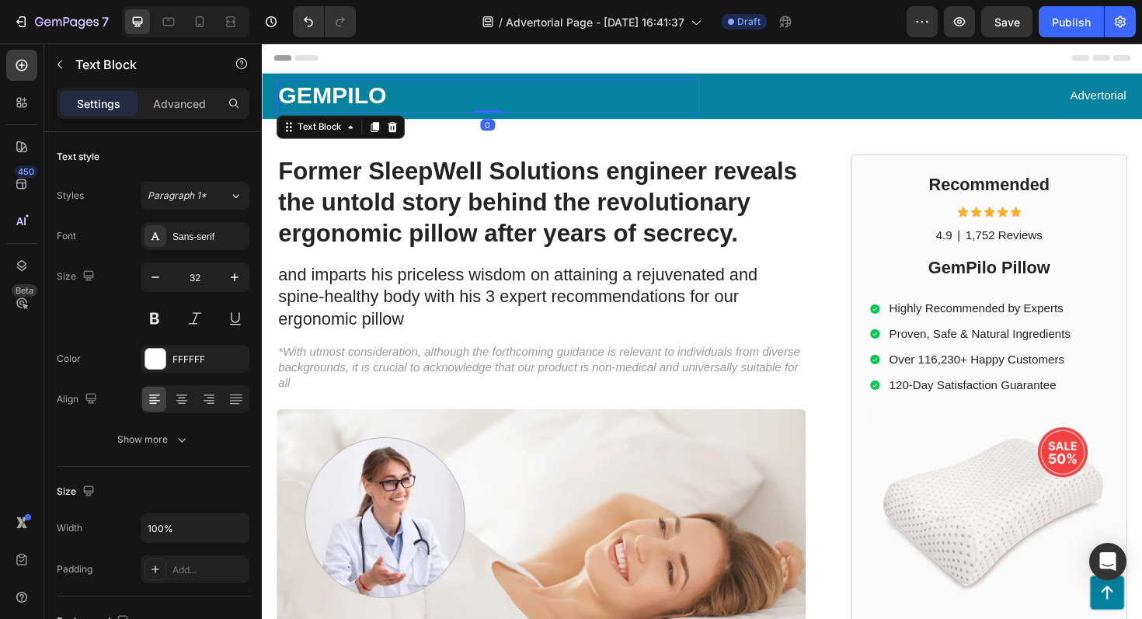
click at [359, 101] on p "GEMPILO" at bounding box center [501, 99] width 445 height 33
click at [1141, 98] on p "Advertorial" at bounding box center [955, 99] width 445 height 16
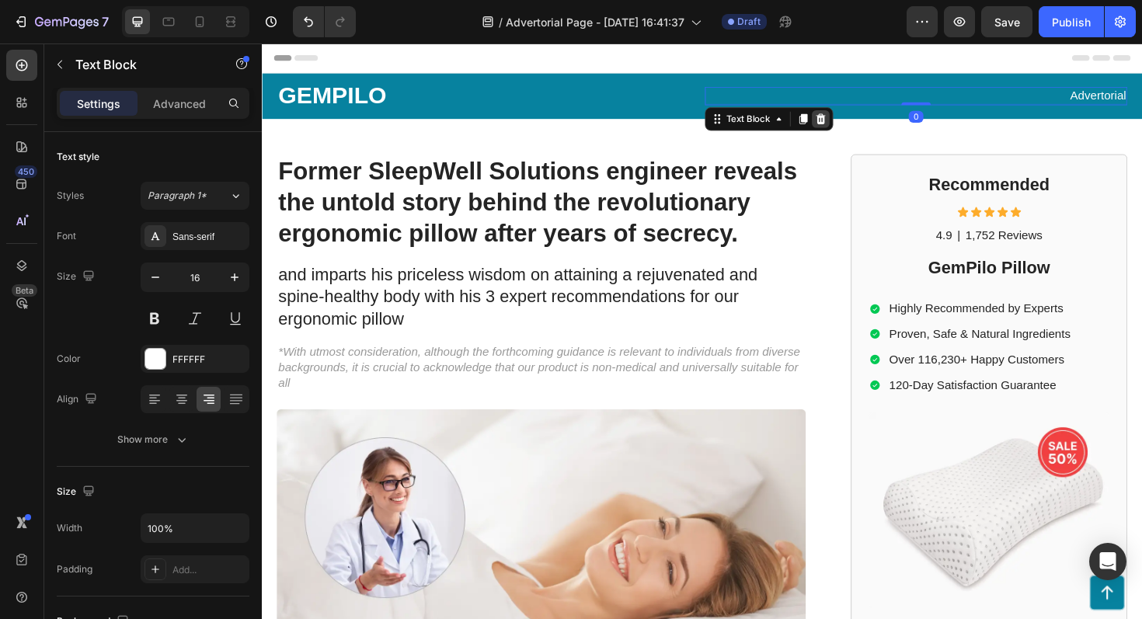
click at [857, 126] on icon at bounding box center [854, 123] width 10 height 11
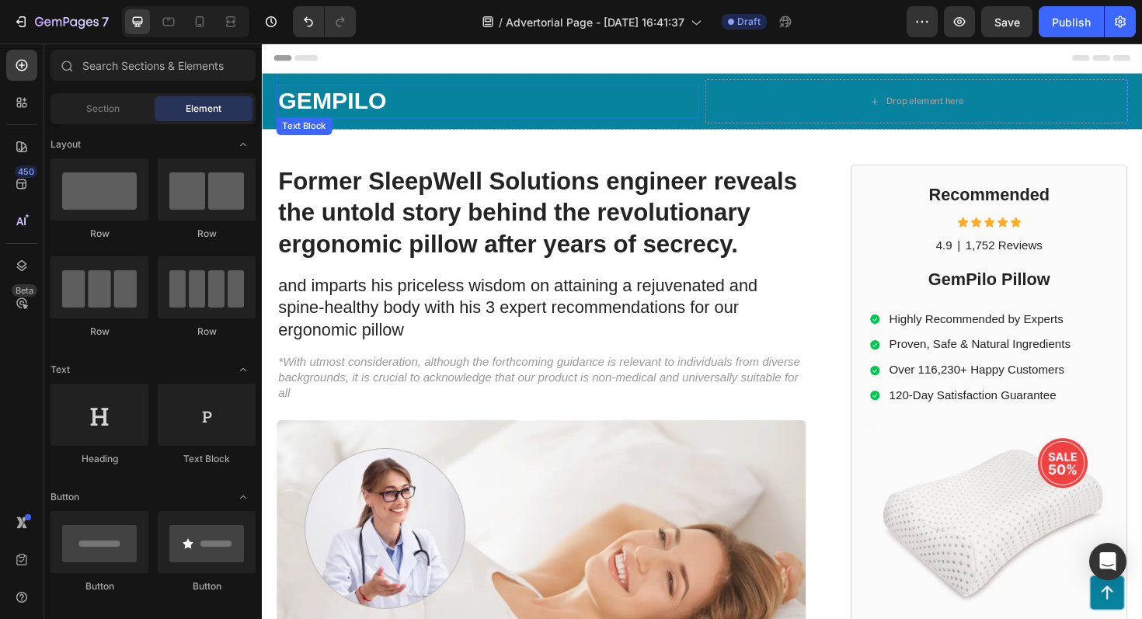
click at [341, 107] on p "GEMPILO" at bounding box center [501, 105] width 445 height 33
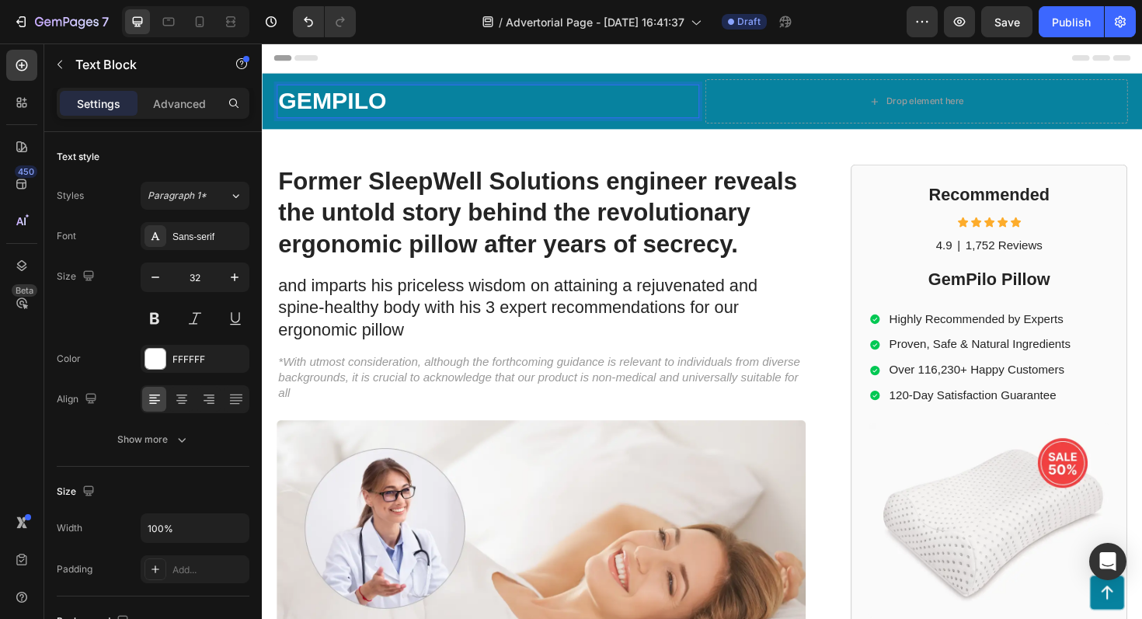
click at [376, 110] on p "GEMPILO" at bounding box center [501, 105] width 445 height 33
click at [449, 232] on h1 "Former SleepWell Solutions engineer reveals the untold story behind the revolut…" at bounding box center [557, 223] width 560 height 103
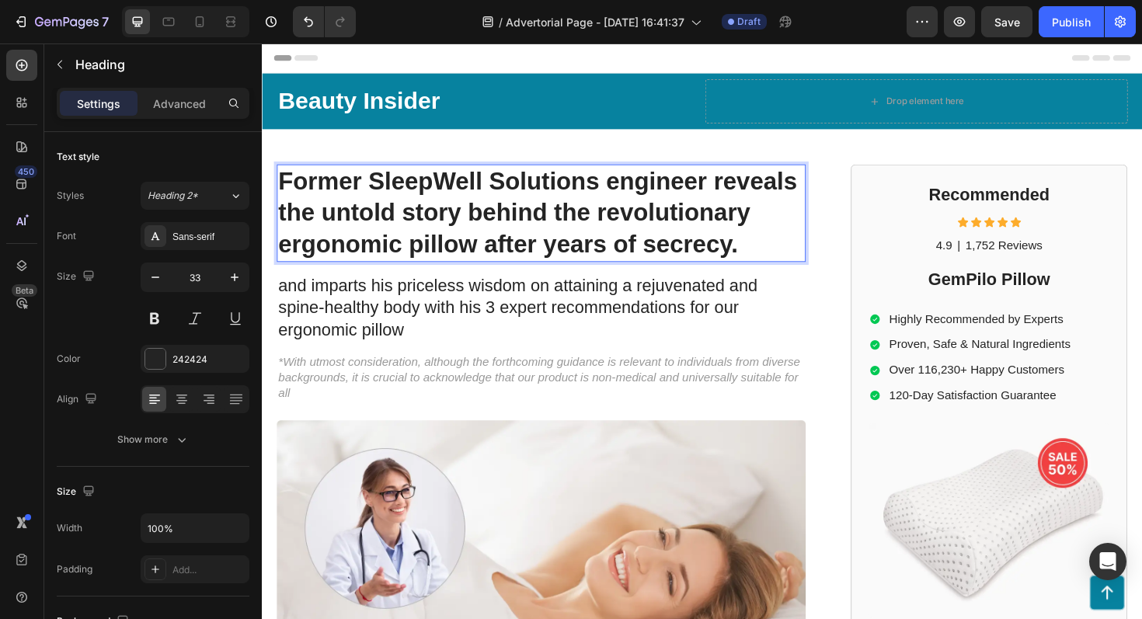
click at [489, 228] on h1 "Former SleepWell Solutions engineer reveals the untold story behind the revolut…" at bounding box center [557, 223] width 560 height 103
click at [489, 228] on p "Former SleepWell Solutions engineer reveals the untold story behind the revolut…" at bounding box center [557, 223] width 557 height 100
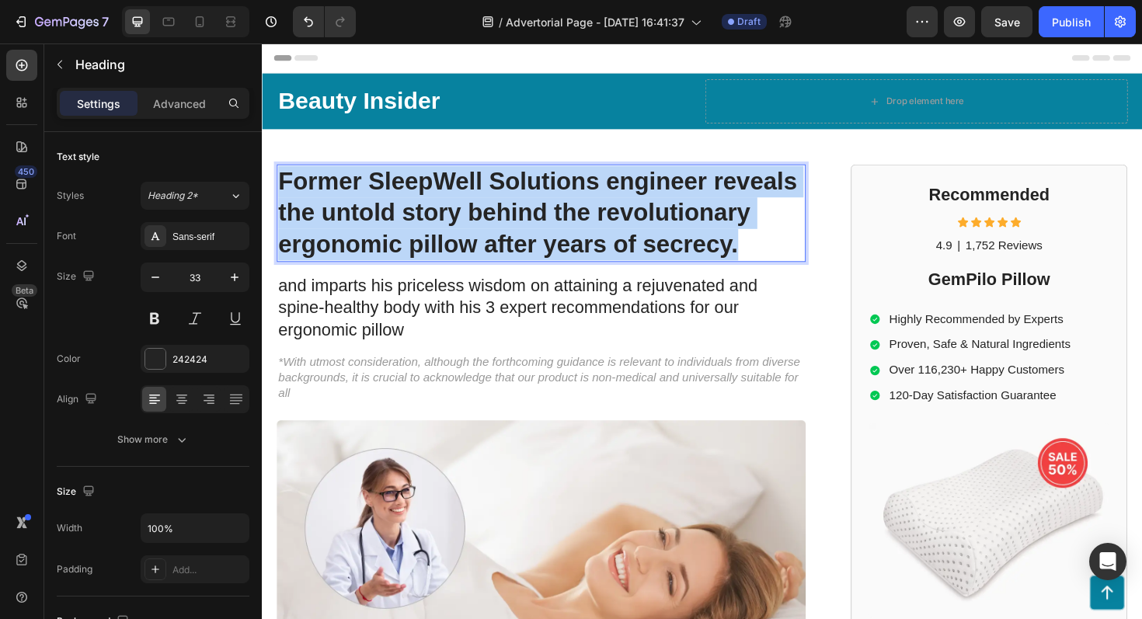
click at [489, 228] on p "Former SleepWell Solutions engineer reveals the untold story behind the revolut…" at bounding box center [557, 223] width 557 height 100
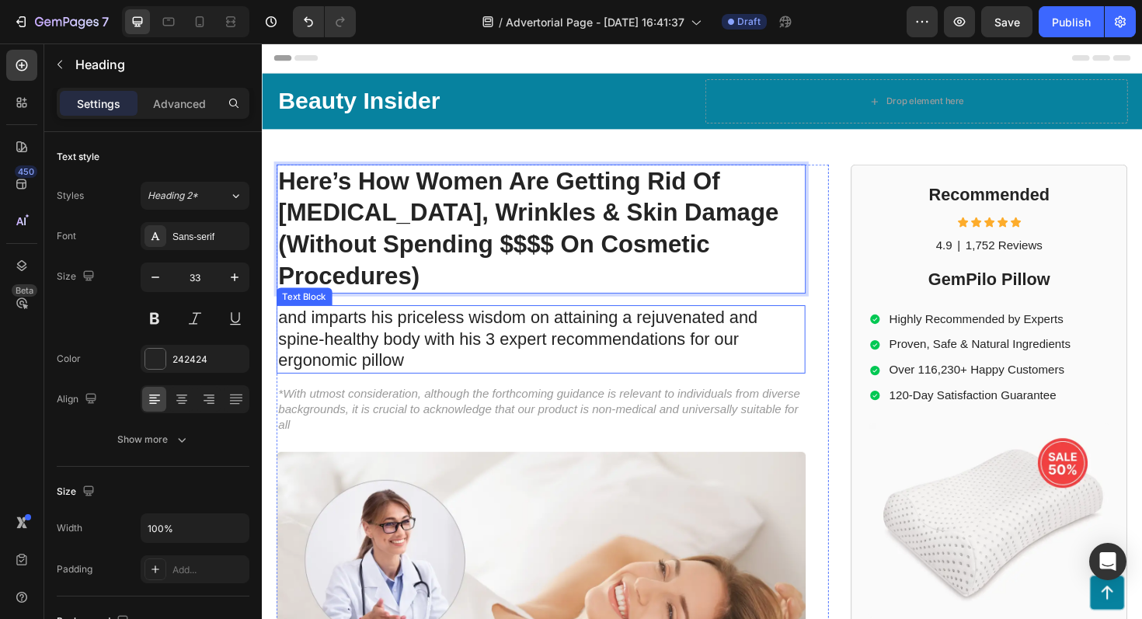
click at [541, 323] on p "and imparts his priceless wisdom on attaining a rejuvenated and spine-healthy b…" at bounding box center [557, 358] width 557 height 70
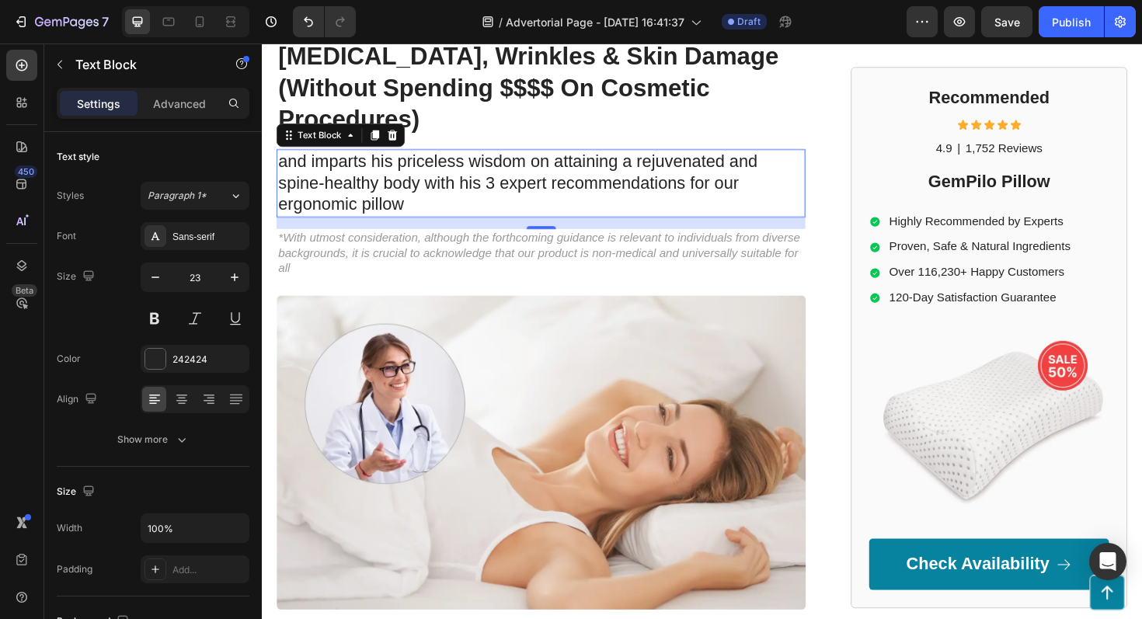
scroll to position [167, 0]
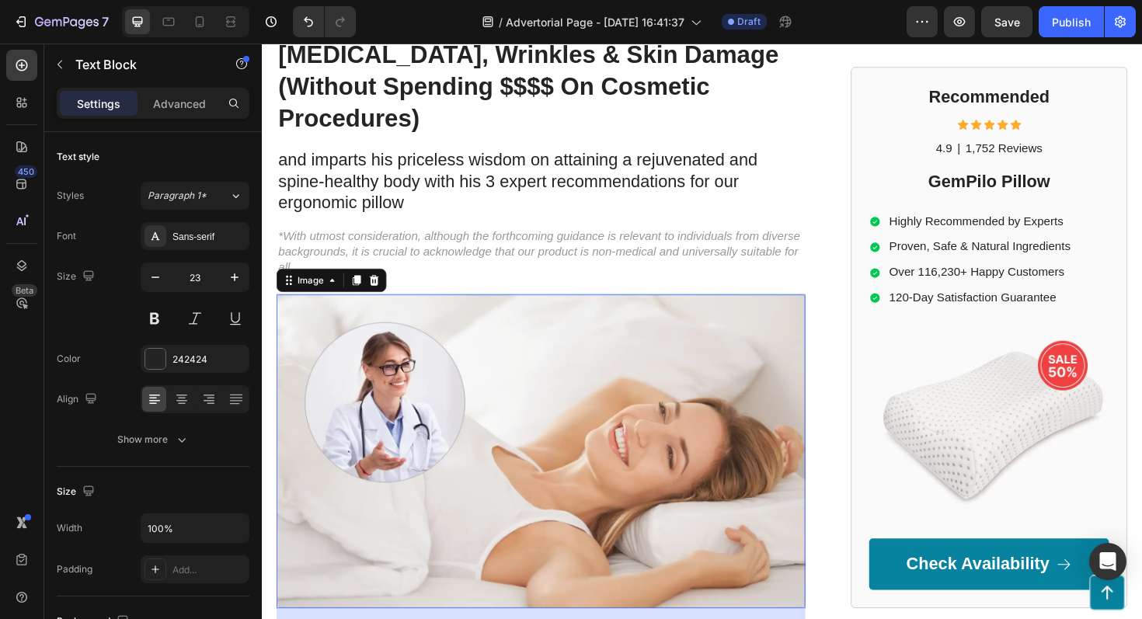
click at [504, 367] on img at bounding box center [557, 475] width 560 height 333
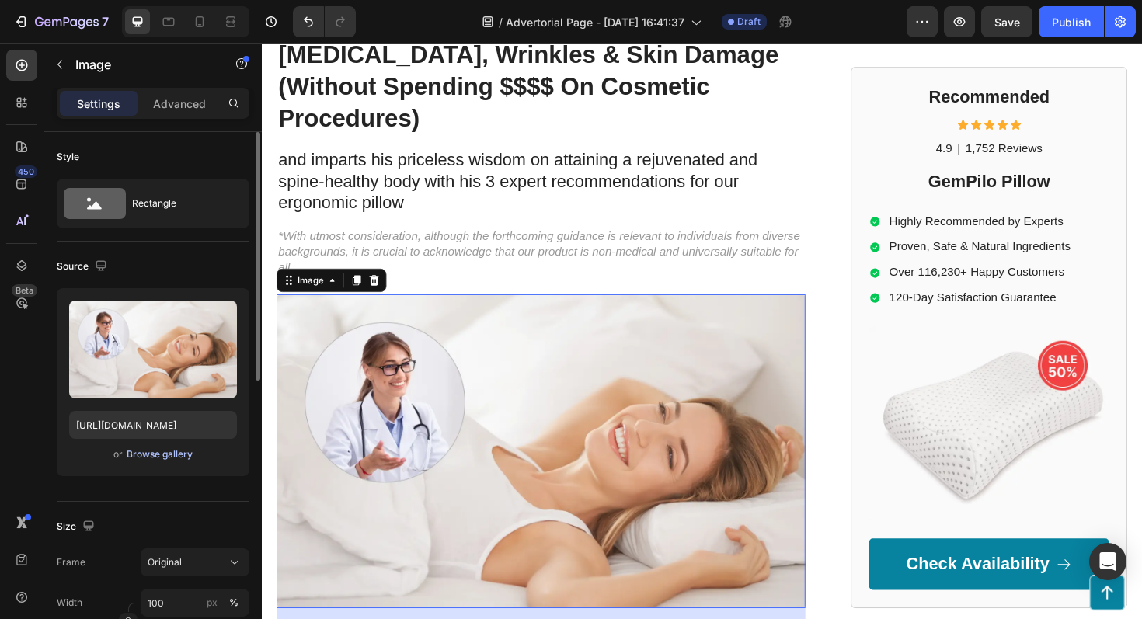
click at [154, 455] on div "Browse gallery" at bounding box center [160, 455] width 66 height 14
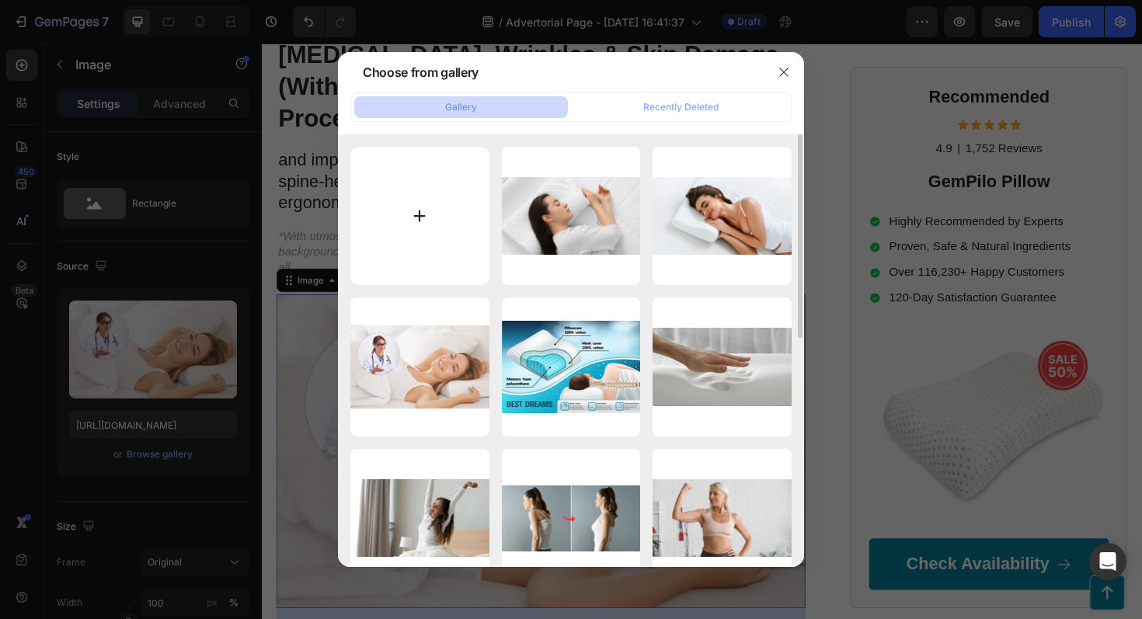
click at [417, 214] on input "file" at bounding box center [419, 216] width 139 height 139
click at [410, 214] on input "file" at bounding box center [419, 216] width 139 height 139
type input "C:\fakepath\1750499687-Screenshot 2025-01-05 at 20.21.14.png"
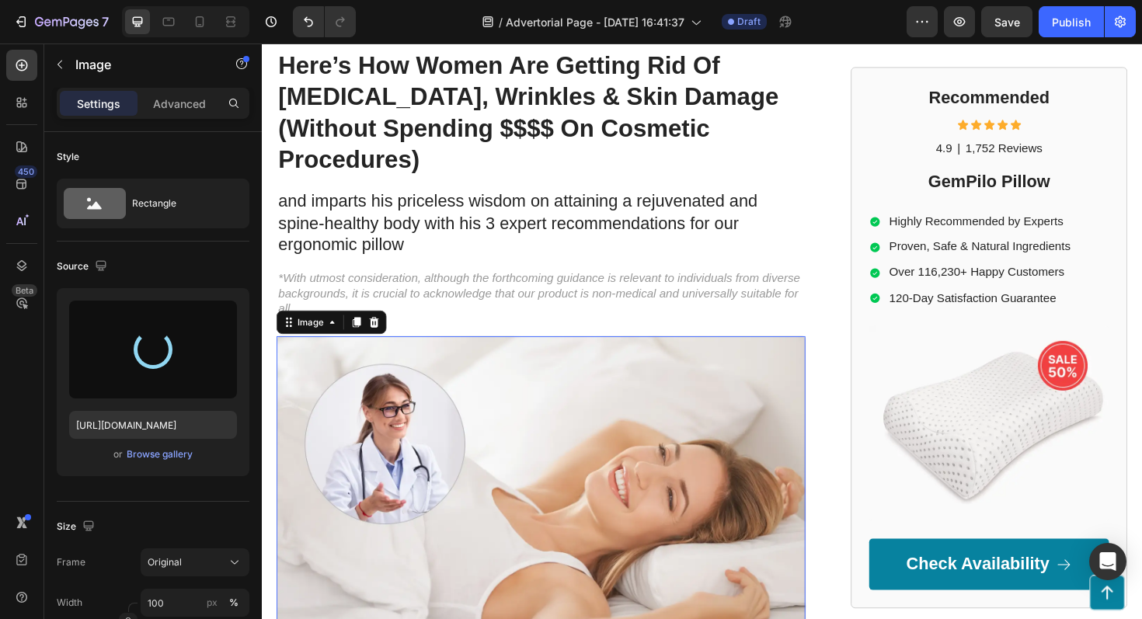
scroll to position [130, 0]
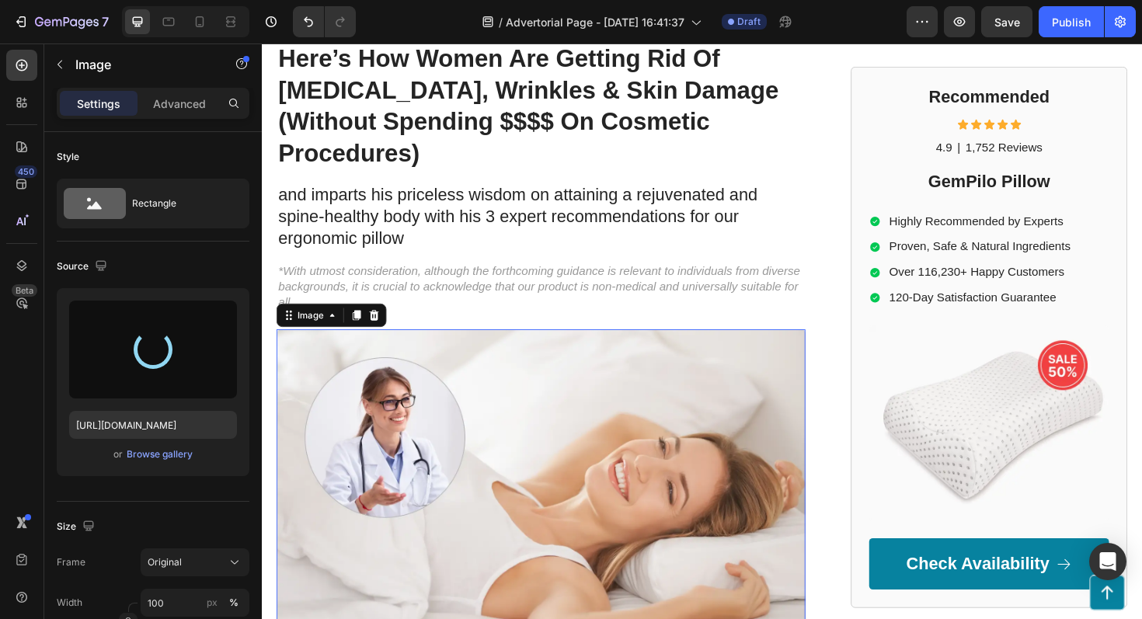
type input "https://cdn.shopify.com/s/files/1/0893/7698/1331/files/gempages_528159147573642…"
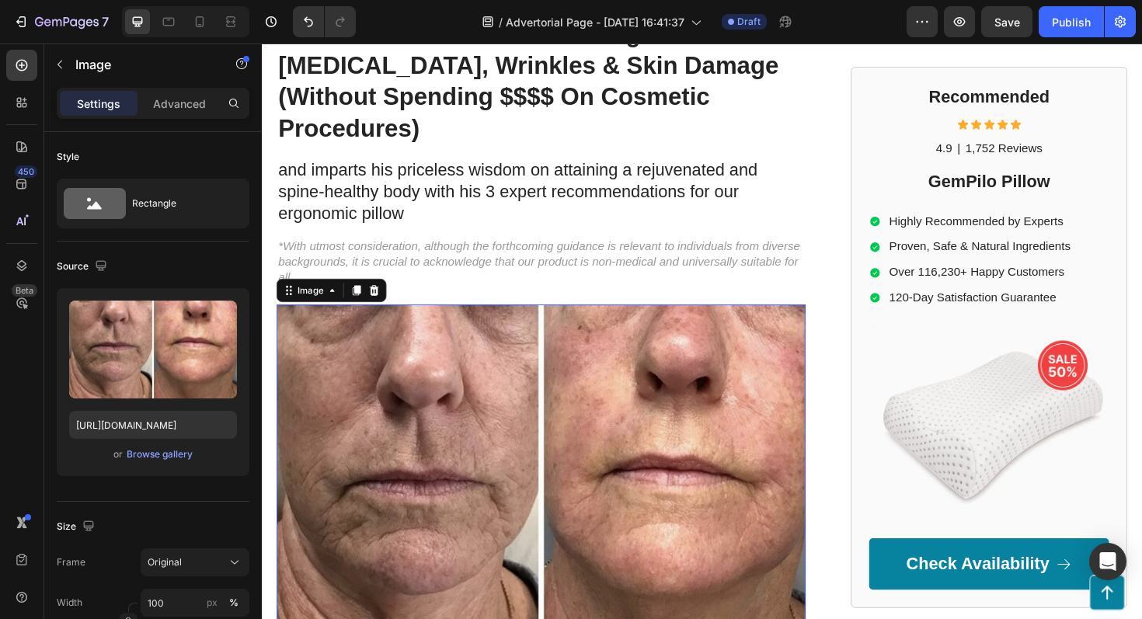
scroll to position [157, 0]
click at [436, 250] on p "*With utmost consideration, although the forthcoming guidance is relevant to in…" at bounding box center [557, 274] width 557 height 48
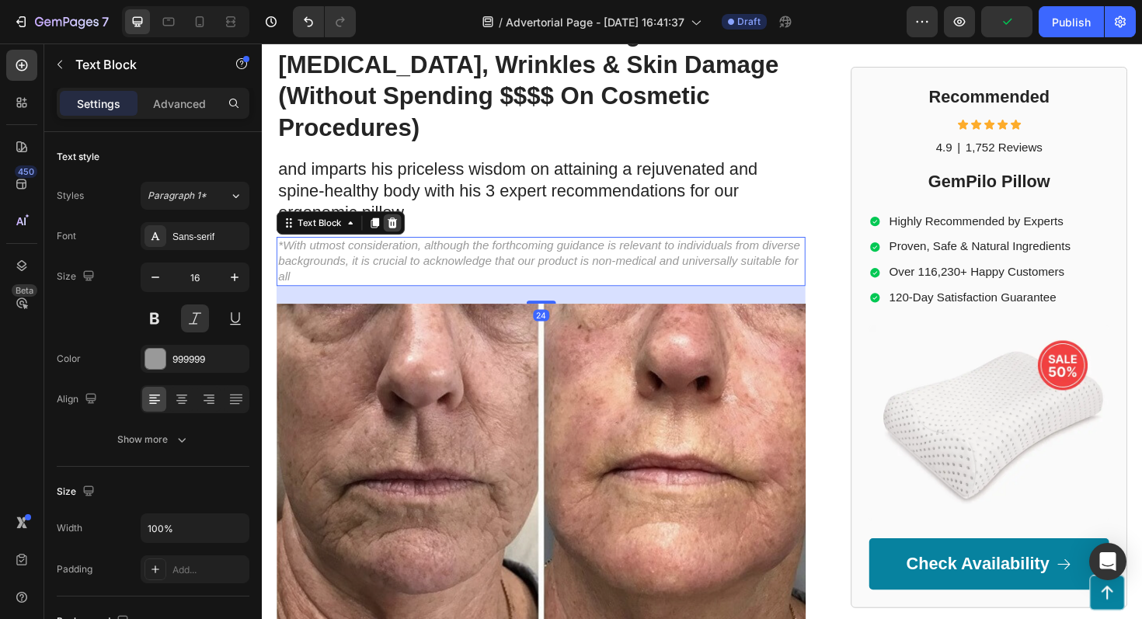
click at [401, 228] on icon at bounding box center [401, 233] width 10 height 11
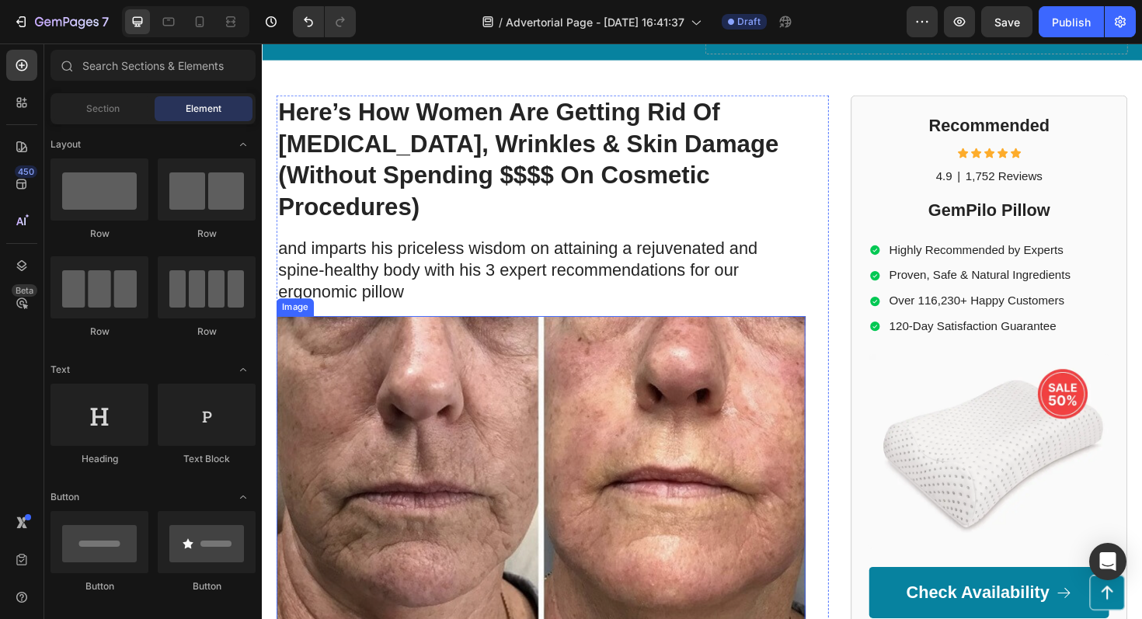
scroll to position [71, 0]
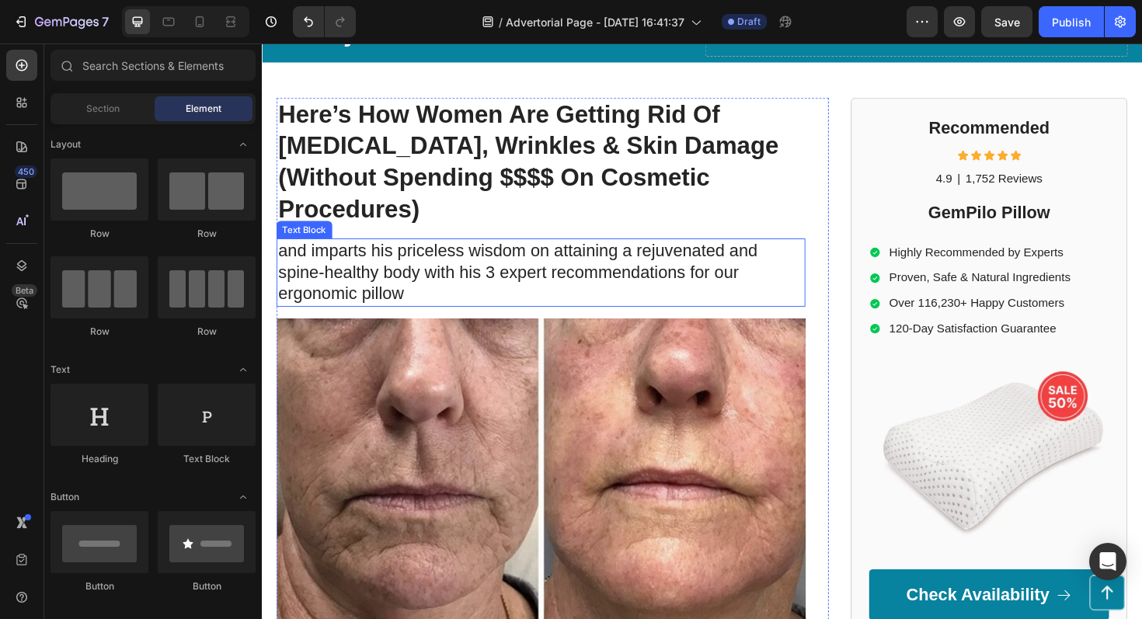
click at [450, 255] on p "and imparts his priceless wisdom on attaining a rejuvenated and spine-healthy b…" at bounding box center [557, 287] width 557 height 70
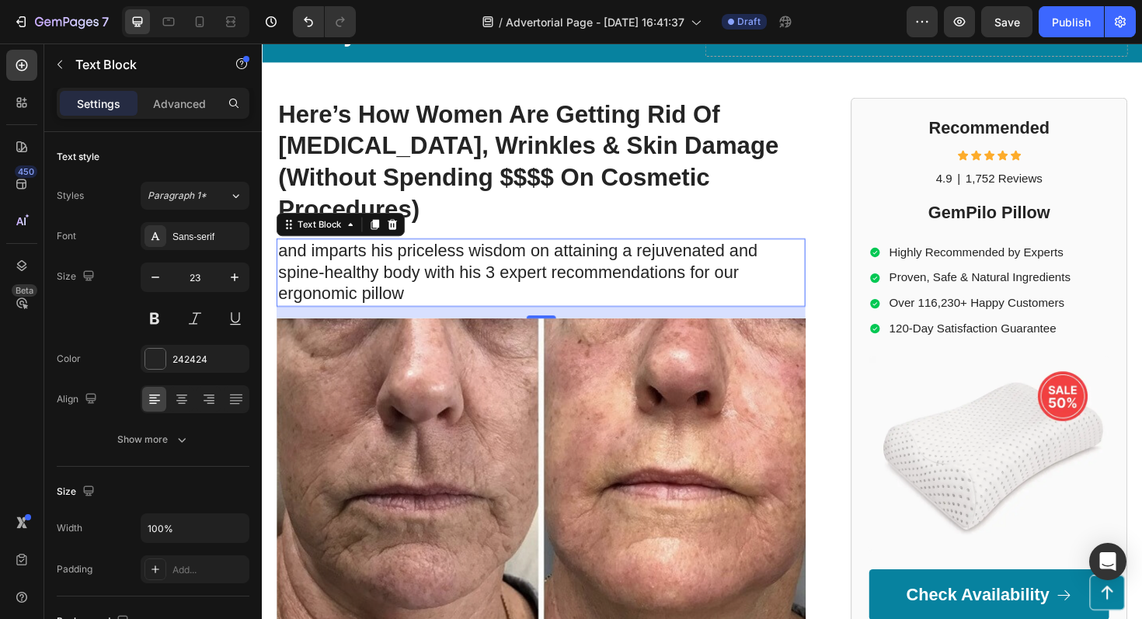
click at [568, 252] on p "and imparts his priceless wisdom on attaining a rejuvenated and spine-healthy b…" at bounding box center [557, 287] width 557 height 70
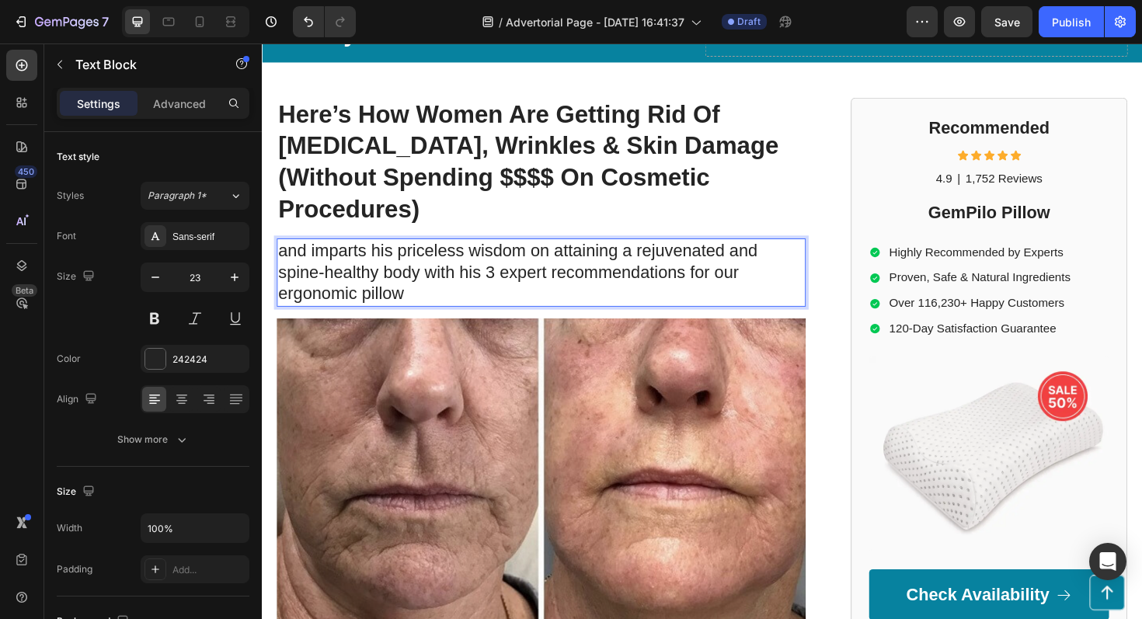
click at [423, 252] on p "and imparts his priceless wisdom on attaining a rejuvenated and spine-healthy b…" at bounding box center [557, 287] width 557 height 70
click at [424, 364] on img at bounding box center [557, 535] width 560 height 401
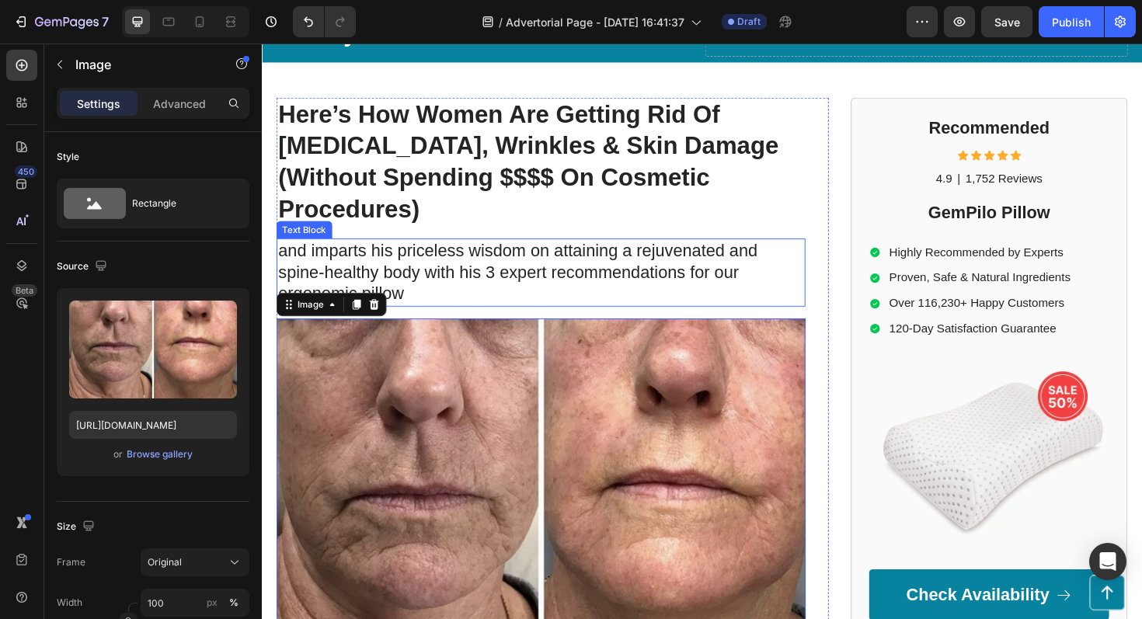
click at [422, 252] on p "and imparts his priceless wisdom on attaining a rejuvenated and spine-healthy b…" at bounding box center [557, 287] width 557 height 70
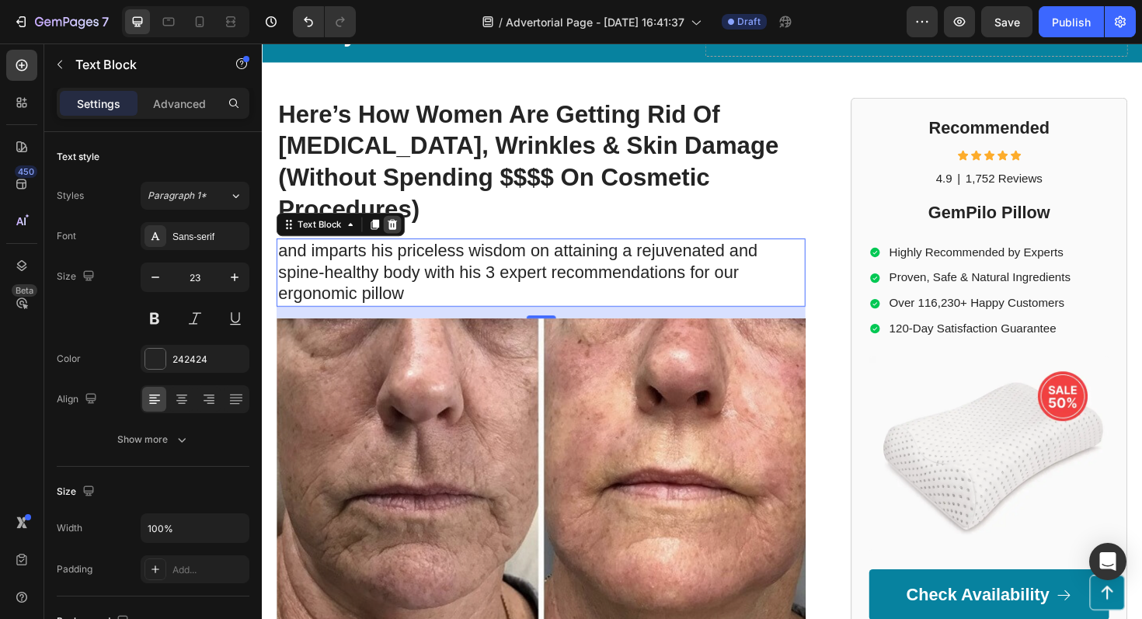
click at [400, 229] on icon at bounding box center [400, 235] width 12 height 12
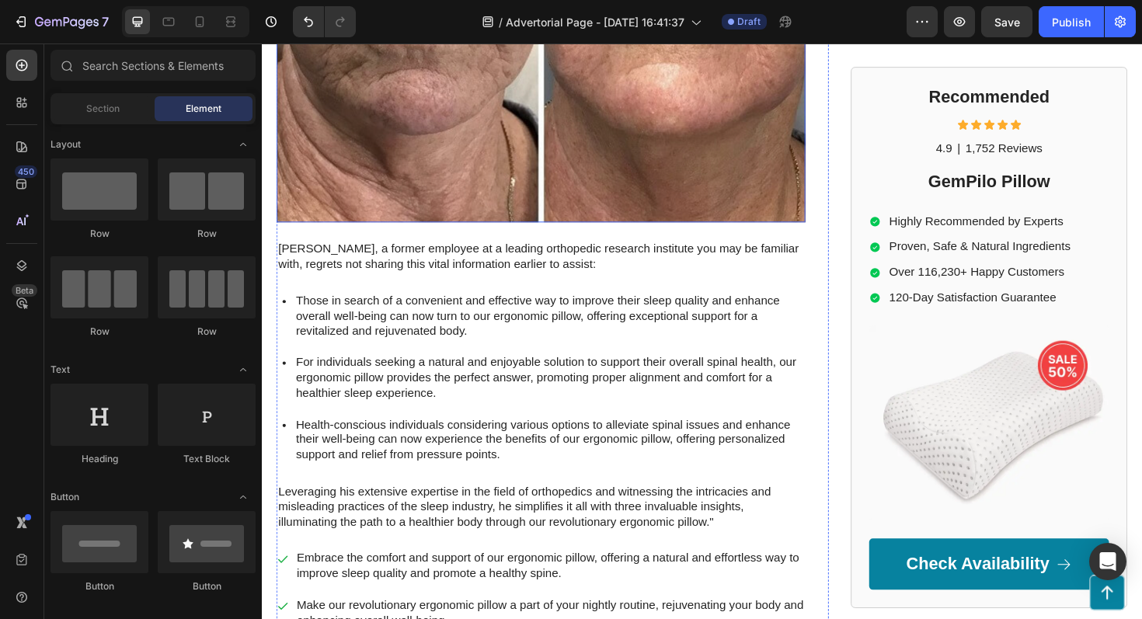
scroll to position [510, 0]
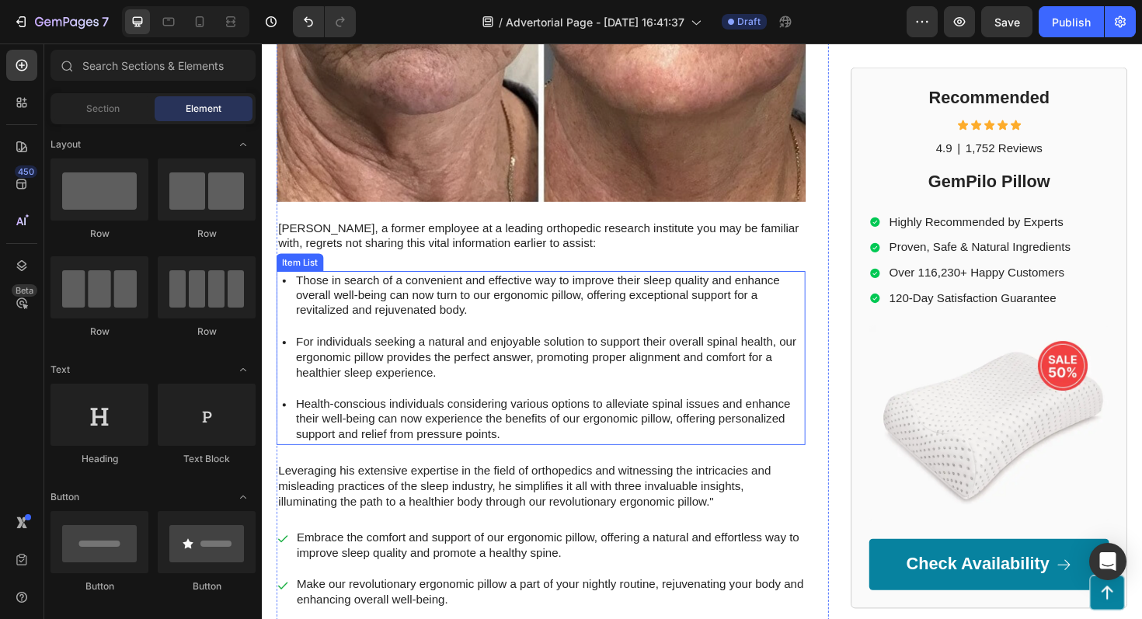
click at [538, 354] on p "For individuals seeking a natural and enjoyable solution to support their overa…" at bounding box center [567, 376] width 538 height 48
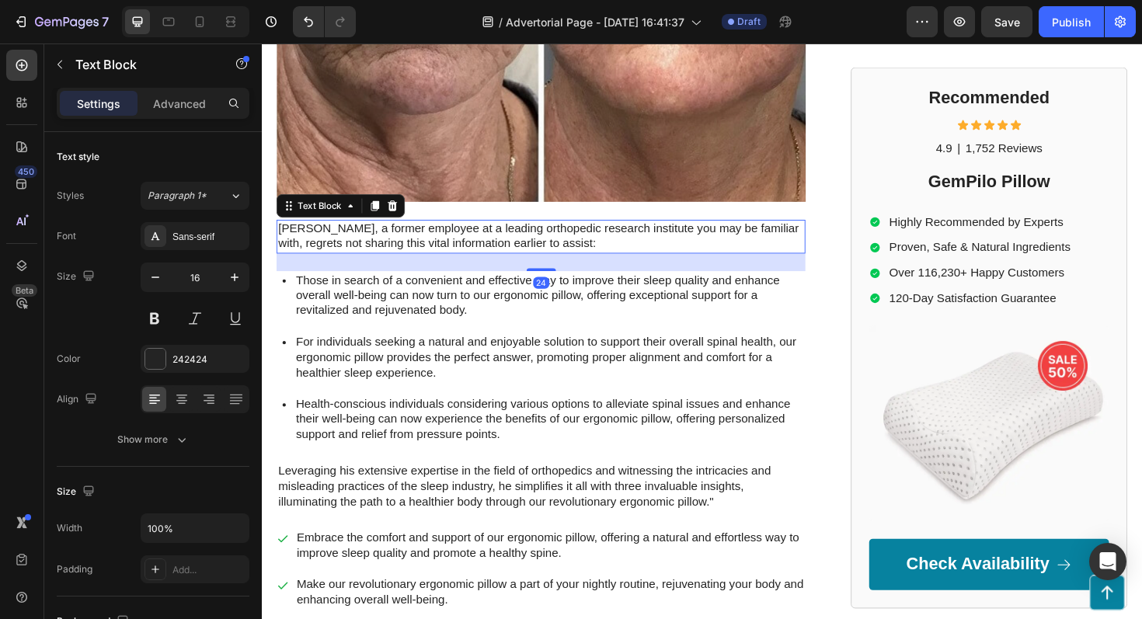
click at [464, 232] on p "Mark Thompson, a former employee at a leading orthopedic research institute you…" at bounding box center [557, 248] width 557 height 33
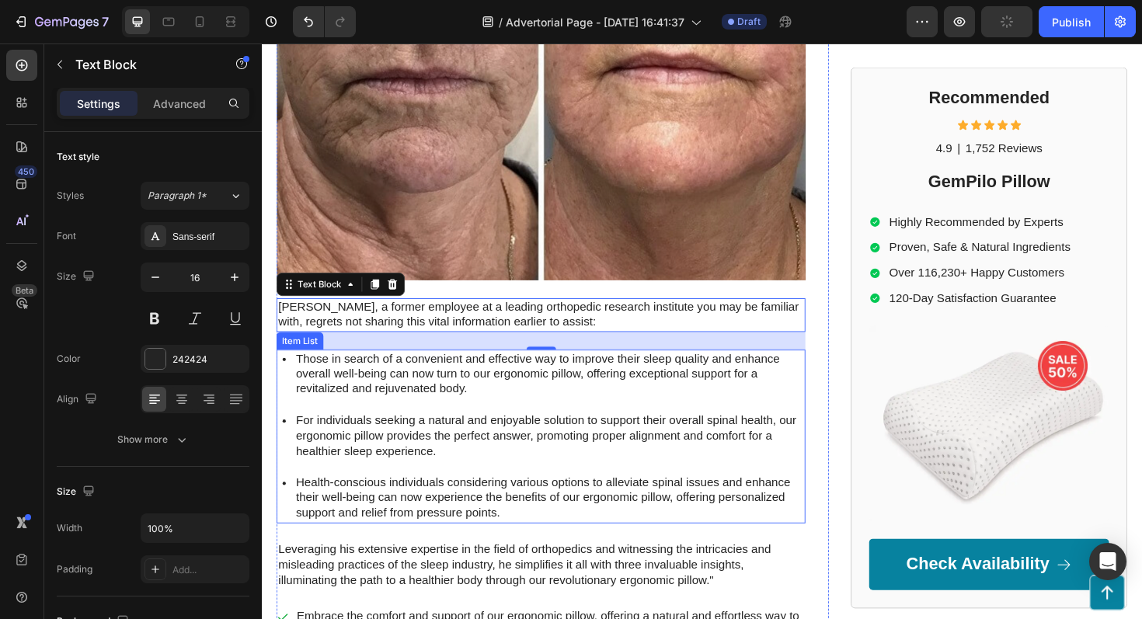
scroll to position [428, 0]
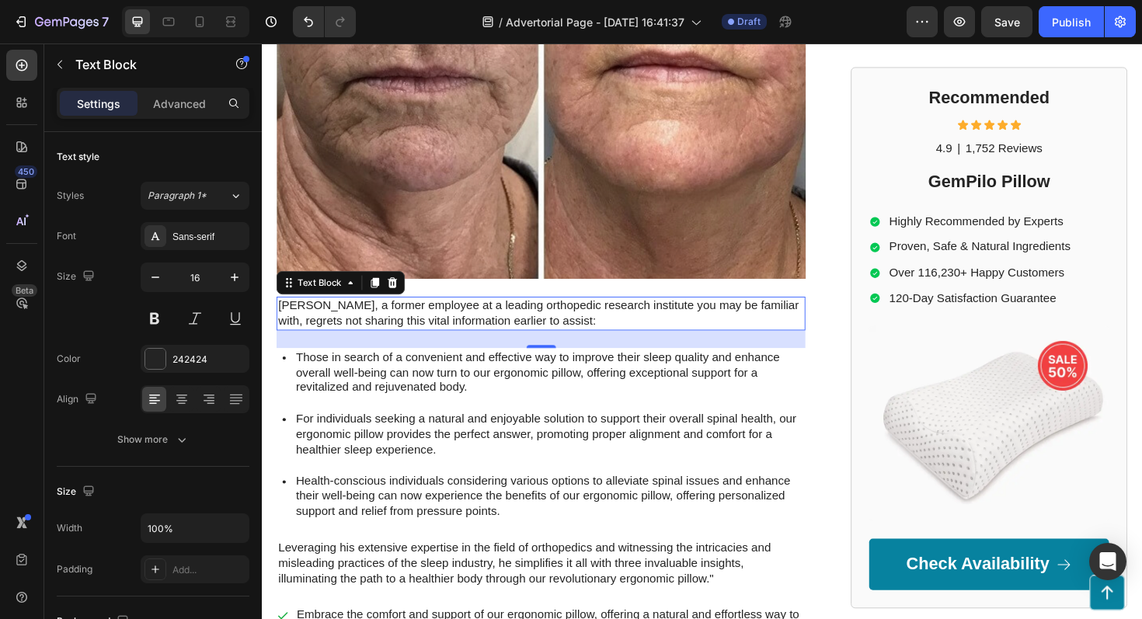
click at [491, 313] on p "Mark Thompson, a former employee at a leading orthopedic research institute you…" at bounding box center [557, 329] width 557 height 33
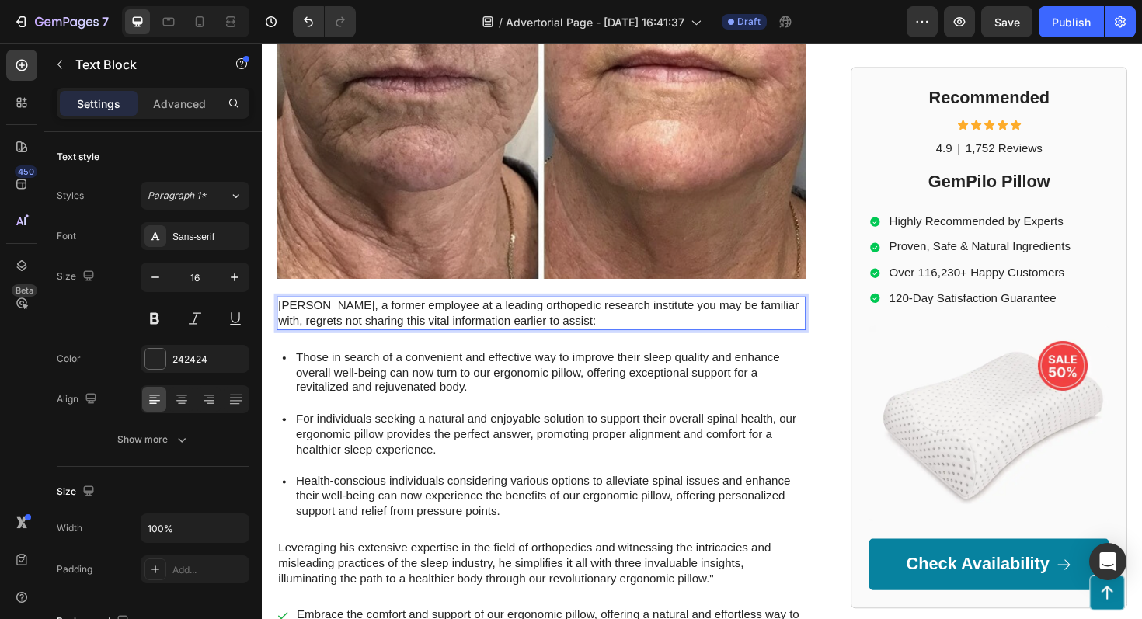
click at [625, 313] on p "Mark Thompson, a former employee at a leading orthopedic research institute you…" at bounding box center [557, 329] width 557 height 33
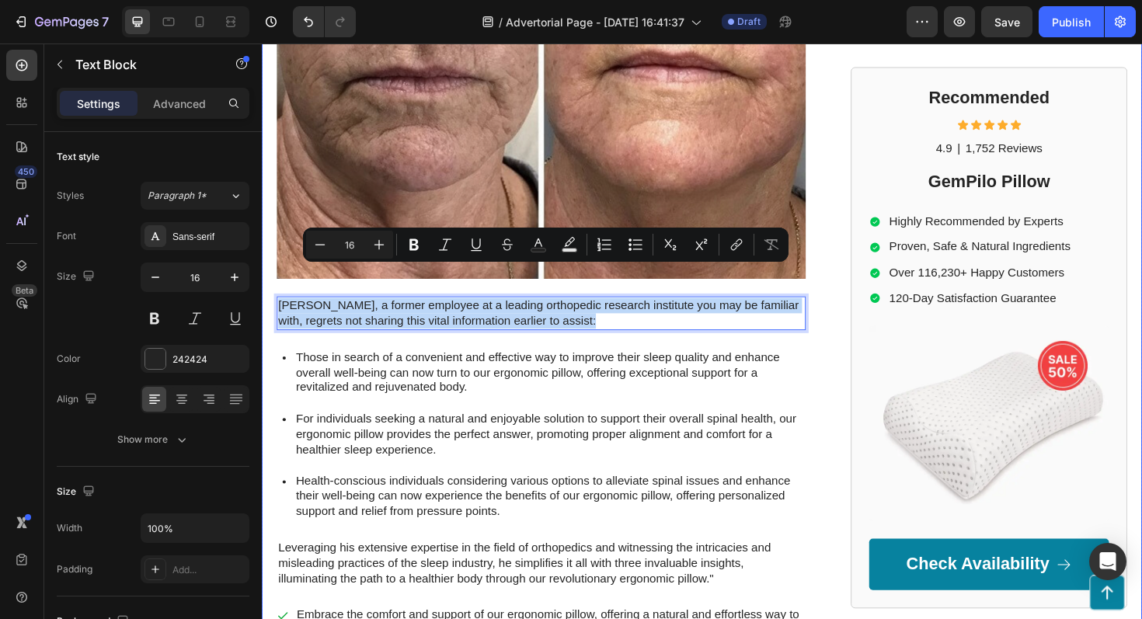
drag, startPoint x: 625, startPoint y: 305, endPoint x: 275, endPoint y: 286, distance: 350.3
click at [275, 286] on div "⁠⁠⁠⁠⁠⁠⁠ Here’s How Women Are Getting Rid Of Acne Scars, Wrinkles & Skin Damage …" at bounding box center [728, 287] width 933 height 1086
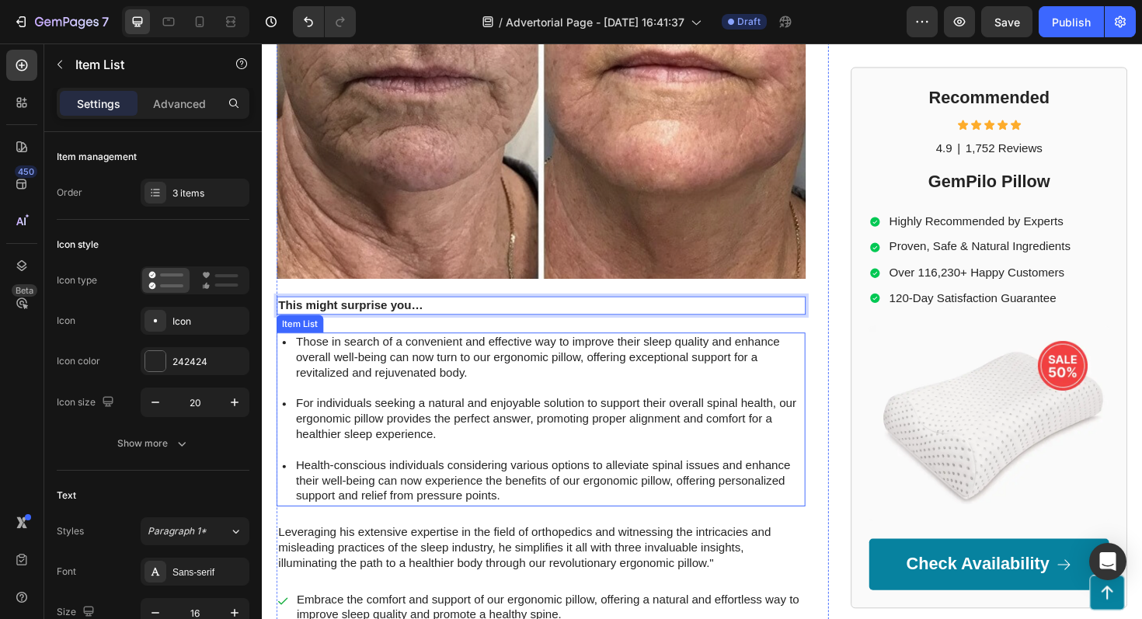
click at [435, 417] on p "For individuals seeking a natural and enjoyable solution to support their overa…" at bounding box center [567, 441] width 538 height 48
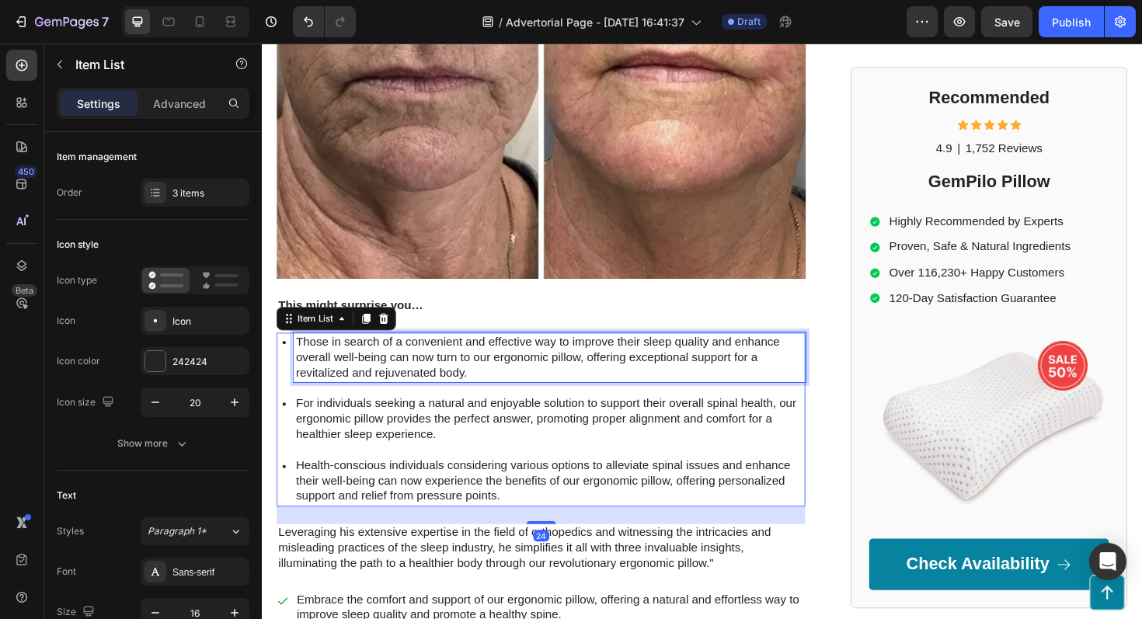
click at [416, 357] on p "Those in search of a convenient and effective way to improve their sleep qualit…" at bounding box center [567, 376] width 538 height 48
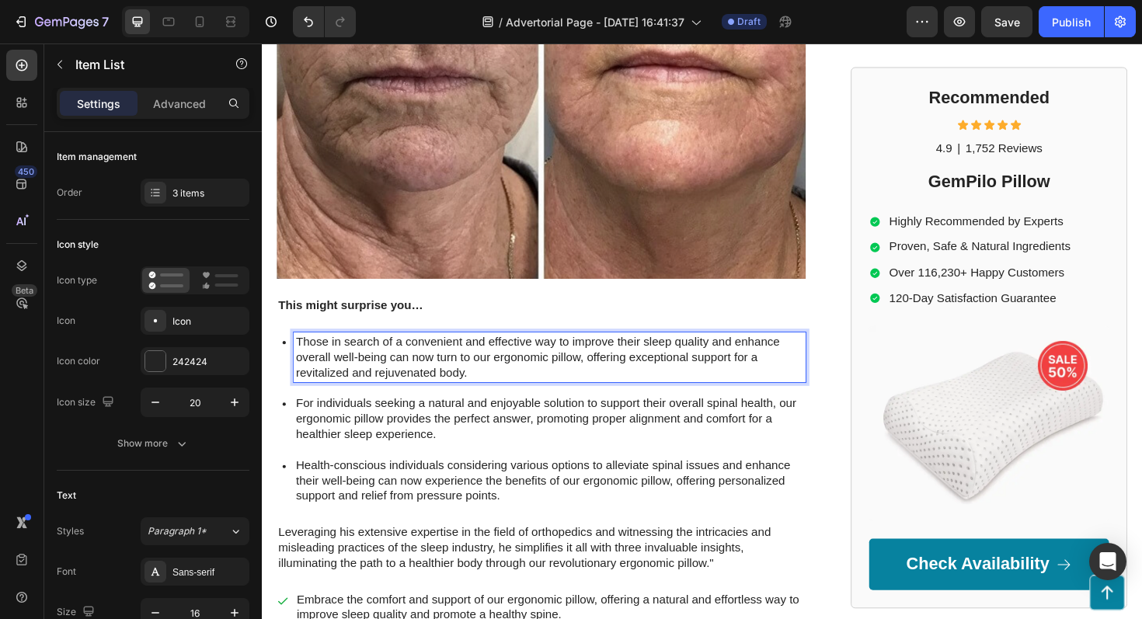
click at [413, 417] on p "For individuals seeking a natural and enjoyable solution to support their overa…" at bounding box center [567, 441] width 538 height 48
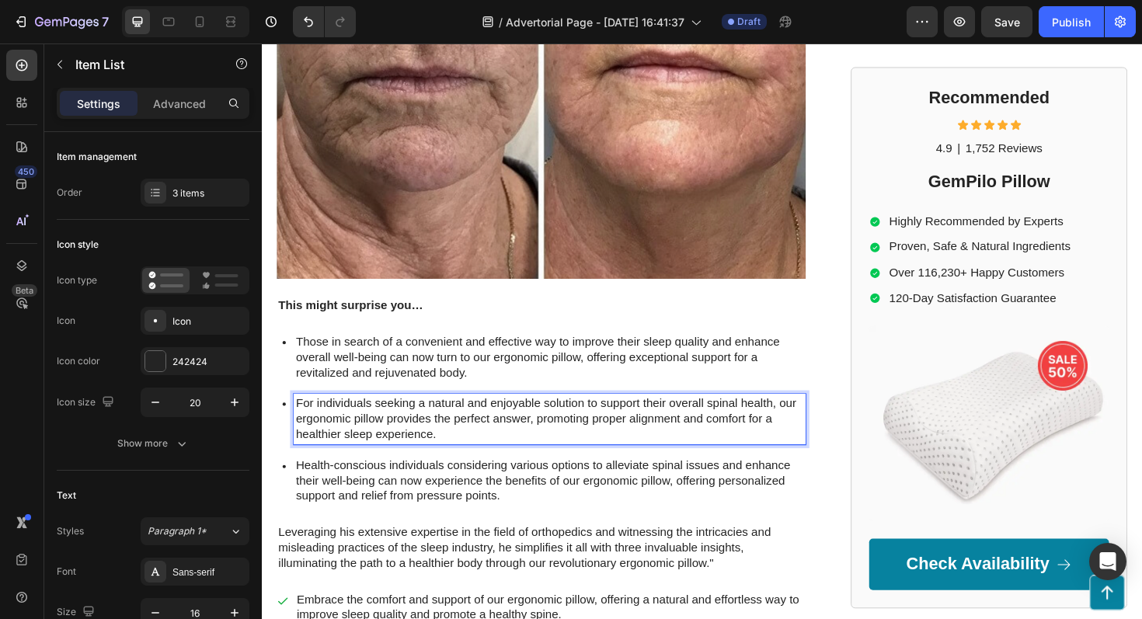
click at [411, 352] on p "Those in search of a convenient and effective way to improve their sleep qualit…" at bounding box center [567, 376] width 538 height 48
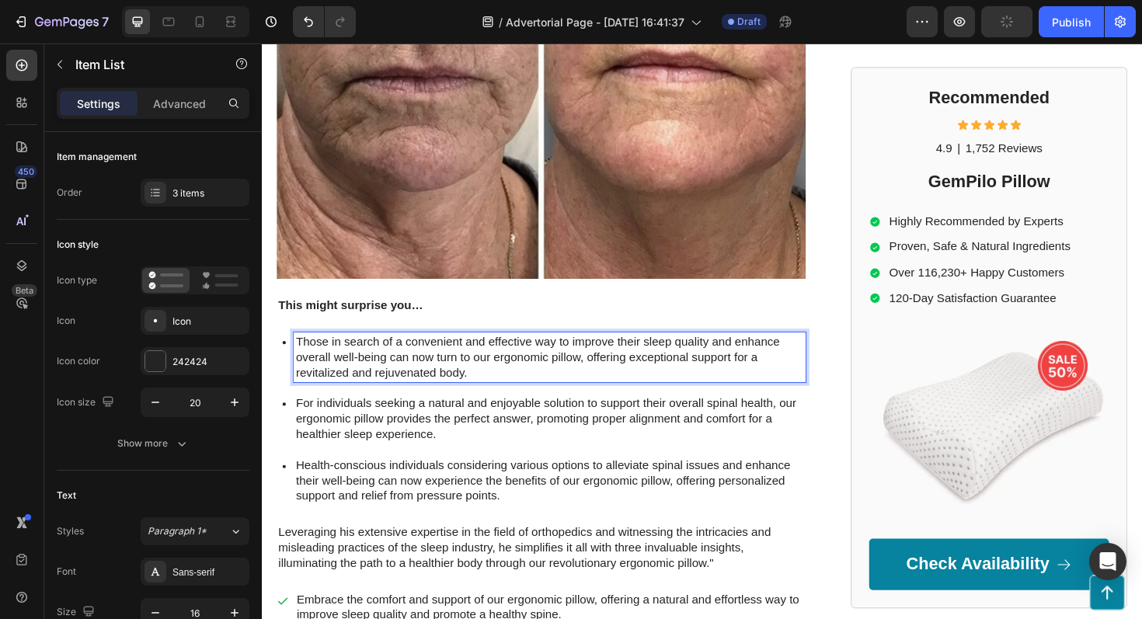
click at [403, 352] on p "Those in search of a convenient and effective way to improve their sleep qualit…" at bounding box center [567, 376] width 538 height 48
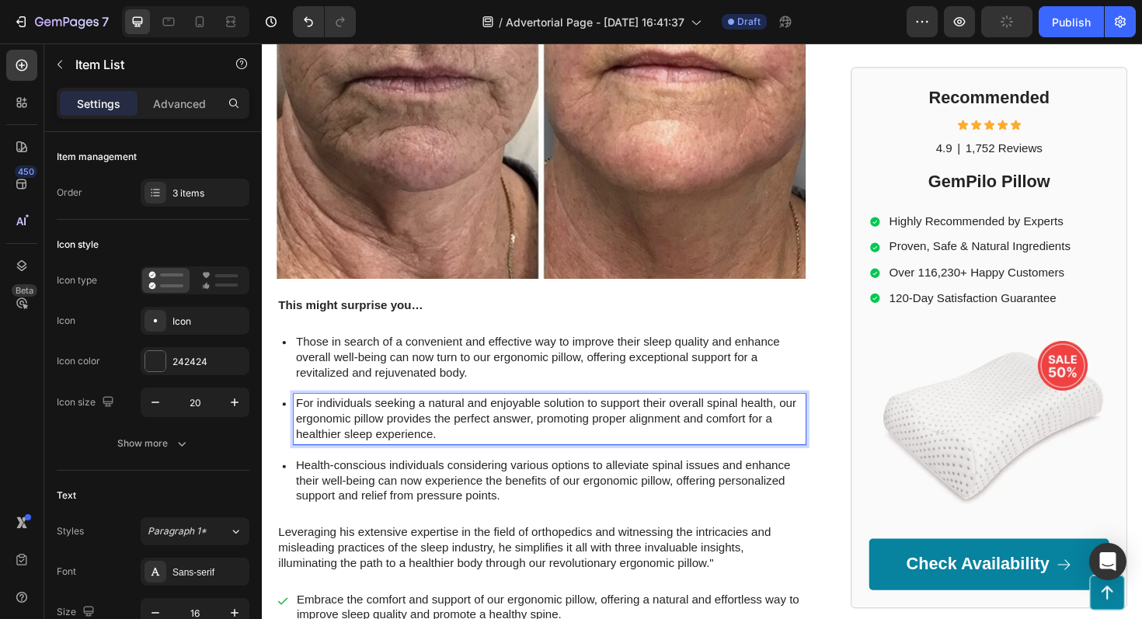
click at [403, 417] on p "For individuals seeking a natural and enjoyable solution to support their overa…" at bounding box center [567, 441] width 538 height 48
click at [401, 483] on p "Health-conscious individuals considering various options to alleviate spinal is…" at bounding box center [567, 507] width 538 height 48
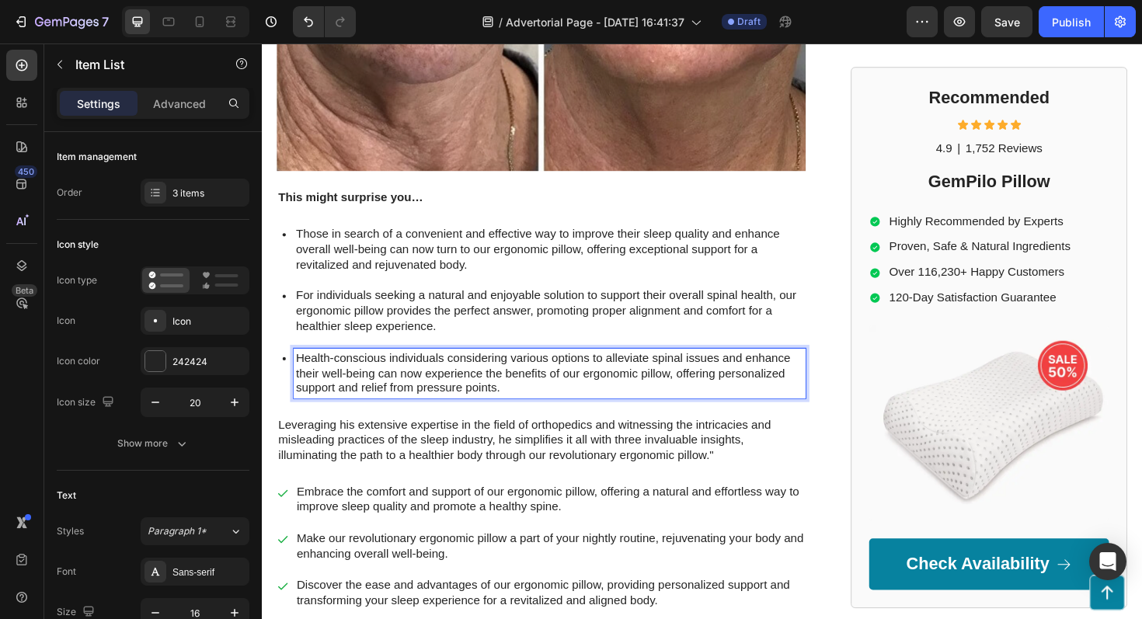
scroll to position [542, 0]
click at [375, 239] on p "Those in search of a convenient and effective way to improve their sleep qualit…" at bounding box center [567, 263] width 538 height 48
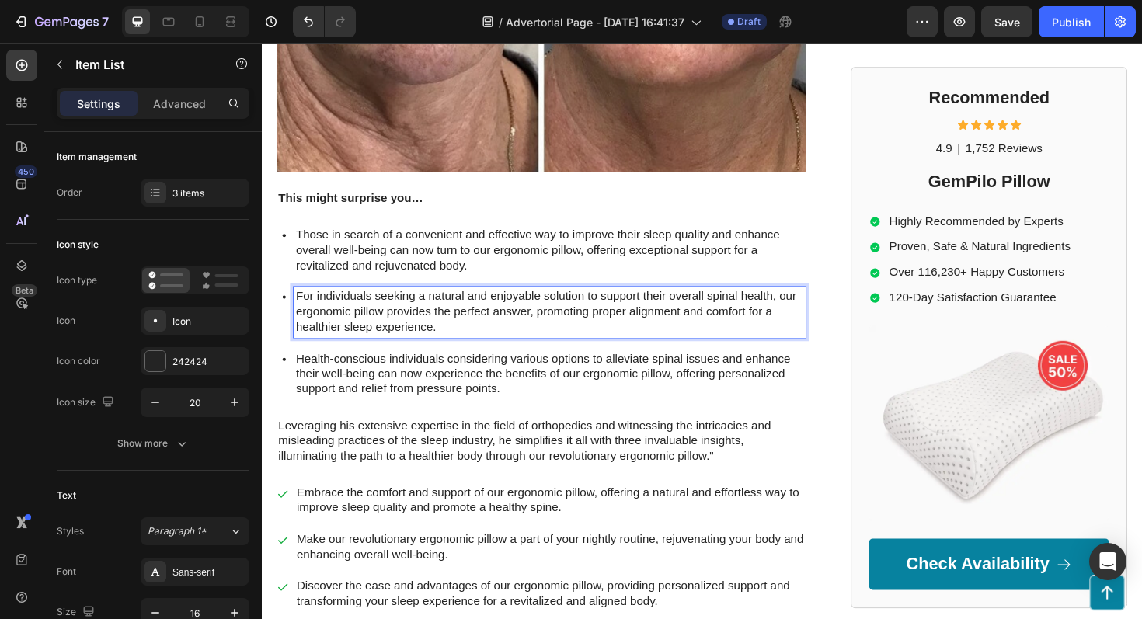
click at [369, 313] on p "For individuals seeking a natural and enjoyable solution to support their overa…" at bounding box center [567, 328] width 538 height 48
click at [354, 239] on p "Those in search of a convenient and effective way to improve their sleep qualit…" at bounding box center [567, 263] width 538 height 48
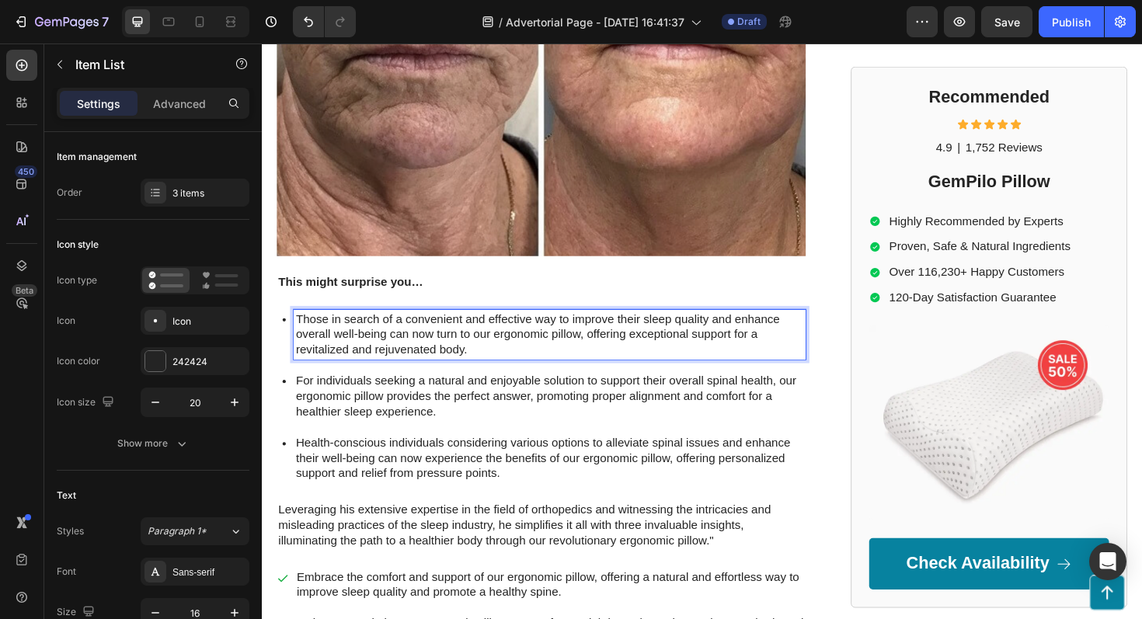
scroll to position [449, 0]
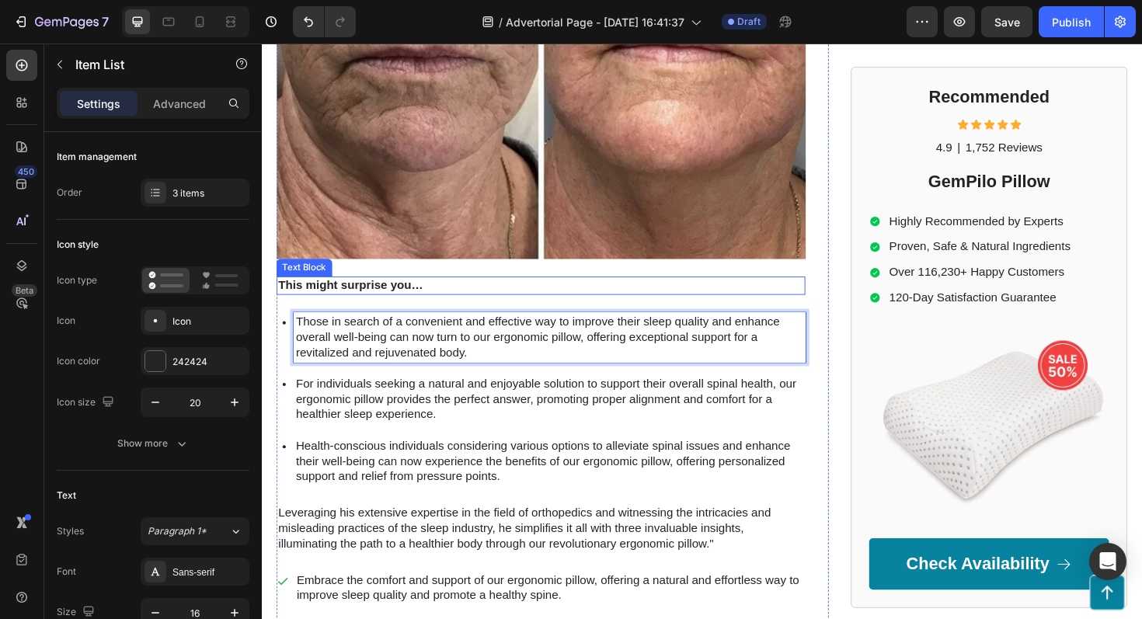
click at [476, 292] on p "This might surprise you…" at bounding box center [557, 300] width 557 height 16
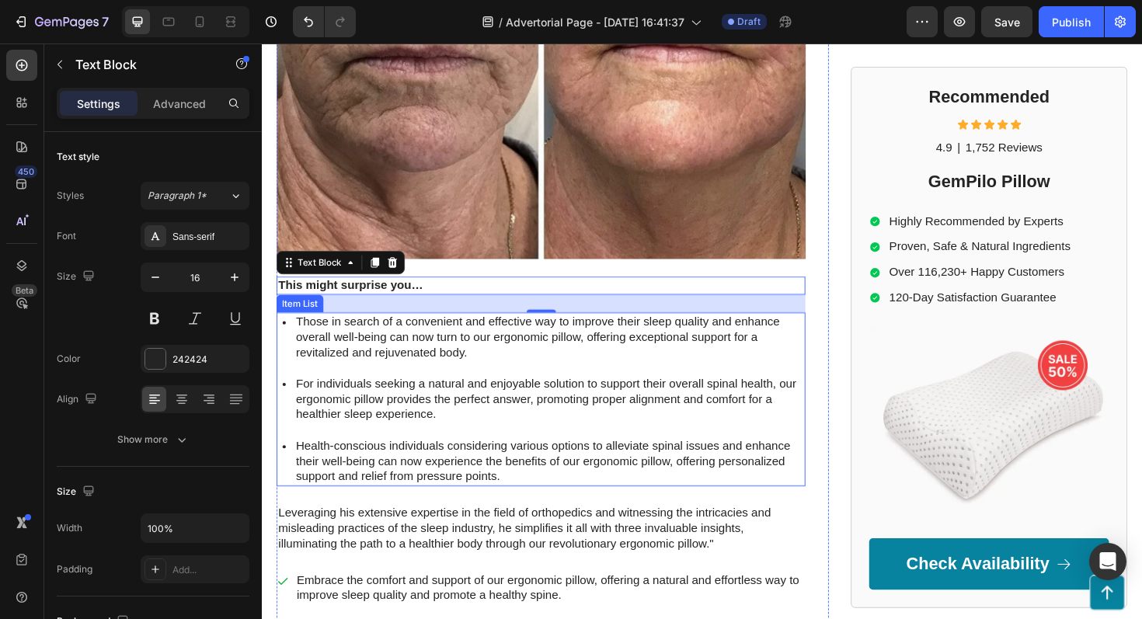
click at [462, 331] on p "Those in search of a convenient and effective way to improve their sleep qualit…" at bounding box center [567, 355] width 538 height 48
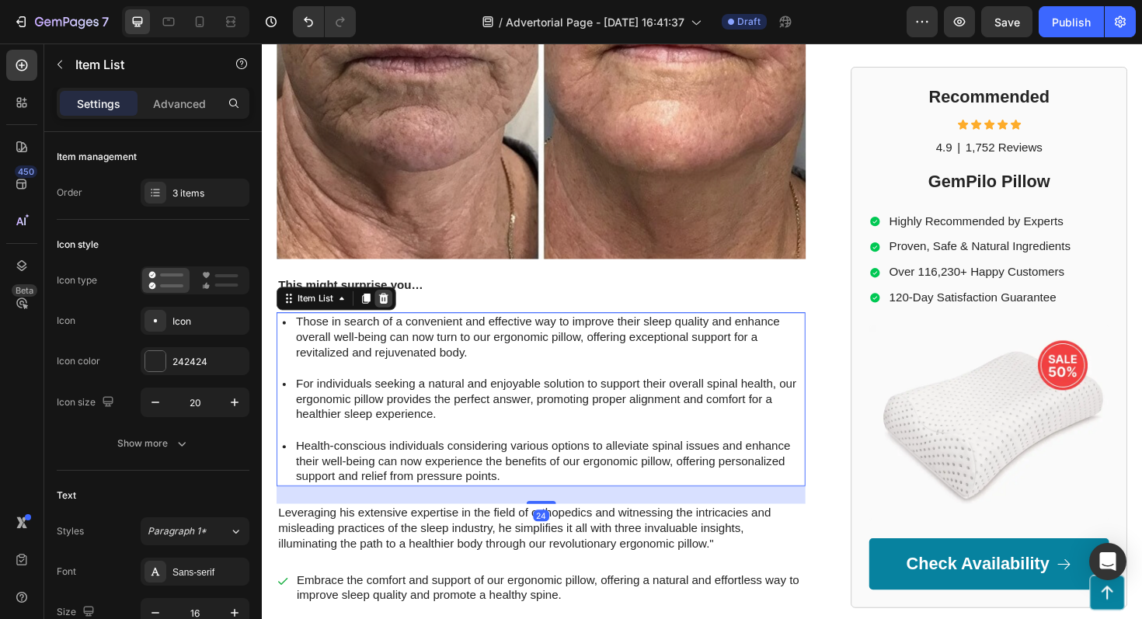
click at [395, 309] on icon at bounding box center [391, 314] width 10 height 11
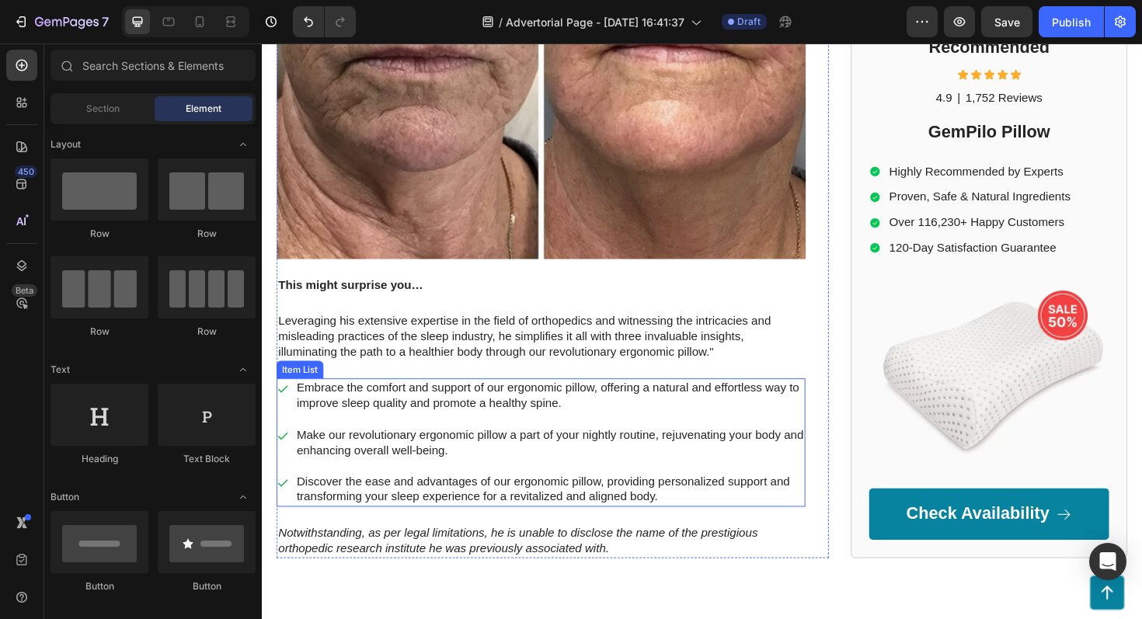
click at [420, 401] on p "Embrace the comfort and support of our ergonomic pillow, offering a natural and…" at bounding box center [566, 417] width 537 height 33
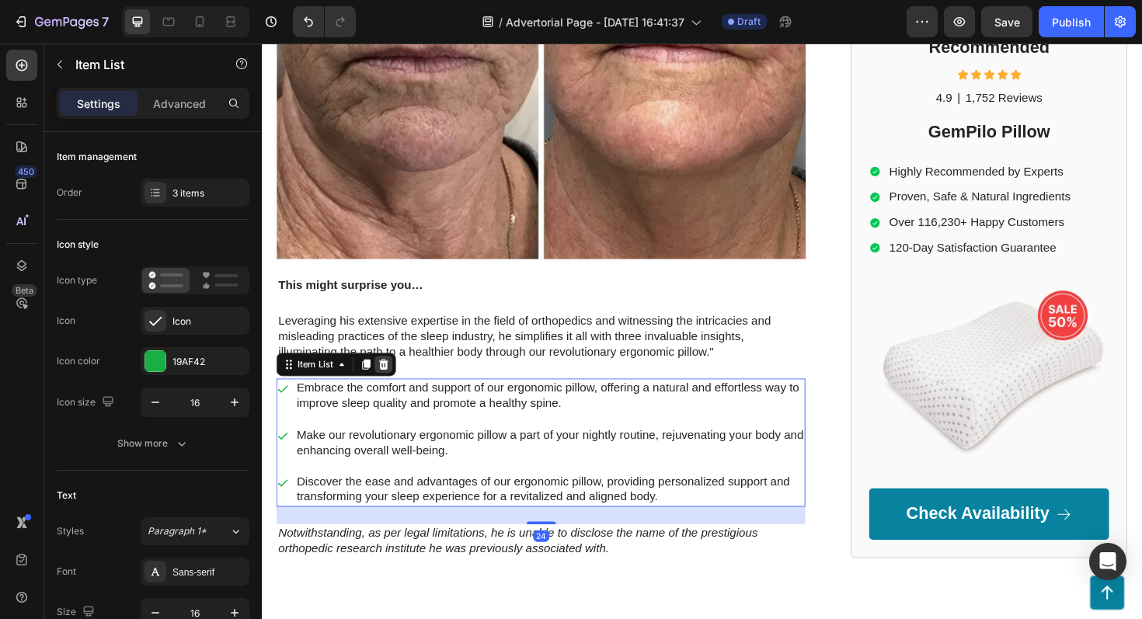
click at [392, 378] on icon at bounding box center [391, 384] width 12 height 12
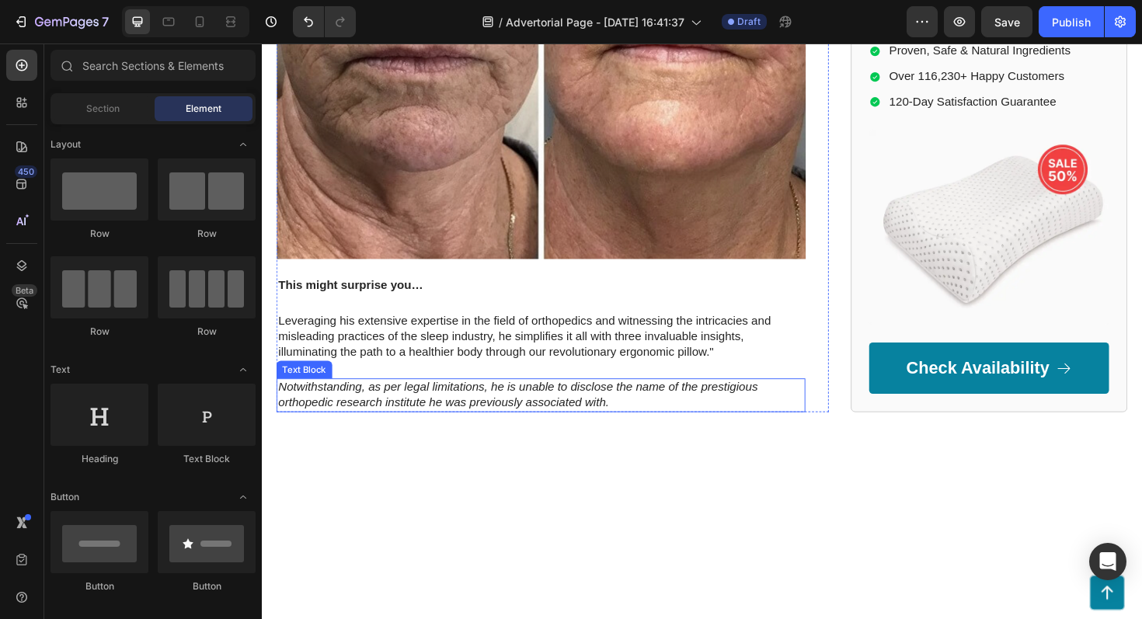
click at [406, 400] on p "Notwithstanding, as per legal limitations, he is unable to disclose the name of…" at bounding box center [557, 416] width 557 height 33
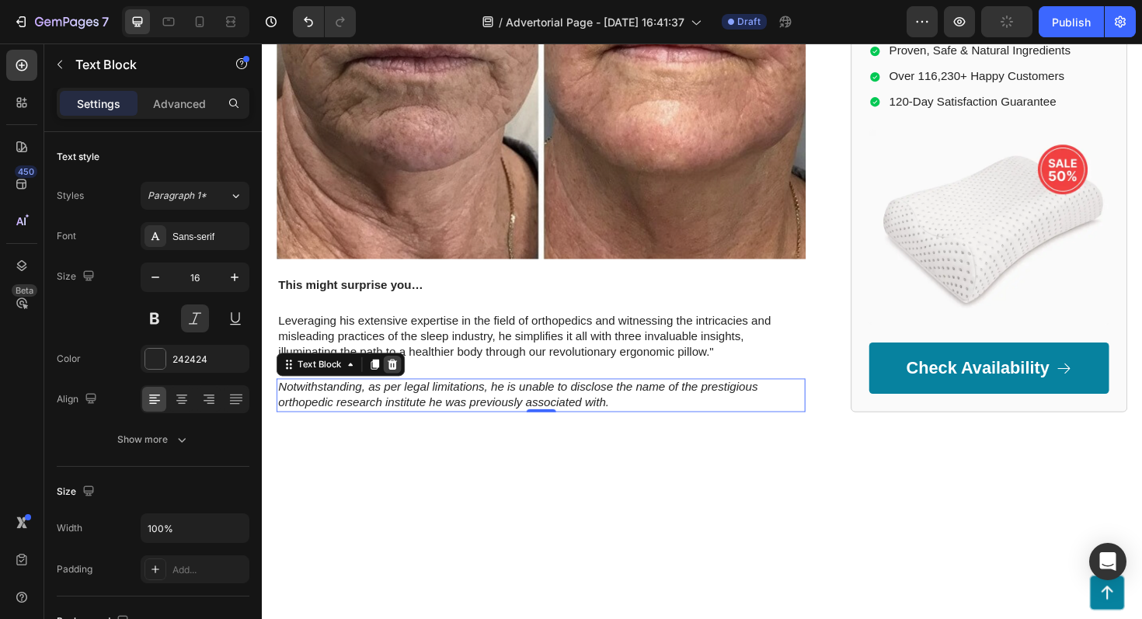
click at [400, 378] on icon at bounding box center [401, 383] width 10 height 11
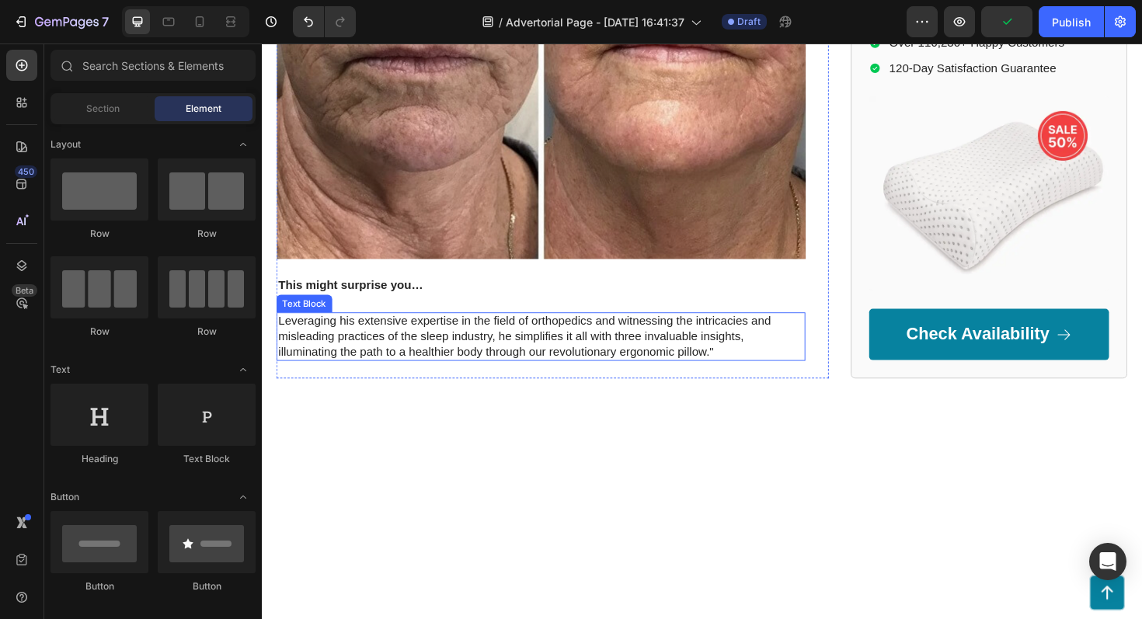
click at [528, 330] on p "Leveraging his extensive expertise in the field of orthopedics and witnessing t…" at bounding box center [557, 354] width 557 height 48
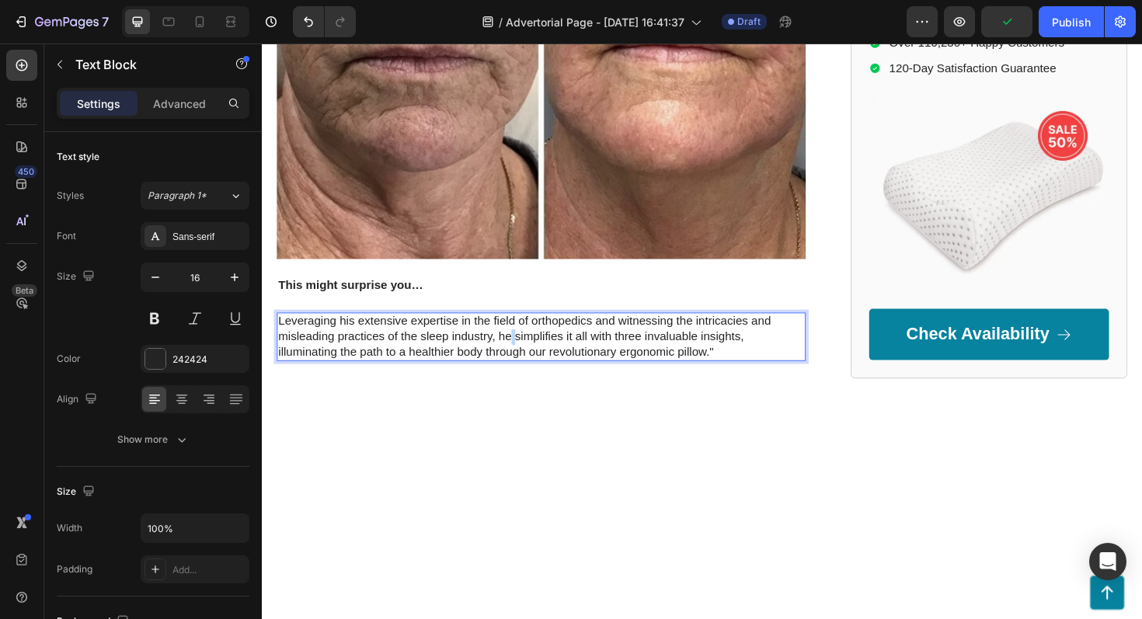
click at [528, 330] on p "Leveraging his extensive expertise in the field of orthopedics and witnessing t…" at bounding box center [557, 354] width 557 height 48
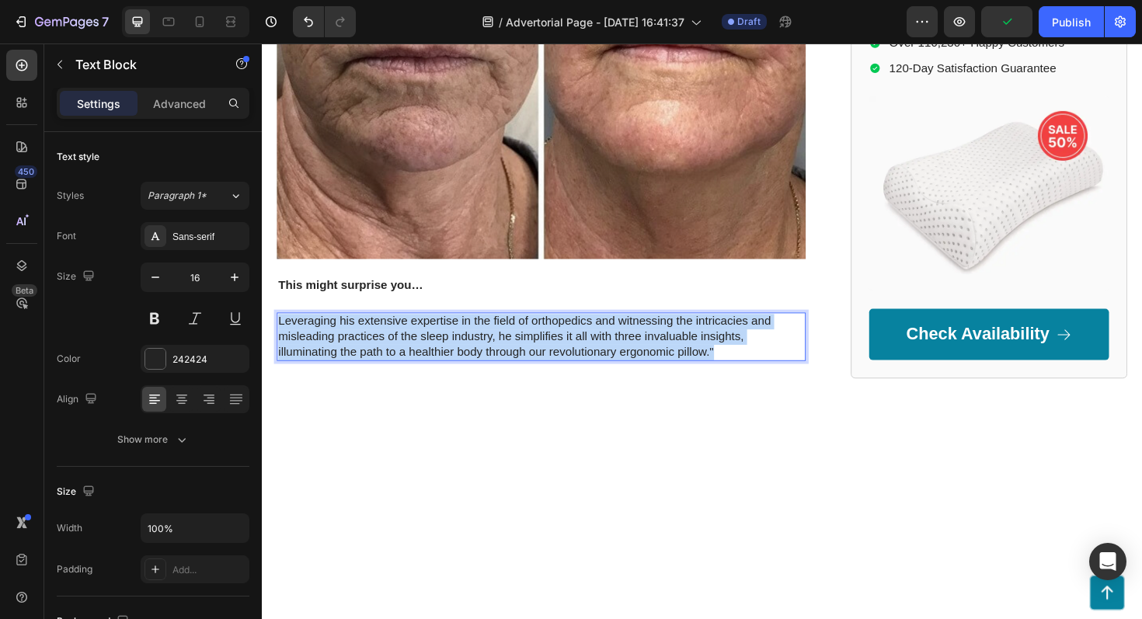
click at [528, 330] on p "Leveraging his extensive expertise in the field of orthopedics and witnessing t…" at bounding box center [557, 354] width 557 height 48
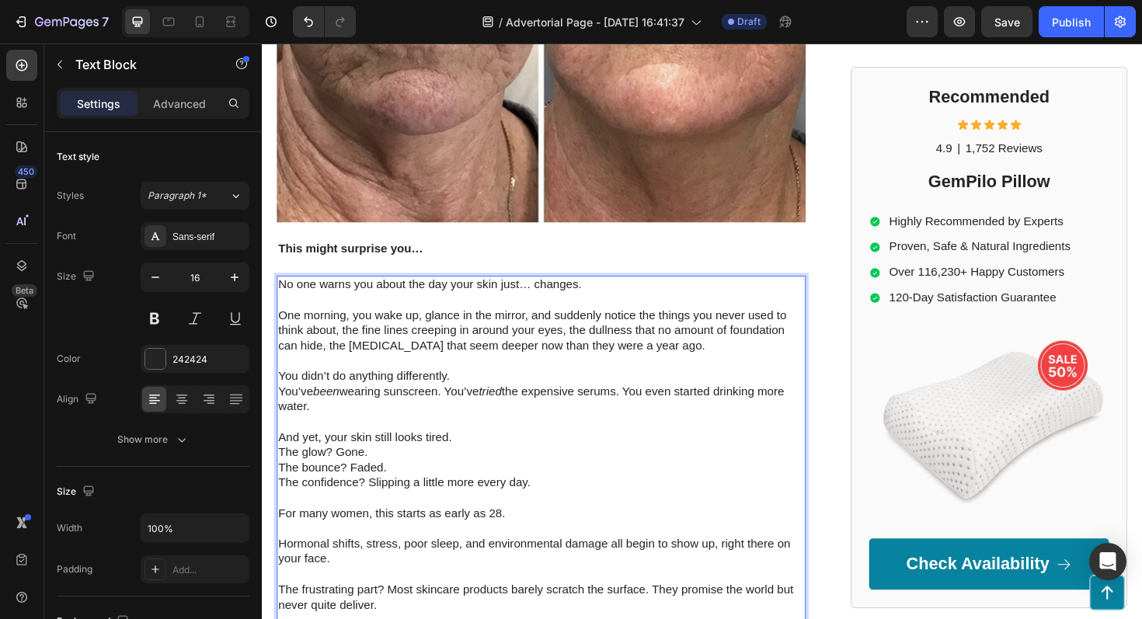
scroll to position [560, 0]
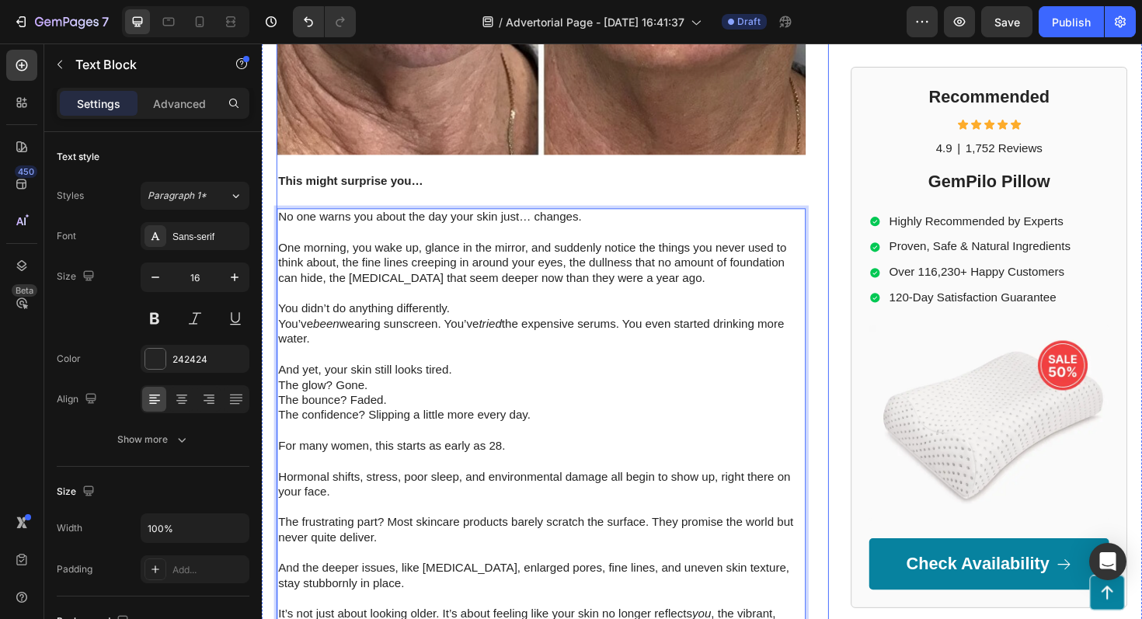
click at [853, 246] on div "⁠⁠⁠⁠⁠⁠⁠ Here’s How Women Are Getting Rid Of Acne Scars, Wrinkles & Skin Damage …" at bounding box center [569, 152] width 585 height 1080
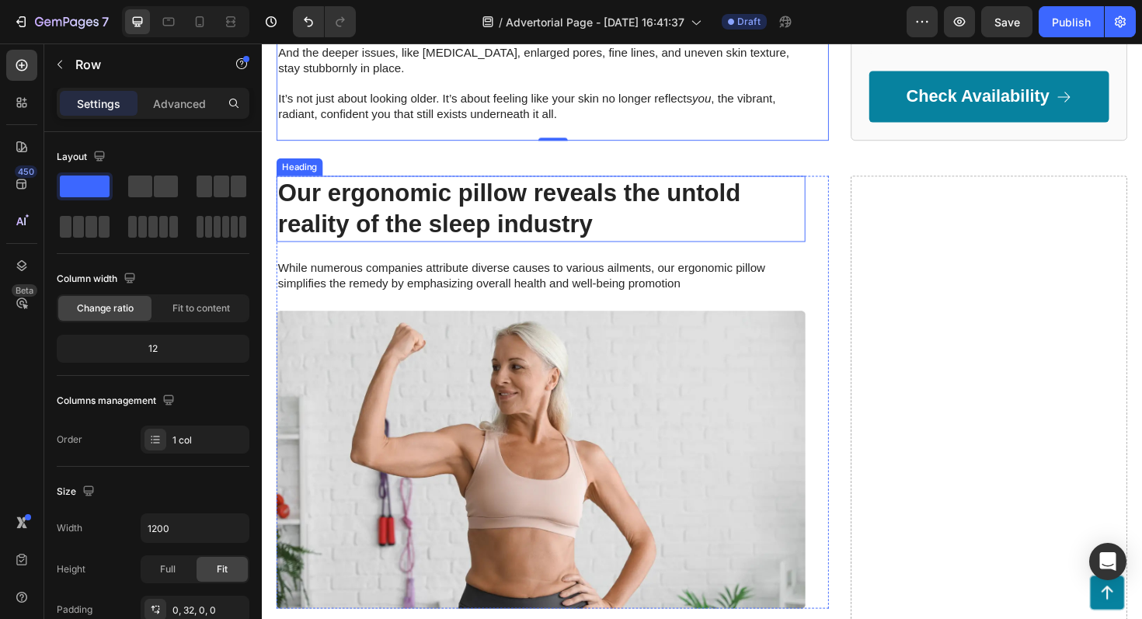
scroll to position [1174, 0]
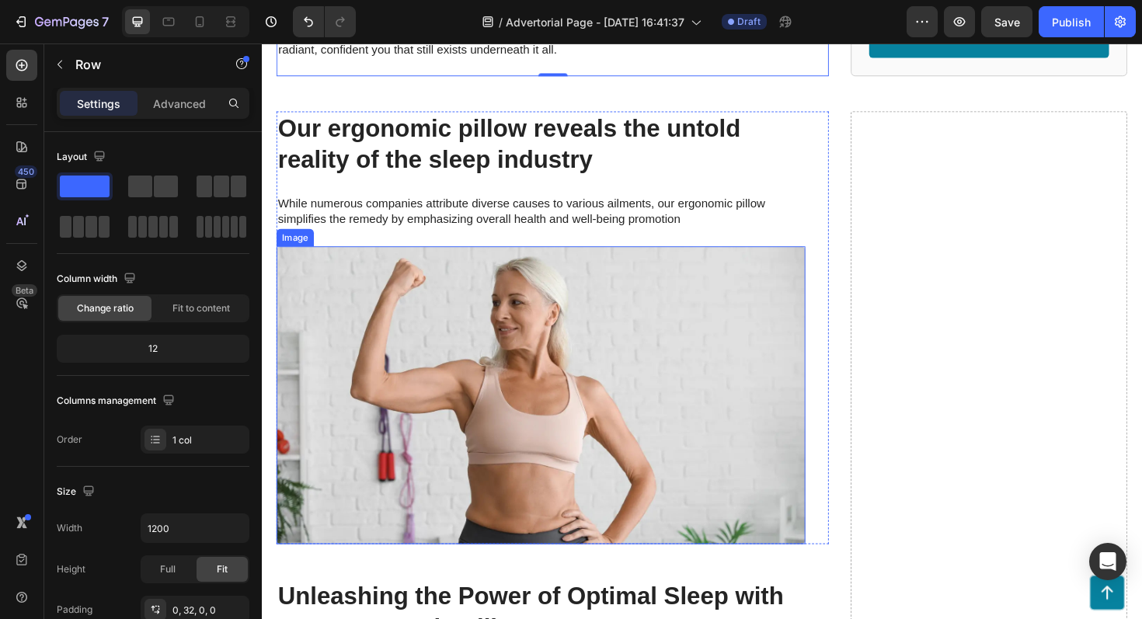
click at [409, 399] on img at bounding box center [557, 417] width 560 height 316
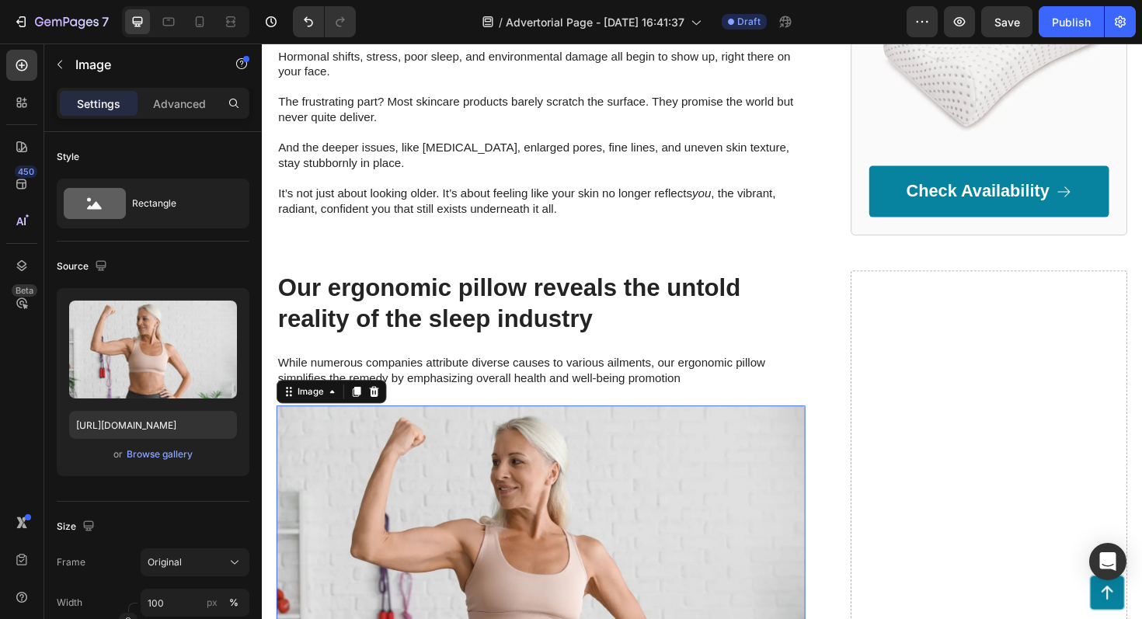
scroll to position [1003, 0]
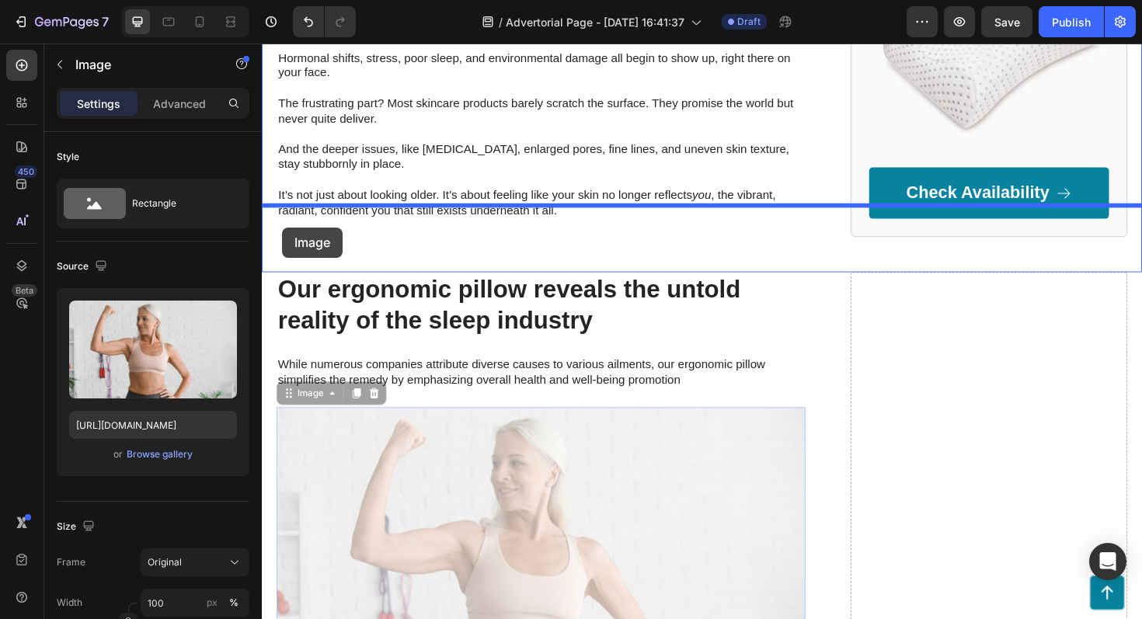
drag, startPoint x: 288, startPoint y: 384, endPoint x: 284, endPoint y: 238, distance: 146.2
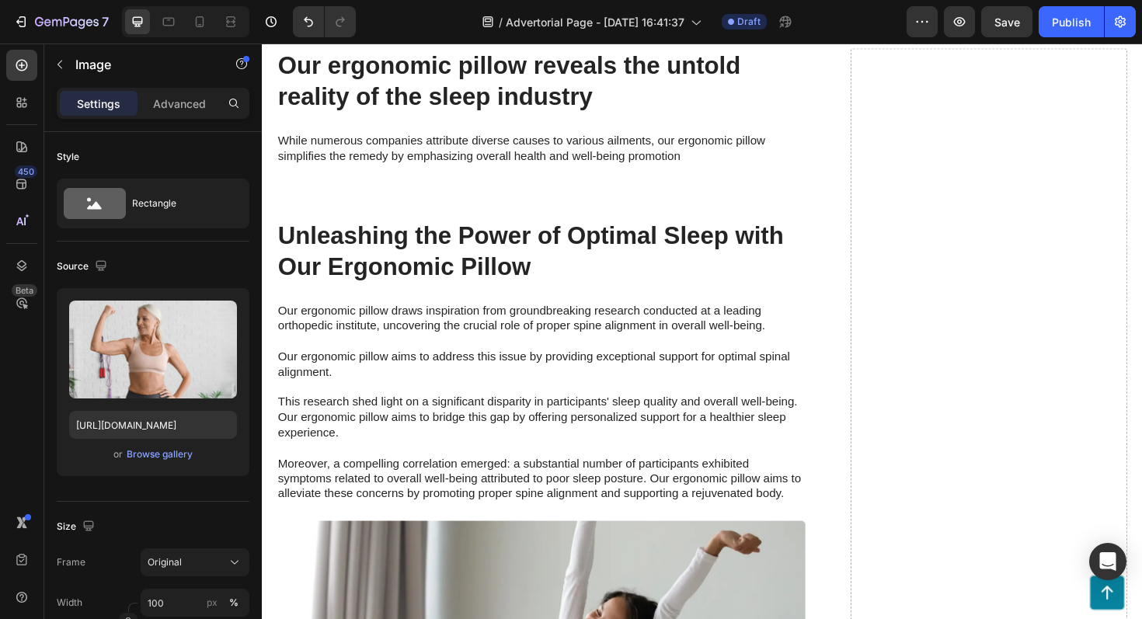
scroll to position [1233, 0]
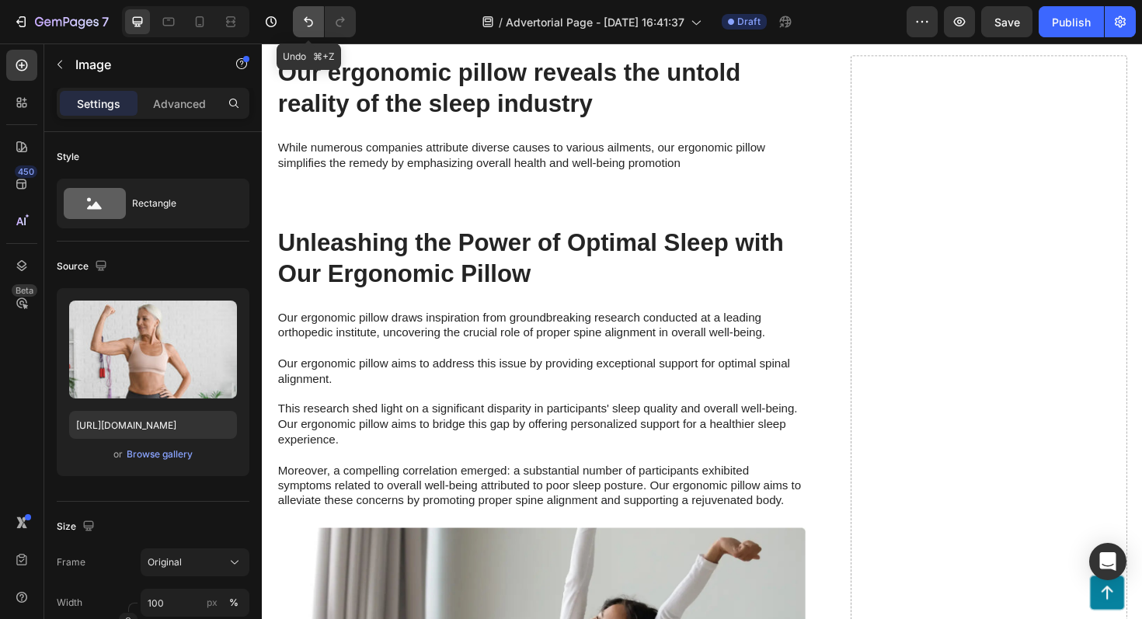
click at [304, 27] on icon "Undo/Redo" at bounding box center [309, 22] width 16 height 16
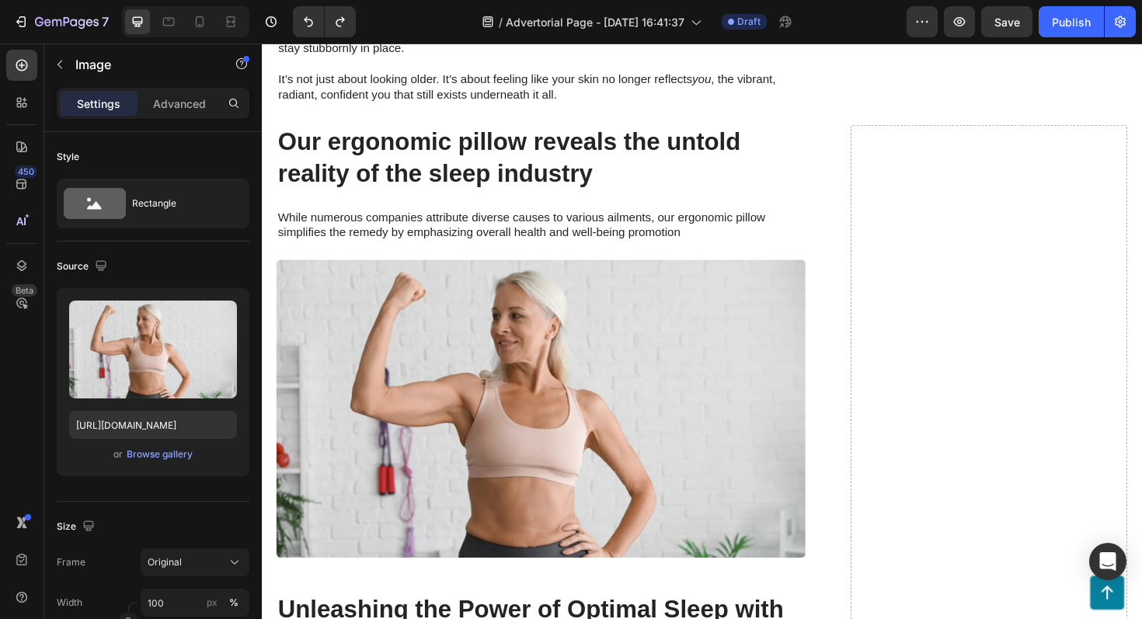
scroll to position [1115, 0]
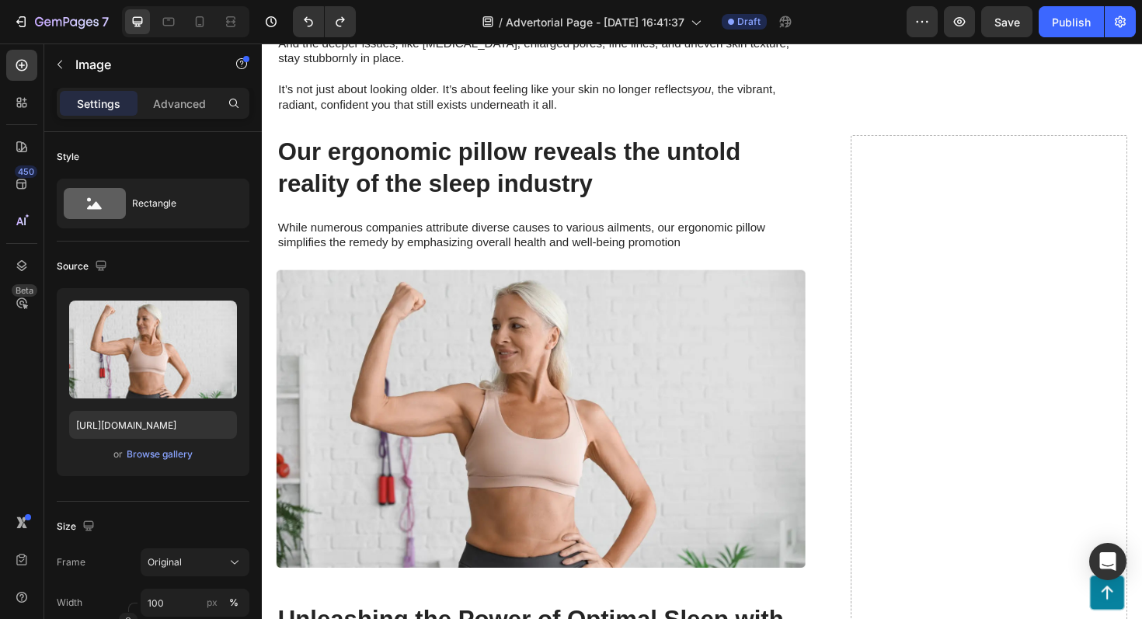
click at [581, 389] on img at bounding box center [557, 442] width 560 height 316
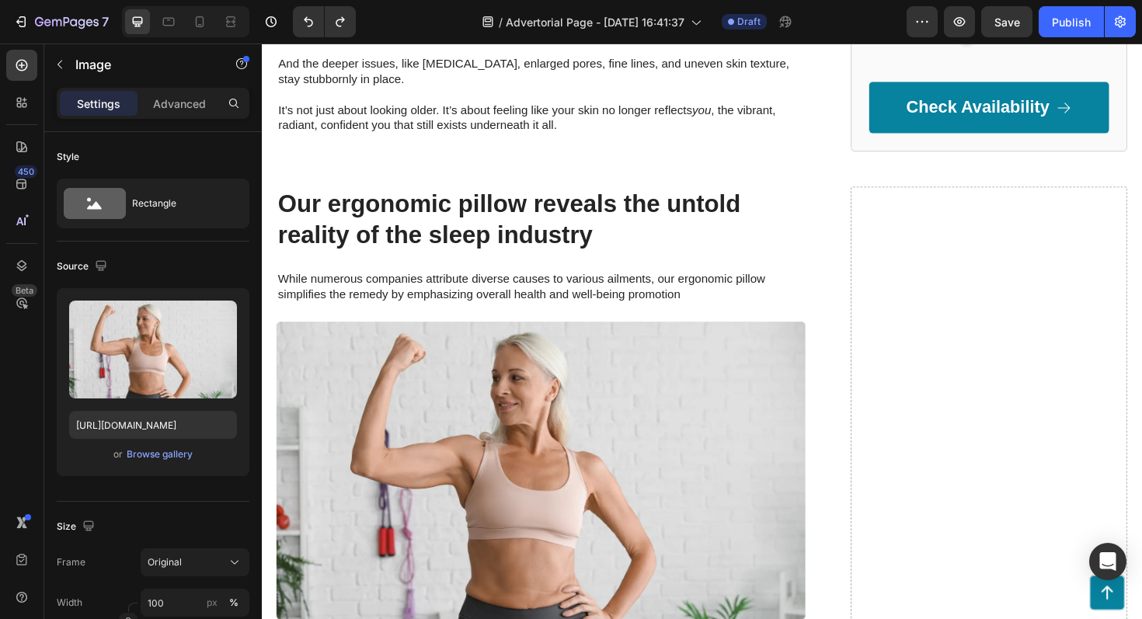
scroll to position [1097, 0]
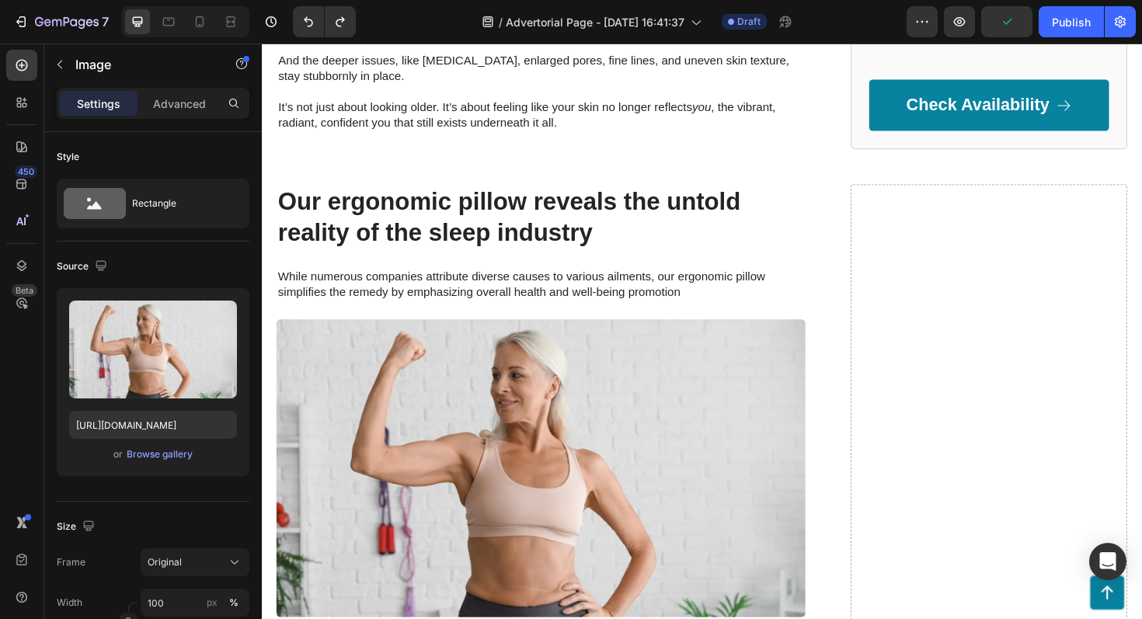
click at [586, 354] on img at bounding box center [557, 494] width 560 height 316
click at [320, 378] on img at bounding box center [557, 494] width 560 height 316
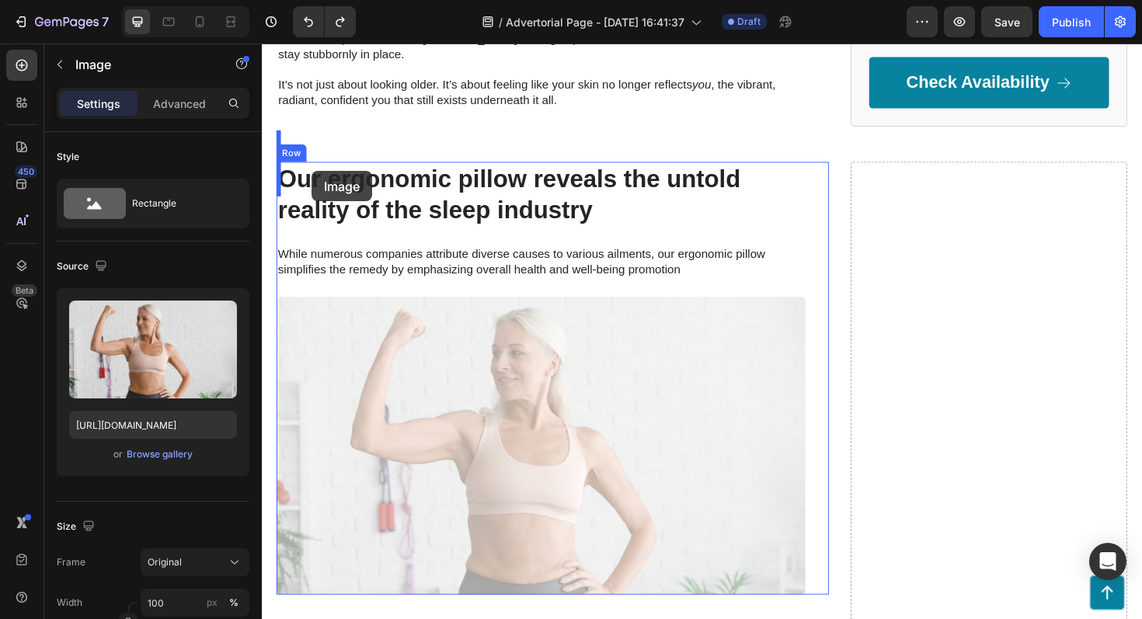
drag, startPoint x: 320, startPoint y: 396, endPoint x: 315, endPoint y: 179, distance: 217.7
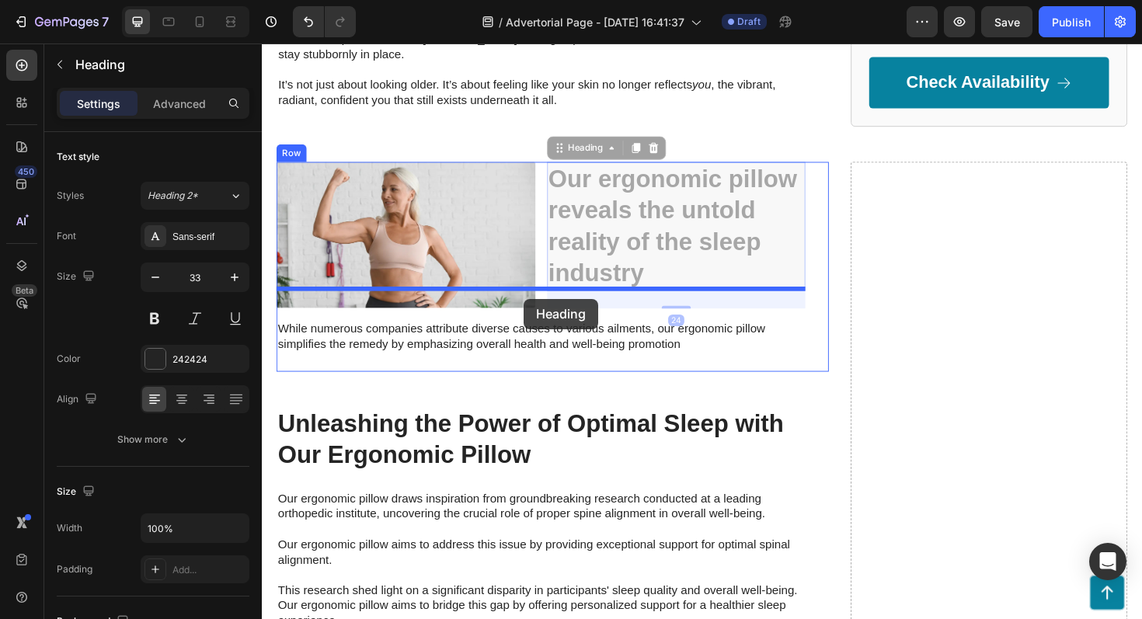
drag, startPoint x: 616, startPoint y: 185, endPoint x: 539, endPoint y: 312, distance: 148.9
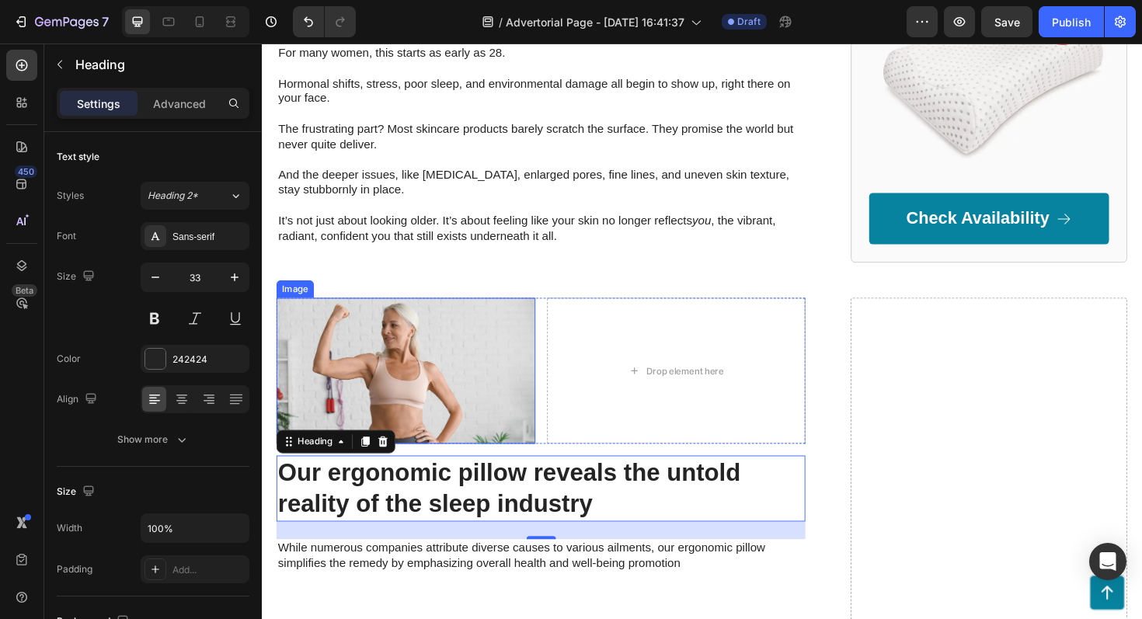
scroll to position [985, 0]
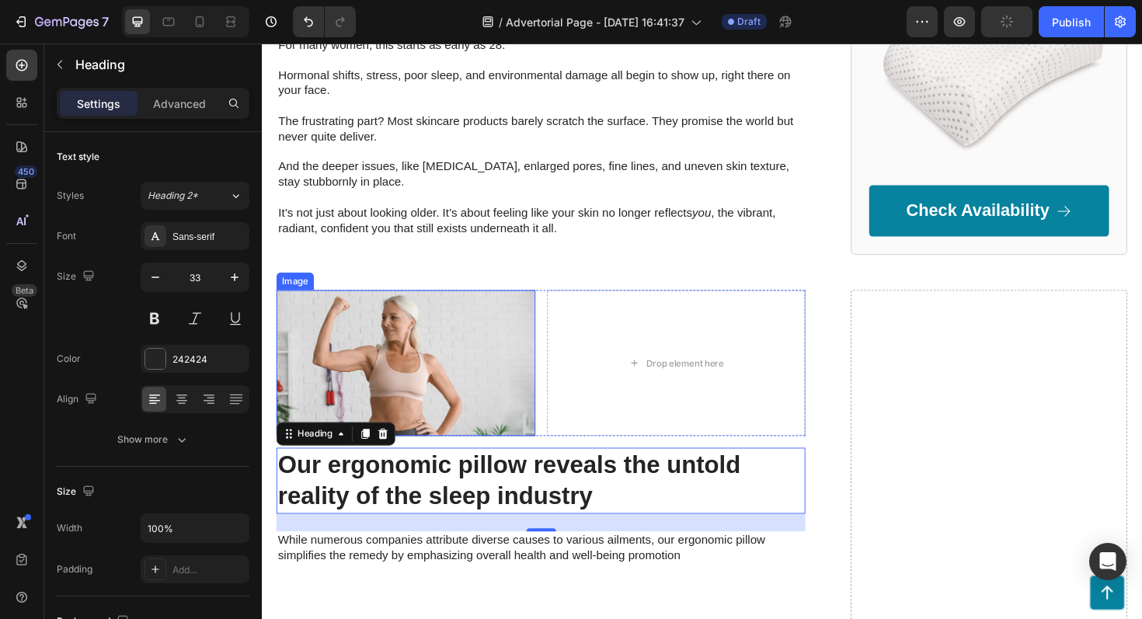
click at [469, 346] on img at bounding box center [414, 382] width 274 height 155
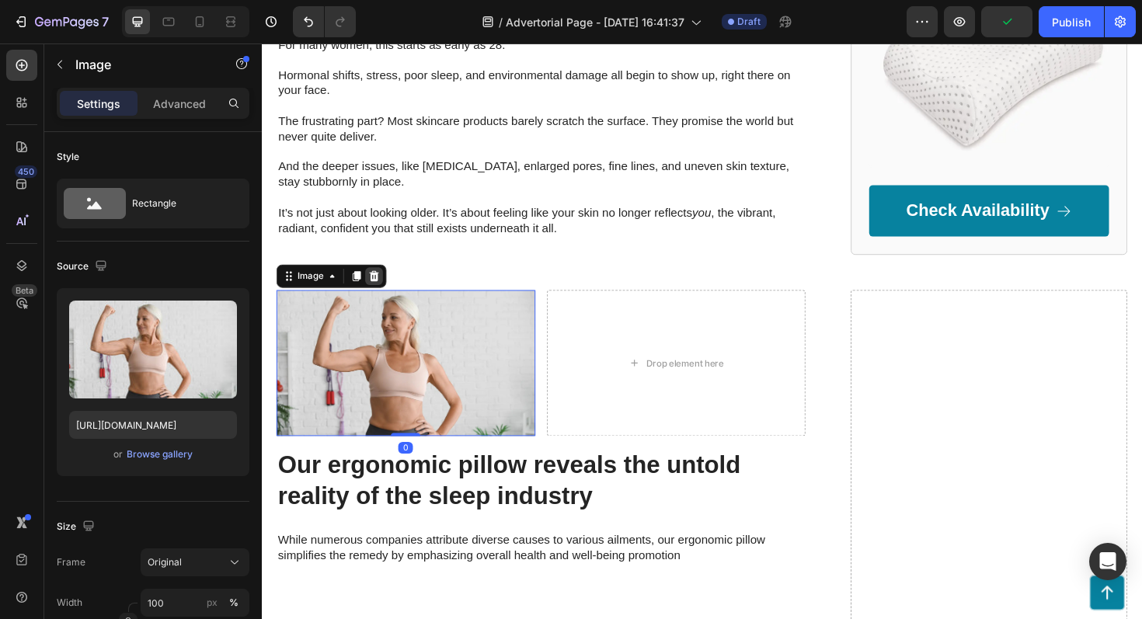
click at [380, 284] on icon at bounding box center [381, 289] width 10 height 11
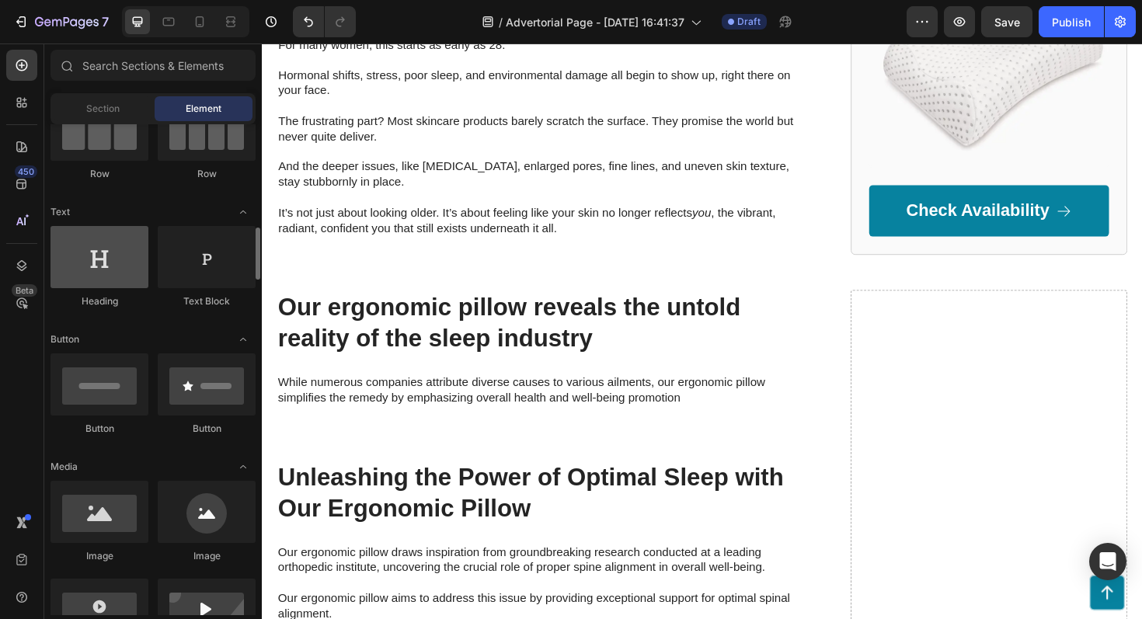
scroll to position [302, 0]
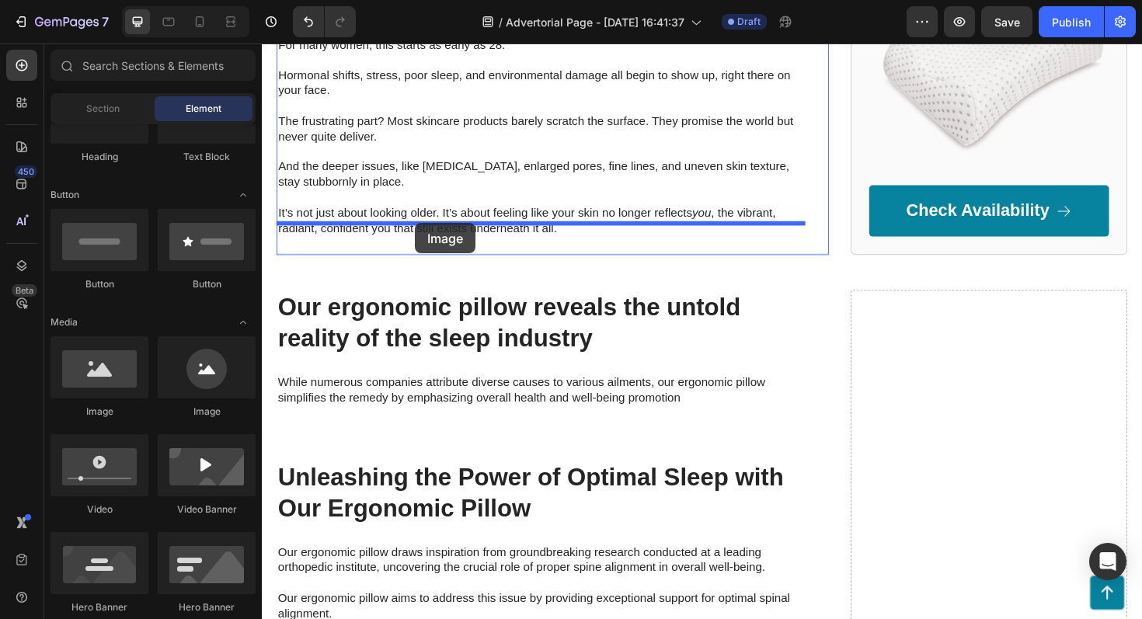
drag, startPoint x: 360, startPoint y: 413, endPoint x: 424, endPoint y: 234, distance: 190.0
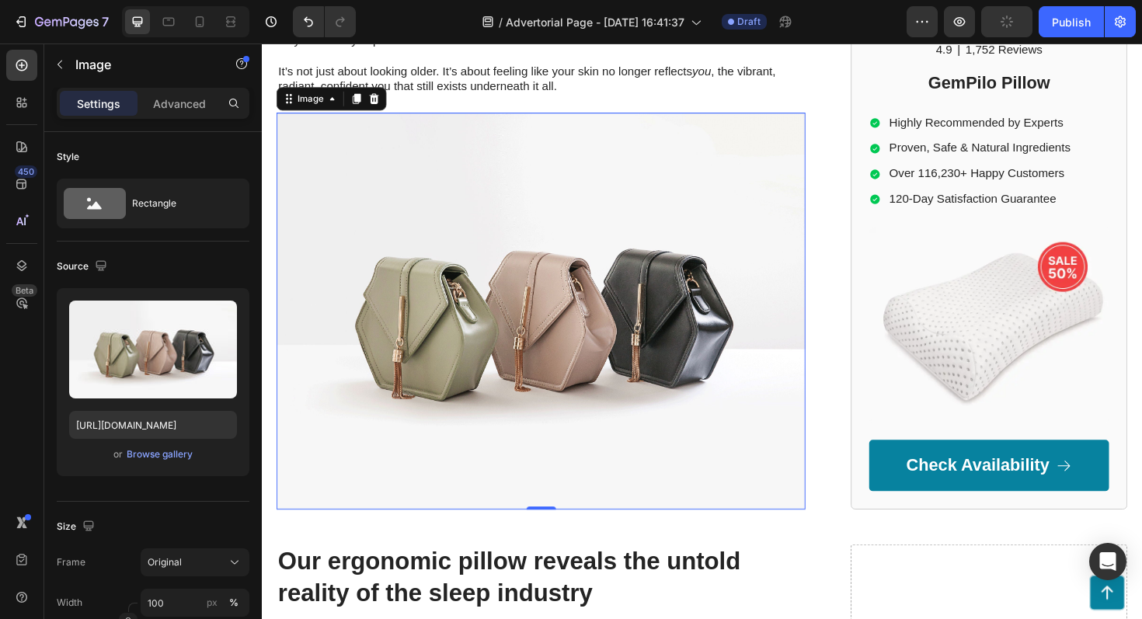
scroll to position [1162, 0]
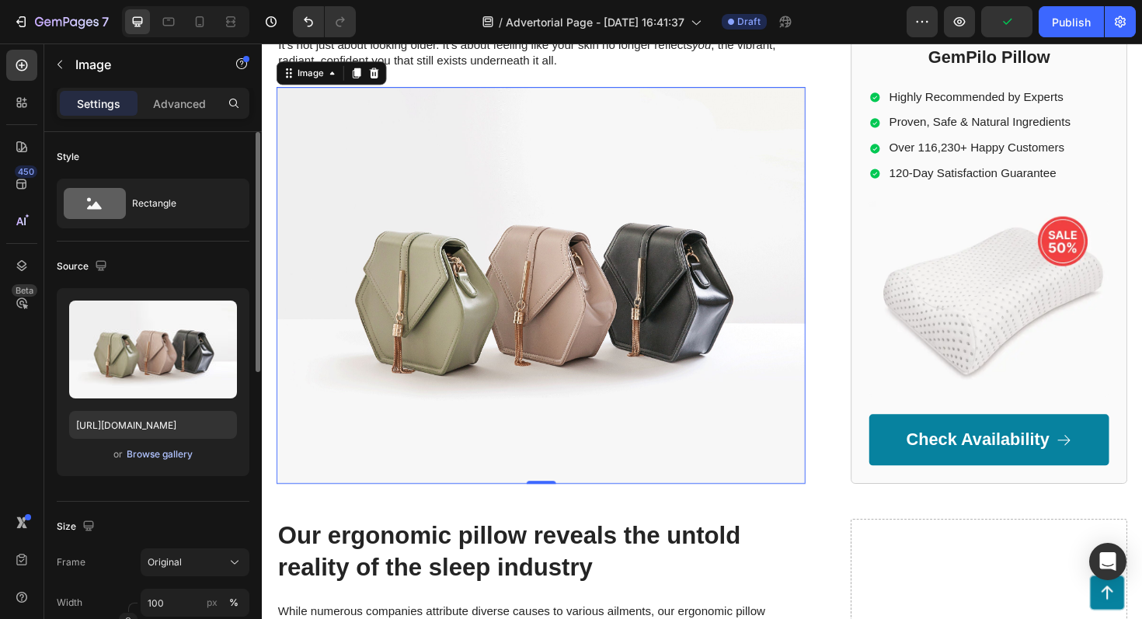
click at [150, 458] on div "Browse gallery" at bounding box center [160, 455] width 66 height 14
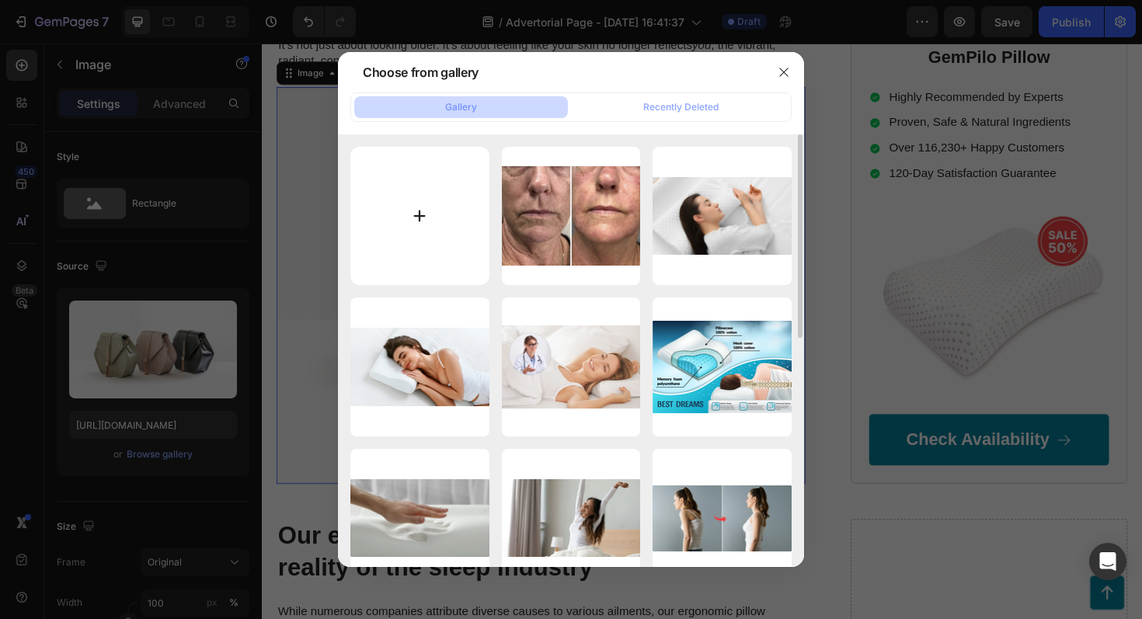
click at [420, 225] on input "file" at bounding box center [419, 216] width 139 height 139
type input "C:\fakepath\1750501336-Screenshot 2025-01-15 at 22.11.59.png"
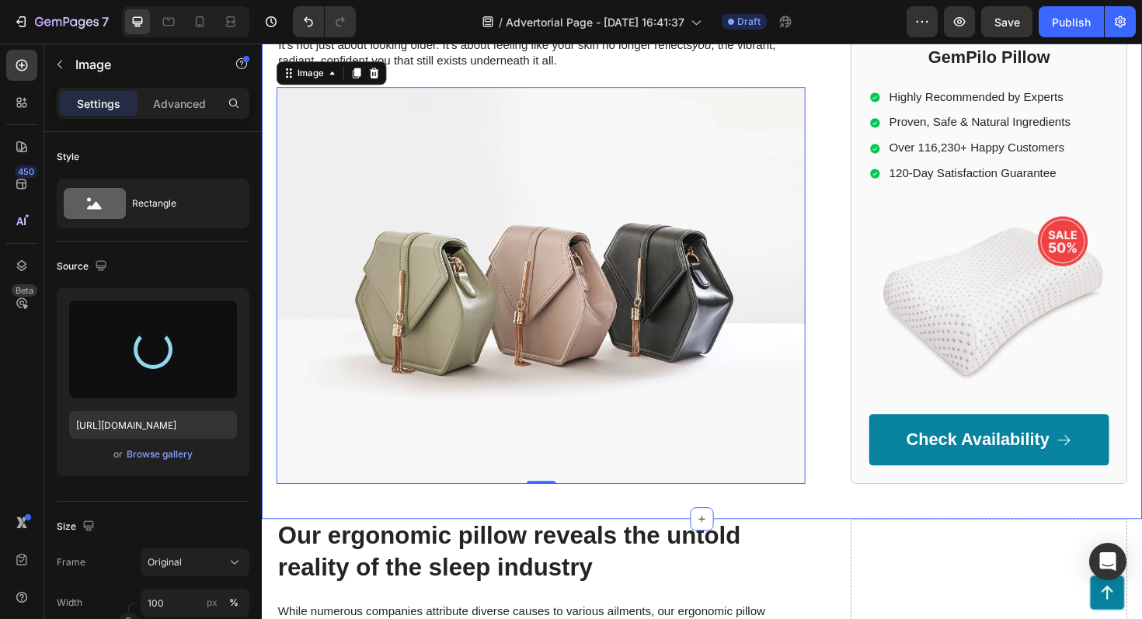
type input "https://cdn.shopify.com/s/files/1/0893/7698/1331/files/gempages_528159147573642…"
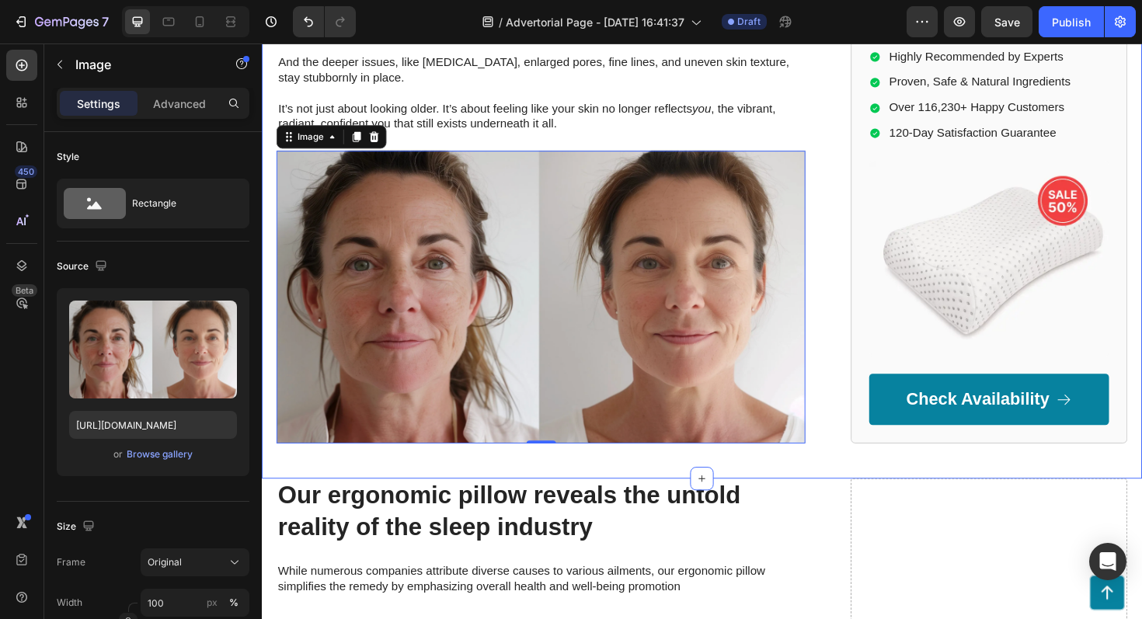
scroll to position [1351, 0]
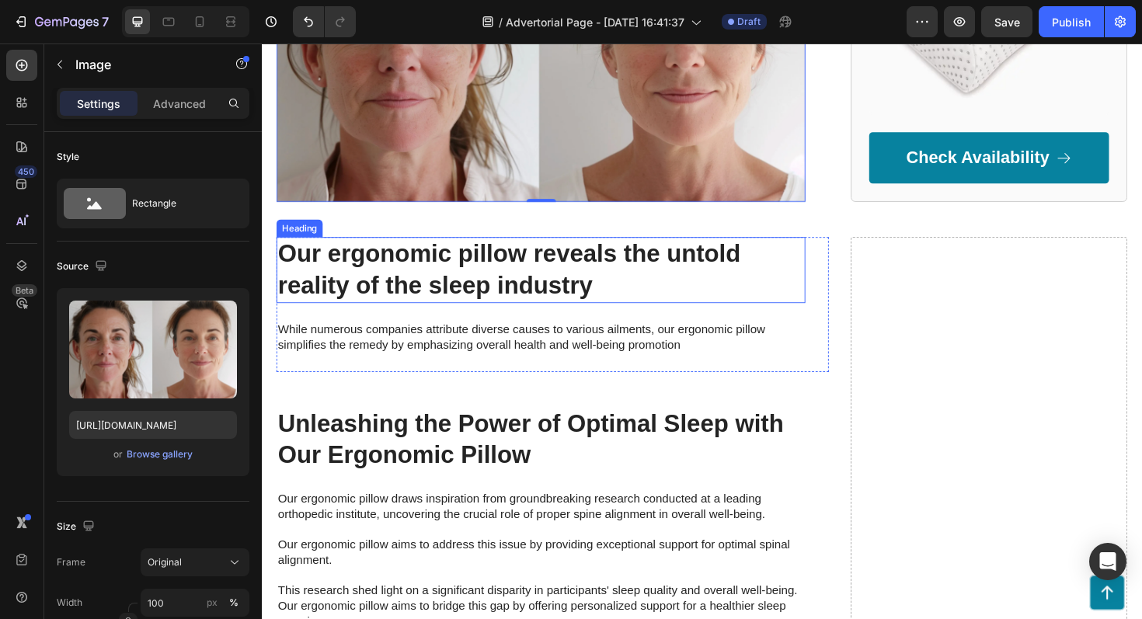
click at [518, 249] on h2 "Our ergonomic pillow reveals the untold reality of the sleep industry" at bounding box center [557, 284] width 560 height 70
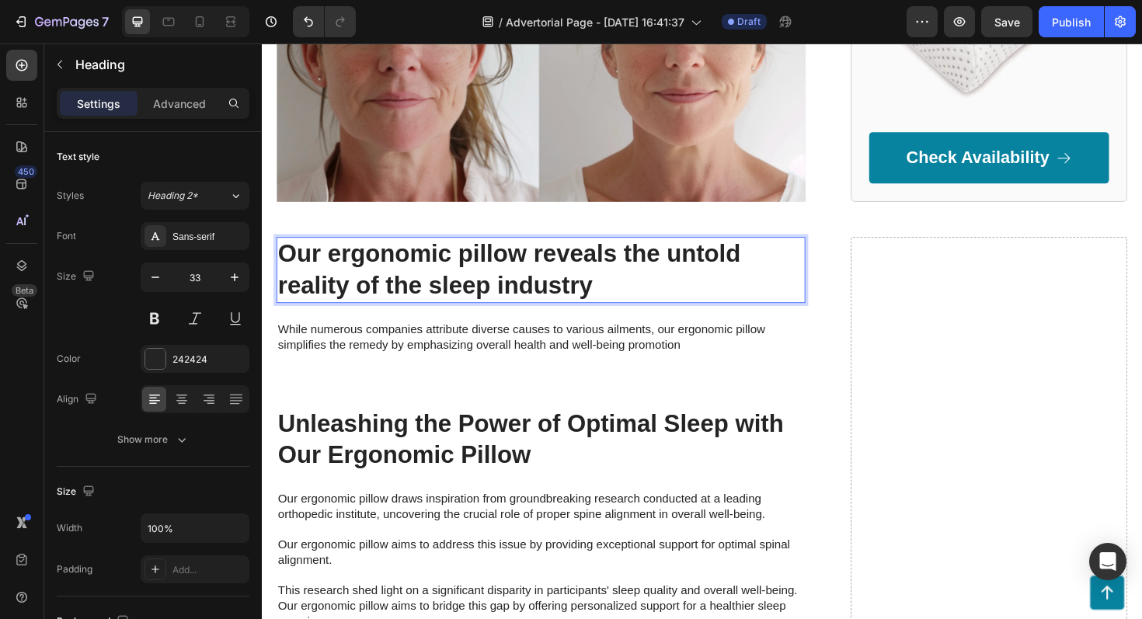
click at [591, 268] on h2 "Our ergonomic pillow reveals the untold reality of the sleep industry" at bounding box center [557, 284] width 560 height 70
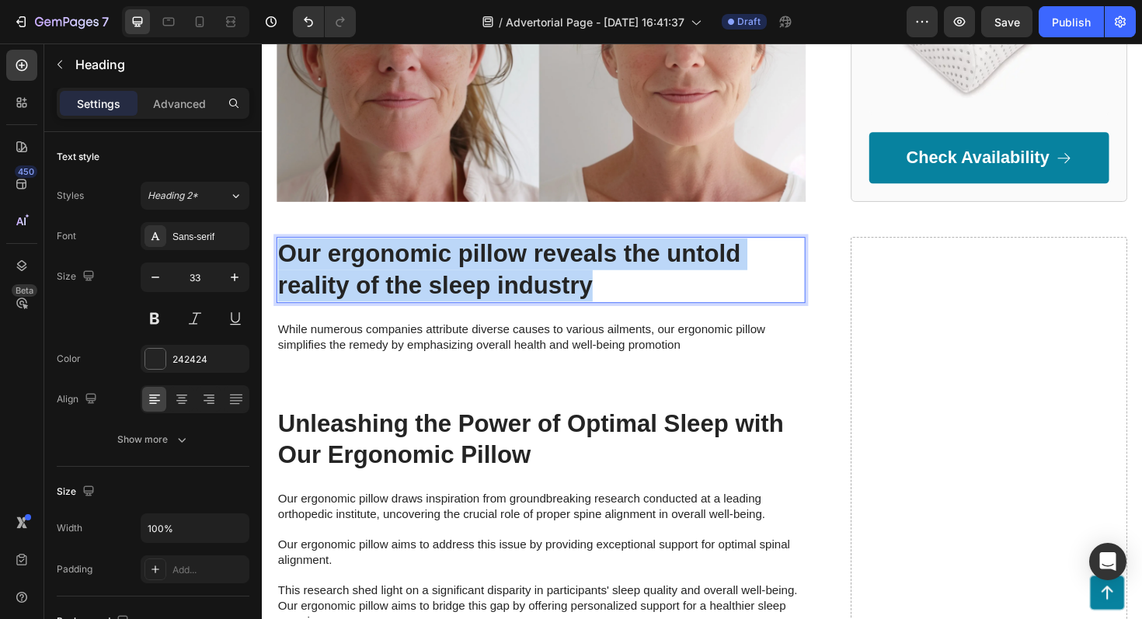
drag, startPoint x: 626, startPoint y: 267, endPoint x: 284, endPoint y: 234, distance: 344.4
click at [284, 250] on p "Our ergonomic pillow reveals the untold reality of the sleep industry" at bounding box center [557, 283] width 557 height 67
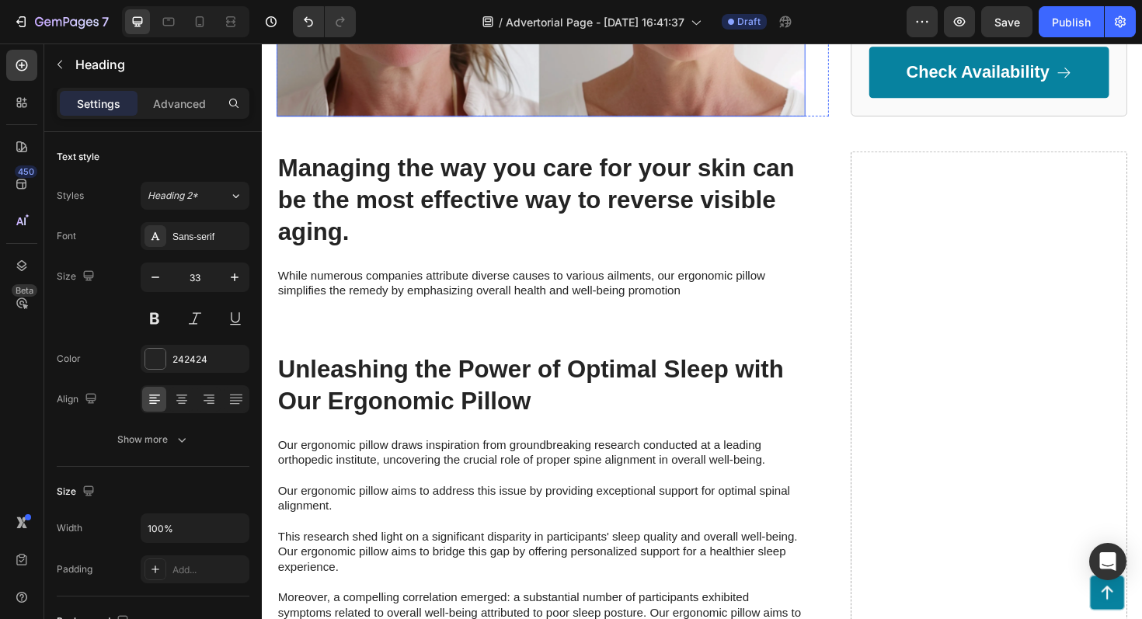
scroll to position [1454, 0]
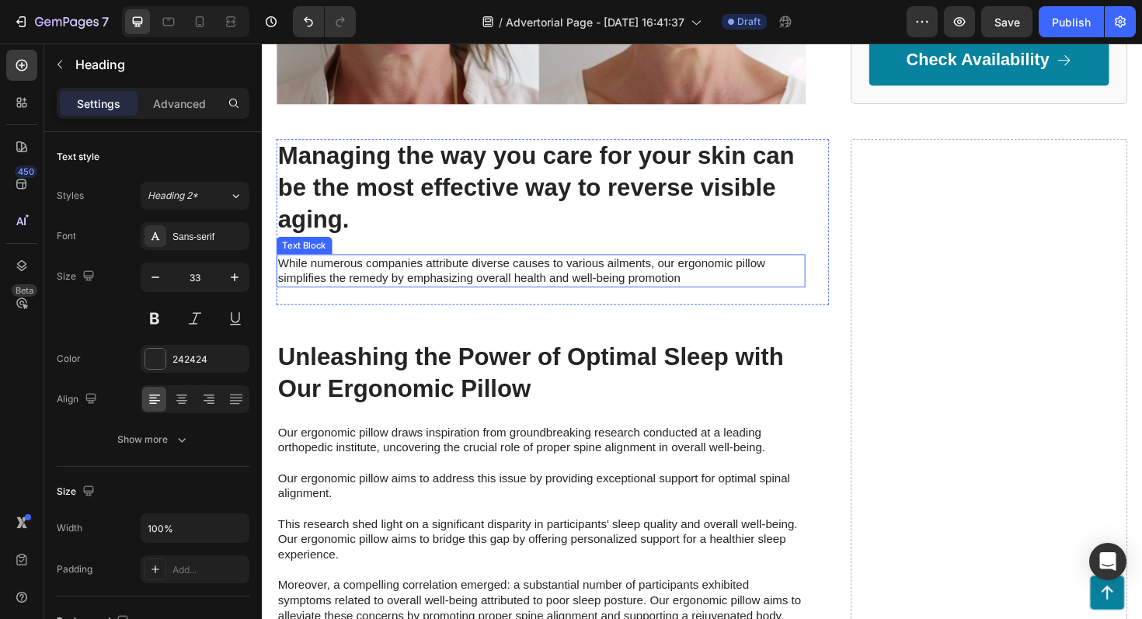
click at [517, 269] on p "While numerous companies attribute diverse causes to various ailments, our ergo…" at bounding box center [557, 285] width 557 height 33
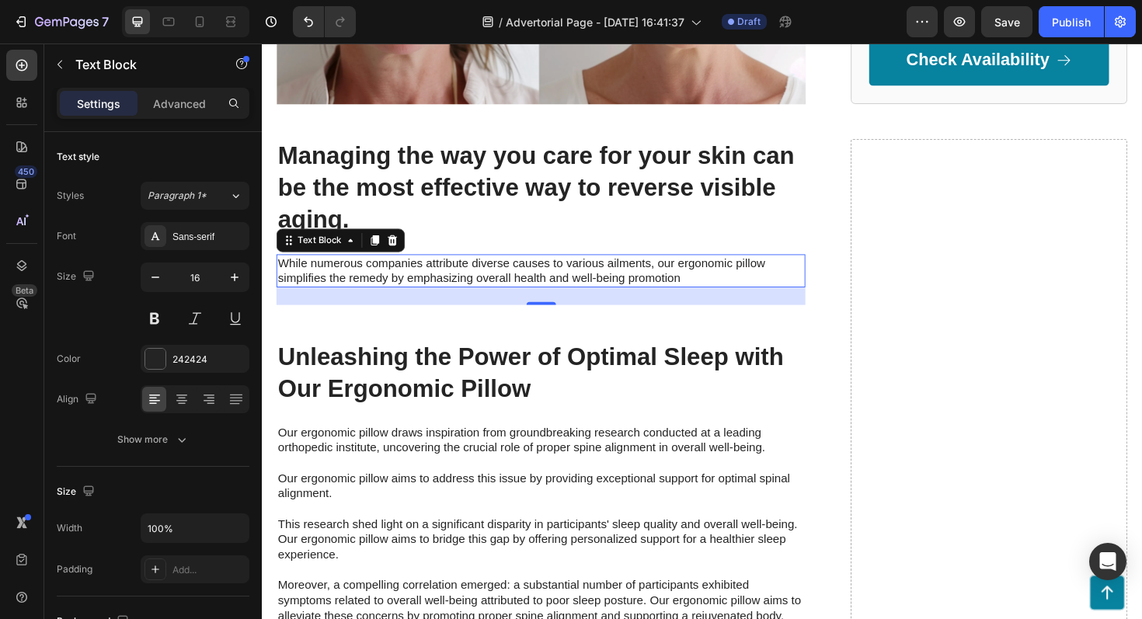
click at [483, 269] on p "While numerous companies attribute diverse causes to various ailments, our ergo…" at bounding box center [557, 285] width 557 height 33
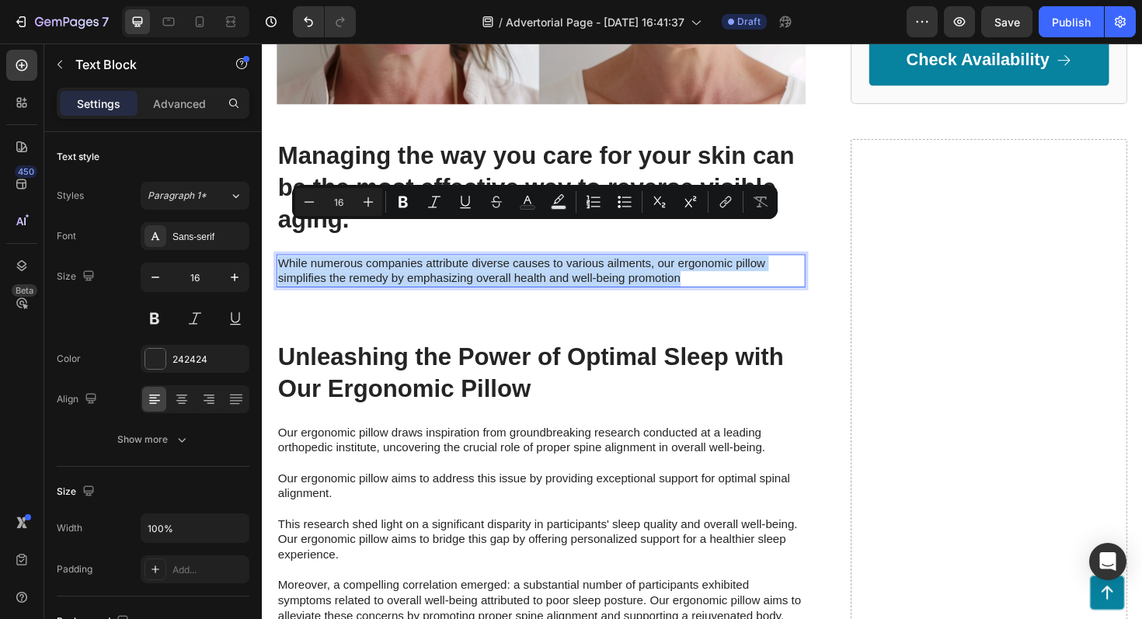
drag, startPoint x: 717, startPoint y: 259, endPoint x: 250, endPoint y: 238, distance: 466.8
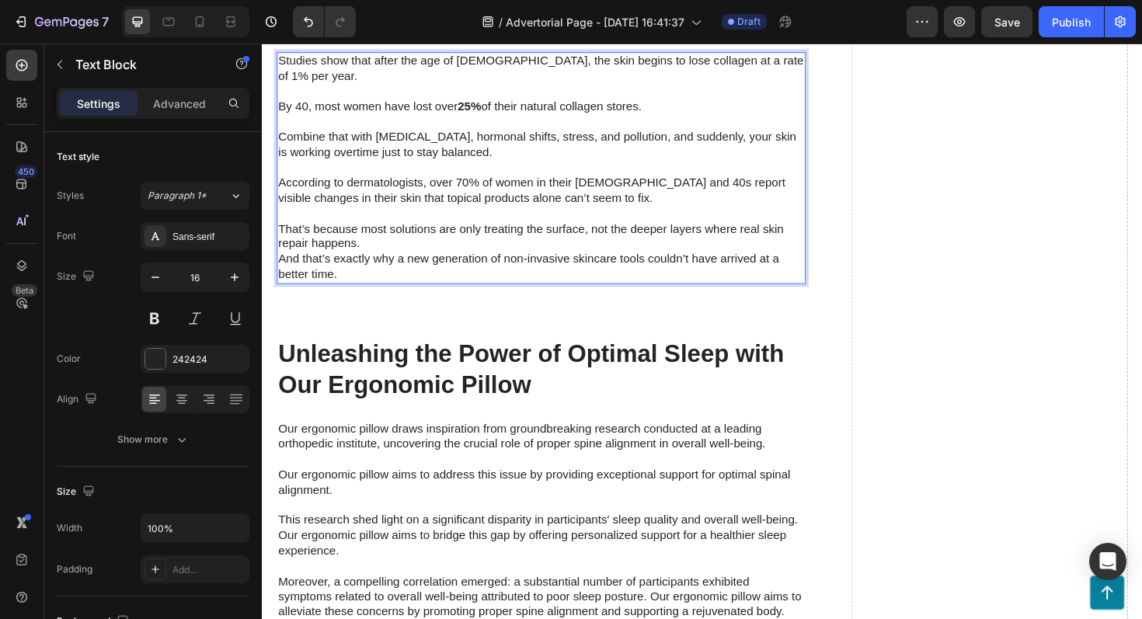
scroll to position [1664, 0]
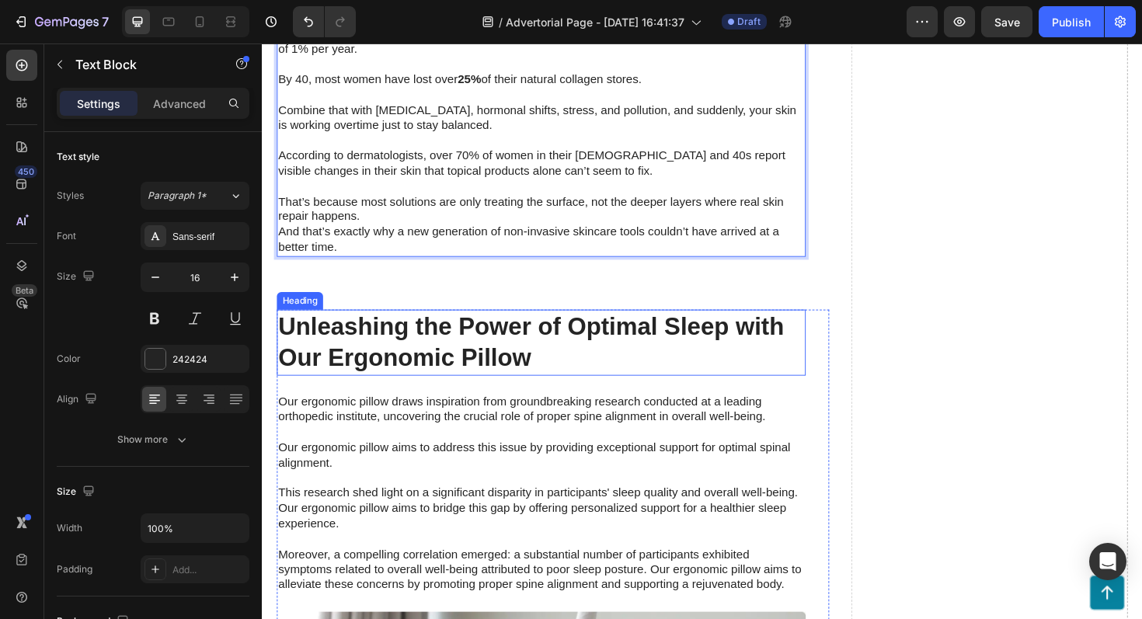
click at [500, 333] on h2 "Unleashing the Power of Optimal Sleep with Our Ergonomic Pillow" at bounding box center [557, 361] width 560 height 70
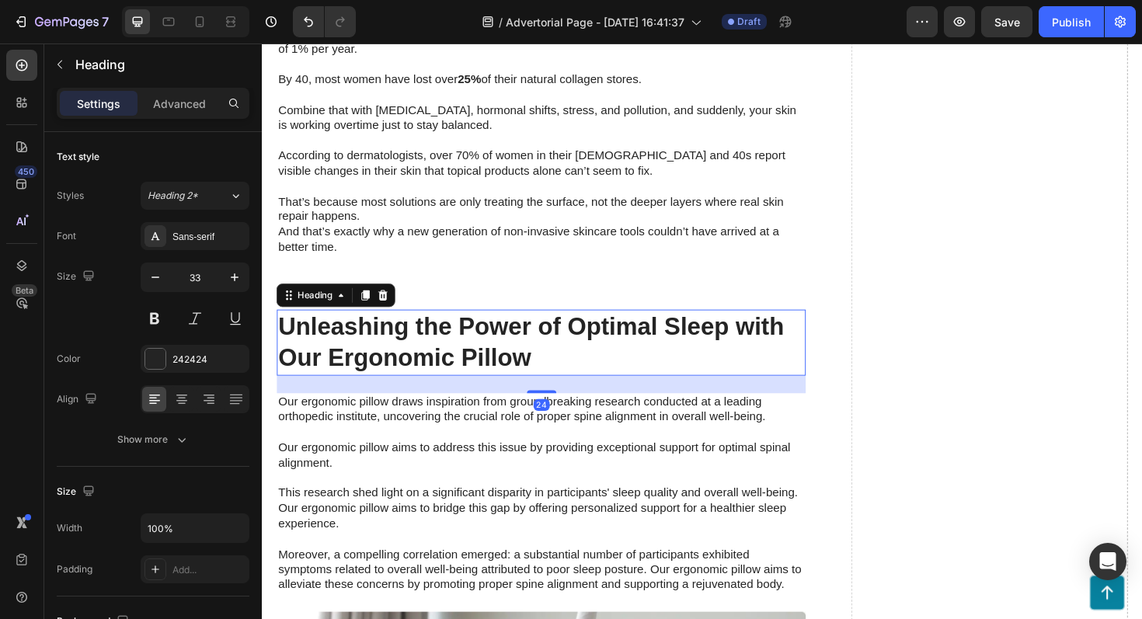
click at [563, 359] on h2 "Unleashing the Power of Optimal Sleep with Our Ergonomic Pillow" at bounding box center [557, 361] width 560 height 70
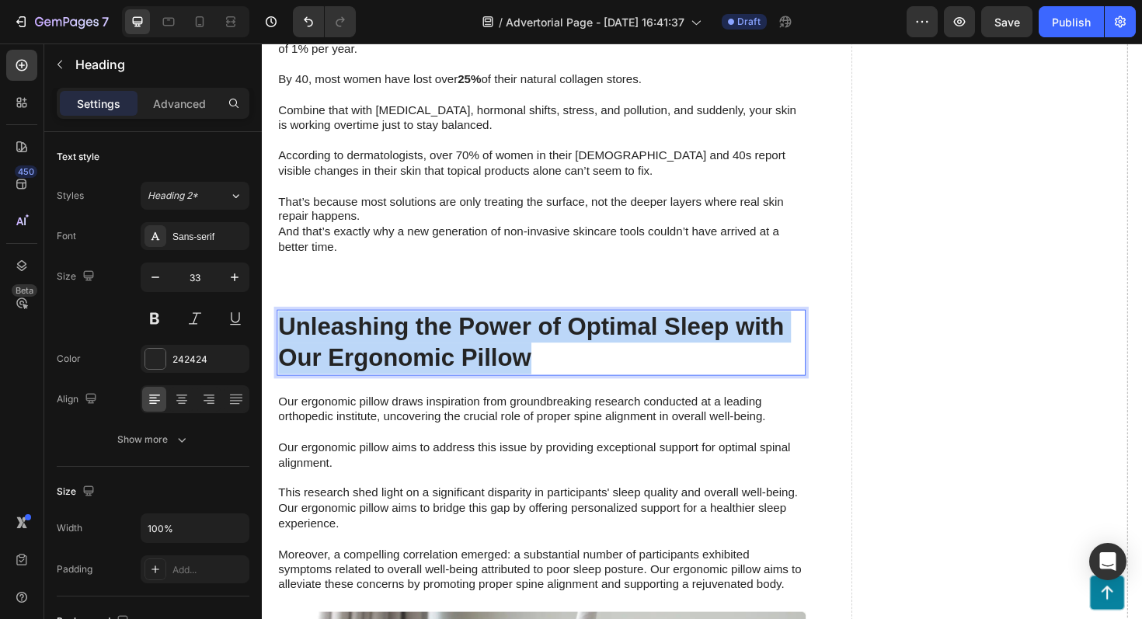
drag, startPoint x: 563, startPoint y: 359, endPoint x: 283, endPoint y: 323, distance: 282.1
click at [283, 327] on p "Unleashing the Power of Optimal Sleep with Our Ergonomic Pillow" at bounding box center [557, 360] width 557 height 67
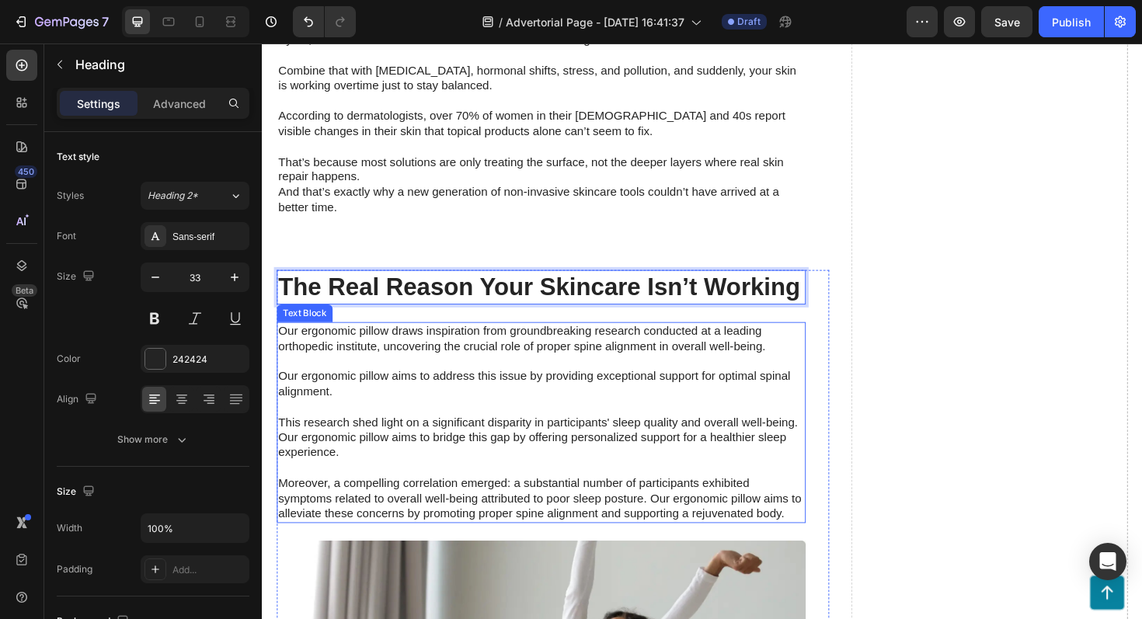
scroll to position [1714, 0]
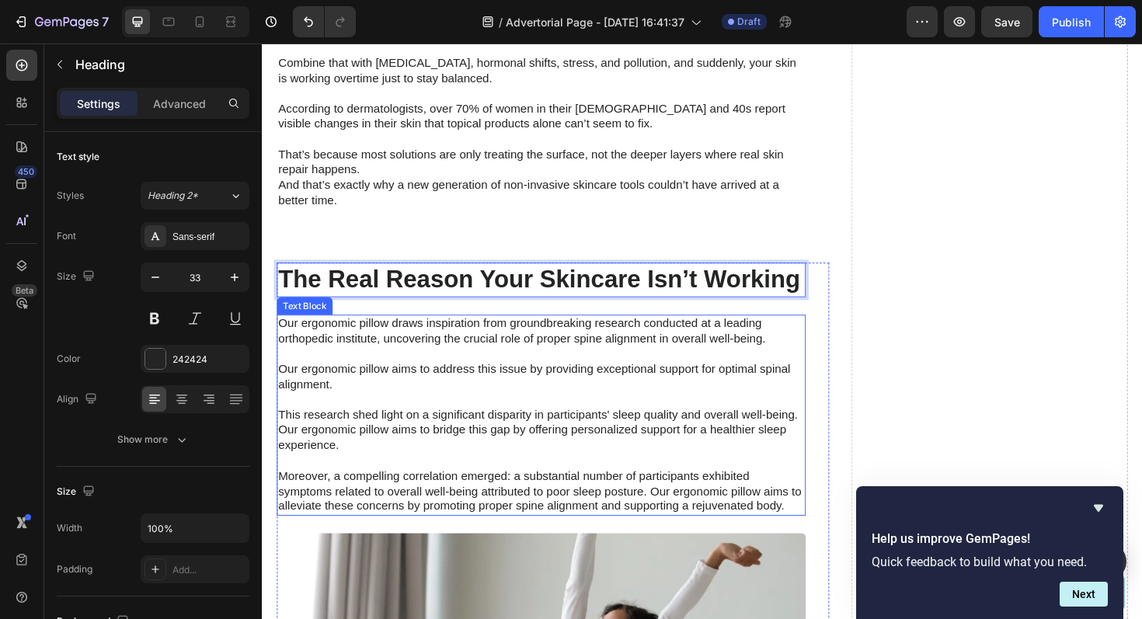
click at [403, 369] on p "Our ergonomic pillow draws inspiration from groundbreaking research conducted a…" at bounding box center [557, 438] width 557 height 210
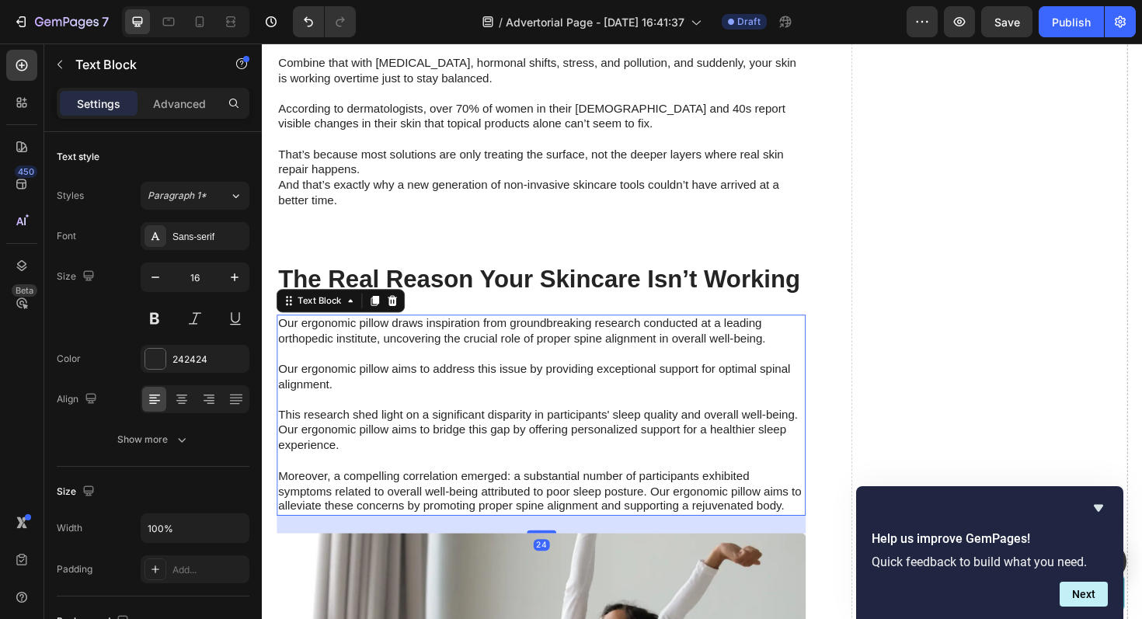
click at [281, 333] on p "Our ergonomic pillow draws inspiration from groundbreaking research conducted a…" at bounding box center [557, 438] width 557 height 210
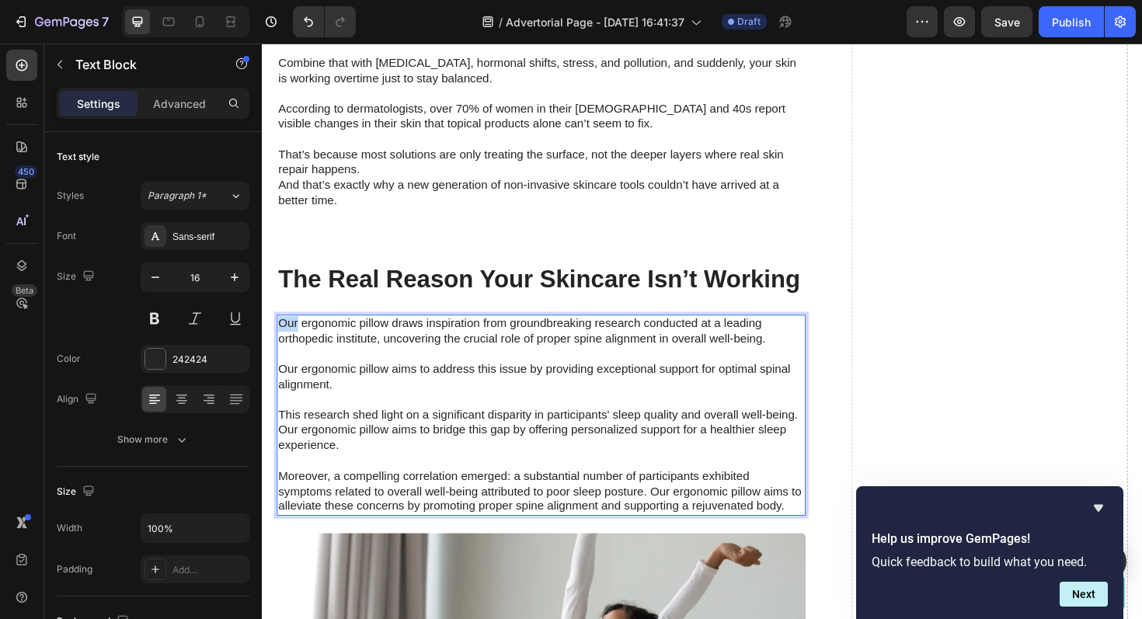
click at [281, 333] on p "Our ergonomic pillow draws inspiration from groundbreaking research conducted a…" at bounding box center [557, 438] width 557 height 210
drag, startPoint x: 283, startPoint y: 327, endPoint x: 305, endPoint y: 329, distance: 21.8
click at [305, 333] on p "Our ergonomic pillow draws inspiration from groundbreaking research conducted a…" at bounding box center [557, 438] width 557 height 210
click at [282, 333] on p "Our ergonomic pillow draws inspiration from groundbreaking research conducted a…" at bounding box center [557, 438] width 557 height 210
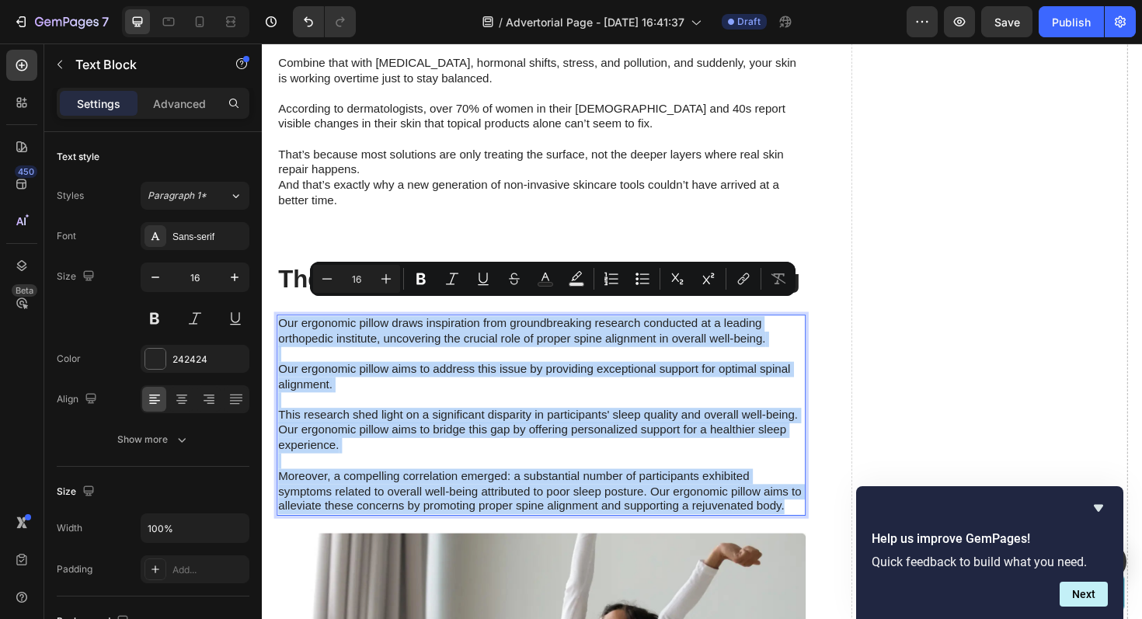
drag, startPoint x: 281, startPoint y: 325, endPoint x: 818, endPoint y: 521, distance: 571.9
click at [818, 521] on p "Our ergonomic pillow draws inspiration from groundbreaking research conducted a…" at bounding box center [557, 438] width 557 height 210
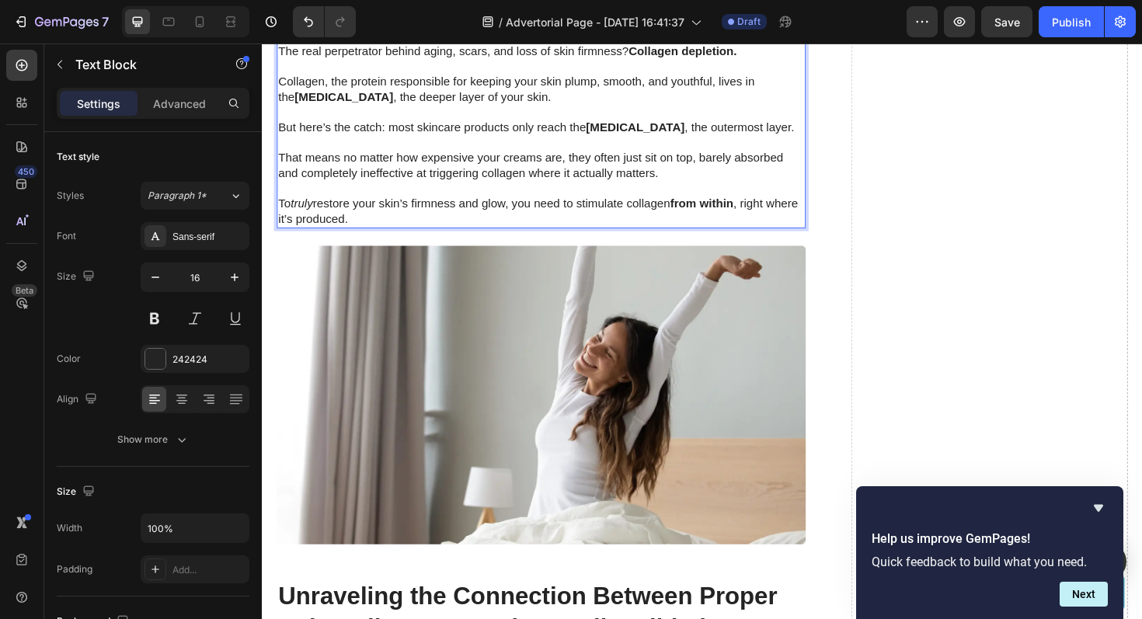
scroll to position [2004, 0]
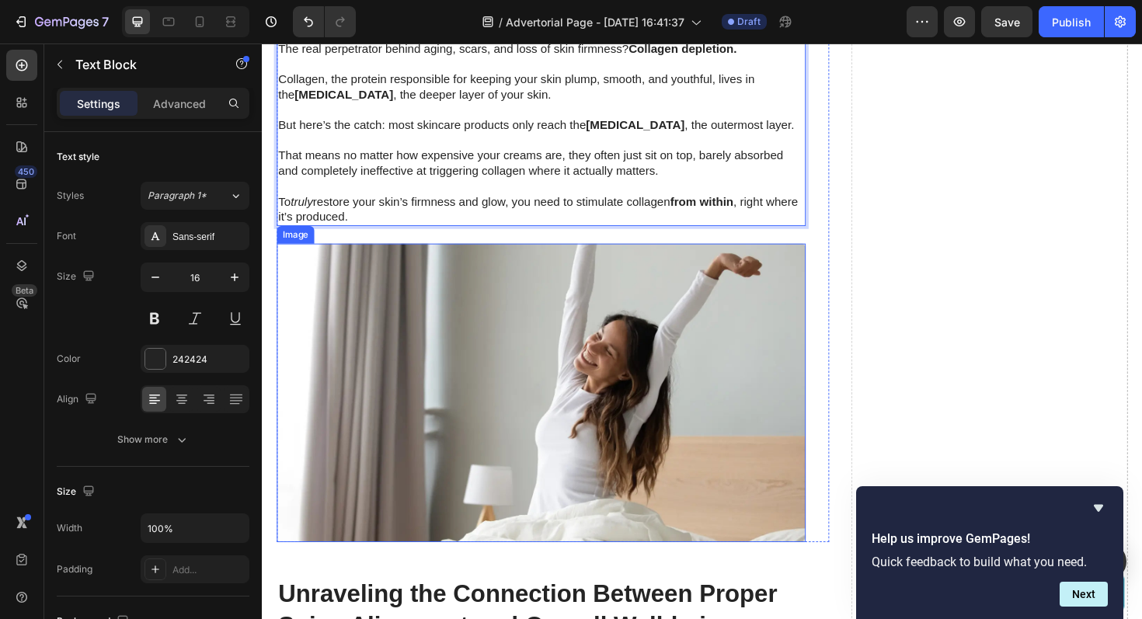
click at [523, 439] on img at bounding box center [557, 414] width 560 height 316
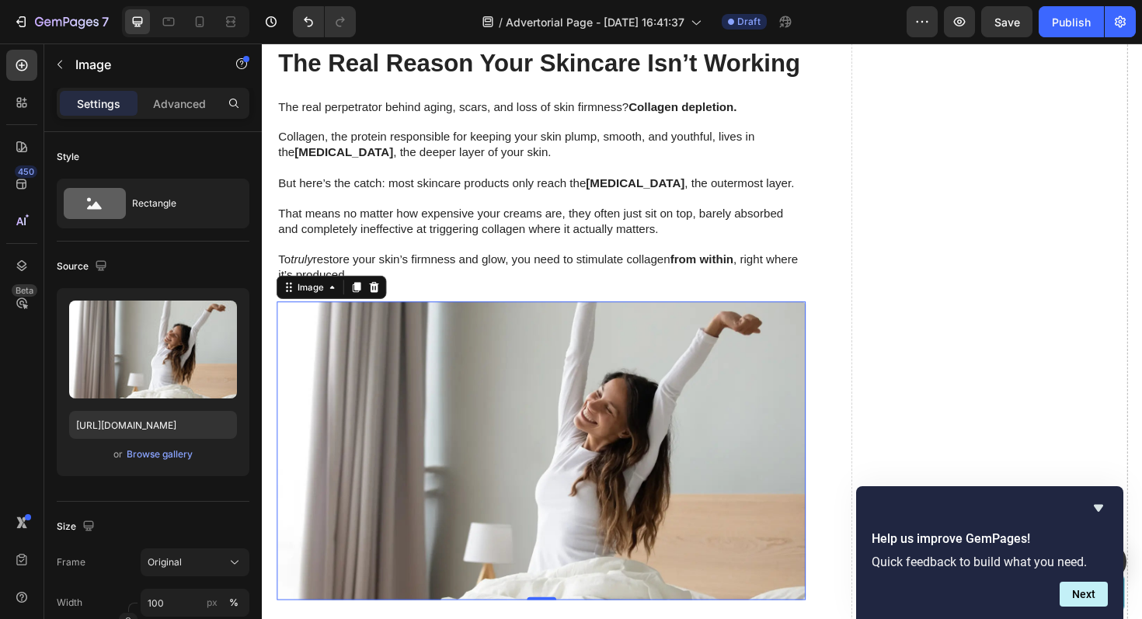
scroll to position [1942, 0]
click at [155, 455] on div "Browse gallery" at bounding box center [160, 455] width 66 height 14
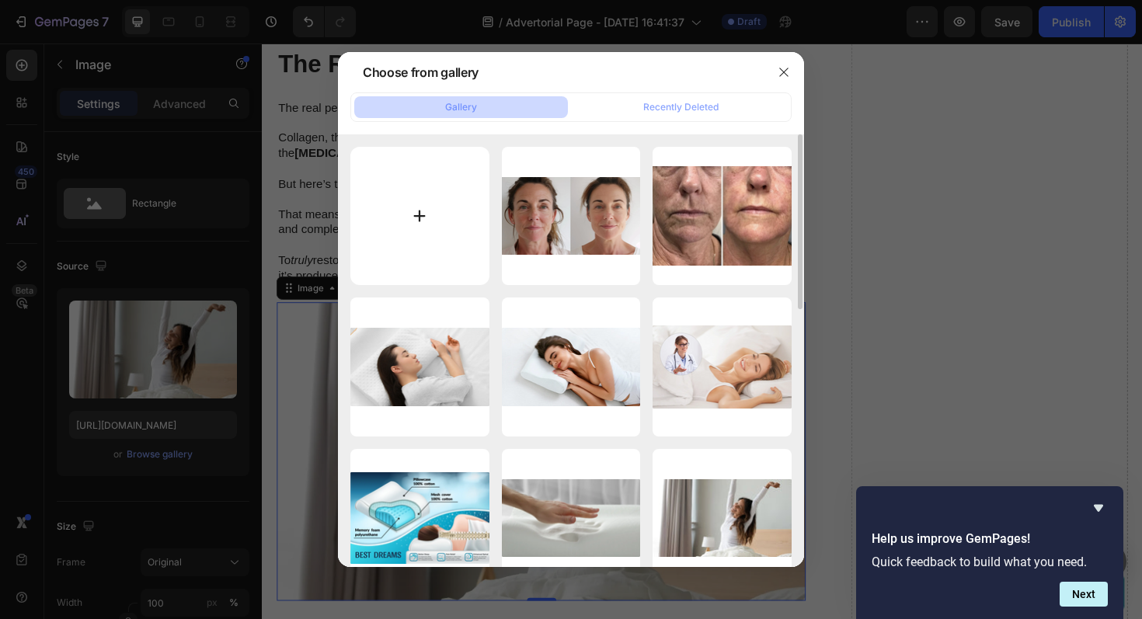
click at [441, 230] on input "file" at bounding box center [419, 216] width 139 height 139
type input "C:\fakepath\1750501477-Screenshot 2025-06-21 at 11.24.07.png"
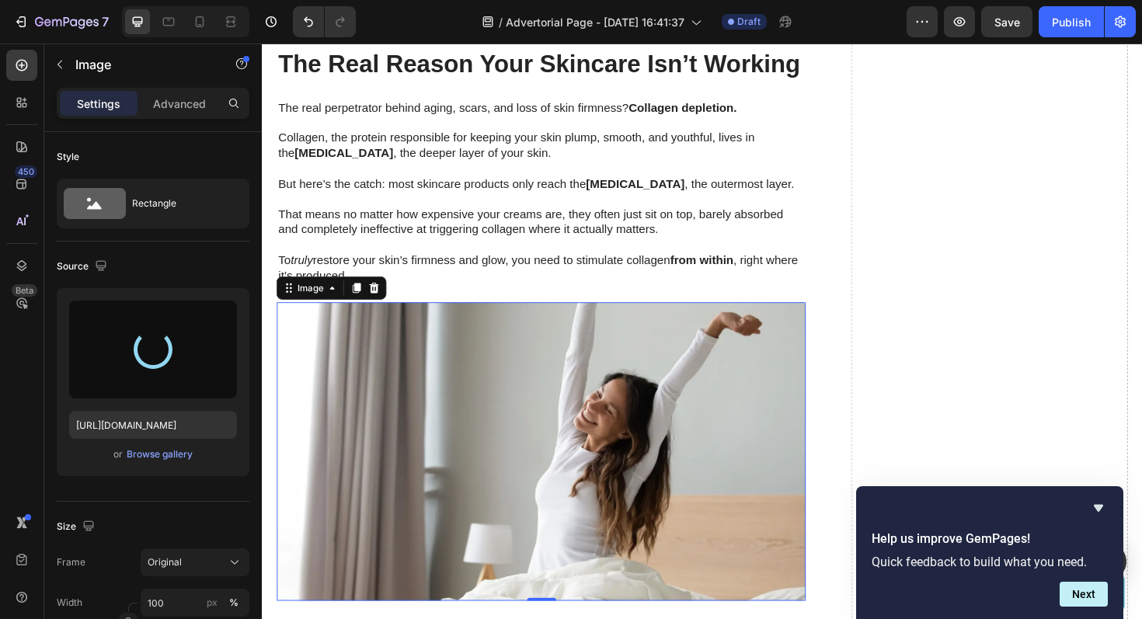
type input "https://cdn.shopify.com/s/files/1/0893/7698/1331/files/gempages_528159147573642…"
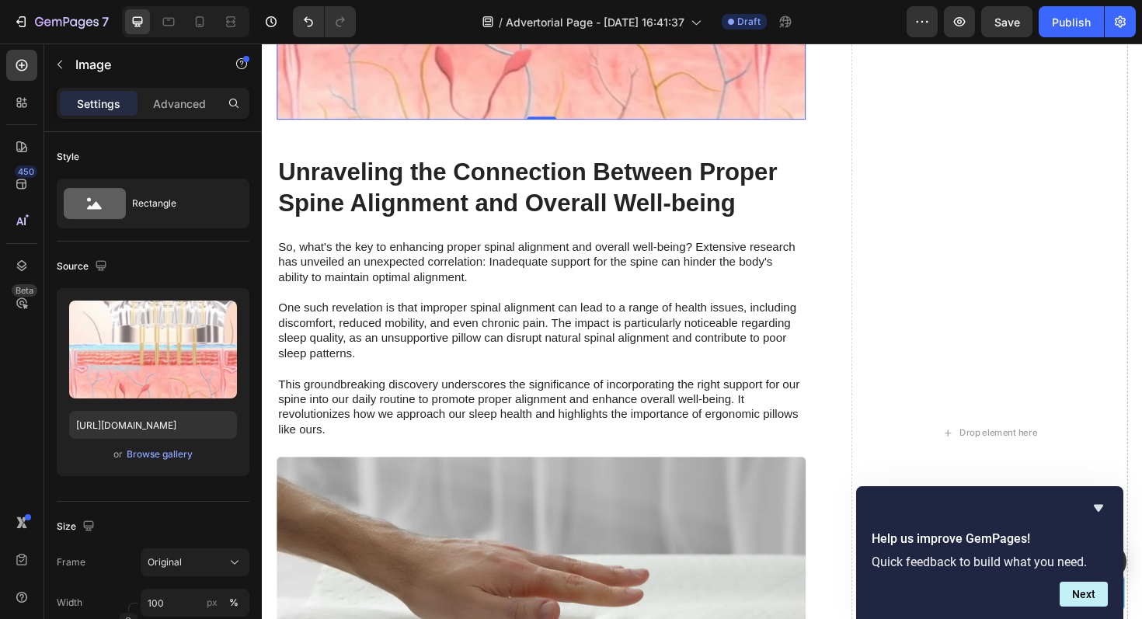
scroll to position [2520, 0]
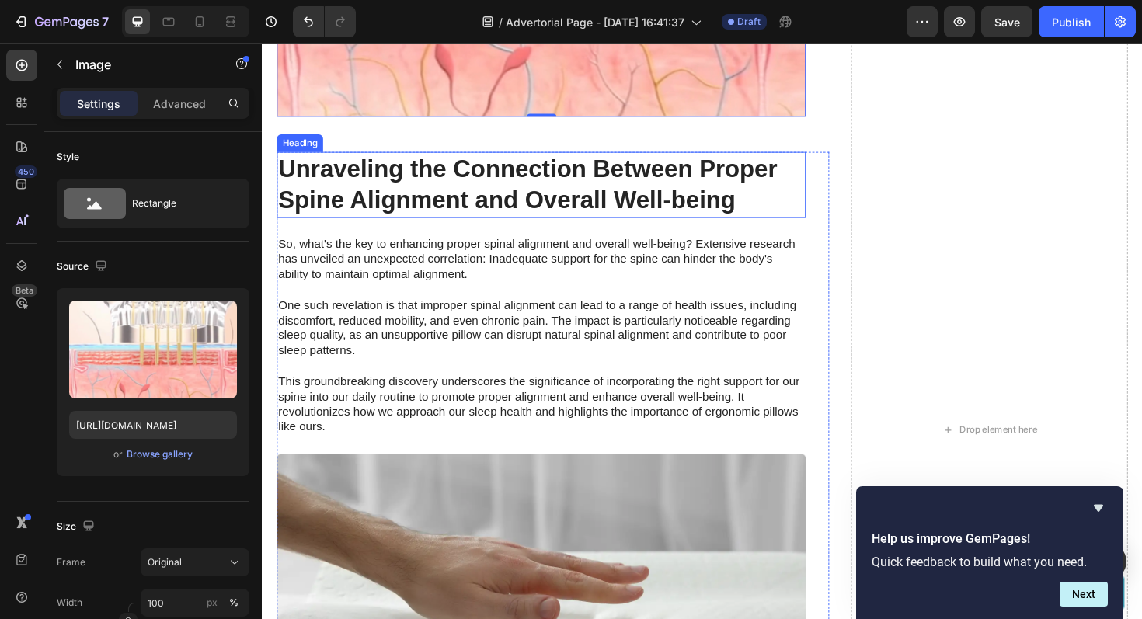
click at [591, 194] on h2 "Unraveling the Connection Between Proper Spine Alignment and Overall Well-being" at bounding box center [557, 194] width 560 height 70
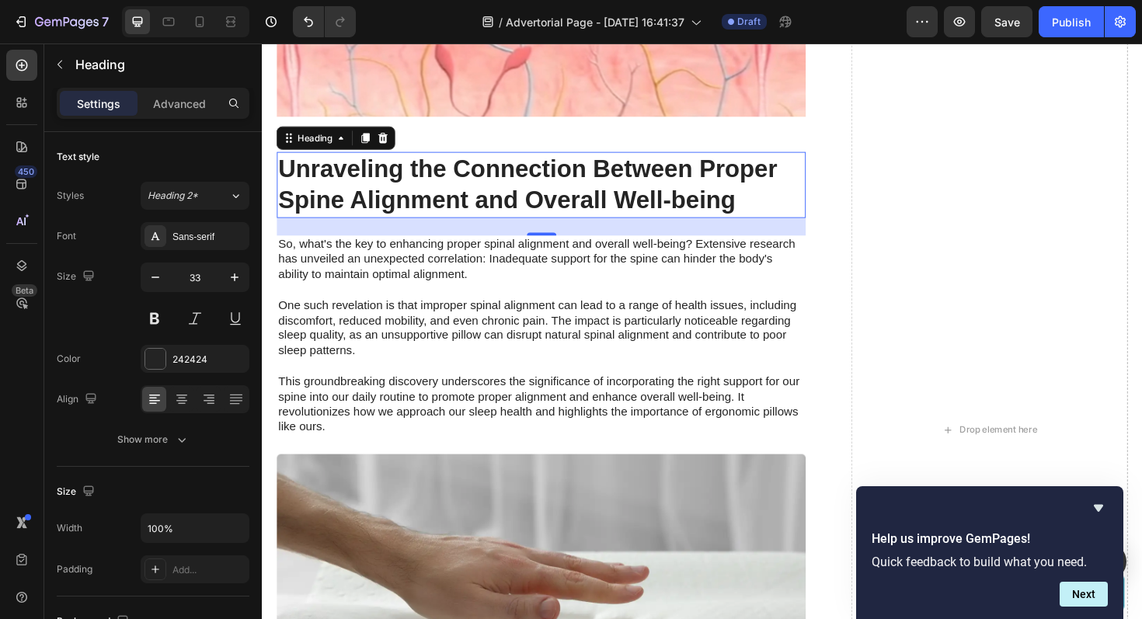
click at [728, 192] on h2 "Unraveling the Connection Between Proper Spine Alignment and Overall Well-being" at bounding box center [557, 194] width 560 height 70
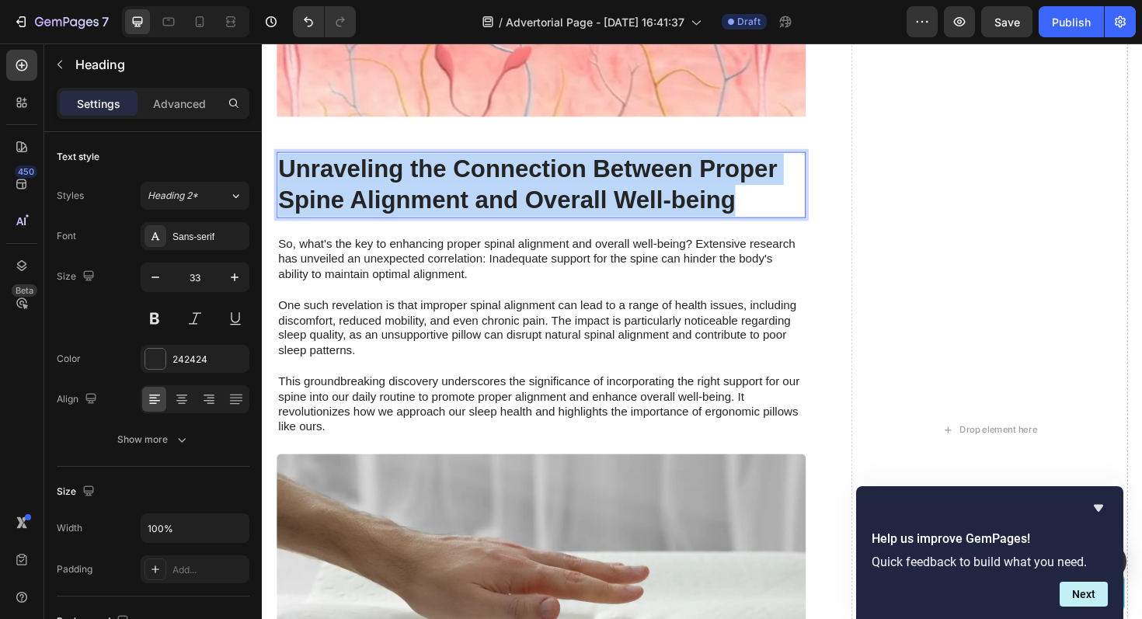
drag, startPoint x: 762, startPoint y: 195, endPoint x: 286, endPoint y: 165, distance: 477.4
click at [286, 165] on p "Unraveling the Connection Between Proper Spine Alignment and Overall Well-being" at bounding box center [557, 193] width 557 height 67
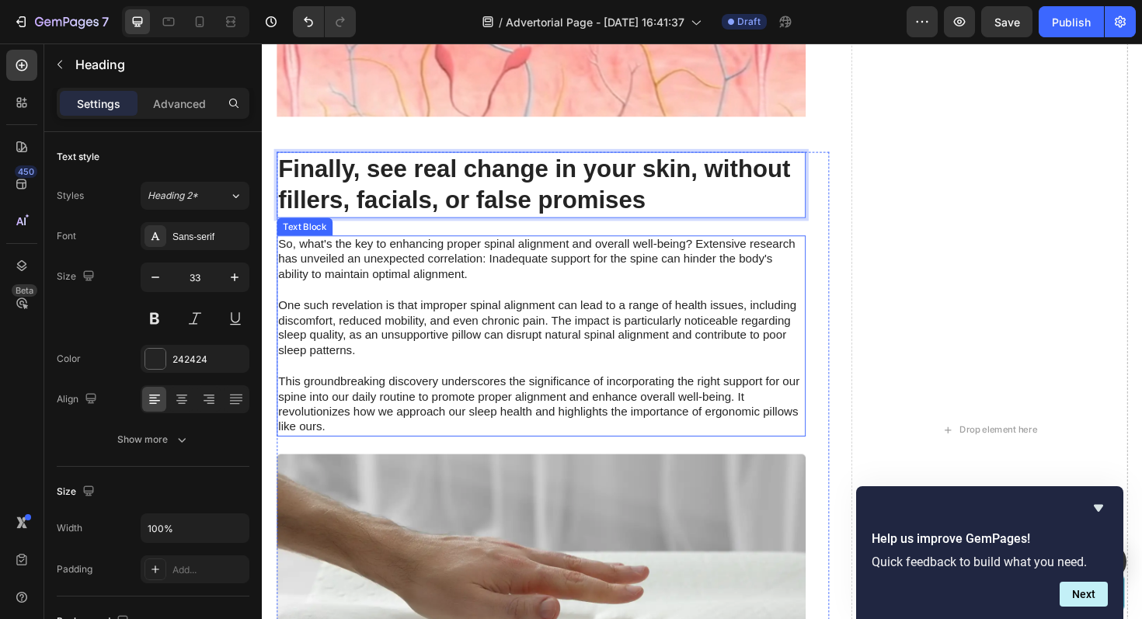
click at [518, 269] on p "So, what's the key to enhancing proper spinal alignment and overall well-being?…" at bounding box center [557, 354] width 557 height 210
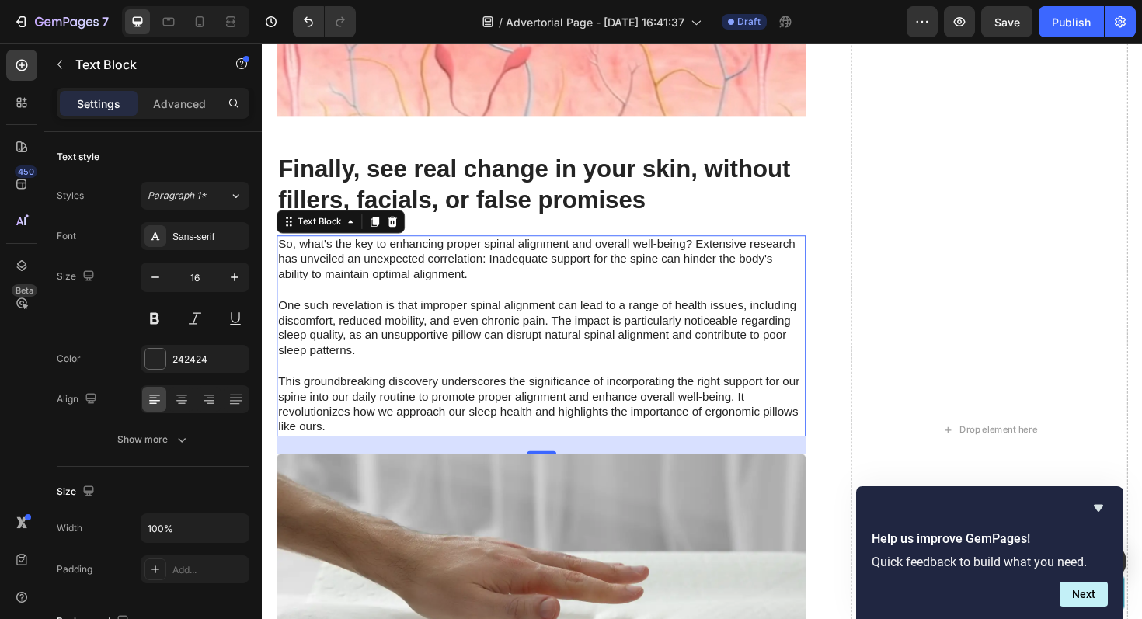
click at [398, 285] on p "So, what's the key to enhancing proper spinal alignment and overall well-being?…" at bounding box center [557, 354] width 557 height 210
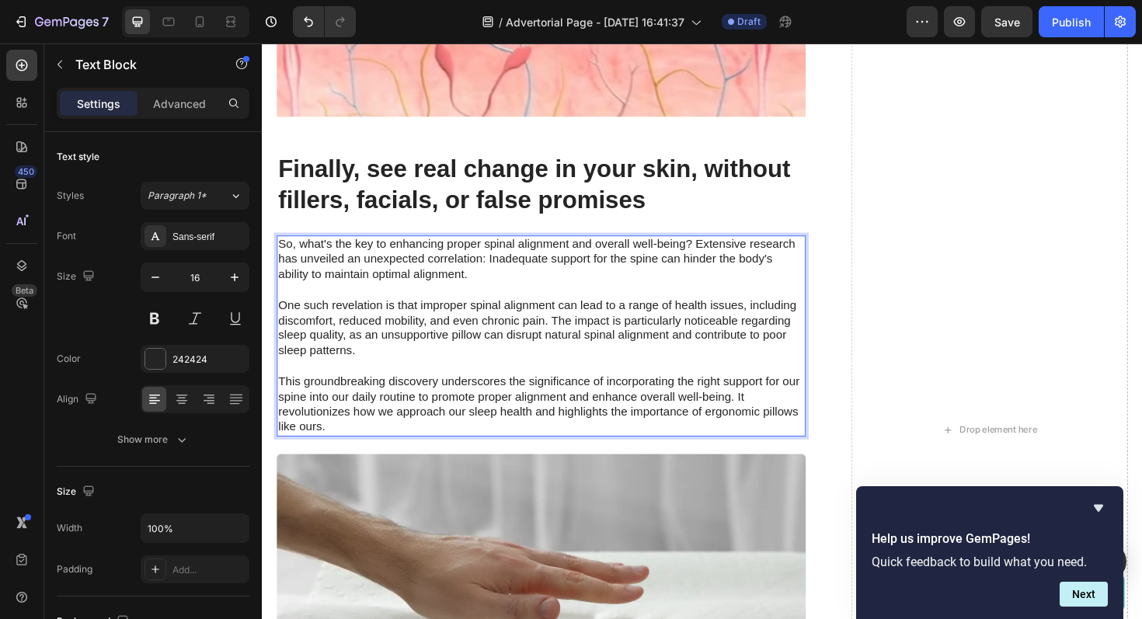
click at [290, 249] on p "So, what's the key to enhancing proper spinal alignment and overall well-being?…" at bounding box center [557, 354] width 557 height 210
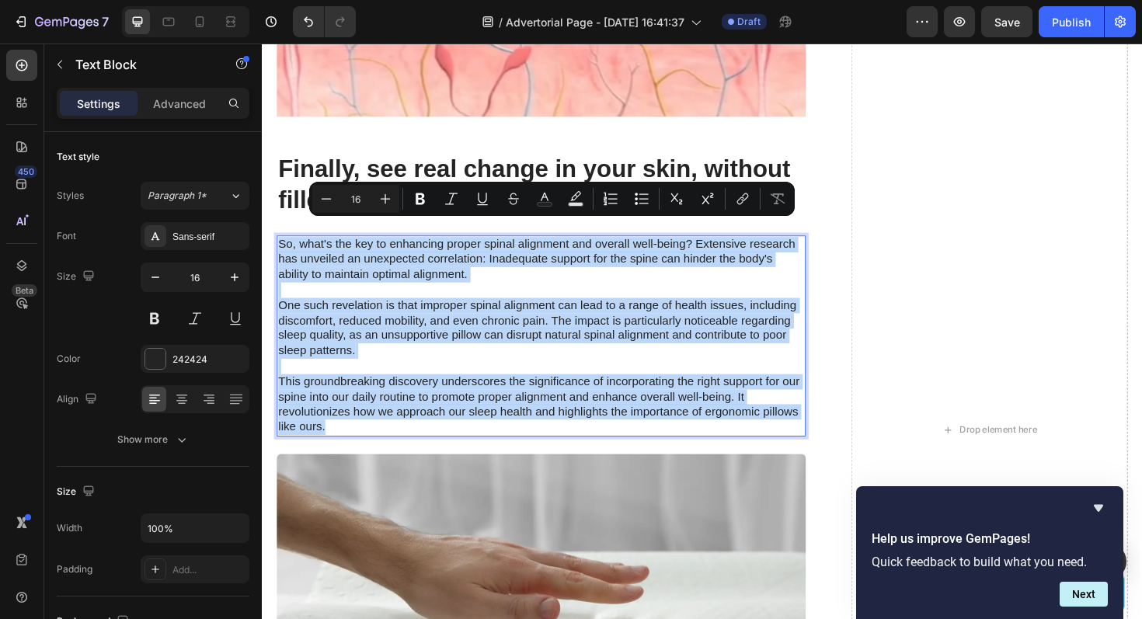
drag, startPoint x: 281, startPoint y: 240, endPoint x: 363, endPoint y: 429, distance: 205.7
click at [363, 431] on p "So, what's the key to enhancing proper spinal alignment and overall well-being?…" at bounding box center [557, 354] width 557 height 210
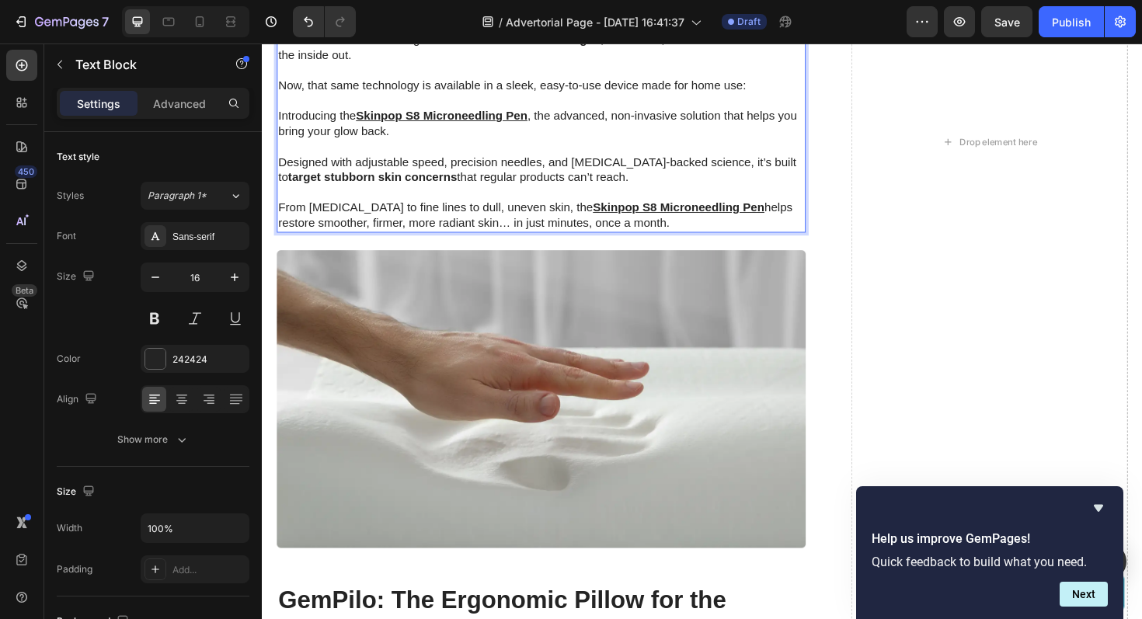
scroll to position [2945, 0]
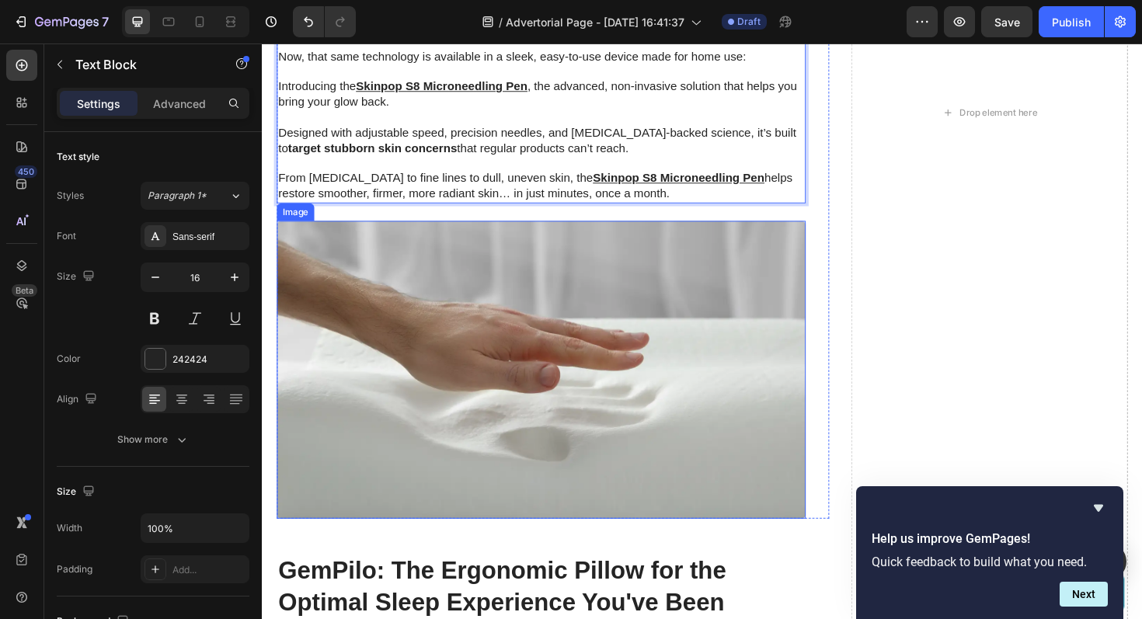
click at [543, 329] on img at bounding box center [557, 390] width 560 height 316
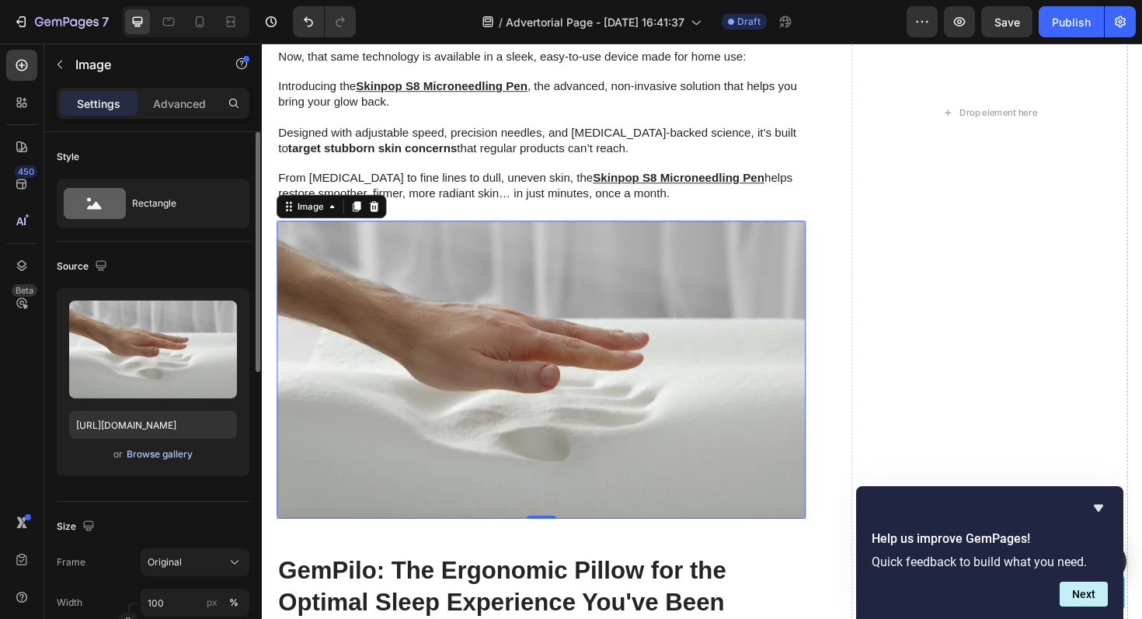
click at [138, 456] on div "Browse gallery" at bounding box center [160, 455] width 66 height 14
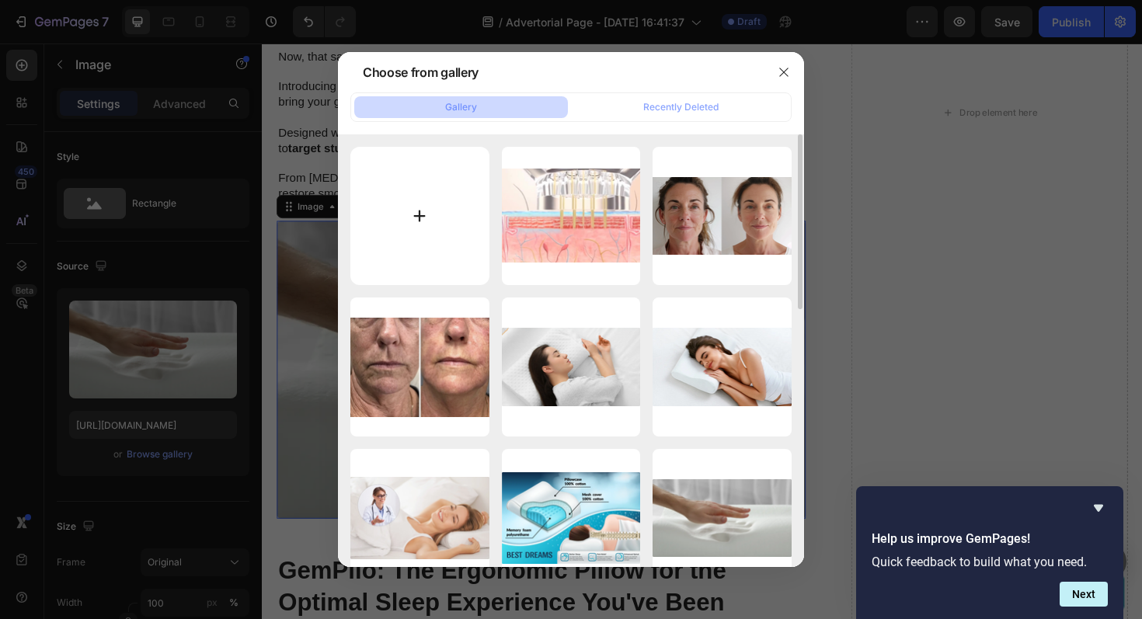
click at [420, 215] on input "file" at bounding box center [419, 216] width 139 height 139
type input "C:\fakepath\1750492661-banner 2 (1).png"
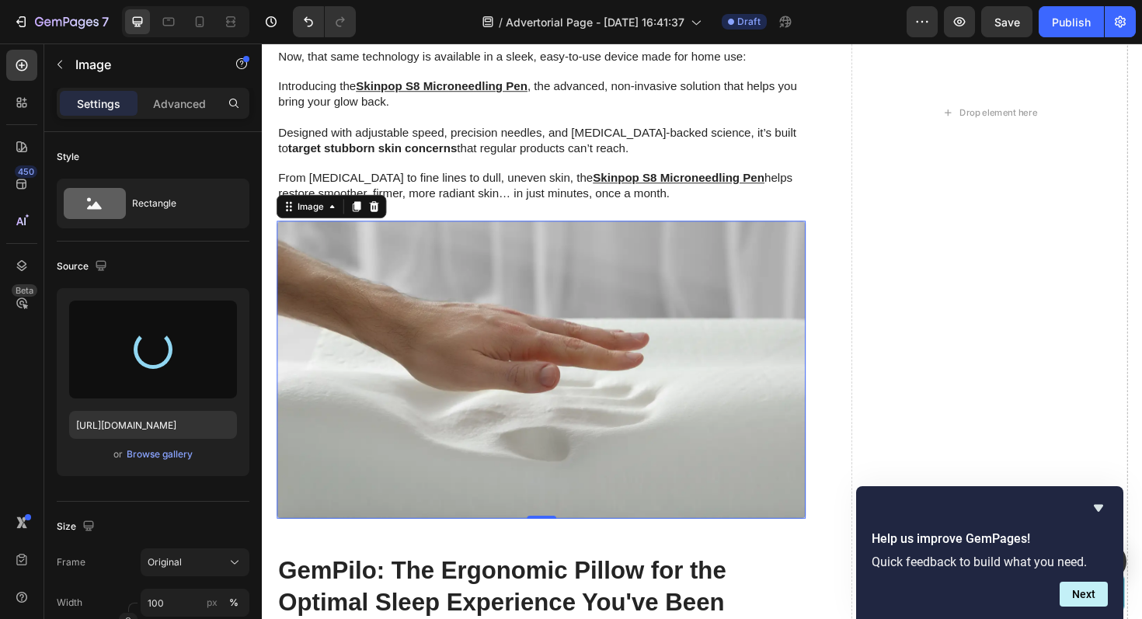
type input "https://cdn.shopify.com/s/files/1/0893/7698/1331/files/gempages_528159147573642…"
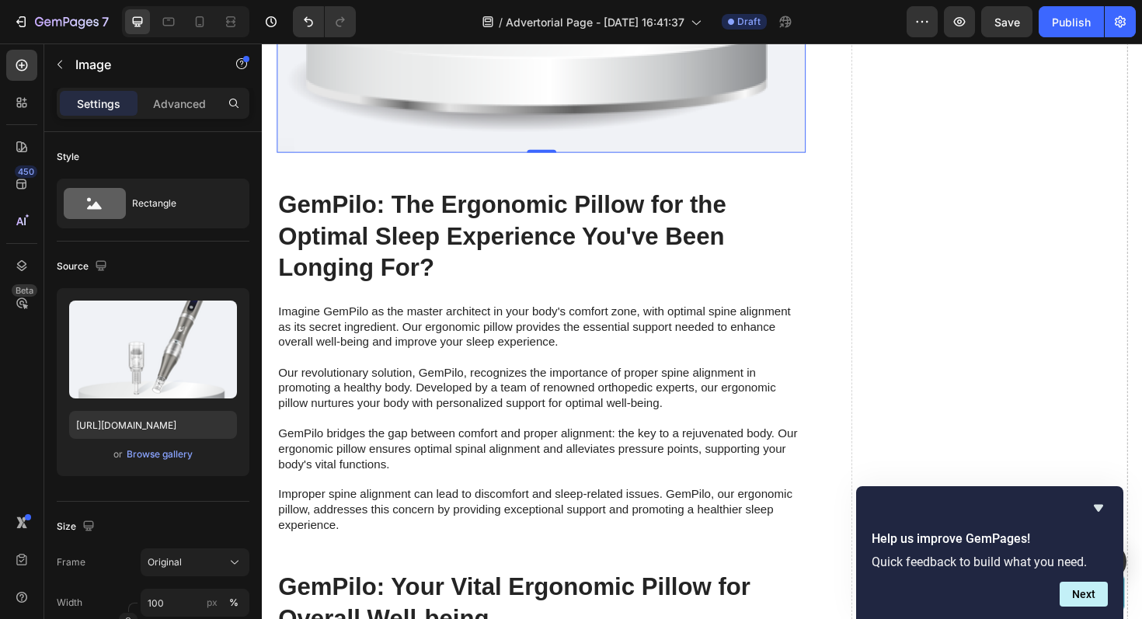
scroll to position [3559, 0]
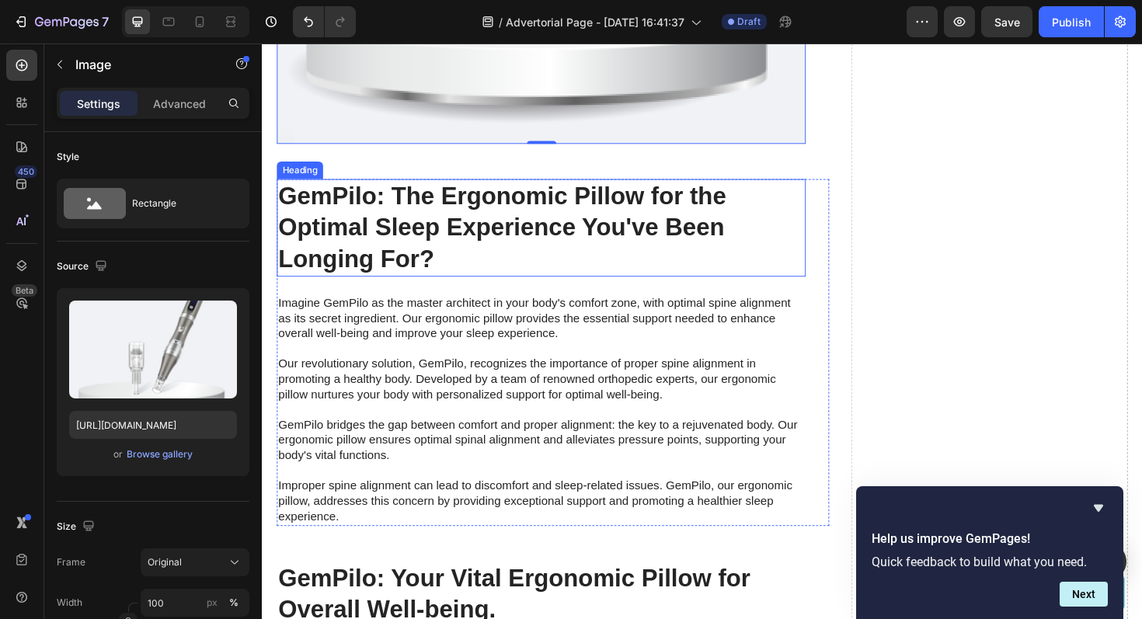
click at [505, 220] on h2 "GemPilo: The Ergonomic Pillow for the Optimal Sleep Experience You've Been Long…" at bounding box center [557, 238] width 560 height 103
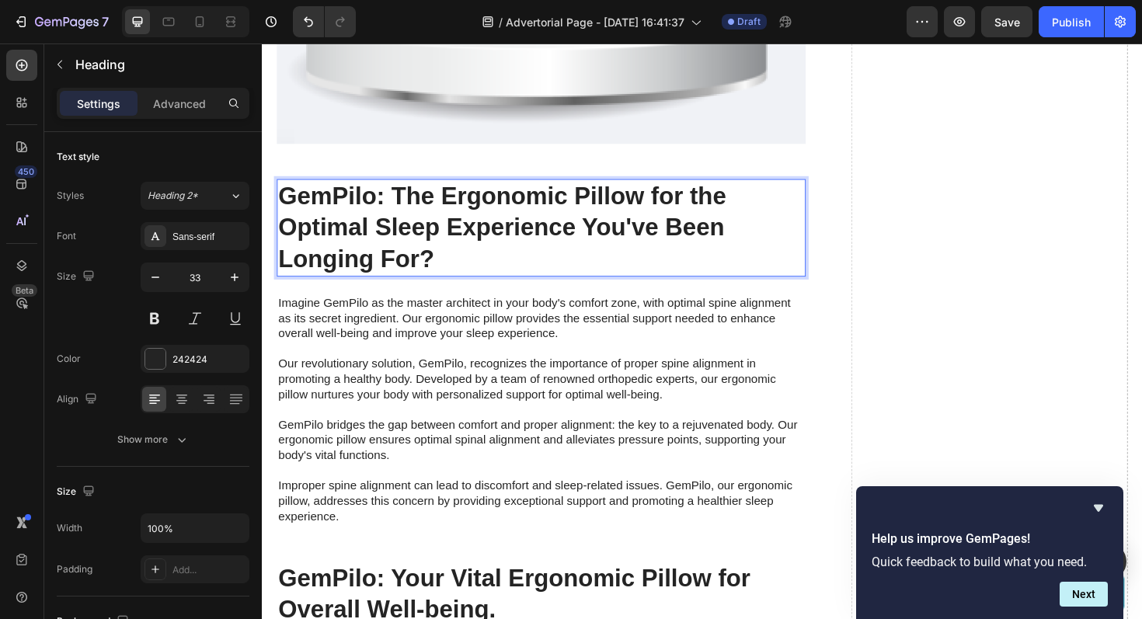
click at [449, 252] on h2 "GemPilo: The Ergonomic Pillow for the Optimal Sleep Experience You've Been Long…" at bounding box center [557, 238] width 560 height 103
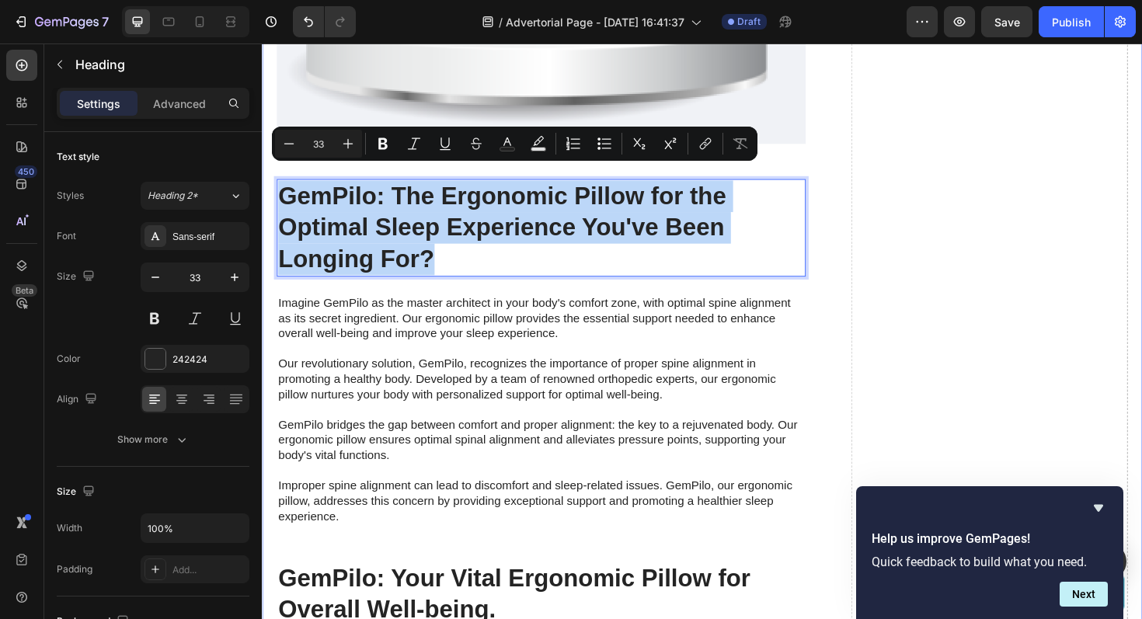
drag, startPoint x: 449, startPoint y: 252, endPoint x: 273, endPoint y: 194, distance: 185.6
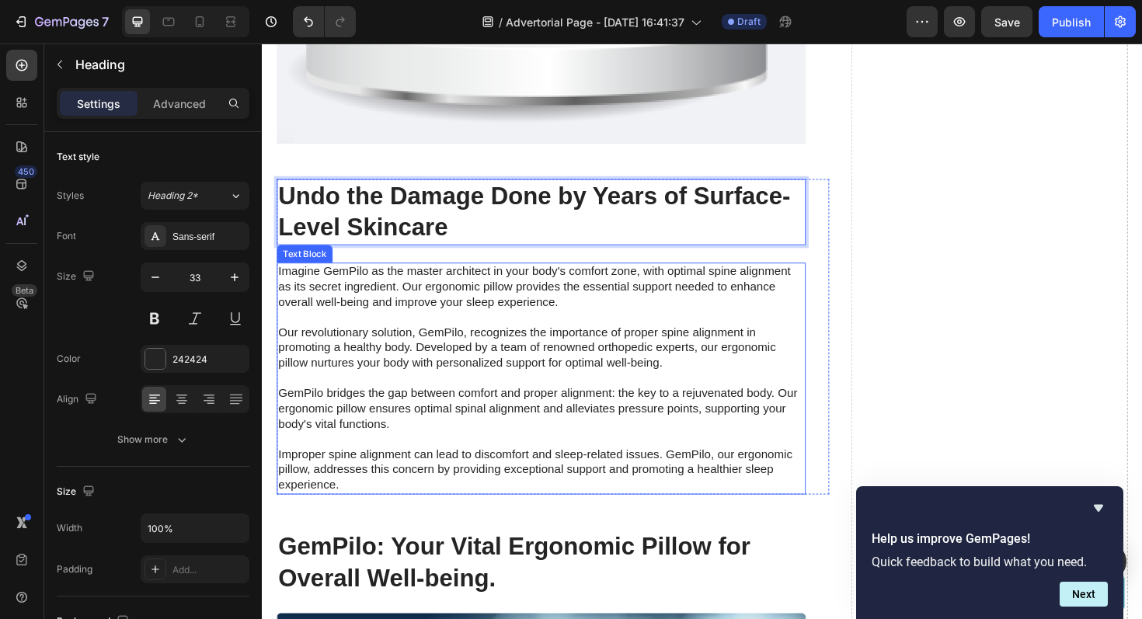
click at [417, 317] on p "Imagine GemPilo as the master architect in your body's comfort zone, with optim…" at bounding box center [557, 398] width 557 height 242
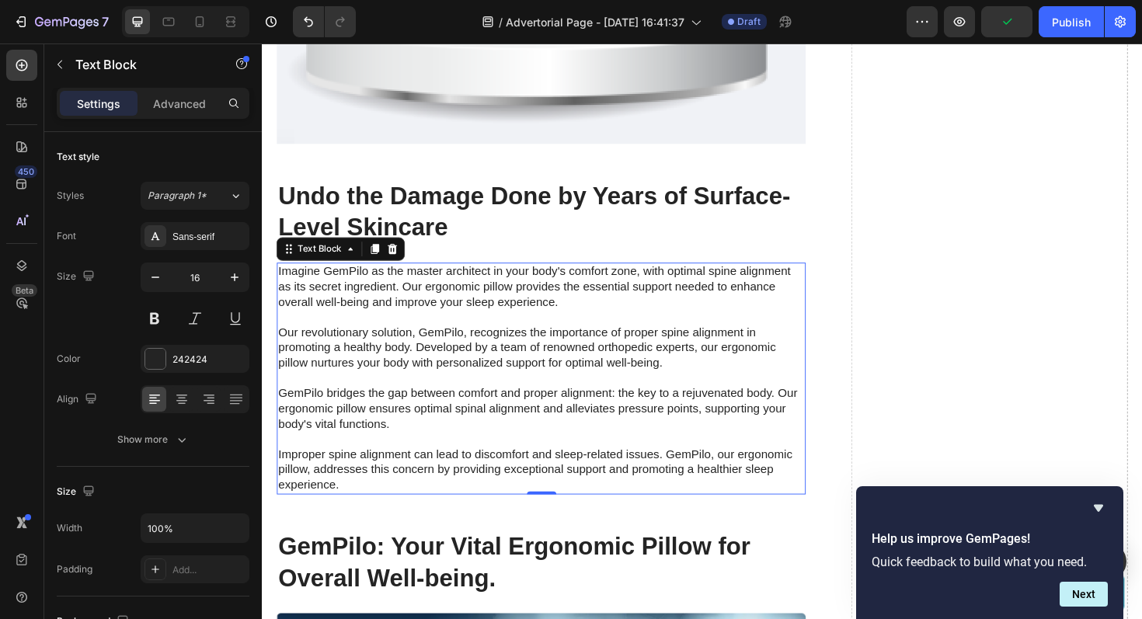
click at [368, 490] on p "Imagine GemPilo as the master architect in your body's comfort zone, with optim…" at bounding box center [557, 398] width 557 height 242
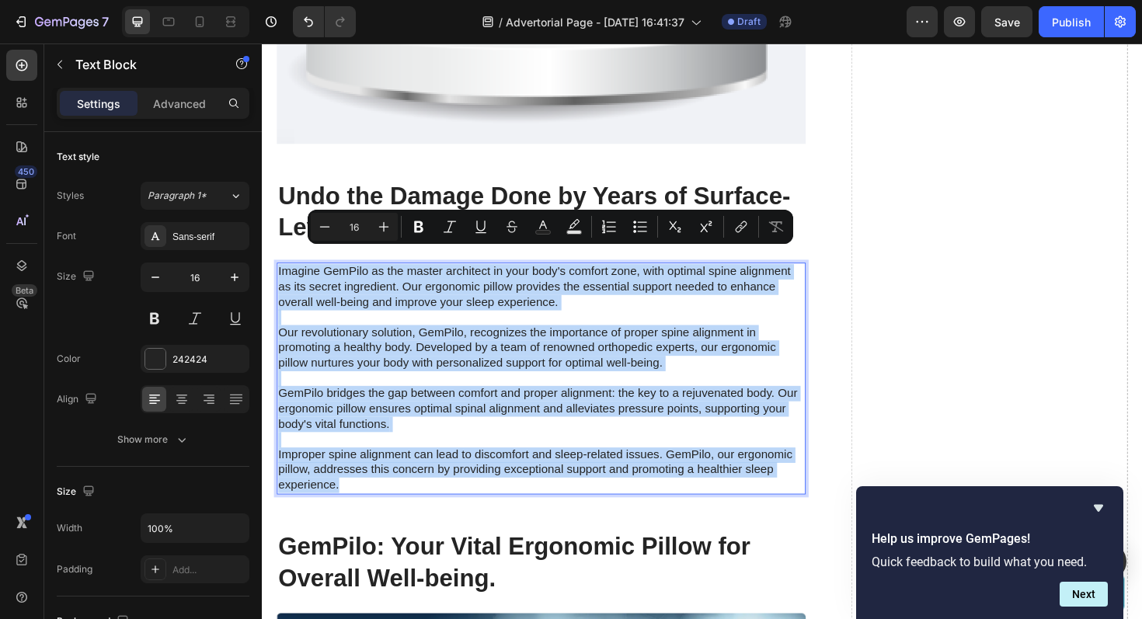
drag, startPoint x: 368, startPoint y: 490, endPoint x: 280, endPoint y: 267, distance: 240.7
click at [279, 277] on p "Imagine GemPilo as the master architect in your body's comfort zone, with optim…" at bounding box center [557, 398] width 557 height 242
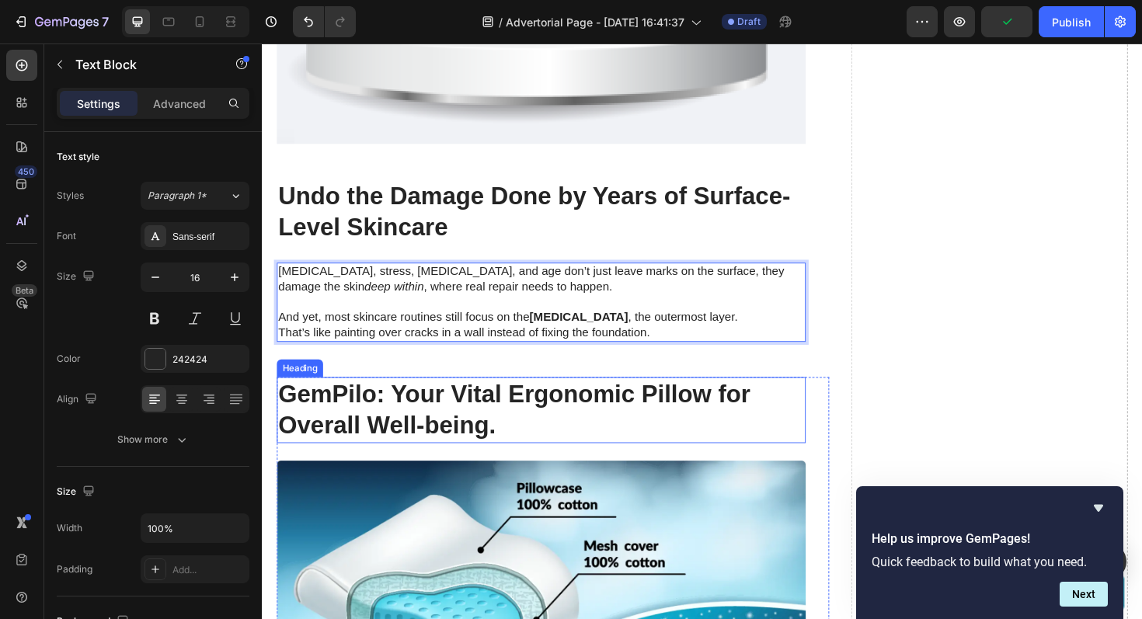
click at [482, 411] on h2 "GemPilo: Your Vital Ergonomic Pillow for Overall Well-being." at bounding box center [557, 432] width 560 height 70
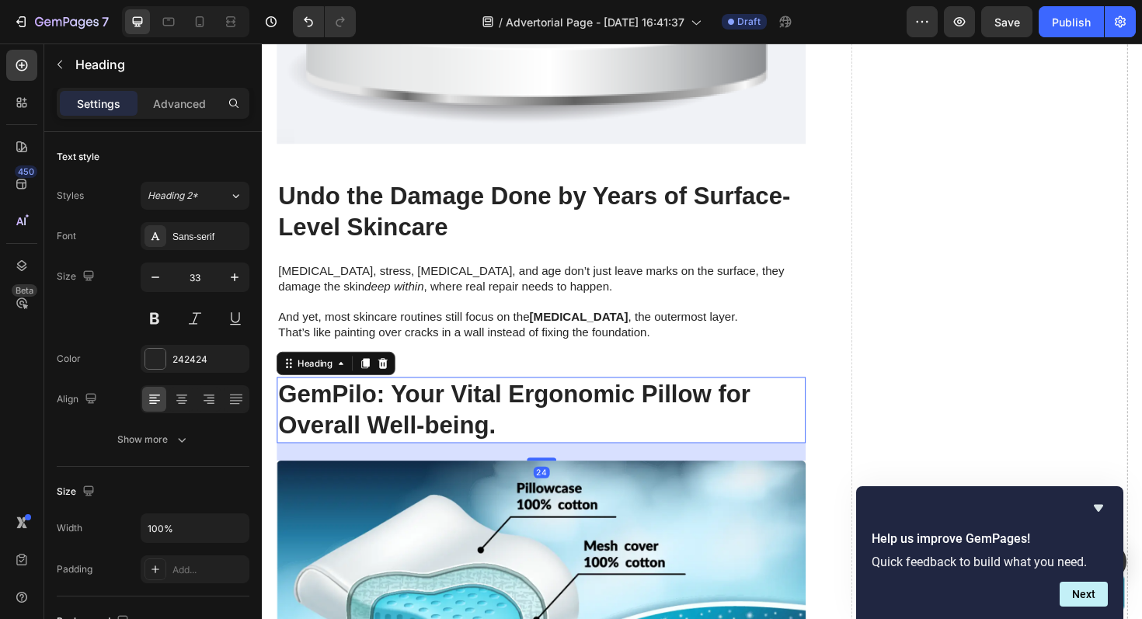
click at [513, 433] on h2 "GemPilo: Your Vital Ergonomic Pillow for Overall Well-being." at bounding box center [557, 432] width 560 height 70
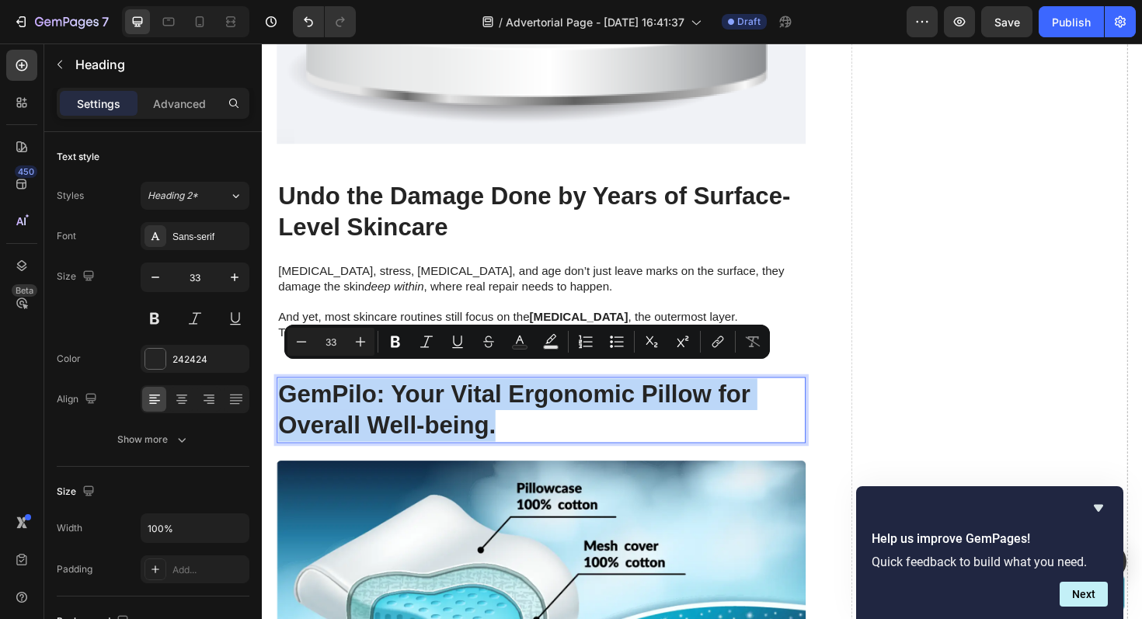
drag, startPoint x: 513, startPoint y: 433, endPoint x: 287, endPoint y: 392, distance: 229.9
click at [286, 399] on p "GemPilo: Your Vital Ergonomic Pillow for Overall Well-being." at bounding box center [557, 432] width 557 height 67
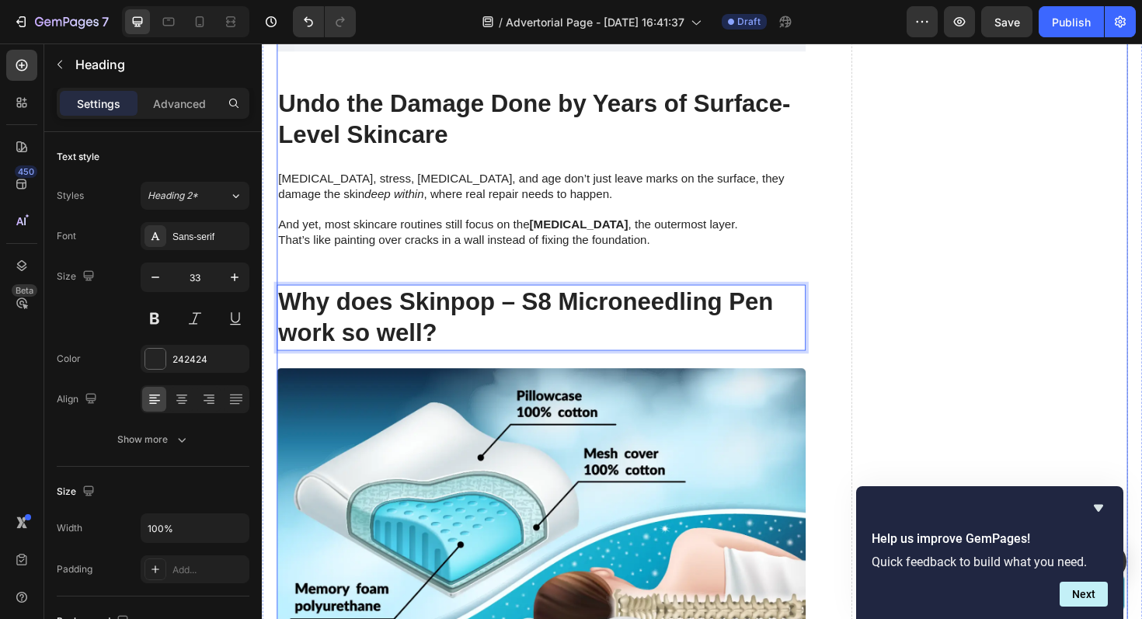
scroll to position [3685, 0]
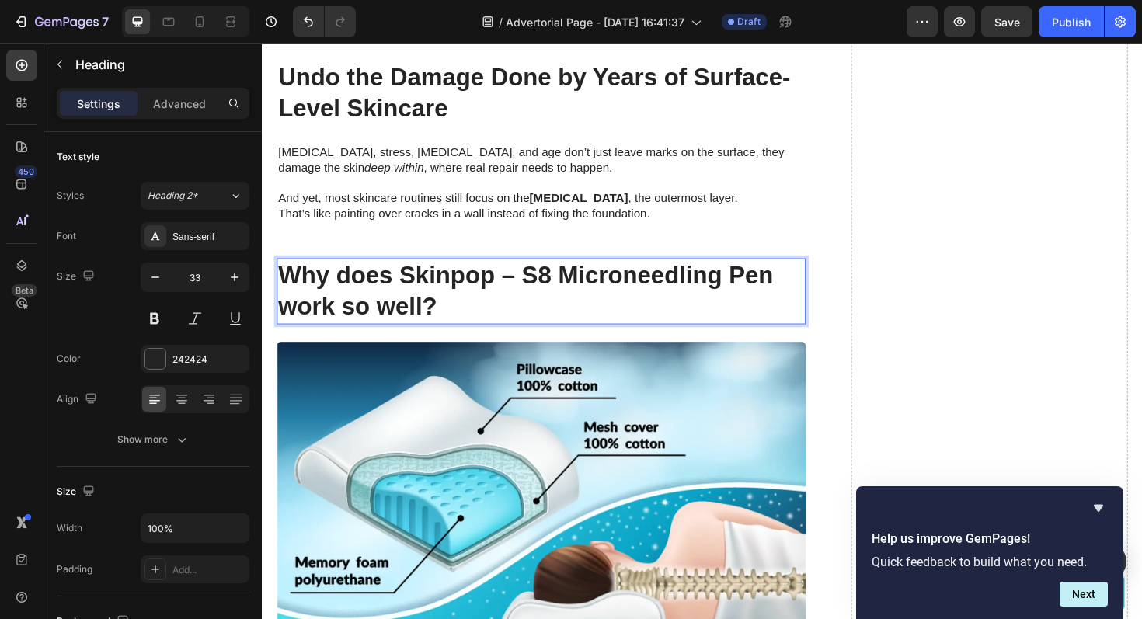
click at [505, 277] on strong "Why does Skinpop – S8 Microneedling Pen work so well?" at bounding box center [541, 305] width 525 height 62
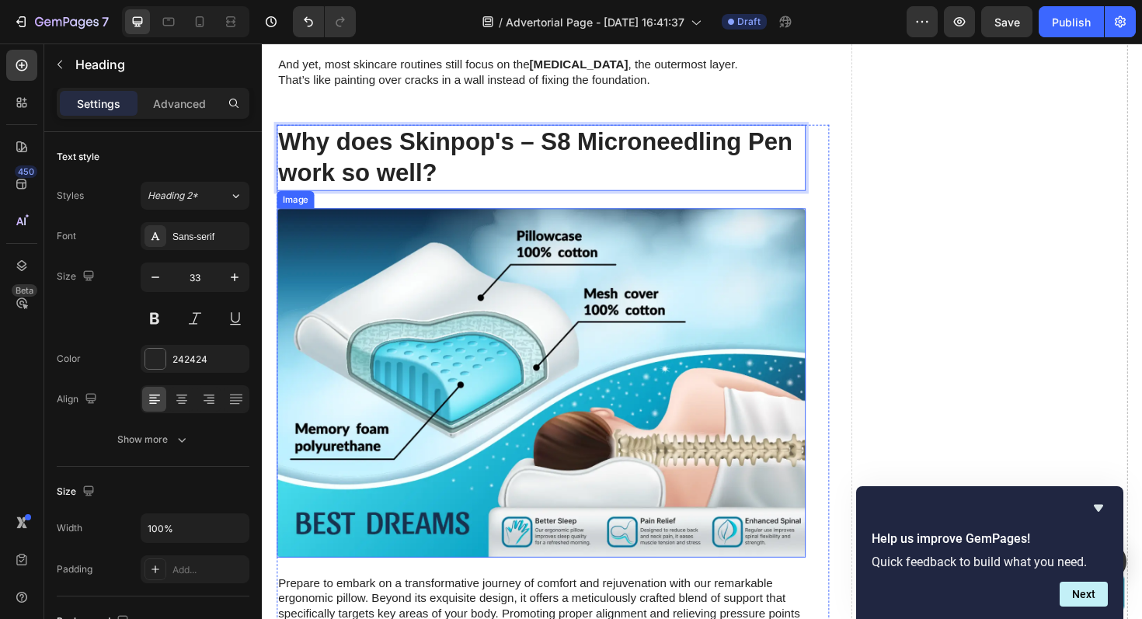
scroll to position [3834, 0]
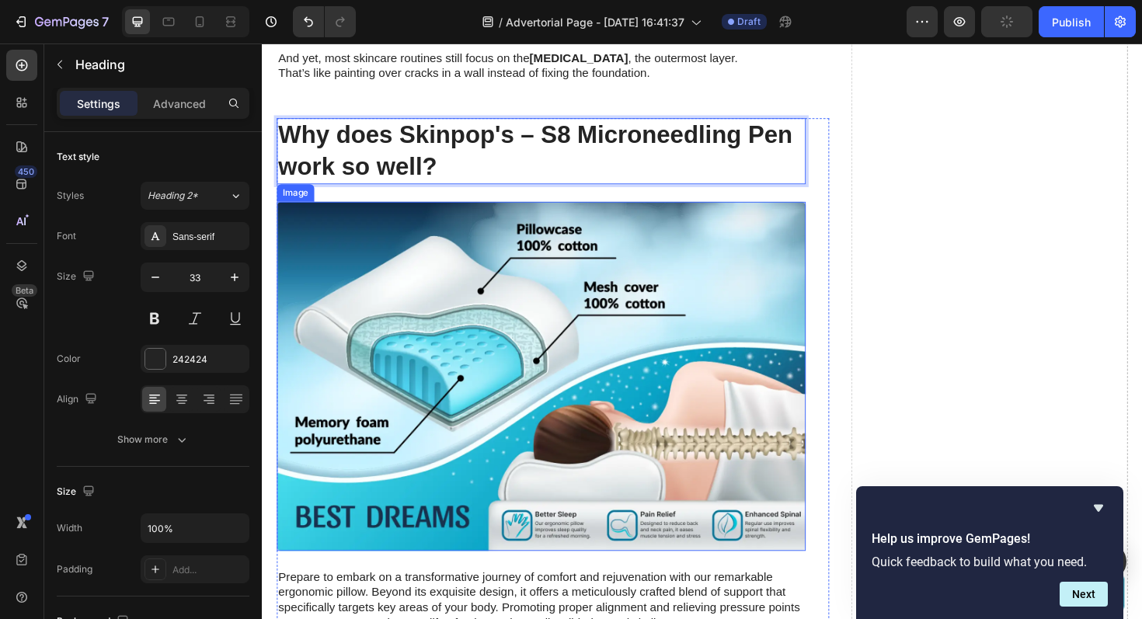
click at [636, 365] on img at bounding box center [557, 396] width 560 height 370
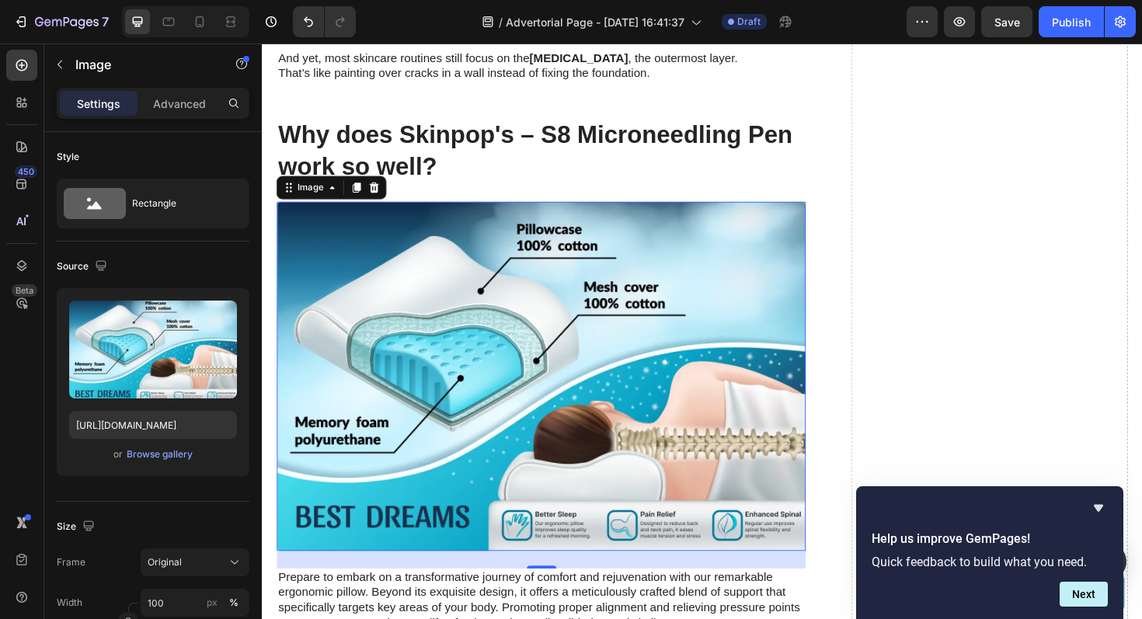
click at [392, 248] on img at bounding box center [557, 396] width 560 height 370
click at [383, 191] on icon at bounding box center [381, 196] width 10 height 11
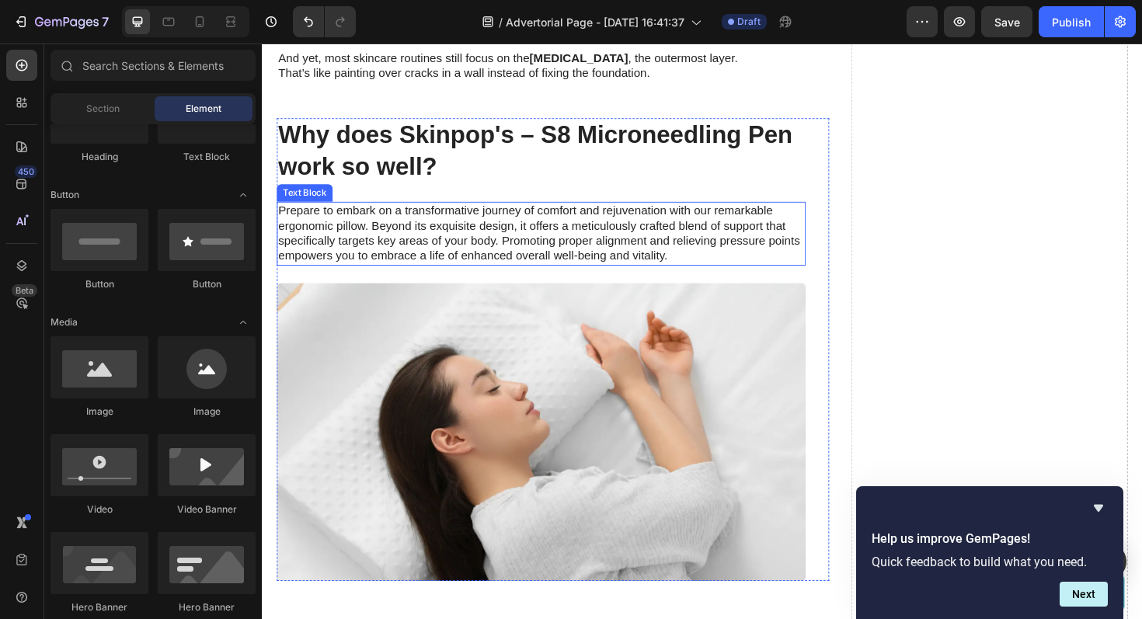
click at [335, 220] on p "Prepare to embark on a transformative journey of comfort and rejuvenation with …" at bounding box center [557, 245] width 557 height 65
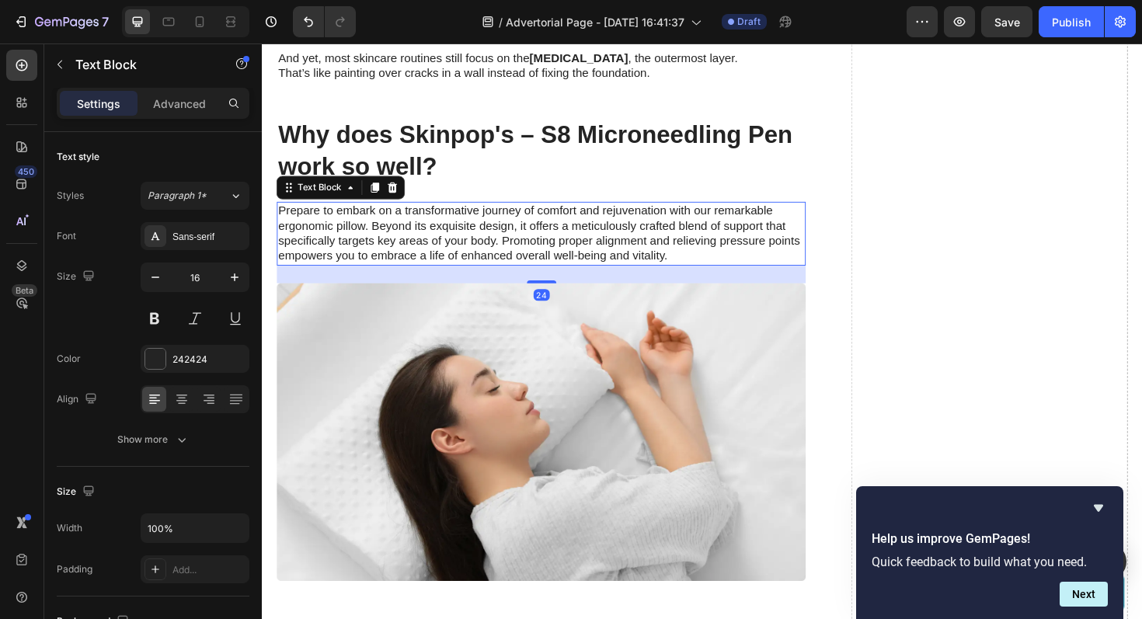
click at [286, 213] on p "Prepare to embark on a transformative journey of comfort and rejuvenation with …" at bounding box center [557, 245] width 557 height 65
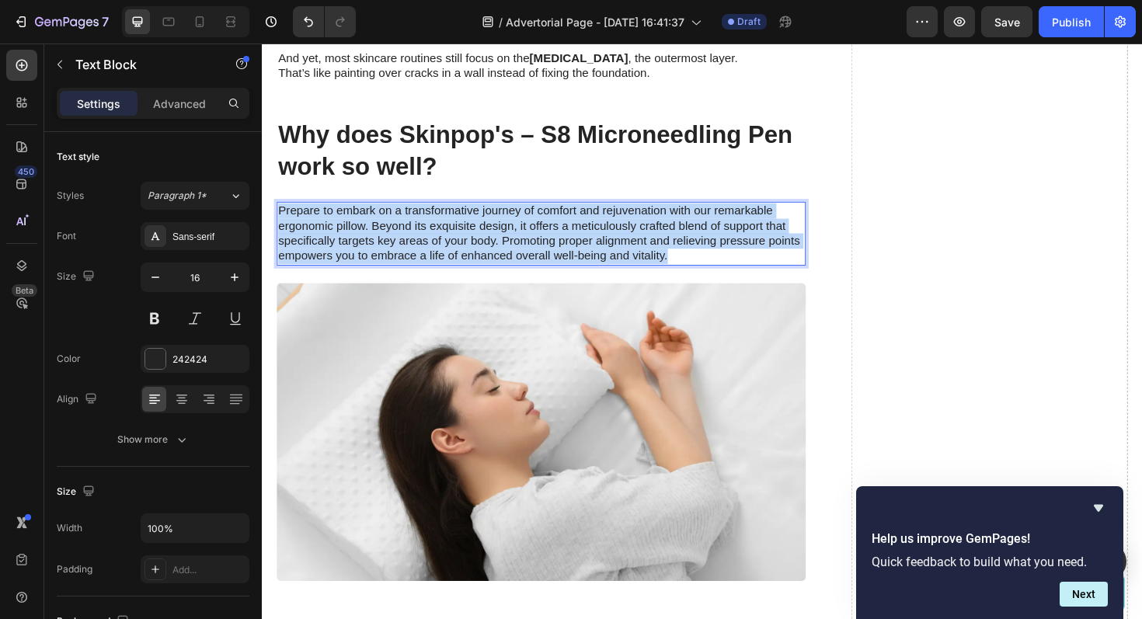
drag, startPoint x: 281, startPoint y: 205, endPoint x: 692, endPoint y: 249, distance: 413.5
click at [692, 249] on p "Prepare to embark on a transformative journey of comfort and rejuvenation with …" at bounding box center [557, 245] width 557 height 65
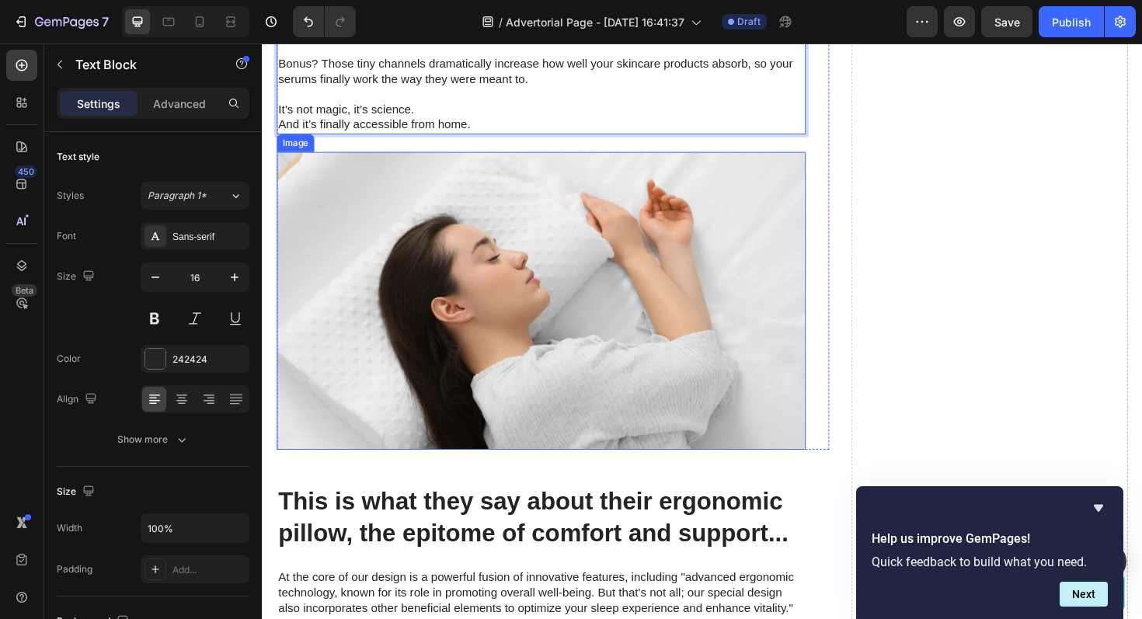
scroll to position [4126, 0]
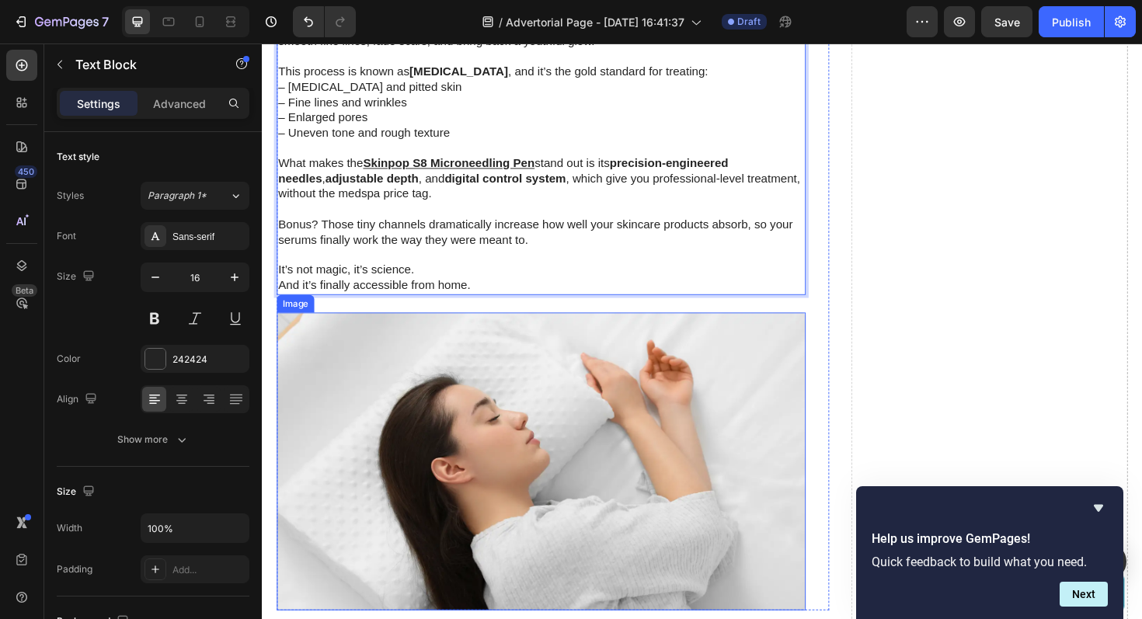
click at [410, 361] on img at bounding box center [557, 487] width 560 height 316
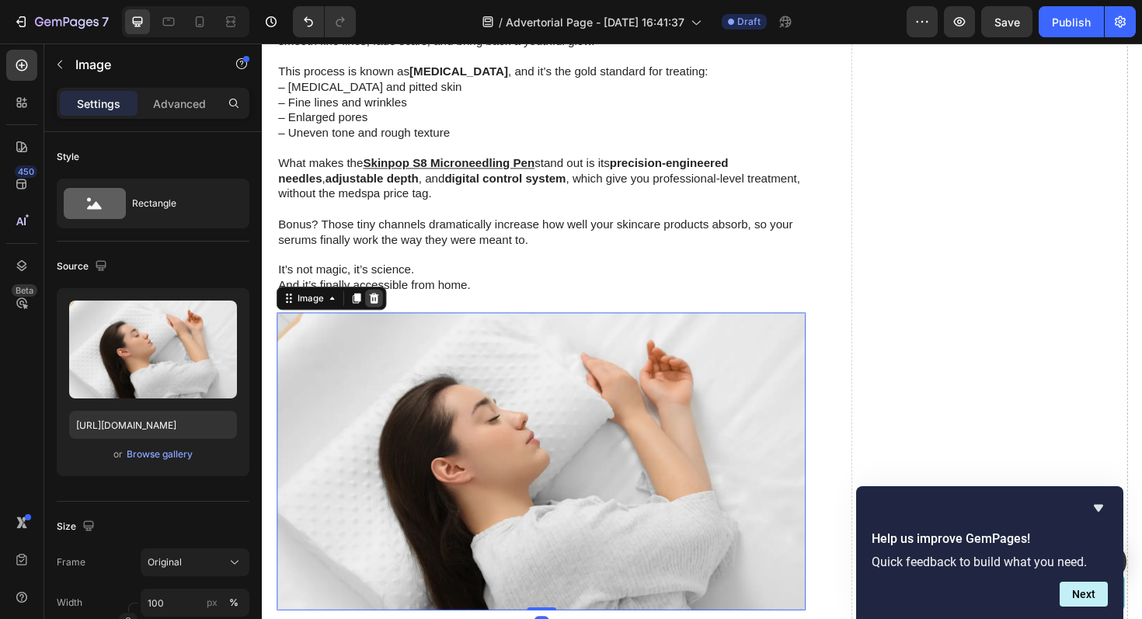
click at [382, 309] on icon at bounding box center [381, 314] width 10 height 11
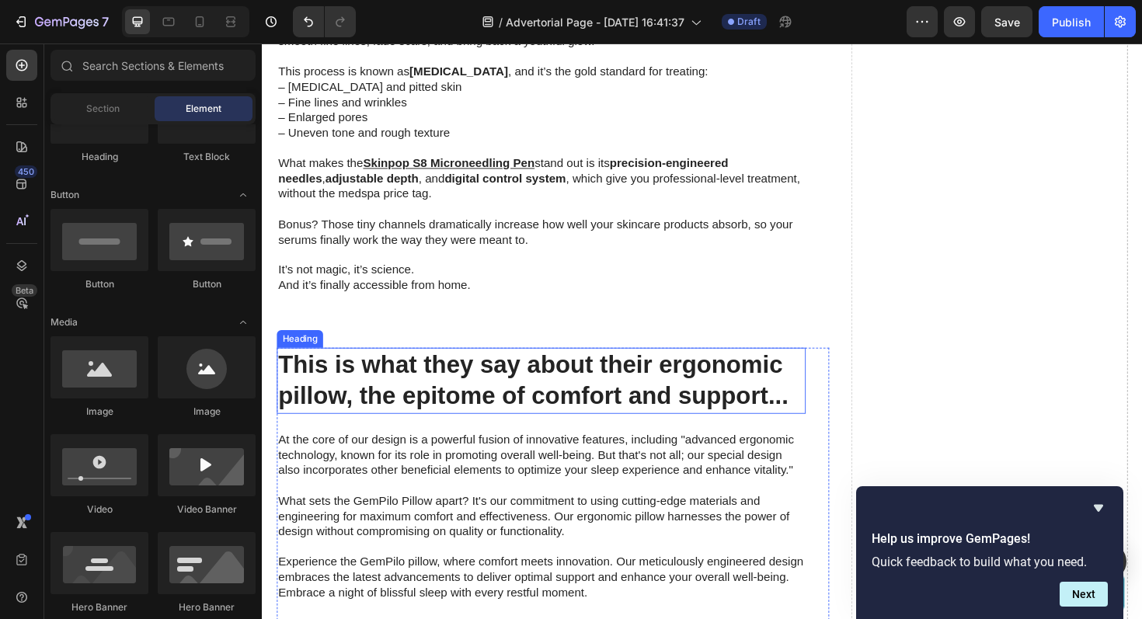
click at [447, 366] on h2 "This is what they say about their ergonomic pillow, the epitome of comfort and …" at bounding box center [557, 401] width 560 height 70
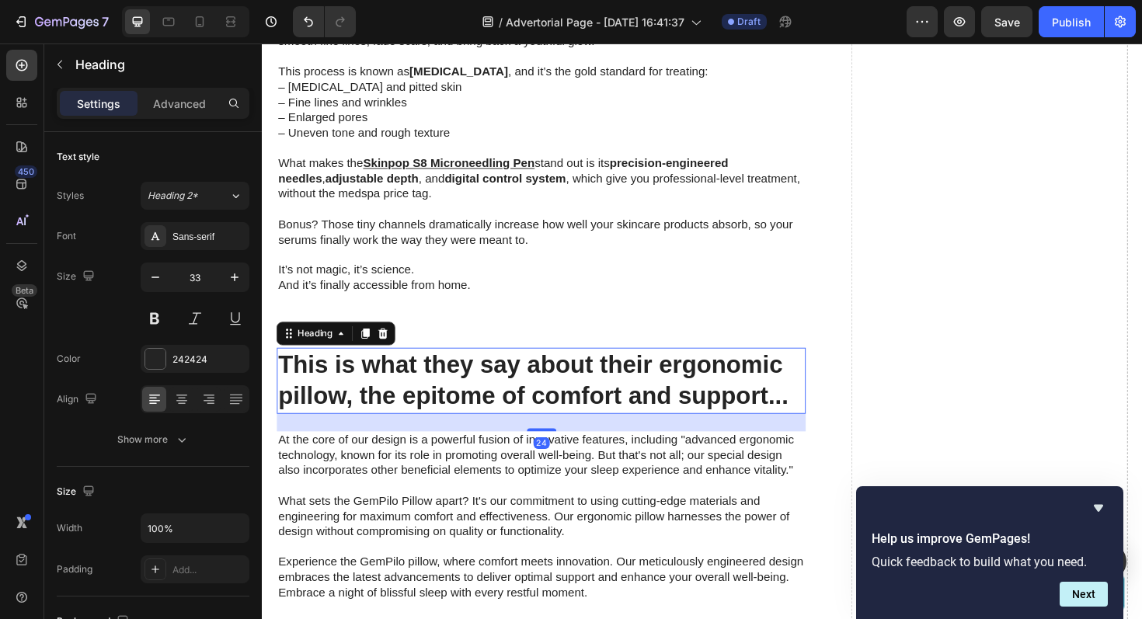
click at [786, 384] on h2 "This is what they say about their ergonomic pillow, the epitome of comfort and …" at bounding box center [557, 401] width 560 height 70
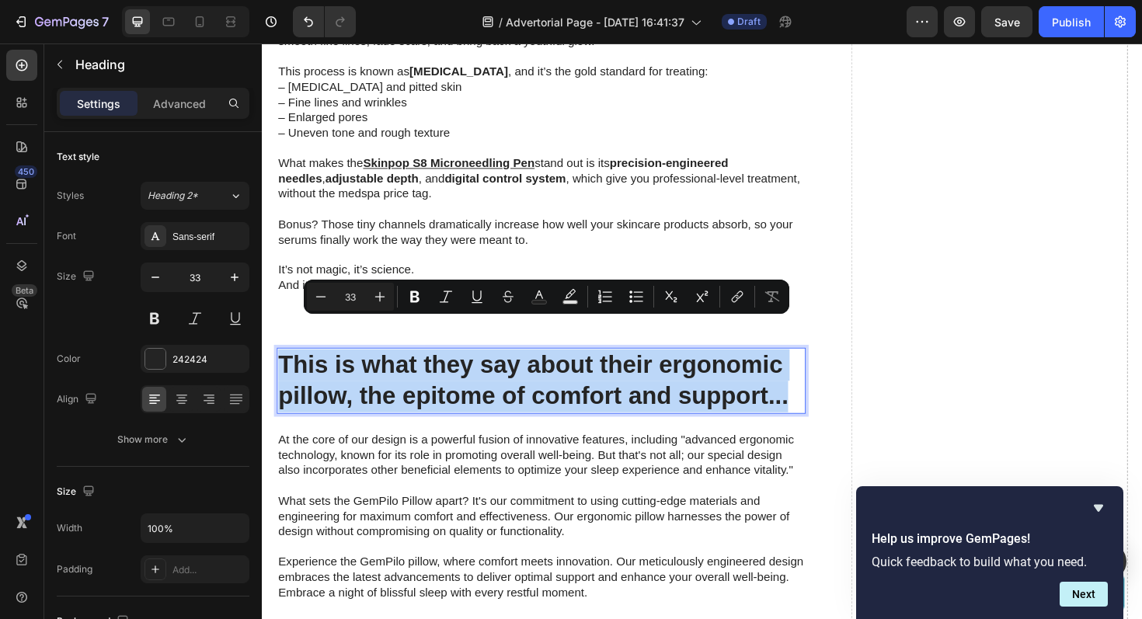
drag, startPoint x: 820, startPoint y: 392, endPoint x: 281, endPoint y: 355, distance: 539.8
click at [281, 368] on p "This is what they say about their ergonomic pillow, the epitome of comfort and …" at bounding box center [557, 401] width 557 height 67
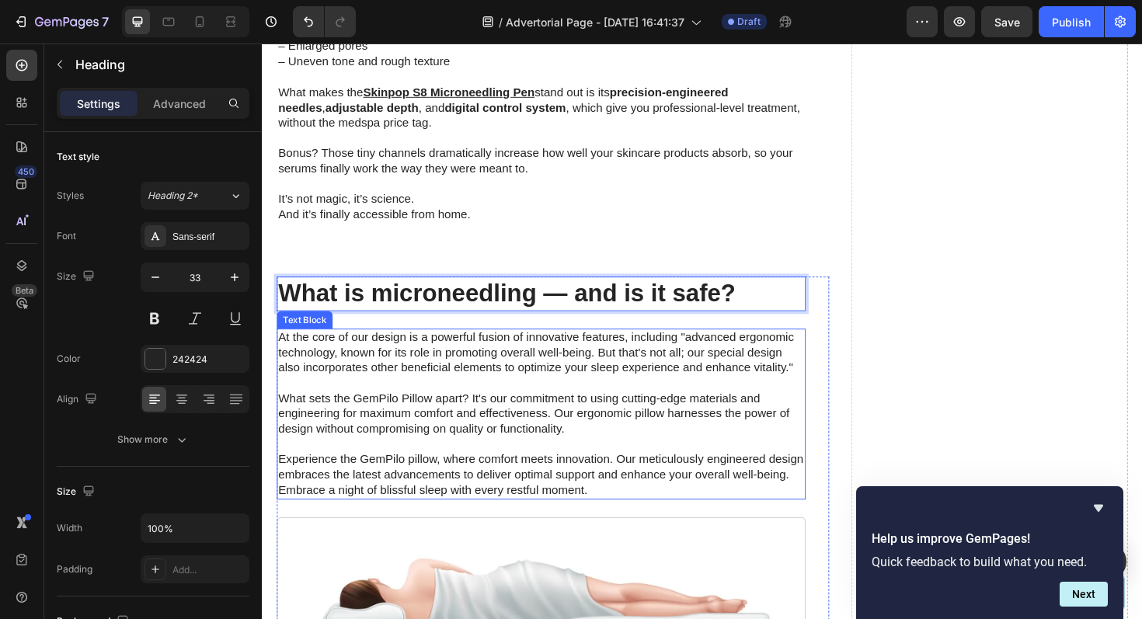
scroll to position [4208, 0]
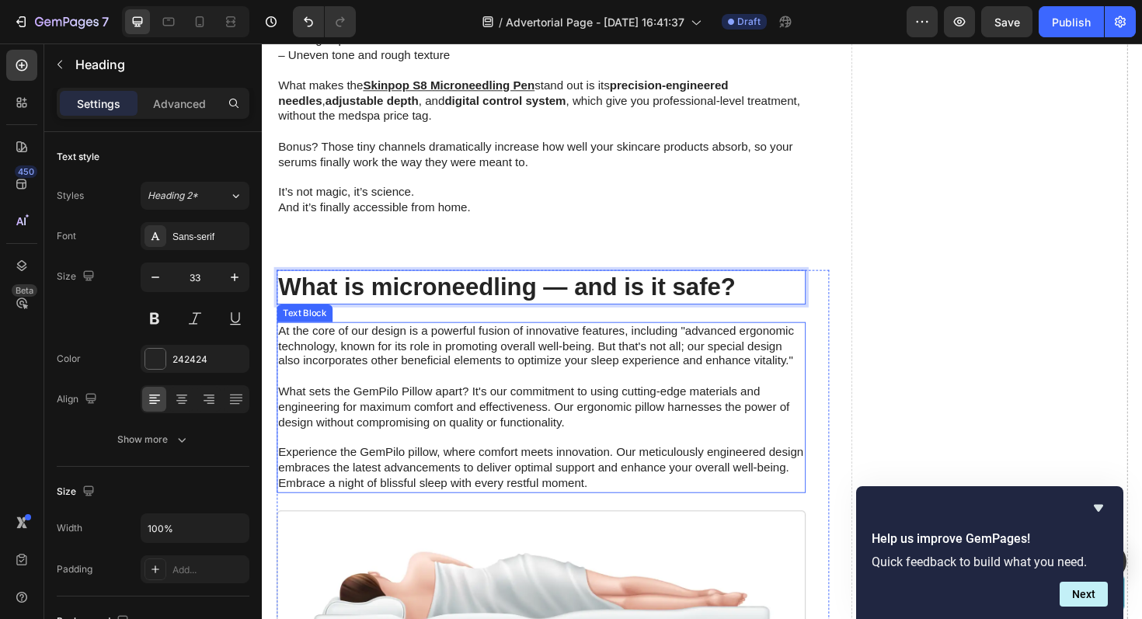
click at [408, 352] on p "At the core of our design is a powerful fusion of innovative features, includin…" at bounding box center [557, 429] width 557 height 178
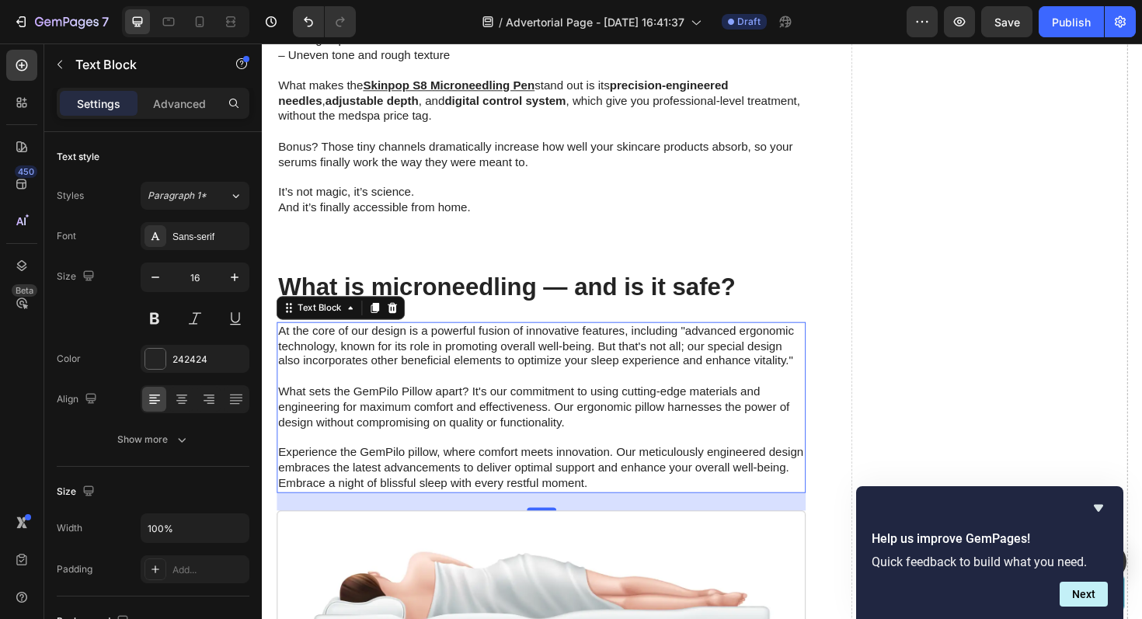
click at [605, 462] on p "At the core of our design is a powerful fusion of innovative features, includin…" at bounding box center [557, 429] width 557 height 178
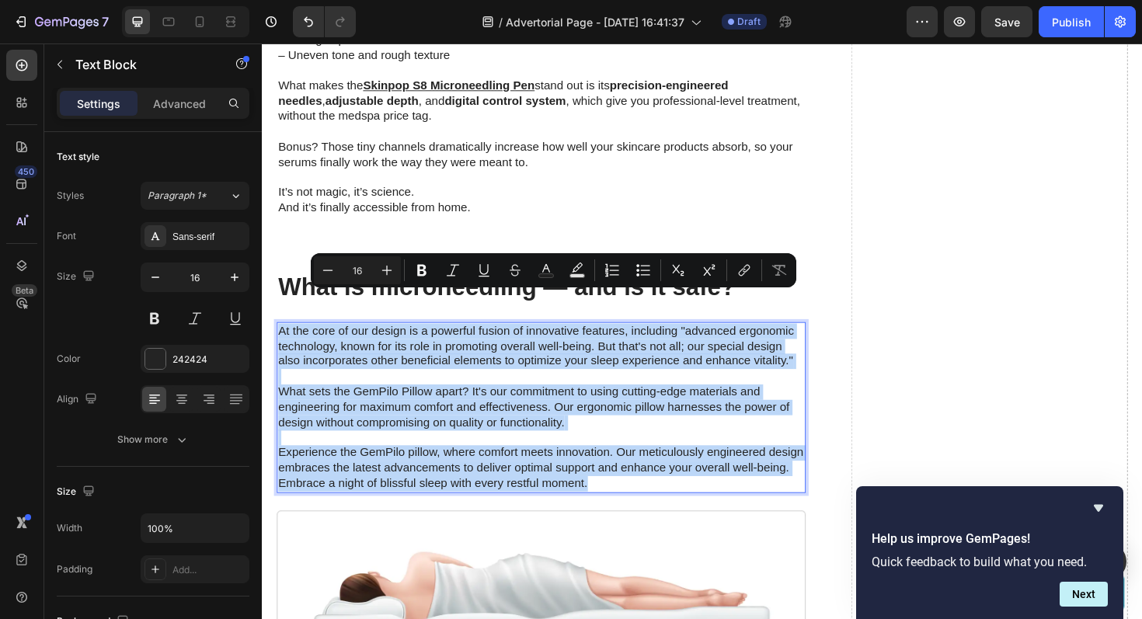
drag, startPoint x: 609, startPoint y: 475, endPoint x: 282, endPoint y: 319, distance: 362.6
click at [282, 340] on p "At the core of our design is a powerful fusion of innovative features, includin…" at bounding box center [557, 429] width 557 height 178
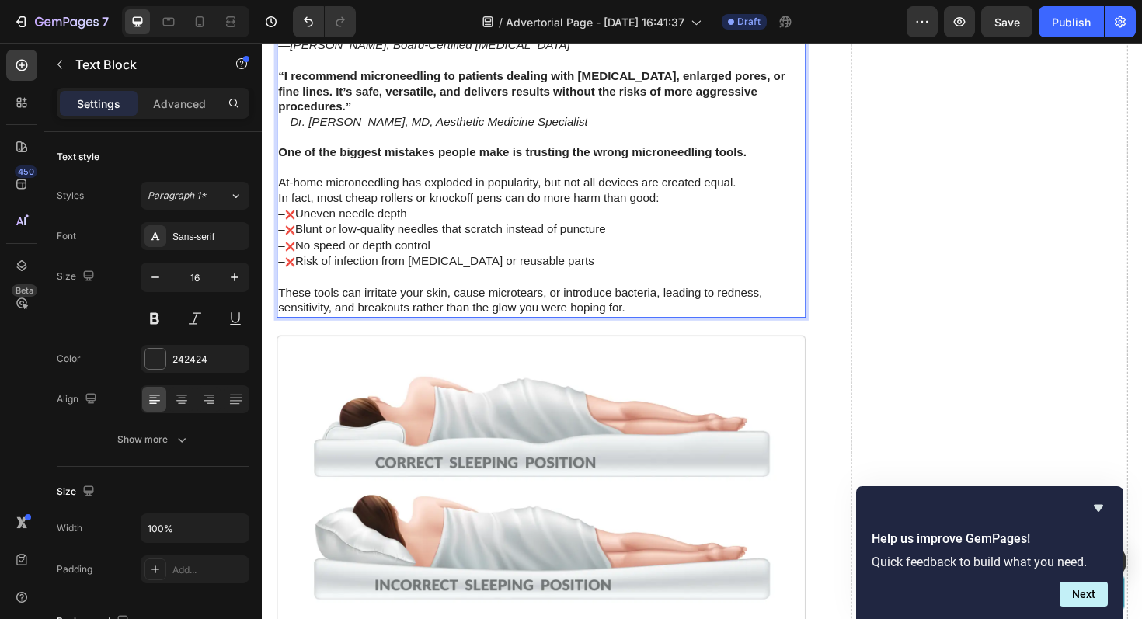
scroll to position [4807, 0]
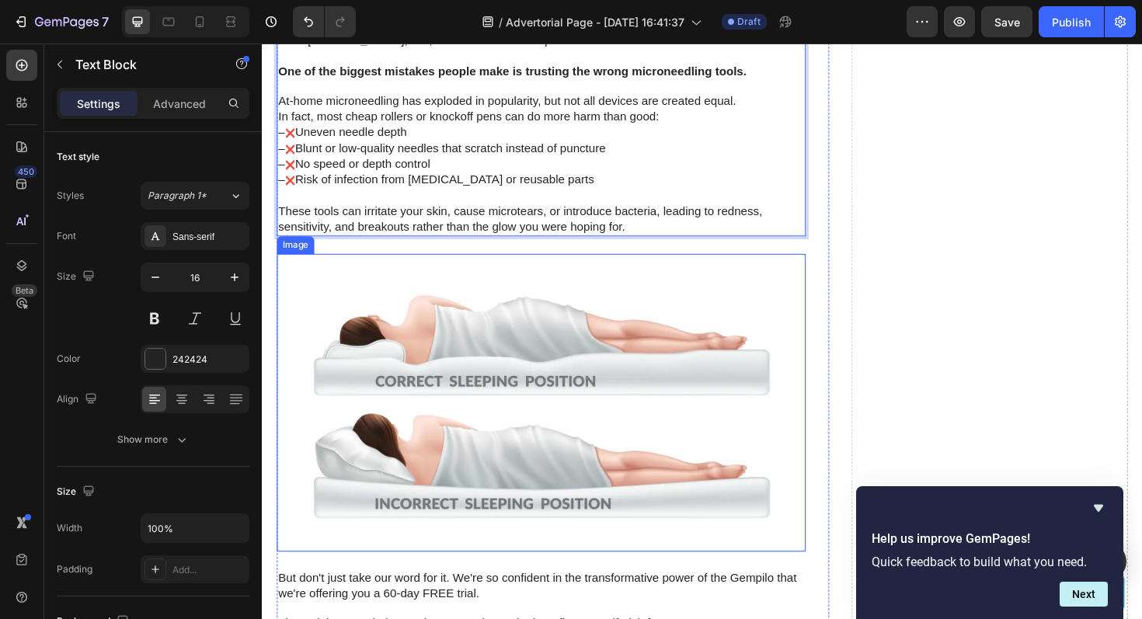
click at [480, 370] on img at bounding box center [557, 425] width 560 height 316
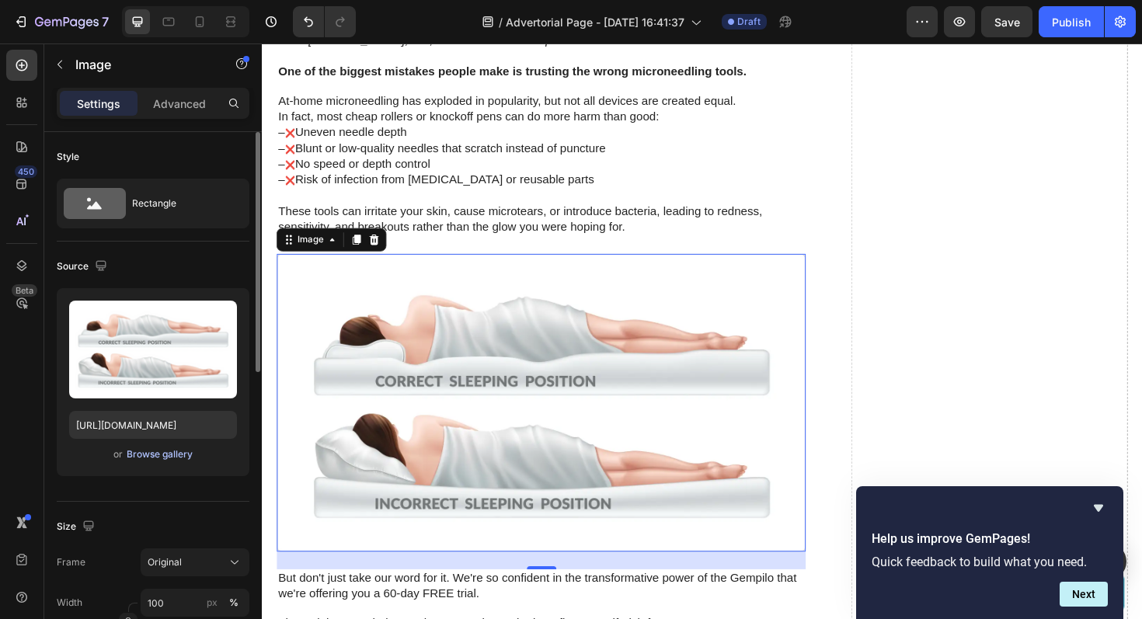
click at [157, 452] on div "Browse gallery" at bounding box center [160, 455] width 66 height 14
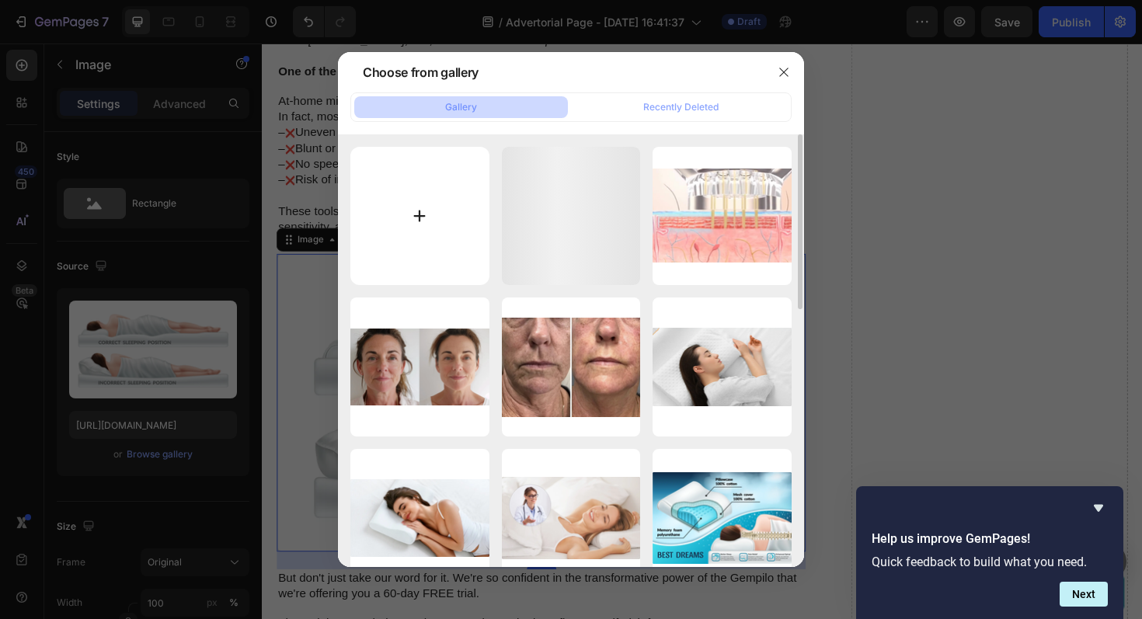
click at [419, 223] on input "file" at bounding box center [419, 216] width 139 height 139
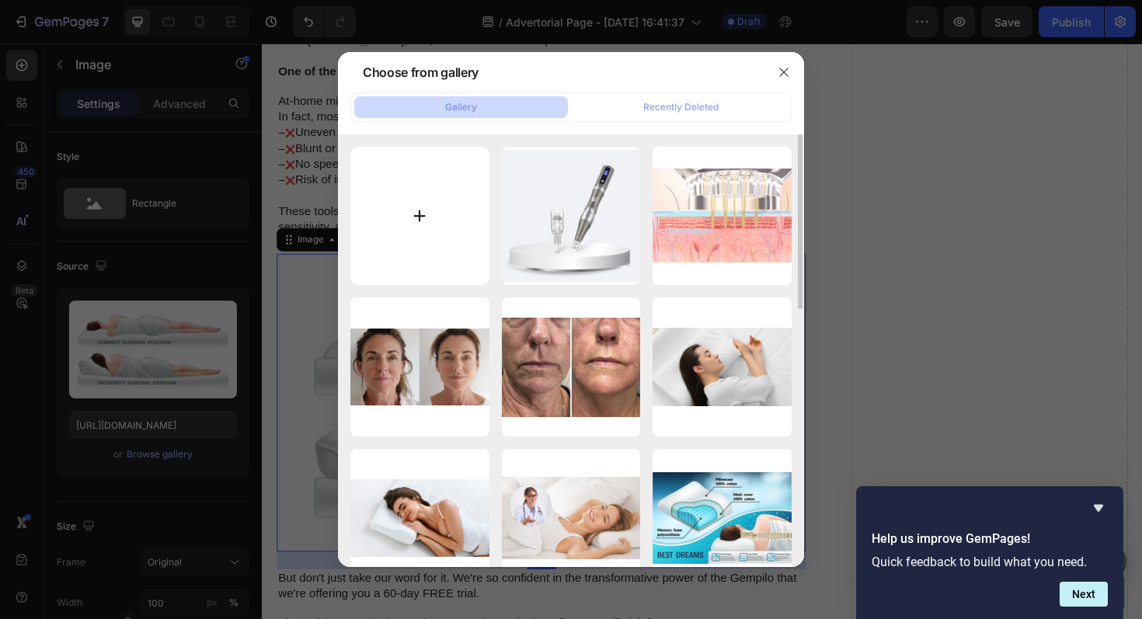
type input "C:\fakepath\1750595735-Screenshot 2024-08-20 at 20.56.21.png"
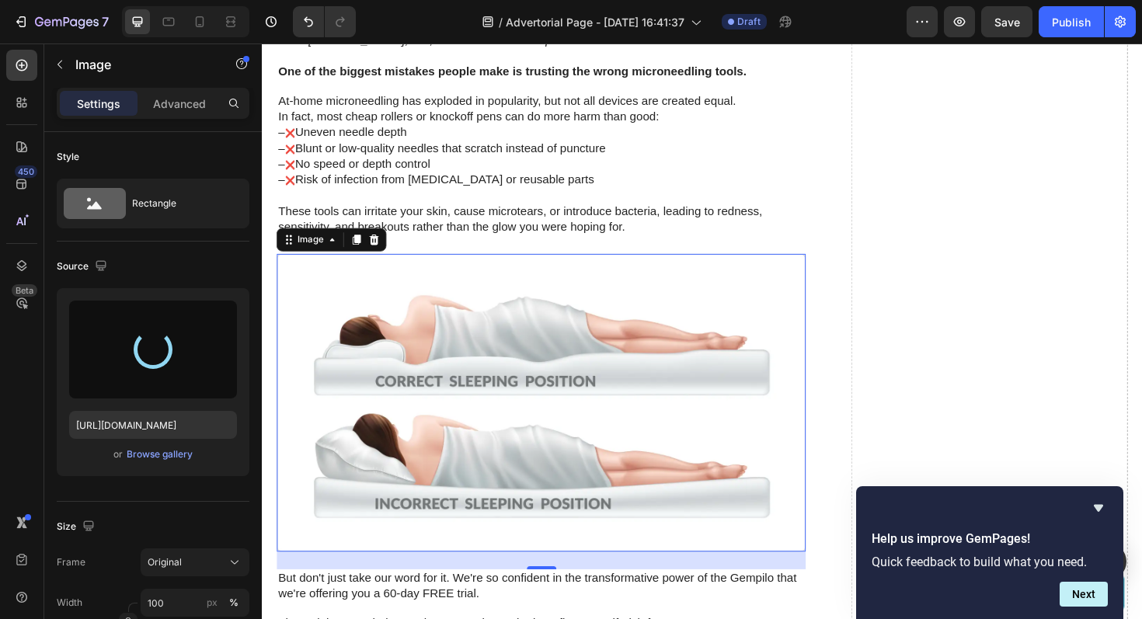
type input "https://cdn.shopify.com/s/files/1/0893/7698/1331/files/gempages_528159147573642…"
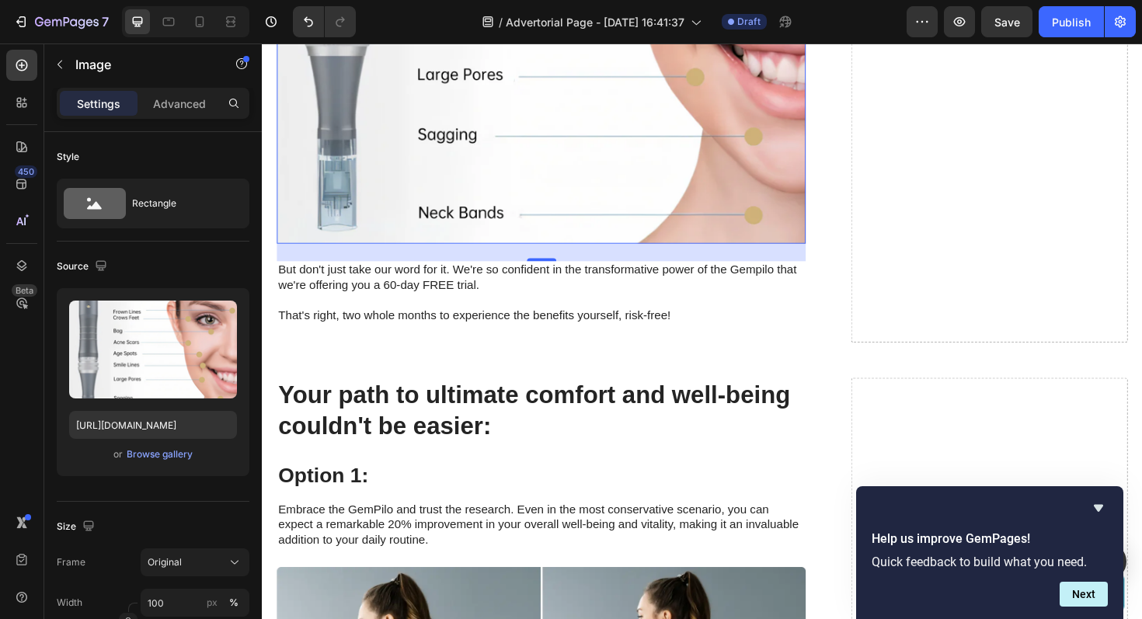
scroll to position [5411, 0]
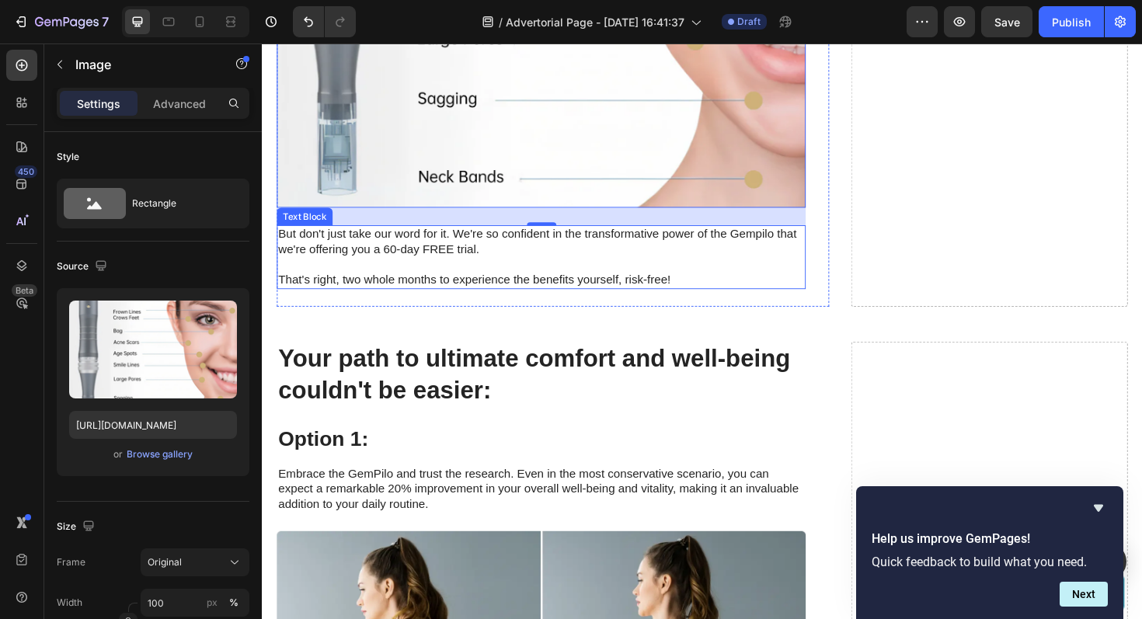
click at [401, 238] on p "But don't just take our word for it. We're so confident in the transformative p…" at bounding box center [557, 270] width 557 height 65
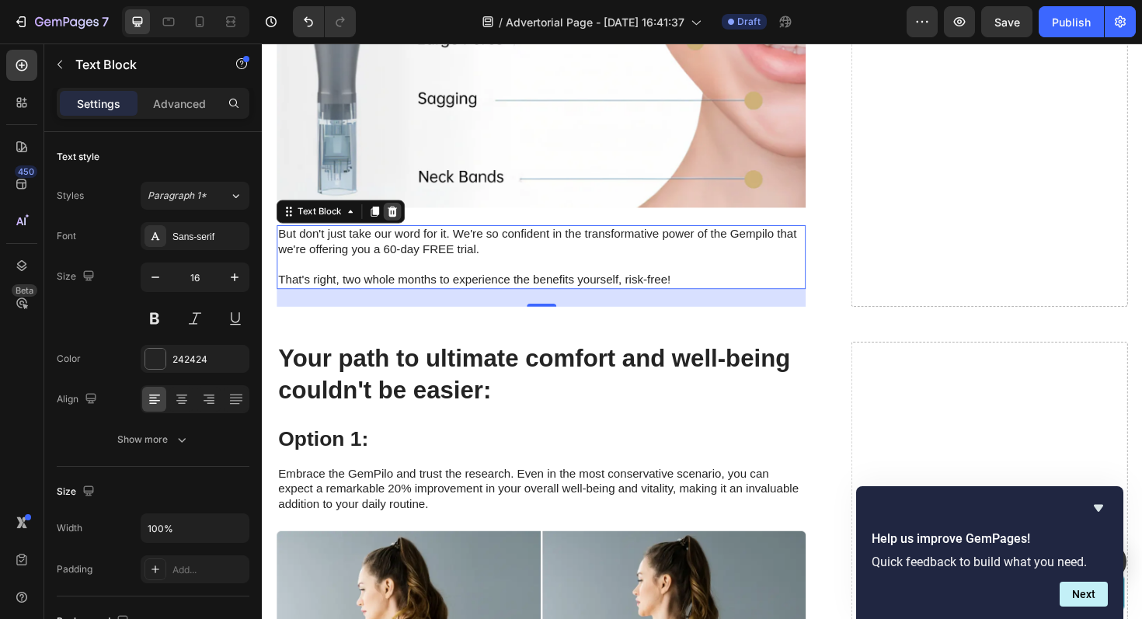
click at [404, 215] on icon at bounding box center [400, 221] width 12 height 12
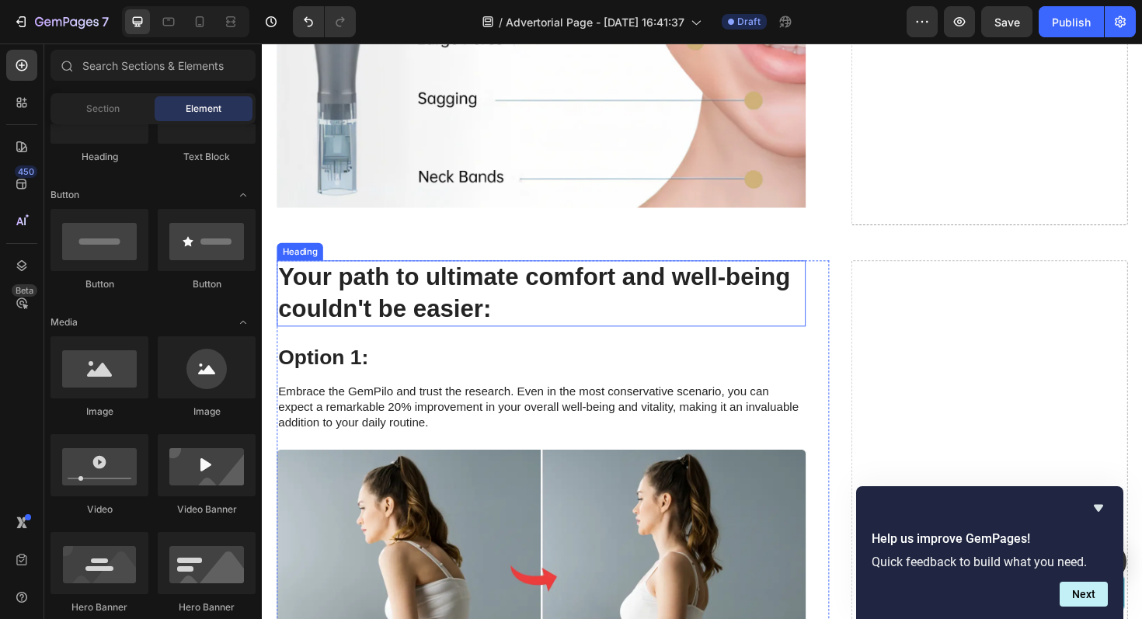
click at [405, 274] on h2 "Your path to ultimate comfort and well-being couldn't be easier:" at bounding box center [557, 309] width 560 height 70
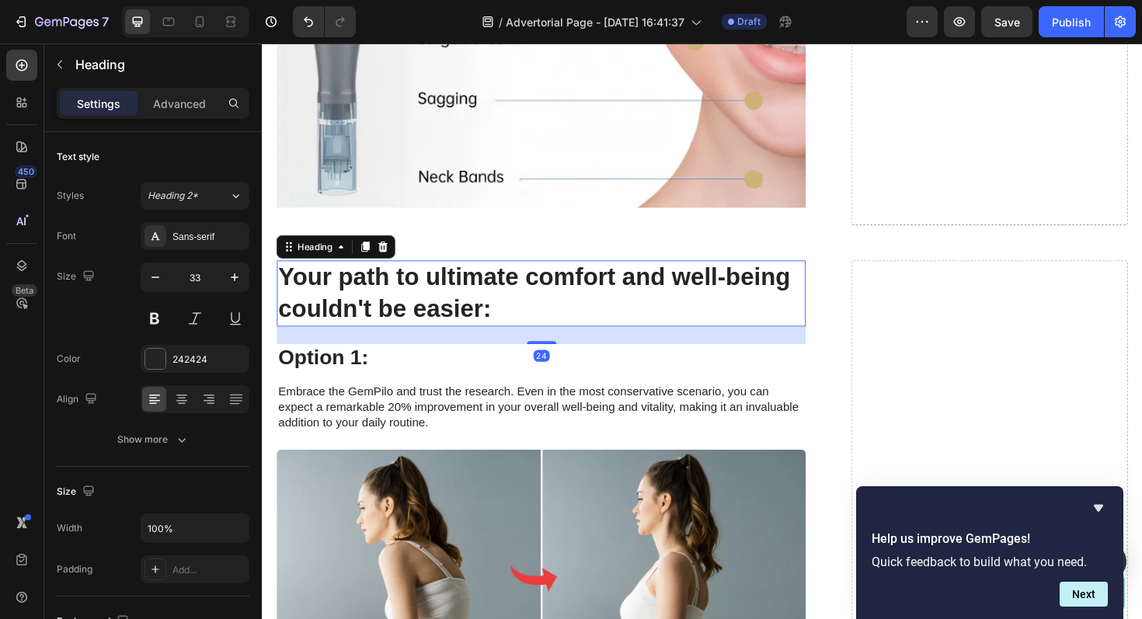
click at [528, 303] on h2 "Your path to ultimate comfort and well-being couldn't be easier:" at bounding box center [557, 309] width 560 height 70
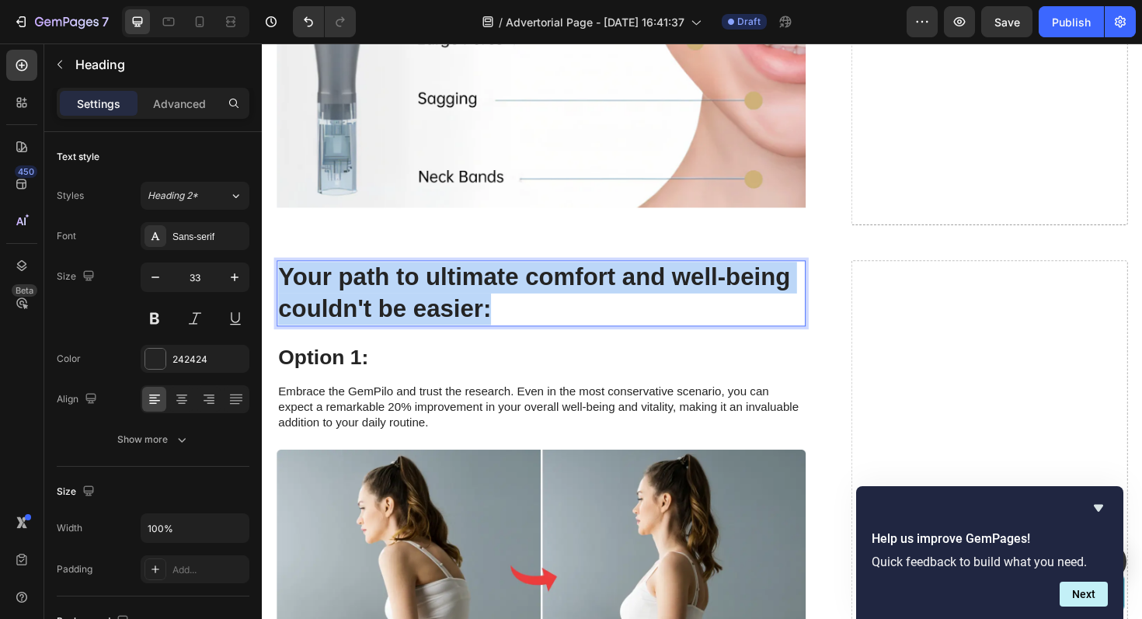
drag, startPoint x: 512, startPoint y: 301, endPoint x: 285, endPoint y: 260, distance: 230.5
click at [285, 275] on p "Your path to ultimate comfort and well-being couldn't be easier:" at bounding box center [557, 308] width 557 height 67
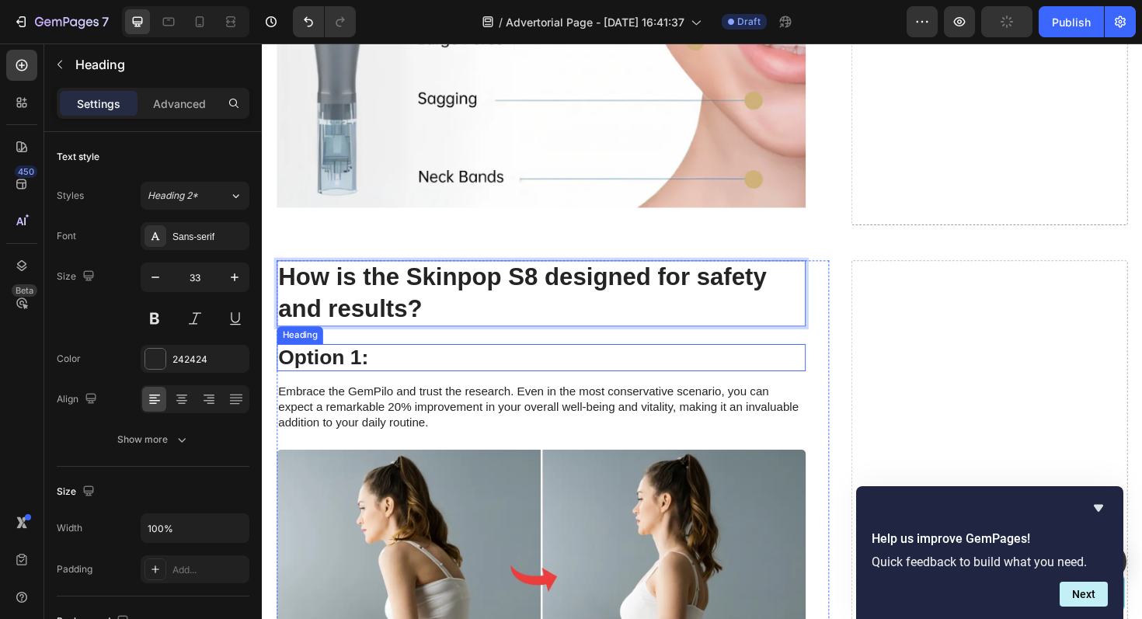
click at [402, 362] on h3 "Option 1:" at bounding box center [557, 377] width 560 height 30
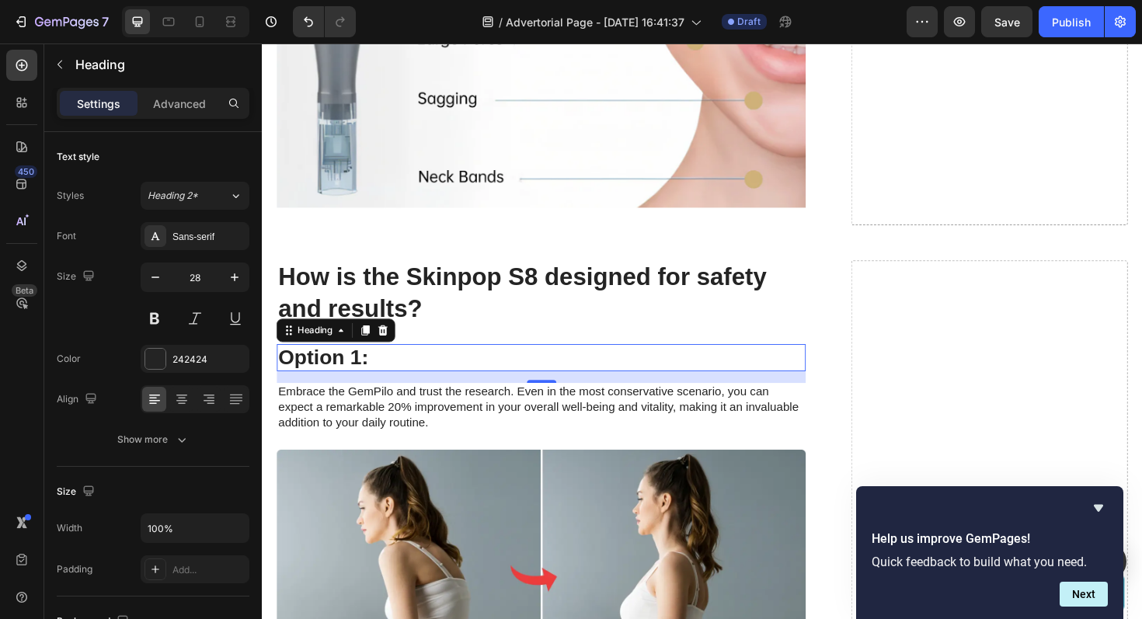
click at [403, 362] on h3 "Option 1:" at bounding box center [557, 377] width 560 height 30
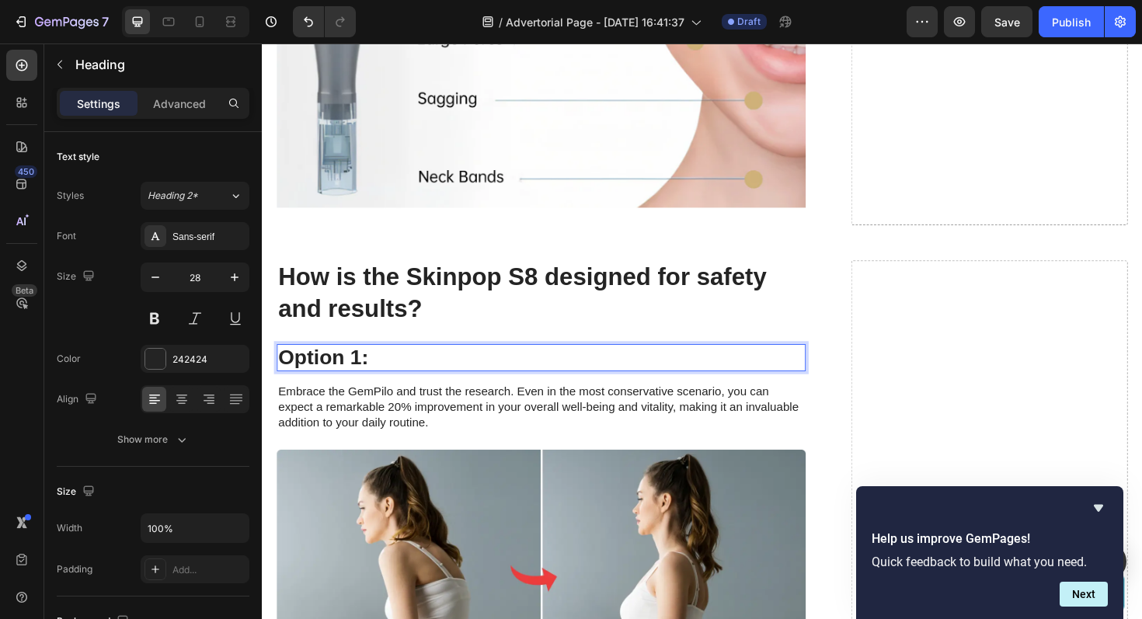
click at [403, 364] on p "Option 1:" at bounding box center [557, 377] width 557 height 26
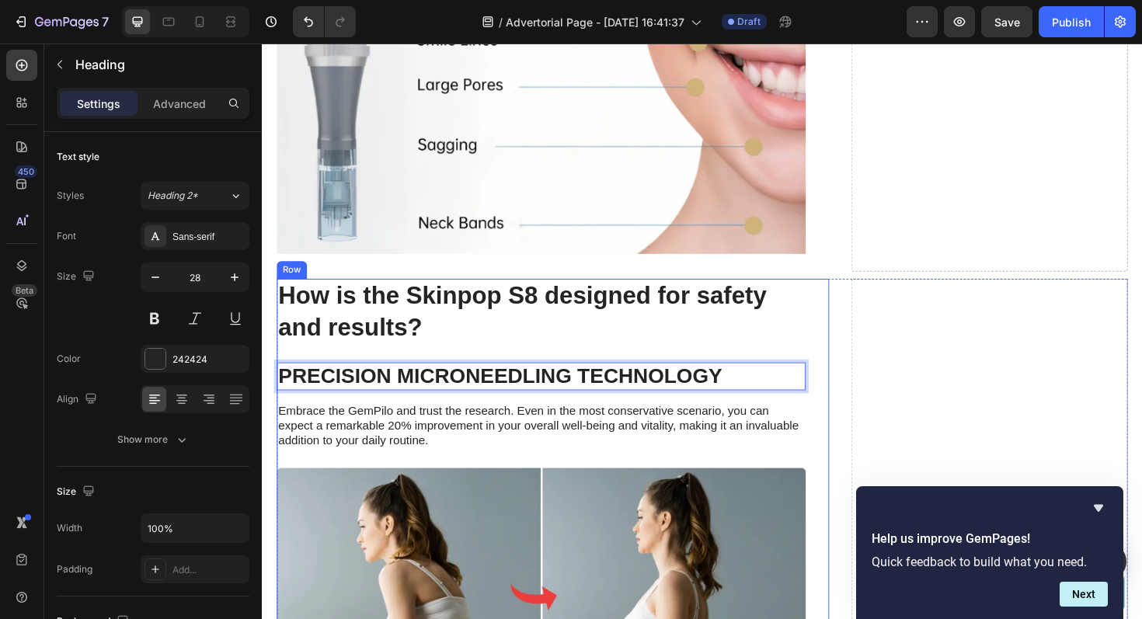
scroll to position [5373, 0]
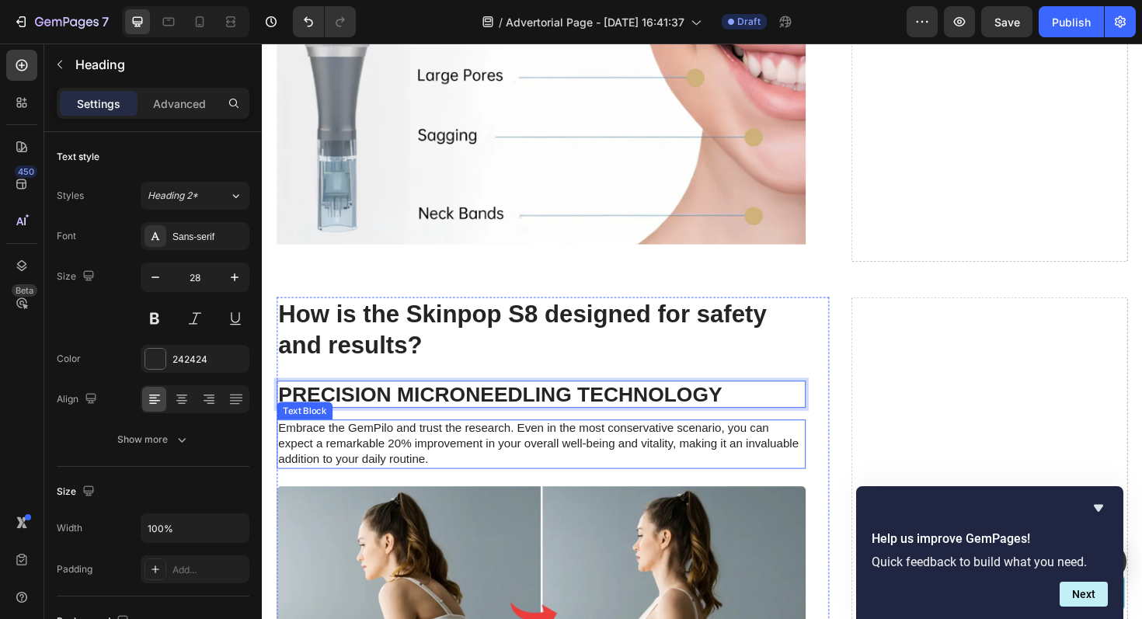
click at [427, 452] on p "Embrace the GemPilo and trust the research. Even in the most conservative scena…" at bounding box center [557, 468] width 557 height 48
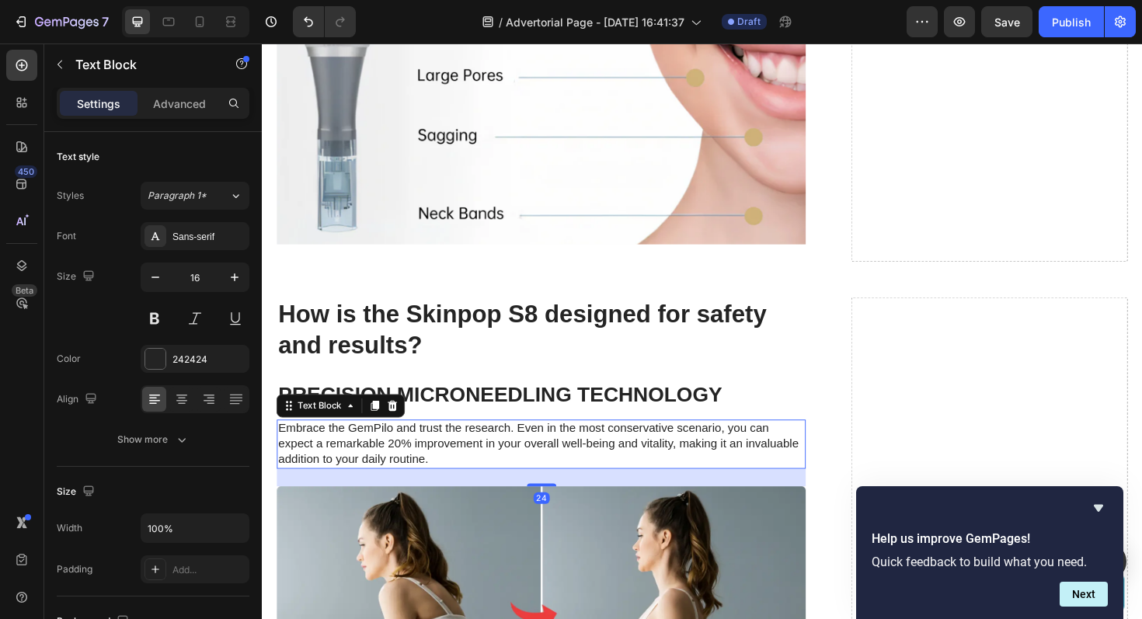
click at [445, 455] on p "Embrace the GemPilo and trust the research. Even in the most conservative scena…" at bounding box center [557, 468] width 557 height 48
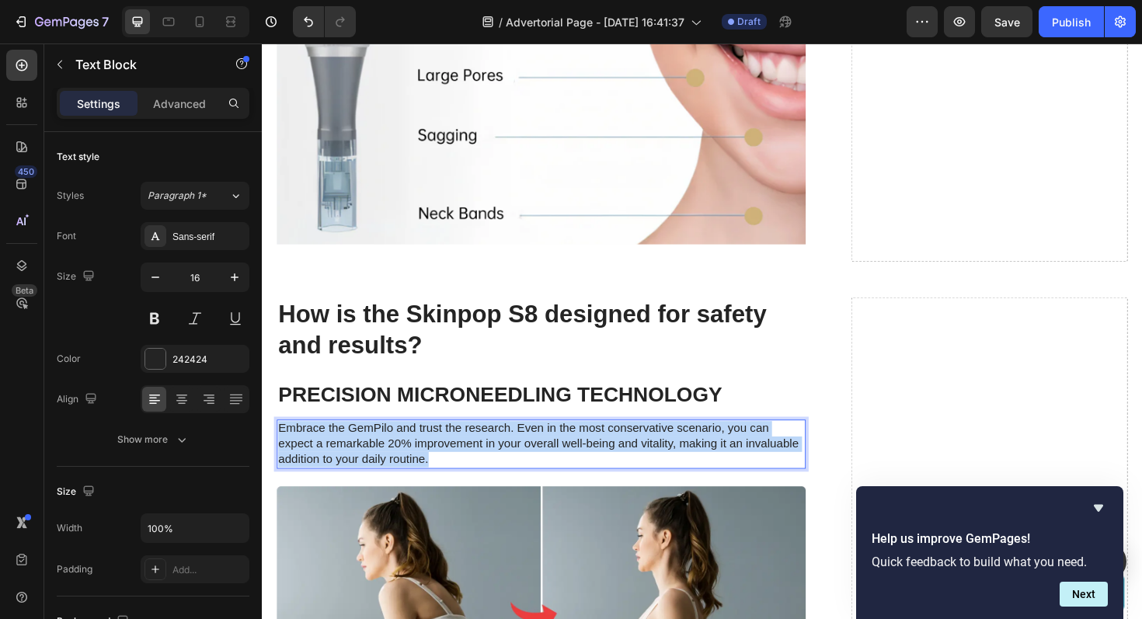
drag, startPoint x: 445, startPoint y: 455, endPoint x: 281, endPoint y: 421, distance: 167.4
click at [281, 444] on p "Embrace the GemPilo and trust the research. Even in the most conservative scena…" at bounding box center [557, 468] width 557 height 48
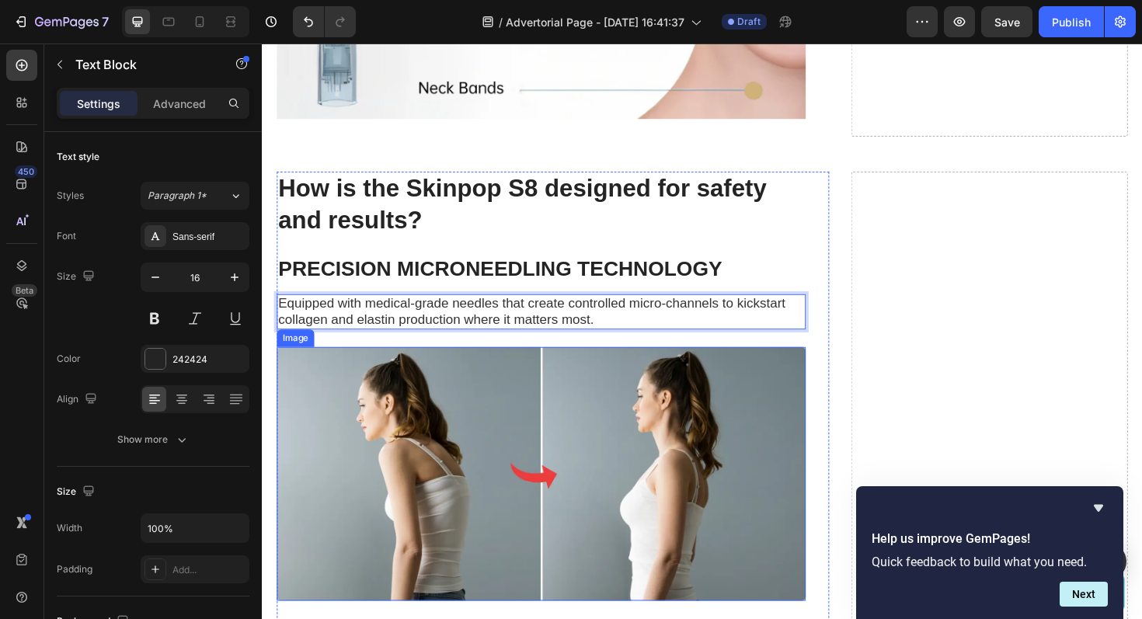
scroll to position [5524, 0]
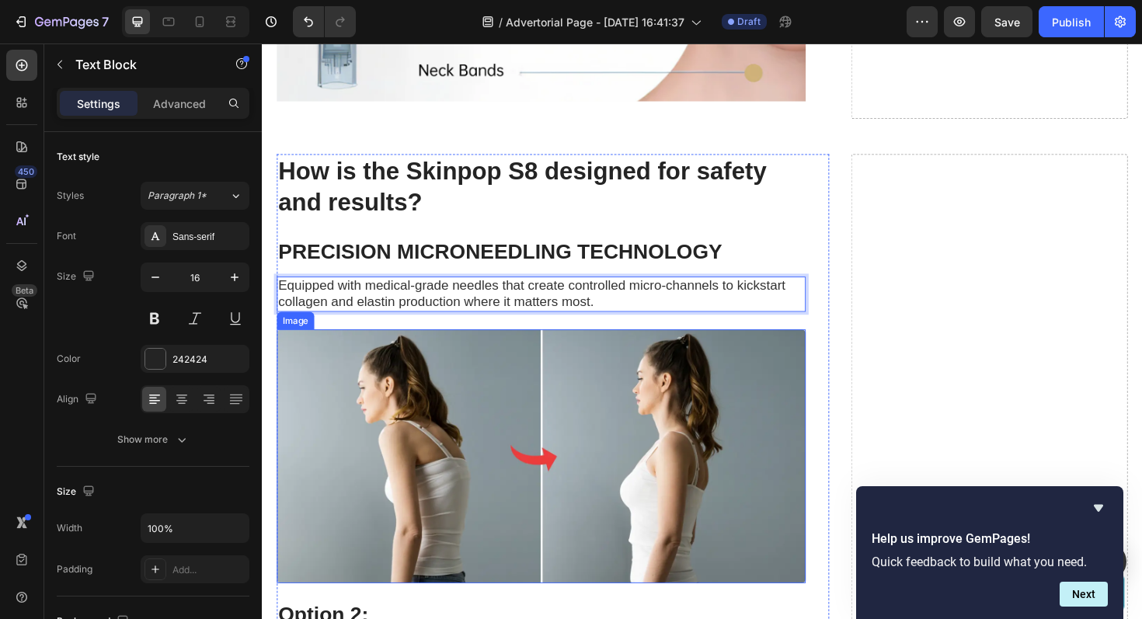
click at [382, 440] on img at bounding box center [557, 481] width 560 height 269
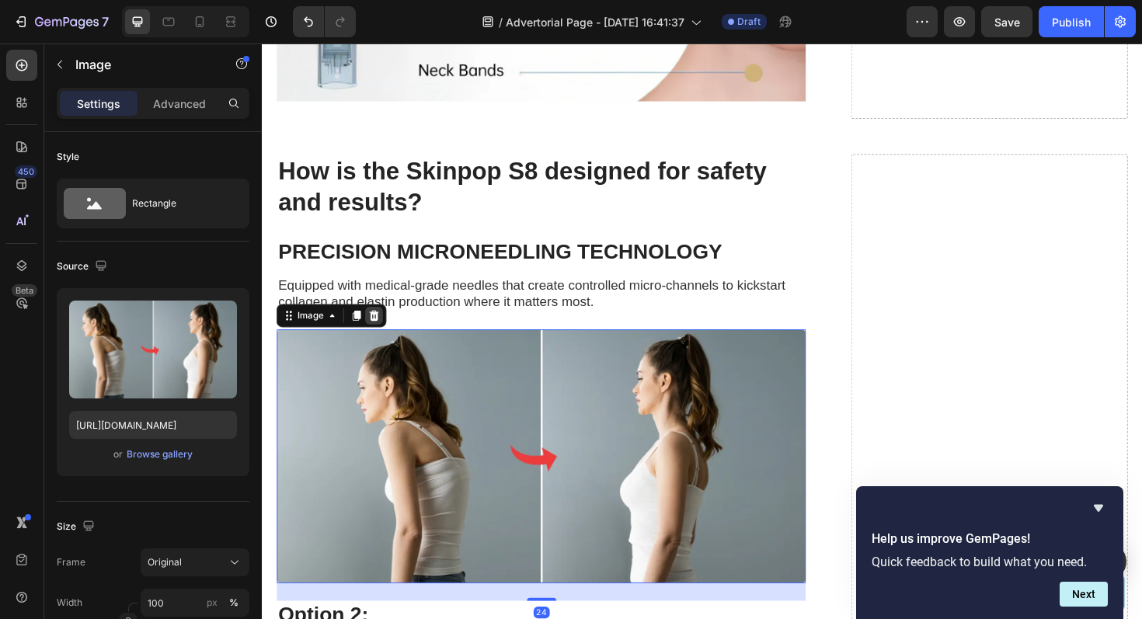
click at [379, 326] on icon at bounding box center [381, 332] width 12 height 12
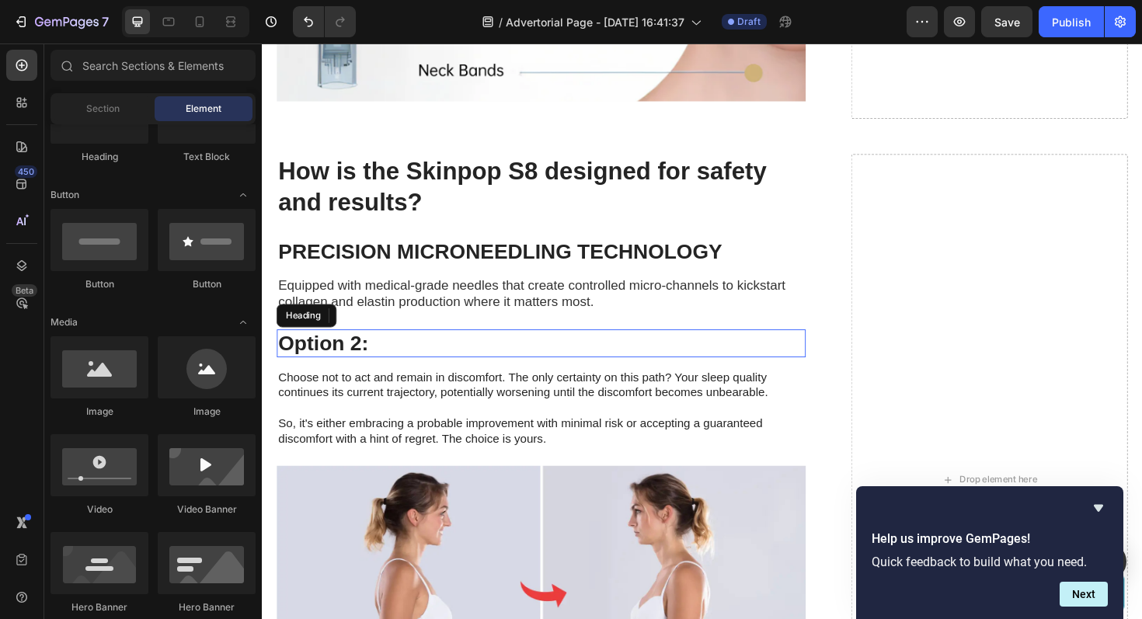
click at [416, 347] on h3 "Option 2:" at bounding box center [557, 362] width 560 height 30
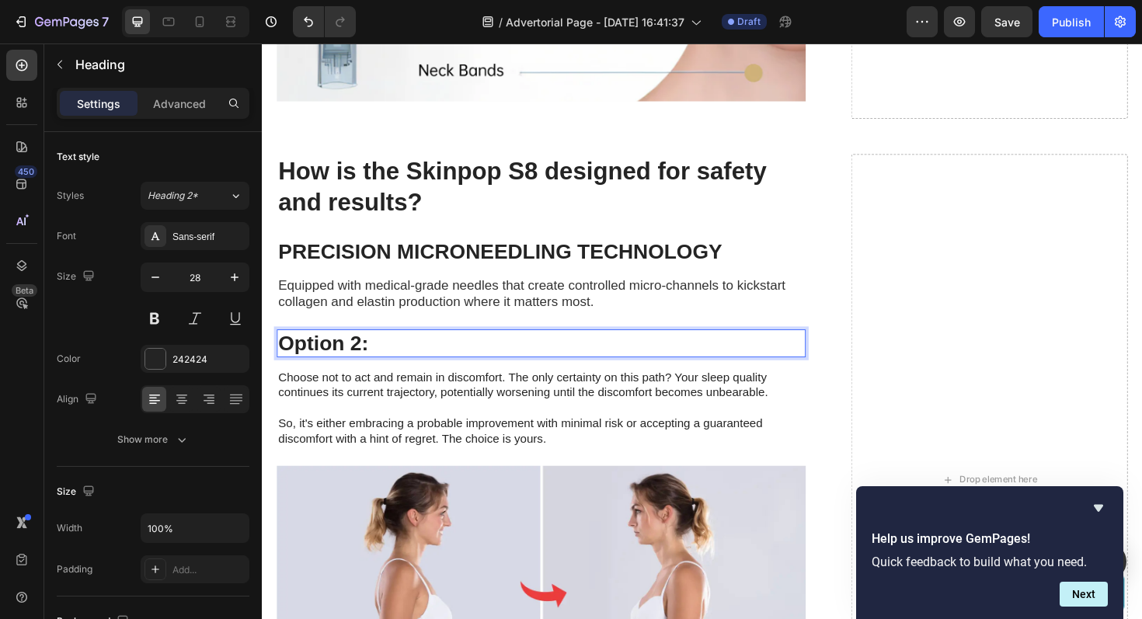
click at [416, 347] on h3 "Option 2:" at bounding box center [557, 362] width 560 height 30
click at [416, 348] on p "Option 2:" at bounding box center [557, 361] width 557 height 26
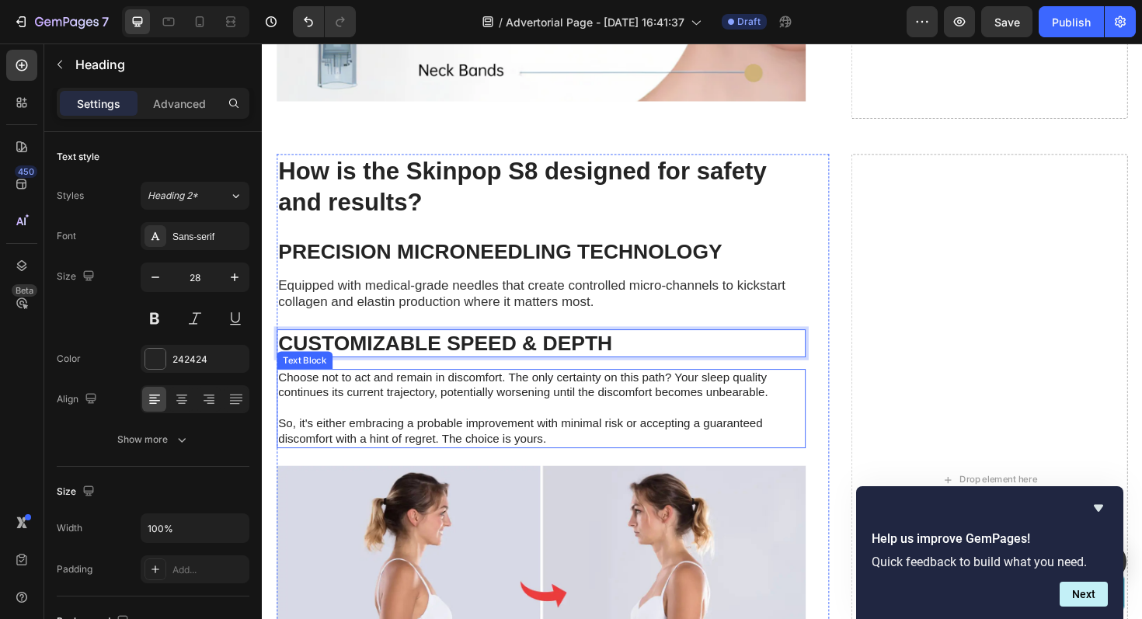
click at [431, 390] on p "Choose not to act and remain in discomfort. The only certainty on this path? Yo…" at bounding box center [557, 430] width 557 height 81
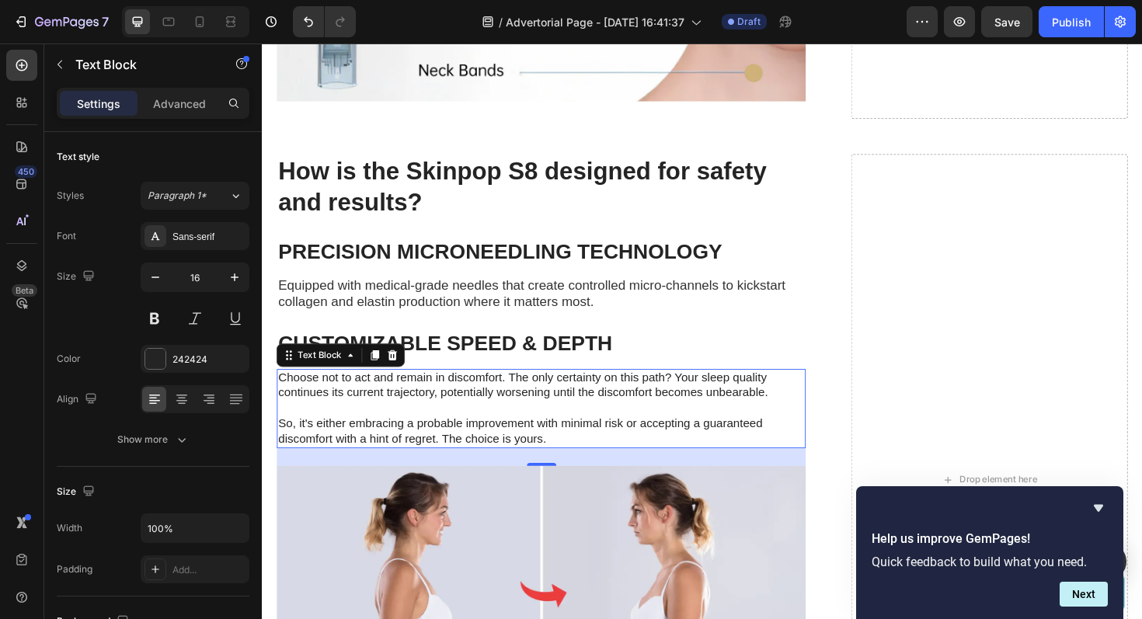
click at [438, 390] on p "Choose not to act and remain in discomfort. The only certainty on this path? Yo…" at bounding box center [557, 430] width 557 height 81
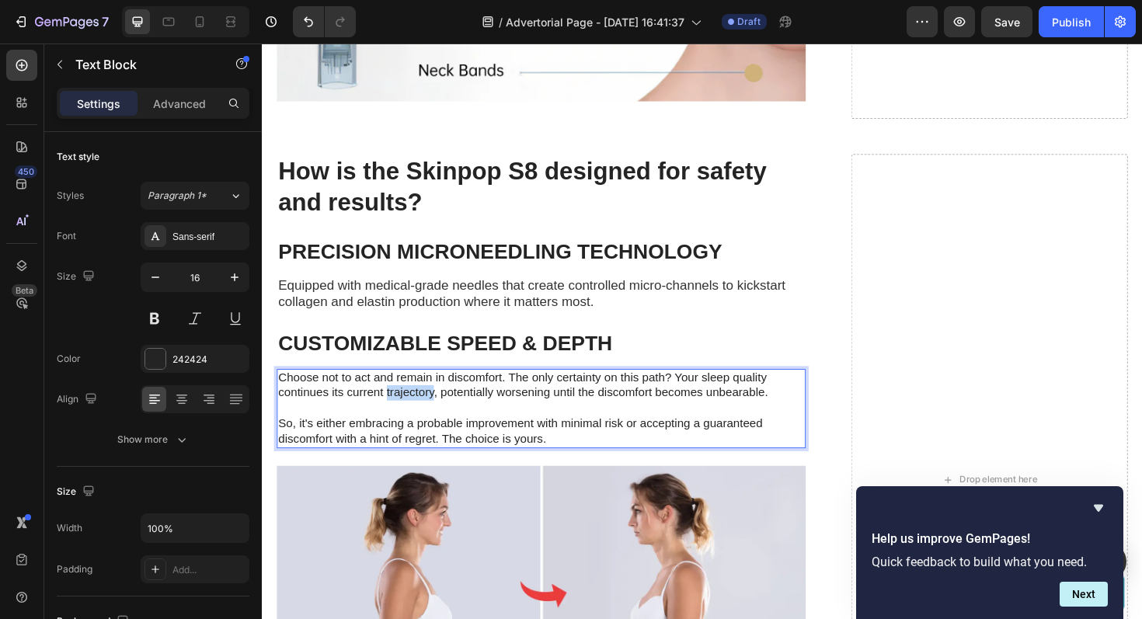
click at [438, 390] on p "Choose not to act and remain in discomfort. The only certainty on this path? Yo…" at bounding box center [557, 430] width 557 height 81
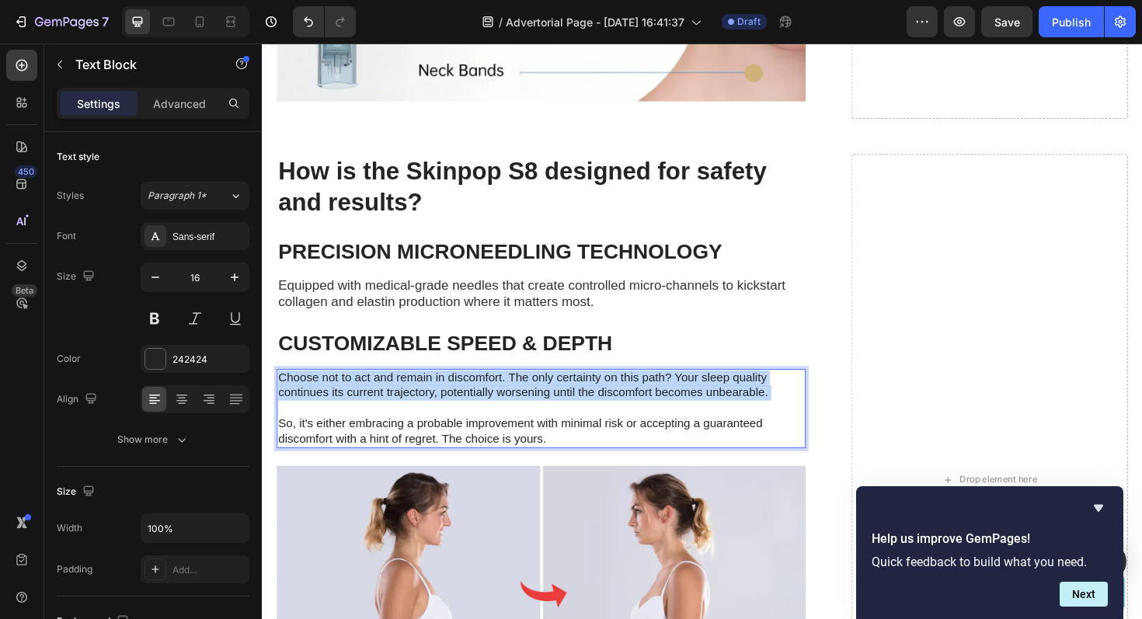
click at [438, 390] on p "Choose not to act and remain in discomfort. The only certainty on this path? Yo…" at bounding box center [557, 430] width 557 height 81
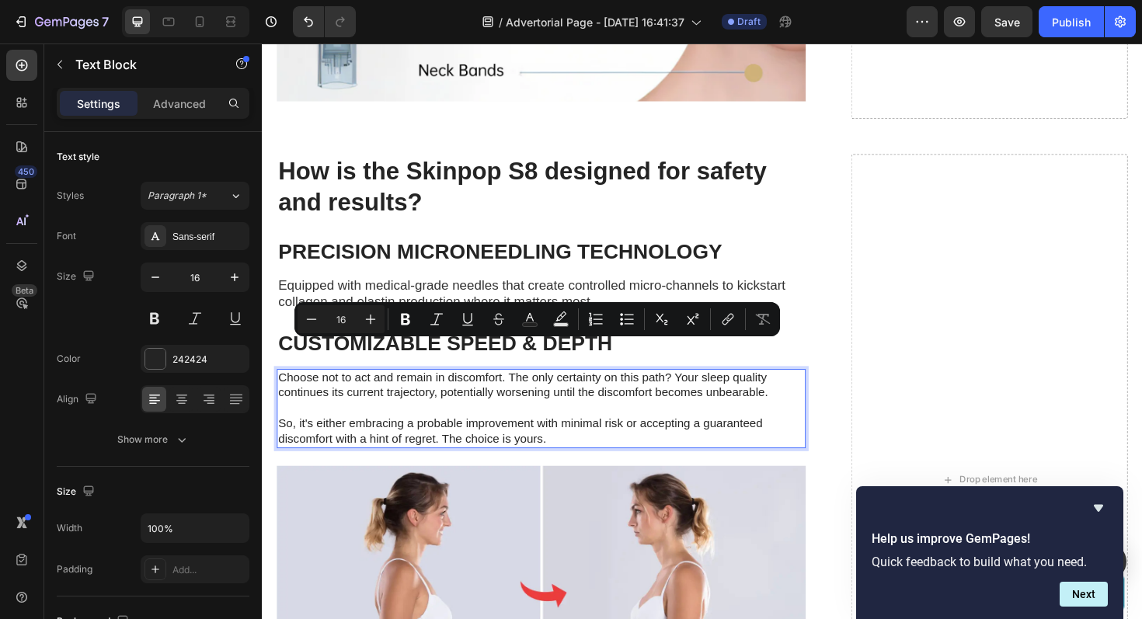
click at [448, 424] on p "Choose not to act and remain in discomfort. The only certainty on this path? Yo…" at bounding box center [557, 430] width 557 height 81
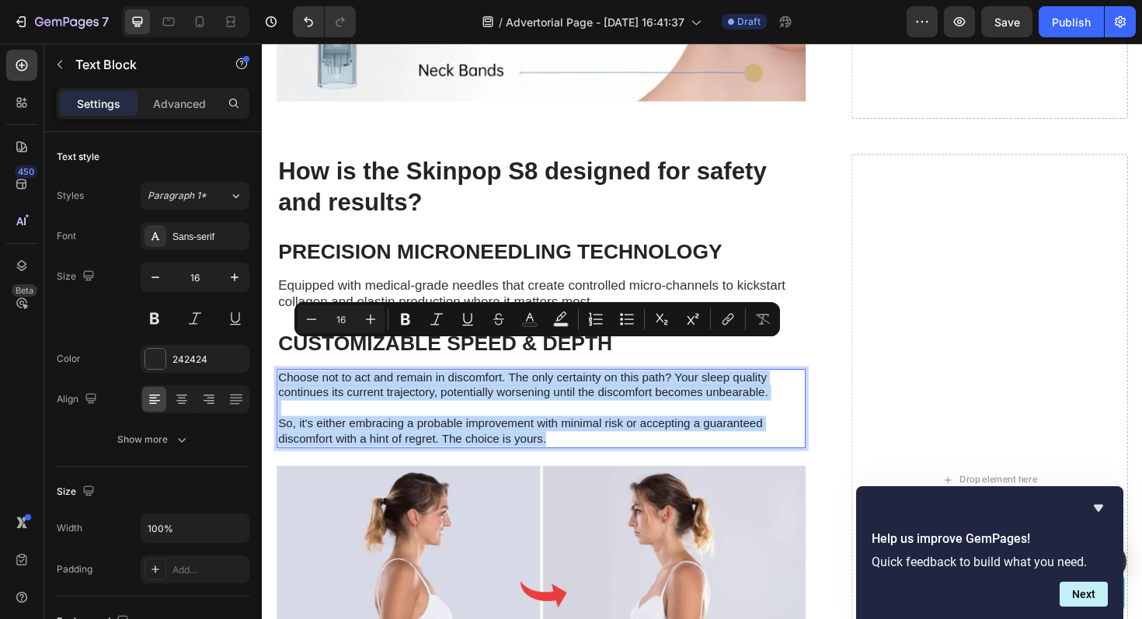
drag, startPoint x: 562, startPoint y: 431, endPoint x: 282, endPoint y: 367, distance: 287.1
click at [282, 390] on p "Choose not to act and remain in discomfort. The only certainty on this path? Yo…" at bounding box center [557, 430] width 557 height 81
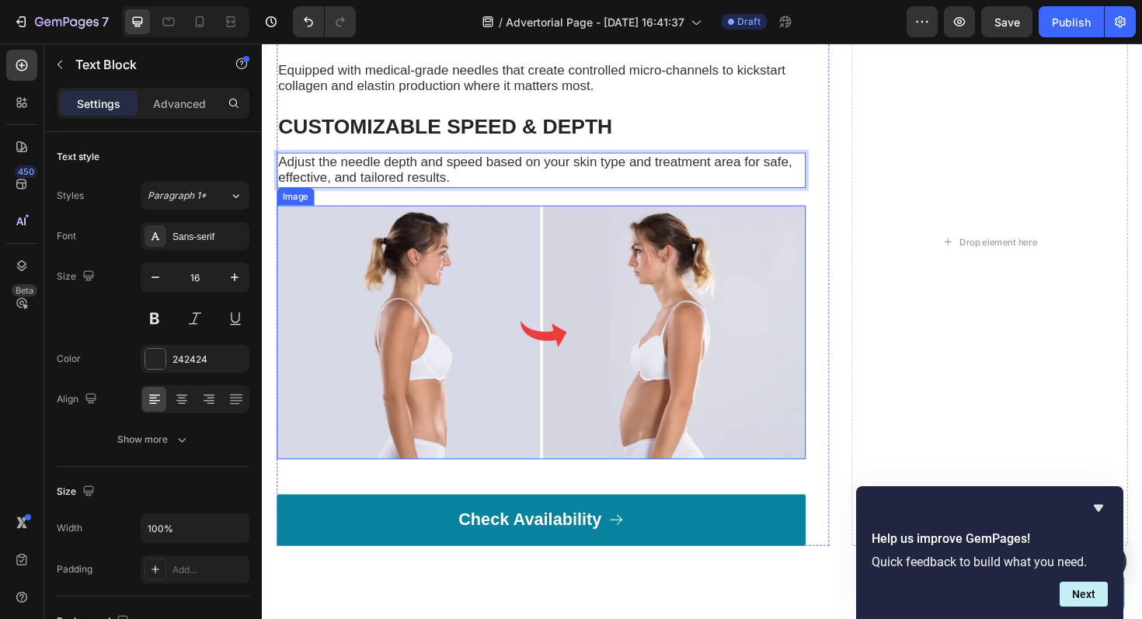
scroll to position [5719, 0]
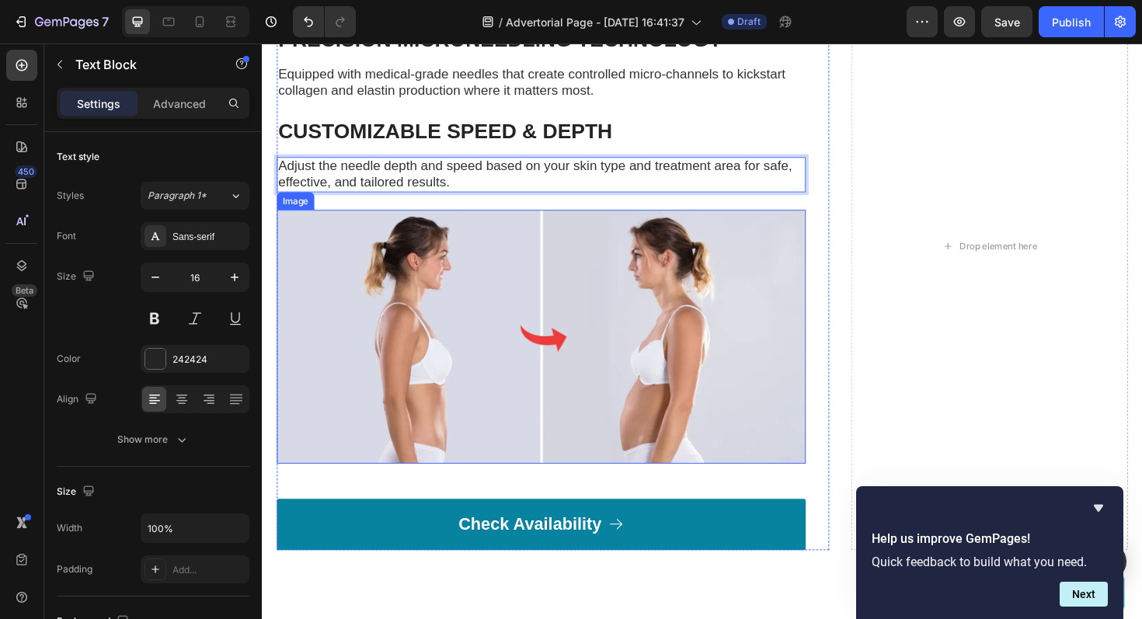
click at [409, 337] on img at bounding box center [557, 354] width 560 height 269
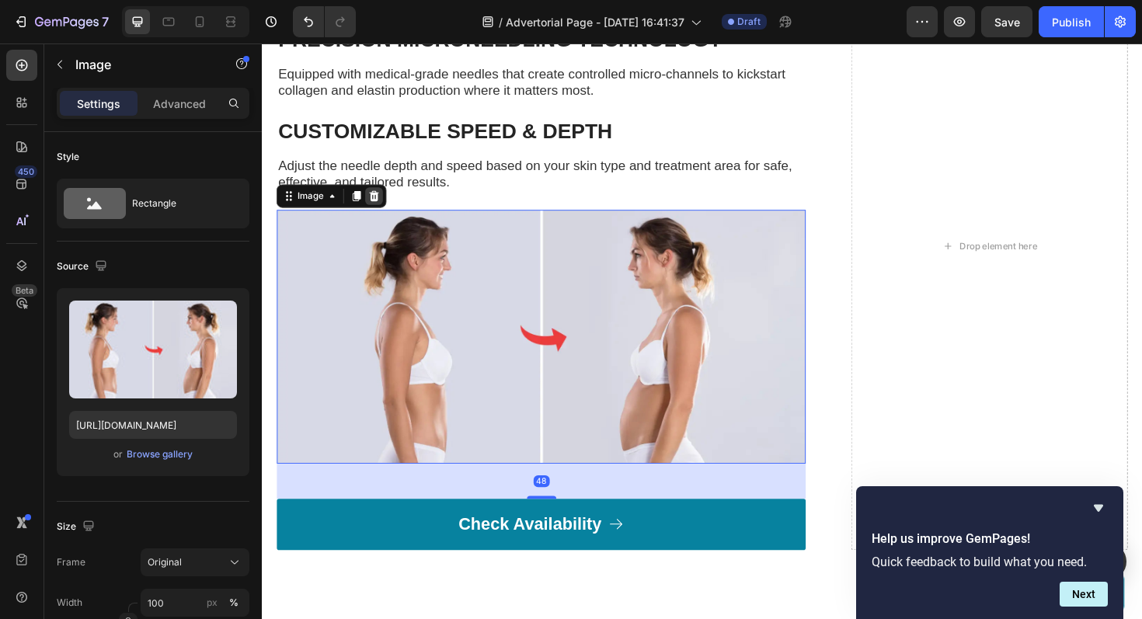
click at [383, 204] on icon at bounding box center [381, 204] width 10 height 11
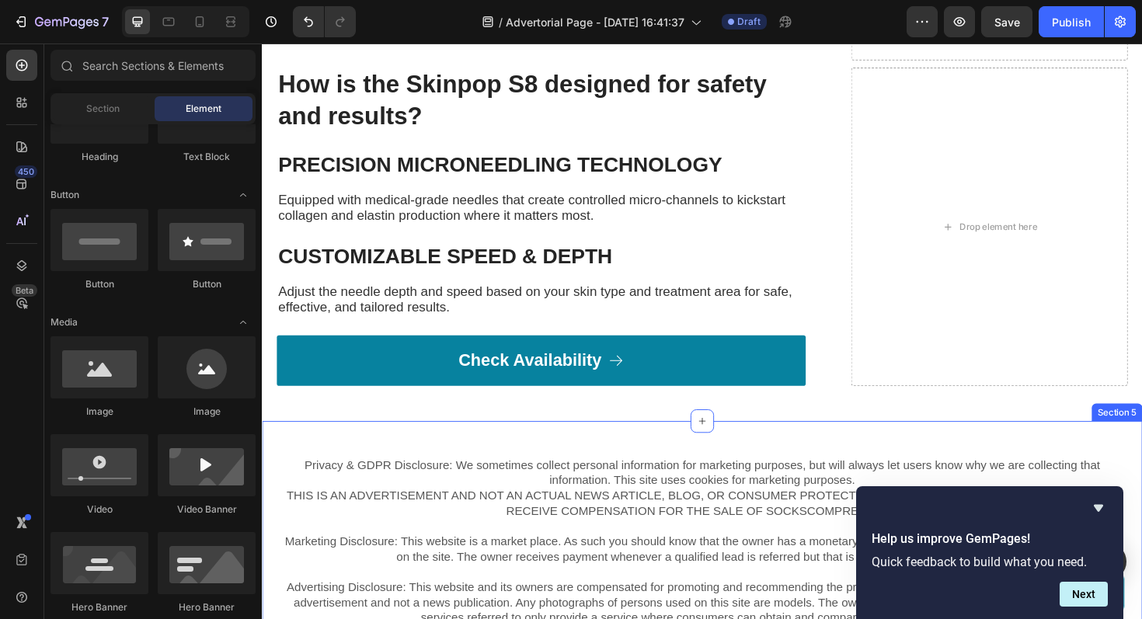
scroll to position [5571, 0]
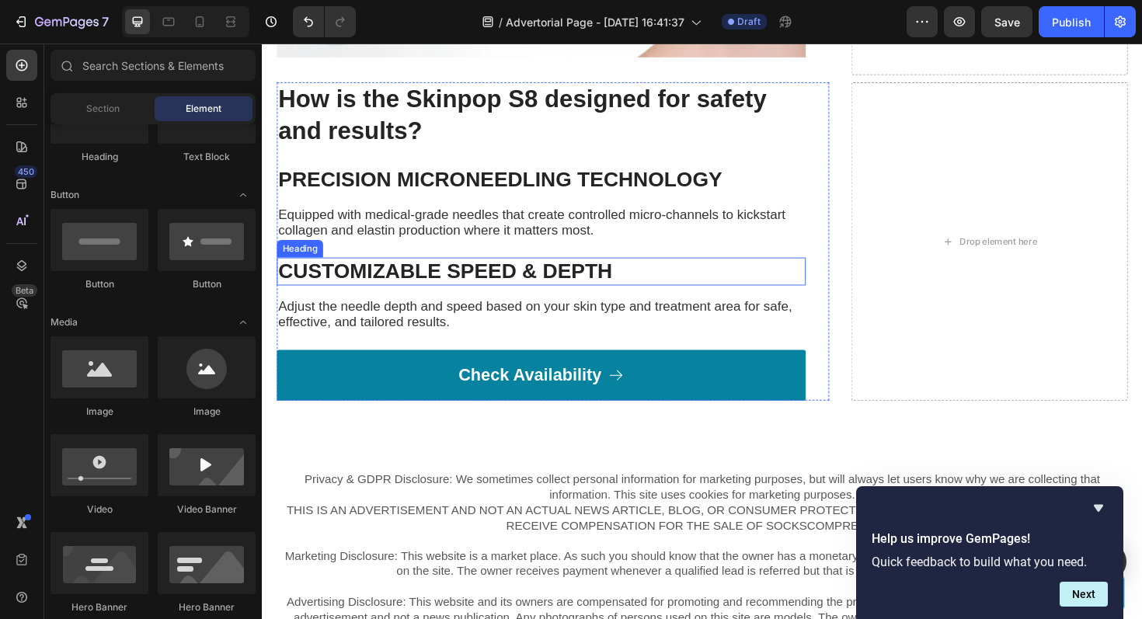
click at [369, 277] on strong "CUSTOMIZABLE SPEED & DEPTH" at bounding box center [456, 285] width 354 height 24
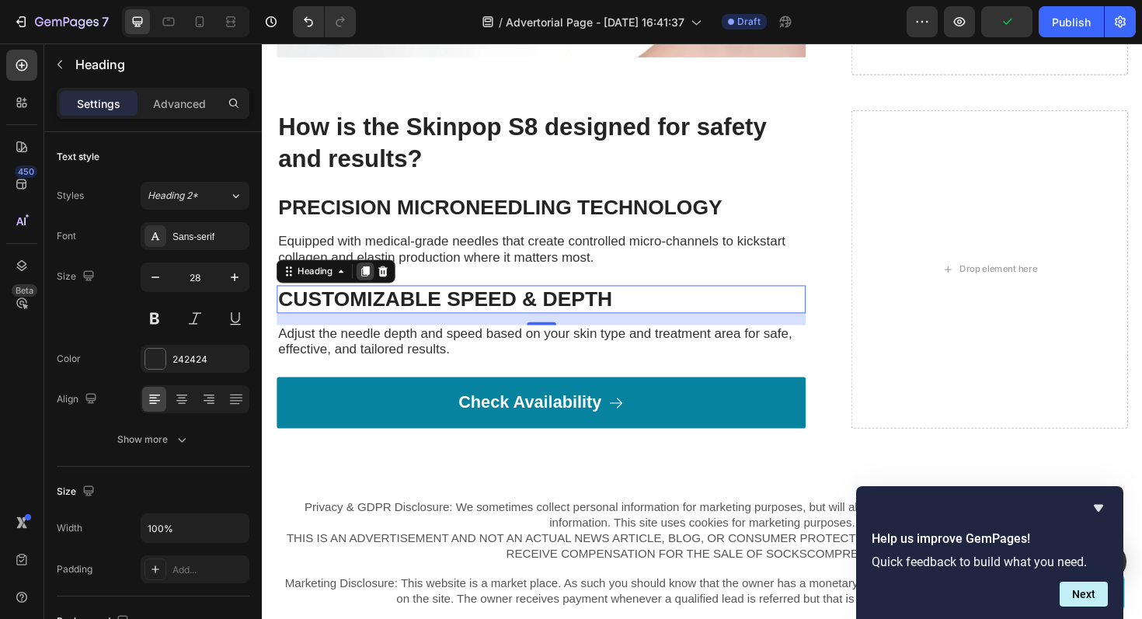
click at [371, 280] on icon at bounding box center [372, 285] width 9 height 11
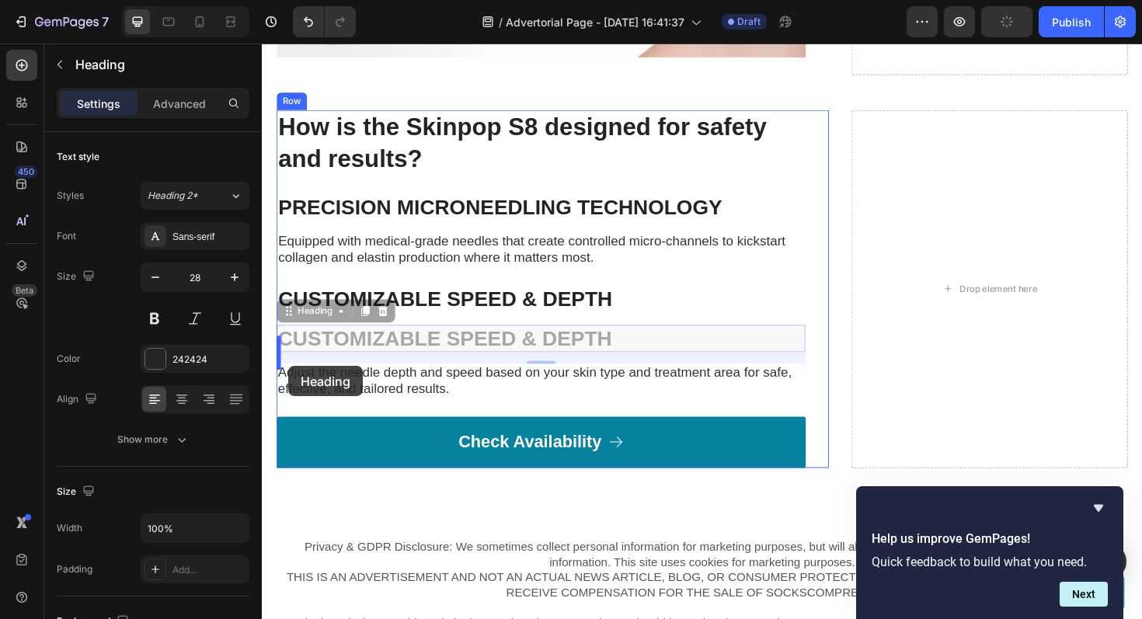
drag, startPoint x: 292, startPoint y: 298, endPoint x: 290, endPoint y: 384, distance: 85.5
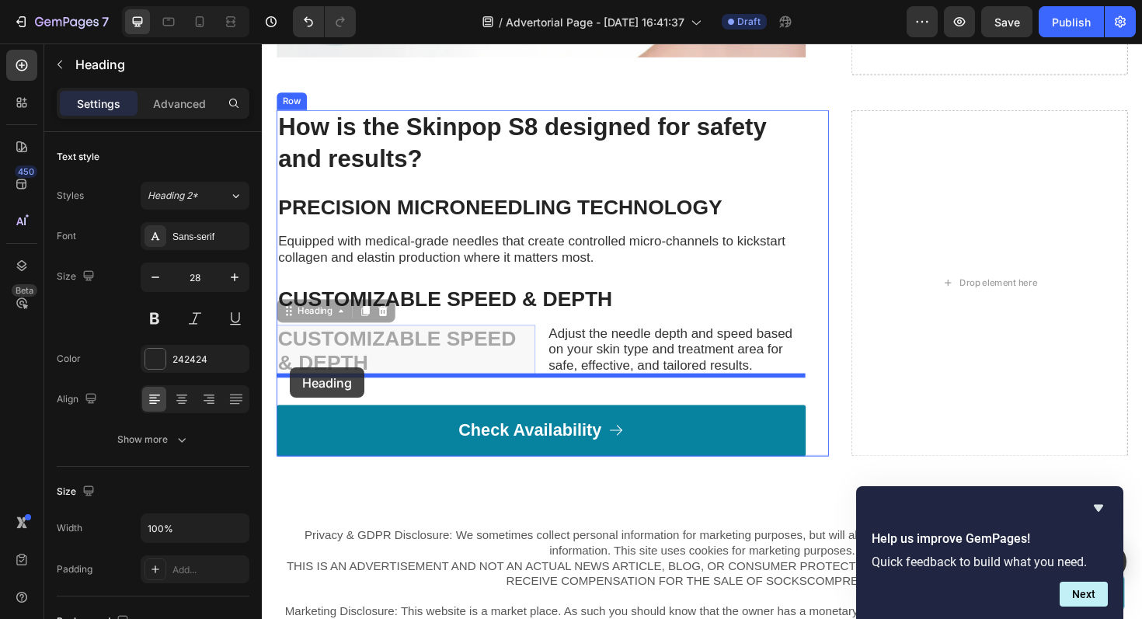
drag, startPoint x: 289, startPoint y: 297, endPoint x: 291, endPoint y: 387, distance: 90.2
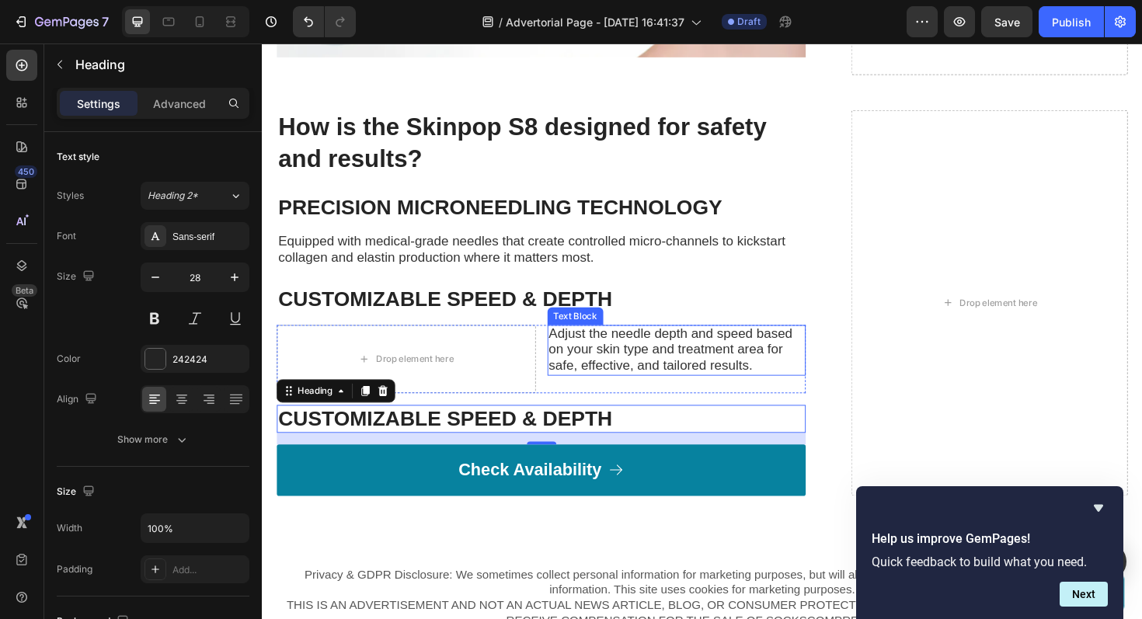
click at [595, 310] on div "⁠⁠⁠⁠⁠⁠⁠ How is the Skinpop S8 designed for safety and results? Heading ⁠⁠⁠⁠⁠⁠⁠ …" at bounding box center [557, 318] width 560 height 408
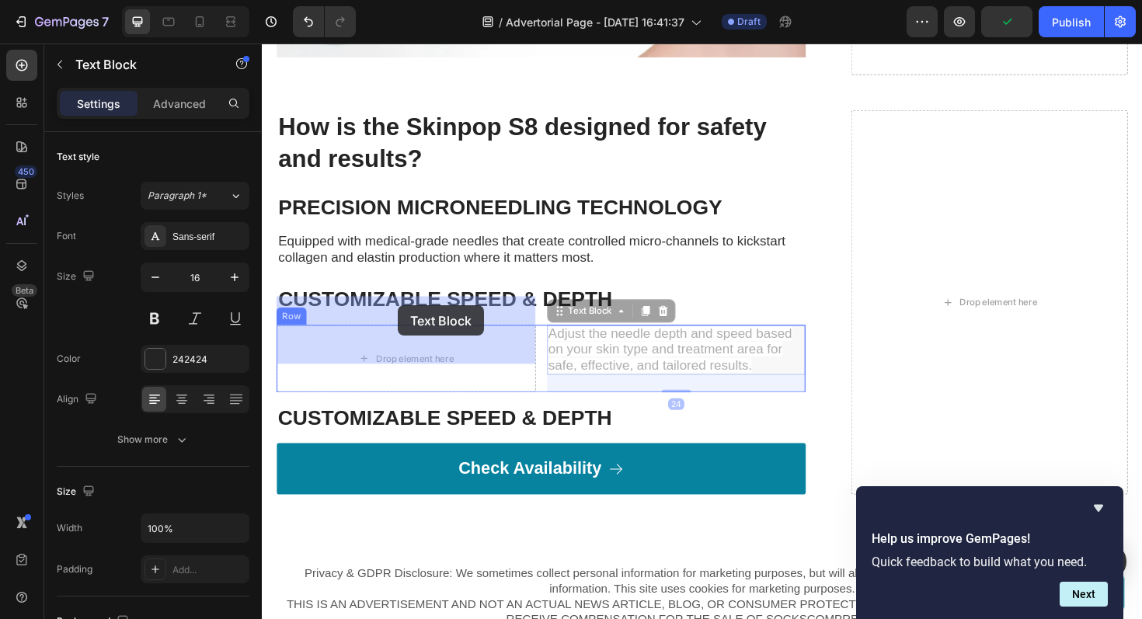
drag, startPoint x: 581, startPoint y: 301, endPoint x: 396, endPoint y: 320, distance: 186.0
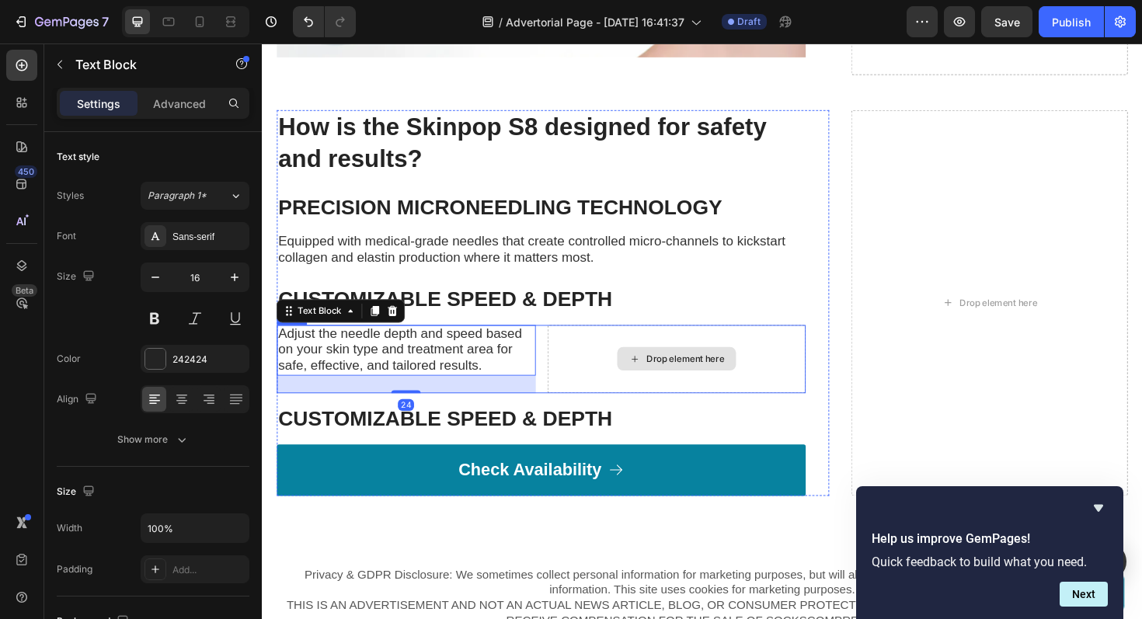
click at [624, 342] on div "Drop element here" at bounding box center [701, 378] width 274 height 72
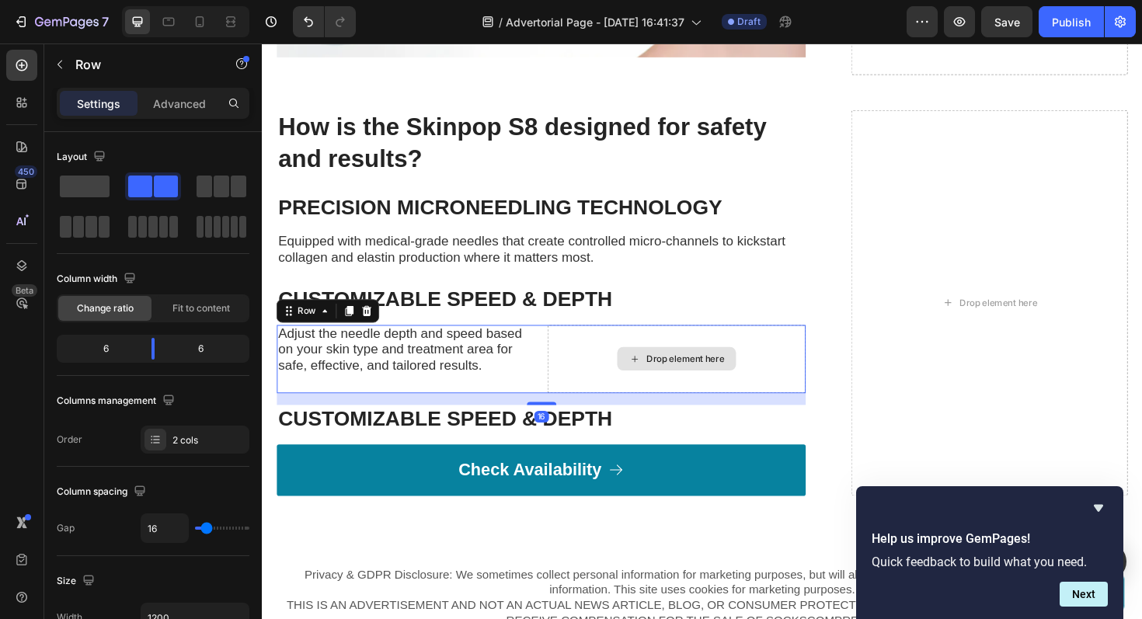
click at [604, 342] on div "Drop element here" at bounding box center [701, 378] width 274 height 72
click at [603, 342] on div "Drop element here" at bounding box center [701, 378] width 274 height 72
click at [598, 348] on div "Drop element here" at bounding box center [701, 378] width 274 height 72
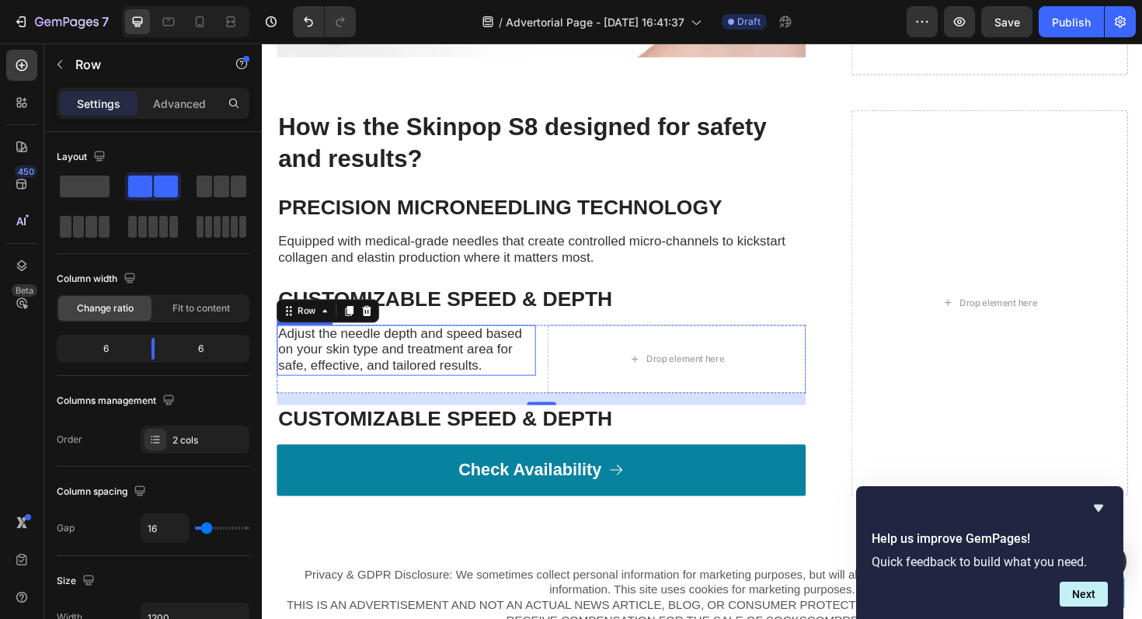
click at [485, 353] on span "Adjust the needle depth and speed based on your skin type and treatment area fo…" at bounding box center [408, 369] width 258 height 50
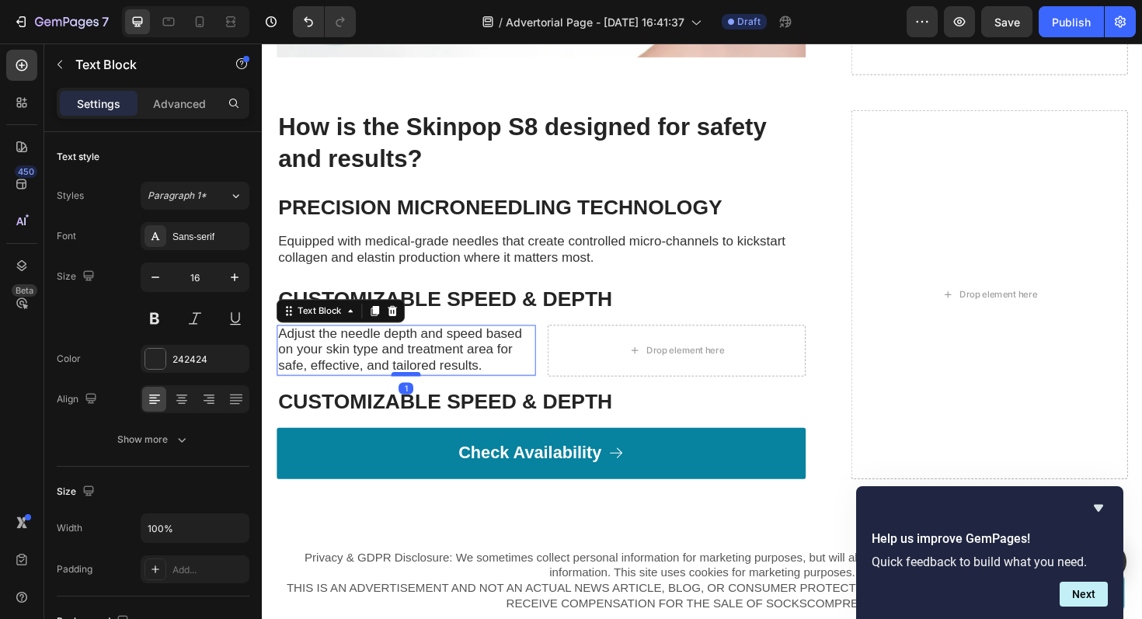
drag, startPoint x: 421, startPoint y: 380, endPoint x: 420, endPoint y: 362, distance: 17.9
click at [420, 392] on div at bounding box center [414, 394] width 31 height 5
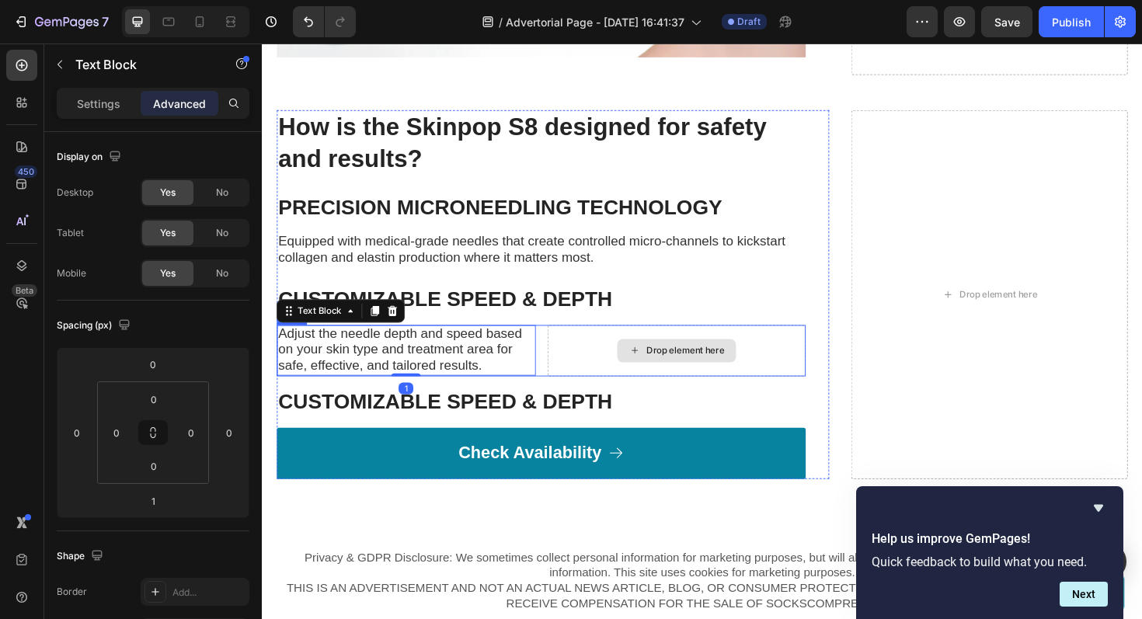
click at [596, 342] on div "Drop element here" at bounding box center [701, 369] width 274 height 54
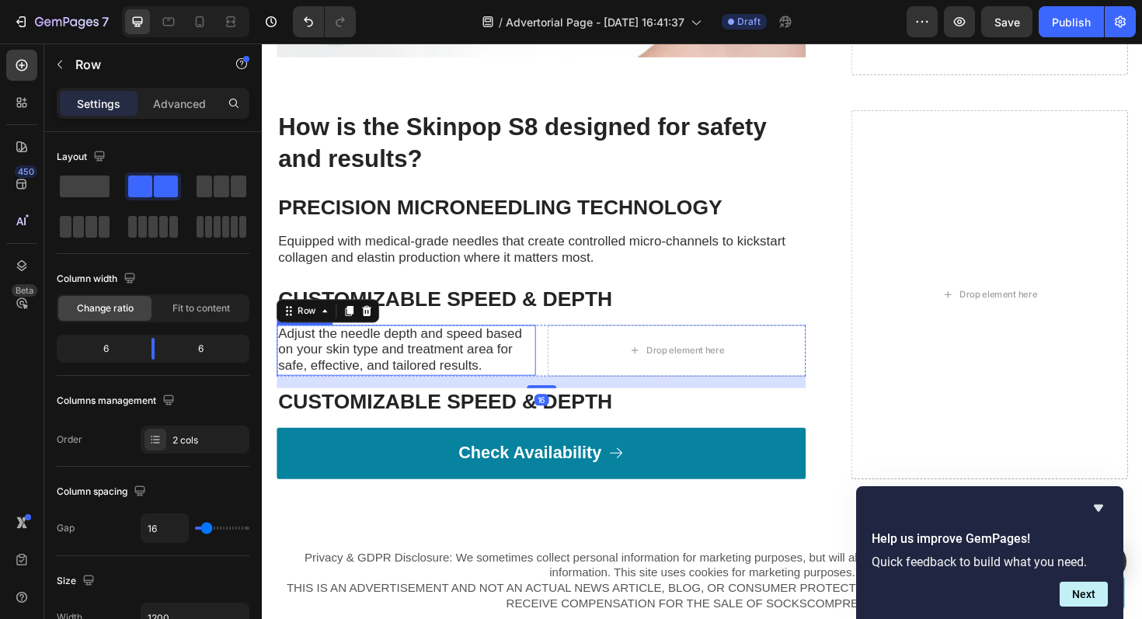
click at [516, 344] on span "Adjust the needle depth and speed based on your skin type and treatment area fo…" at bounding box center [408, 369] width 258 height 50
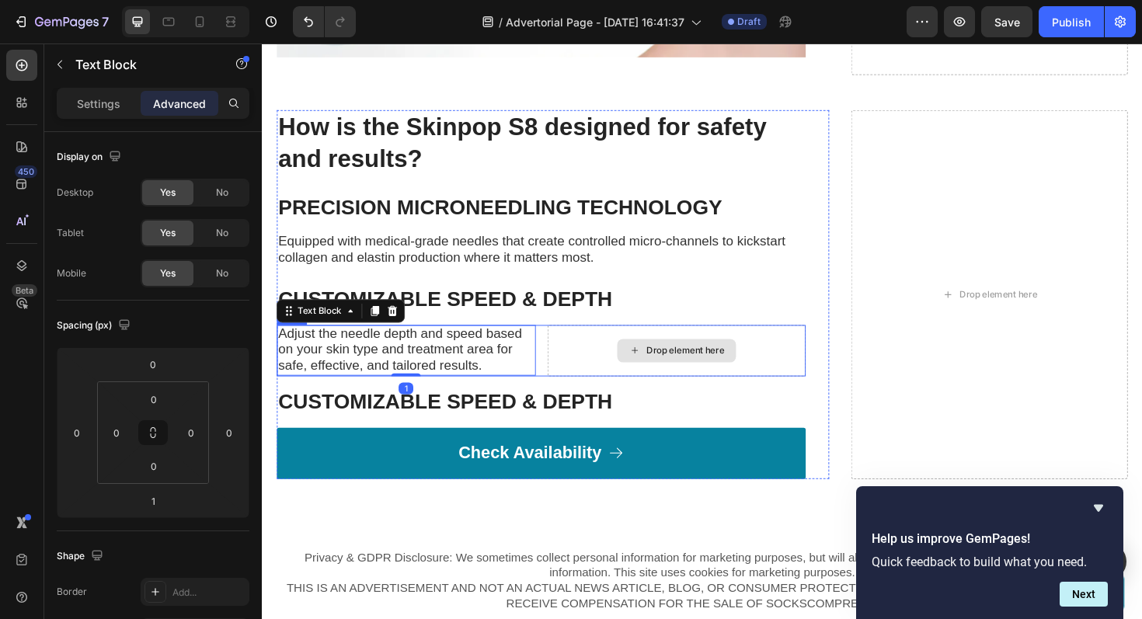
click at [607, 342] on div "Drop element here" at bounding box center [701, 369] width 274 height 54
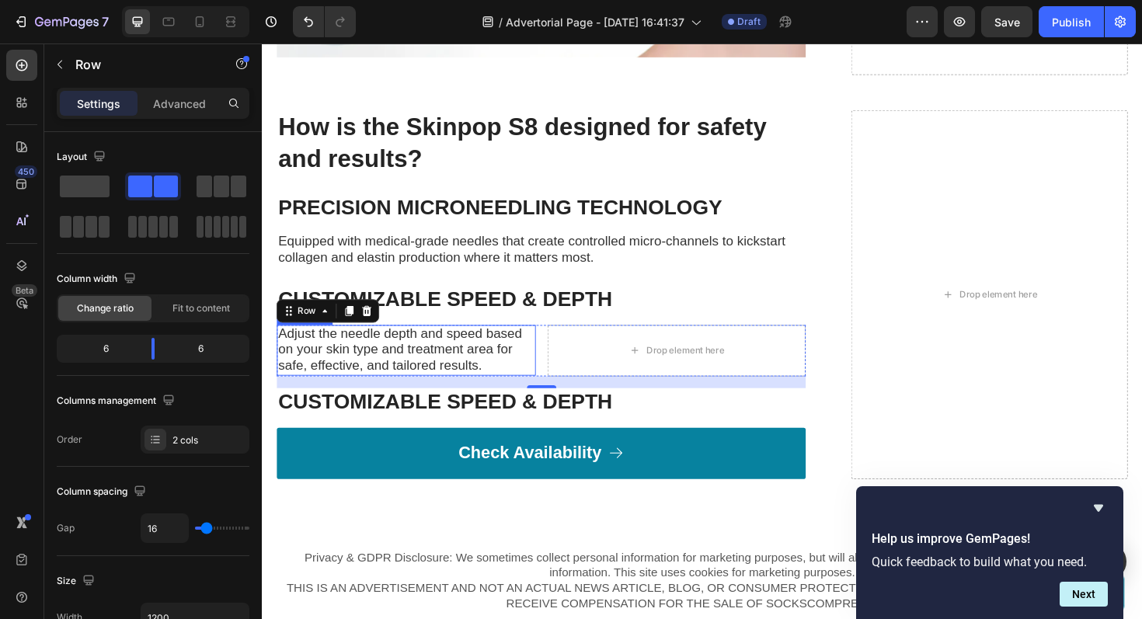
click at [518, 344] on span "Adjust the needle depth and speed based on your skin type and treatment area fo…" at bounding box center [408, 369] width 258 height 50
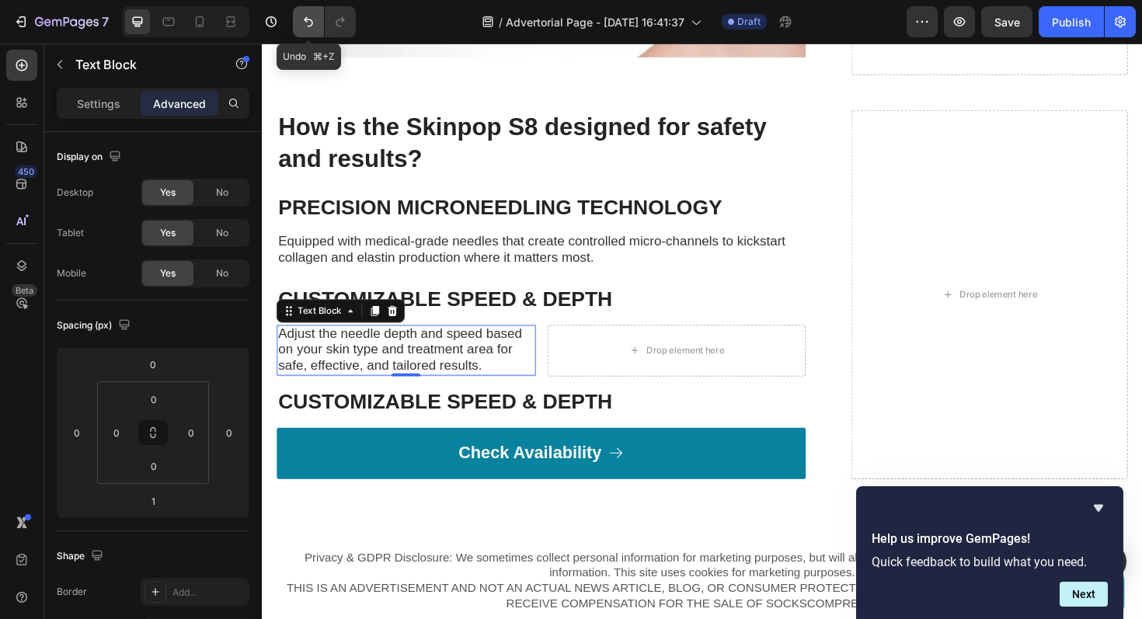
click at [308, 22] on icon "Undo/Redo" at bounding box center [309, 22] width 16 height 16
click at [309, 23] on icon "Undo/Redo" at bounding box center [309, 22] width 16 height 16
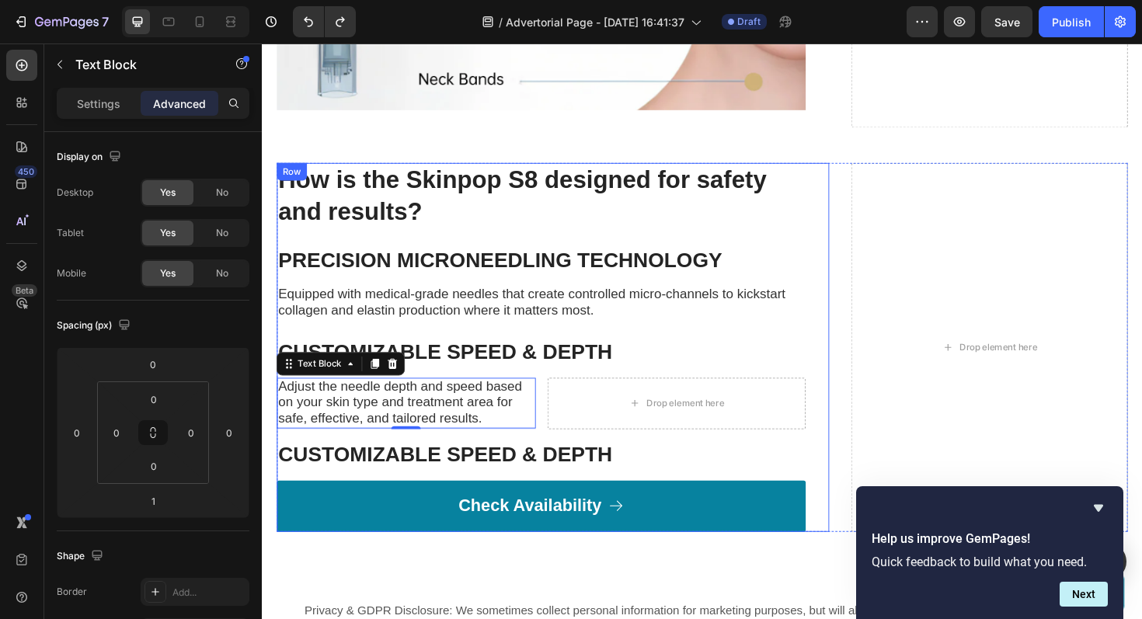
scroll to position [5513, 0]
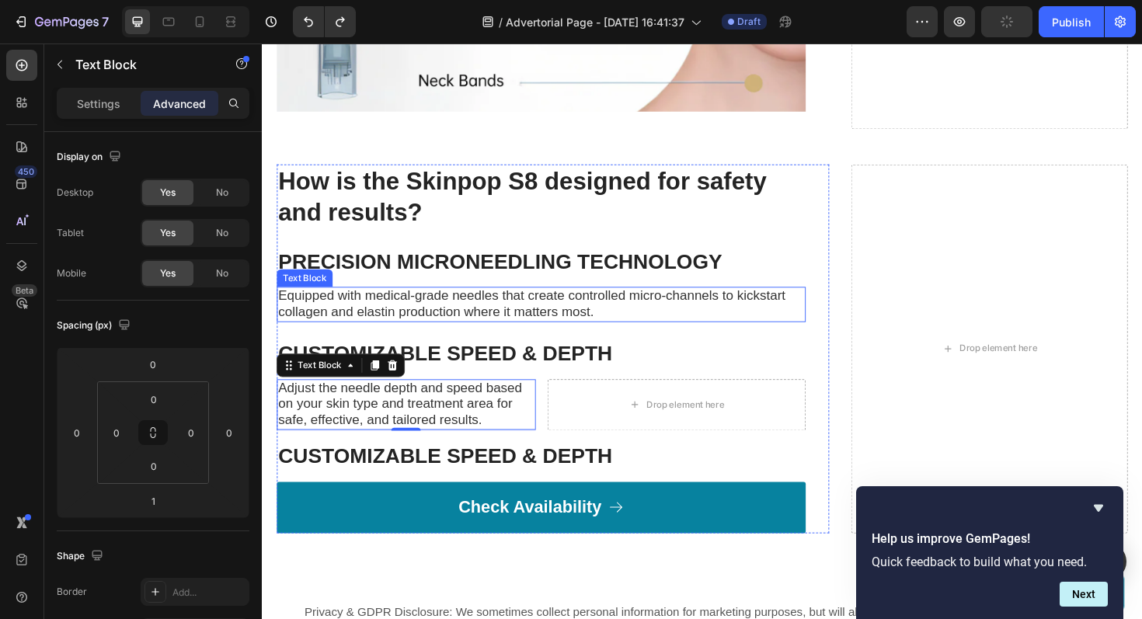
click at [633, 308] on div "Equipped with medical-grade needles that create controlled micro-channels to ki…" at bounding box center [557, 320] width 560 height 37
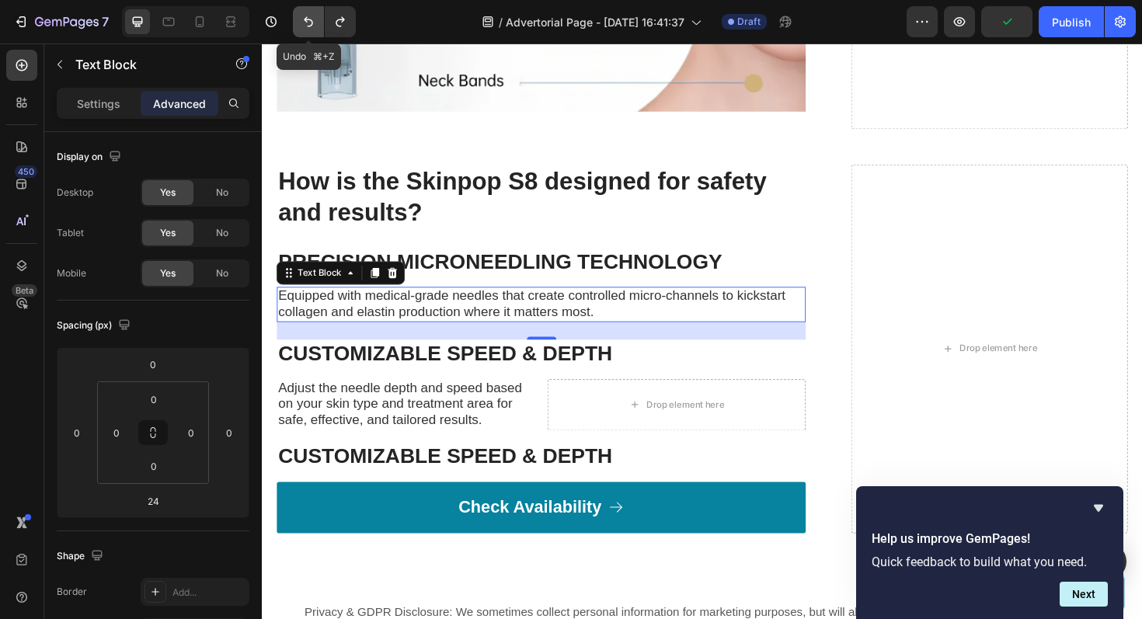
click at [306, 18] on icon "Undo/Redo" at bounding box center [308, 22] width 9 height 10
click at [309, 16] on icon "Undo/Redo" at bounding box center [309, 22] width 16 height 16
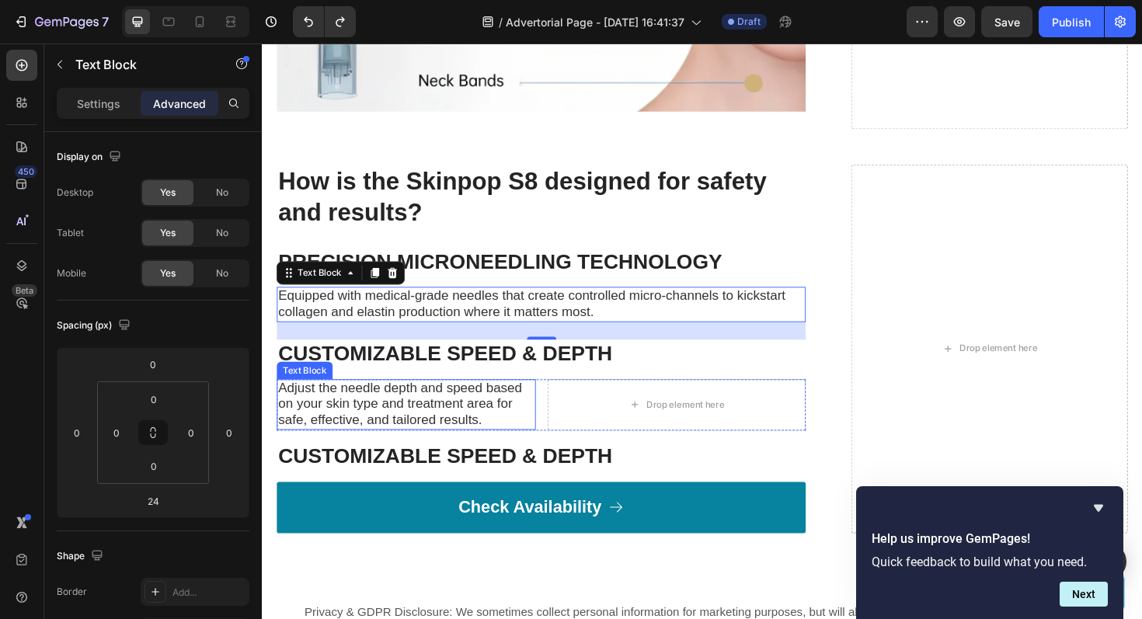
click at [385, 403] on p "Adjust the needle depth and speed based on your skin type and treatment area fo…" at bounding box center [414, 426] width 271 height 51
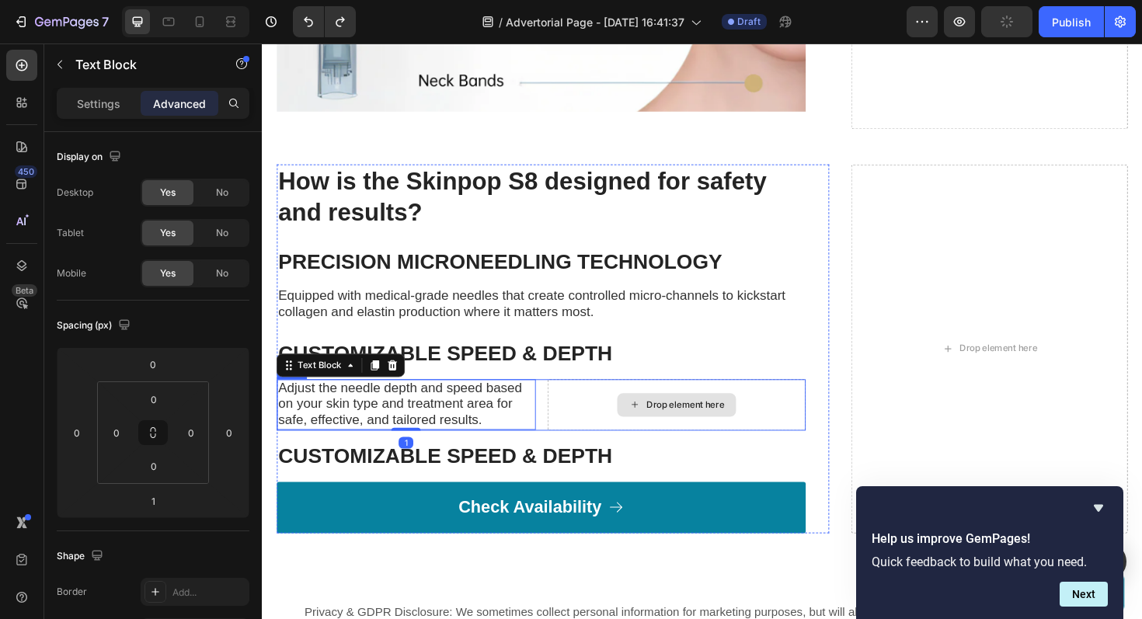
click at [587, 403] on div "Drop element here" at bounding box center [701, 426] width 274 height 54
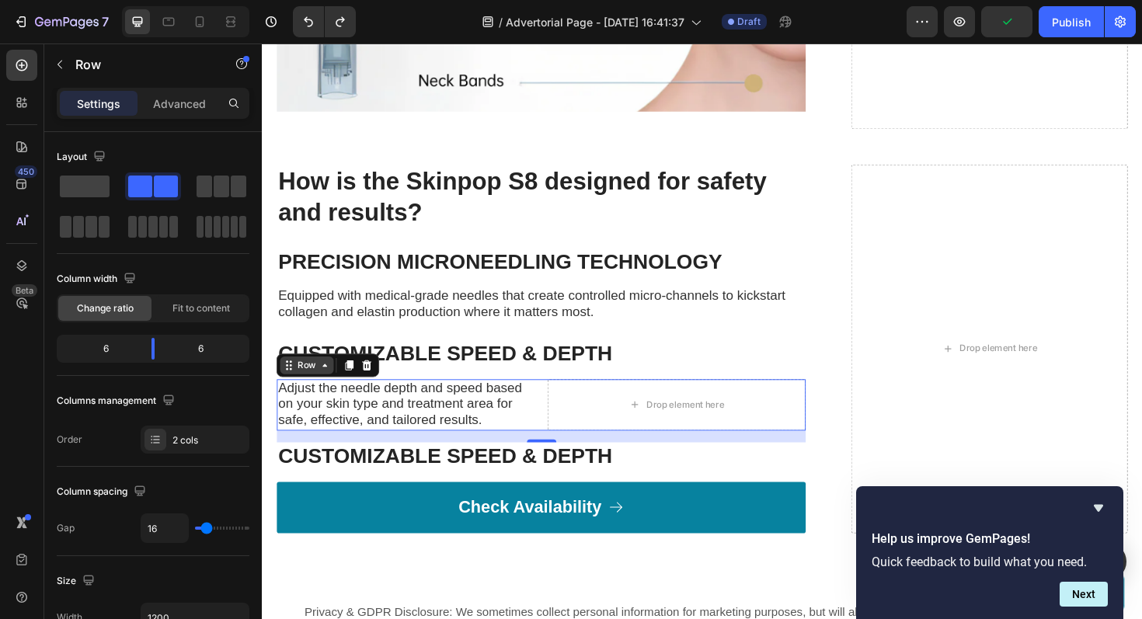
click at [328, 378] on icon at bounding box center [329, 384] width 12 height 12
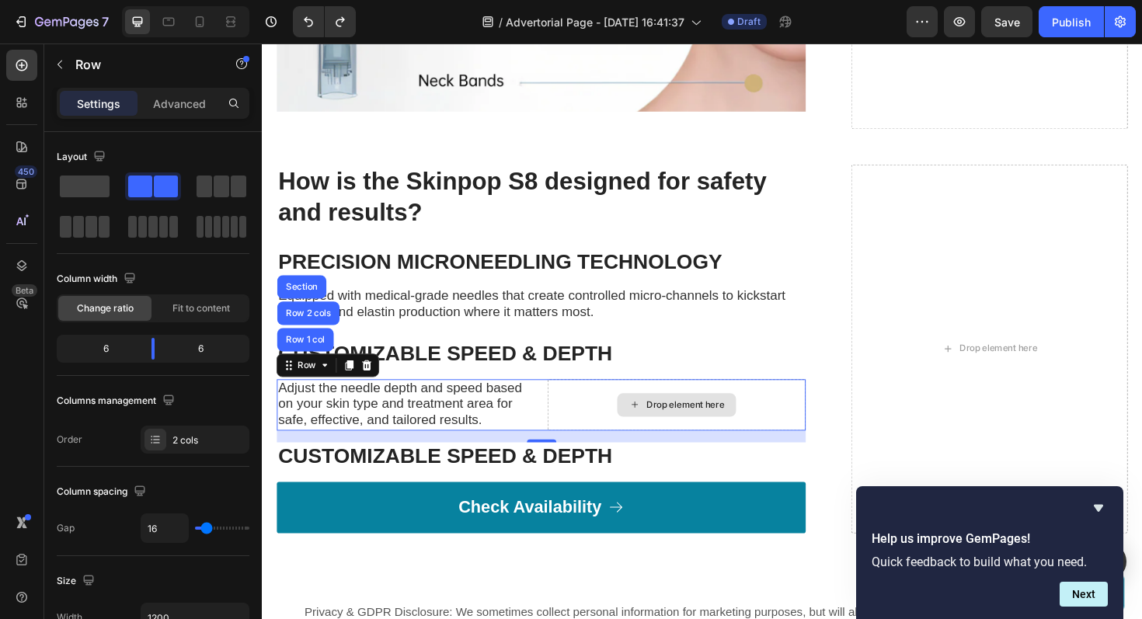
click at [624, 401] on div "Drop element here" at bounding box center [701, 426] width 274 height 54
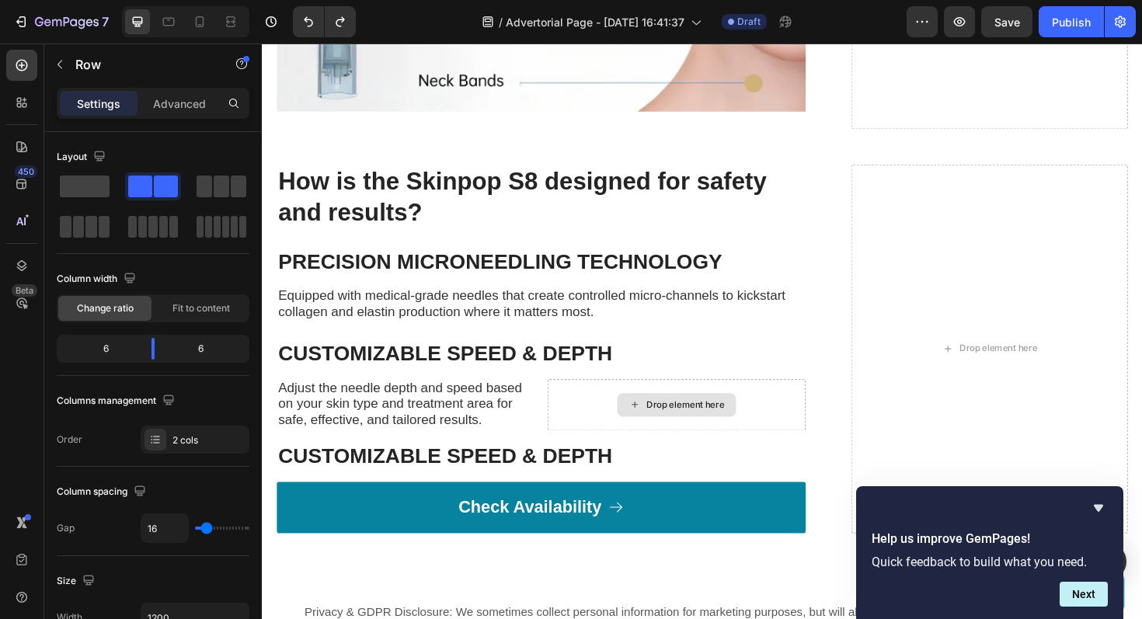
click at [678, 420] on div "Drop element here" at bounding box center [710, 426] width 82 height 12
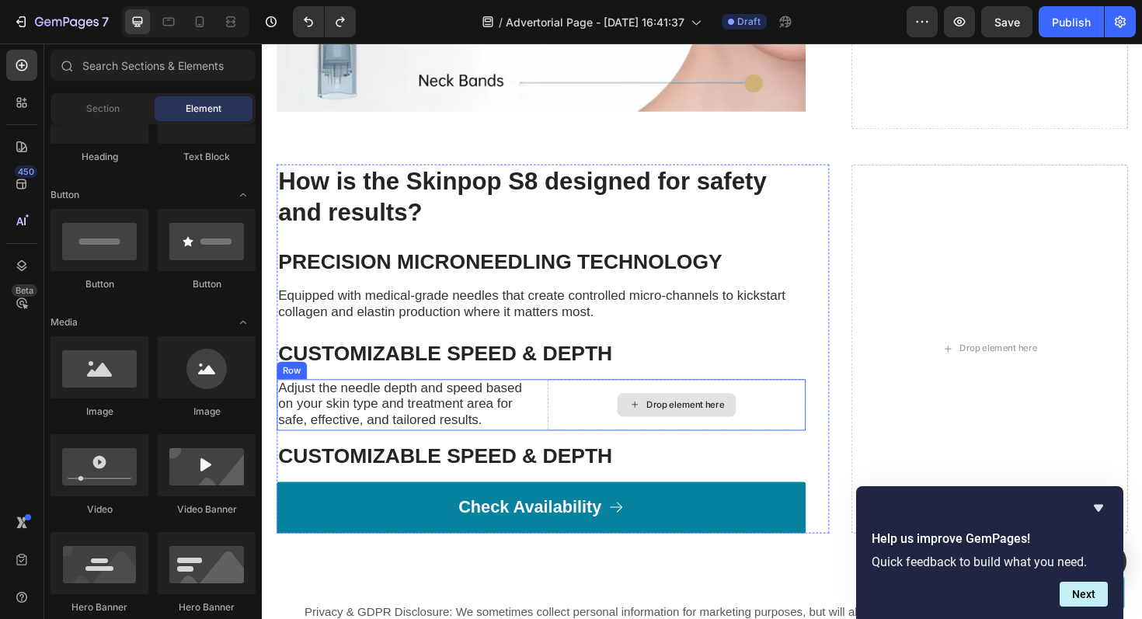
click at [651, 420] on icon at bounding box center [656, 426] width 12 height 13
click at [830, 399] on div "Drop element here" at bounding box center [701, 426] width 274 height 54
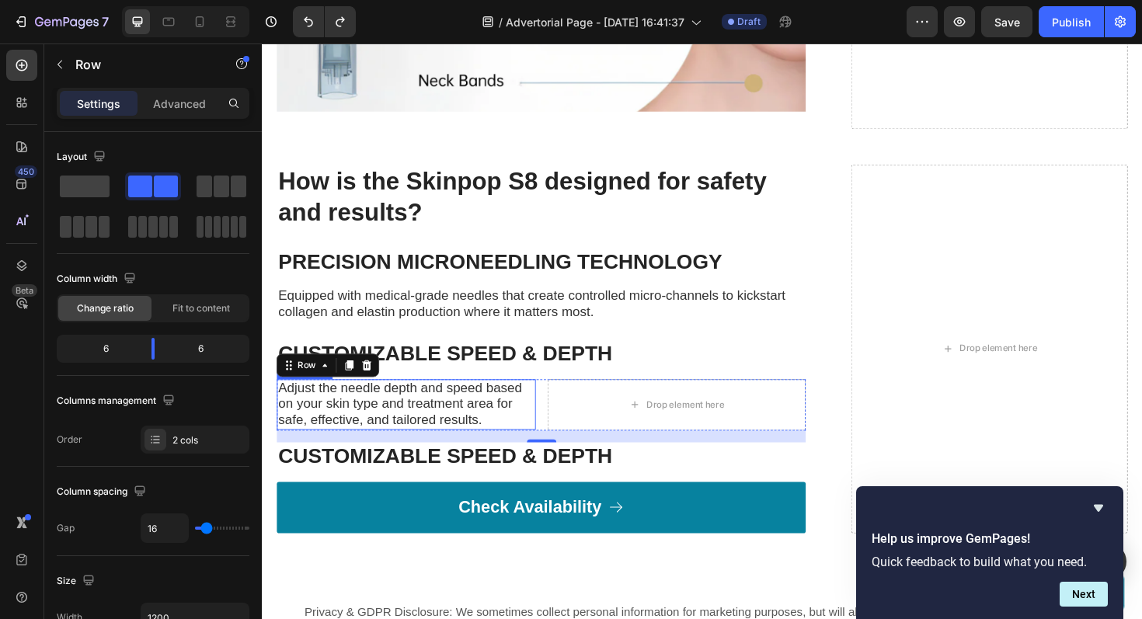
click at [402, 401] on span "Adjust the needle depth and speed based on your skin type and treatment area fo…" at bounding box center [408, 426] width 258 height 50
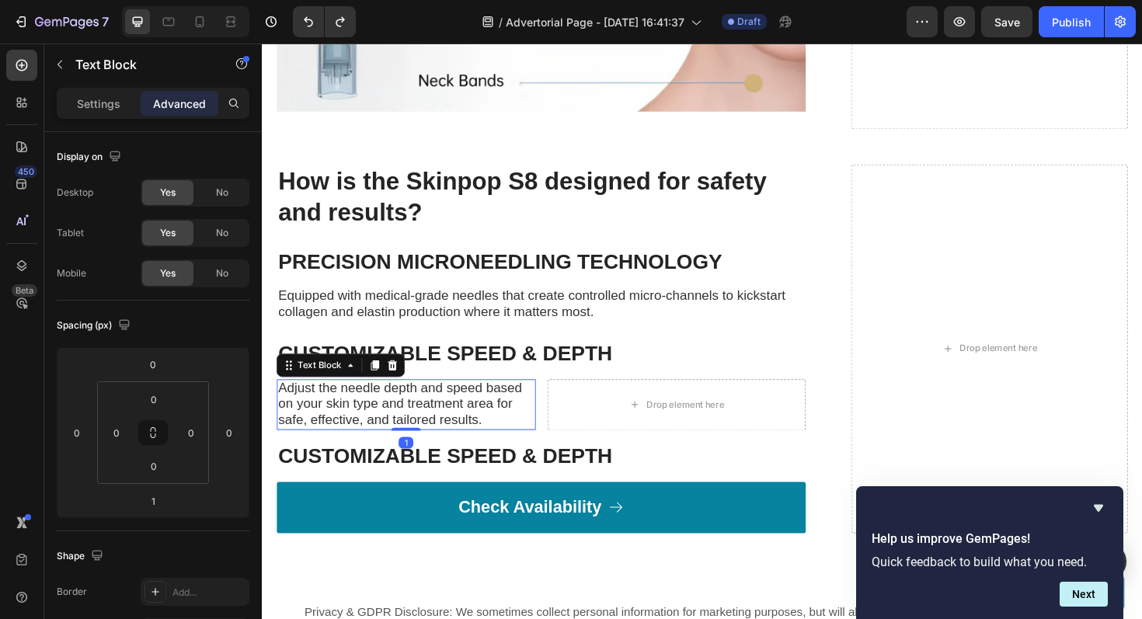
click at [402, 401] on span "Adjust the needle depth and speed based on your skin type and treatment area fo…" at bounding box center [408, 426] width 258 height 50
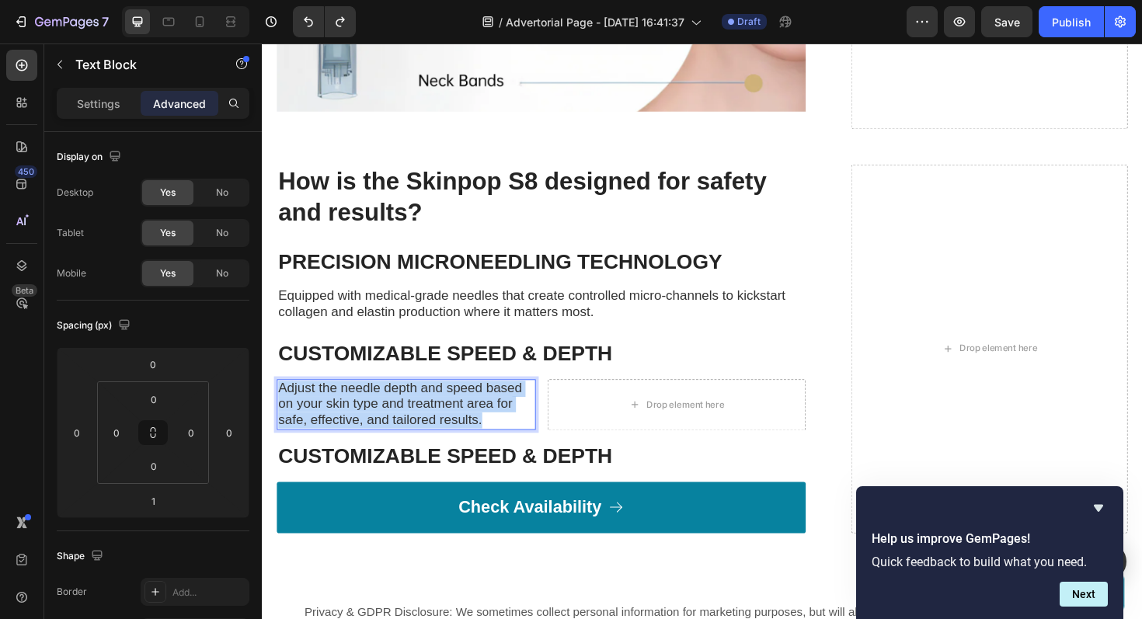
click at [402, 401] on span "Adjust the needle depth and speed based on your skin type and treatment area fo…" at bounding box center [408, 426] width 258 height 50
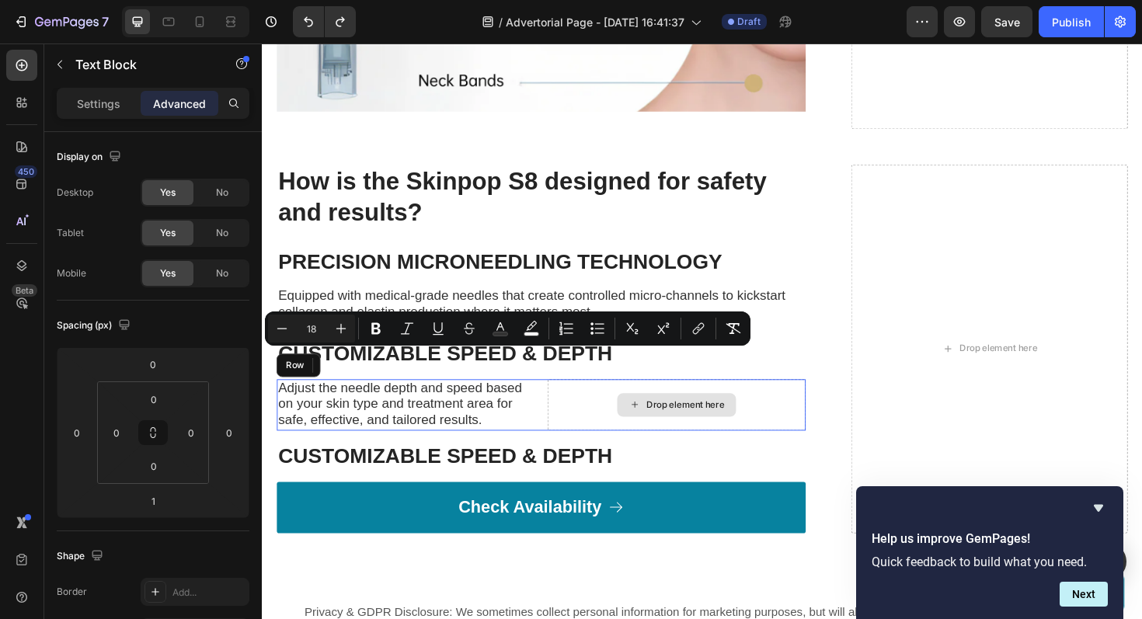
click at [575, 402] on div "Drop element here" at bounding box center [701, 426] width 274 height 54
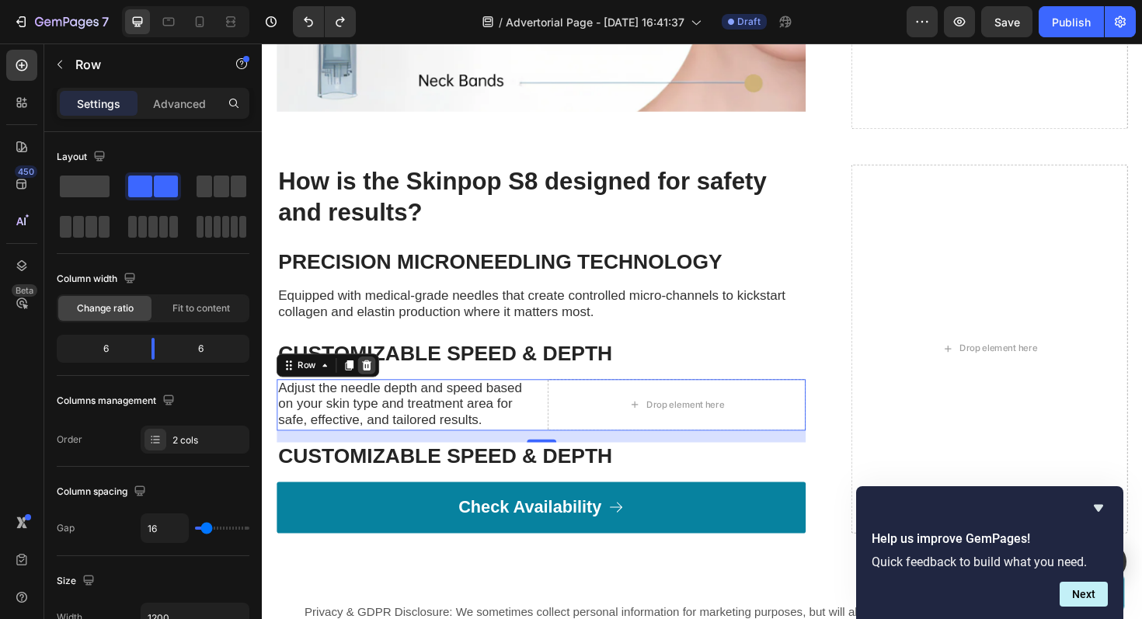
click at [375, 379] on icon at bounding box center [373, 384] width 10 height 11
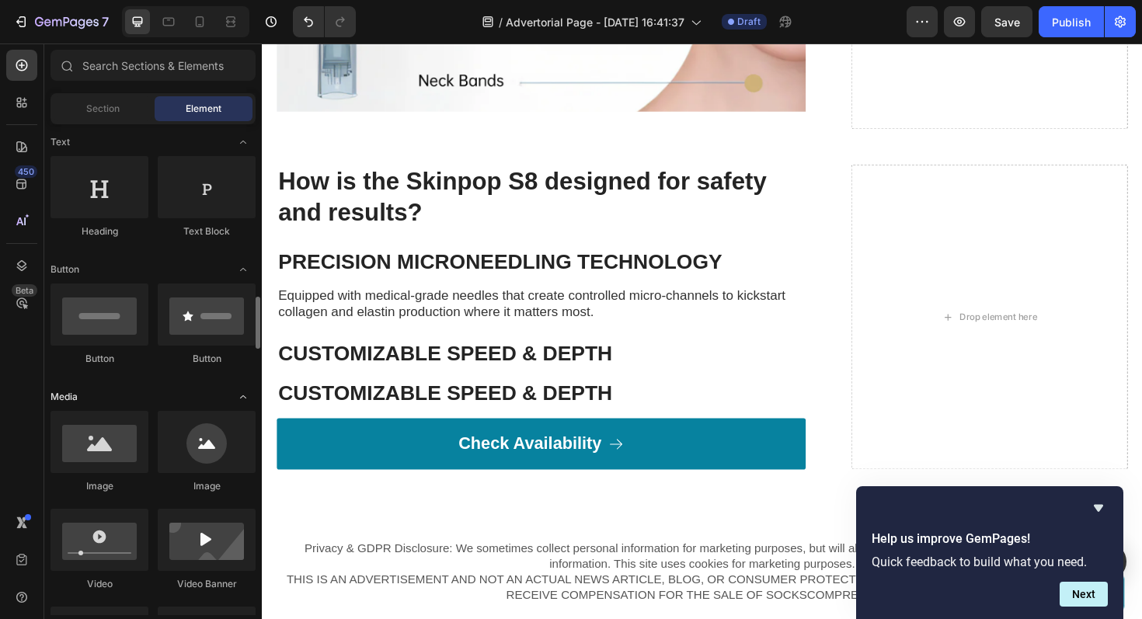
scroll to position [0, 0]
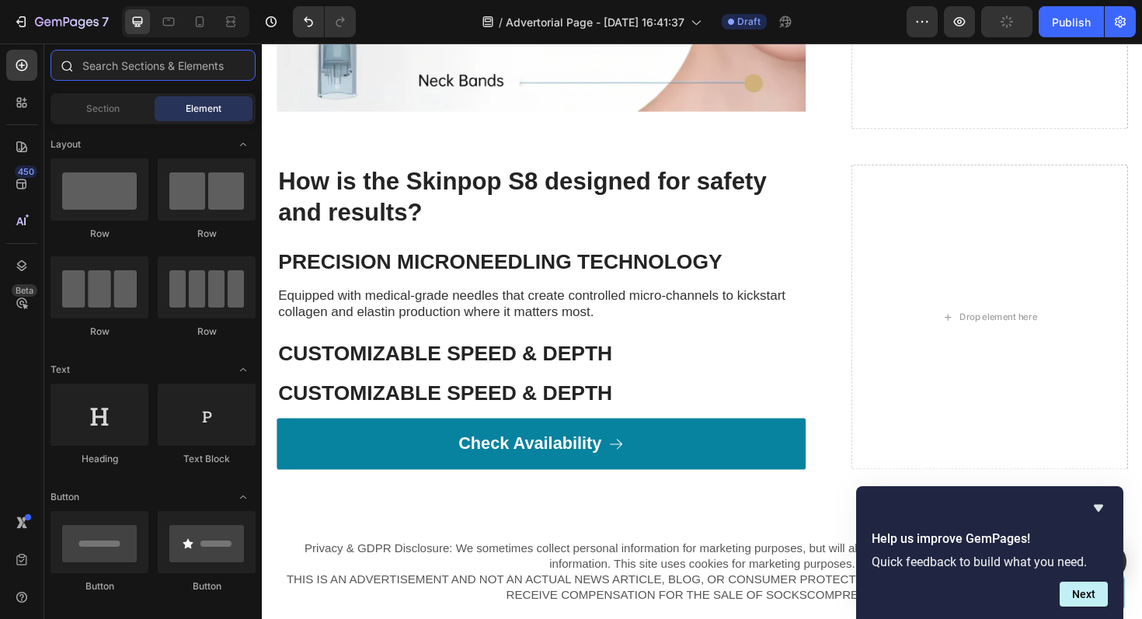
click at [124, 66] on input "text" at bounding box center [153, 65] width 205 height 31
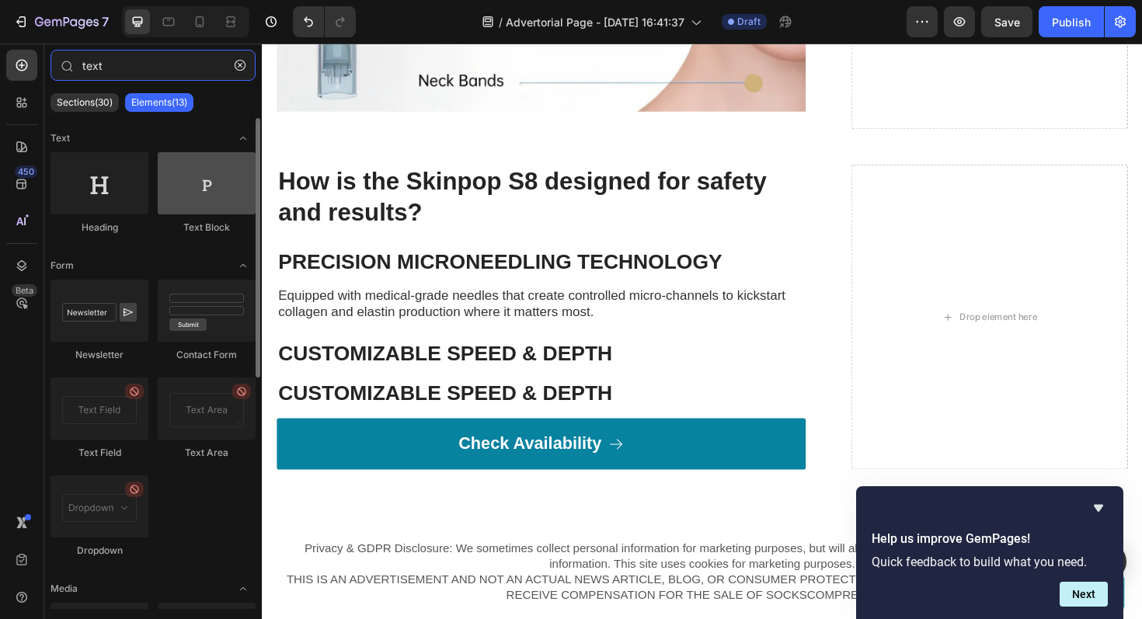
type input "text"
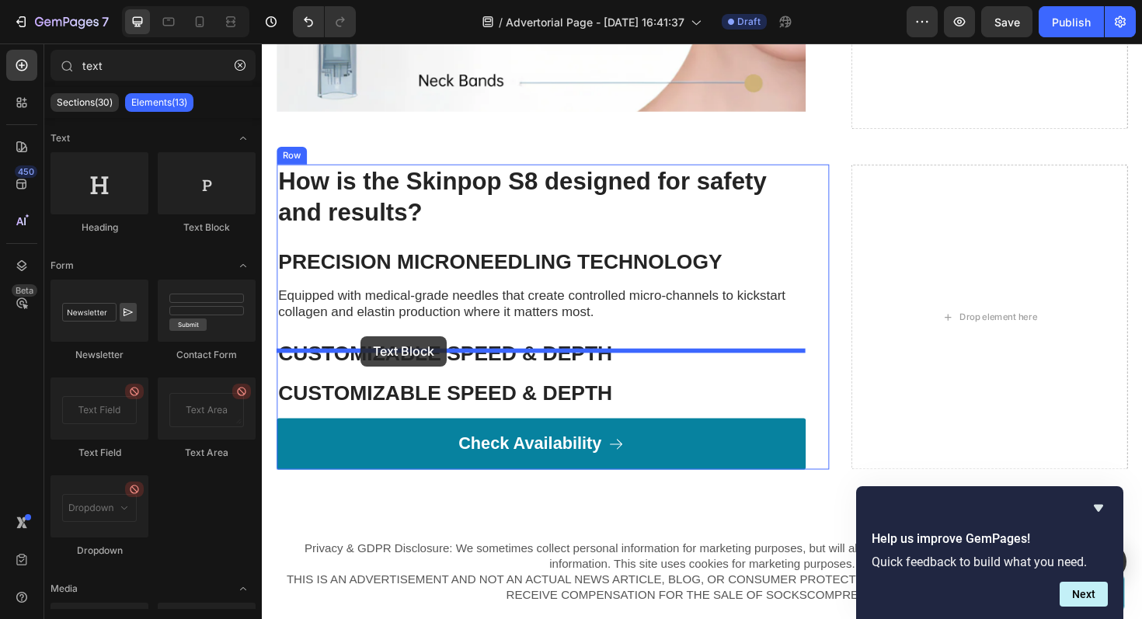
drag, startPoint x: 464, startPoint y: 242, endPoint x: 367, endPoint y: 354, distance: 147.6
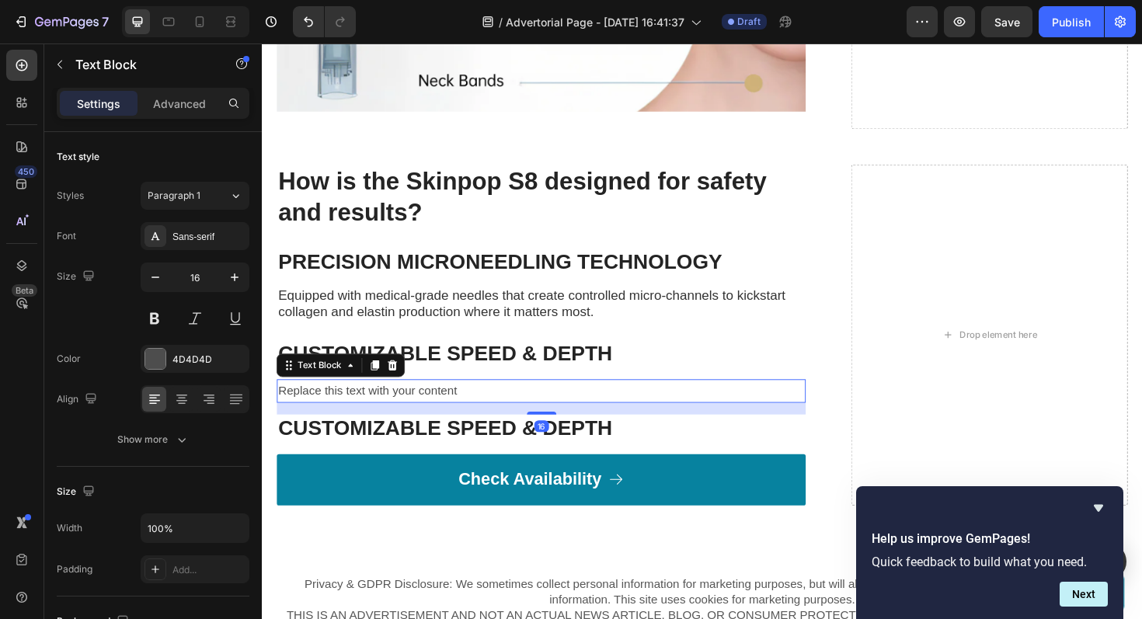
click at [378, 399] on div "Replace this text with your content" at bounding box center [557, 412] width 560 height 26
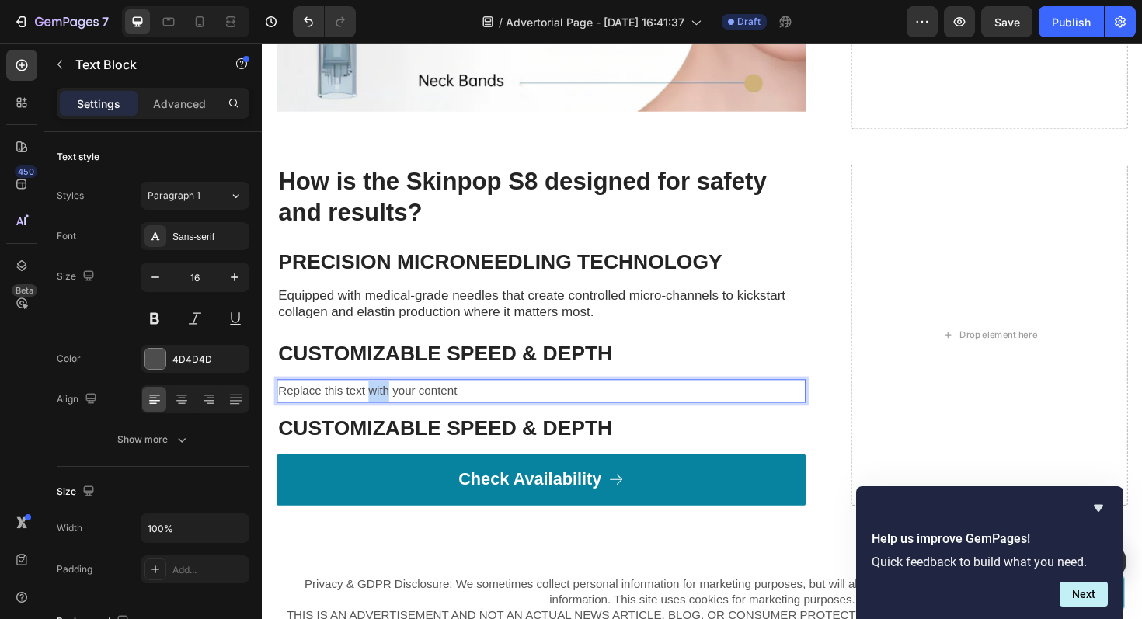
click at [378, 401] on p "Replace this text with your content" at bounding box center [557, 412] width 557 height 23
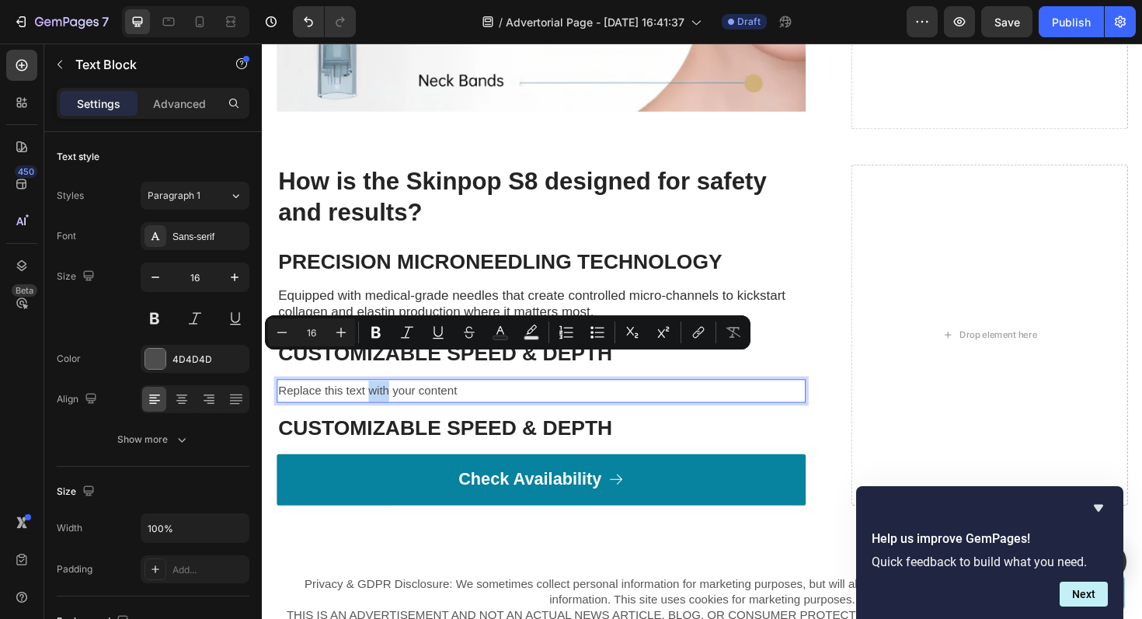
click at [378, 401] on p "Replace this text with your content" at bounding box center [557, 412] width 557 height 23
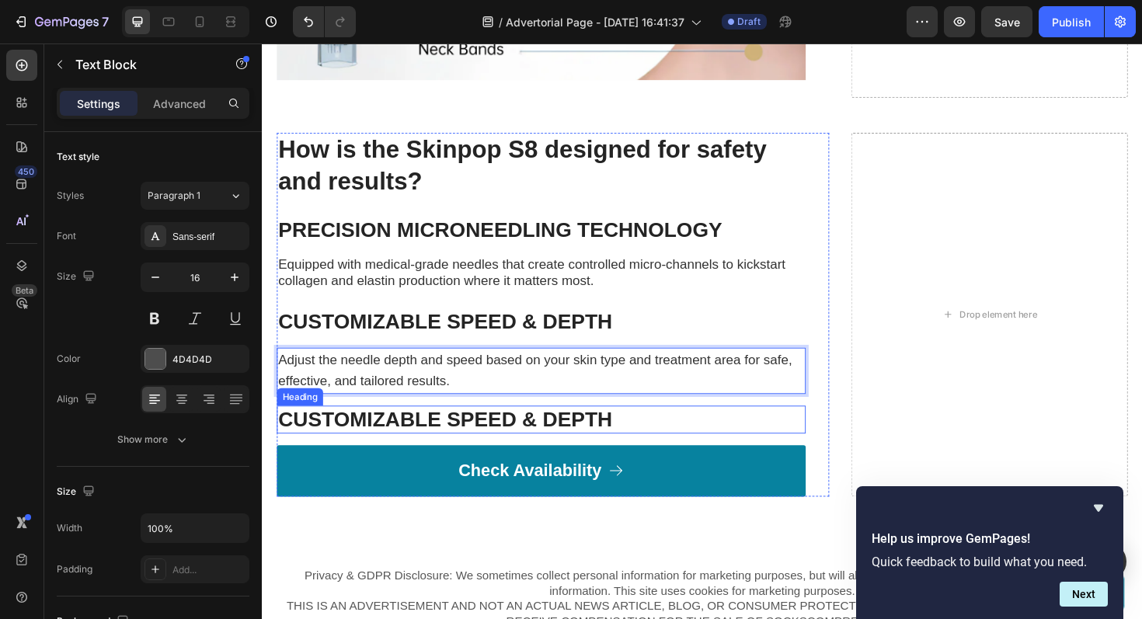
scroll to position [5554, 0]
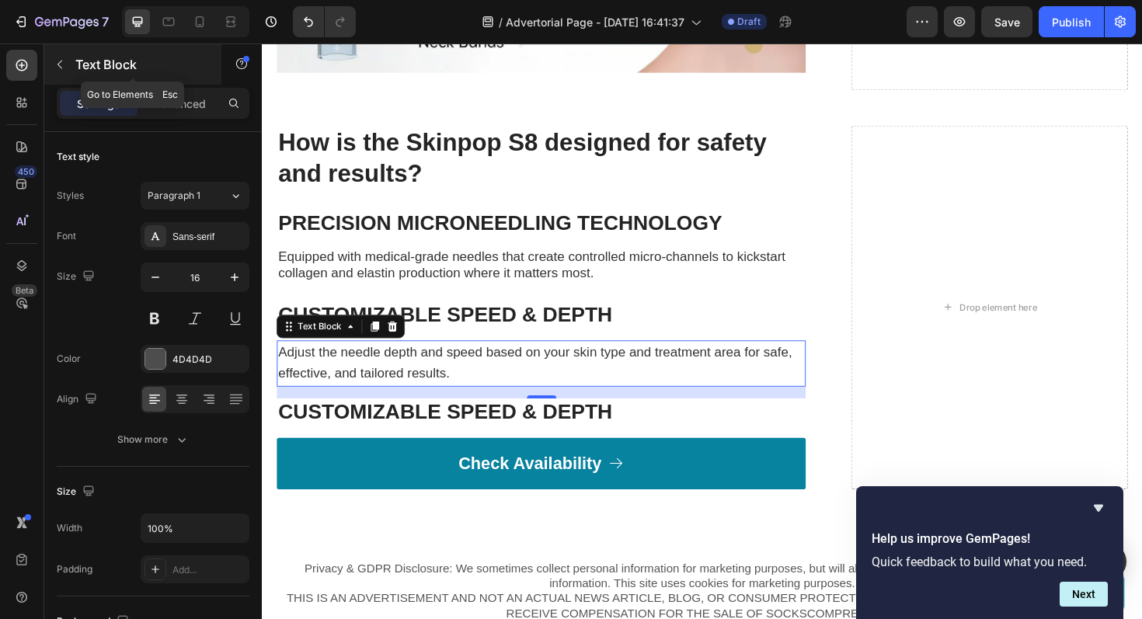
click at [59, 61] on icon "button" at bounding box center [60, 64] width 12 height 12
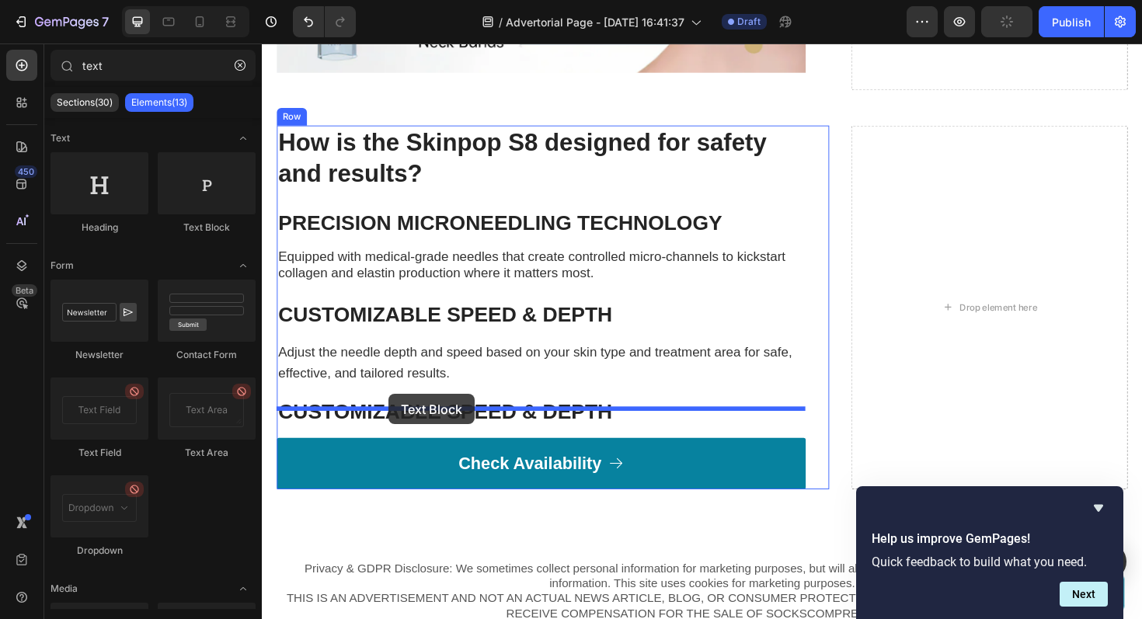
drag, startPoint x: 459, startPoint y: 236, endPoint x: 396, endPoint y: 415, distance: 189.3
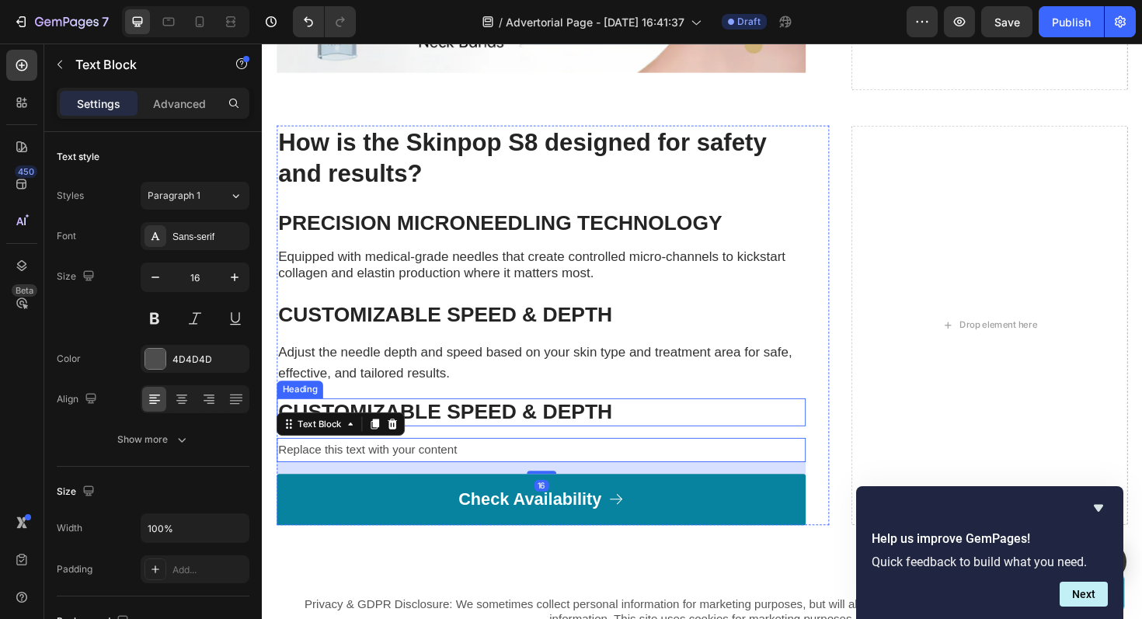
click at [510, 422] on strong "CUSTOMIZABLE SPEED & DEPTH" at bounding box center [456, 434] width 354 height 24
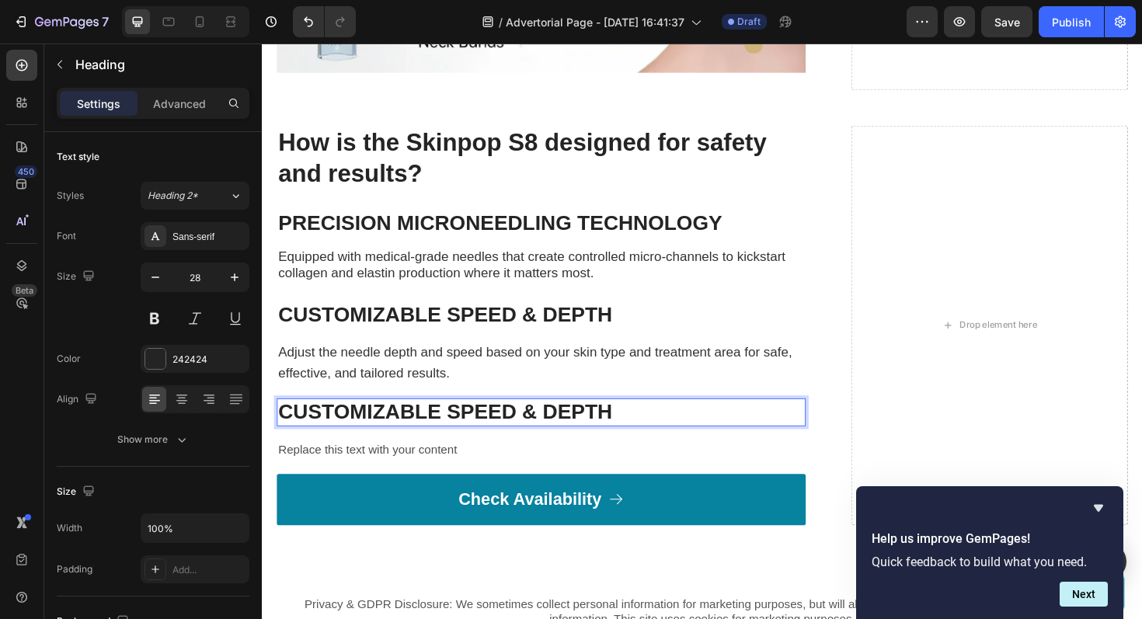
click at [643, 421] on p "CUSTOMIZABLE SPEED & DEPTH" at bounding box center [557, 434] width 557 height 26
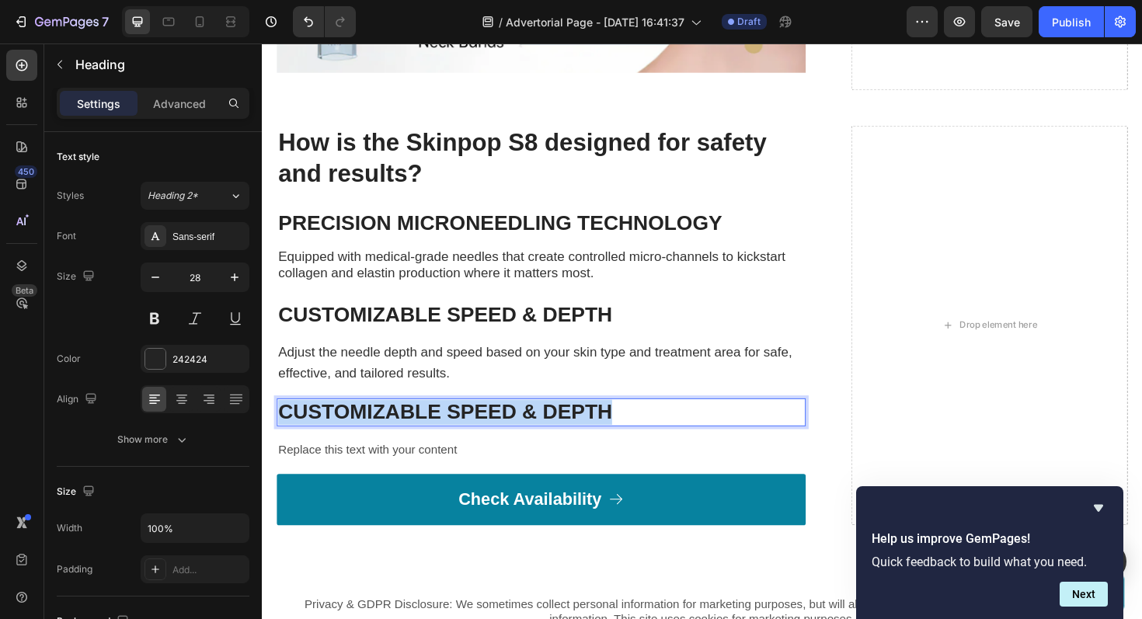
click at [643, 421] on p "CUSTOMIZABLE SPEED & DEPTH" at bounding box center [557, 434] width 557 height 26
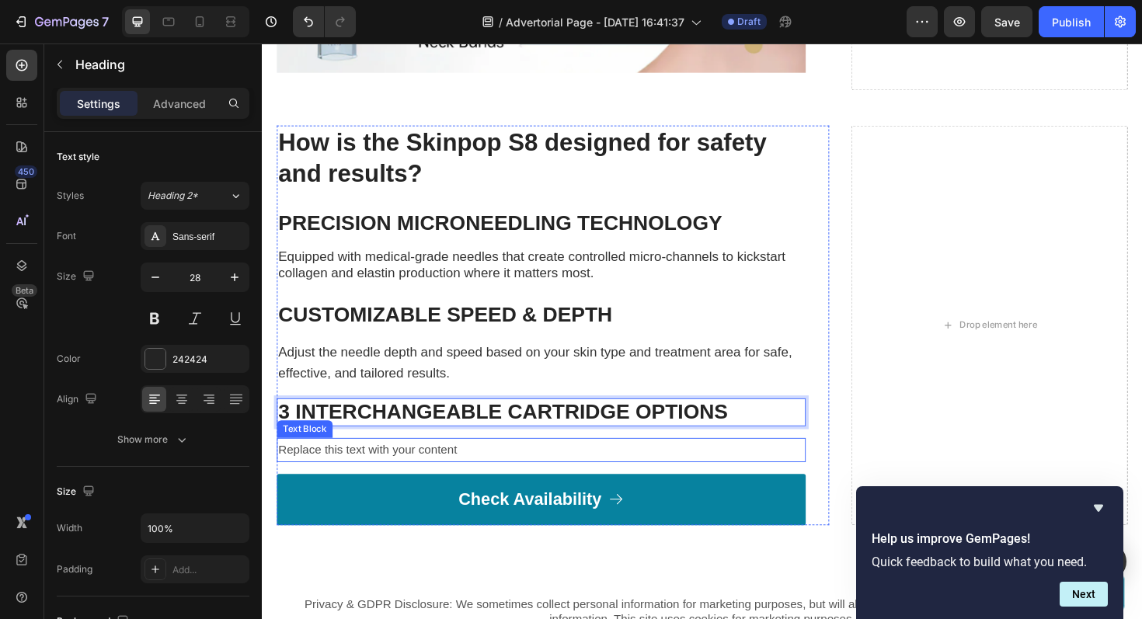
click at [461, 462] on div "Replace this text with your content" at bounding box center [557, 475] width 560 height 26
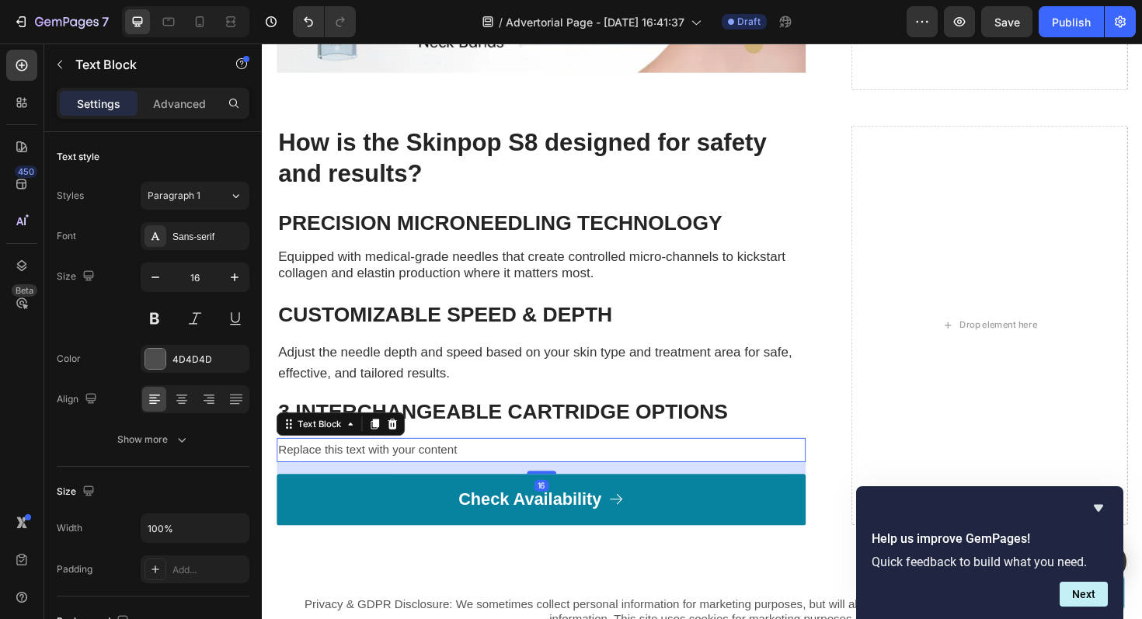
click at [461, 462] on div "Replace this text with your content" at bounding box center [557, 475] width 560 height 26
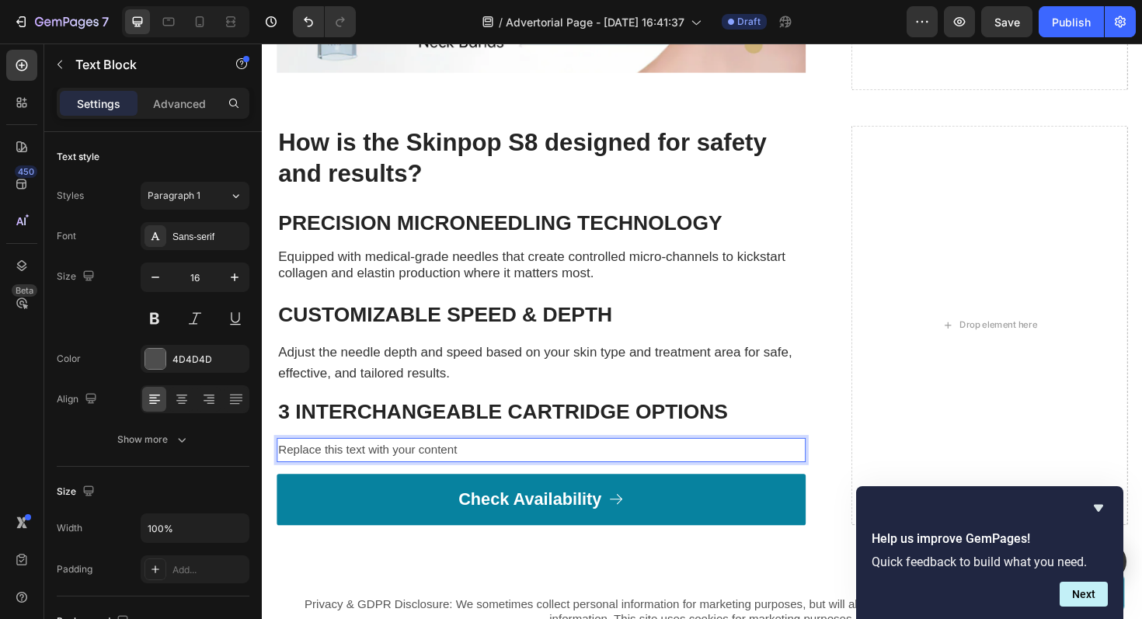
click at [461, 463] on p "Replace this text with your content" at bounding box center [557, 474] width 557 height 23
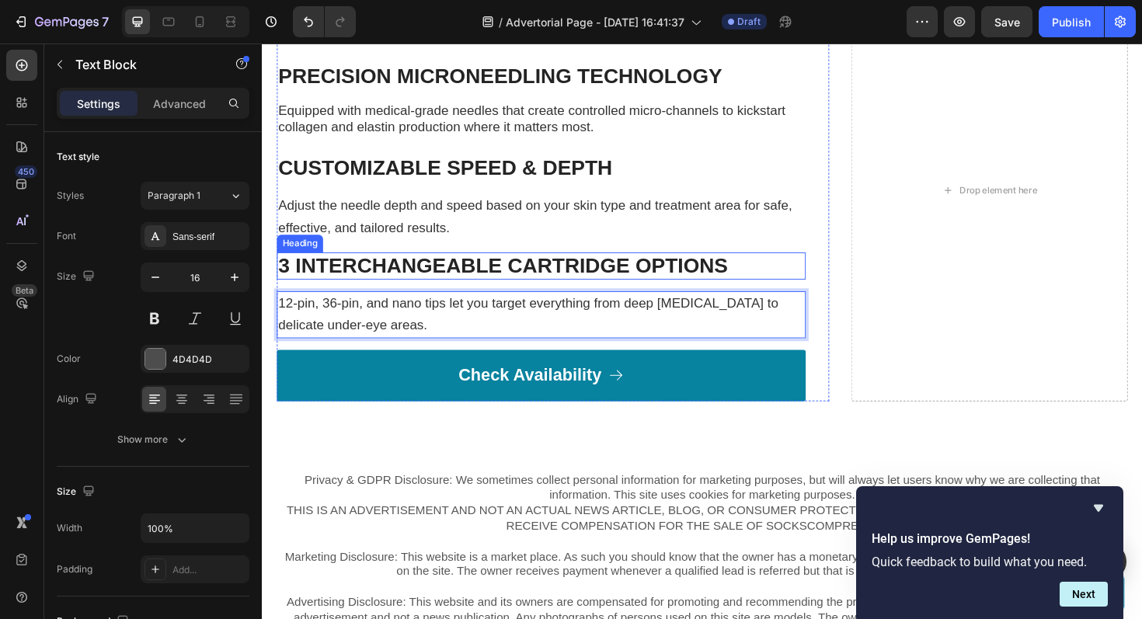
scroll to position [5685, 0]
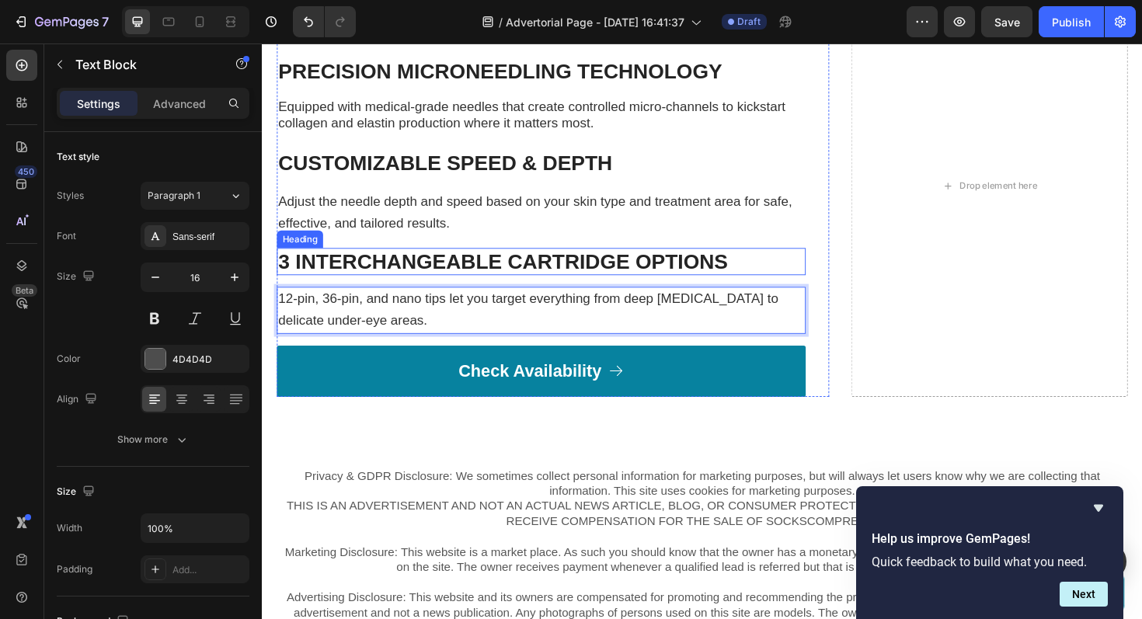
click at [385, 280] on strong "3 INTERCHANGEABLE CARTRIDGE OPTIONS" at bounding box center [517, 275] width 476 height 24
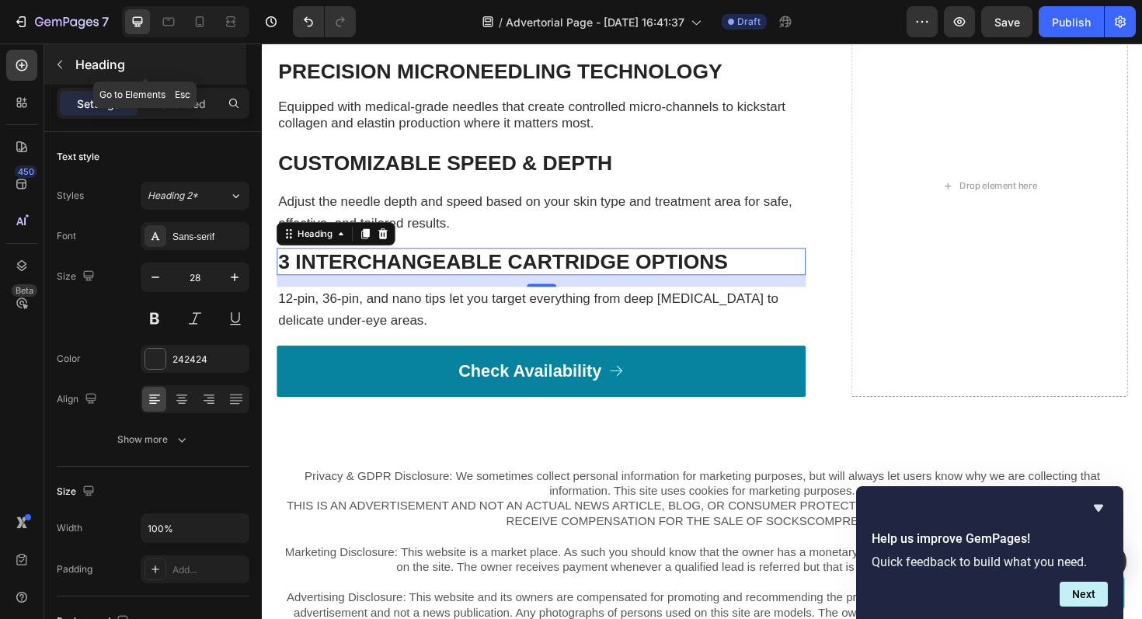
click at [61, 66] on icon "button" at bounding box center [60, 64] width 12 height 12
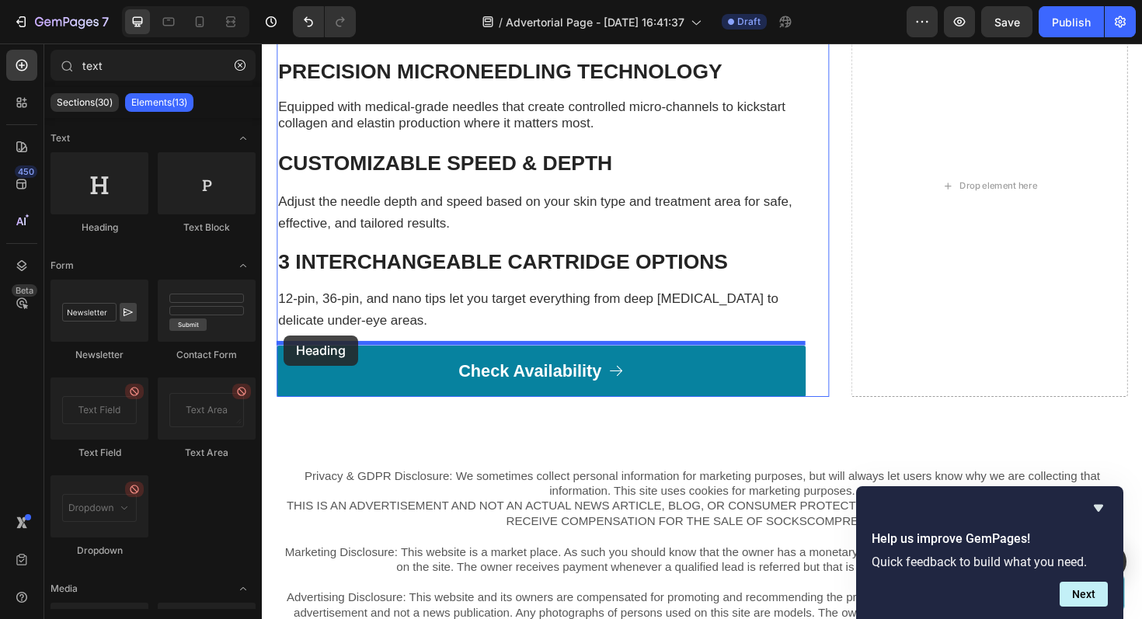
drag, startPoint x: 379, startPoint y: 235, endPoint x: 285, endPoint y: 352, distance: 149.8
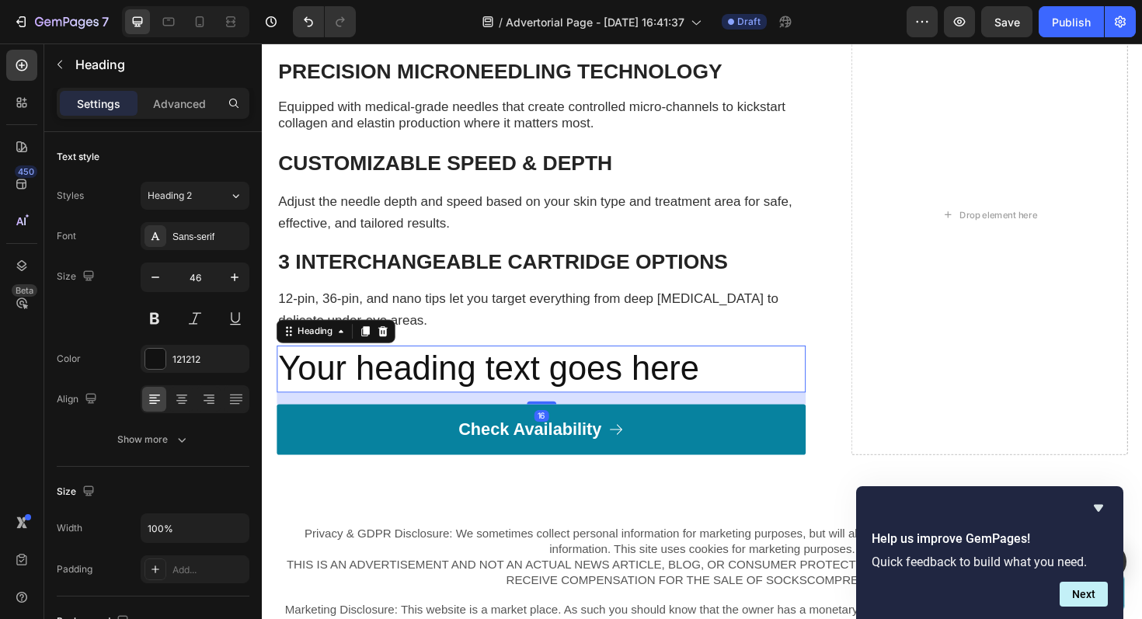
click at [520, 388] on h2 "Your heading text goes here" at bounding box center [557, 389] width 560 height 50
click at [520, 388] on p "Your heading text goes here" at bounding box center [557, 388] width 557 height 47
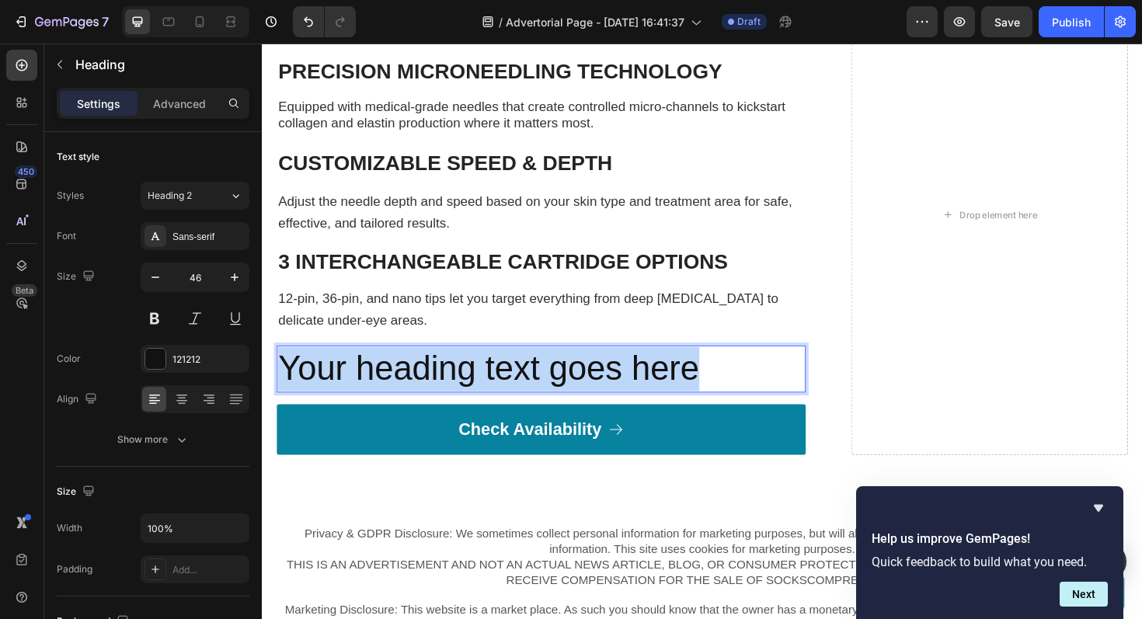
click at [520, 388] on p "Your heading text goes here" at bounding box center [557, 388] width 557 height 47
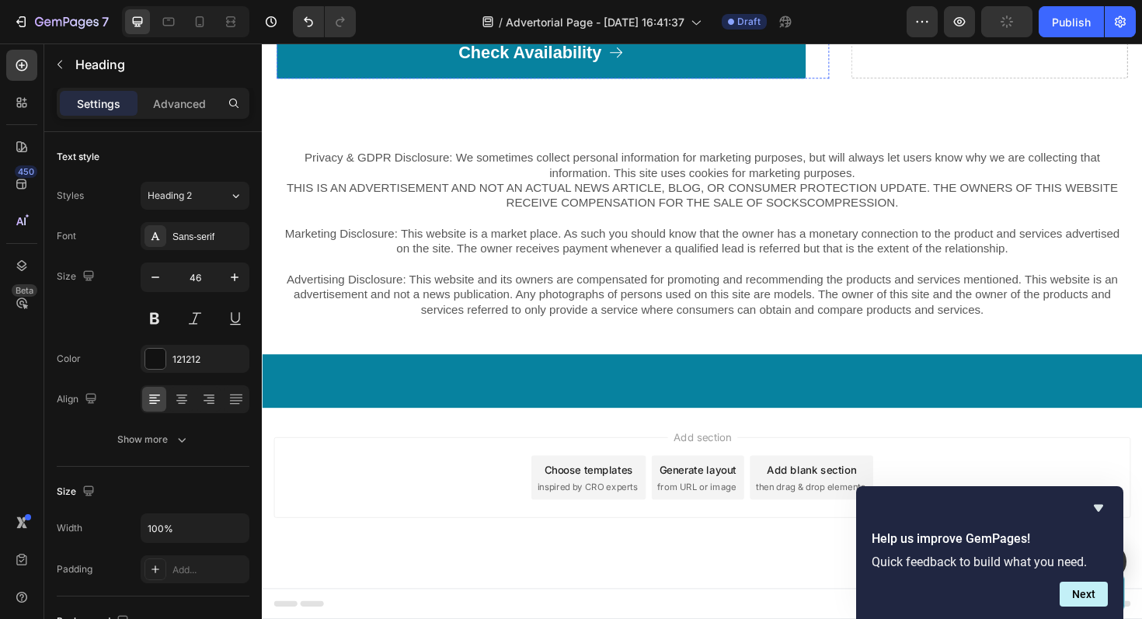
scroll to position [5610, 0]
click at [309, 16] on icon "Undo/Redo" at bounding box center [309, 22] width 16 height 16
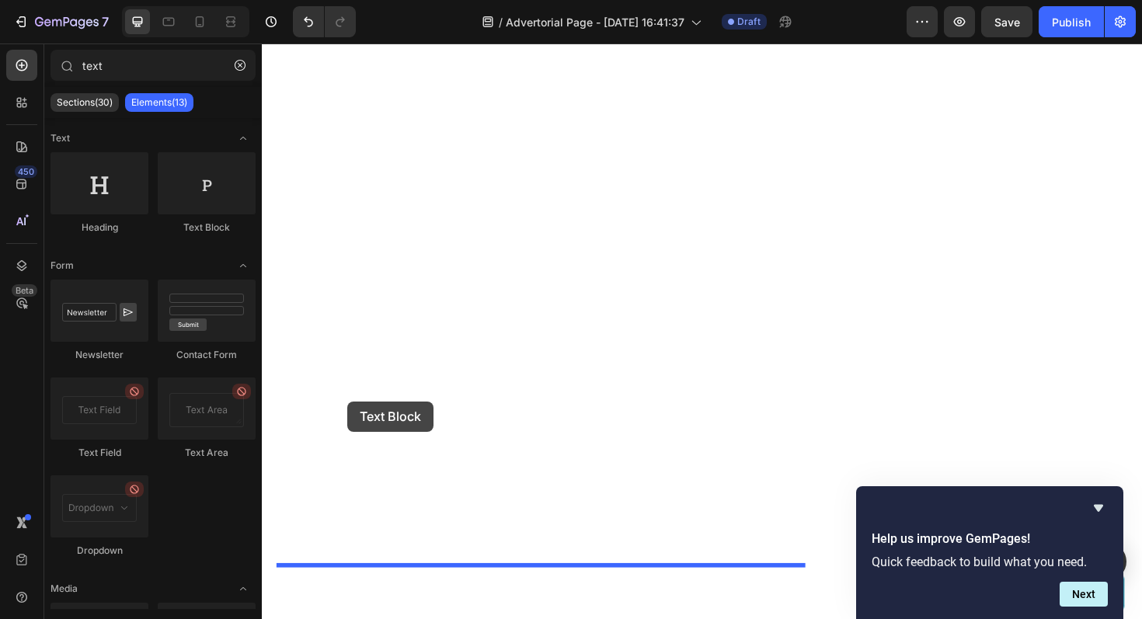
drag, startPoint x: 462, startPoint y: 238, endPoint x: 352, endPoint y: 423, distance: 215.0
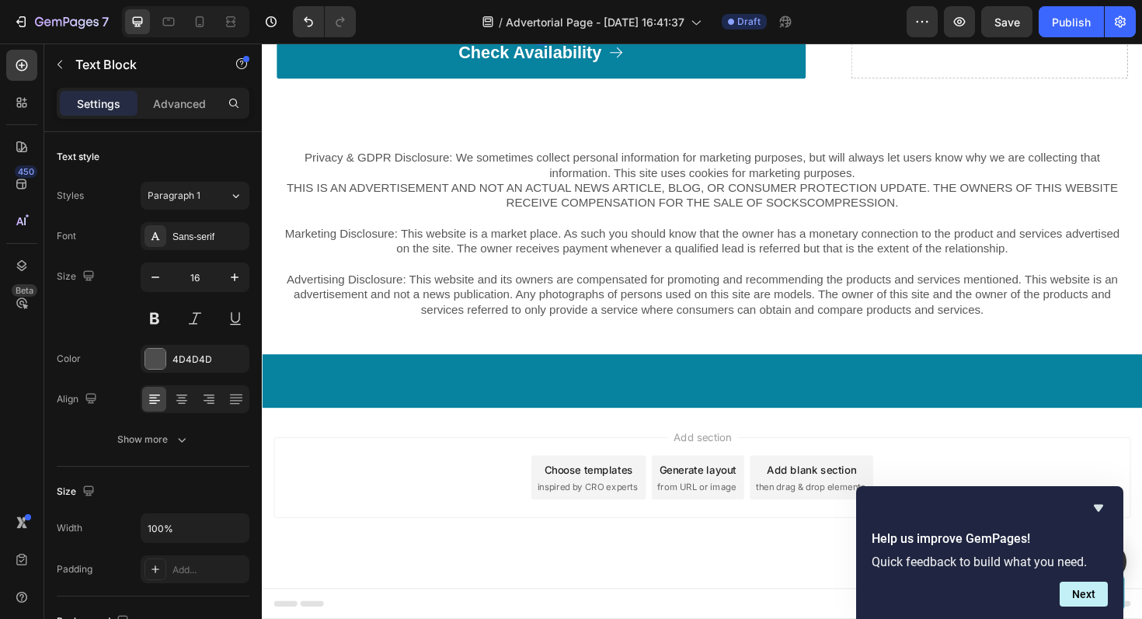
click at [374, 14] on div "Replace this text with your content" at bounding box center [557, 1] width 560 height 26
click at [374, 12] on p "Replace this text with your content" at bounding box center [557, 1] width 557 height 23
click at [453, 12] on p "SKINCARE ENHANCEMENT" at bounding box center [557, 1] width 557 height 23
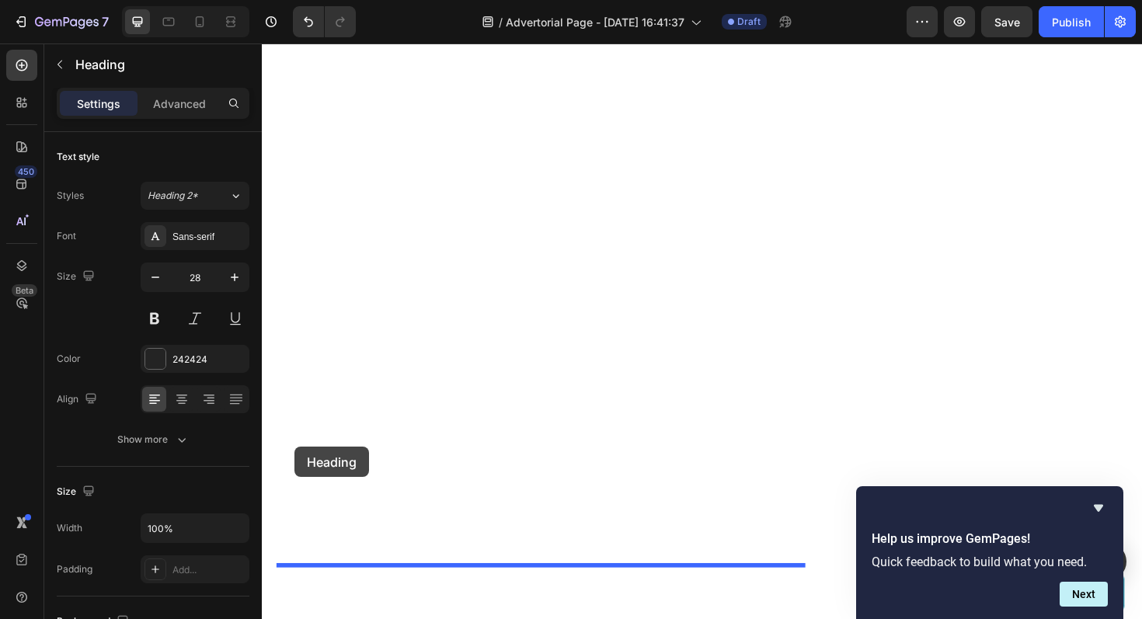
drag, startPoint x: 288, startPoint y: 362, endPoint x: 296, endPoint y: 471, distance: 109.1
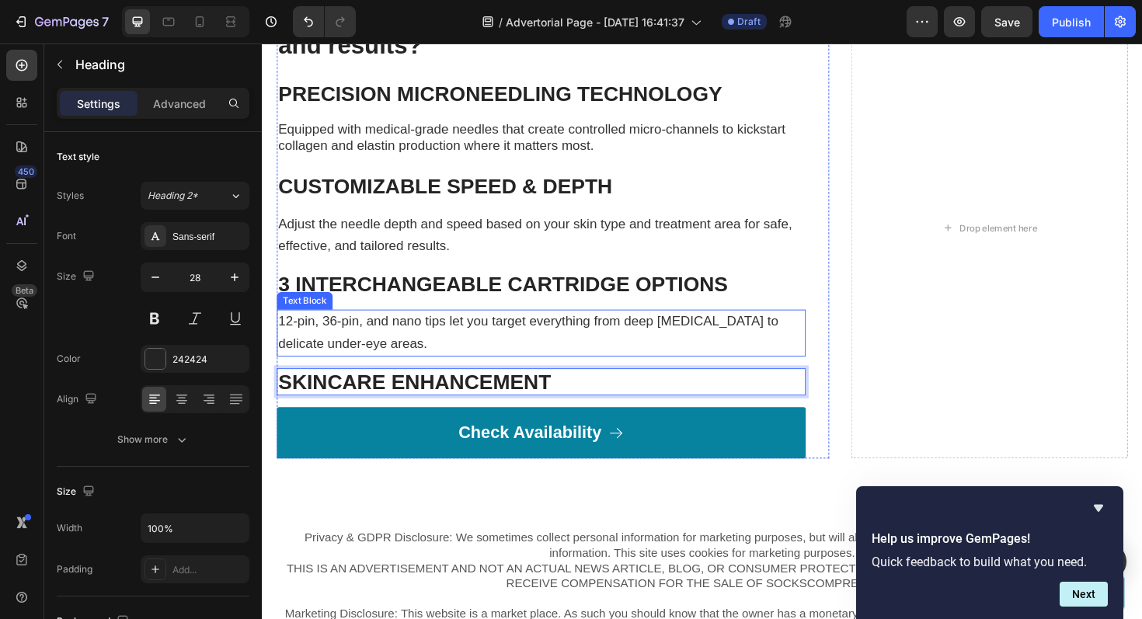
scroll to position [5668, 0]
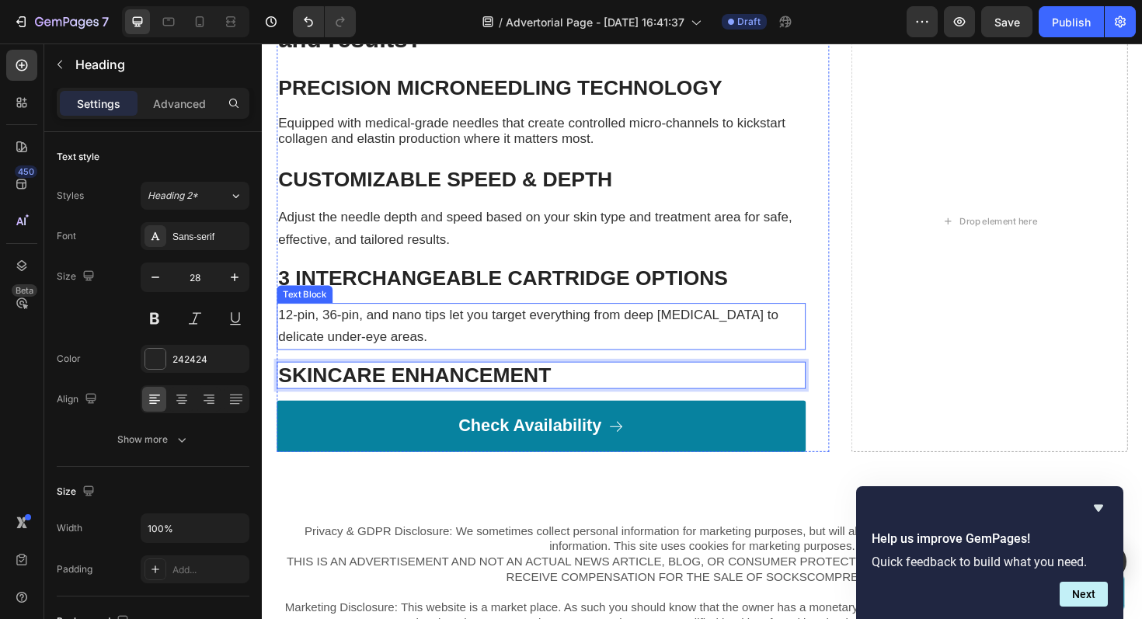
click at [356, 339] on p "12-pin, 36-pin, and nano tips let you target everything from deep [MEDICAL_DATA…" at bounding box center [557, 343] width 557 height 47
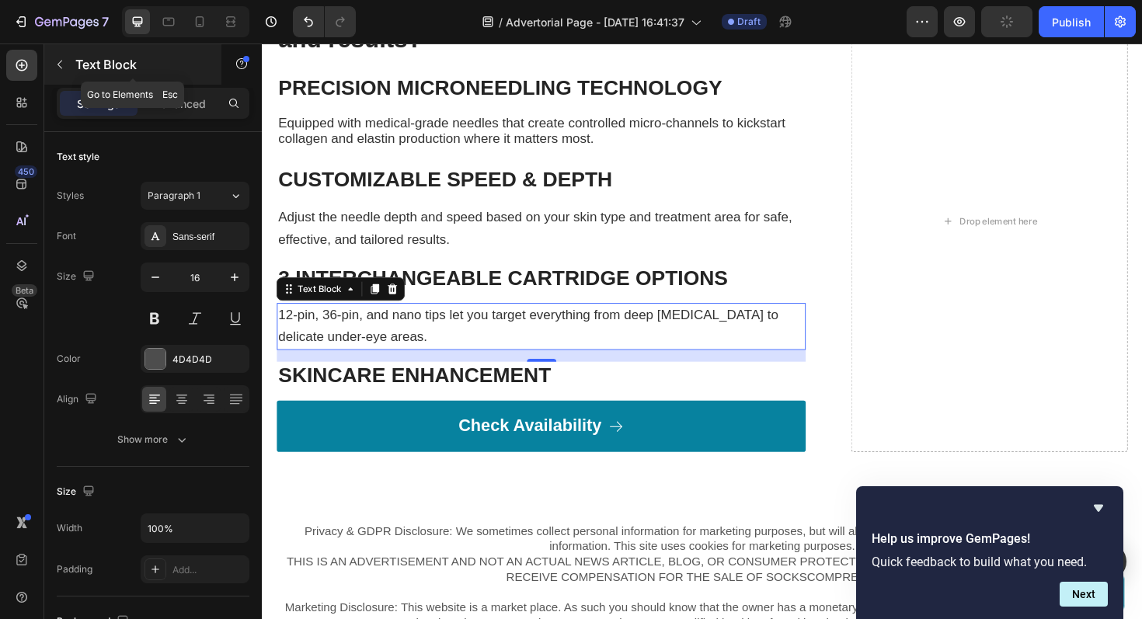
click at [64, 66] on icon "button" at bounding box center [60, 64] width 12 height 12
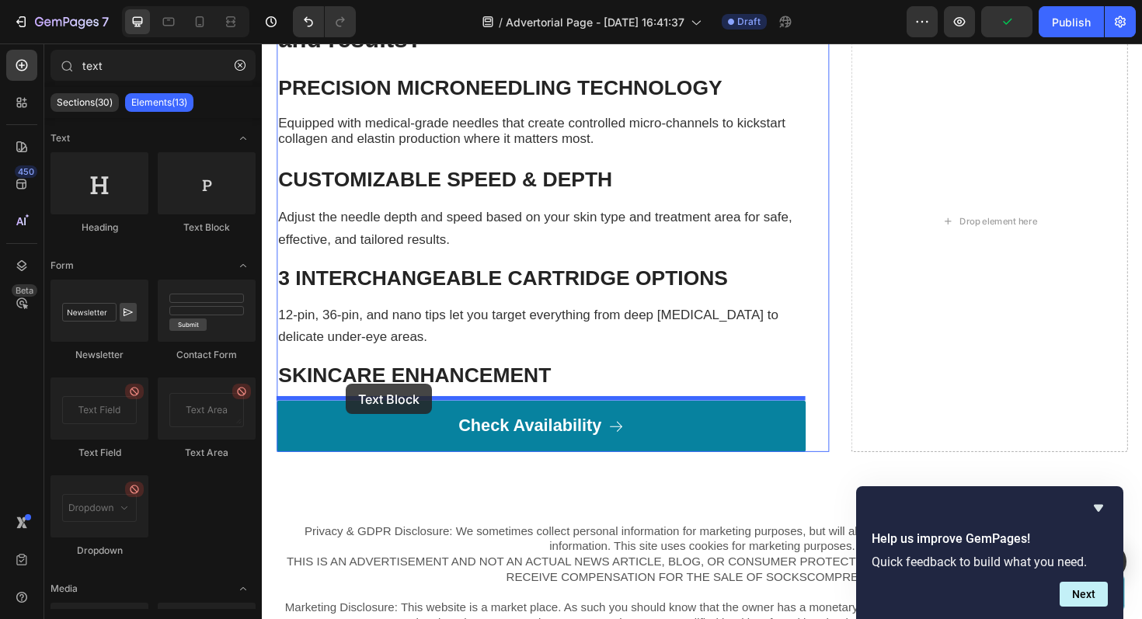
drag, startPoint x: 469, startPoint y: 246, endPoint x: 350, endPoint y: 404, distance: 197.7
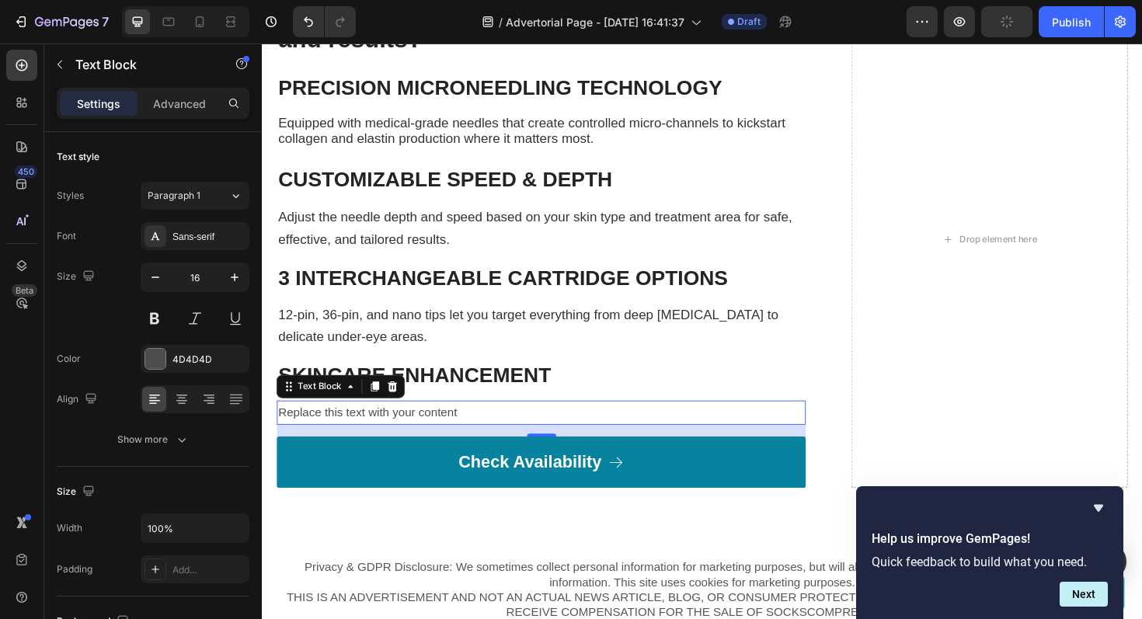
click at [434, 431] on div "Replace this text with your content" at bounding box center [557, 435] width 560 height 26
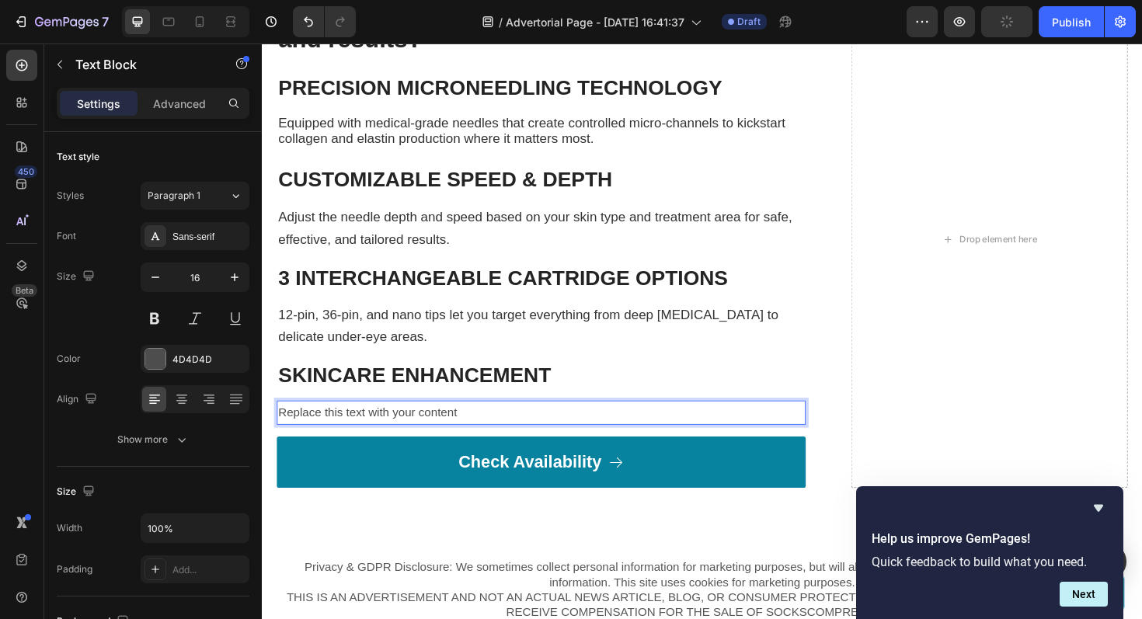
click at [434, 431] on p "Replace this text with your content" at bounding box center [557, 435] width 557 height 23
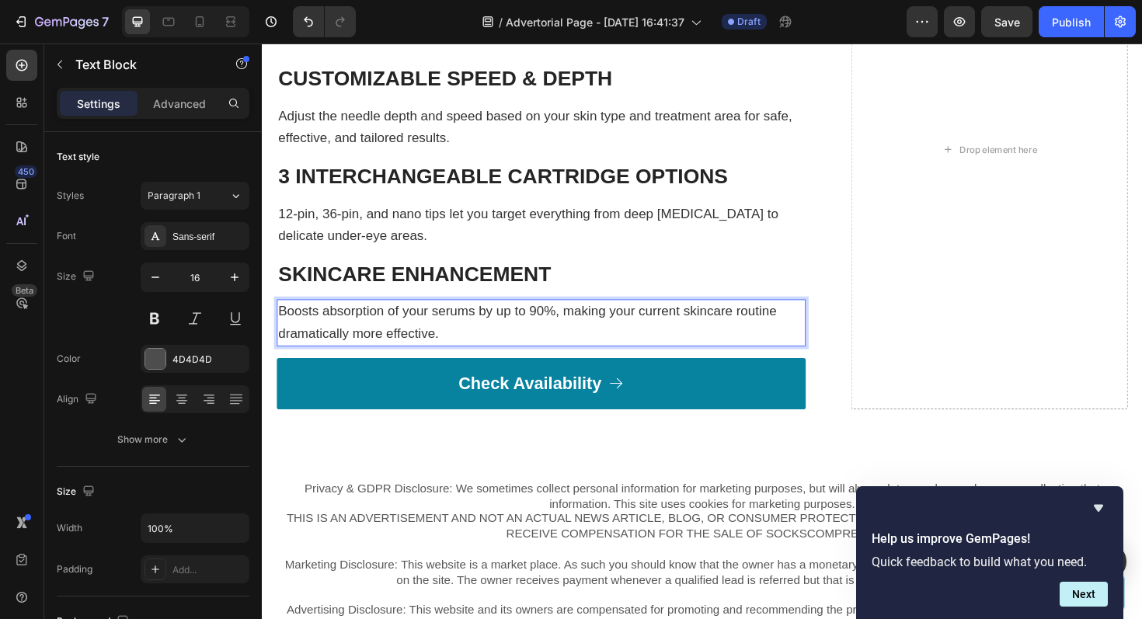
scroll to position [5784, 0]
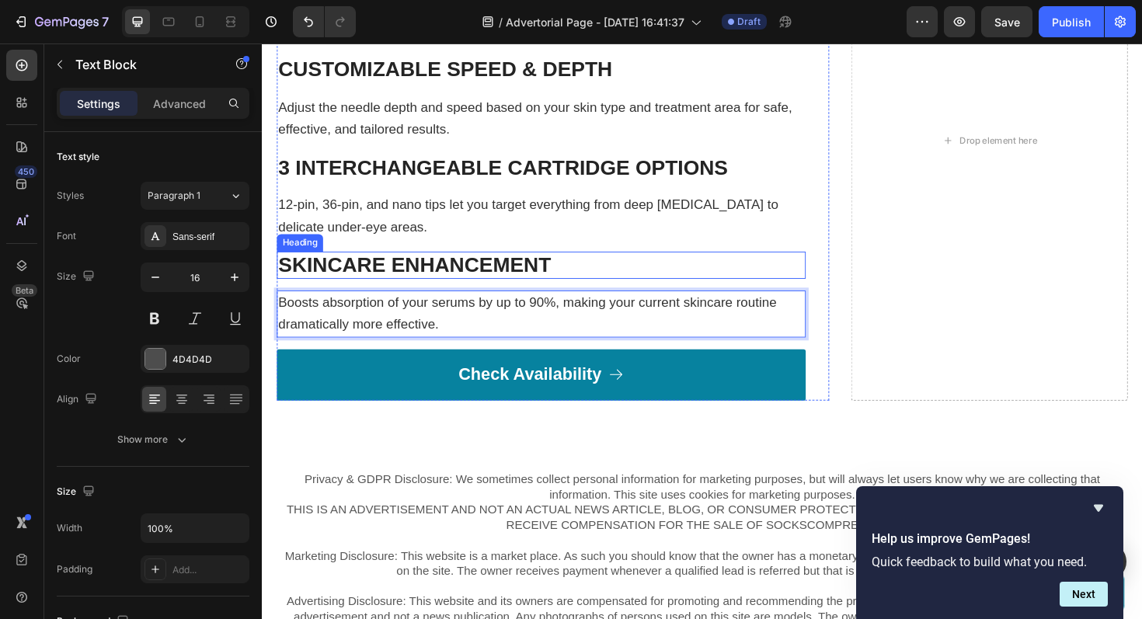
click at [367, 277] on strong "SKINCARE ENHANCEMENT" at bounding box center [423, 279] width 289 height 24
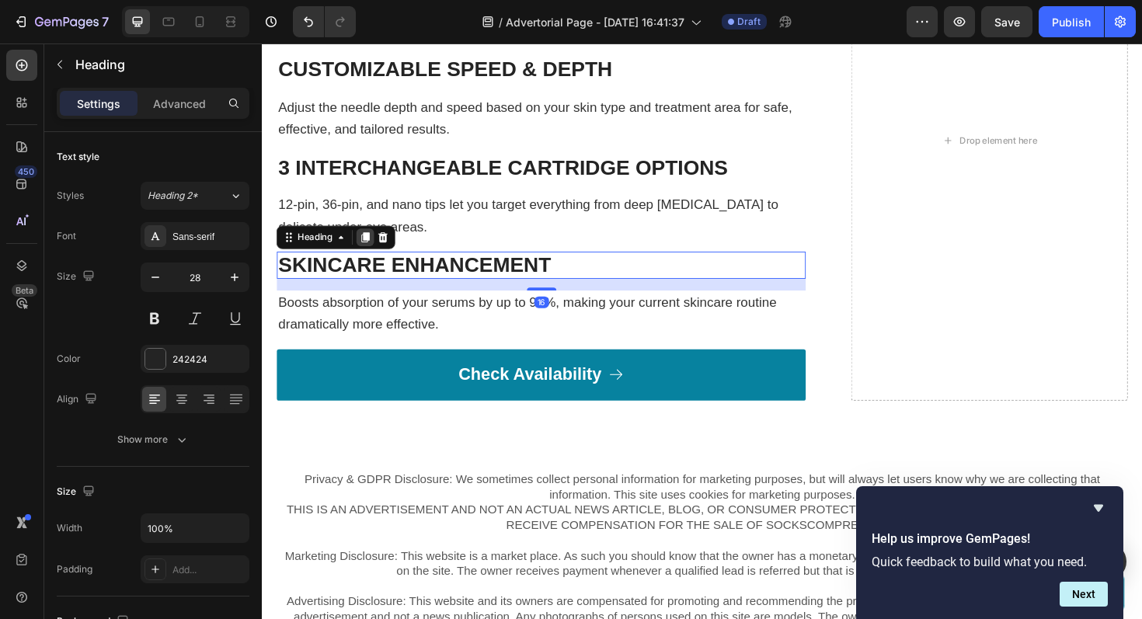
click at [374, 247] on icon at bounding box center [372, 249] width 9 height 11
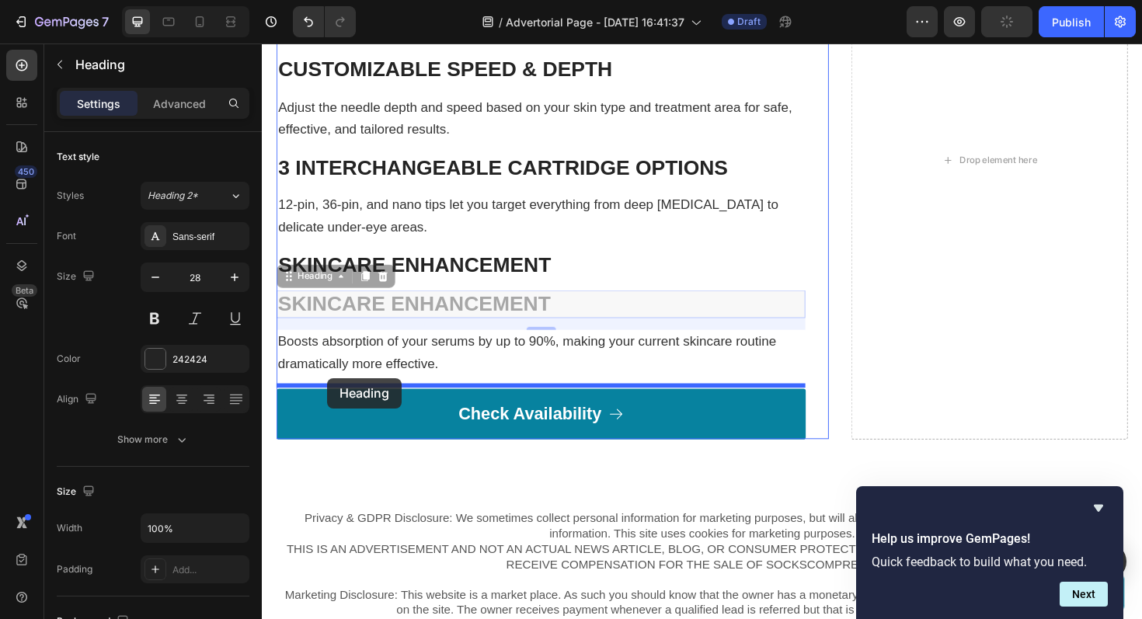
drag, startPoint x: 291, startPoint y: 291, endPoint x: 331, endPoint y: 398, distance: 113.6
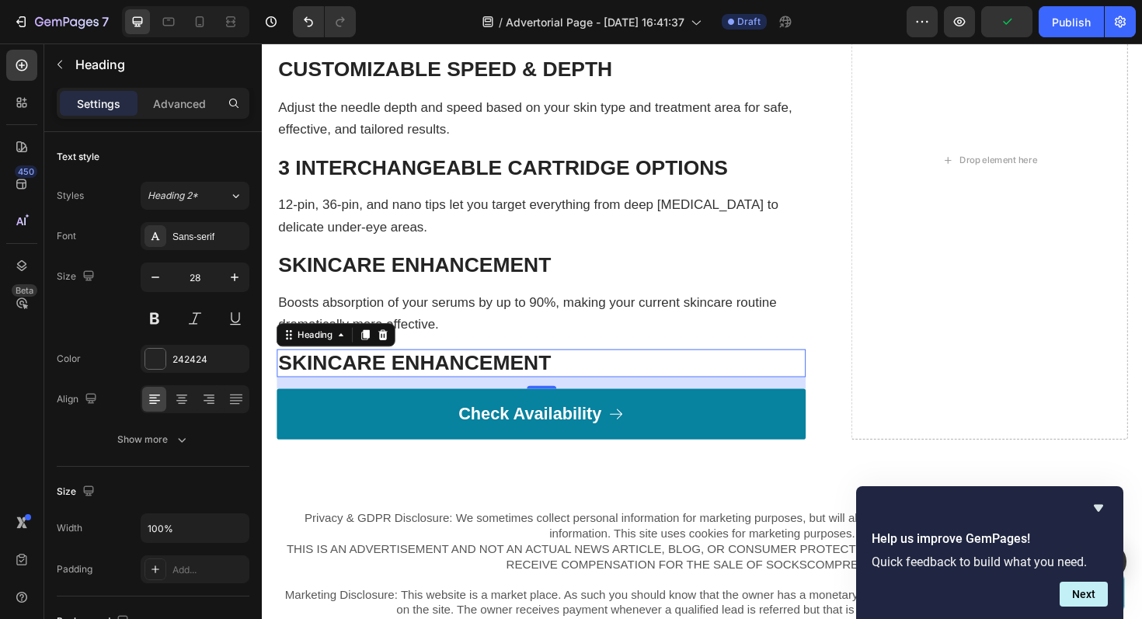
click at [507, 376] on strong "SKINCARE ENHANCEMENT" at bounding box center [423, 382] width 289 height 24
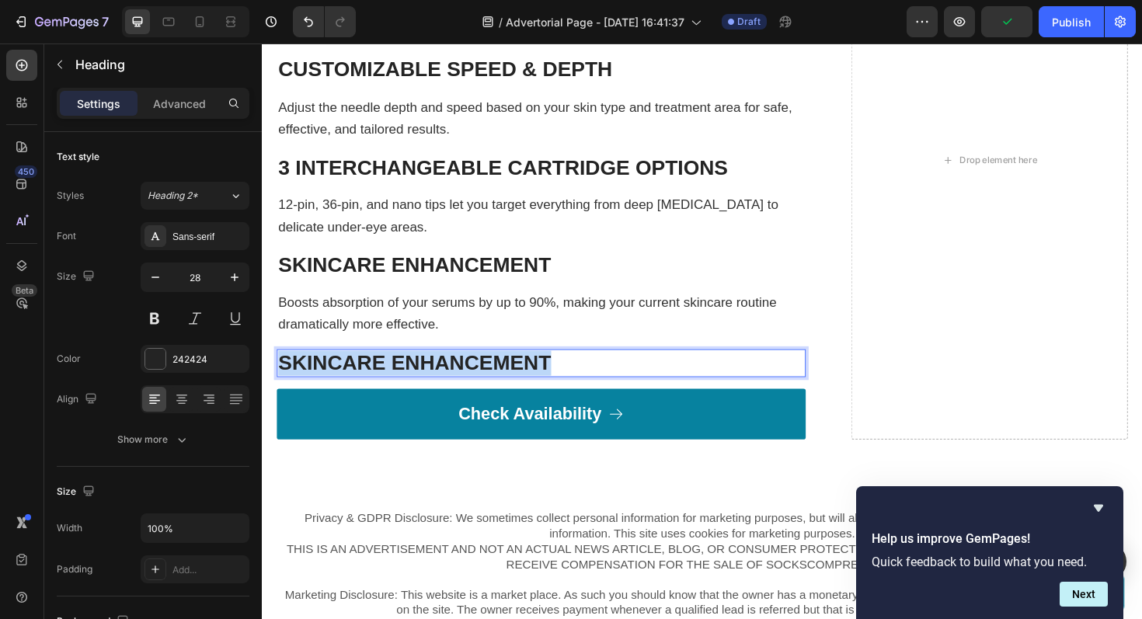
click at [507, 376] on strong "SKINCARE ENHANCEMENT" at bounding box center [423, 382] width 289 height 24
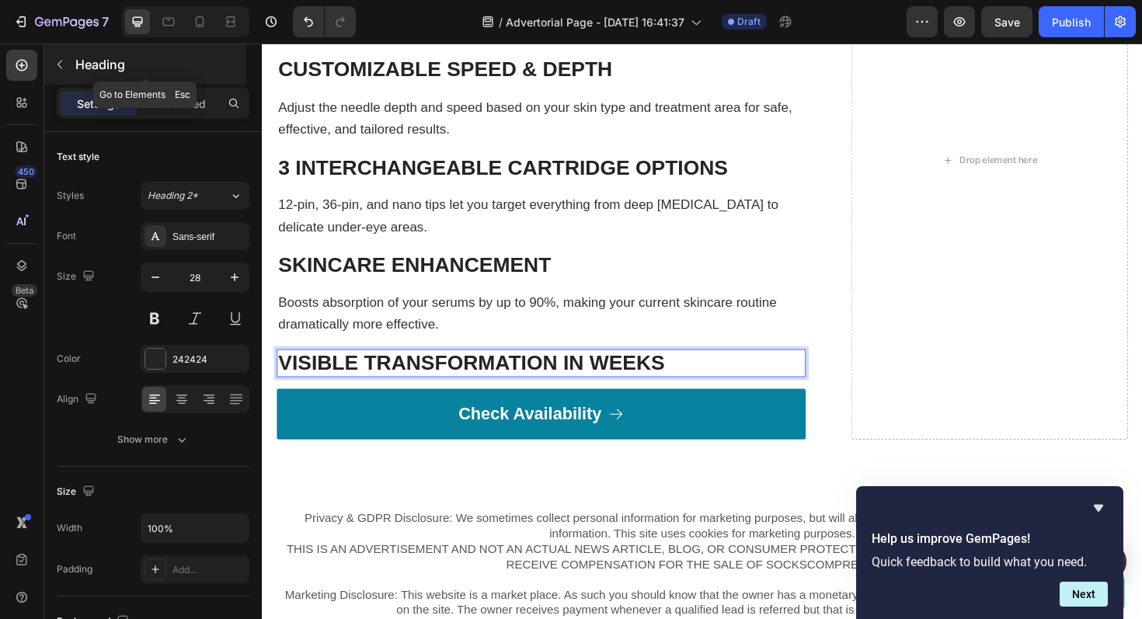
click at [63, 68] on icon "button" at bounding box center [60, 64] width 12 height 12
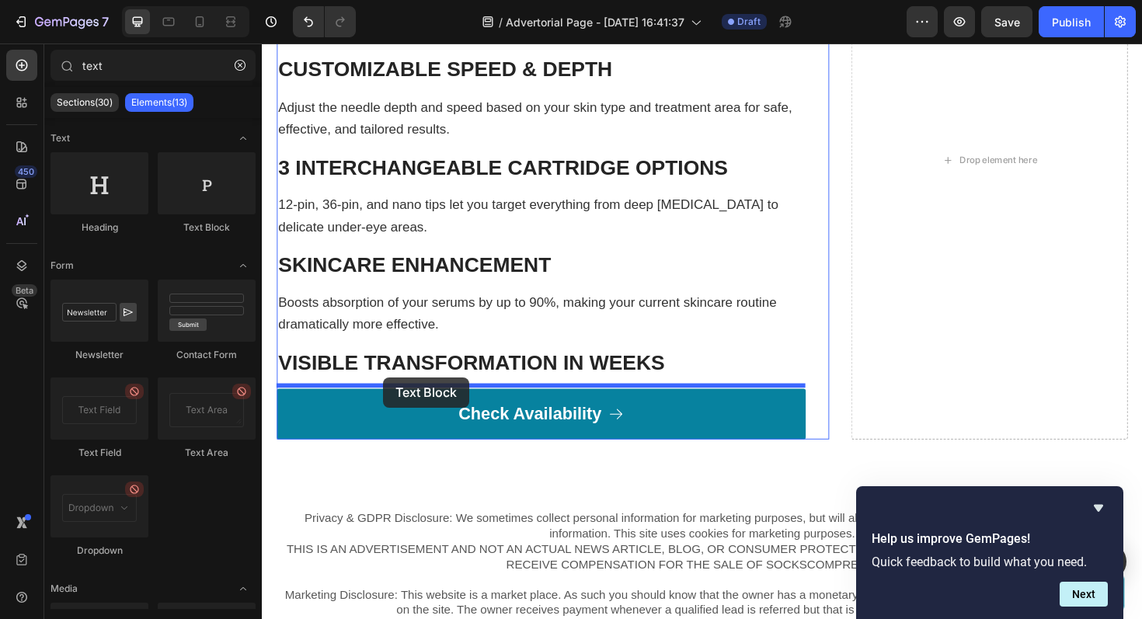
drag, startPoint x: 465, startPoint y: 232, endPoint x: 390, endPoint y: 397, distance: 181.6
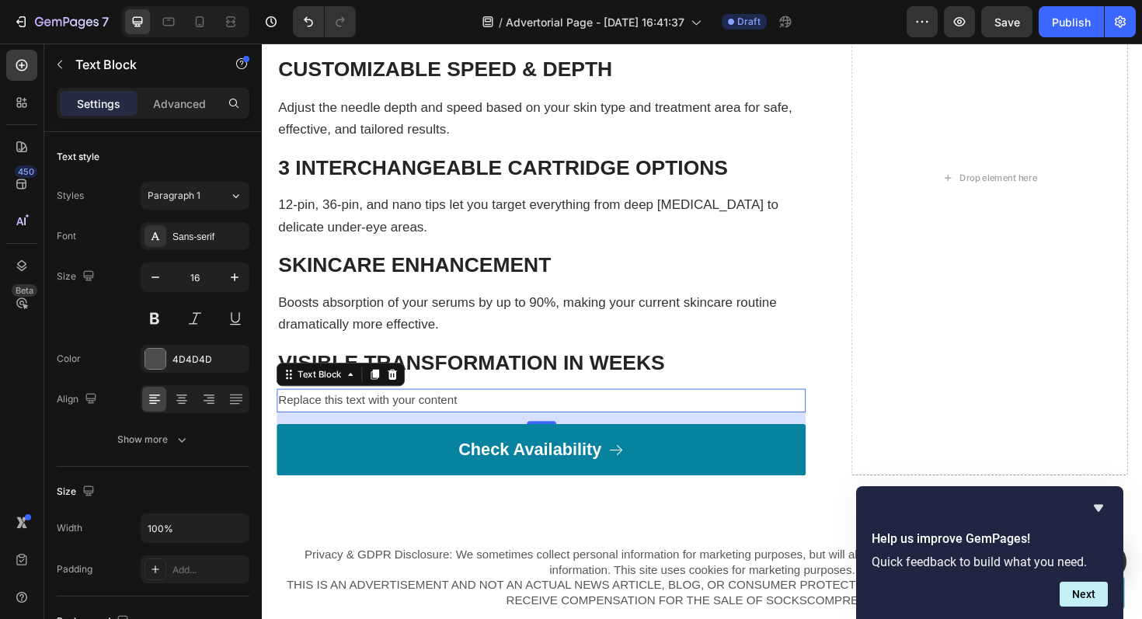
click at [479, 415] on div "Replace this text with your content" at bounding box center [557, 423] width 560 height 26
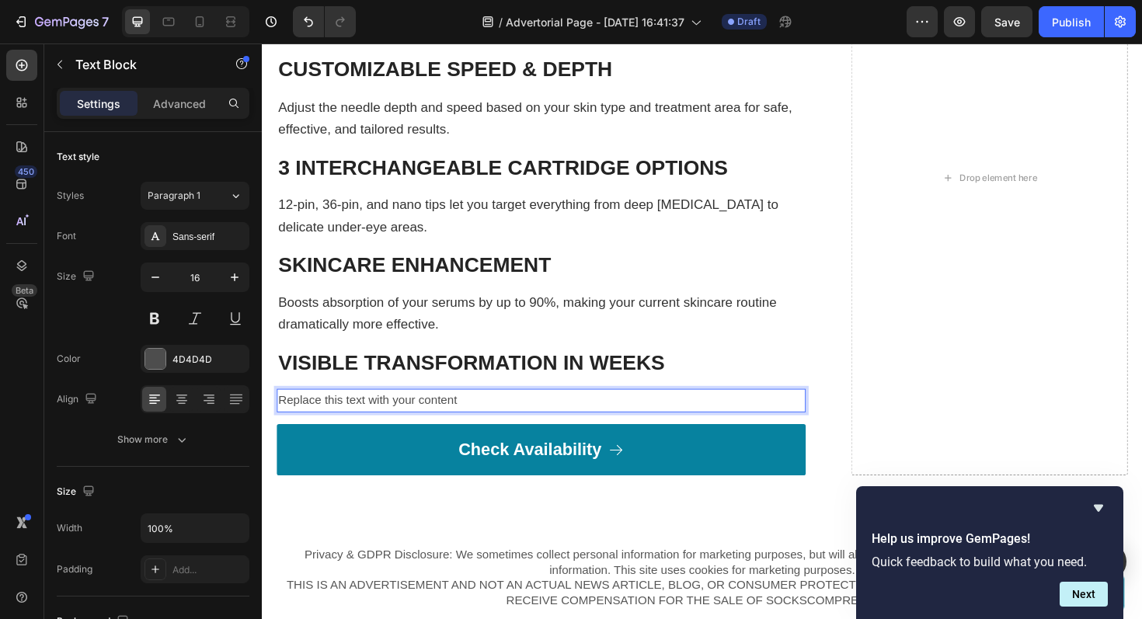
click at [479, 415] on p "Replace this text with your content" at bounding box center [557, 422] width 557 height 23
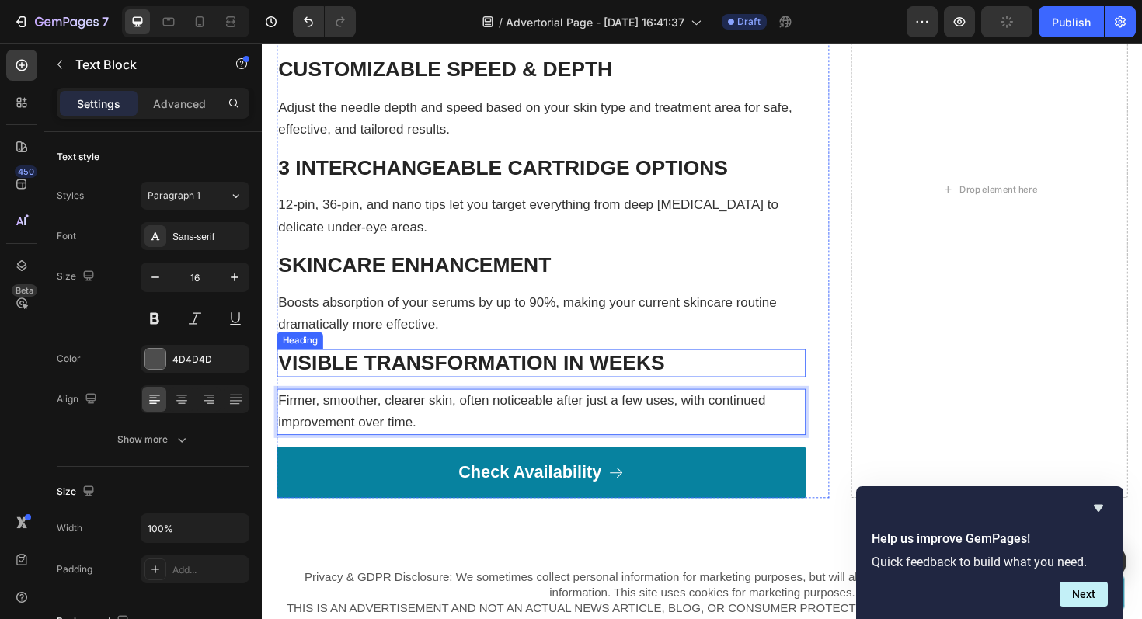
click at [317, 375] on strong "VISIBLE TRANSFORMATION IN WEEKS" at bounding box center [484, 382] width 410 height 24
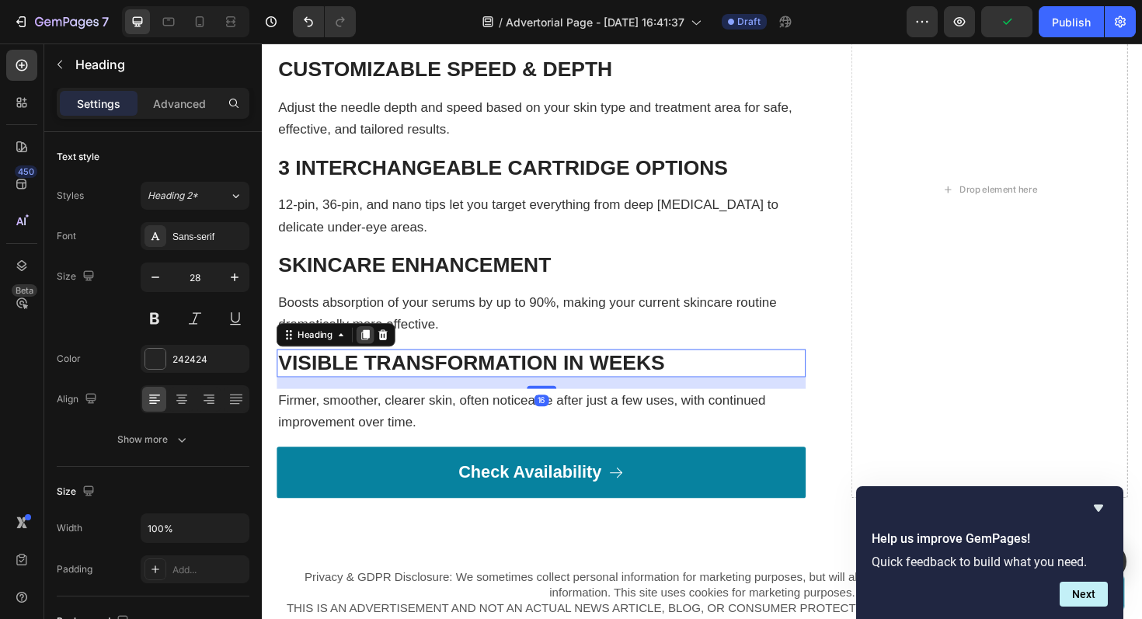
click at [371, 352] on icon at bounding box center [372, 352] width 9 height 11
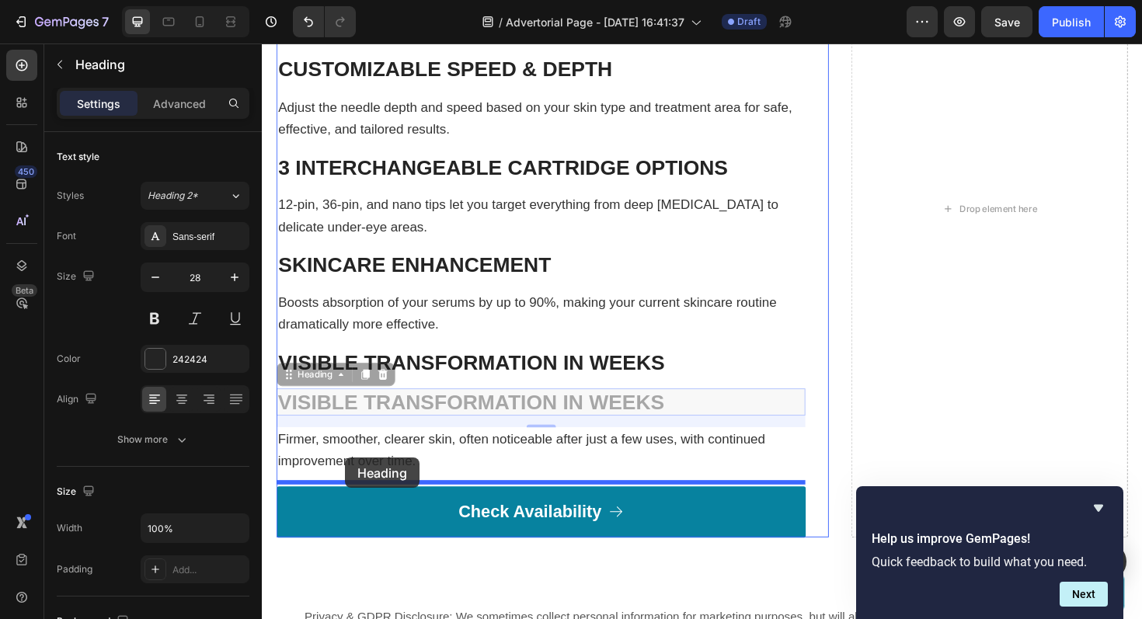
drag, startPoint x: 291, startPoint y: 395, endPoint x: 350, endPoint y: 483, distance: 105.8
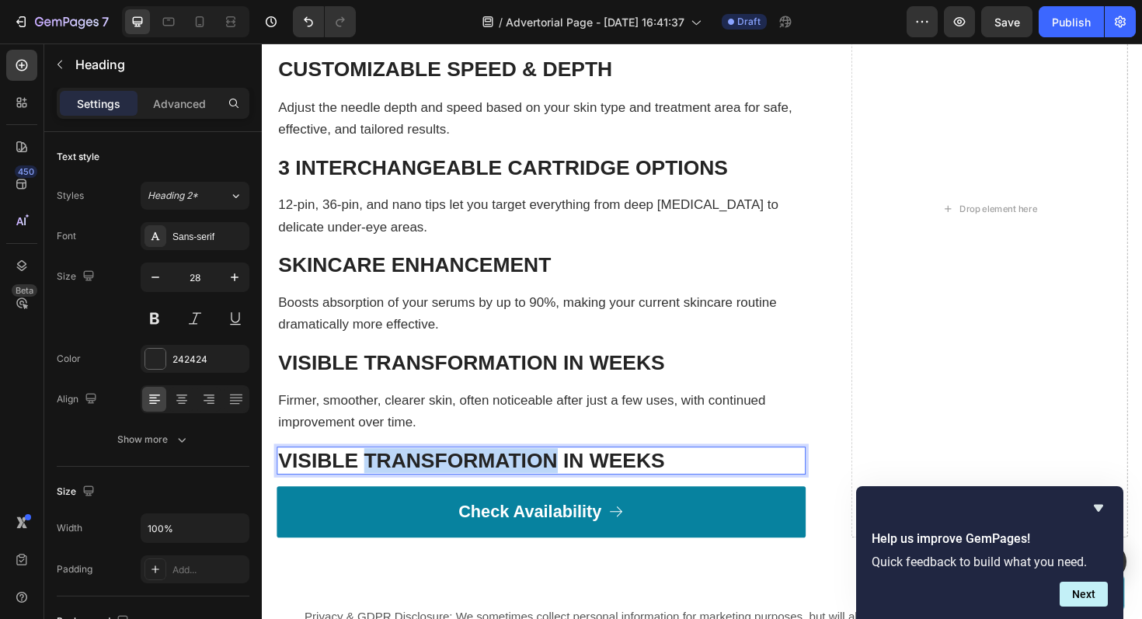
click at [402, 476] on strong "VISIBLE TRANSFORMATION IN WEEKS" at bounding box center [484, 485] width 410 height 24
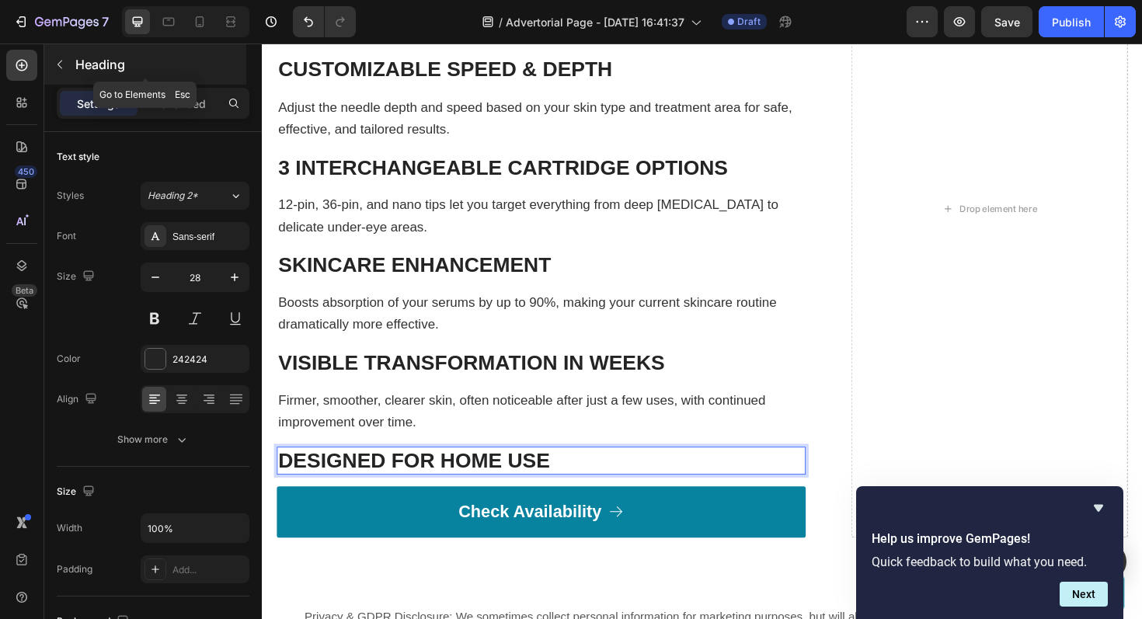
click at [61, 68] on icon "button" at bounding box center [60, 64] width 12 height 12
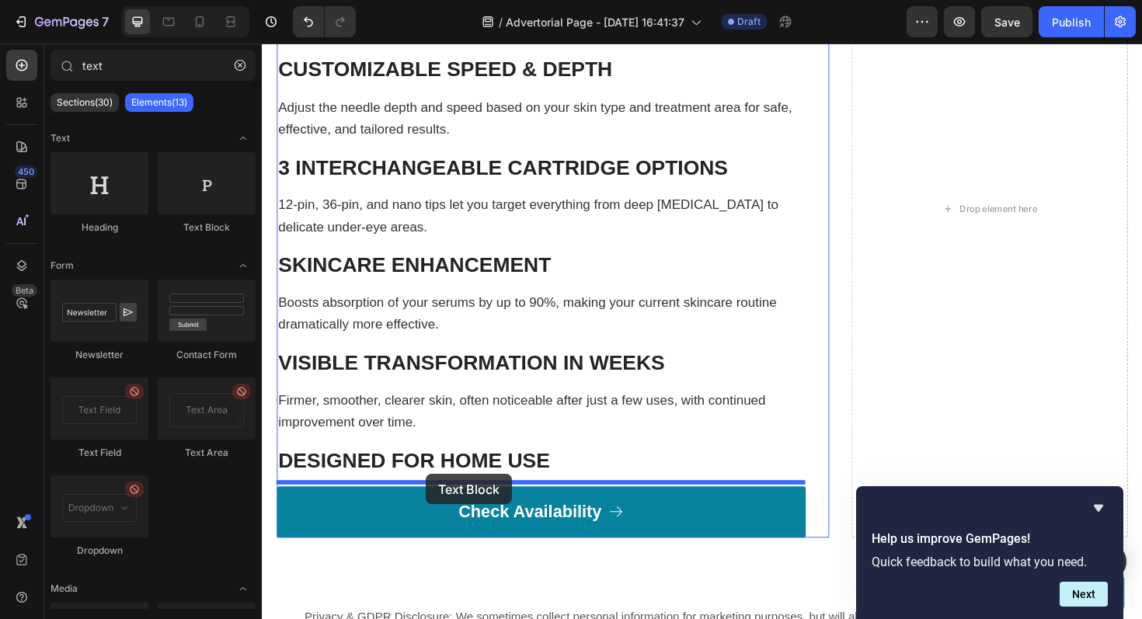
drag, startPoint x: 462, startPoint y: 242, endPoint x: 435, endPoint y: 500, distance: 259.4
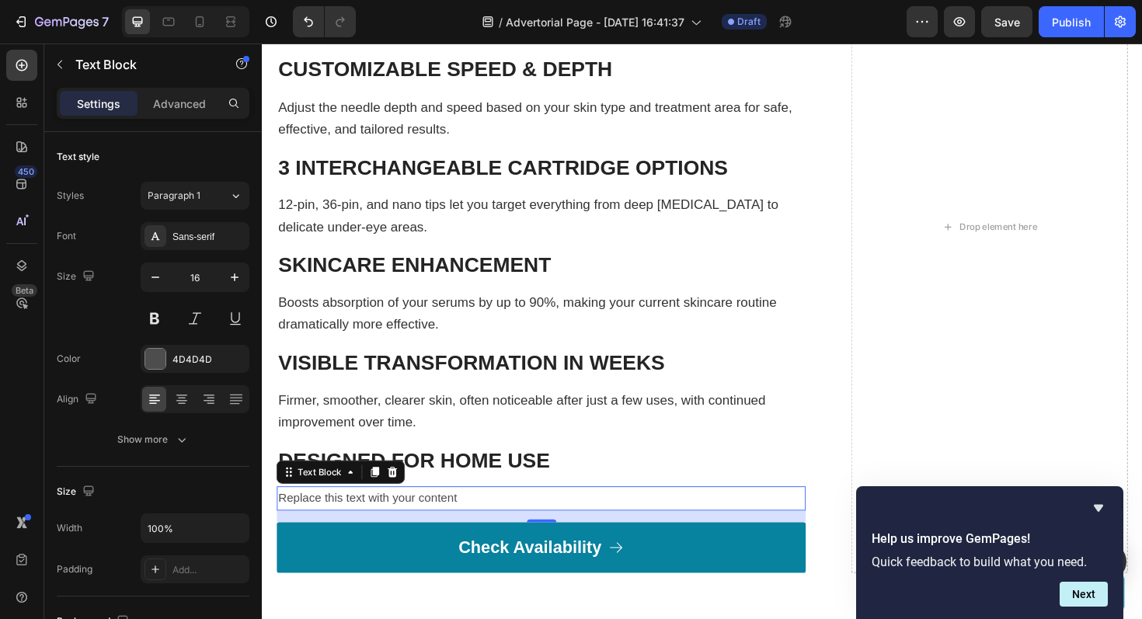
click at [426, 518] on div "Replace this text with your content" at bounding box center [557, 526] width 560 height 26
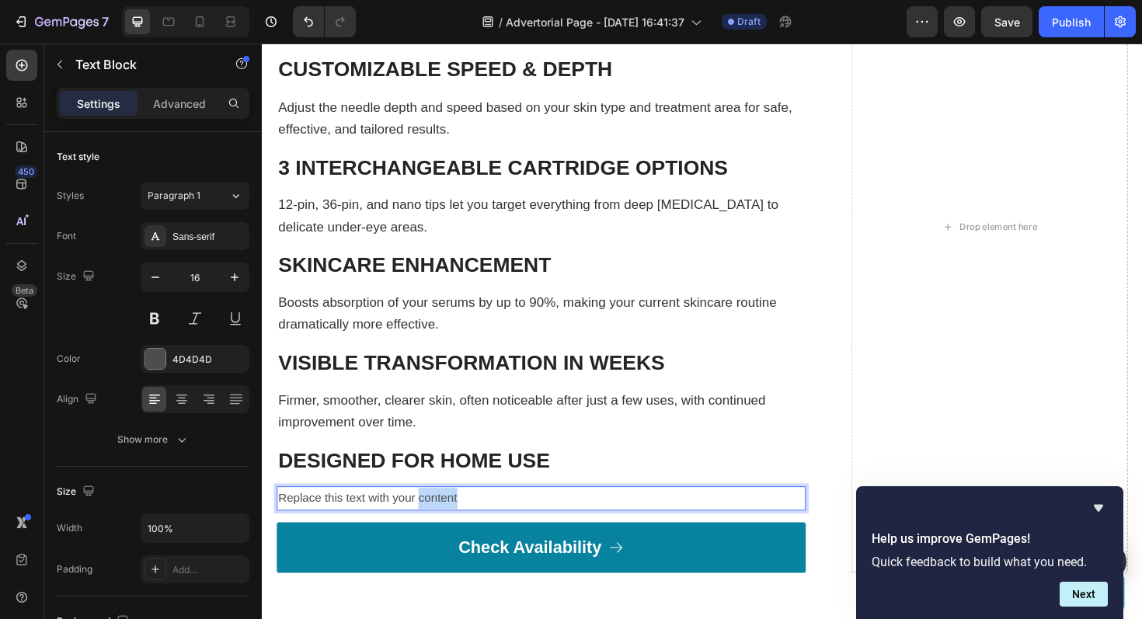
click at [426, 518] on p "Replace this text with your content" at bounding box center [557, 525] width 557 height 23
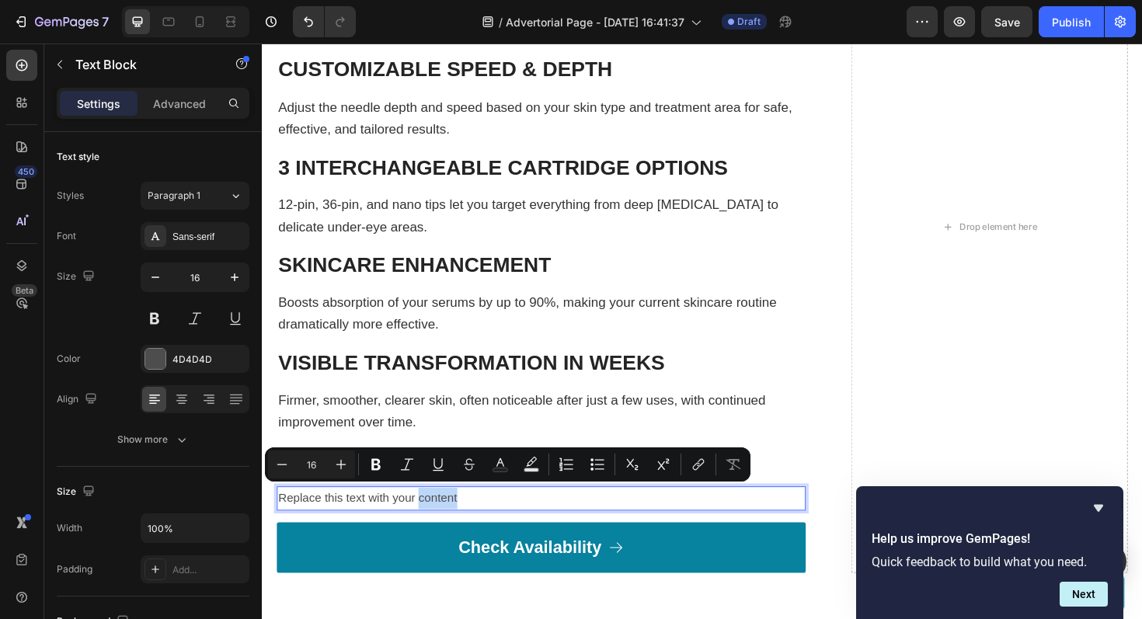
click at [426, 518] on p "Replace this text with your content" at bounding box center [557, 525] width 557 height 23
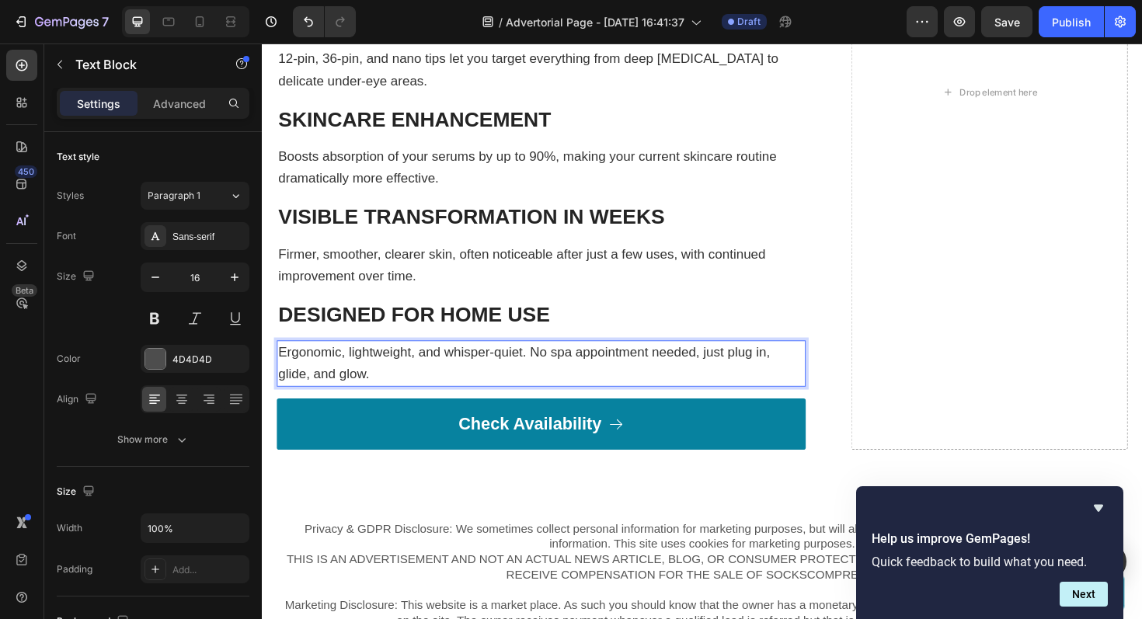
scroll to position [5943, 0]
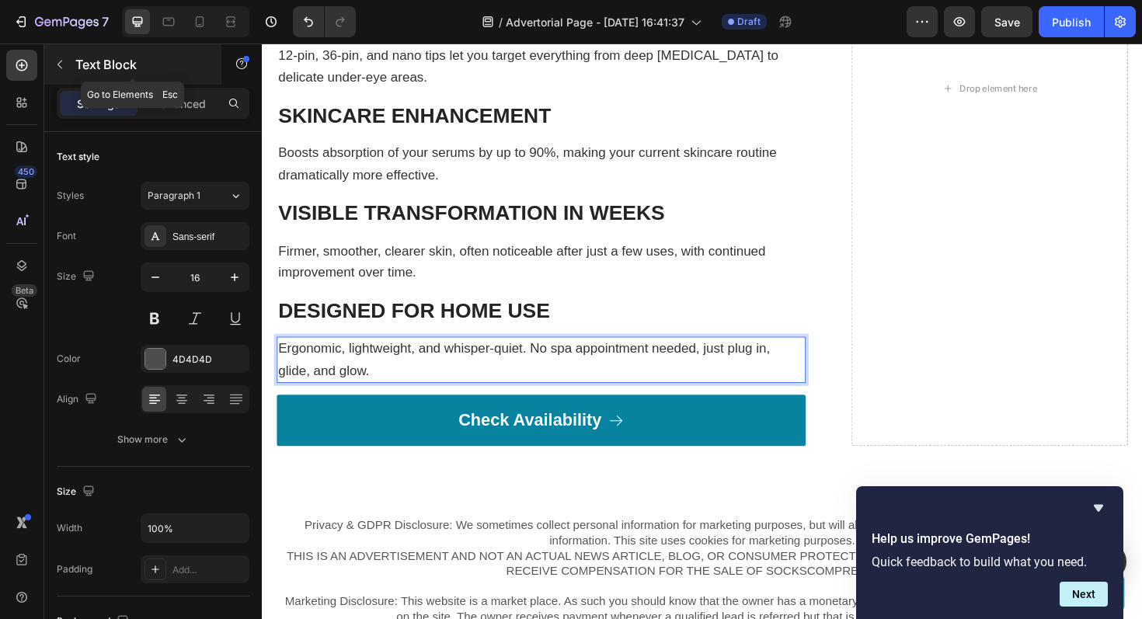
click at [57, 60] on icon "button" at bounding box center [60, 64] width 12 height 12
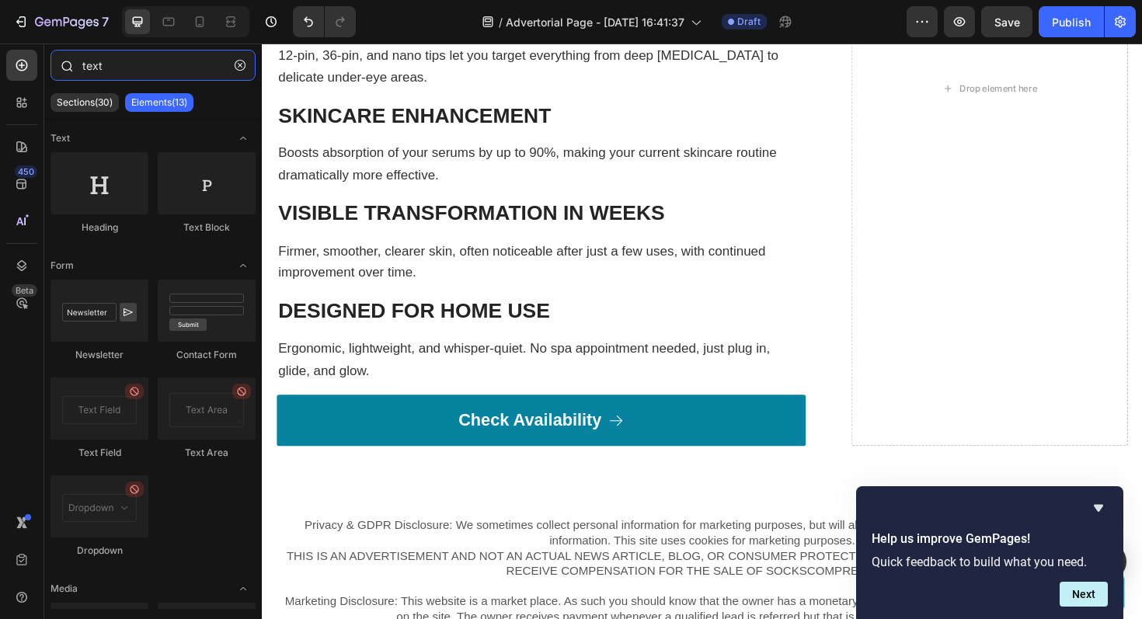
click at [113, 71] on input "text" at bounding box center [153, 65] width 205 height 31
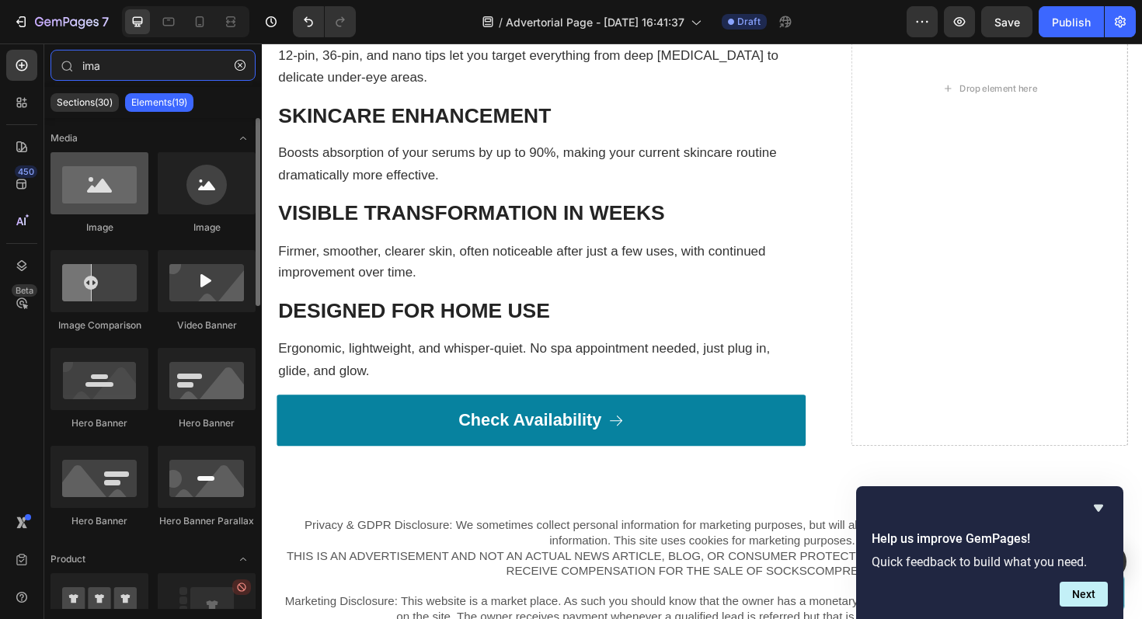
type input "ima"
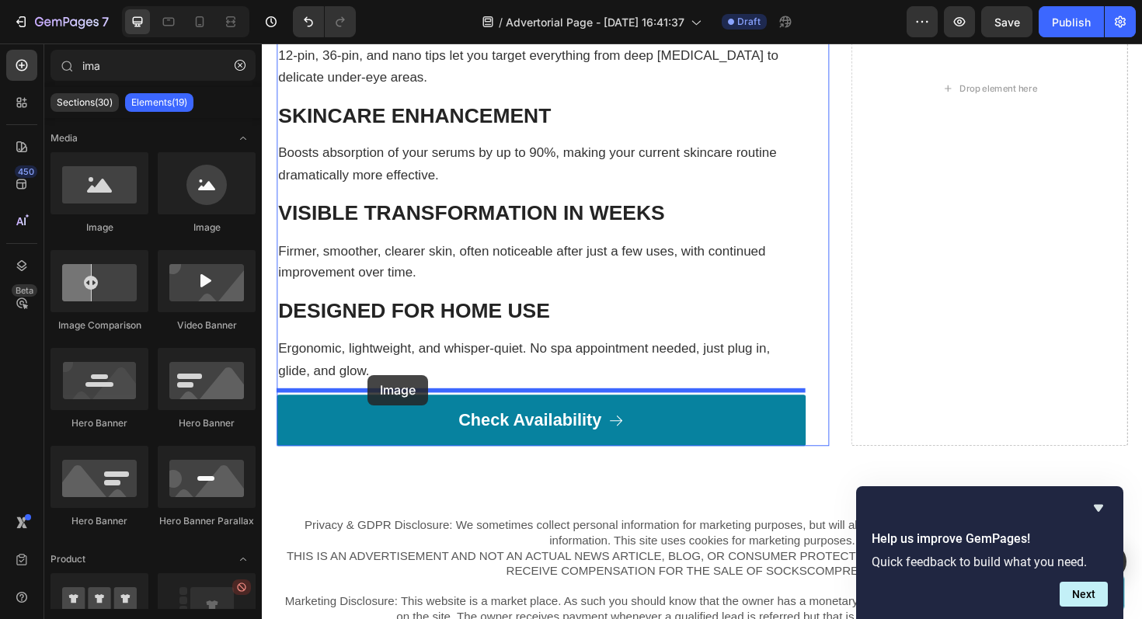
drag, startPoint x: 360, startPoint y: 239, endPoint x: 374, endPoint y: 394, distance: 155.3
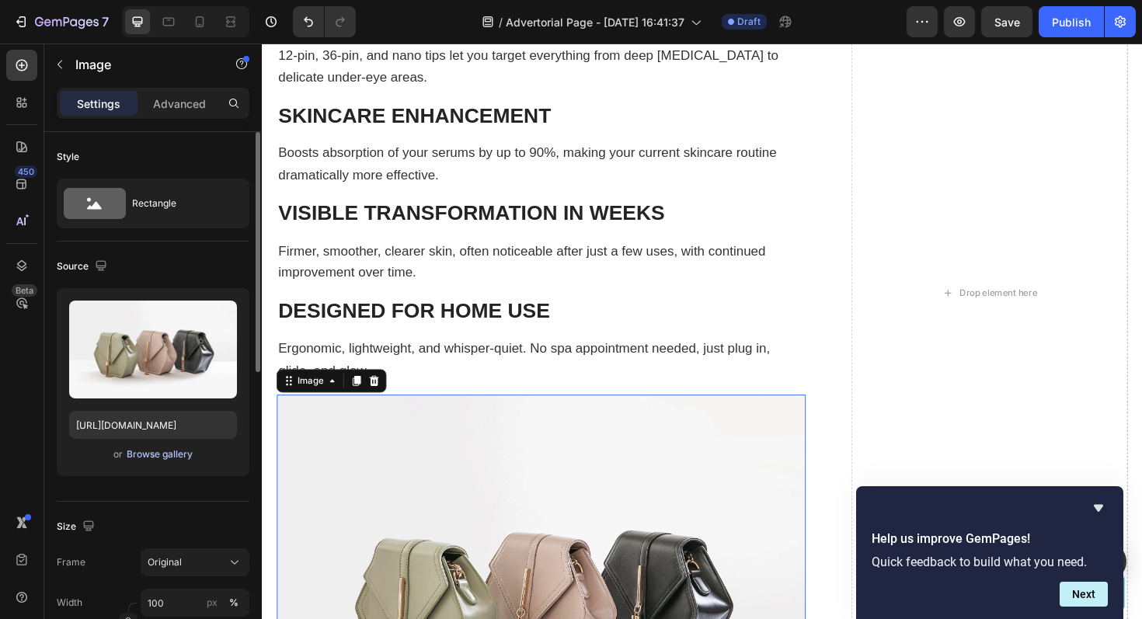
click at [157, 452] on div "Browse gallery" at bounding box center [160, 455] width 66 height 14
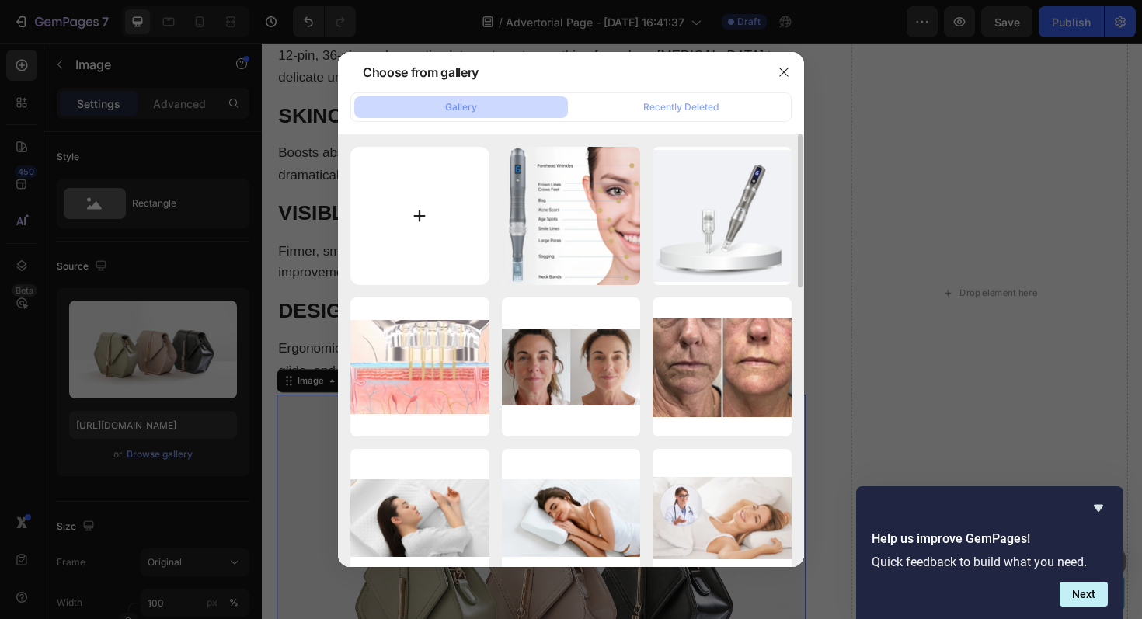
click at [418, 212] on input "file" at bounding box center [419, 216] width 139 height 139
type input "C:\fakepath\Screenshot [DATE] 20.44.40.png"
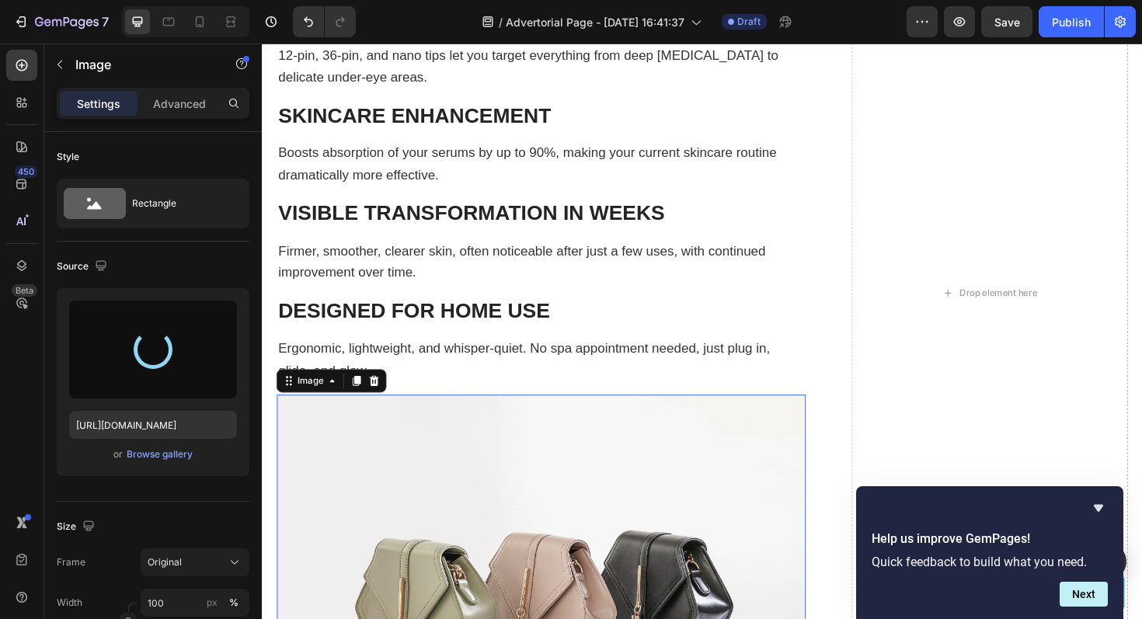
type input "[URL][DOMAIN_NAME]"
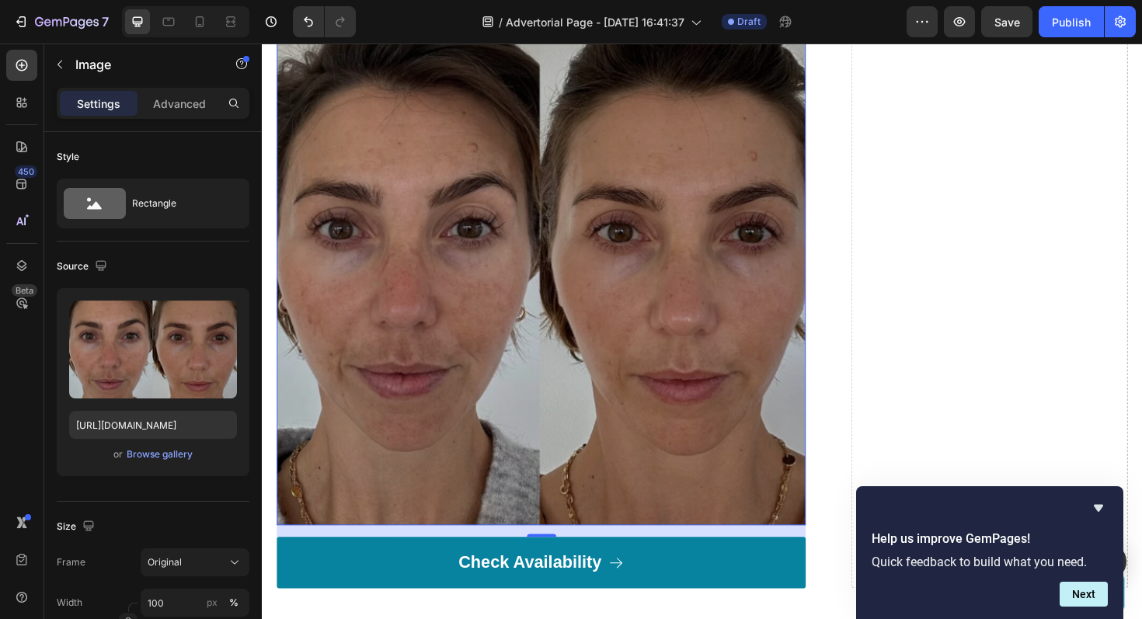
scroll to position [6453, 0]
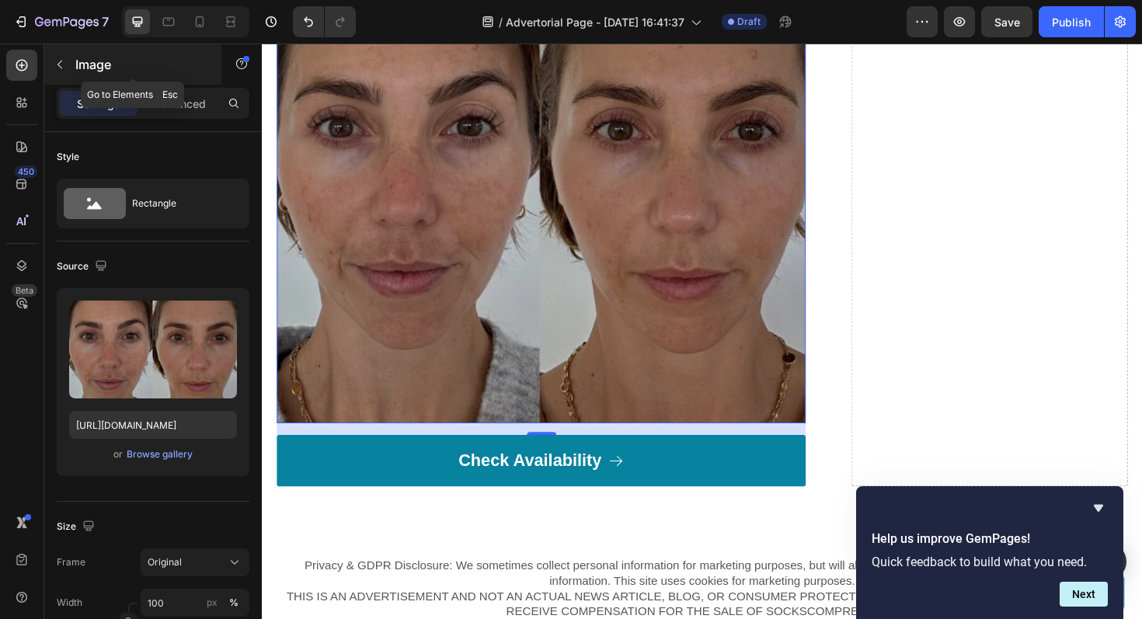
click at [61, 67] on icon "button" at bounding box center [60, 64] width 12 height 12
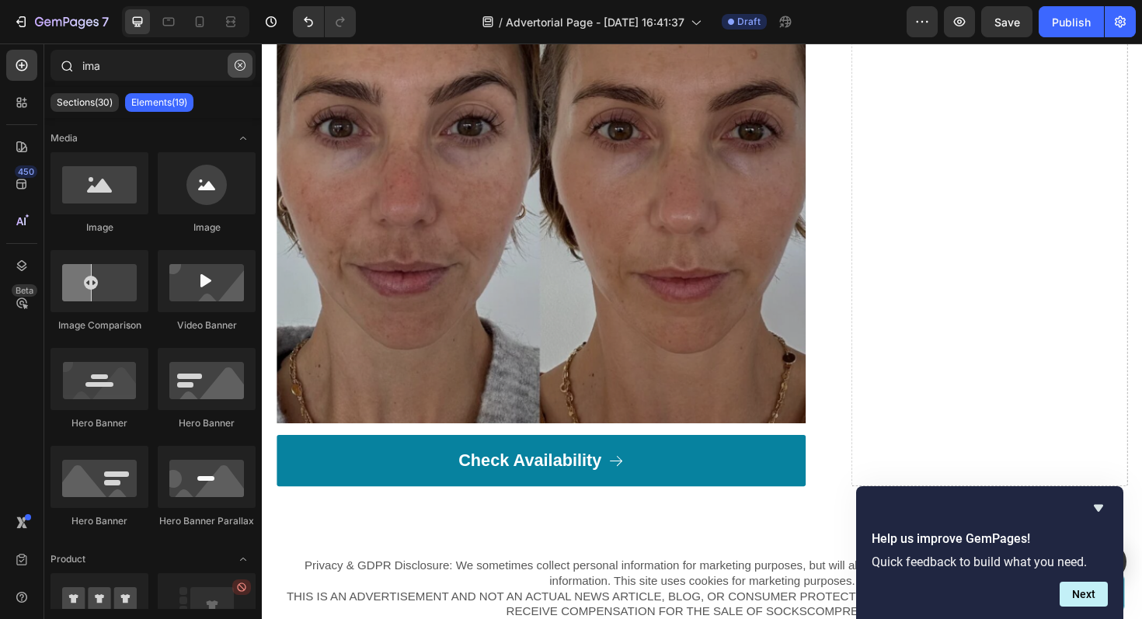
click at [238, 70] on icon "button" at bounding box center [240, 65] width 11 height 11
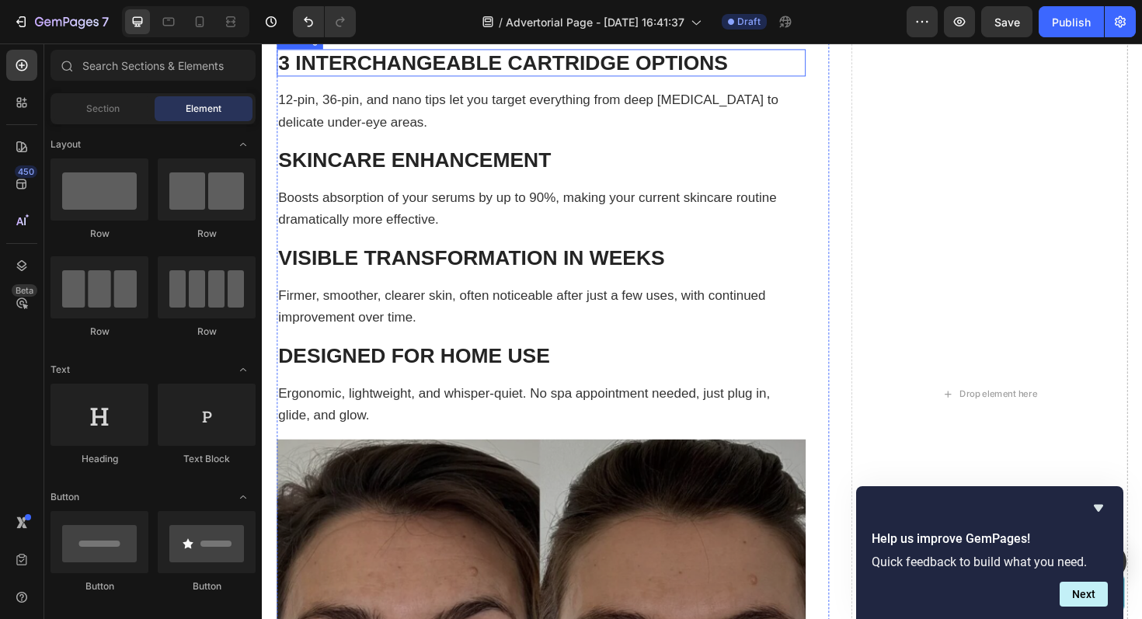
scroll to position [5898, 0]
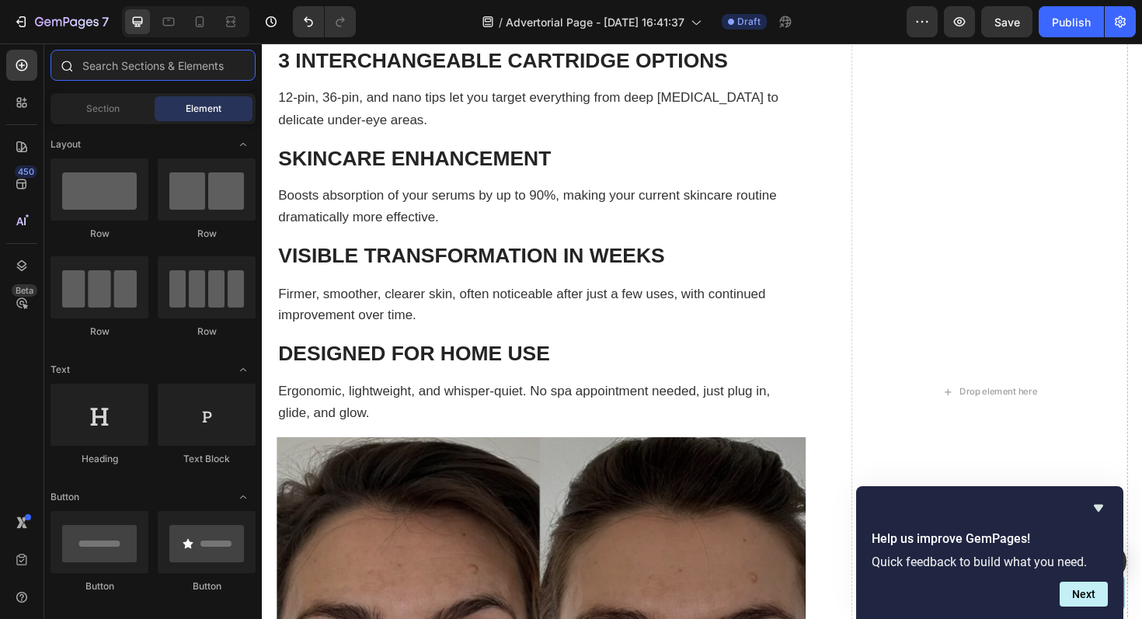
click at [145, 59] on input "text" at bounding box center [153, 65] width 205 height 31
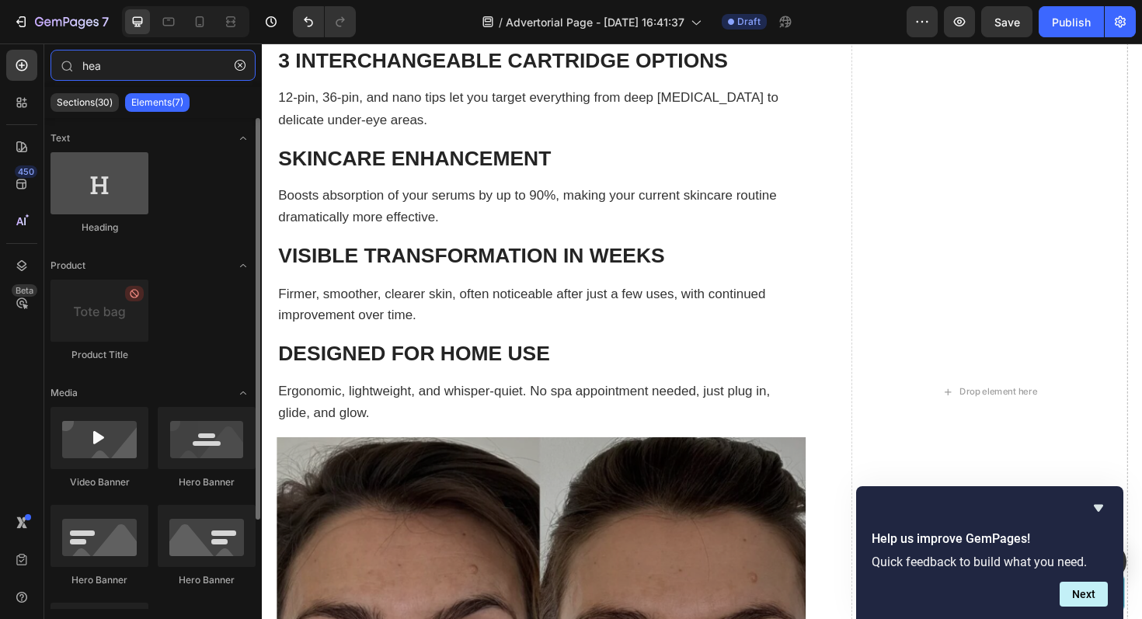
type input "hea"
click at [106, 187] on div at bounding box center [100, 183] width 98 height 62
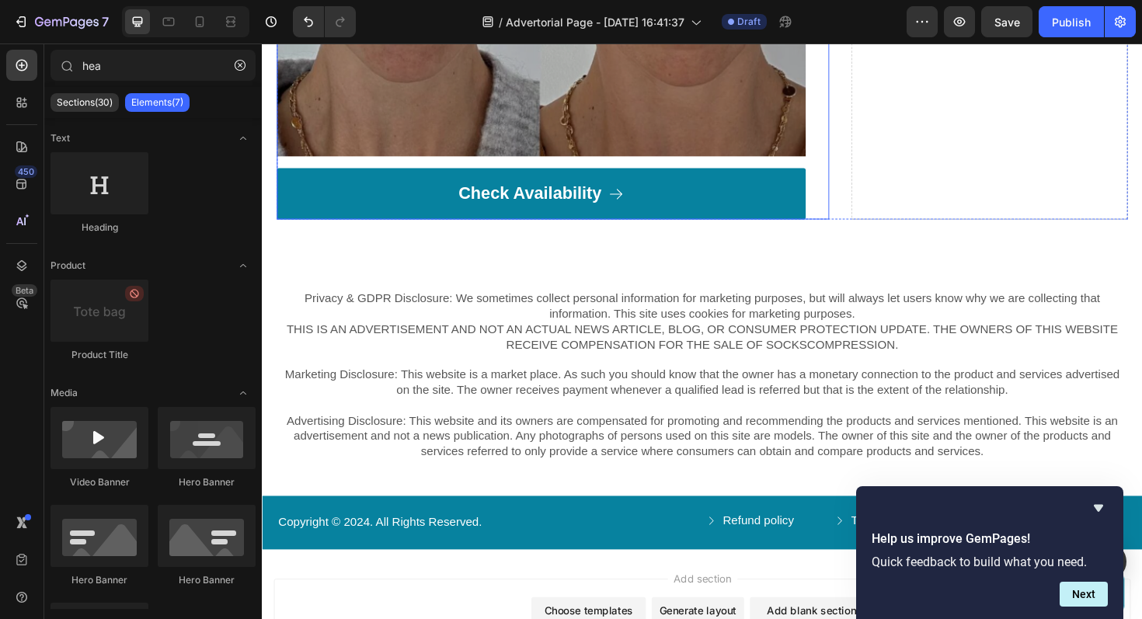
scroll to position [6743, 0]
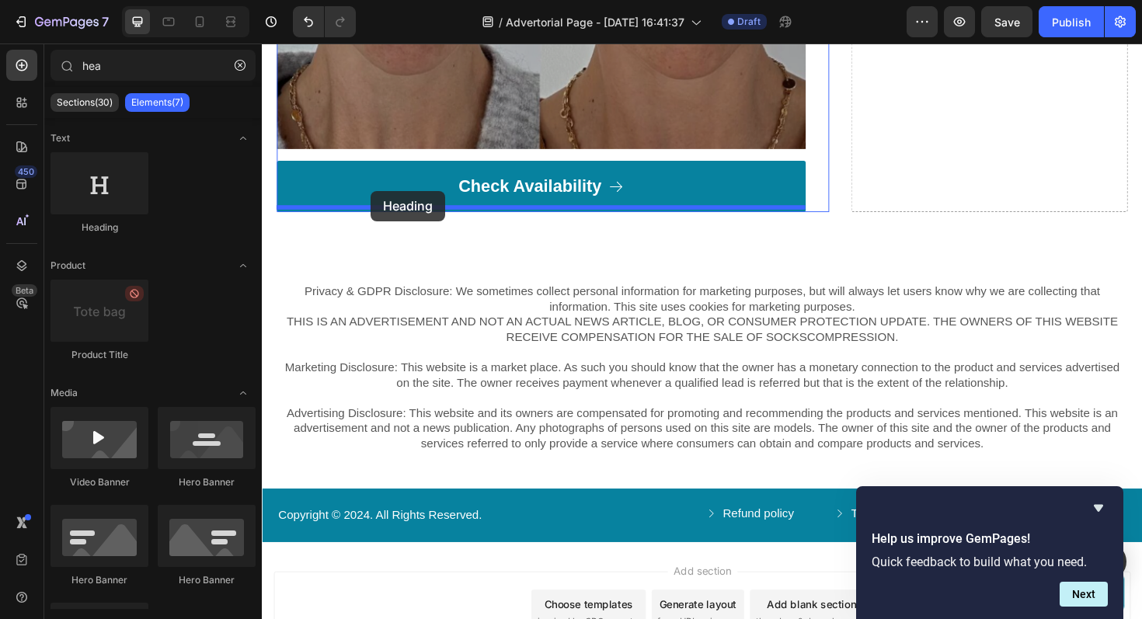
drag, startPoint x: 359, startPoint y: 238, endPoint x: 377, endPoint y: 200, distance: 42.1
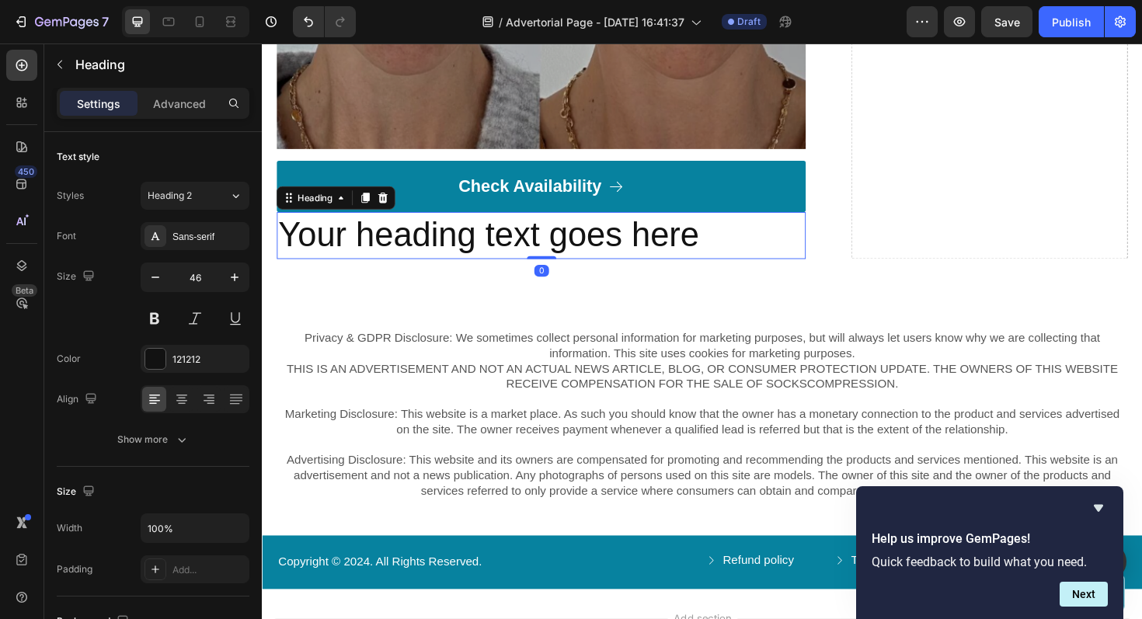
click at [496, 242] on h2 "Your heading text goes here" at bounding box center [557, 247] width 560 height 50
click at [496, 242] on p "Your heading text goes here" at bounding box center [557, 247] width 557 height 47
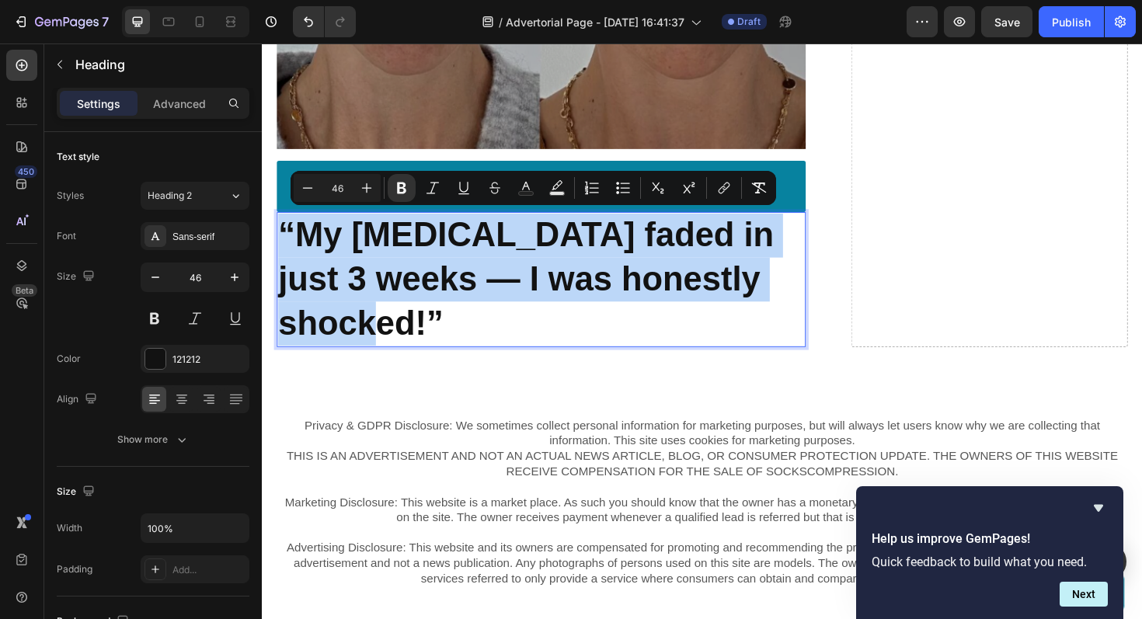
drag, startPoint x: 462, startPoint y: 332, endPoint x: 280, endPoint y: 251, distance: 199.7
click at [280, 251] on p "“My [MEDICAL_DATA] faded in just 3 weeks — I was honestly shocked!”" at bounding box center [557, 293] width 557 height 139
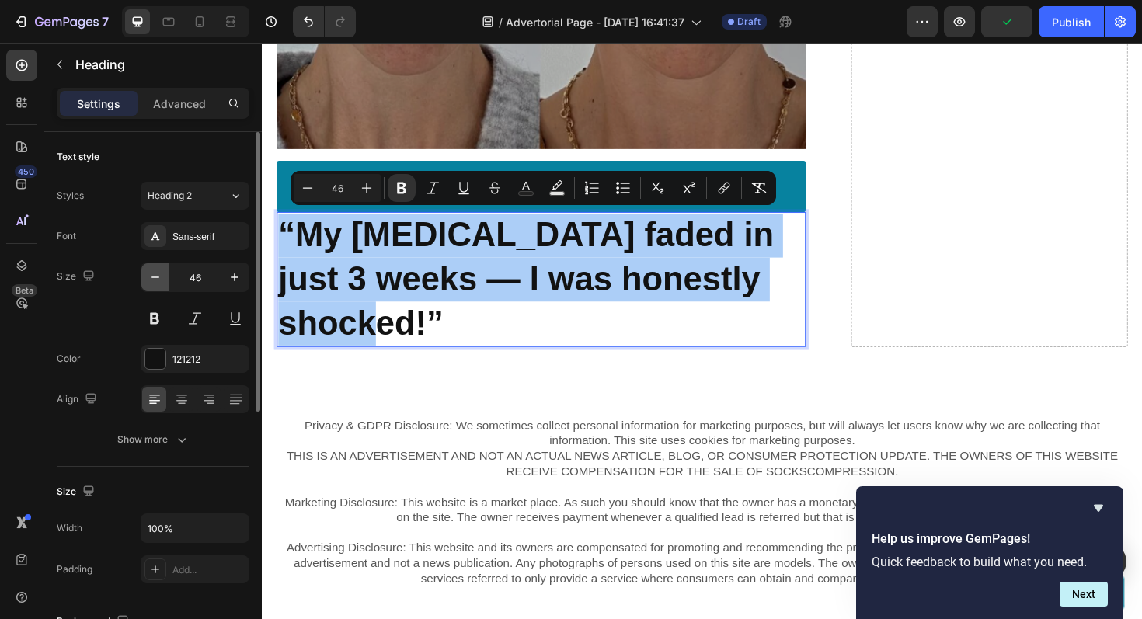
click at [157, 282] on icon "button" at bounding box center [156, 278] width 16 height 16
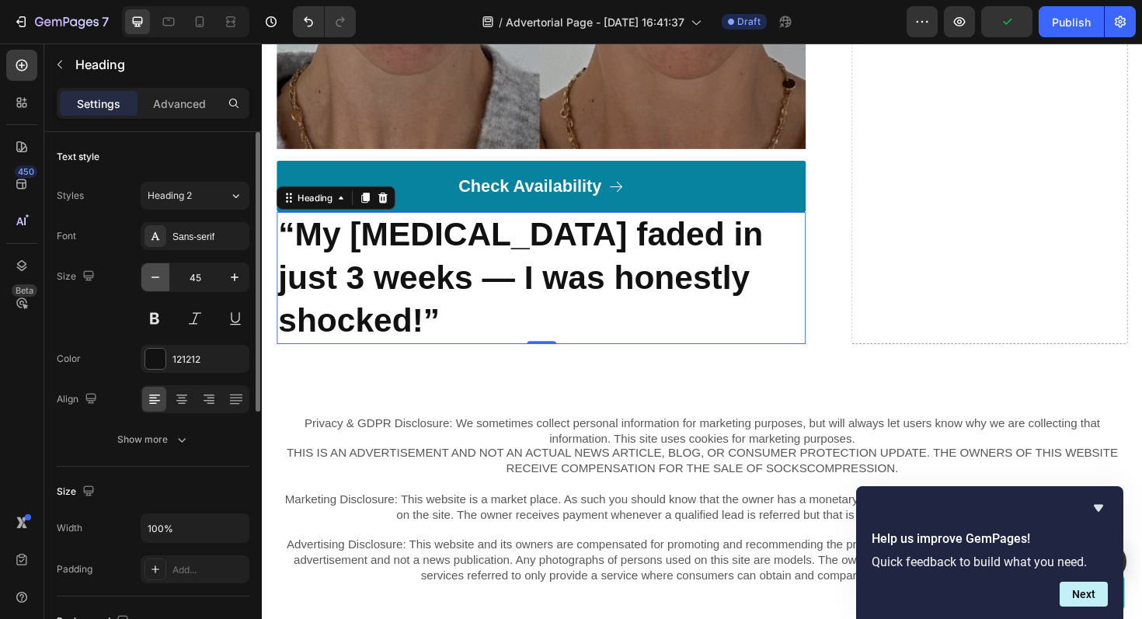
click at [157, 282] on icon "button" at bounding box center [156, 278] width 16 height 16
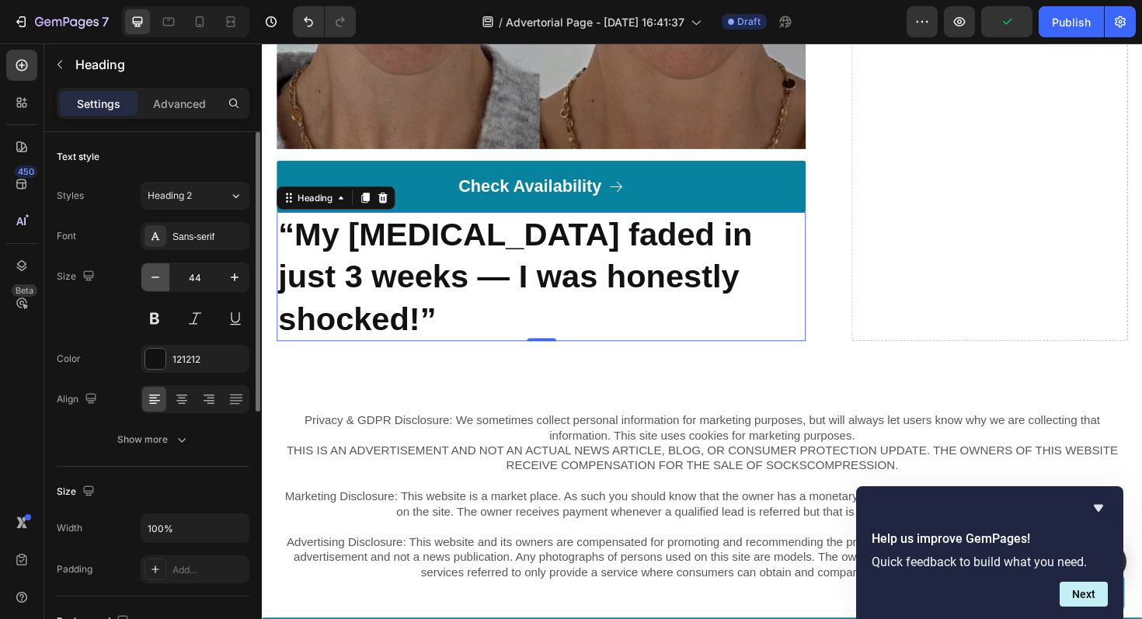
click at [157, 282] on icon "button" at bounding box center [156, 278] width 16 height 16
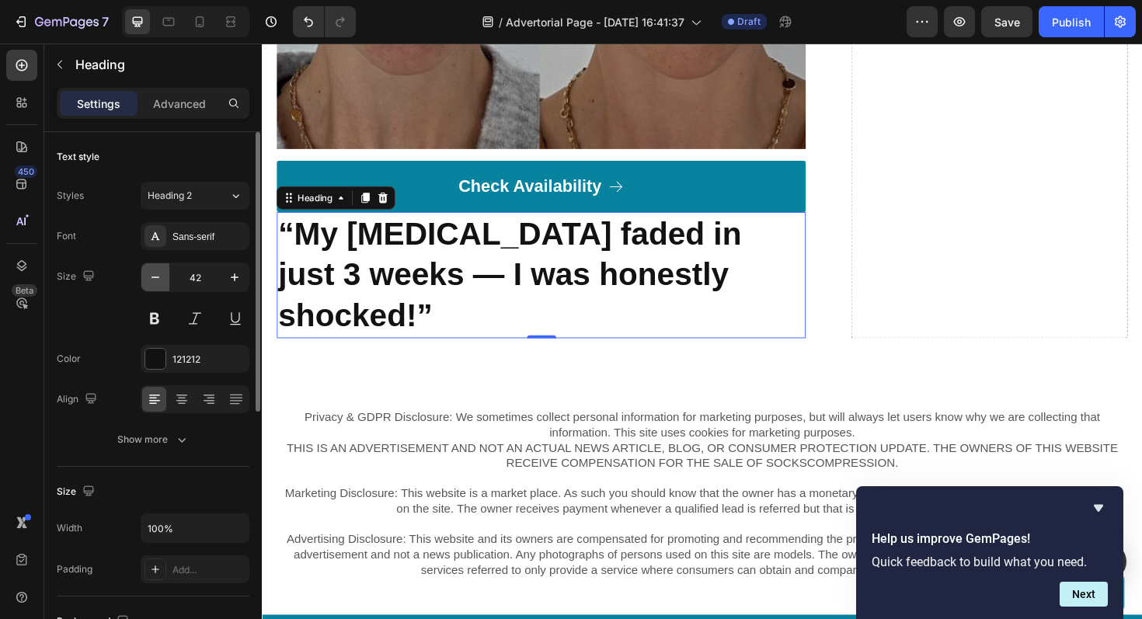
click at [157, 282] on icon "button" at bounding box center [156, 278] width 16 height 16
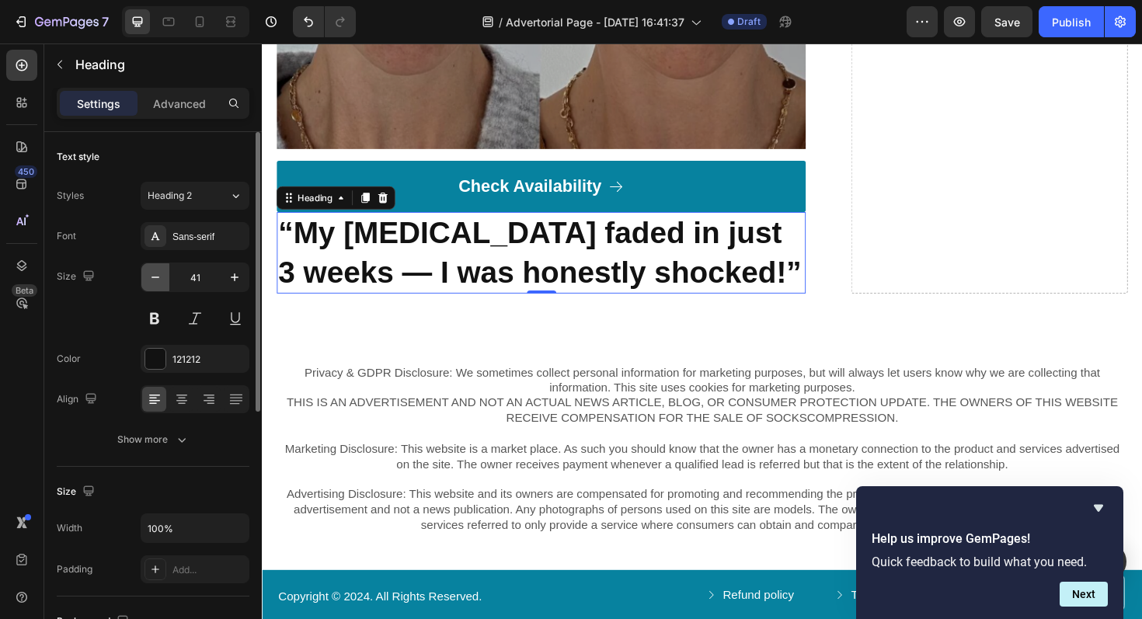
click at [157, 282] on icon "button" at bounding box center [156, 278] width 16 height 16
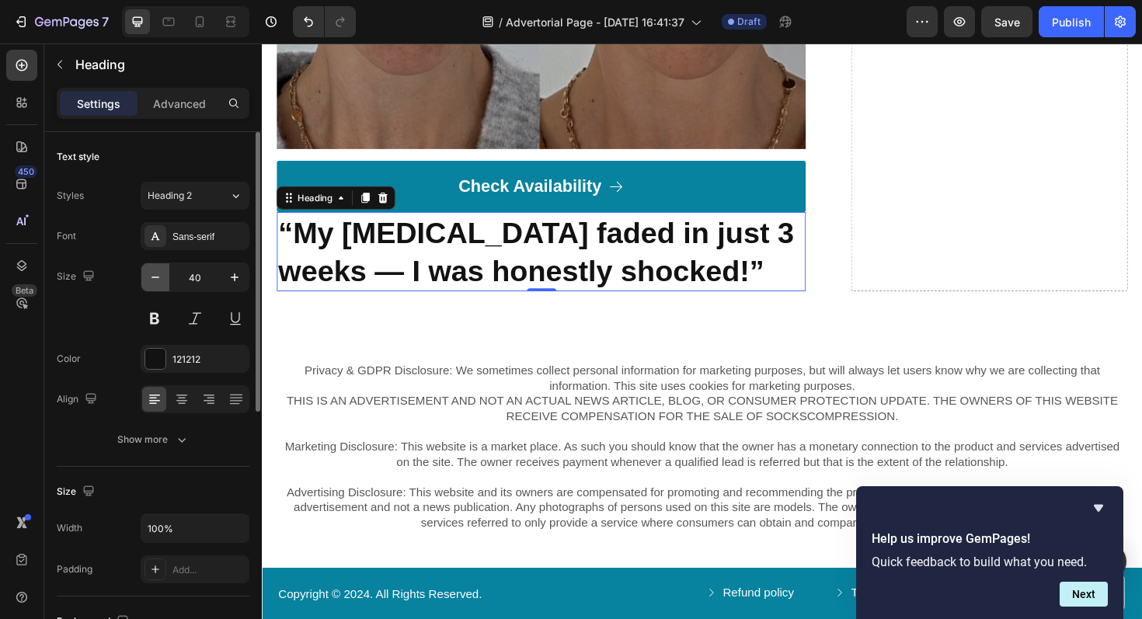
click at [157, 282] on icon "button" at bounding box center [156, 278] width 16 height 16
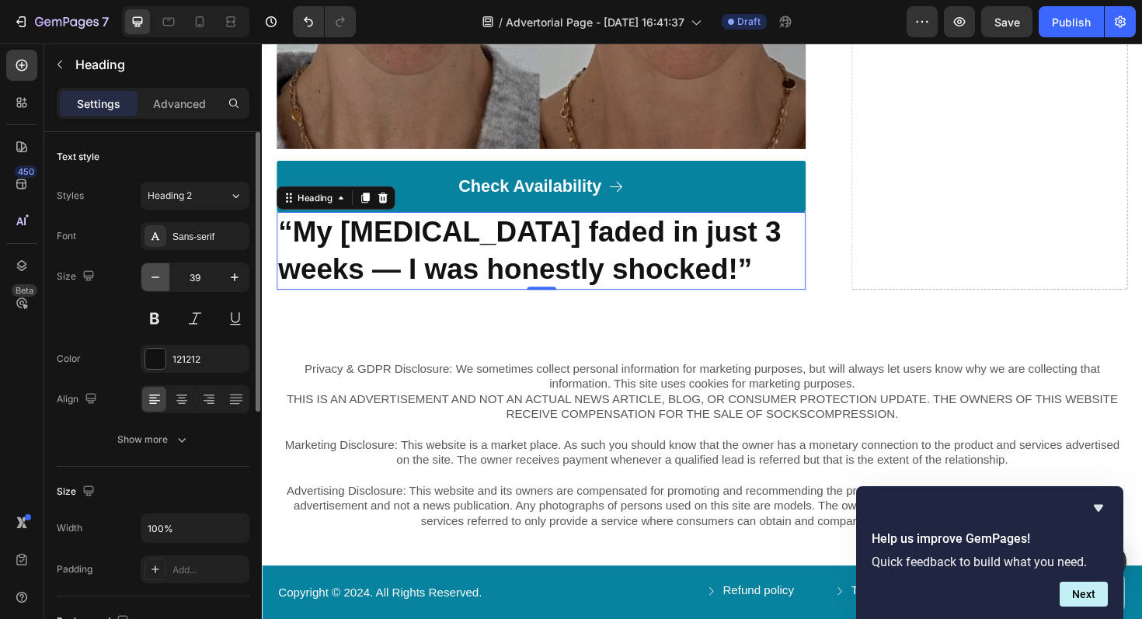
click at [157, 282] on icon "button" at bounding box center [156, 278] width 16 height 16
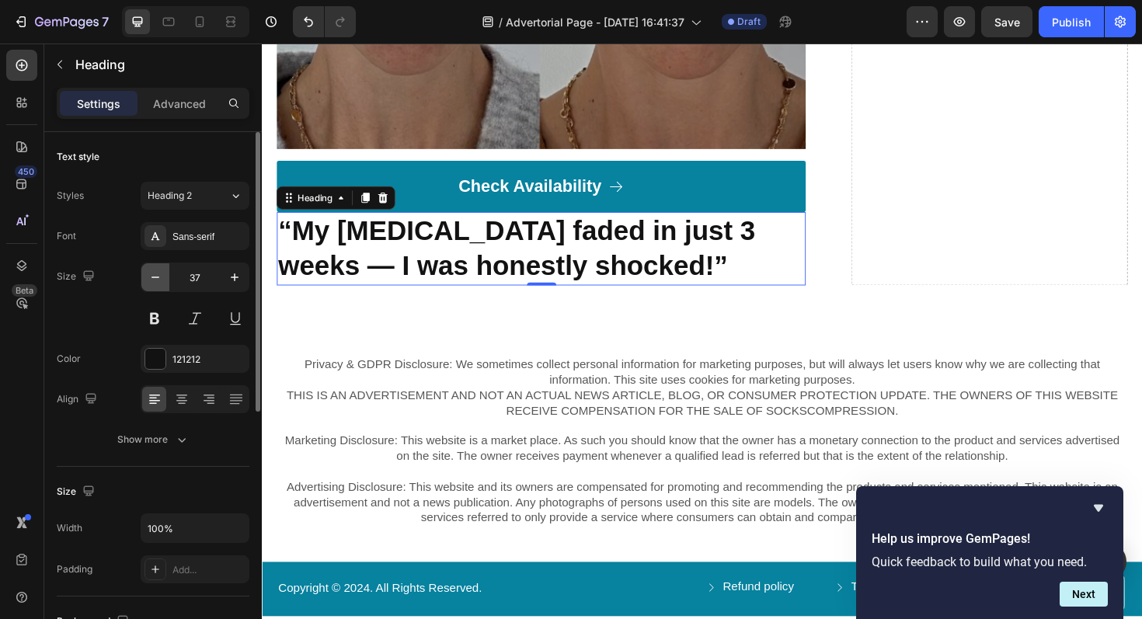
click at [157, 281] on icon "button" at bounding box center [156, 278] width 16 height 16
type input "36"
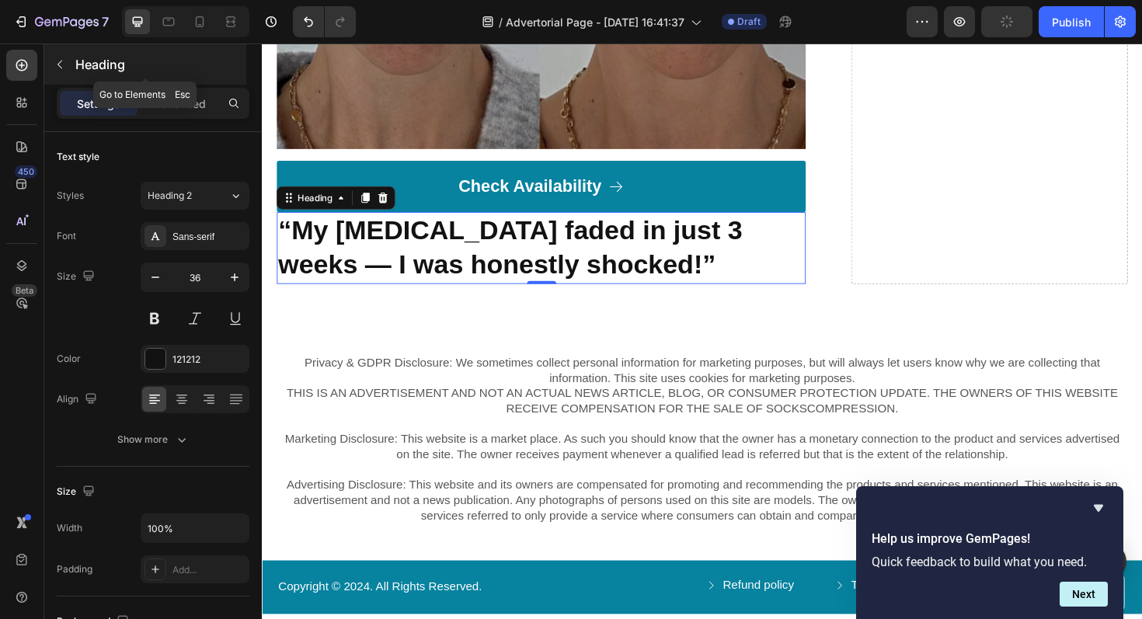
click at [61, 64] on icon "button" at bounding box center [60, 64] width 12 height 12
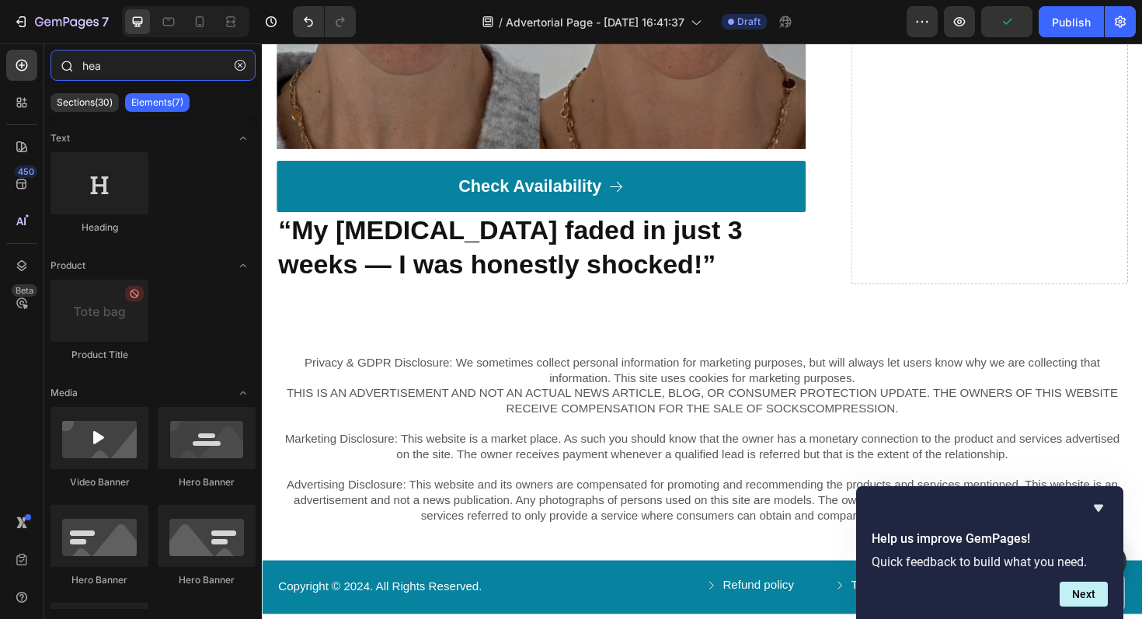
click at [152, 68] on input "hea" at bounding box center [153, 65] width 205 height 31
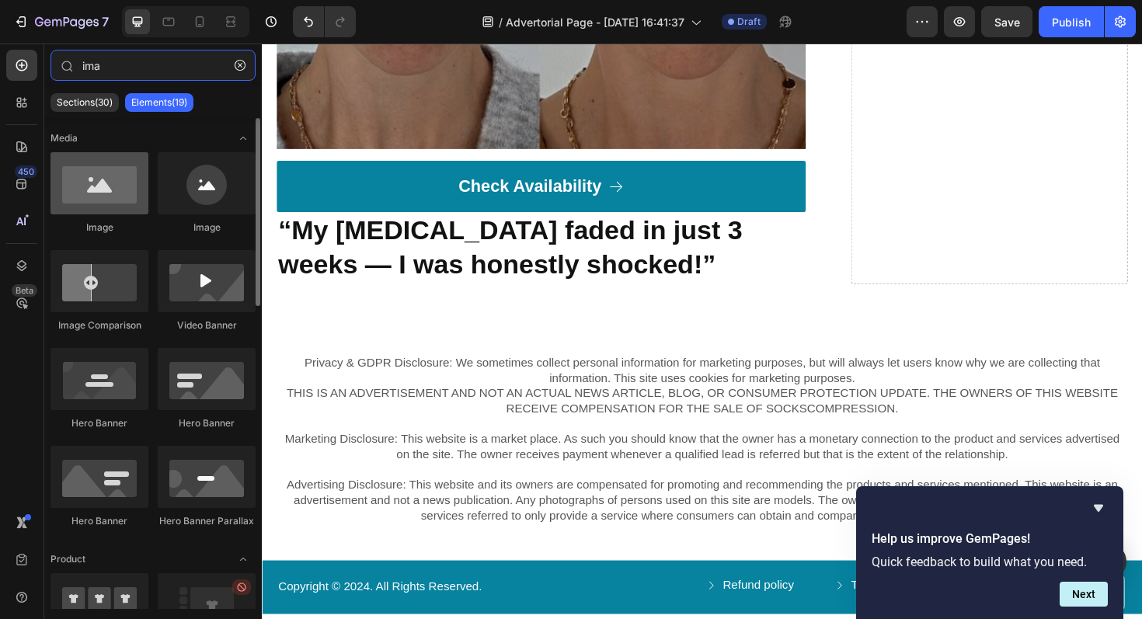
type input "ima"
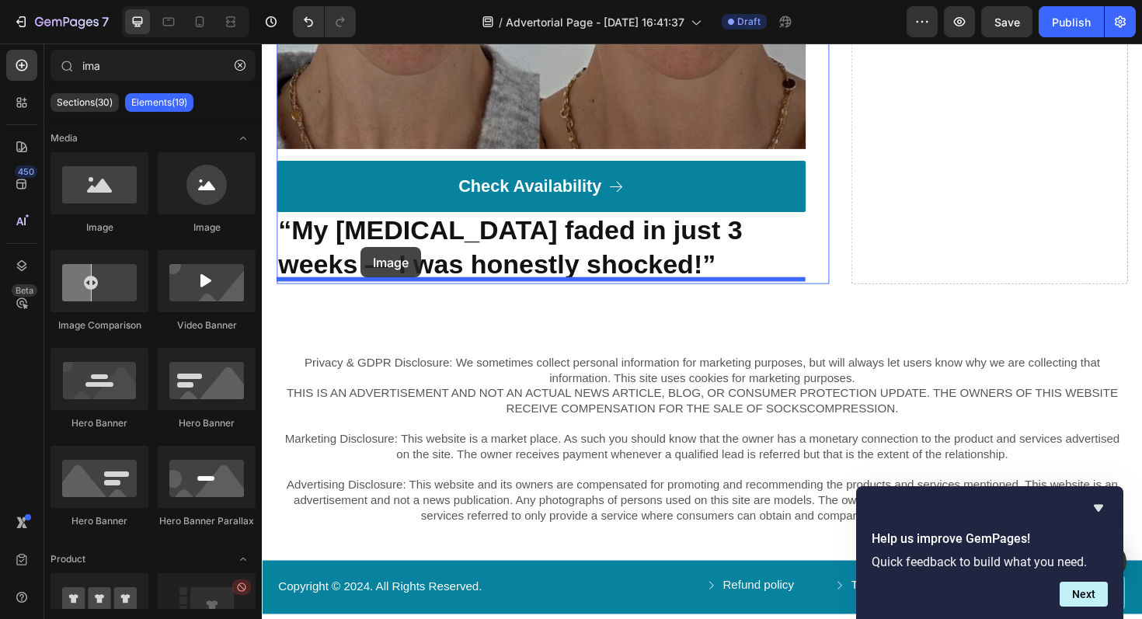
drag, startPoint x: 358, startPoint y: 235, endPoint x: 367, endPoint y: 260, distance: 25.6
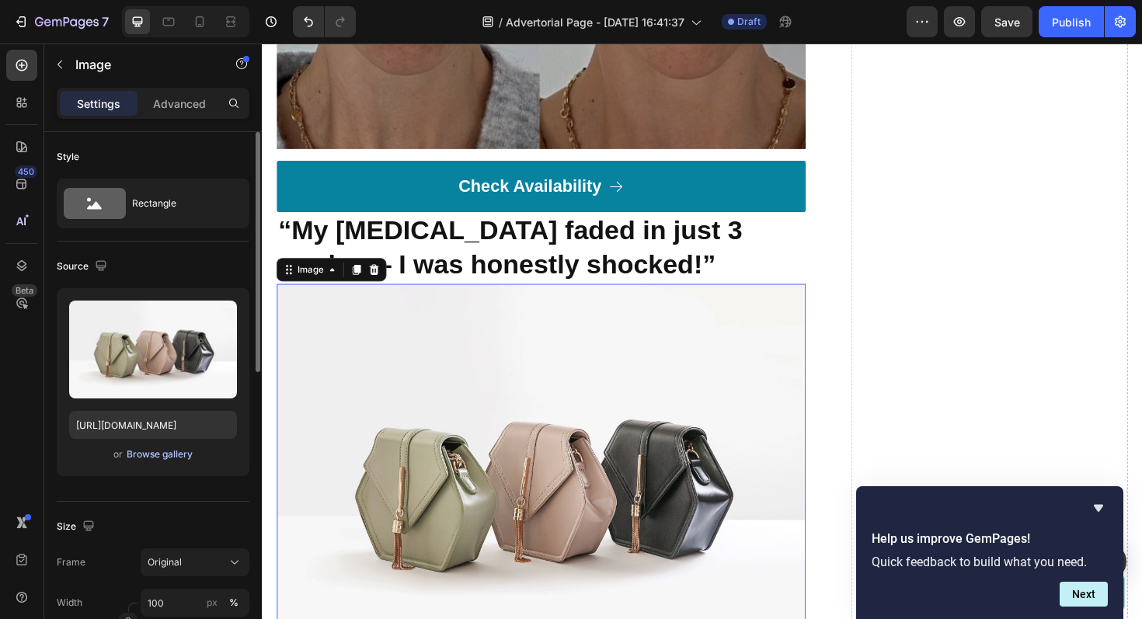
click at [147, 453] on div "Browse gallery" at bounding box center [160, 455] width 66 height 14
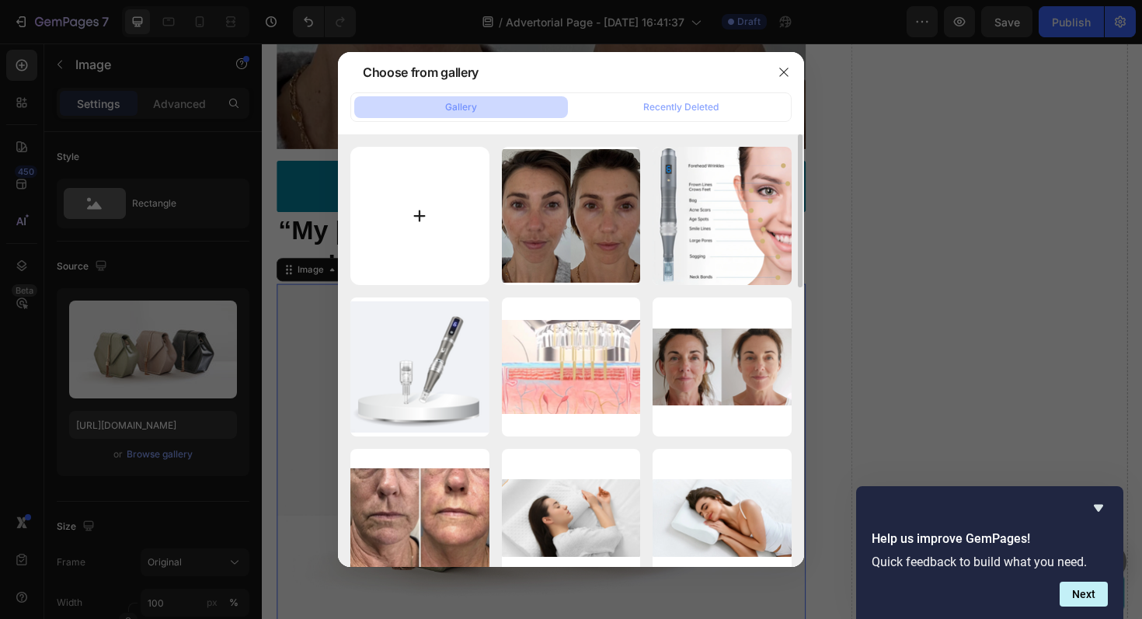
click at [424, 209] on input "file" at bounding box center [419, 216] width 139 height 139
type input "C:\fakepath\1750266532-stars.png"
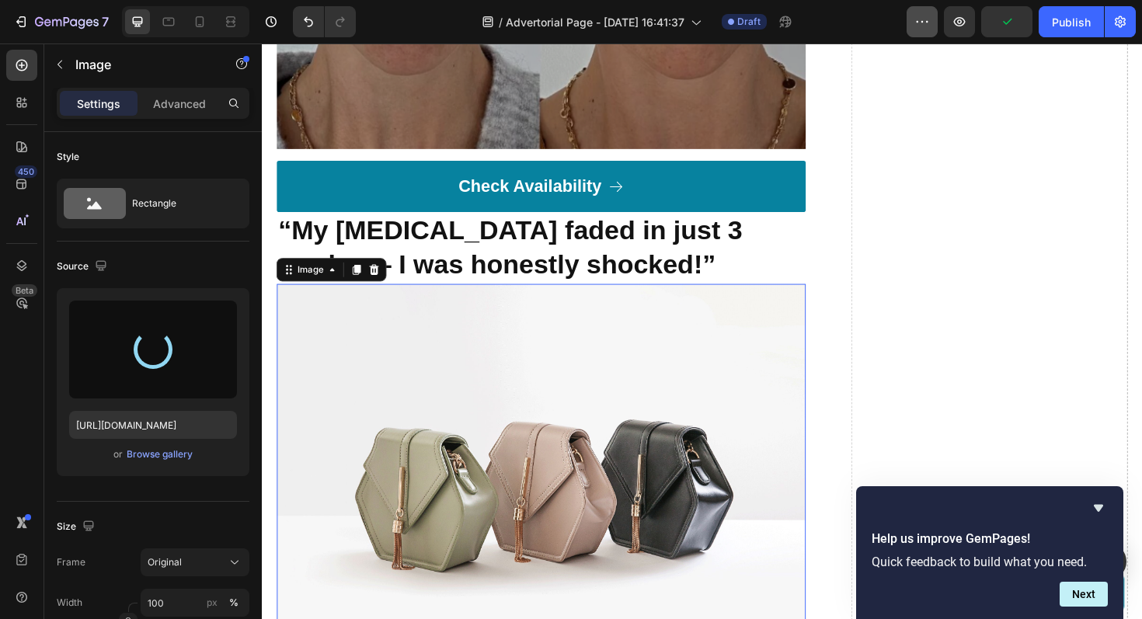
type input "[URL][DOMAIN_NAME]"
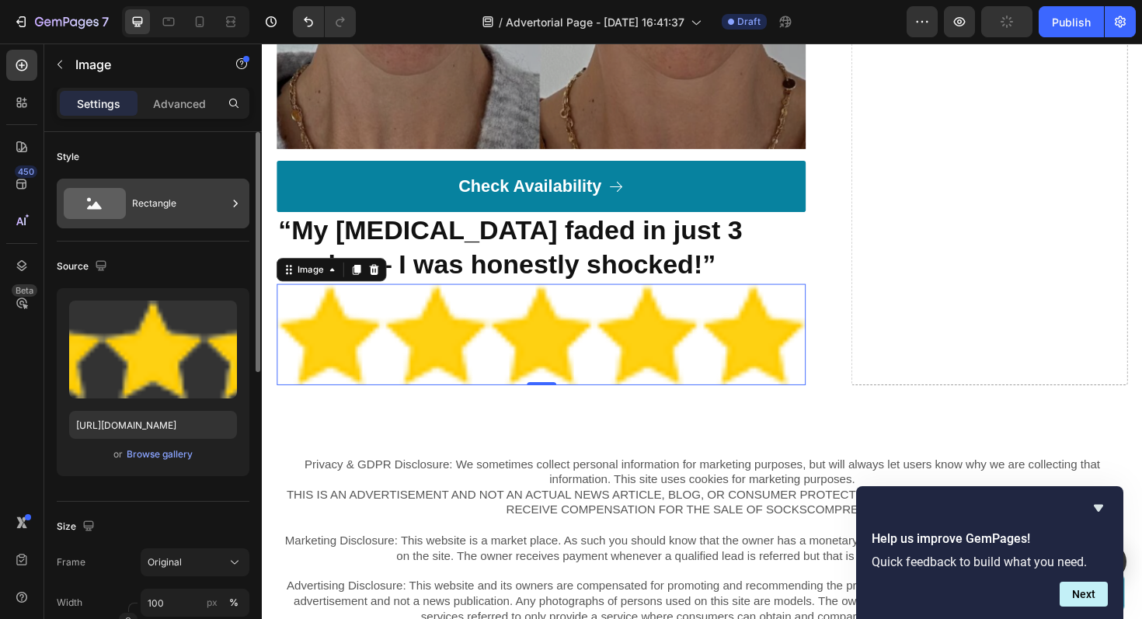
click at [188, 202] on div "Rectangle" at bounding box center [179, 204] width 95 height 36
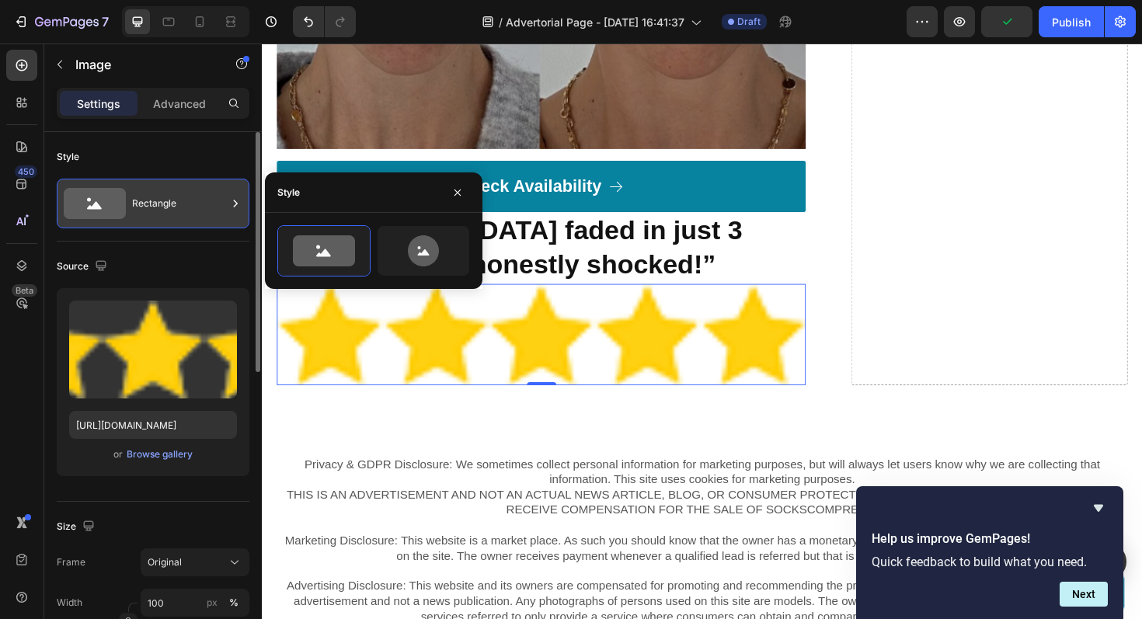
click at [188, 202] on div "Rectangle" at bounding box center [179, 204] width 95 height 36
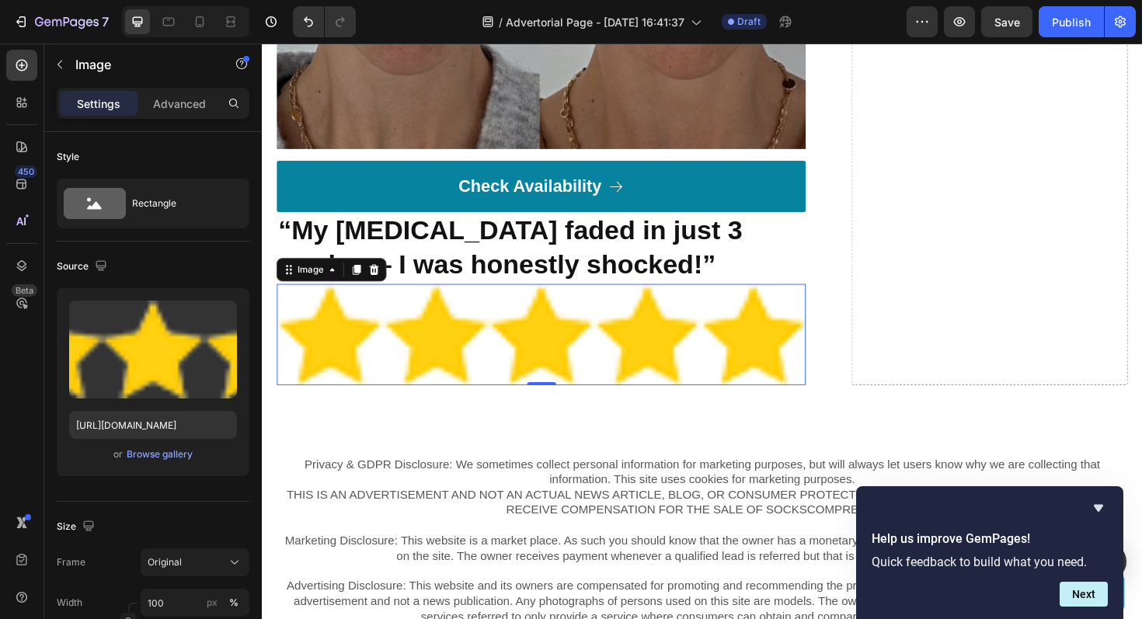
click at [504, 335] on img at bounding box center [557, 351] width 560 height 107
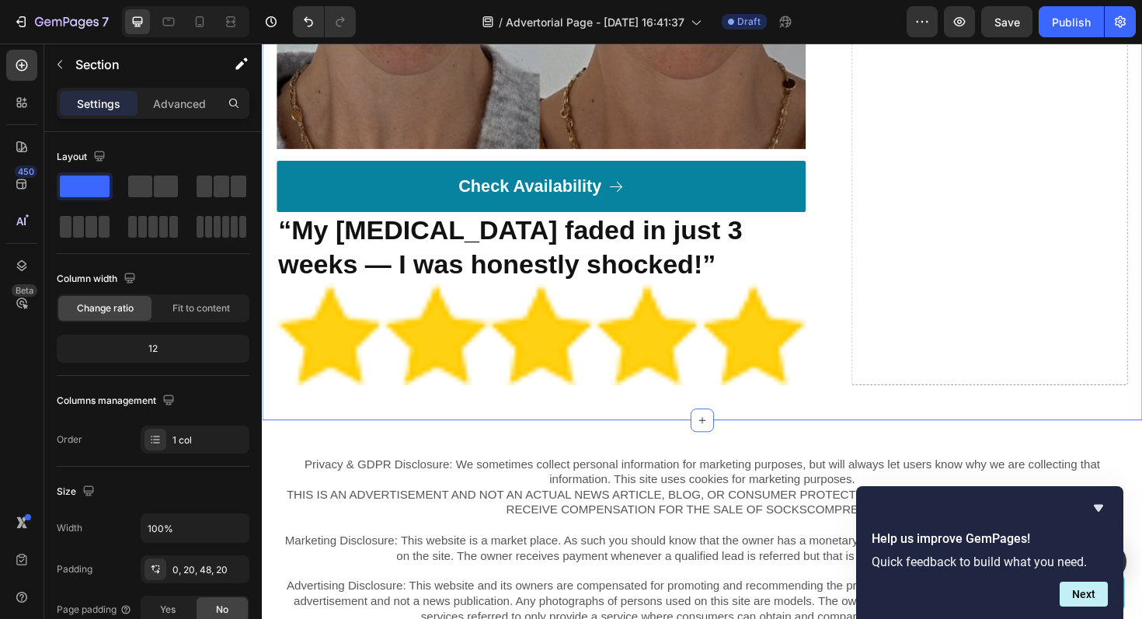
click at [595, 356] on img at bounding box center [557, 351] width 560 height 107
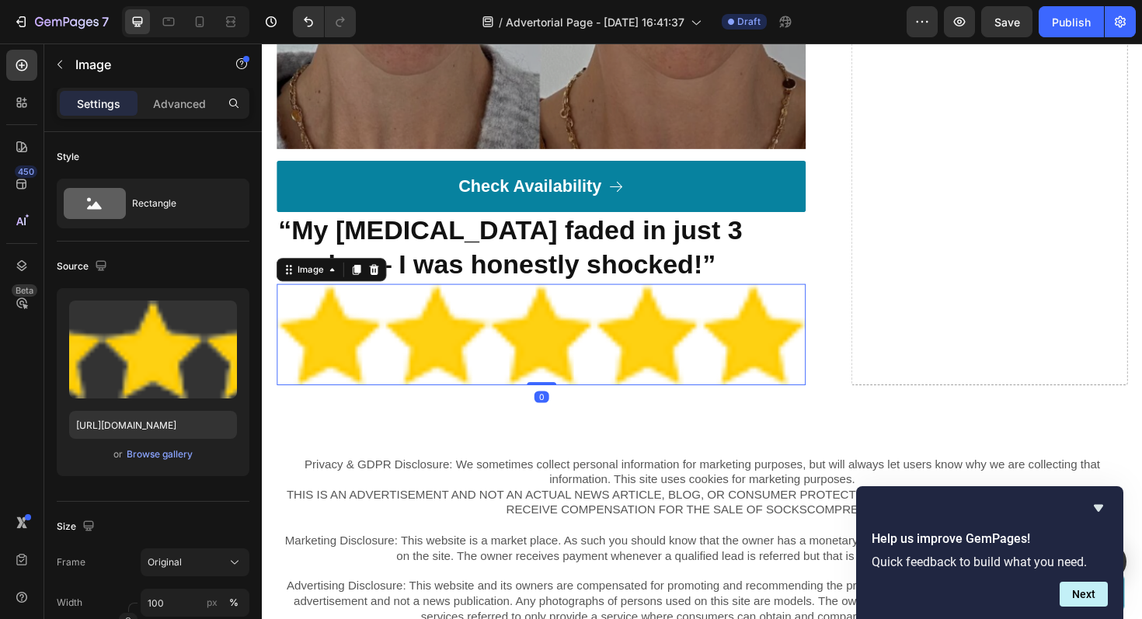
drag, startPoint x: 557, startPoint y: 399, endPoint x: 553, endPoint y: 357, distance: 41.4
click at [553, 357] on div "Image 0" at bounding box center [557, 351] width 560 height 107
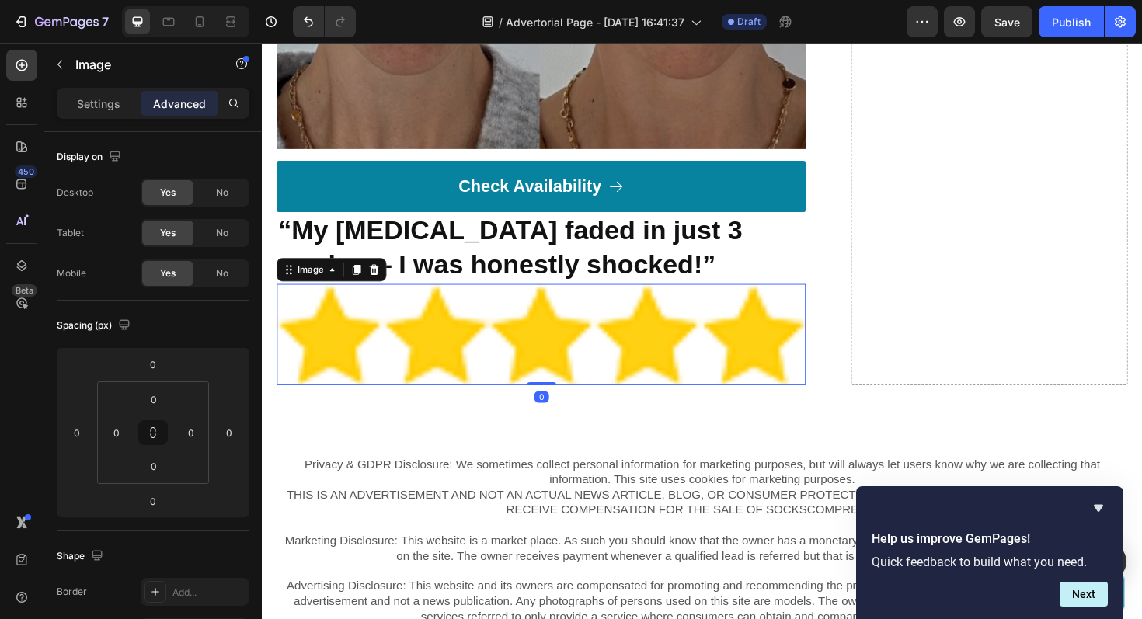
click at [535, 358] on img at bounding box center [557, 351] width 560 height 107
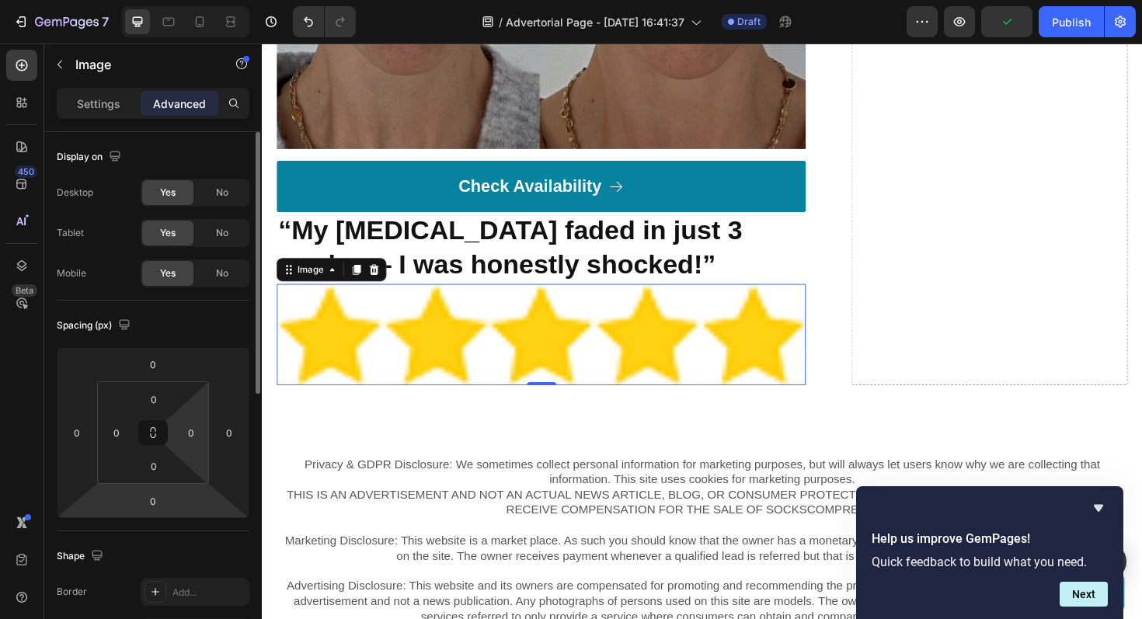
scroll to position [4, 0]
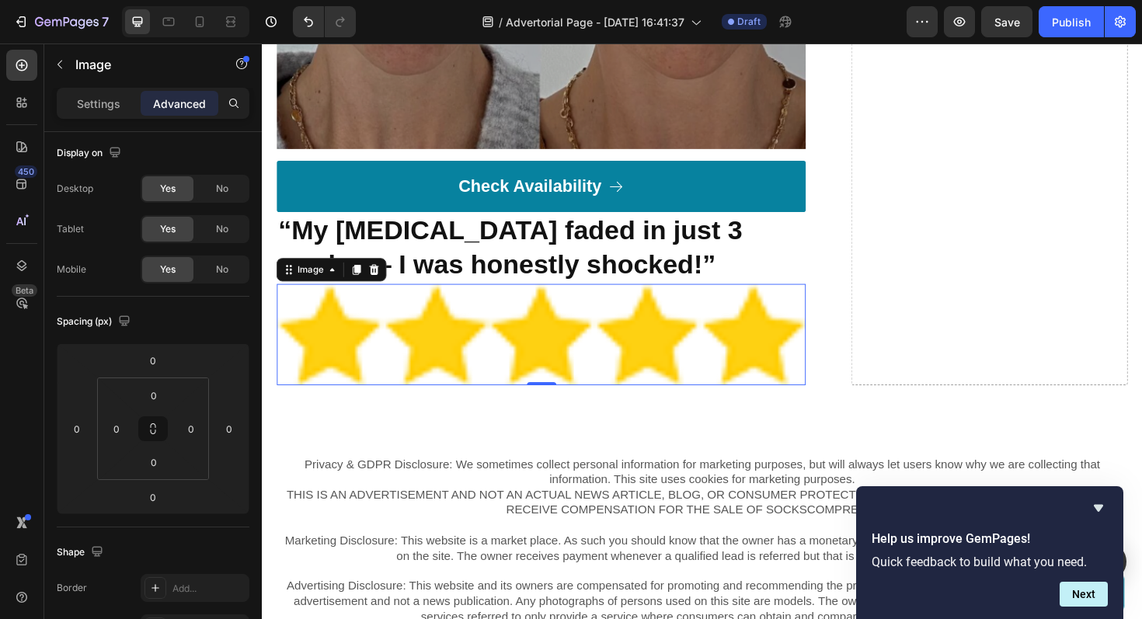
click at [748, 354] on img at bounding box center [557, 351] width 560 height 107
click at [61, 67] on icon "button" at bounding box center [60, 64] width 12 height 12
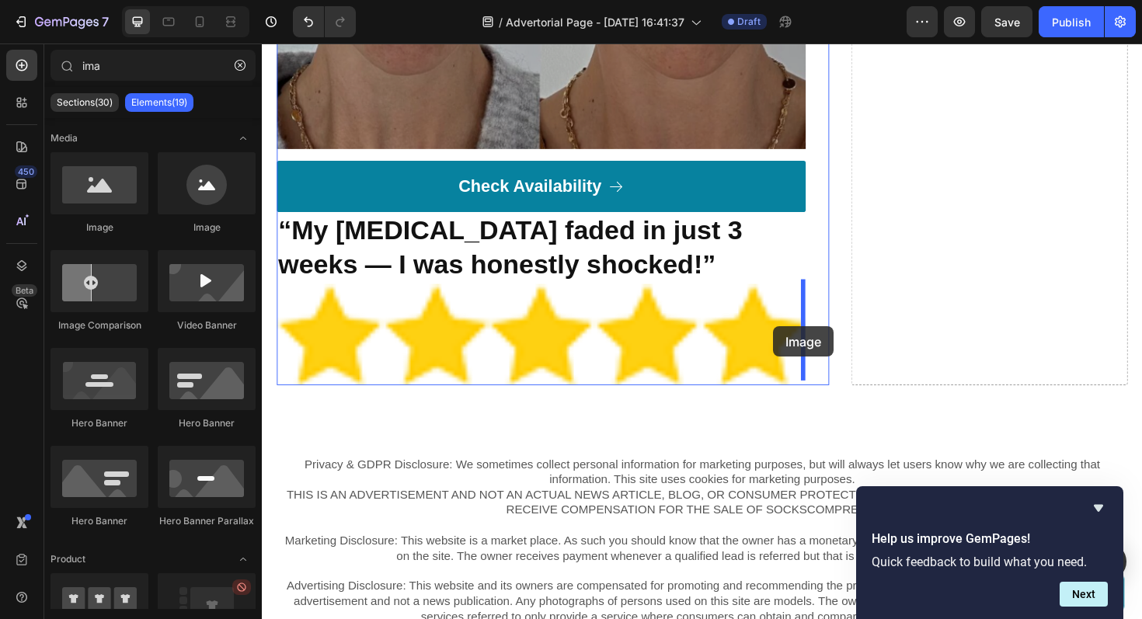
drag, startPoint x: 369, startPoint y: 237, endPoint x: 804, endPoint y: 344, distance: 447.3
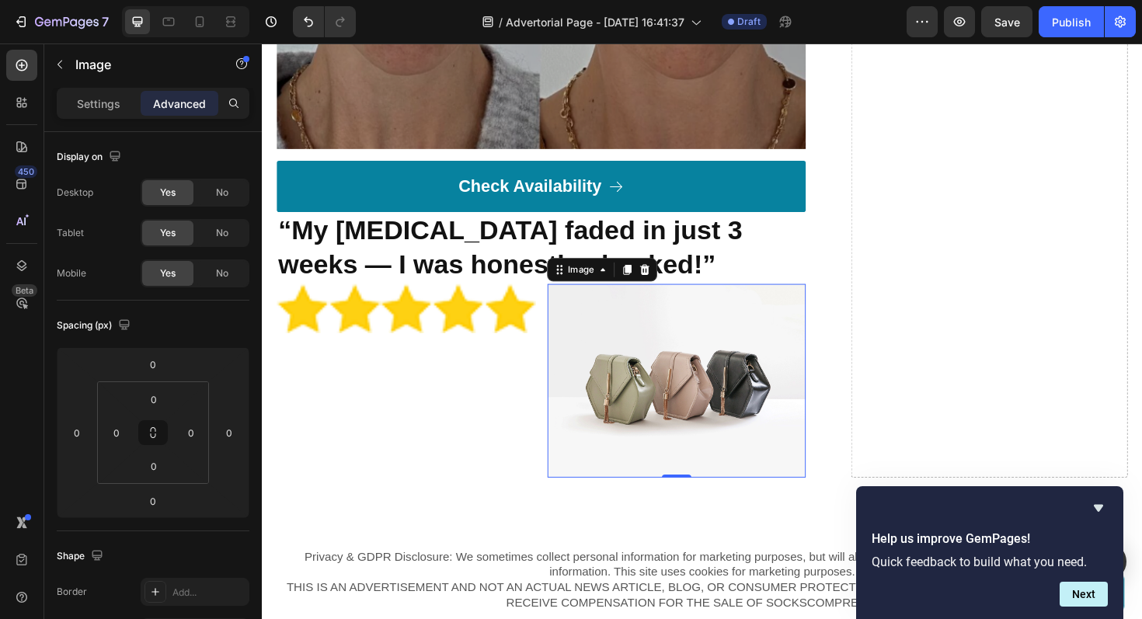
click at [654, 370] on img at bounding box center [701, 401] width 274 height 206
click at [679, 379] on img at bounding box center [701, 401] width 274 height 206
click at [62, 64] on icon "button" at bounding box center [60, 64] width 12 height 12
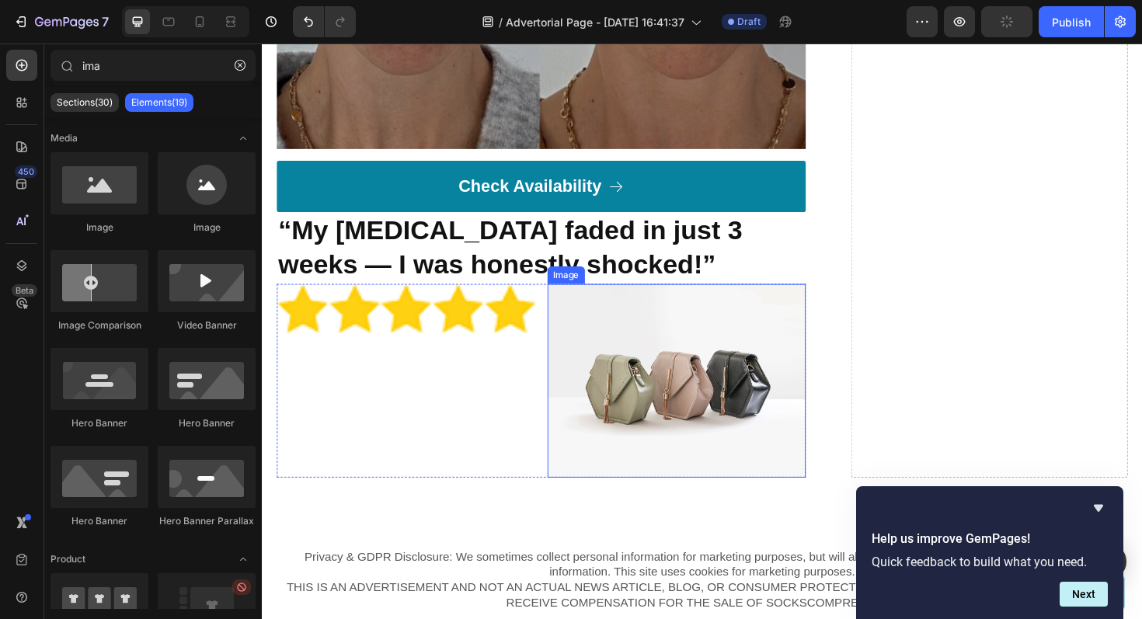
click at [668, 385] on img at bounding box center [701, 401] width 274 height 206
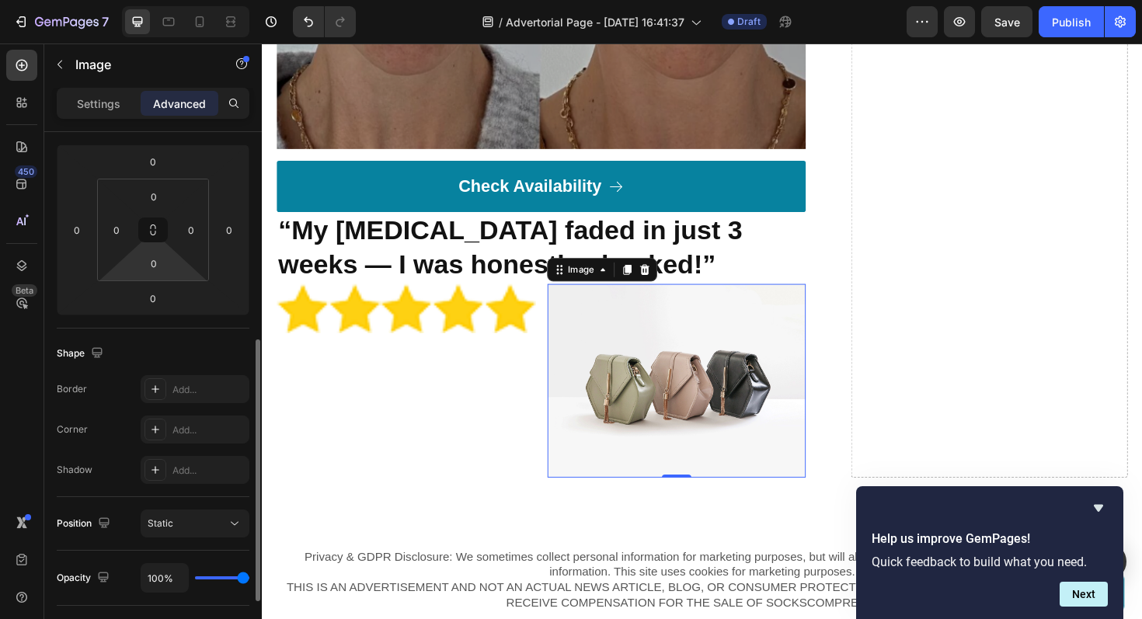
scroll to position [0, 0]
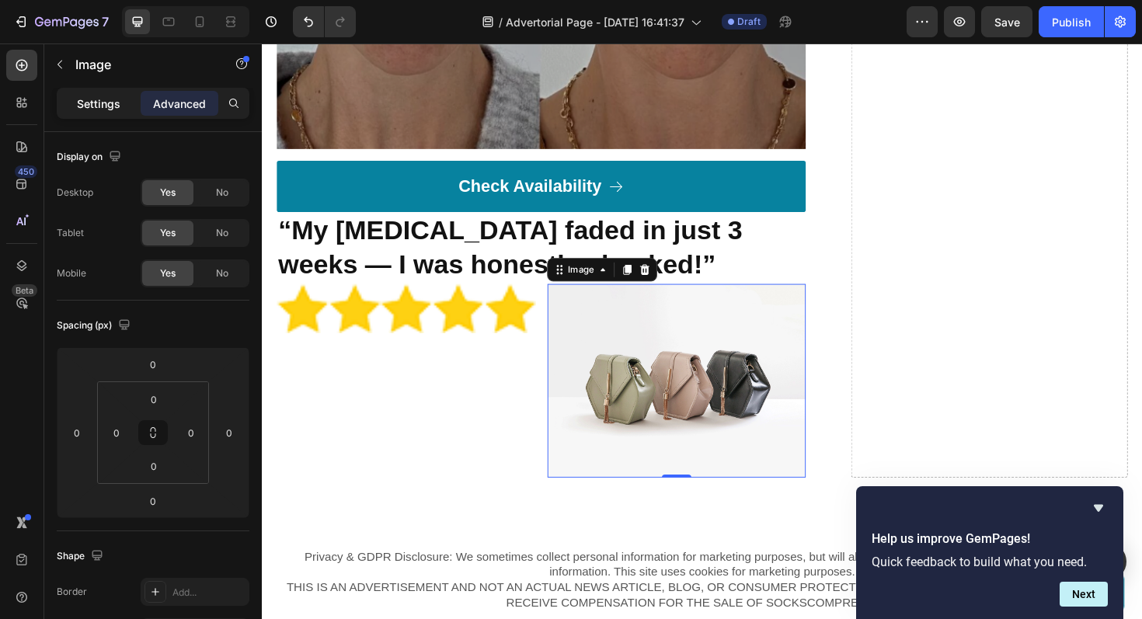
click at [107, 98] on p "Settings" at bounding box center [99, 104] width 44 height 16
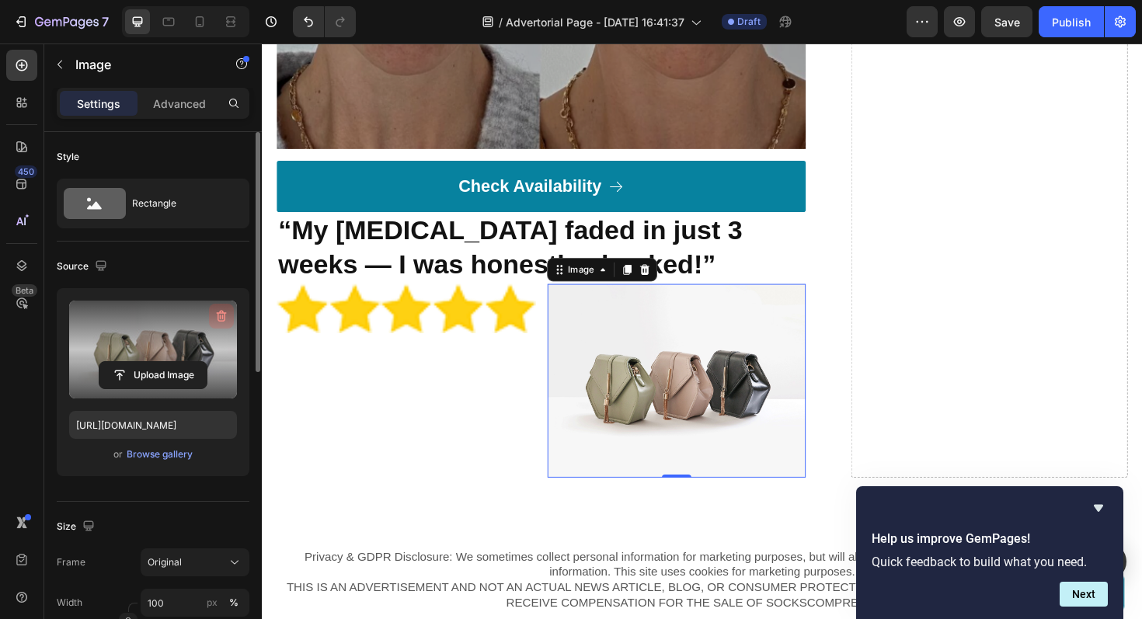
click at [222, 316] on icon "button" at bounding box center [223, 317] width 2 height 5
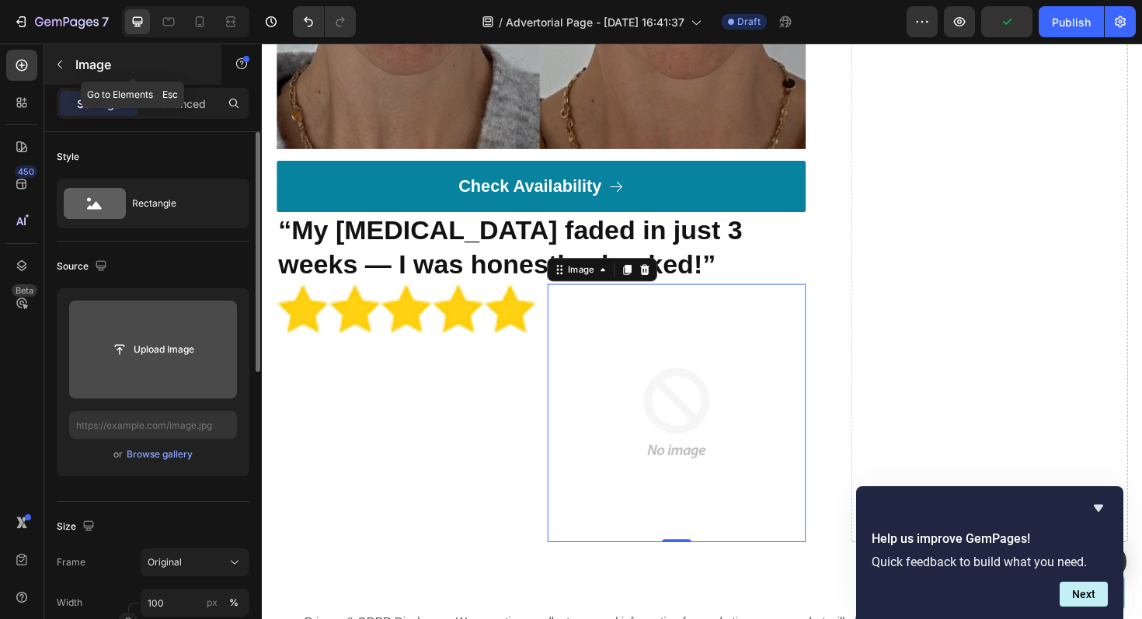
click at [62, 68] on icon "button" at bounding box center [60, 64] width 12 height 12
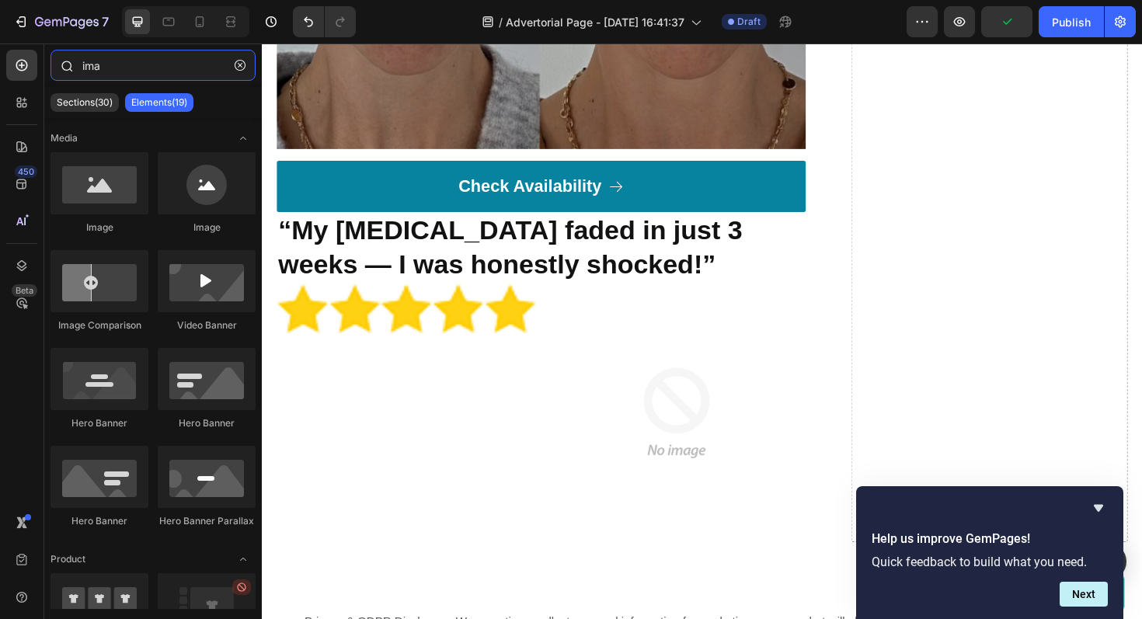
click at [134, 71] on input "ima" at bounding box center [153, 65] width 205 height 31
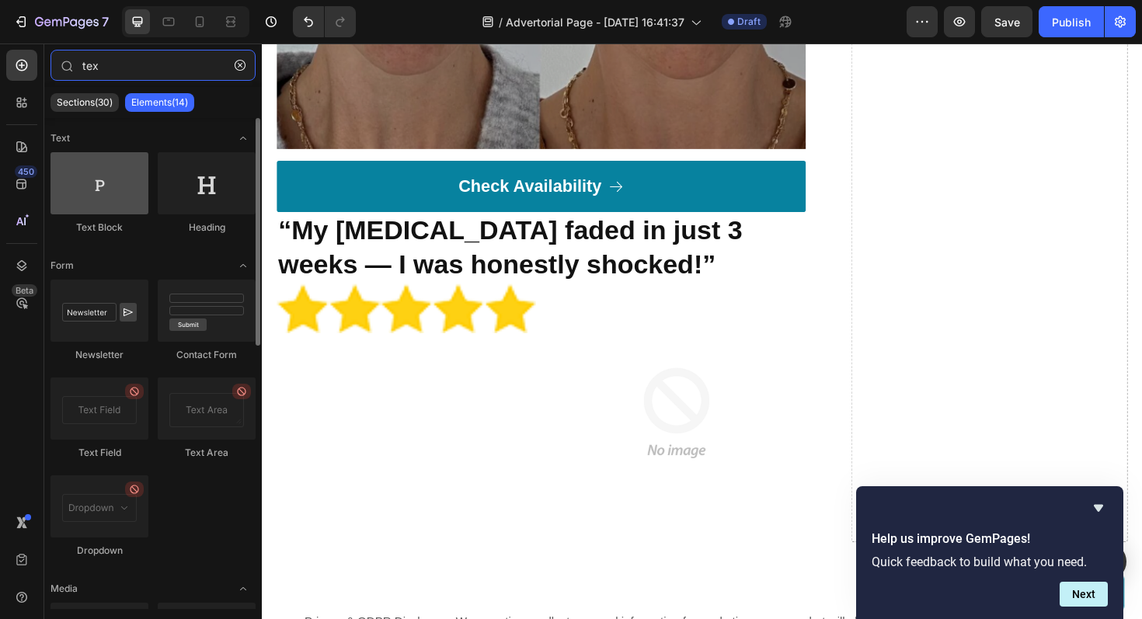
type input "tex"
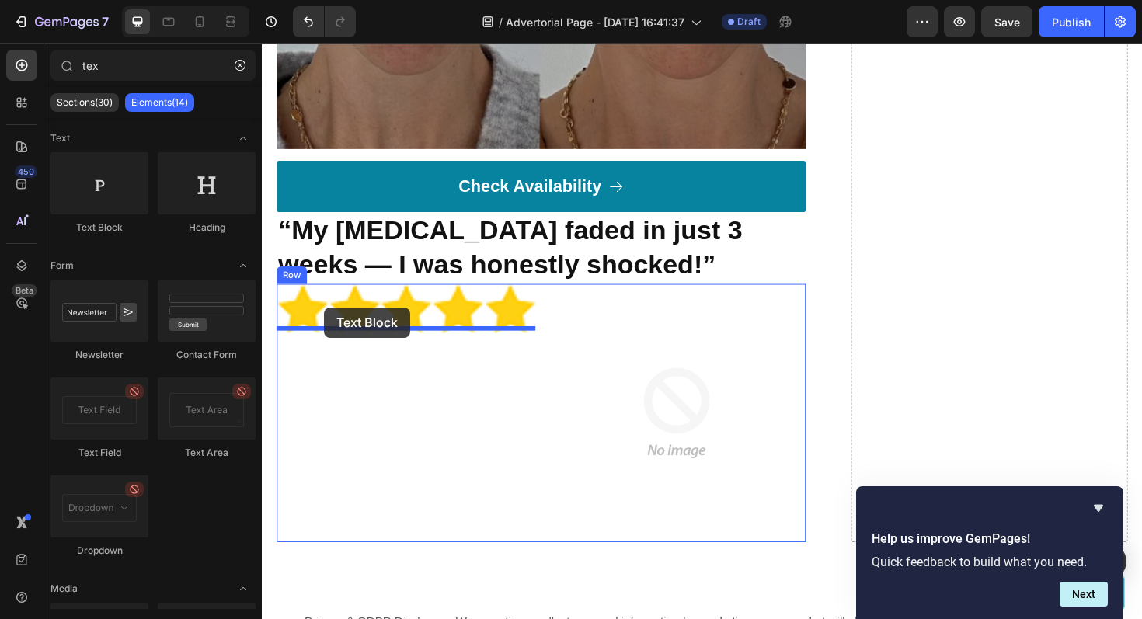
drag, startPoint x: 347, startPoint y: 231, endPoint x: 328, endPoint y: 323, distance: 94.5
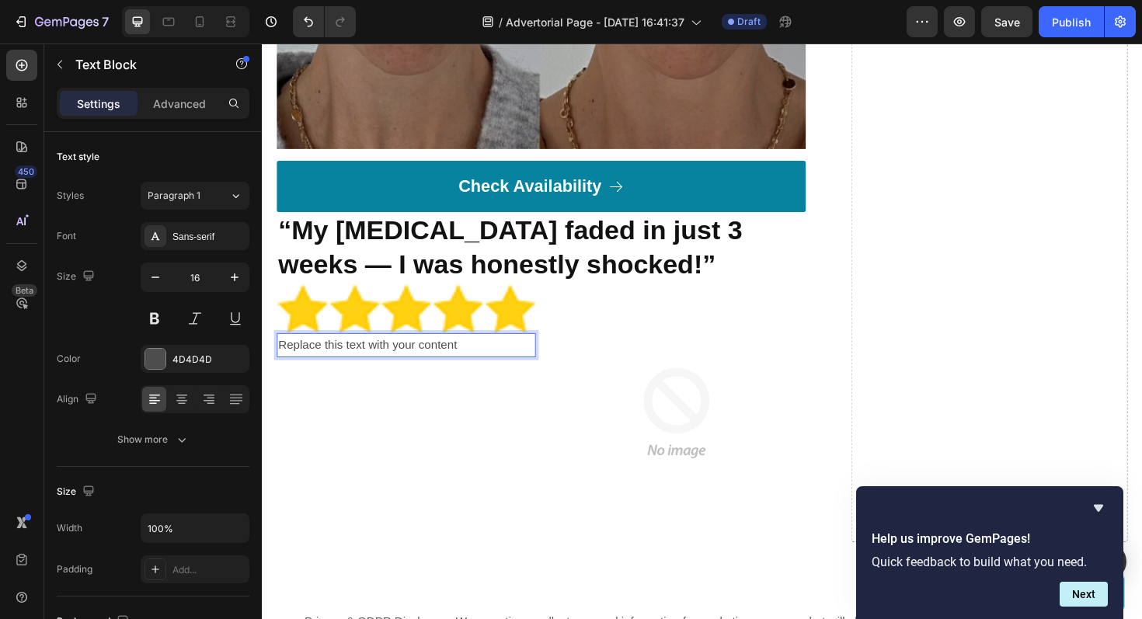
click at [349, 361] on div "Replace this text with your content" at bounding box center [414, 363] width 274 height 26
click at [349, 361] on p "Replace this text with your content" at bounding box center [414, 363] width 271 height 23
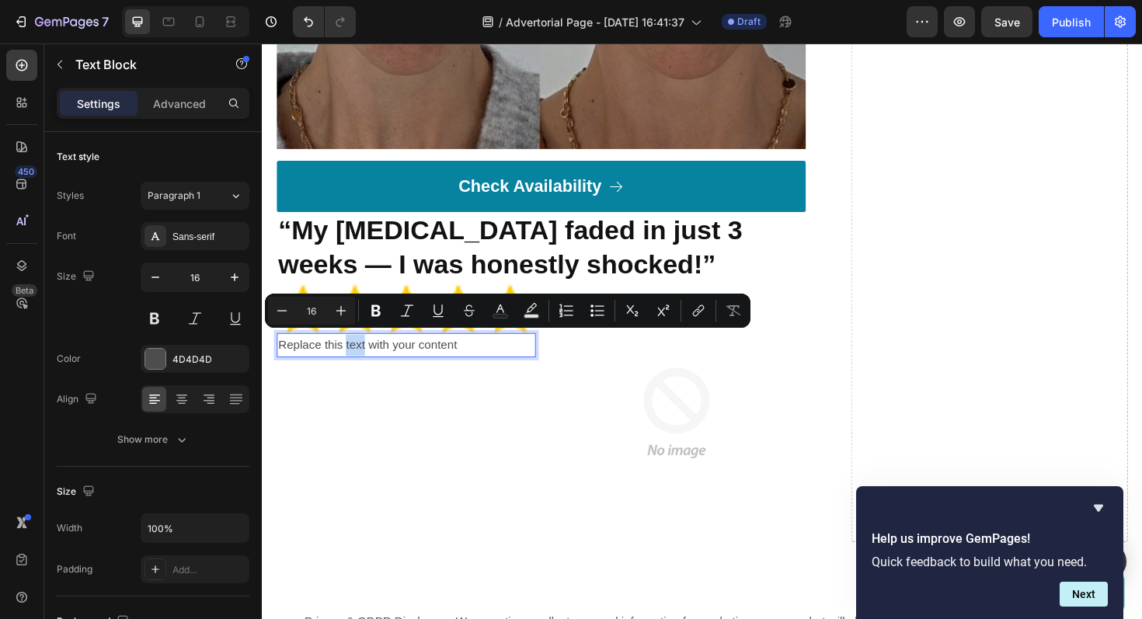
click at [349, 361] on p "Replace this text with your content" at bounding box center [414, 363] width 271 height 23
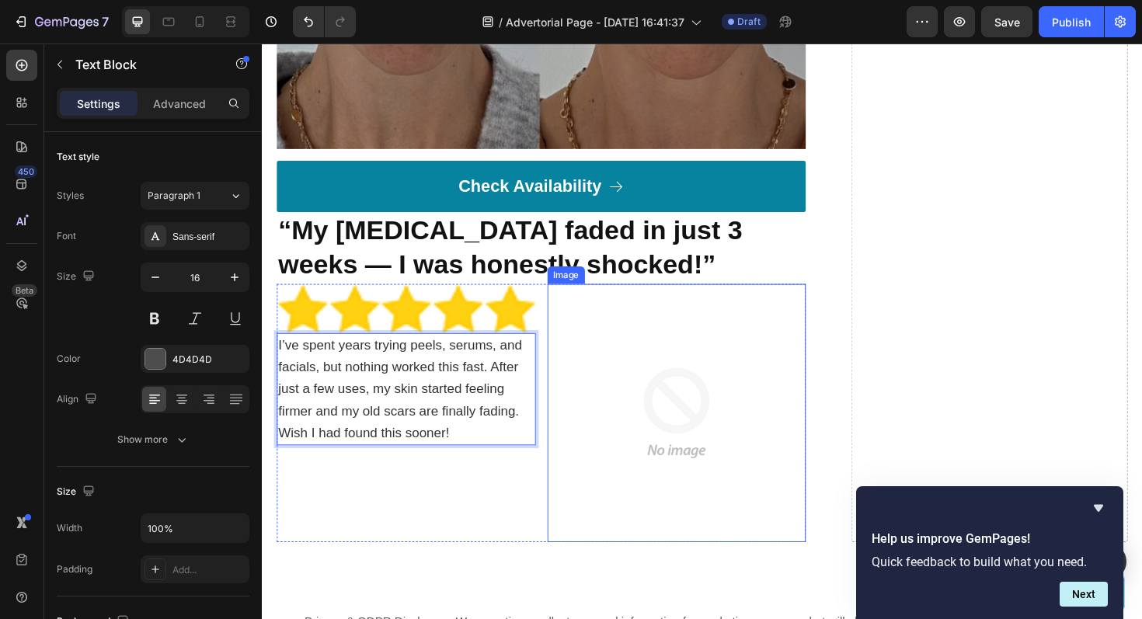
click at [677, 403] on img at bounding box center [701, 435] width 274 height 274
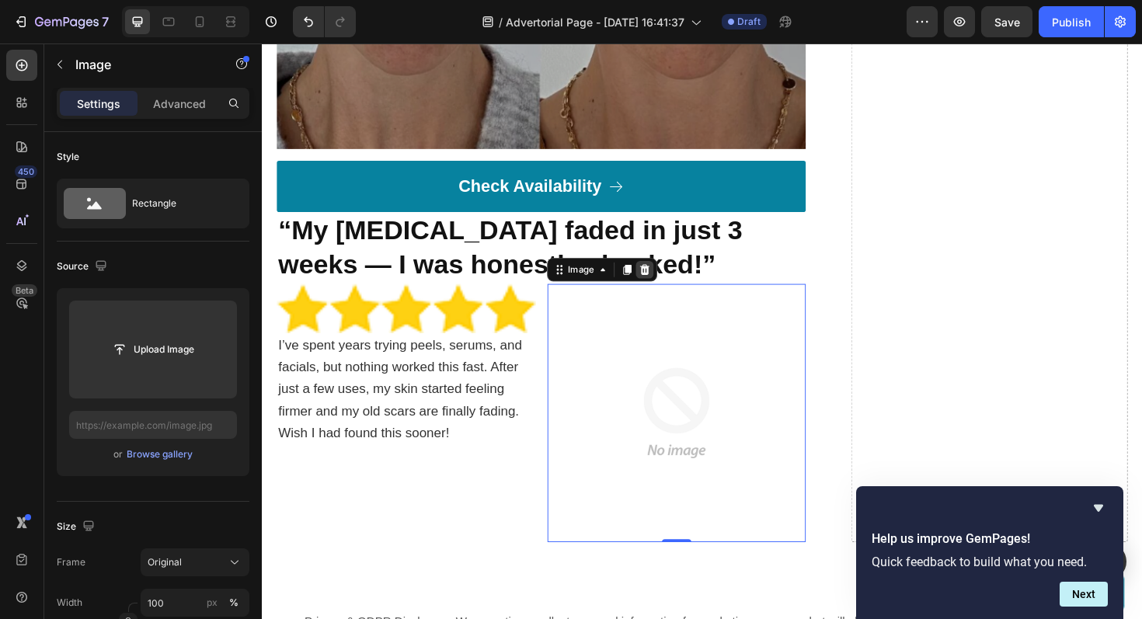
click at [670, 283] on icon at bounding box center [667, 283] width 10 height 11
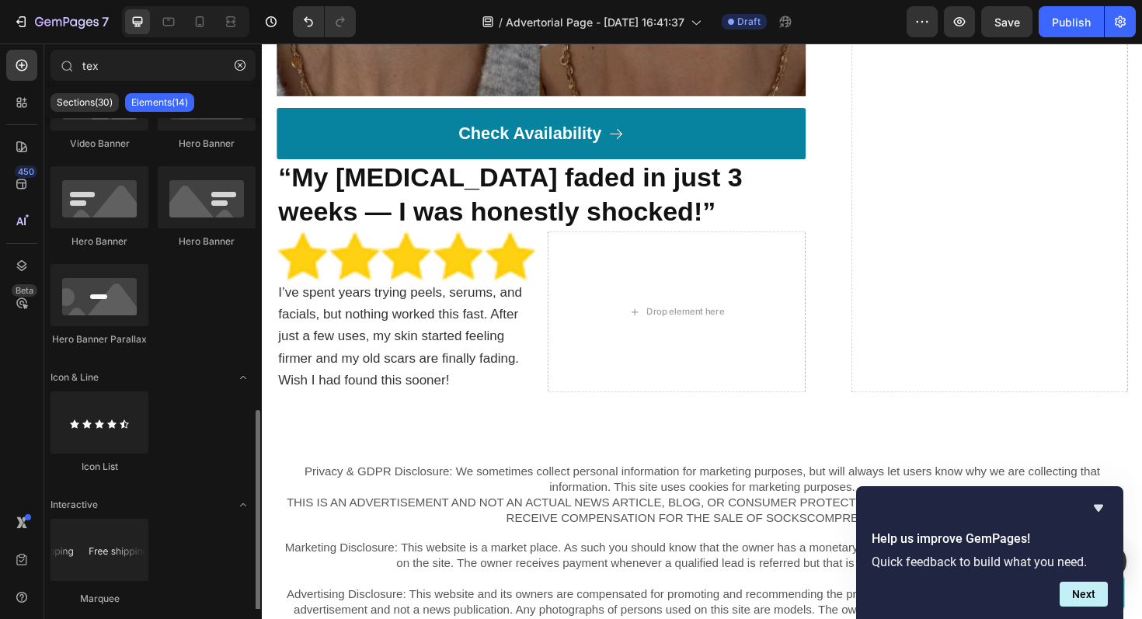
scroll to position [564, 0]
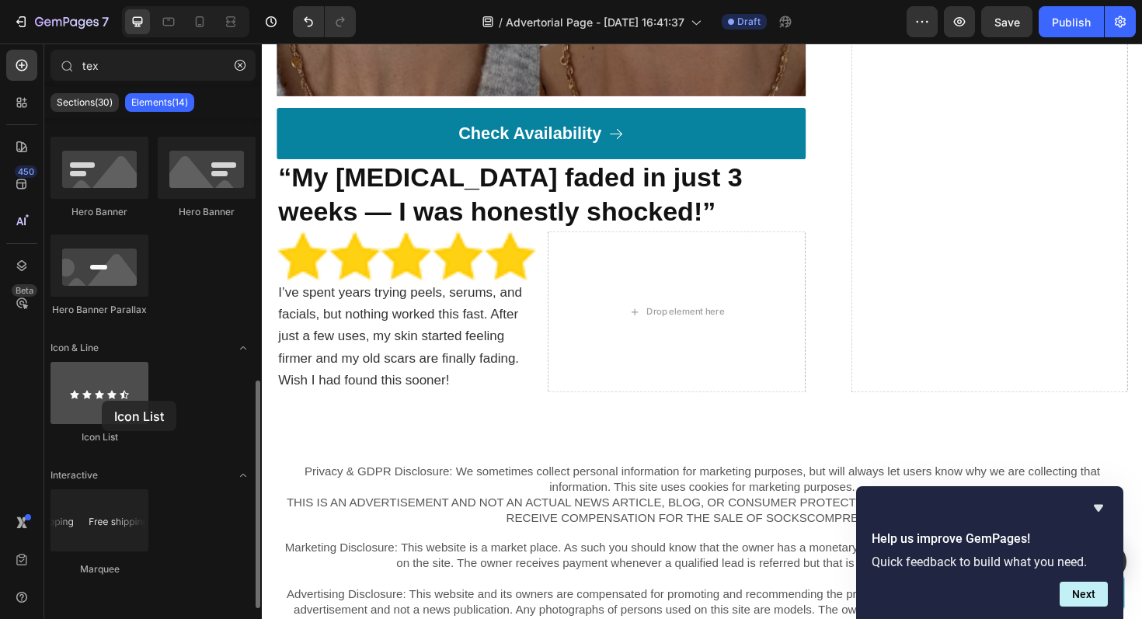
click at [102, 401] on div at bounding box center [100, 393] width 98 height 62
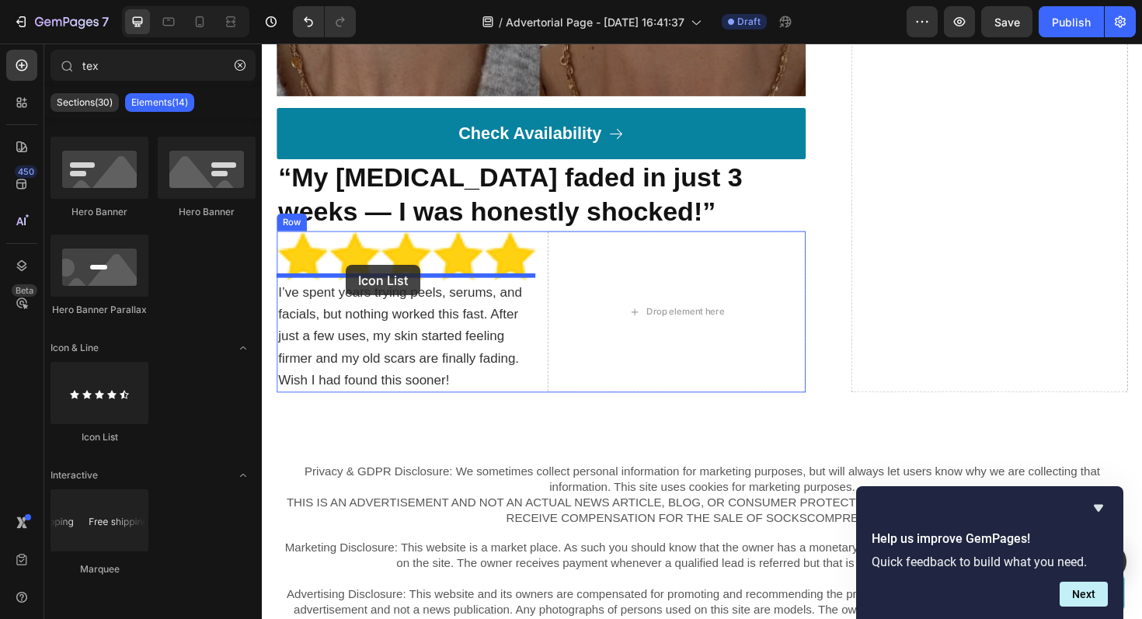
drag, startPoint x: 343, startPoint y: 437, endPoint x: 349, endPoint y: 282, distance: 154.8
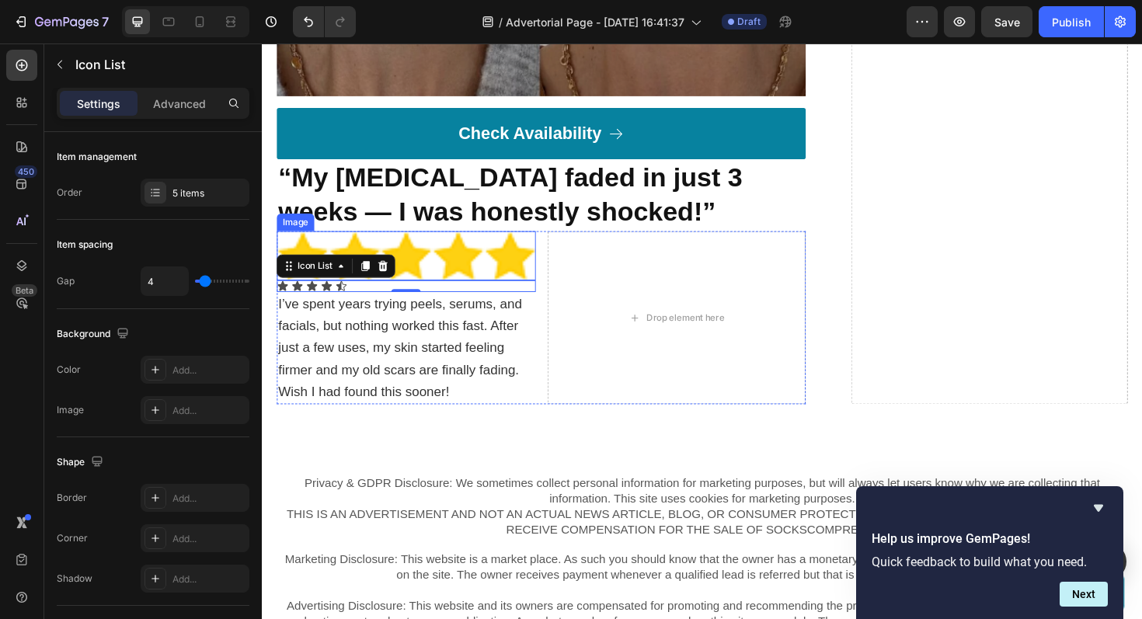
click at [462, 265] on img at bounding box center [414, 268] width 274 height 53
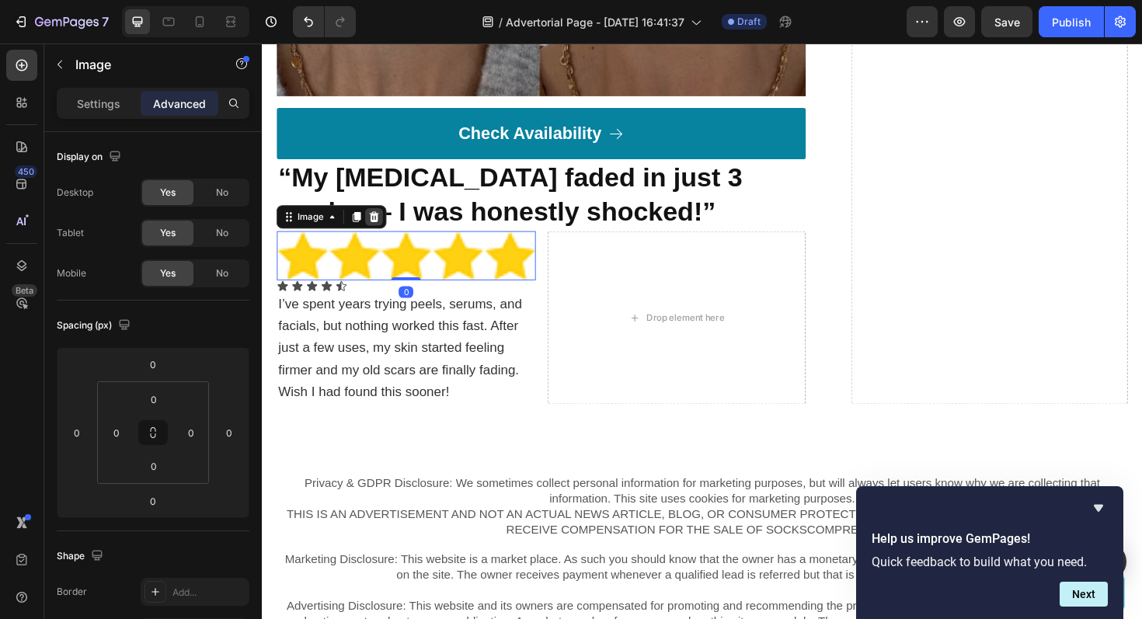
click at [379, 225] on icon at bounding box center [381, 227] width 12 height 12
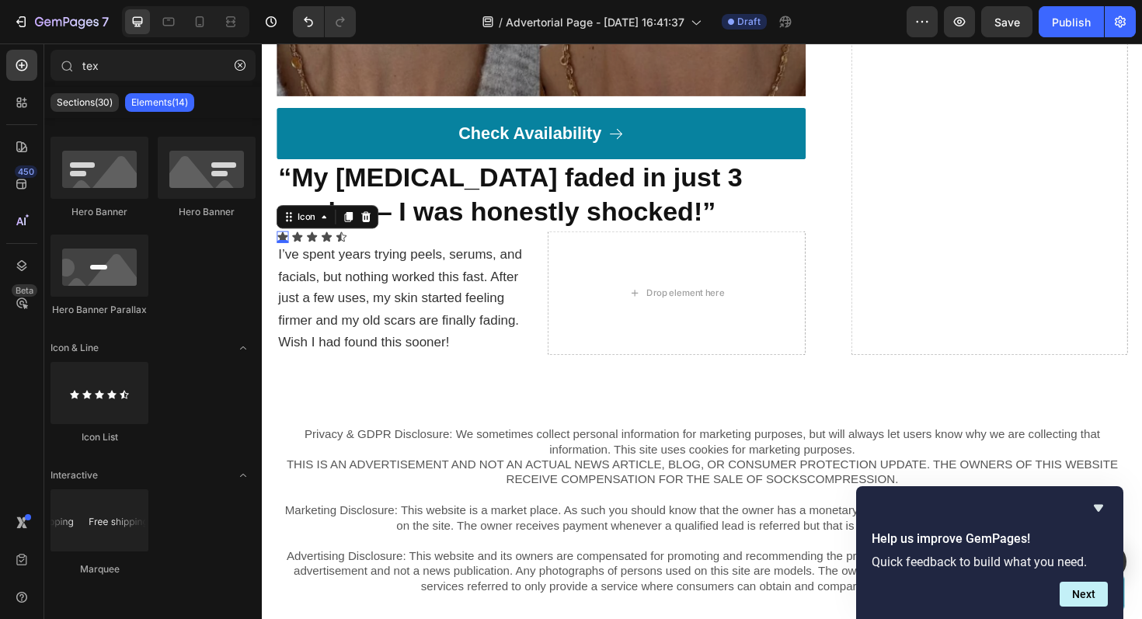
click at [284, 243] on div "Icon 0" at bounding box center [283, 248] width 12 height 12
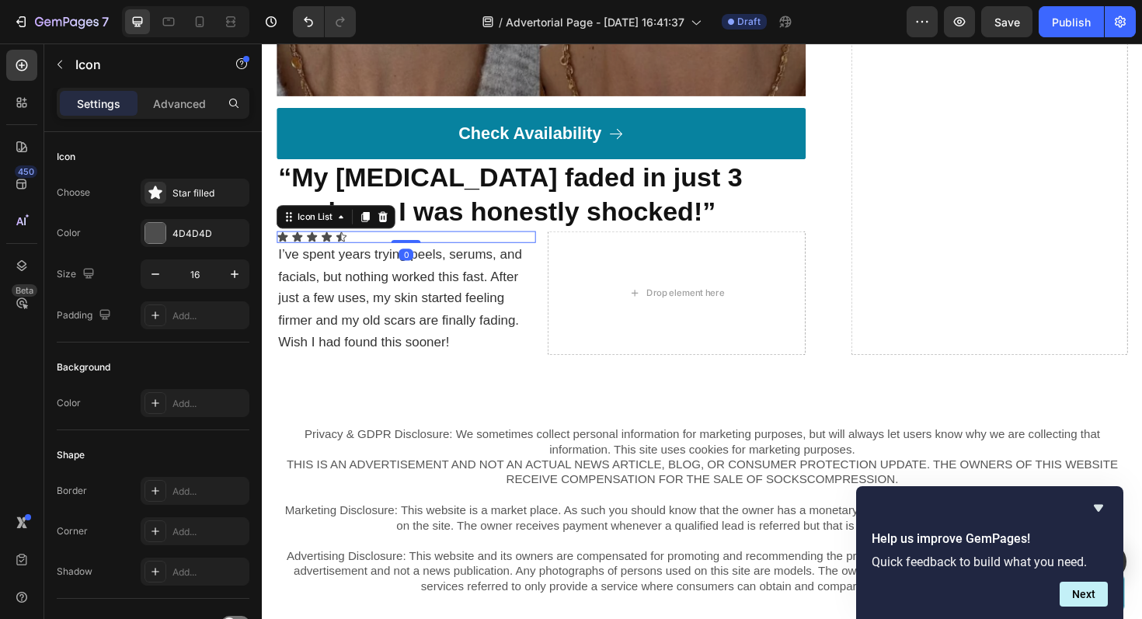
click at [390, 242] on div "Icon Icon Icon Icon Icon" at bounding box center [414, 248] width 274 height 12
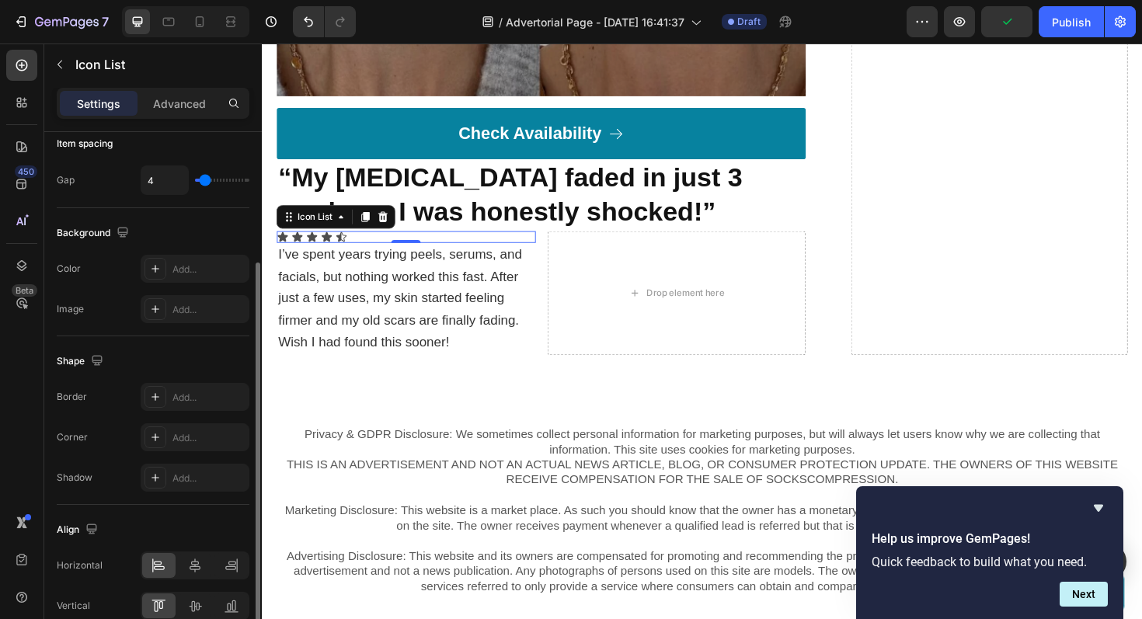
scroll to position [0, 0]
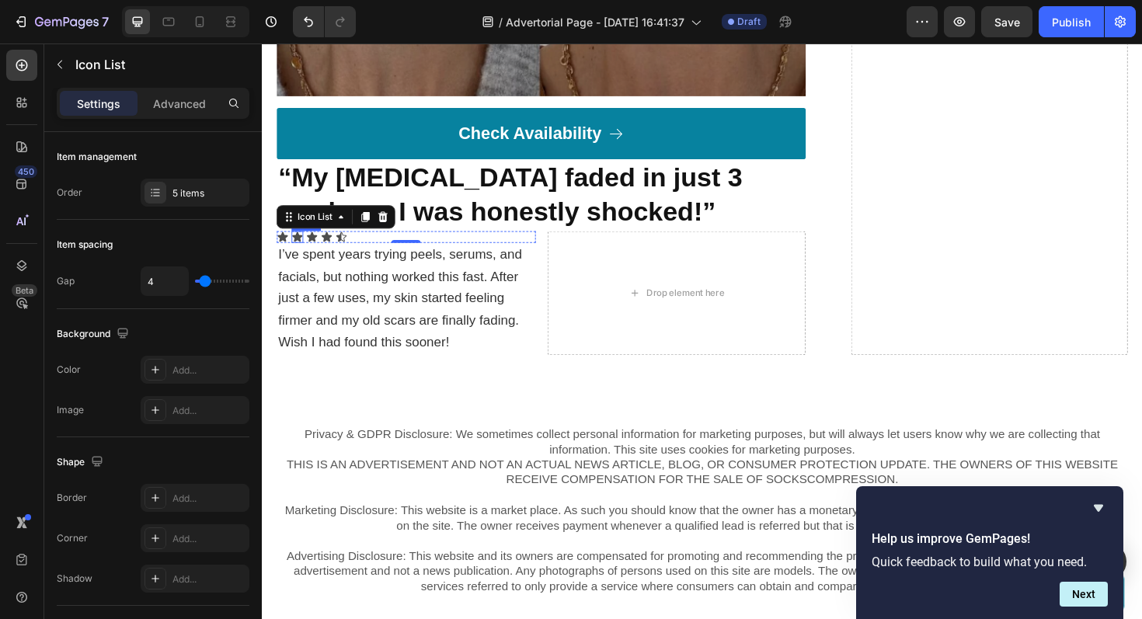
click at [296, 244] on div "Icon" at bounding box center [299, 248] width 12 height 12
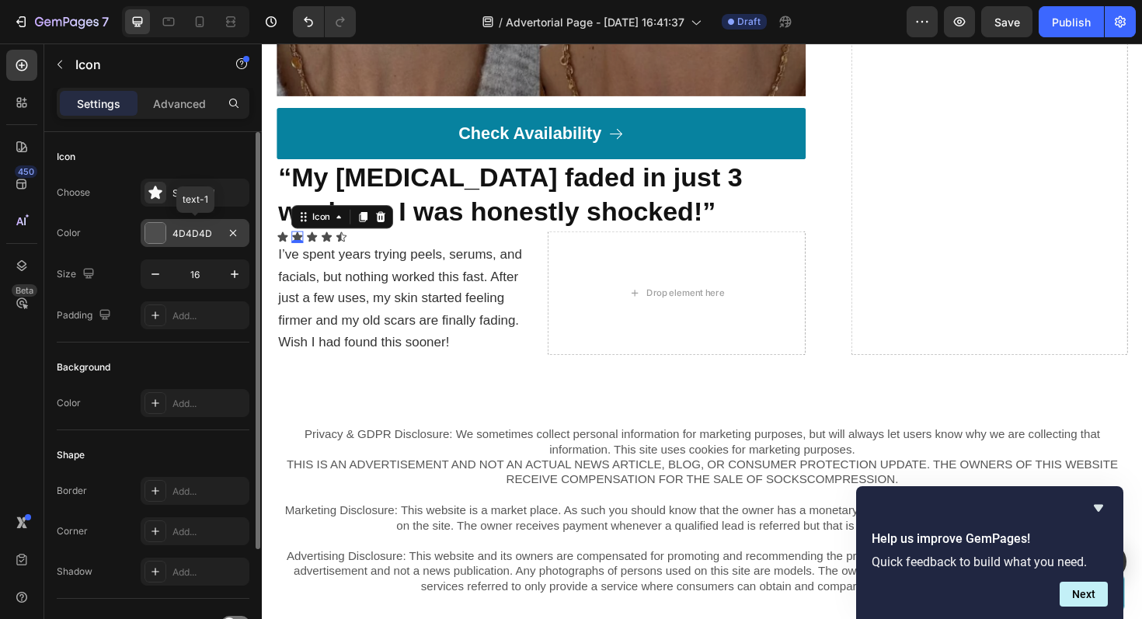
click at [159, 234] on div at bounding box center [155, 233] width 20 height 20
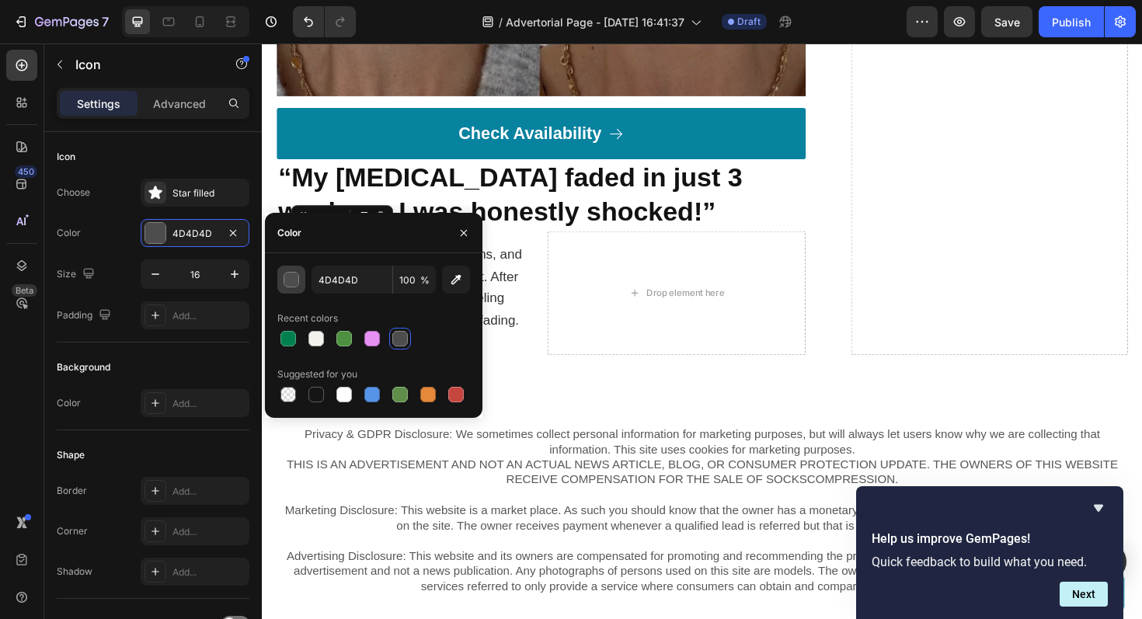
click at [295, 283] on div "button" at bounding box center [292, 281] width 16 height 16
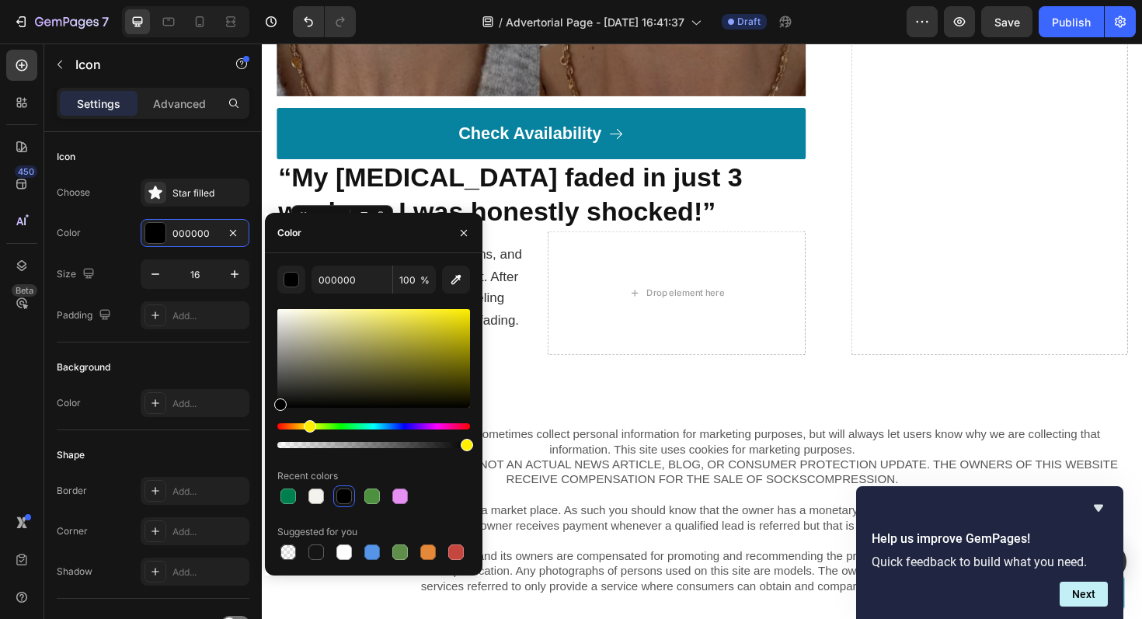
drag, startPoint x: 284, startPoint y: 428, endPoint x: 308, endPoint y: 431, distance: 24.3
click at [308, 431] on div "Hue" at bounding box center [310, 426] width 12 height 12
type input "FFF247"
drag, startPoint x: 283, startPoint y: 406, endPoint x: 417, endPoint y: 309, distance: 166.3
click at [417, 309] on div at bounding box center [419, 312] width 12 height 12
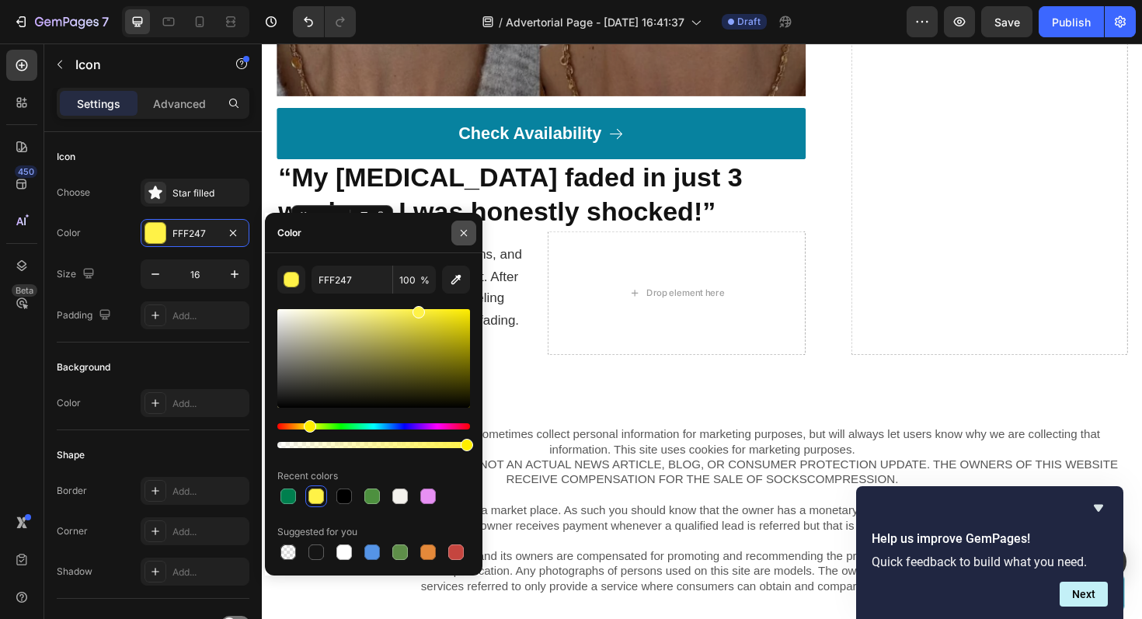
click at [464, 229] on icon "button" at bounding box center [464, 233] width 12 height 12
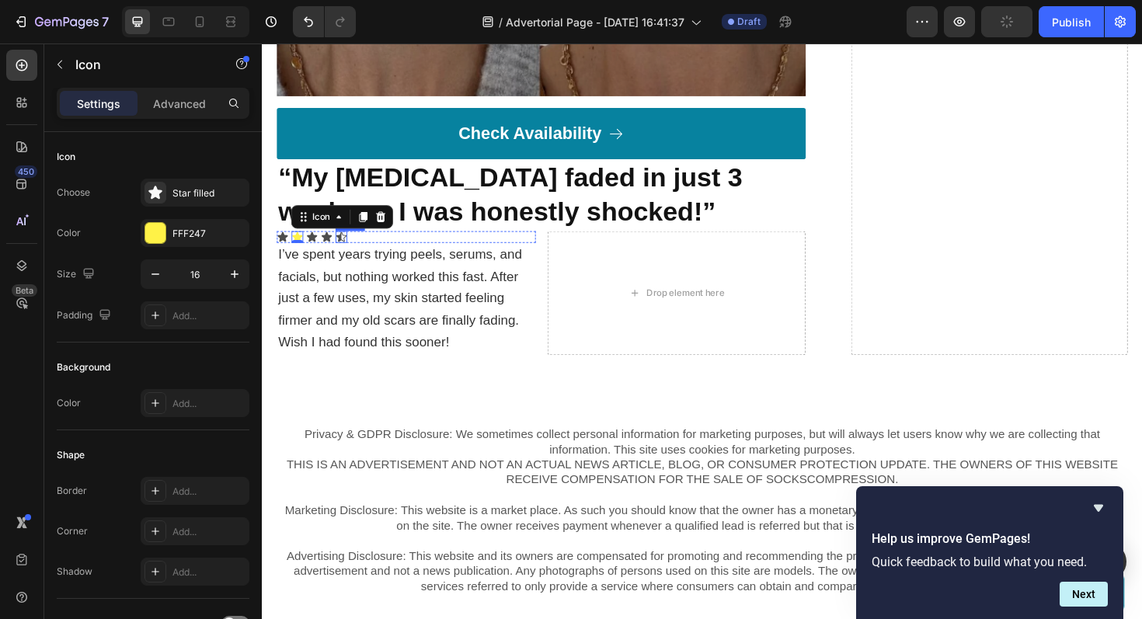
click at [344, 243] on icon at bounding box center [345, 248] width 11 height 10
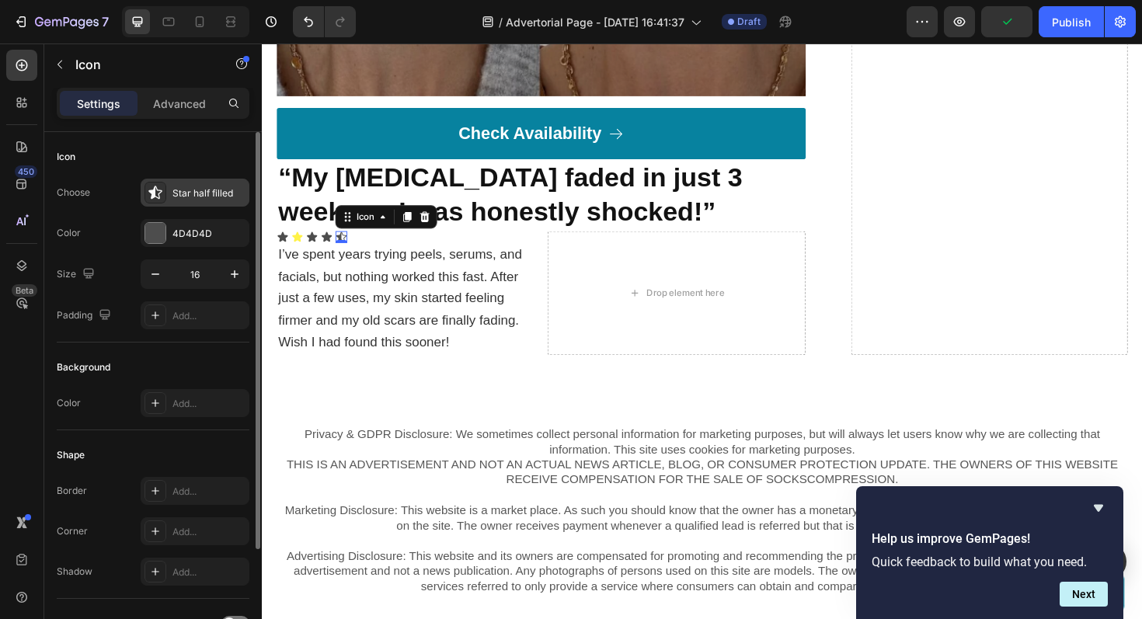
click at [161, 194] on icon at bounding box center [156, 193] width 16 height 16
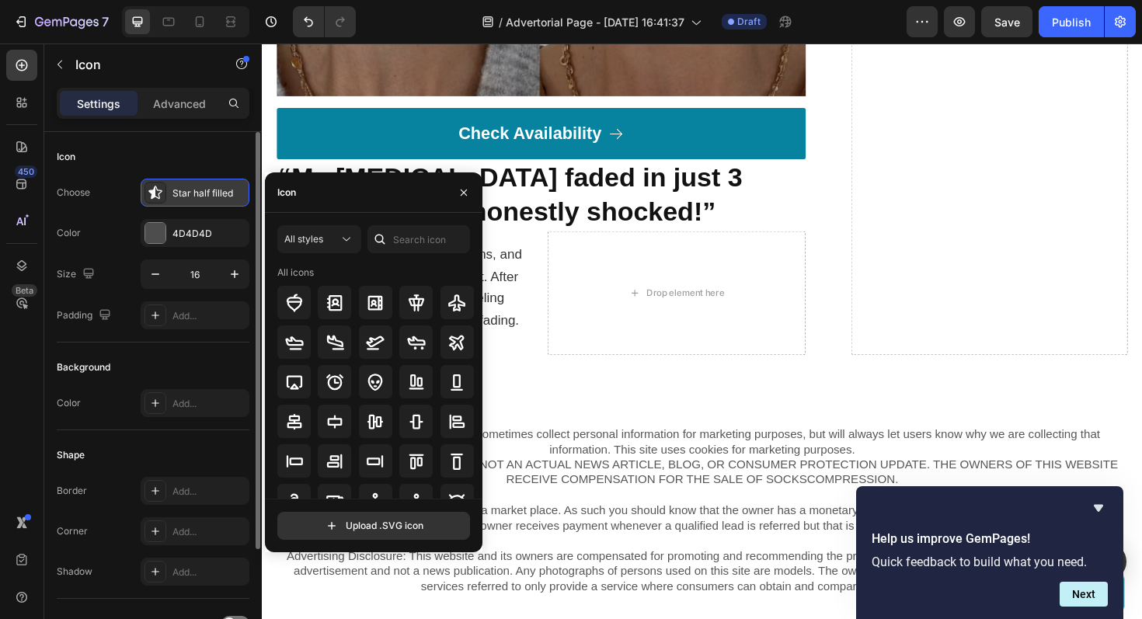
click at [210, 193] on div "Star half filled" at bounding box center [209, 194] width 73 height 14
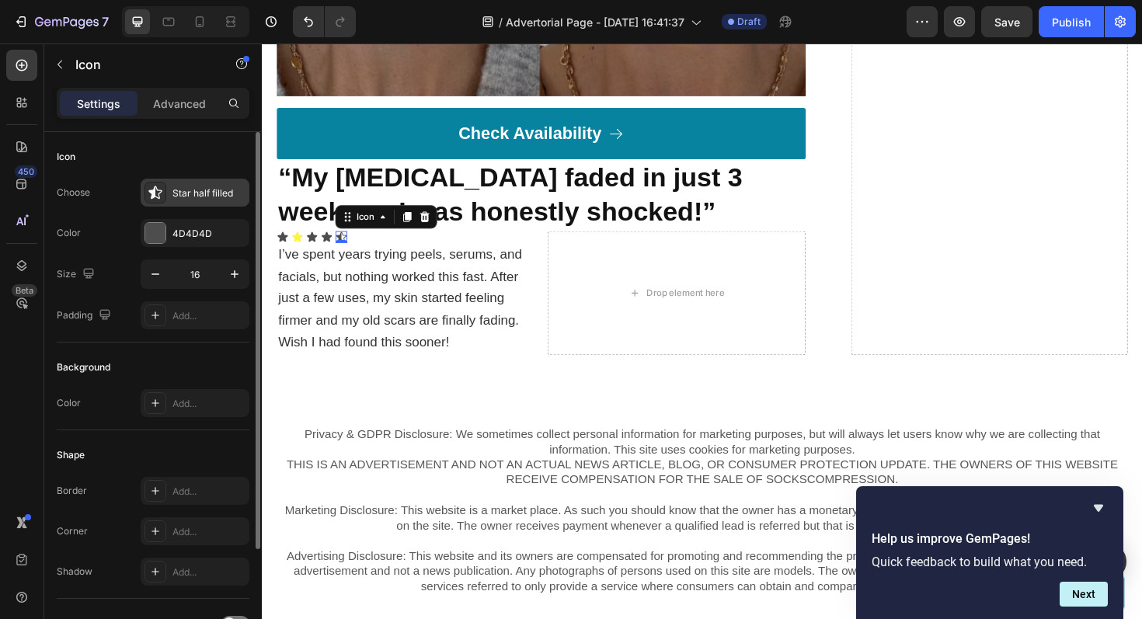
click at [210, 193] on div "Star half filled" at bounding box center [209, 194] width 73 height 14
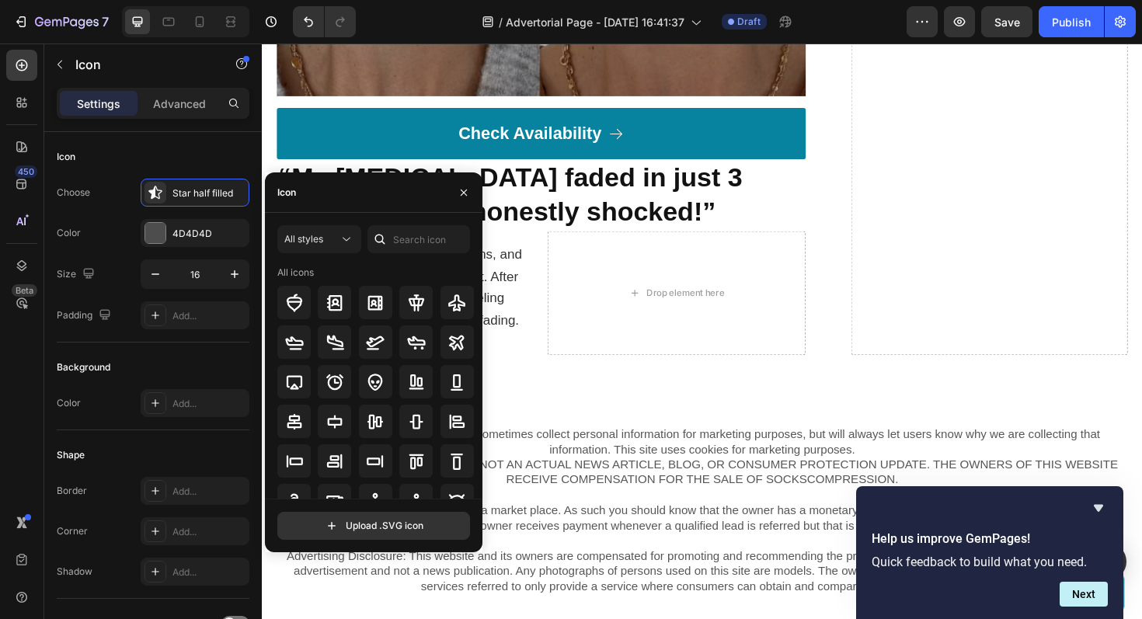
click at [304, 195] on div "Icon" at bounding box center [374, 193] width 218 height 40
click at [402, 243] on input "text" at bounding box center [419, 239] width 103 height 28
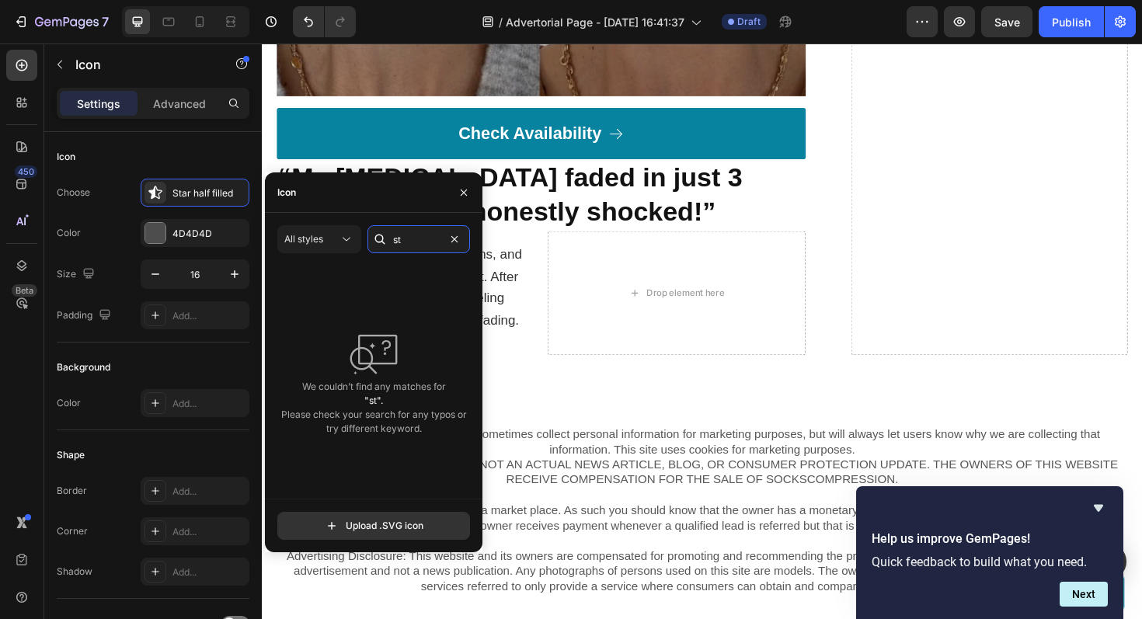
type input "s"
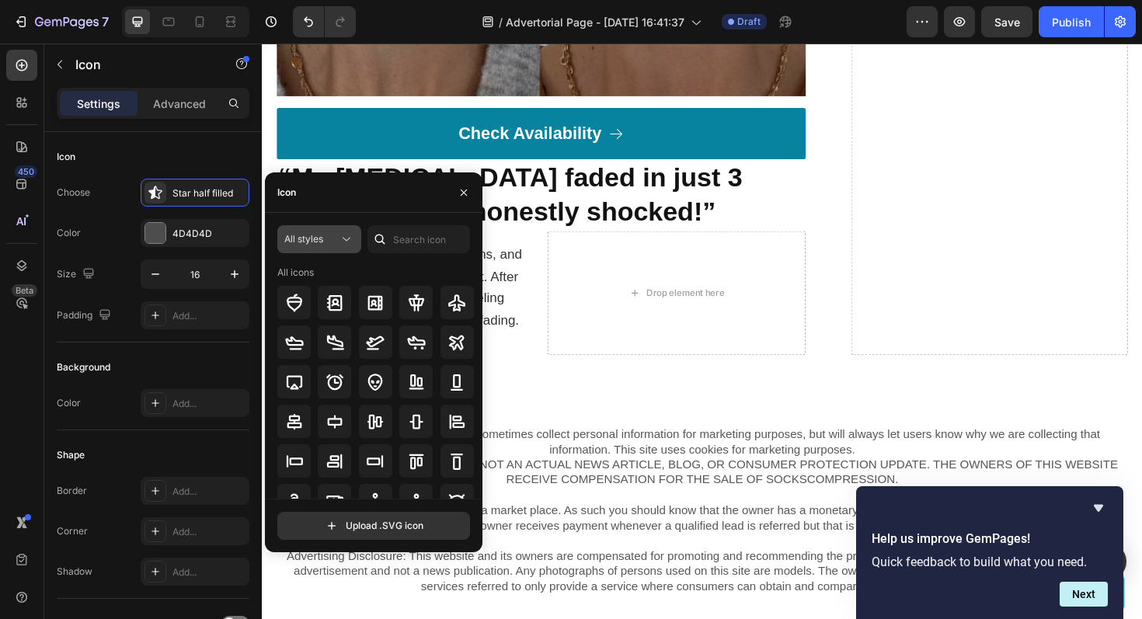
click at [344, 236] on icon at bounding box center [347, 240] width 16 height 16
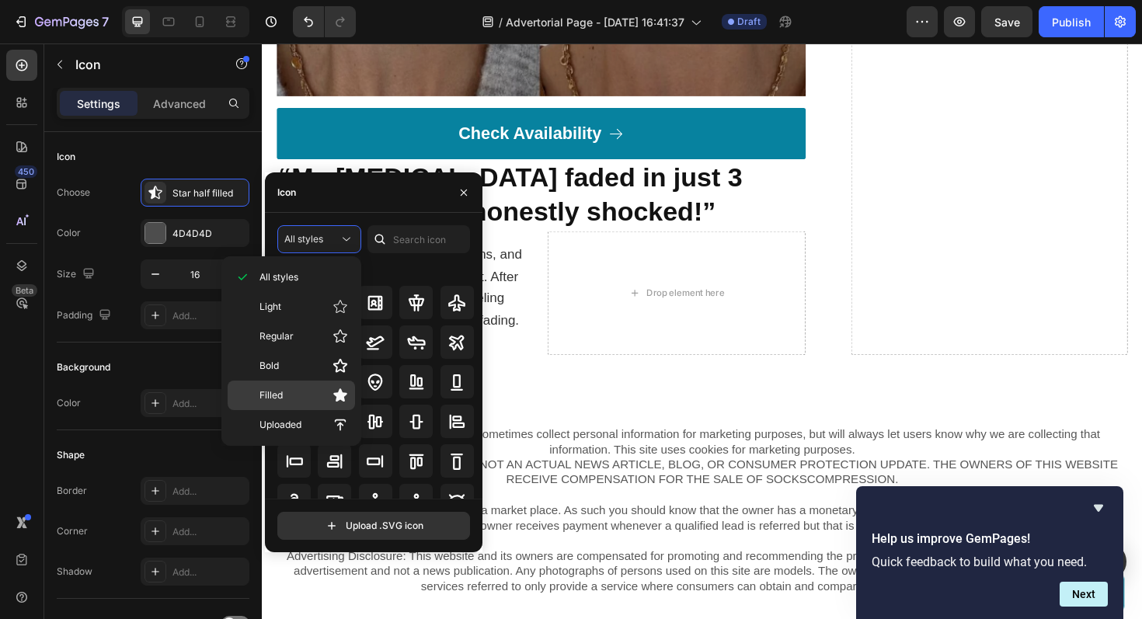
click at [295, 395] on p "Filled" at bounding box center [304, 396] width 89 height 16
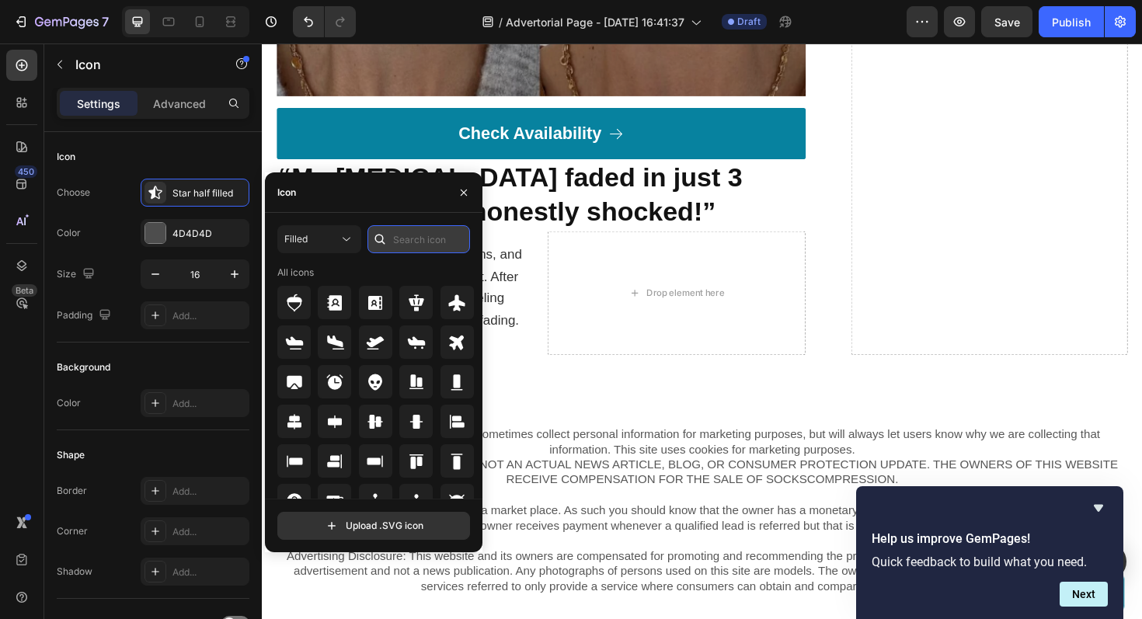
click at [417, 241] on input "text" at bounding box center [419, 239] width 103 height 28
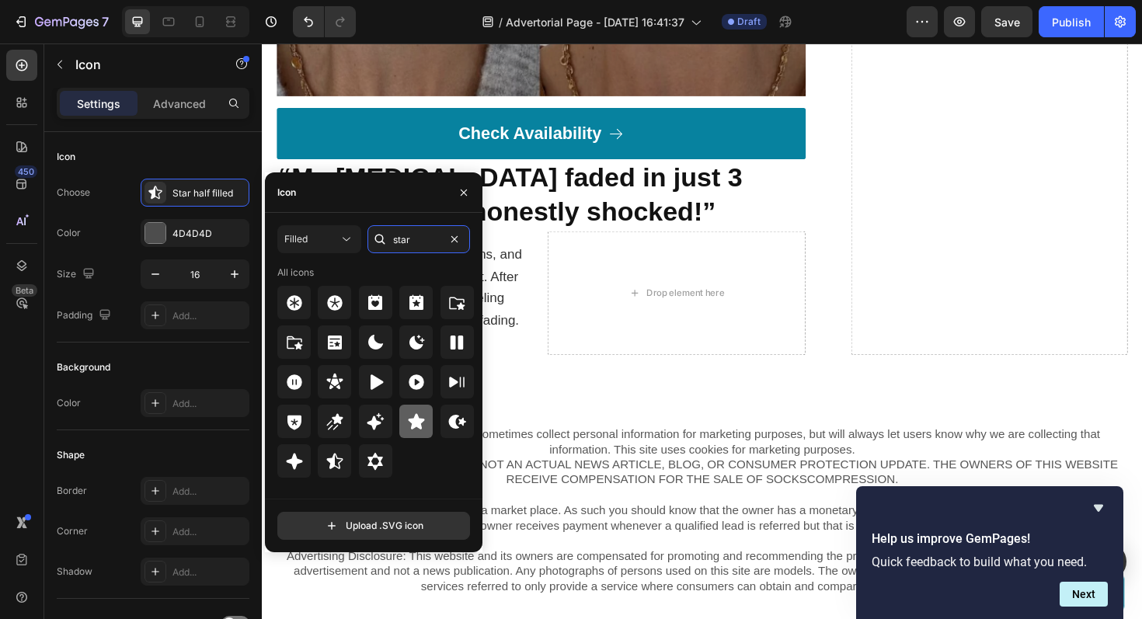
type input "star"
click at [410, 420] on icon at bounding box center [416, 421] width 16 height 16
click at [469, 193] on icon "button" at bounding box center [464, 193] width 12 height 12
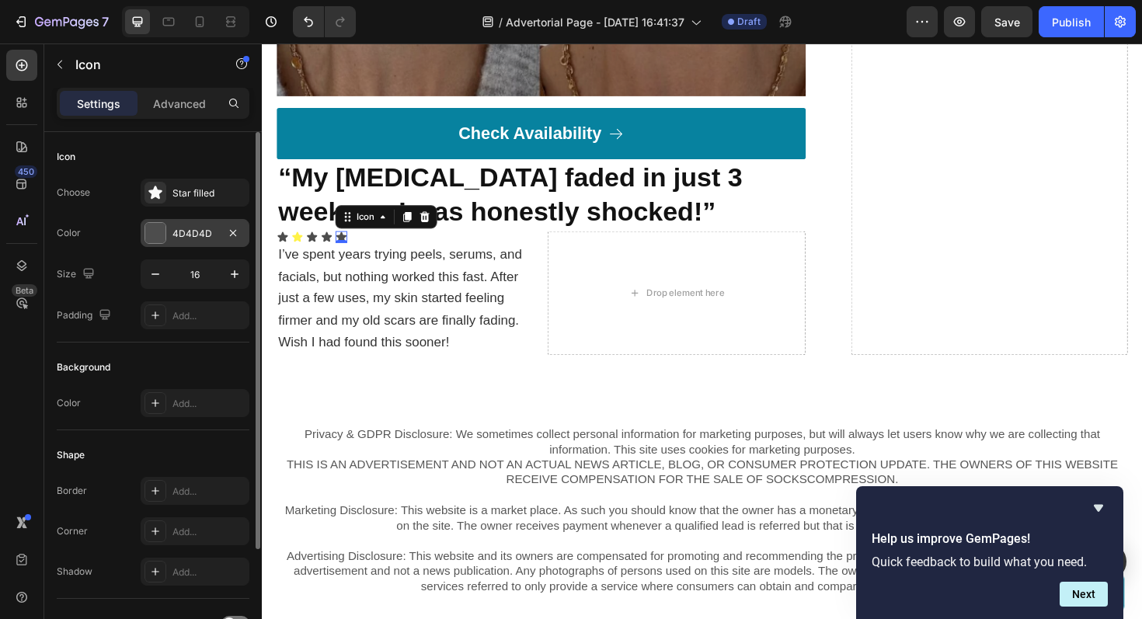
click at [155, 231] on div at bounding box center [155, 233] width 20 height 20
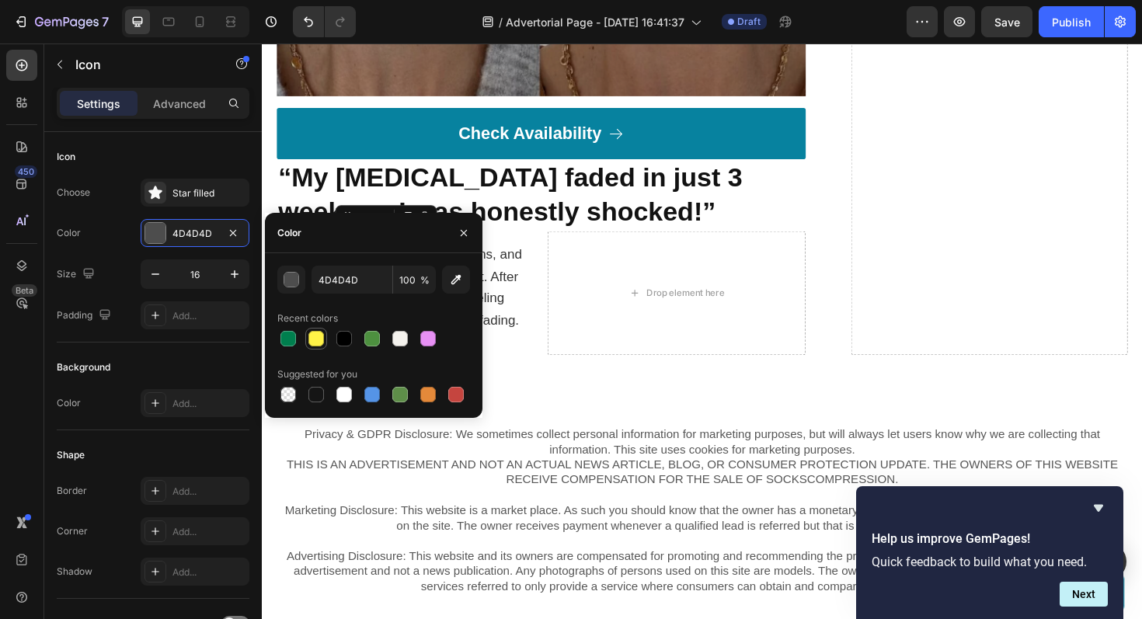
click at [314, 342] on div at bounding box center [317, 339] width 16 height 16
type input "FFF247"
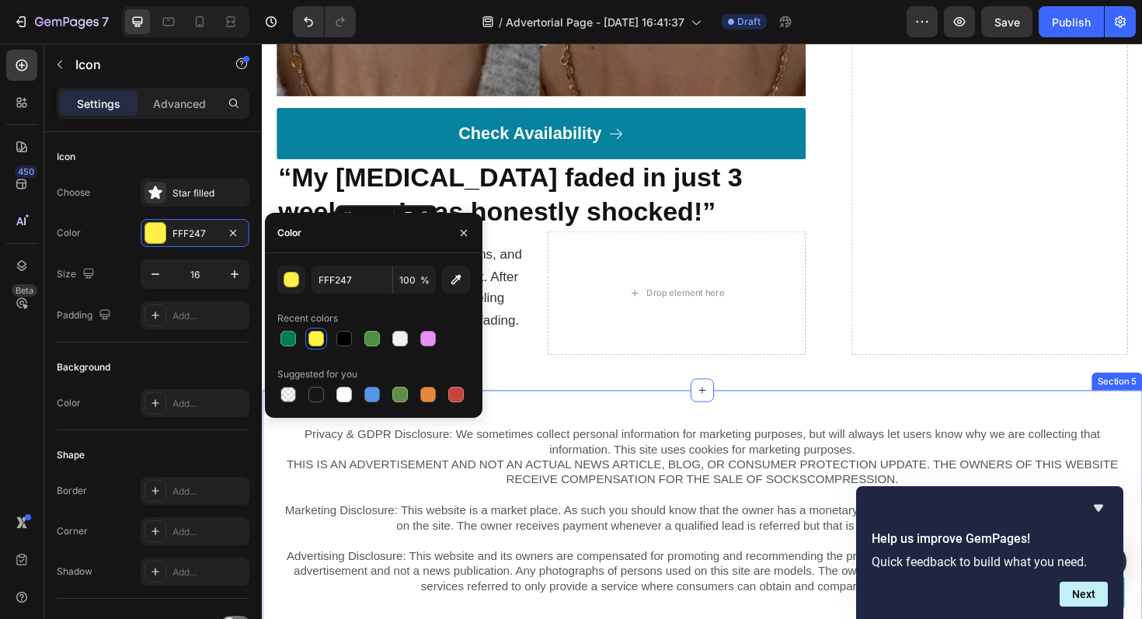
click at [537, 411] on div "Privacy & GDPR Disclosure: We sometimes collect personal information for market…" at bounding box center [728, 539] width 933 height 256
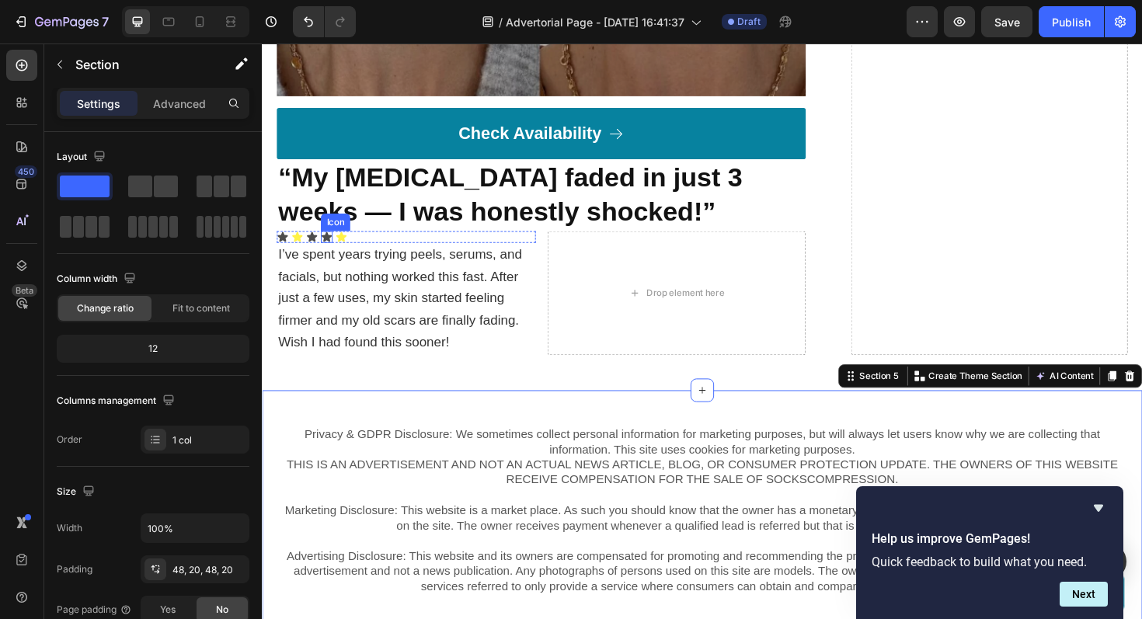
click at [328, 243] on icon at bounding box center [330, 248] width 11 height 10
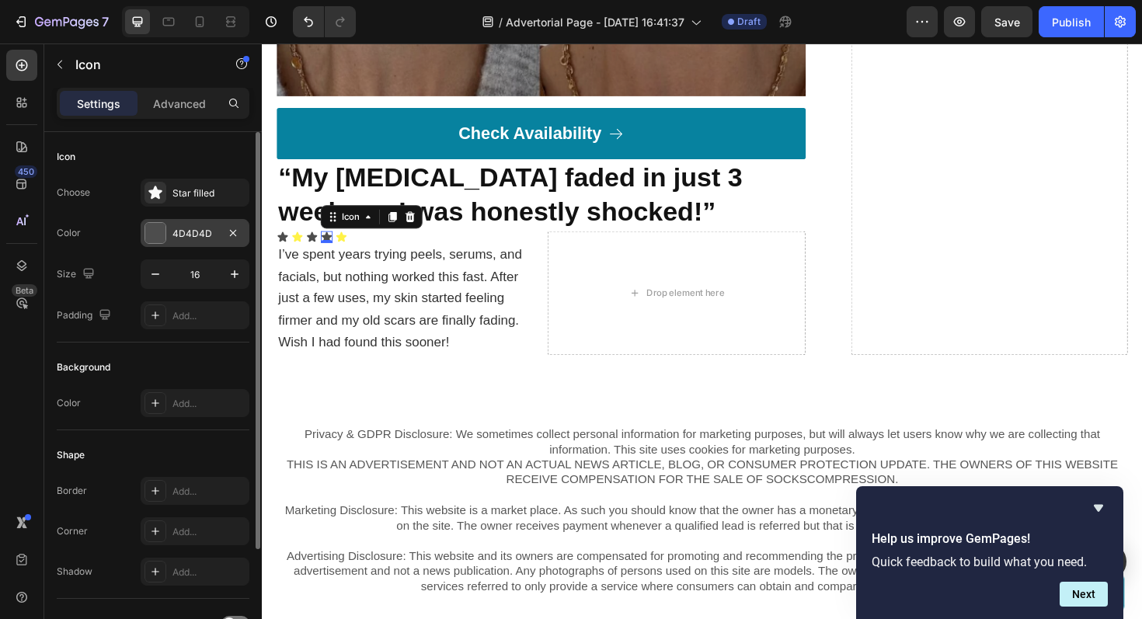
click at [159, 229] on div at bounding box center [155, 233] width 20 height 20
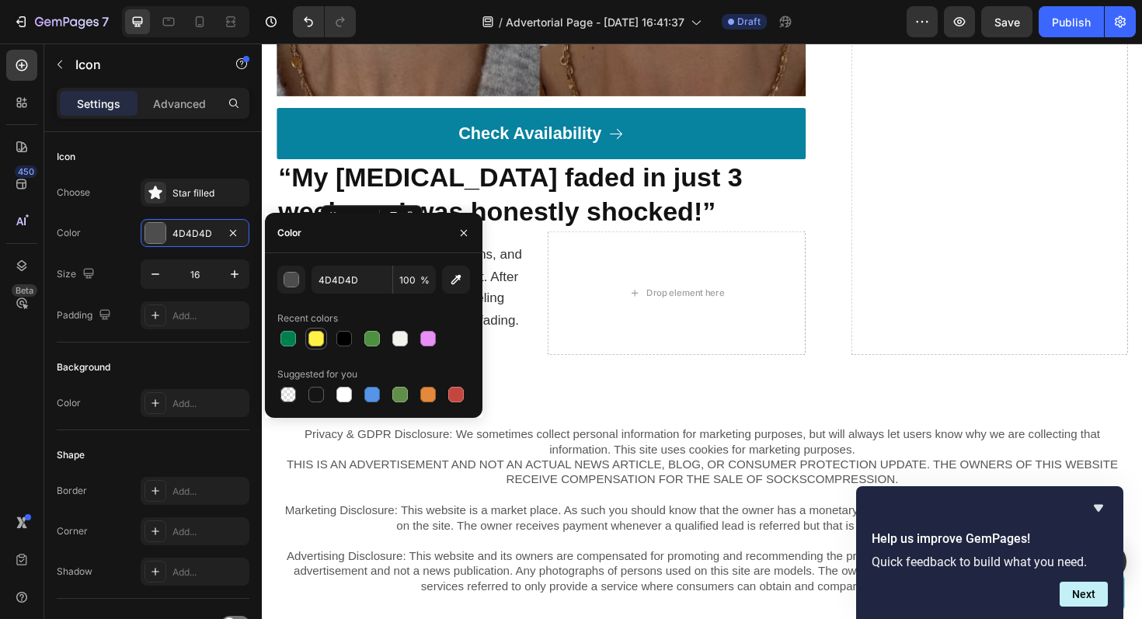
click at [316, 341] on div at bounding box center [317, 339] width 16 height 16
type input "FFF247"
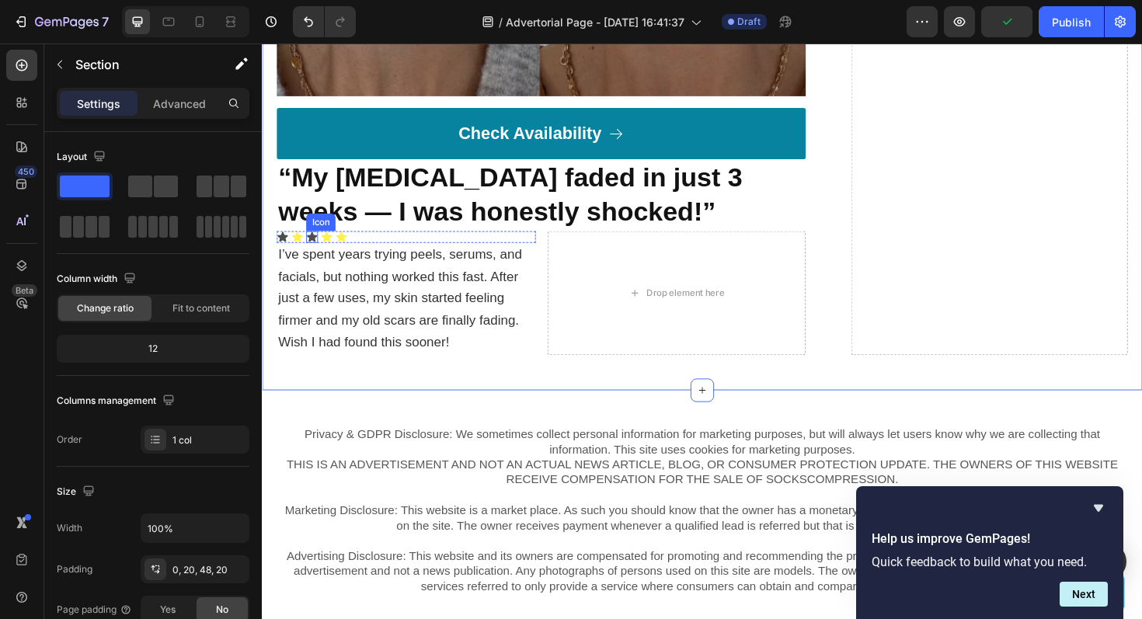
click at [312, 244] on div "Icon" at bounding box center [315, 248] width 12 height 12
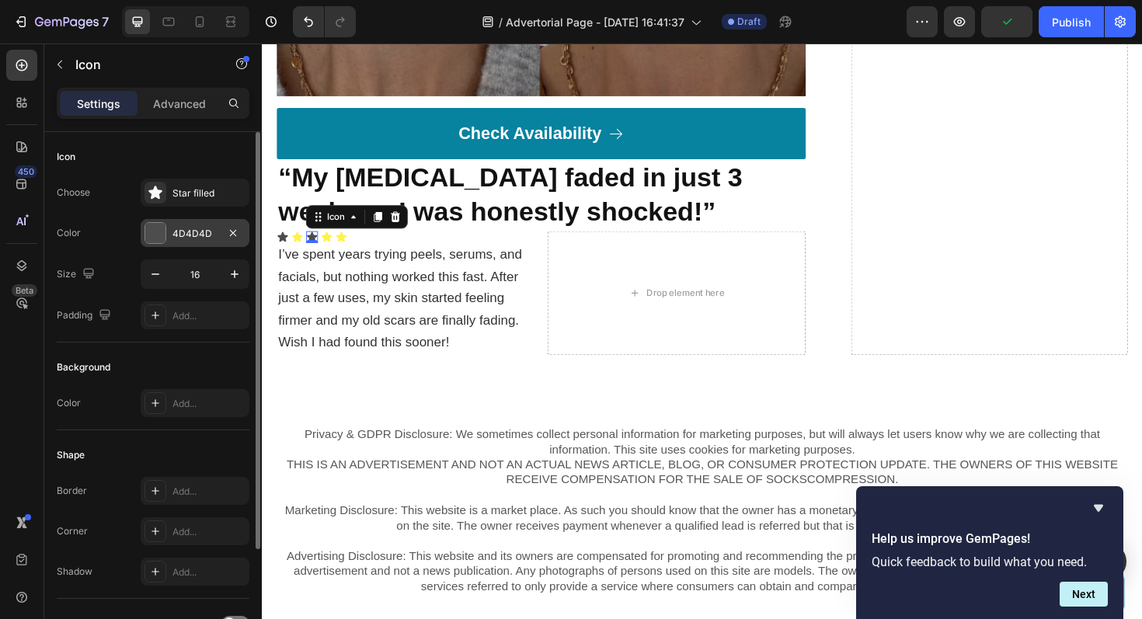
click at [151, 232] on div at bounding box center [155, 233] width 20 height 20
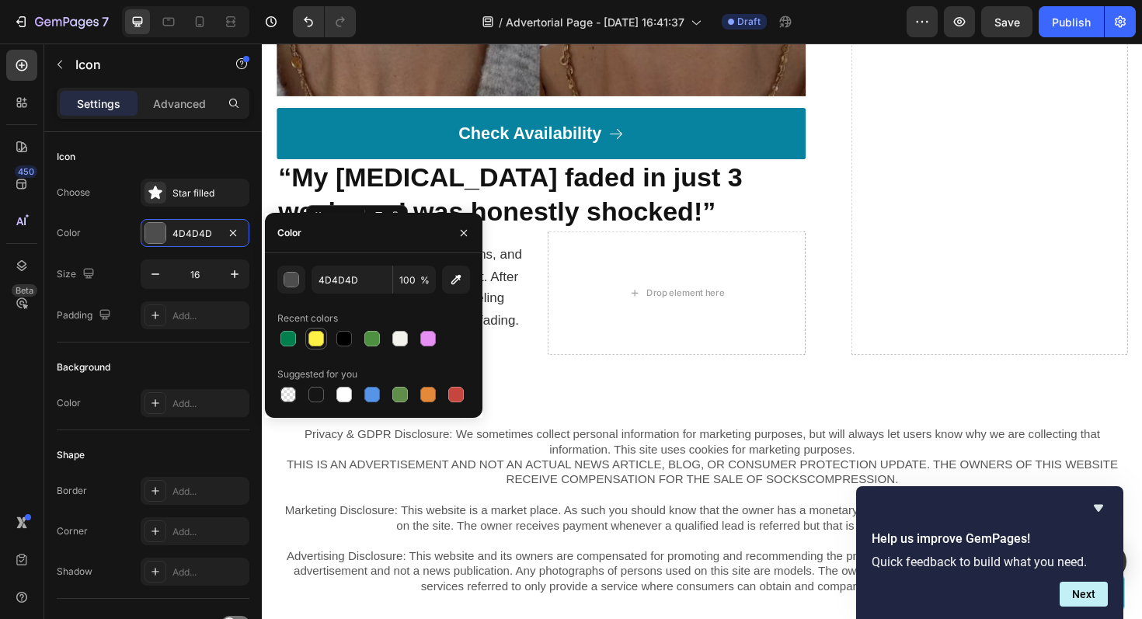
click at [316, 344] on div at bounding box center [317, 339] width 16 height 16
type input "FFF247"
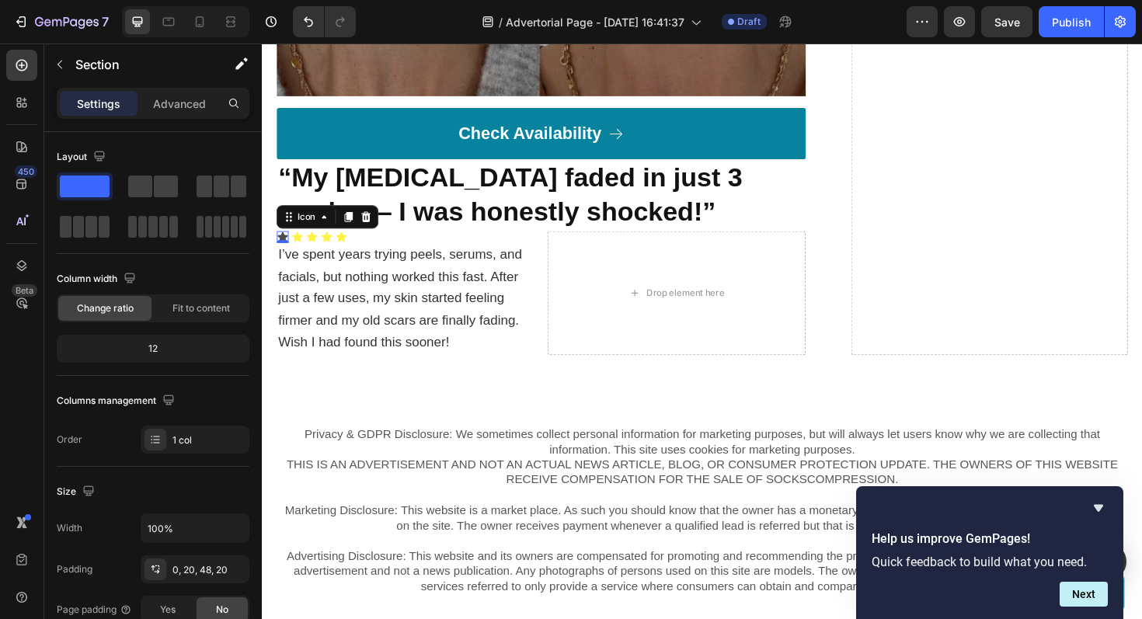
click at [282, 245] on div "Icon 0" at bounding box center [283, 248] width 12 height 12
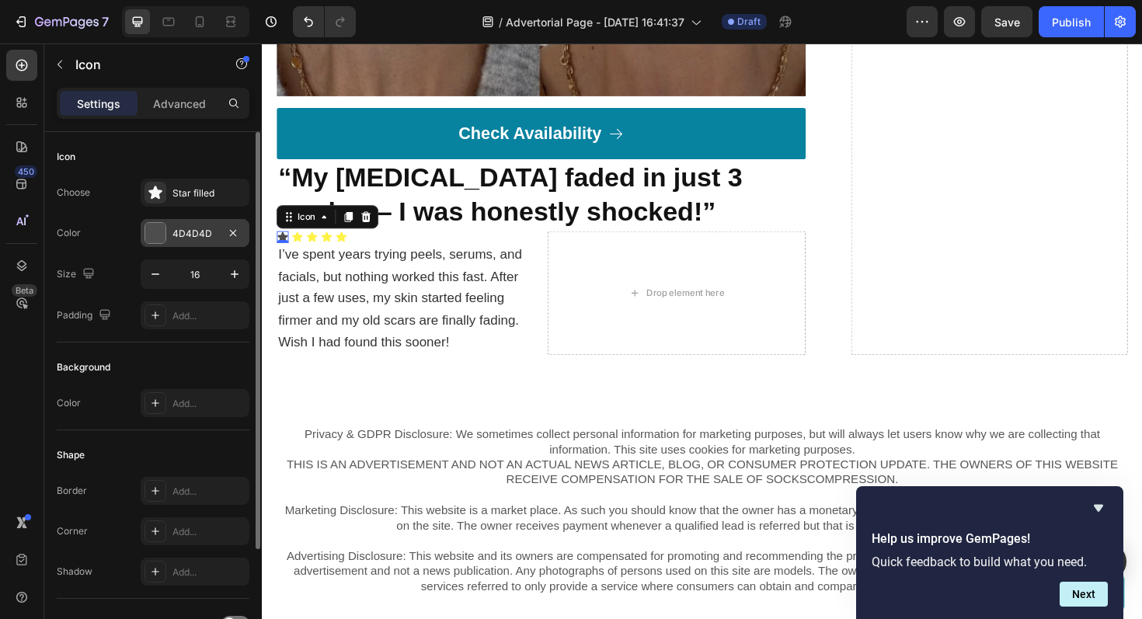
click at [157, 236] on div at bounding box center [155, 233] width 20 height 20
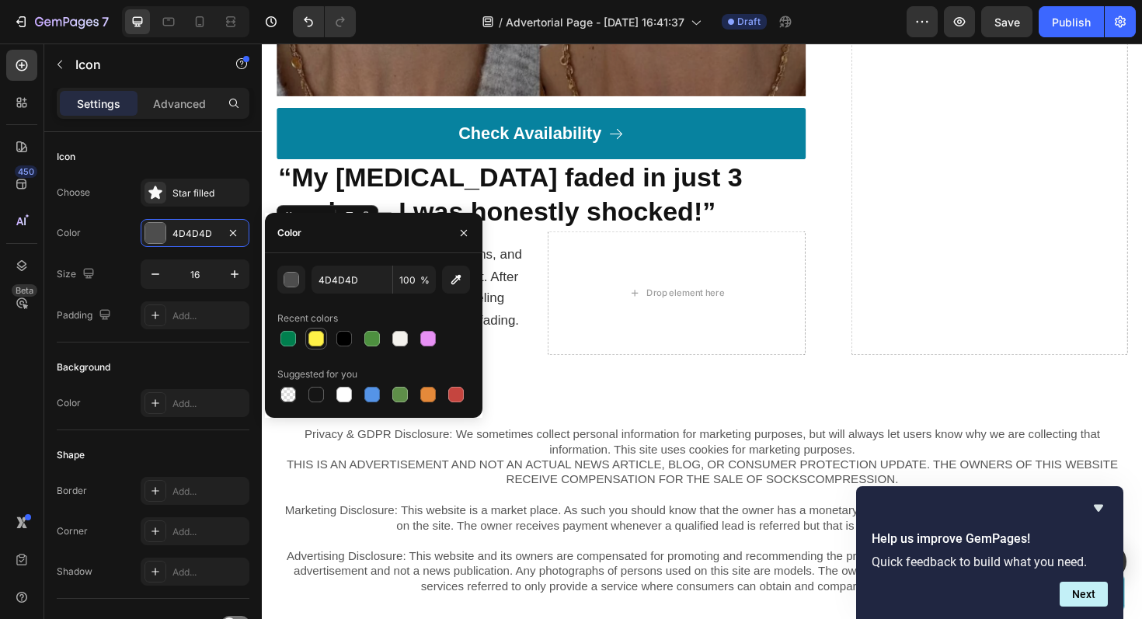
click at [316, 344] on div at bounding box center [317, 339] width 16 height 16
type input "FFF247"
click at [464, 235] on icon "button" at bounding box center [464, 233] width 12 height 12
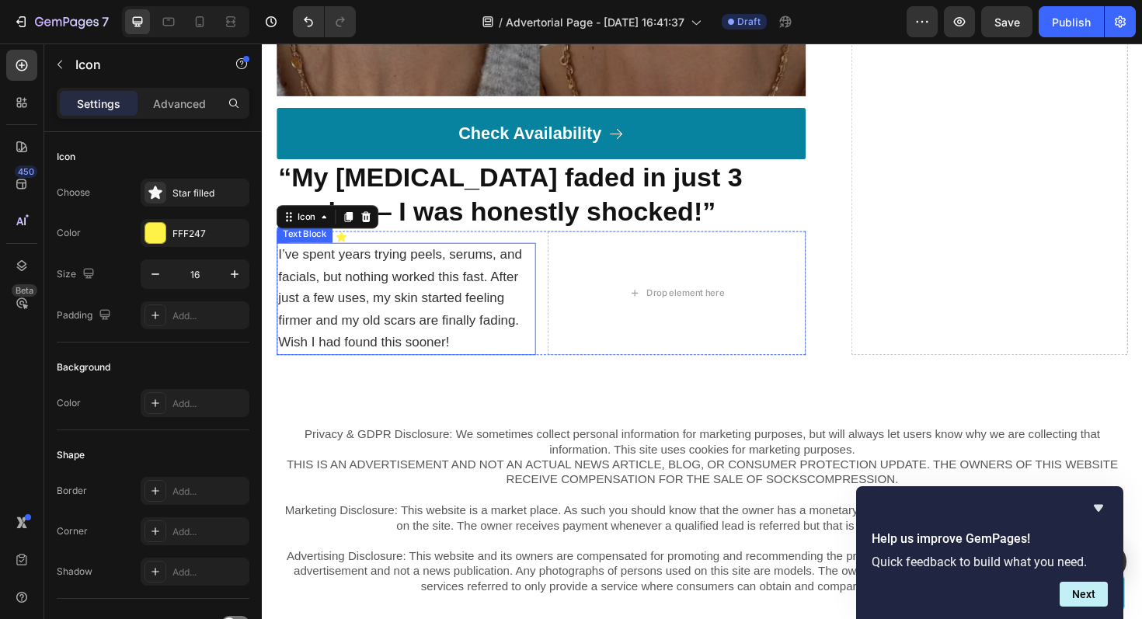
click at [465, 316] on p "I’ve spent years trying peels, serums, and facials, but nothing worked this fas…" at bounding box center [414, 314] width 271 height 116
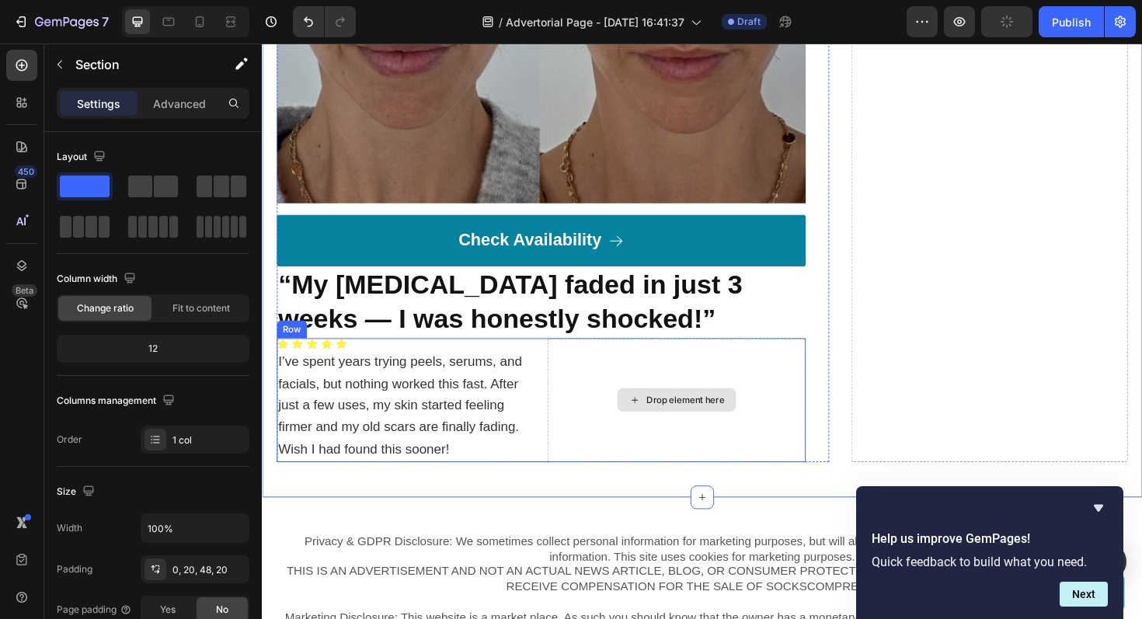
scroll to position [6669, 0]
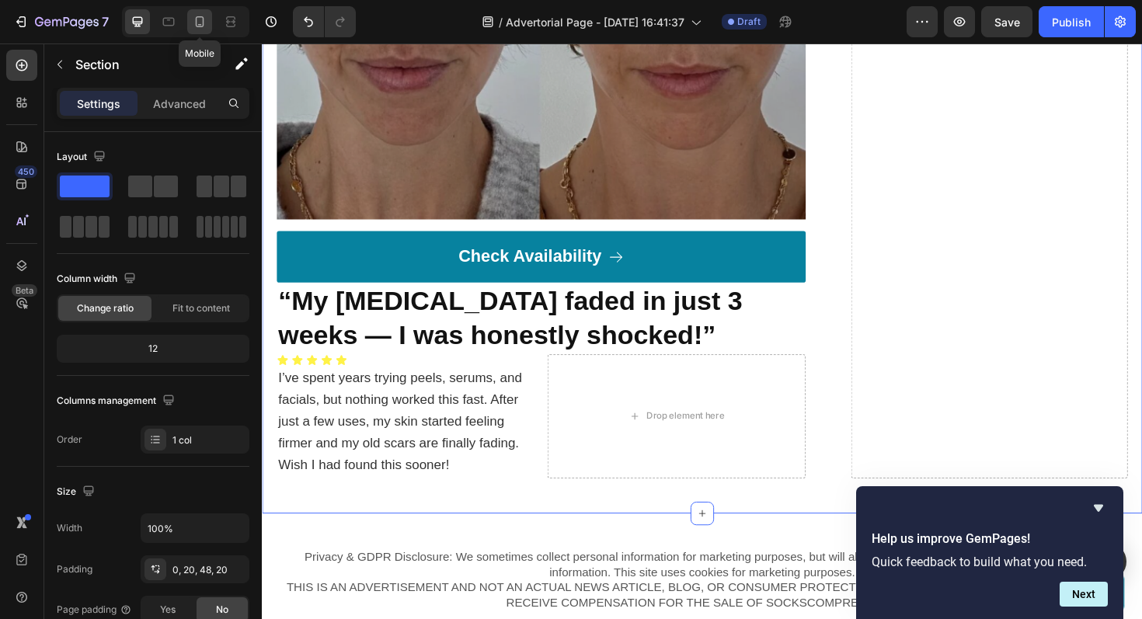
click at [199, 24] on icon at bounding box center [200, 25] width 4 height 2
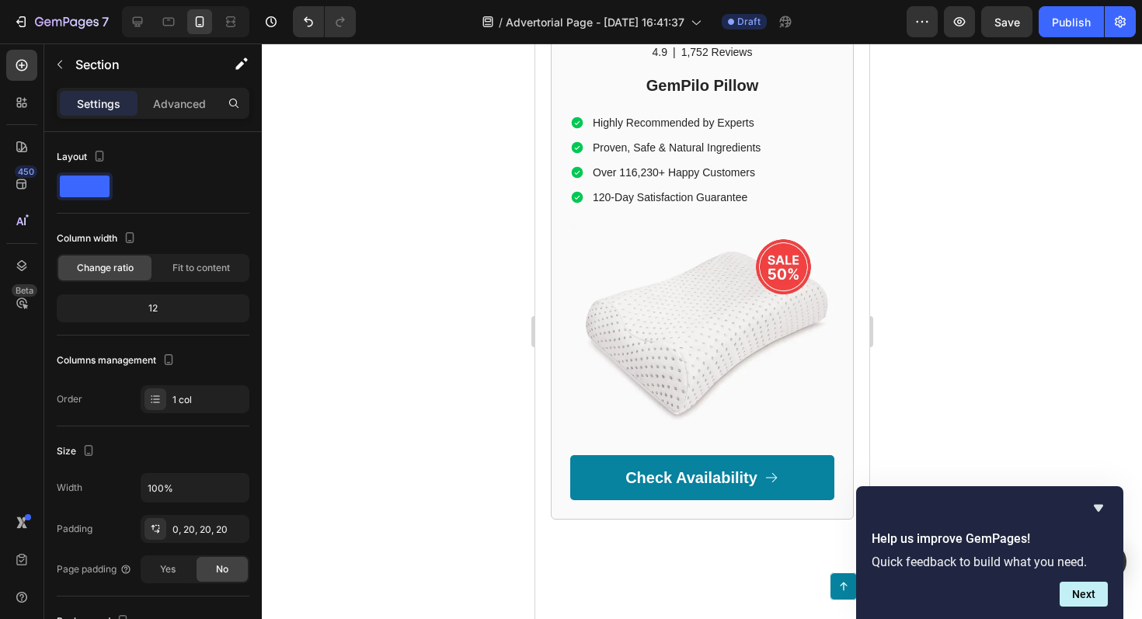
scroll to position [1118, 0]
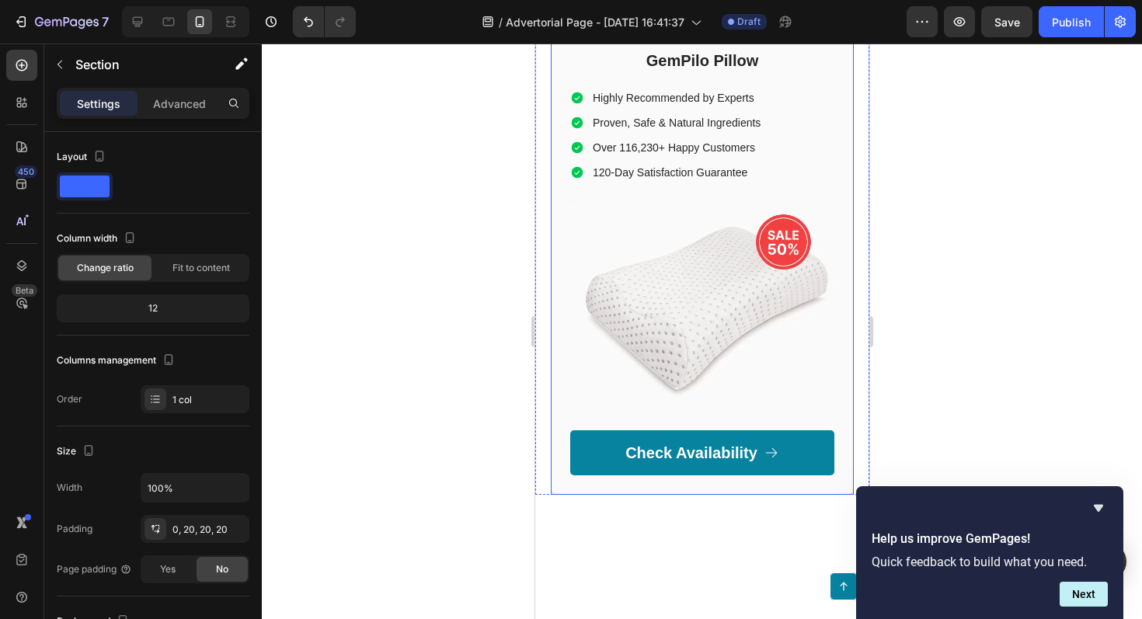
click at [565, 113] on div "Recommended Heading Icon Icon Icon Icon Icon Icon List 4.9 Text Block | Text Bl…" at bounding box center [701, 218] width 303 height 554
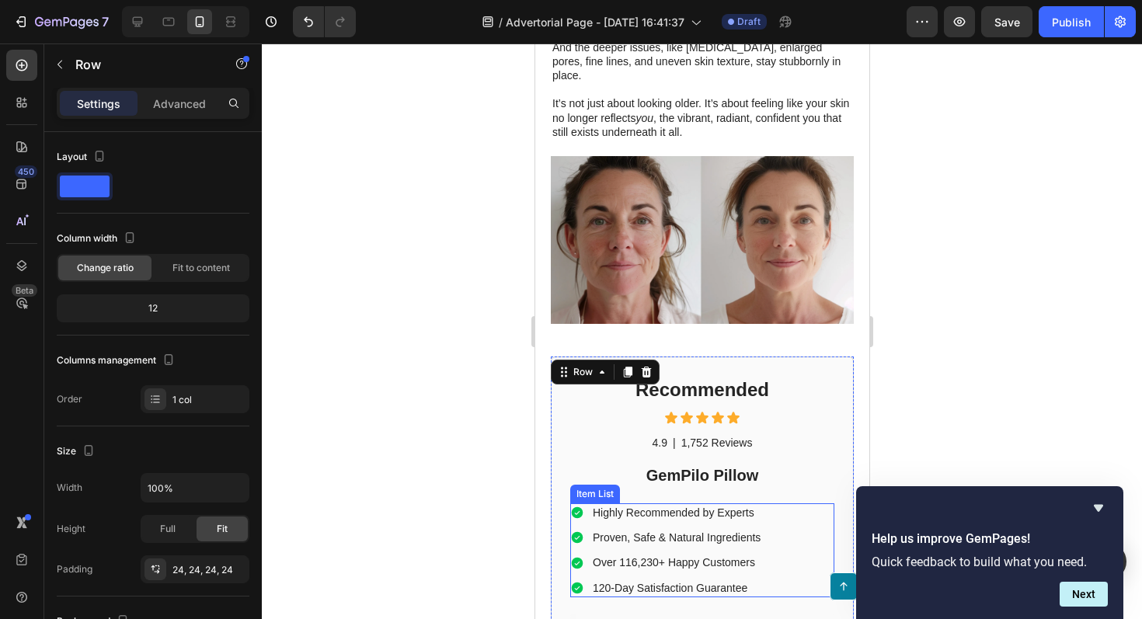
scroll to position [883, 0]
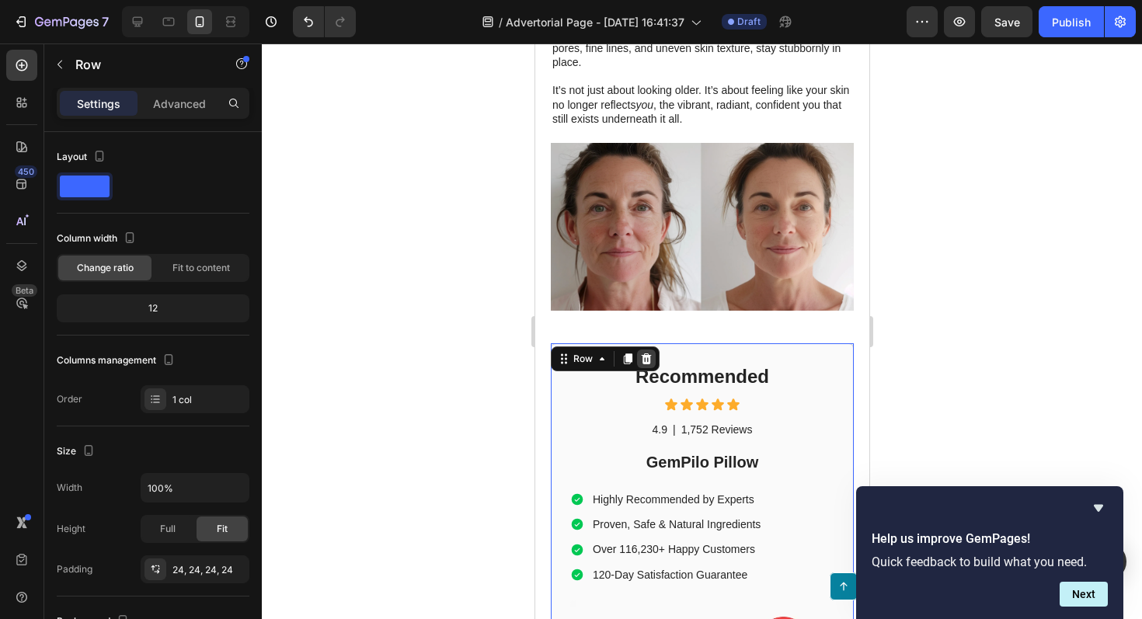
click at [647, 354] on icon at bounding box center [646, 359] width 10 height 11
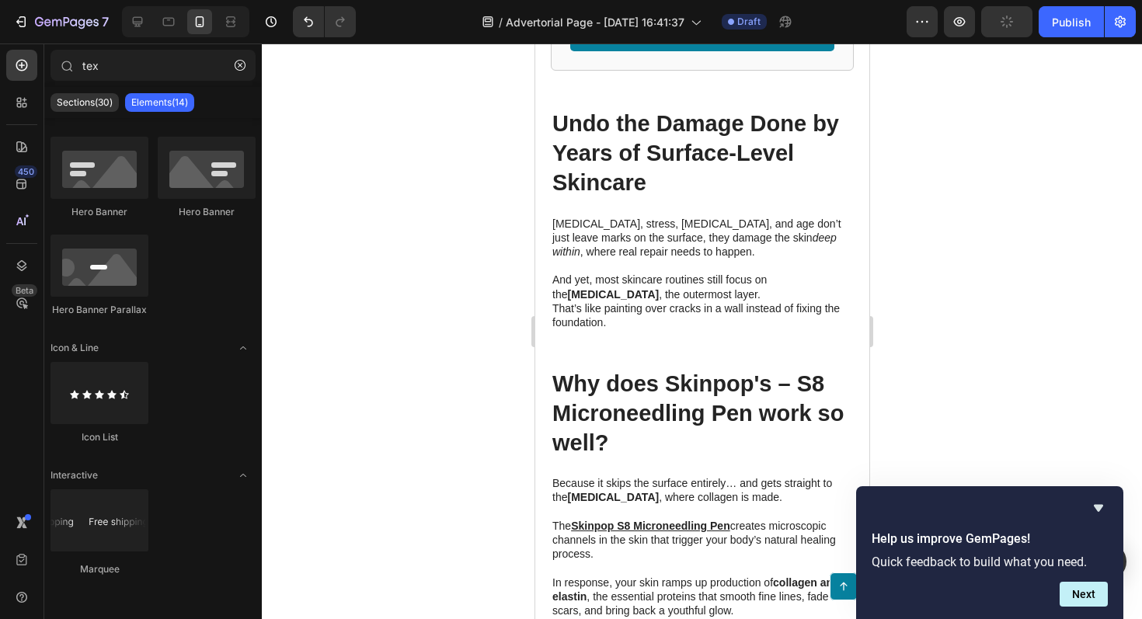
scroll to position [3172, 0]
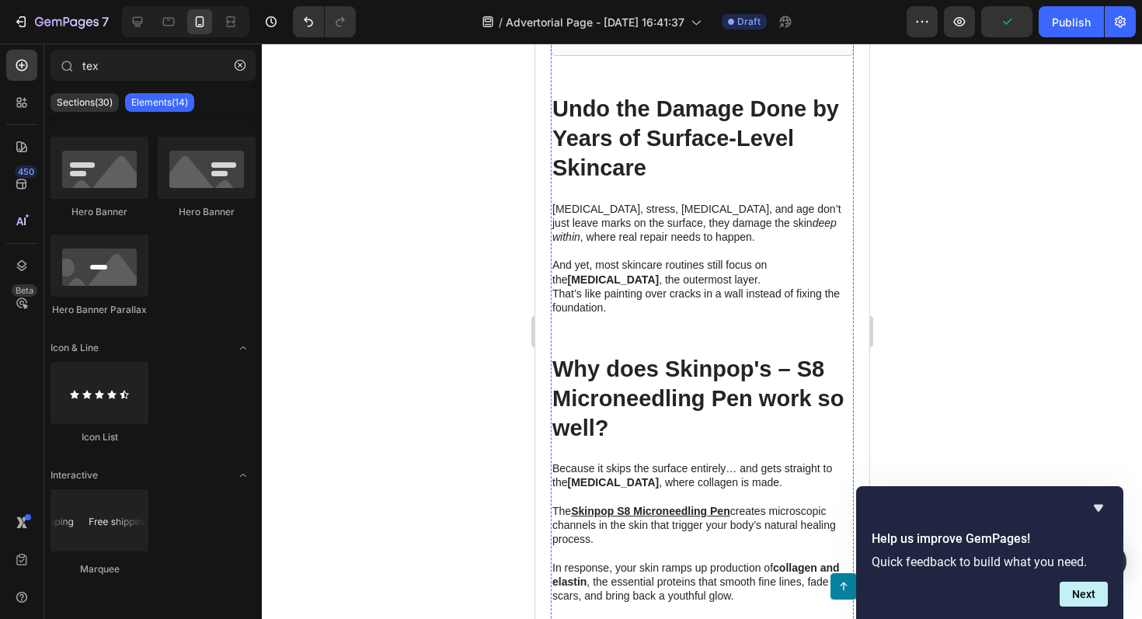
click at [580, 37] on link "Check Availability" at bounding box center [702, 13] width 264 height 45
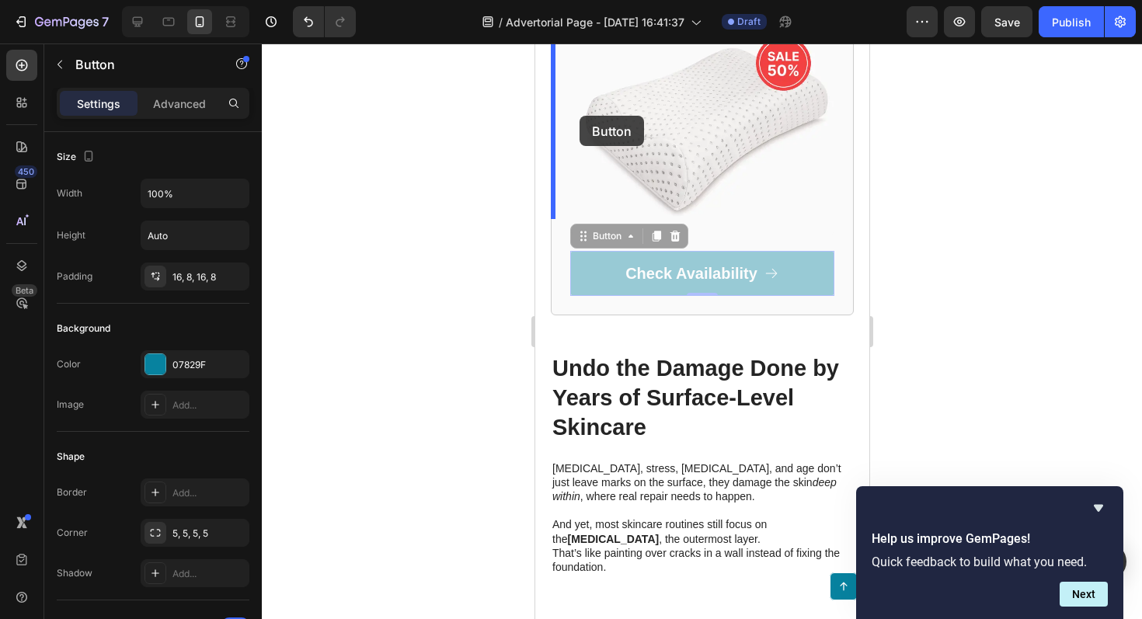
scroll to position [2907, 0]
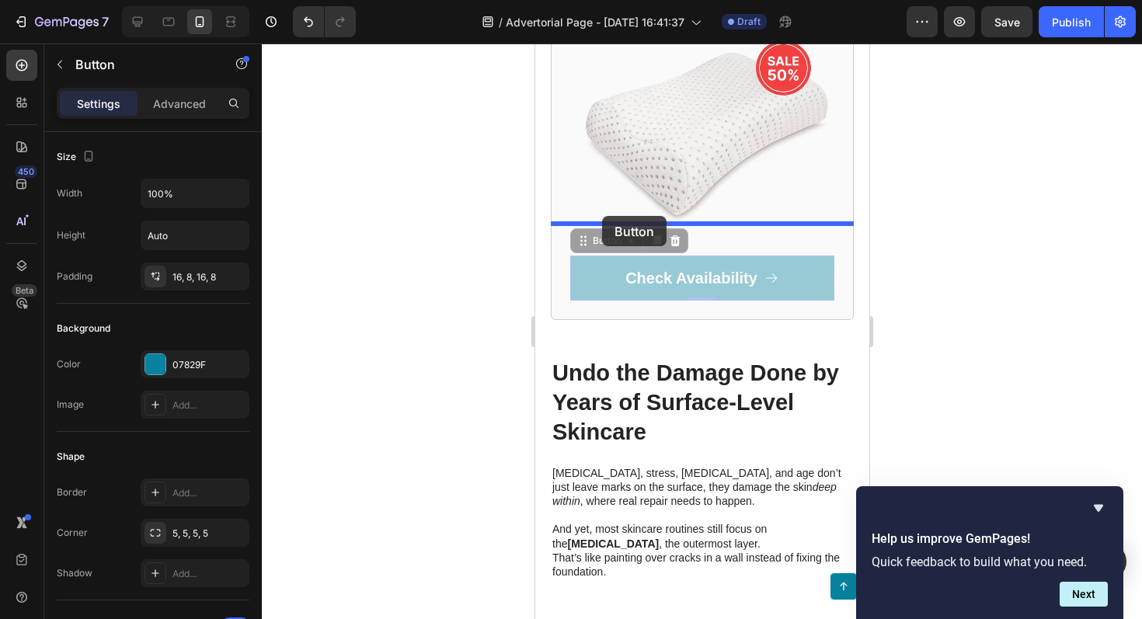
drag, startPoint x: 582, startPoint y: 473, endPoint x: 602, endPoint y: 216, distance: 257.2
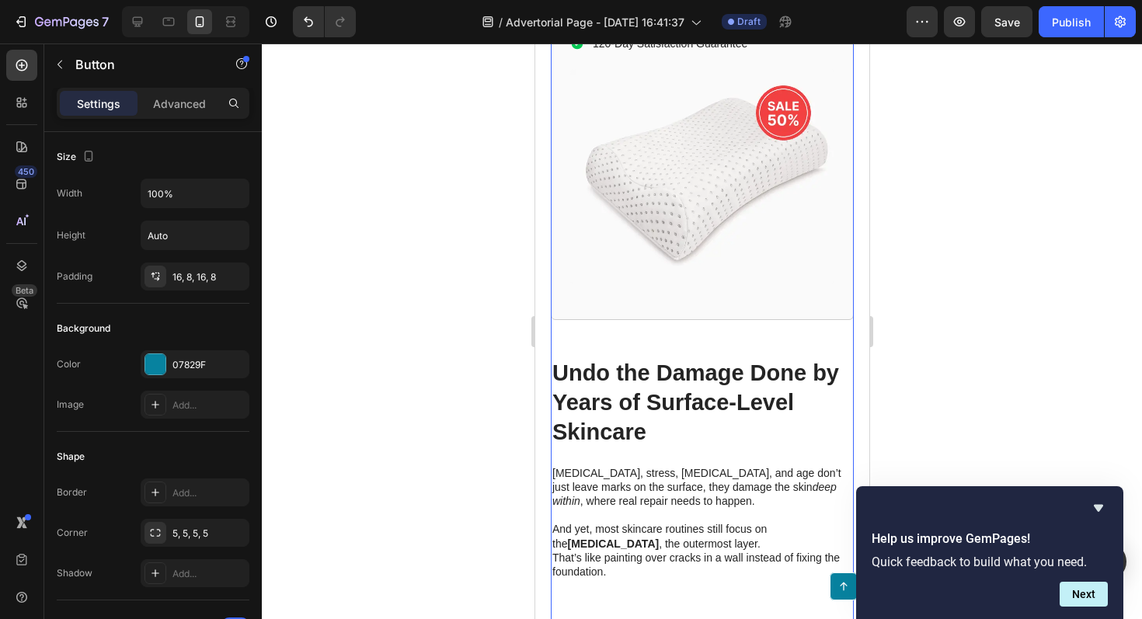
click at [563, 321] on div "Recommended Heading Icon Icon Icon Icon Icon Icon List 4.9 Text Block | Text Bl…" at bounding box center [701, 66] width 303 height 509
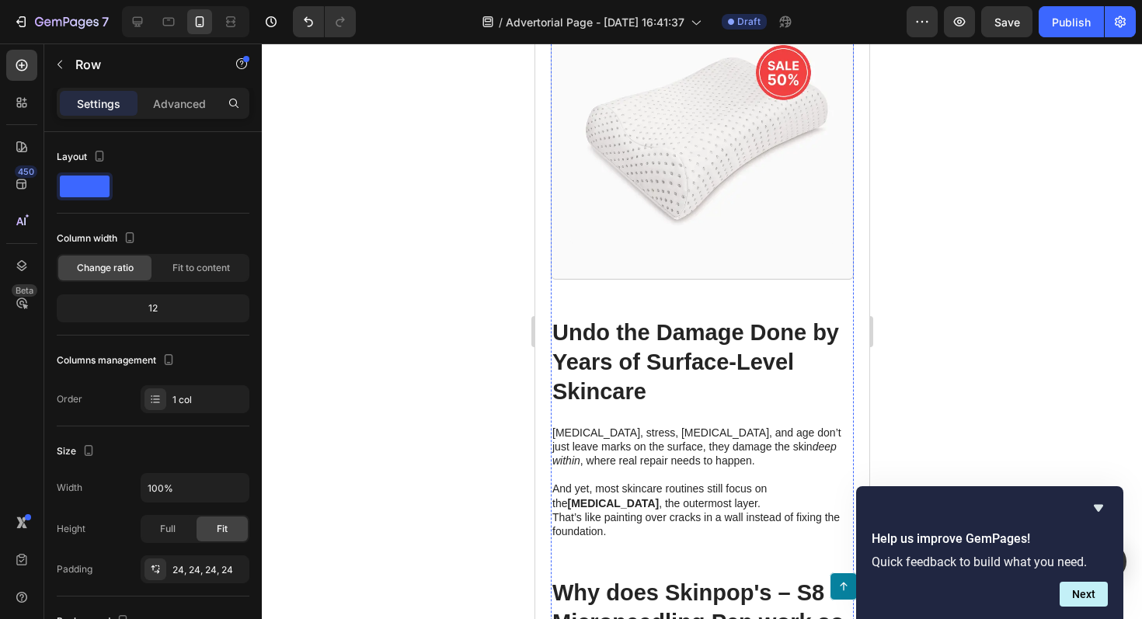
scroll to position [2963, 0]
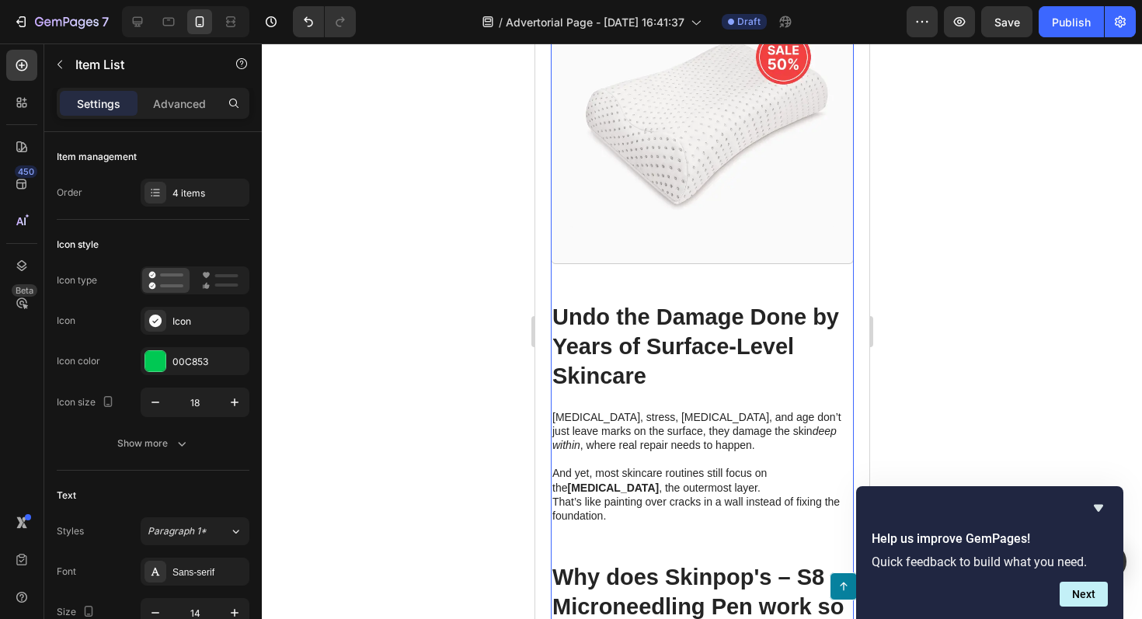
click at [809, 246] on div "Recommended Heading Icon Icon Icon Icon Icon Icon List 4.9 Text Block | Text Bl…" at bounding box center [702, 10] width 264 height 470
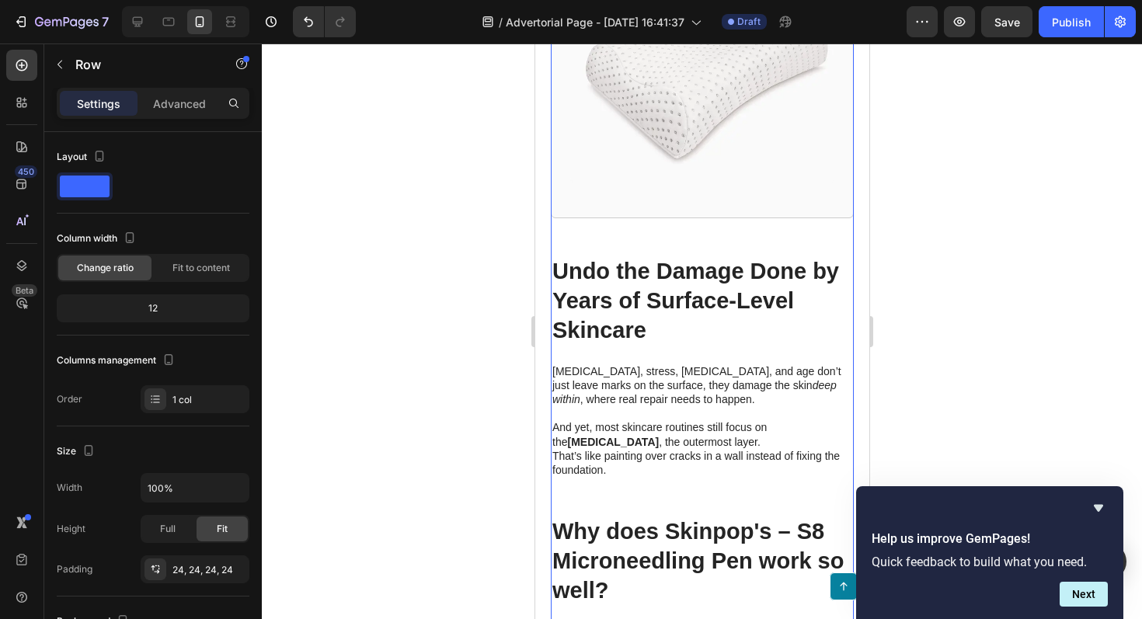
scroll to position [3029, 0]
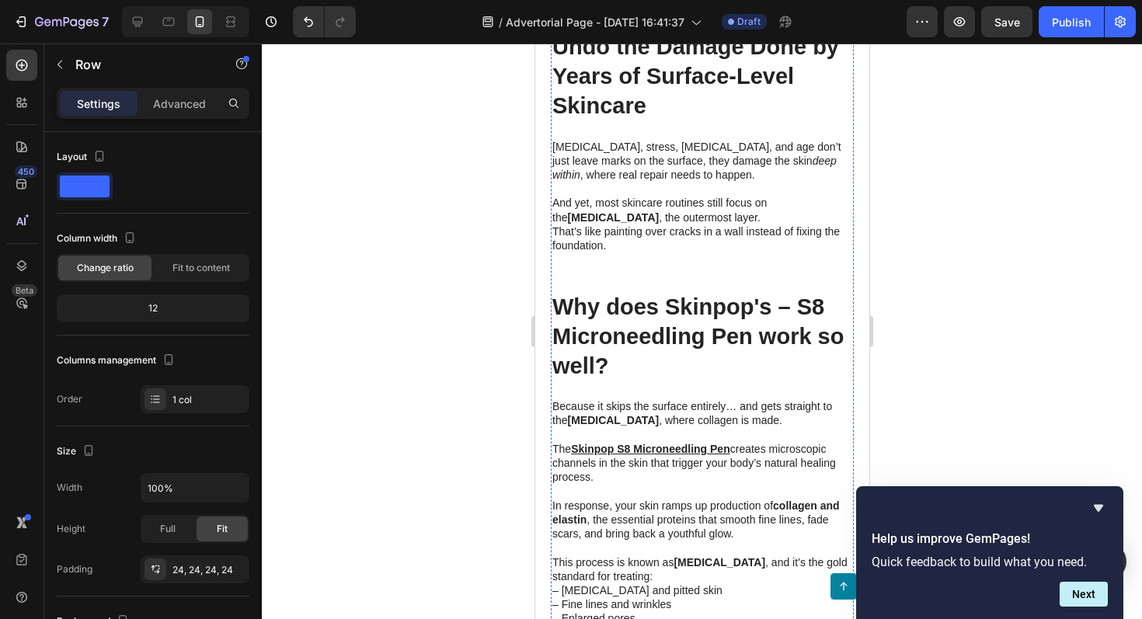
scroll to position [3426, 0]
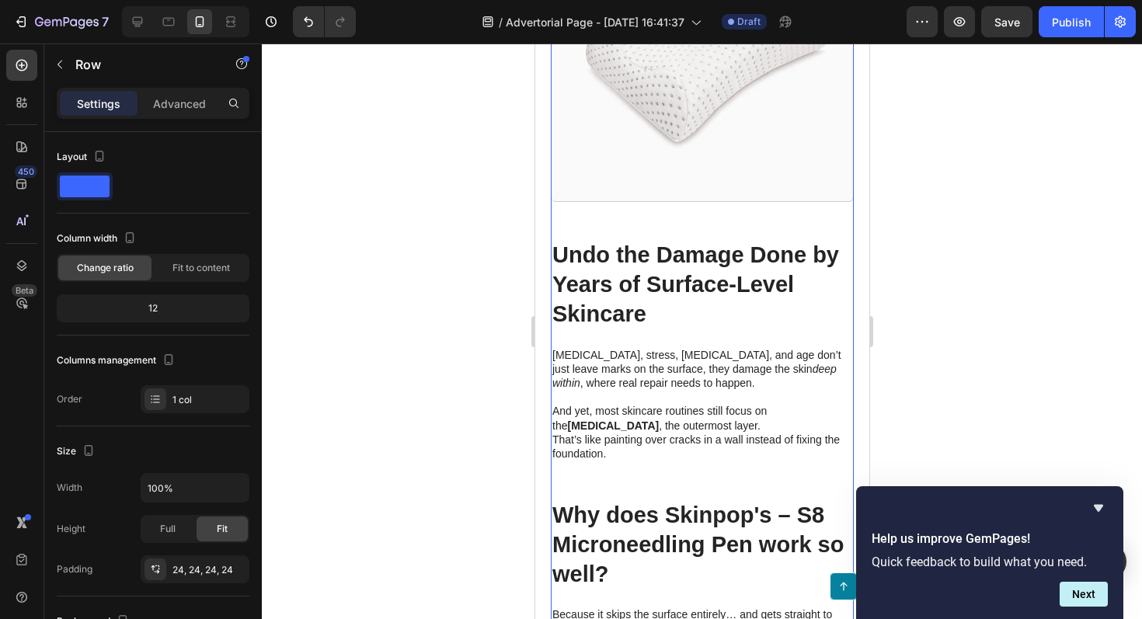
scroll to position [3007, 0]
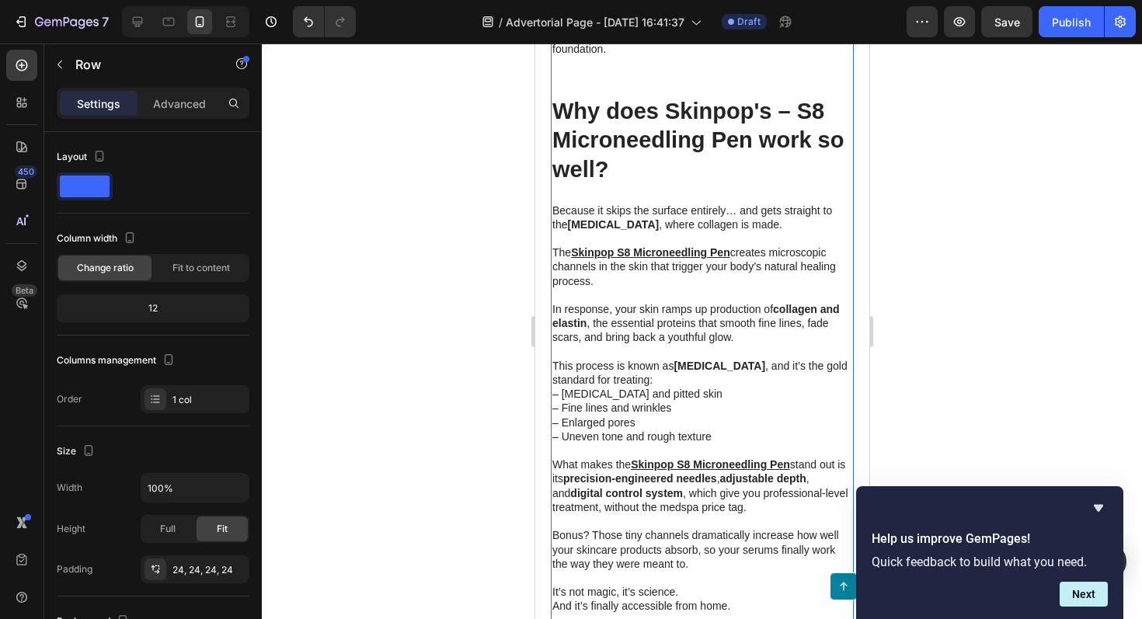
click at [928, 311] on div at bounding box center [702, 332] width 881 height 576
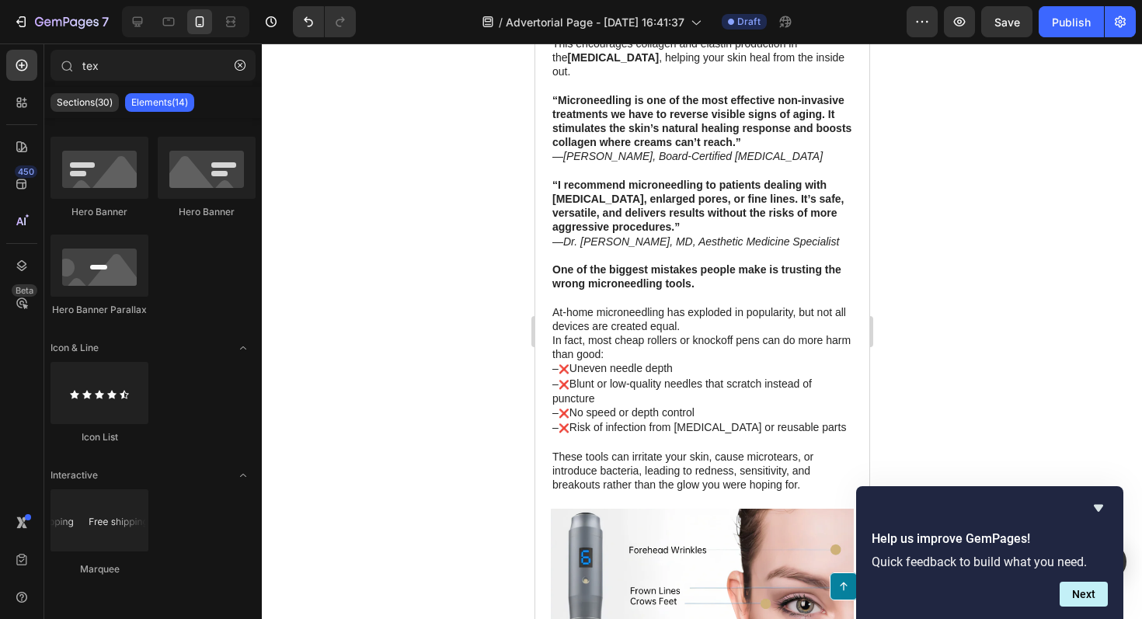
scroll to position [3829, 0]
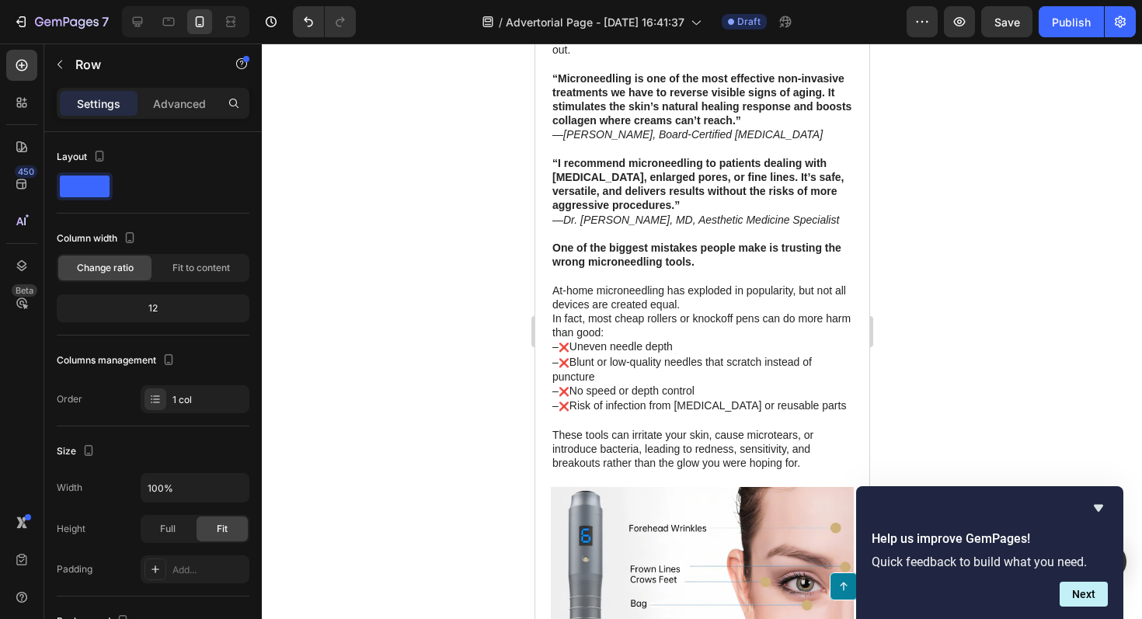
drag, startPoint x: 699, startPoint y: 338, endPoint x: 692, endPoint y: 298, distance: 40.4
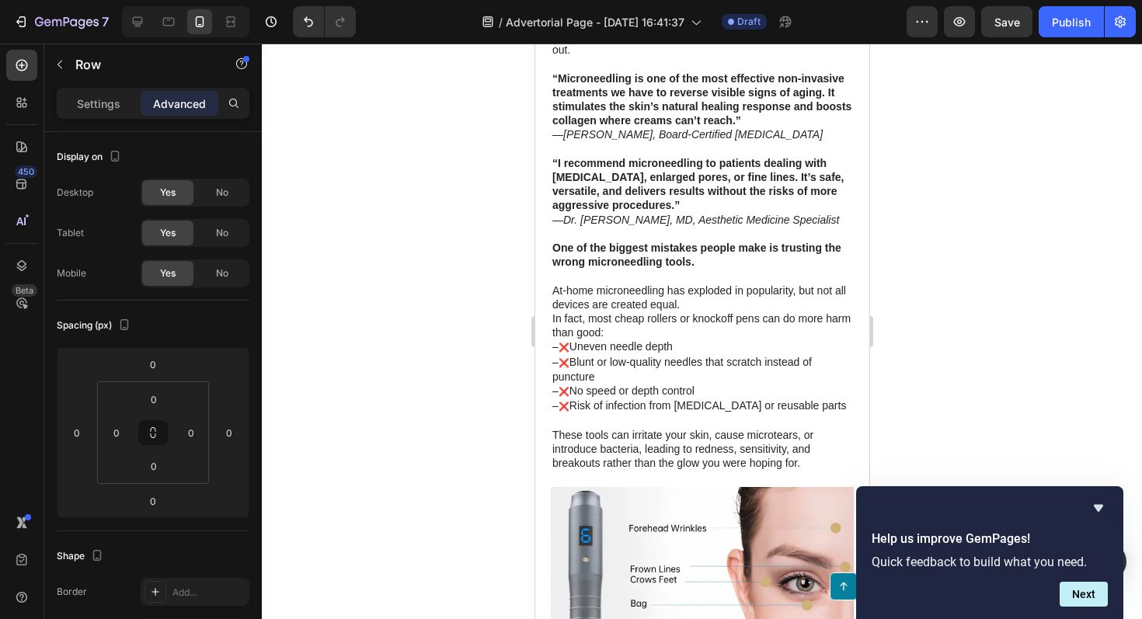
click at [924, 299] on div at bounding box center [702, 332] width 881 height 576
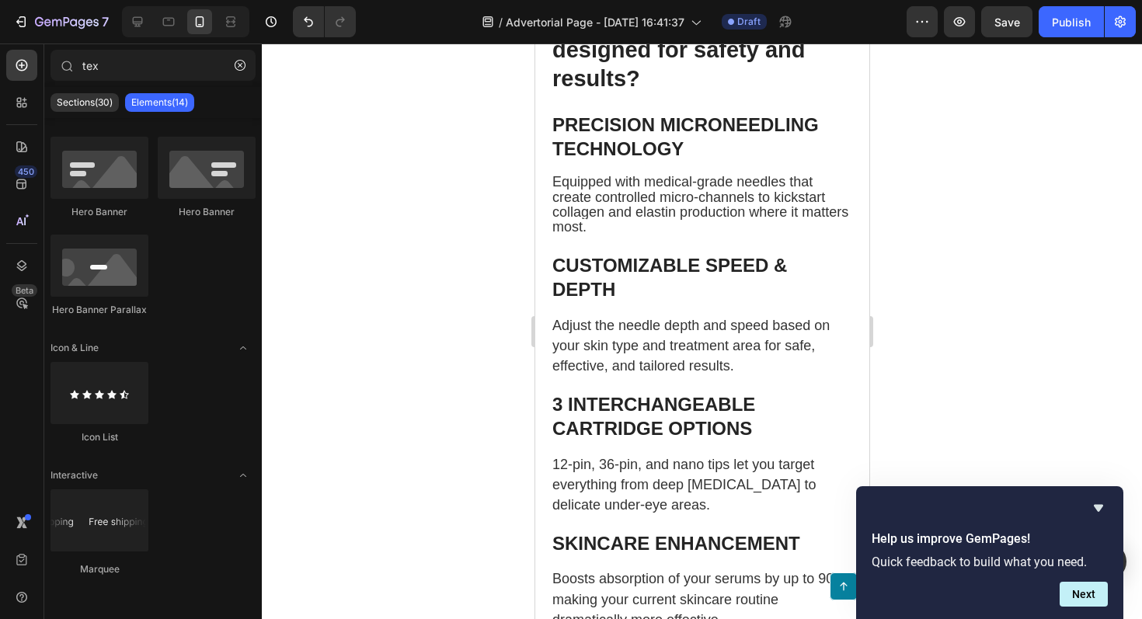
scroll to position [4887, 0]
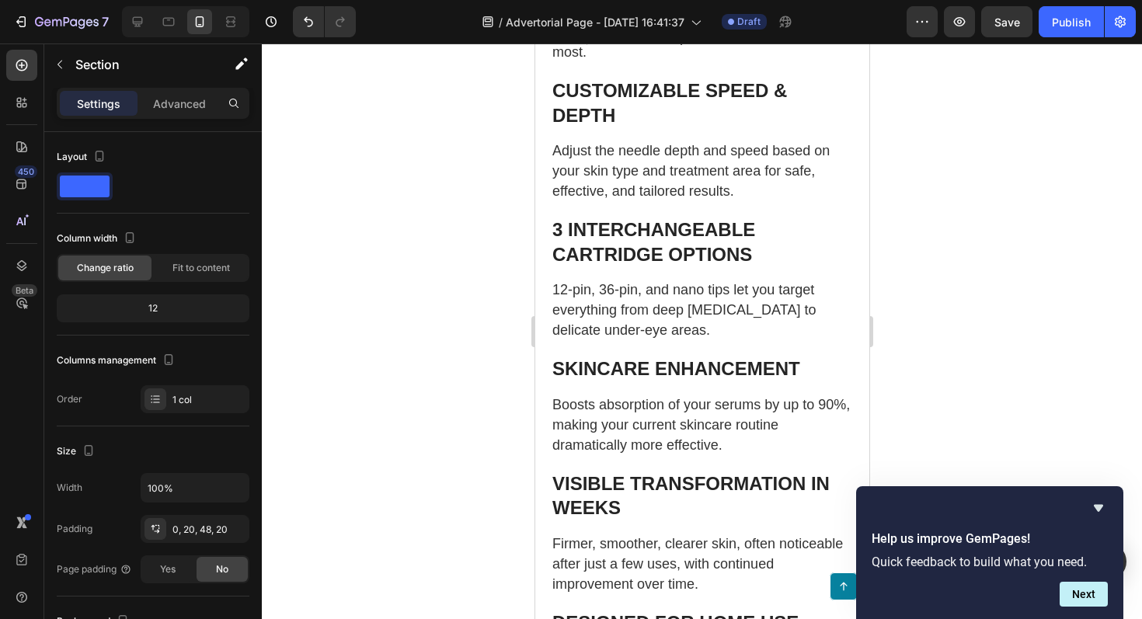
click at [923, 308] on div at bounding box center [702, 332] width 881 height 576
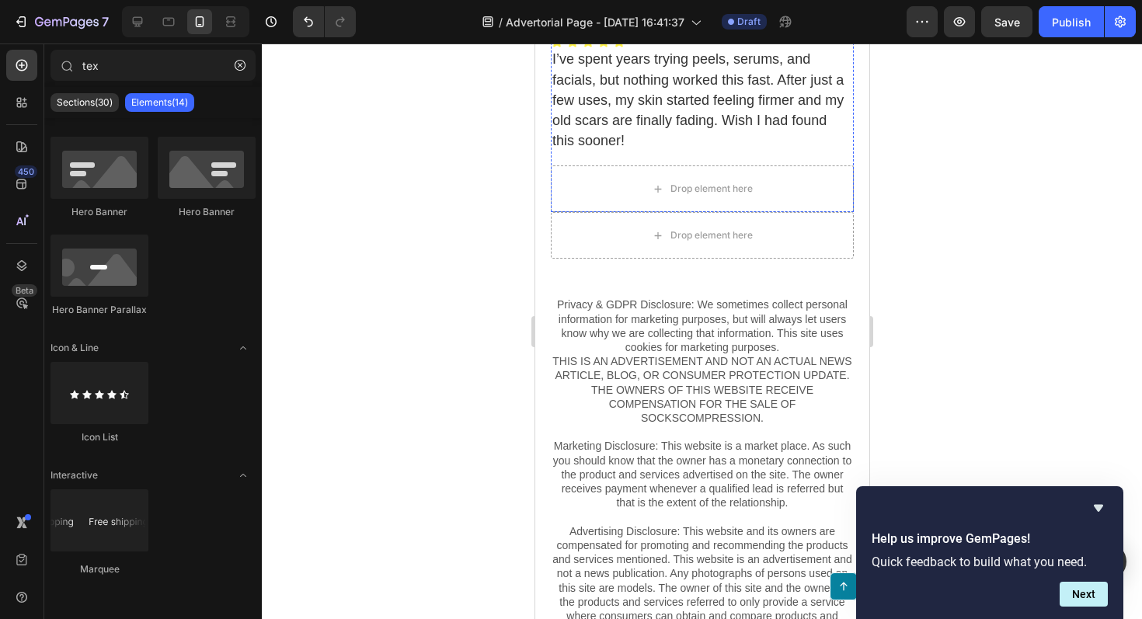
scroll to position [6335, 0]
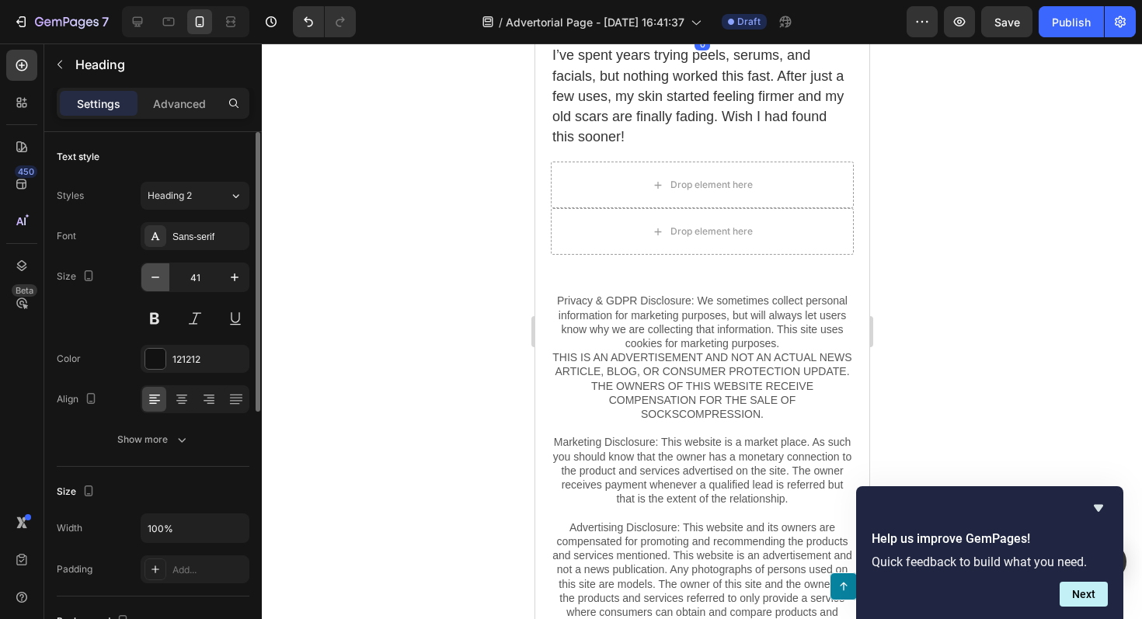
click at [160, 280] on icon "button" at bounding box center [156, 278] width 16 height 16
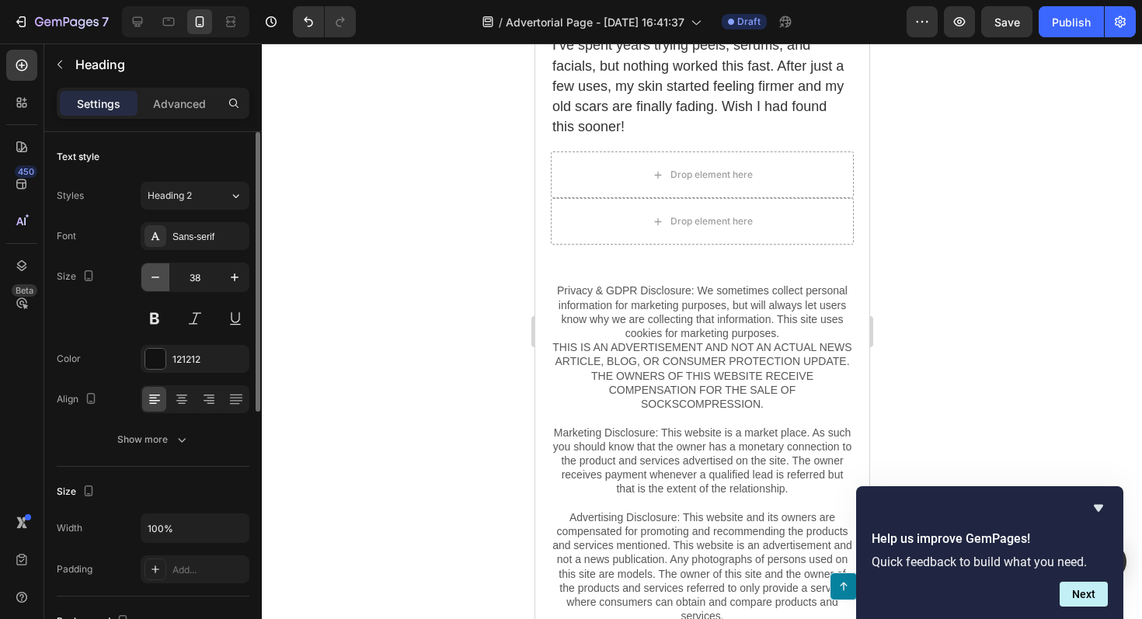
click at [160, 280] on icon "button" at bounding box center [156, 278] width 16 height 16
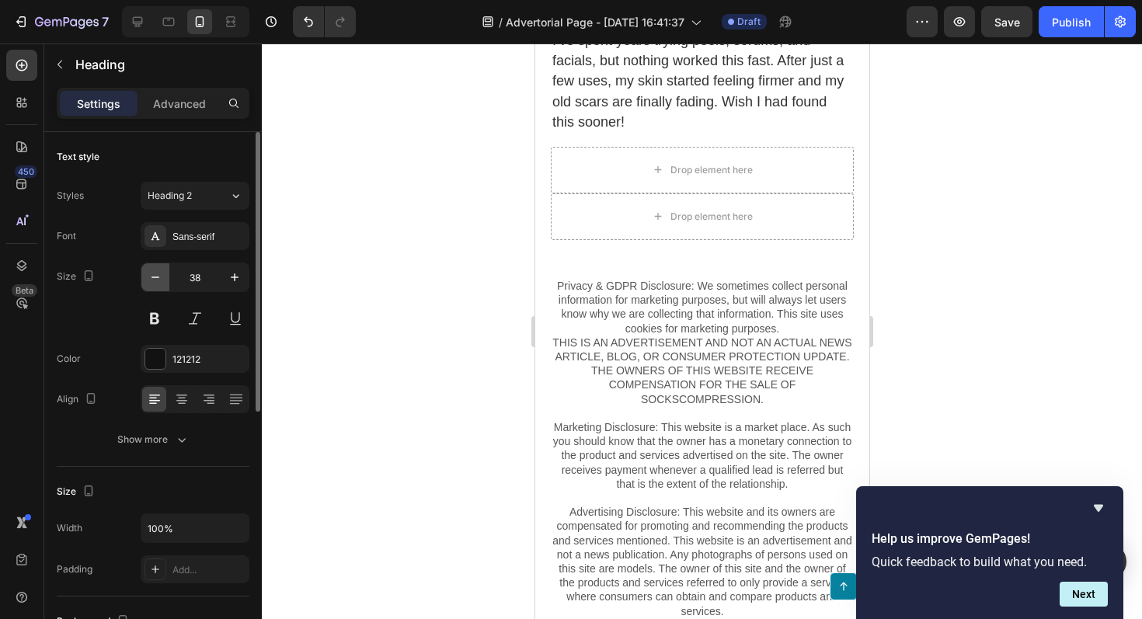
click at [160, 280] on icon "button" at bounding box center [156, 278] width 16 height 16
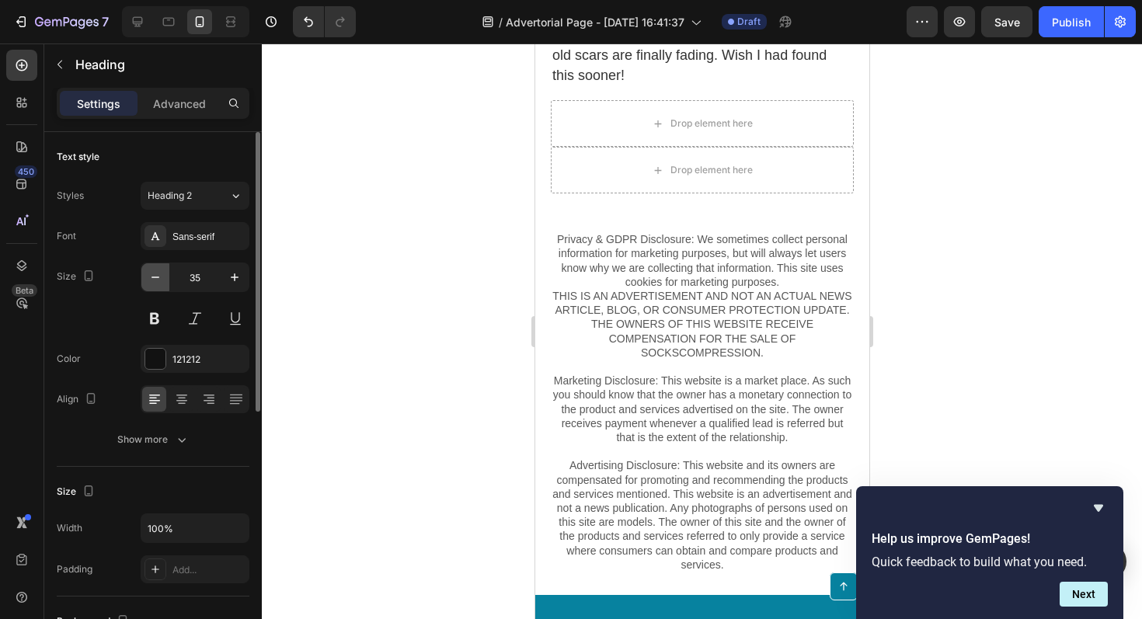
click at [160, 280] on icon "button" at bounding box center [156, 278] width 16 height 16
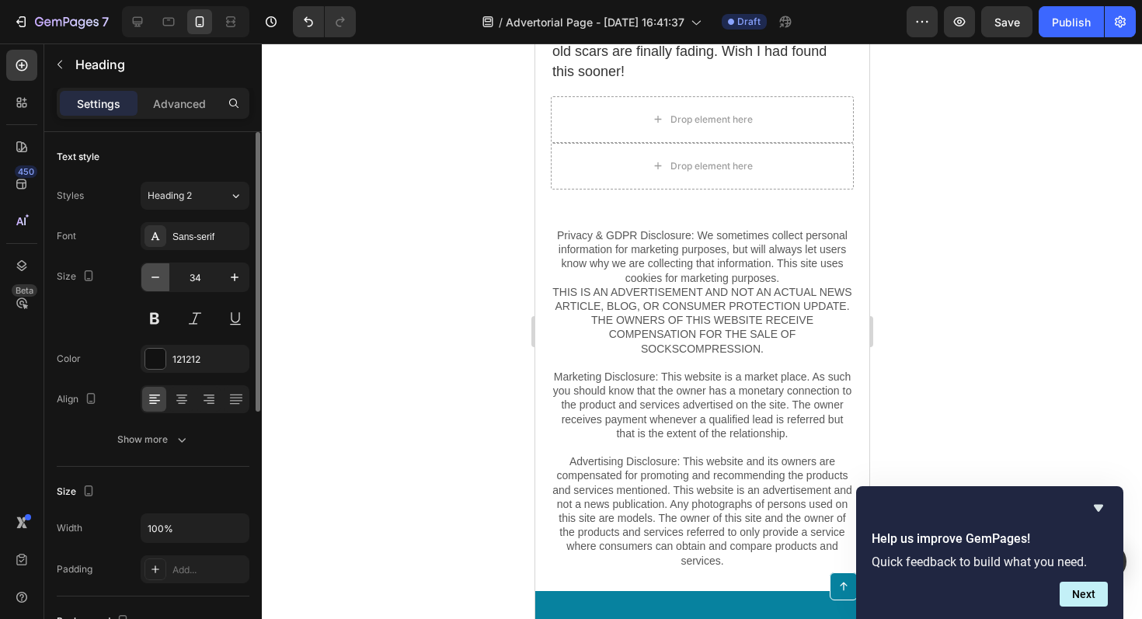
click at [160, 280] on icon "button" at bounding box center [156, 278] width 16 height 16
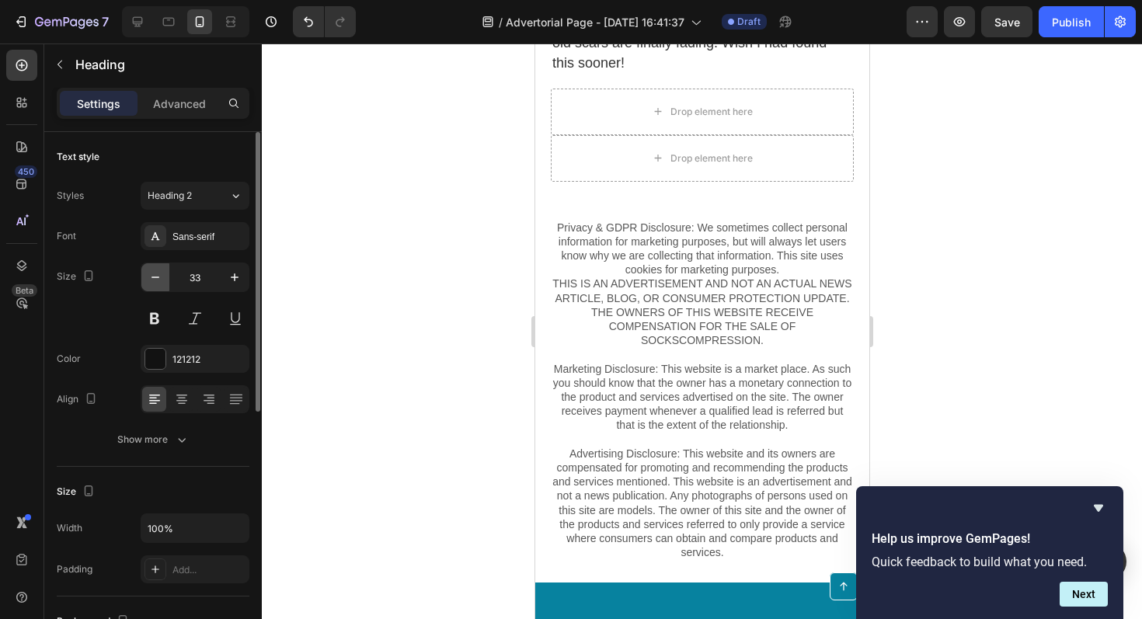
click at [160, 280] on icon "button" at bounding box center [156, 278] width 16 height 16
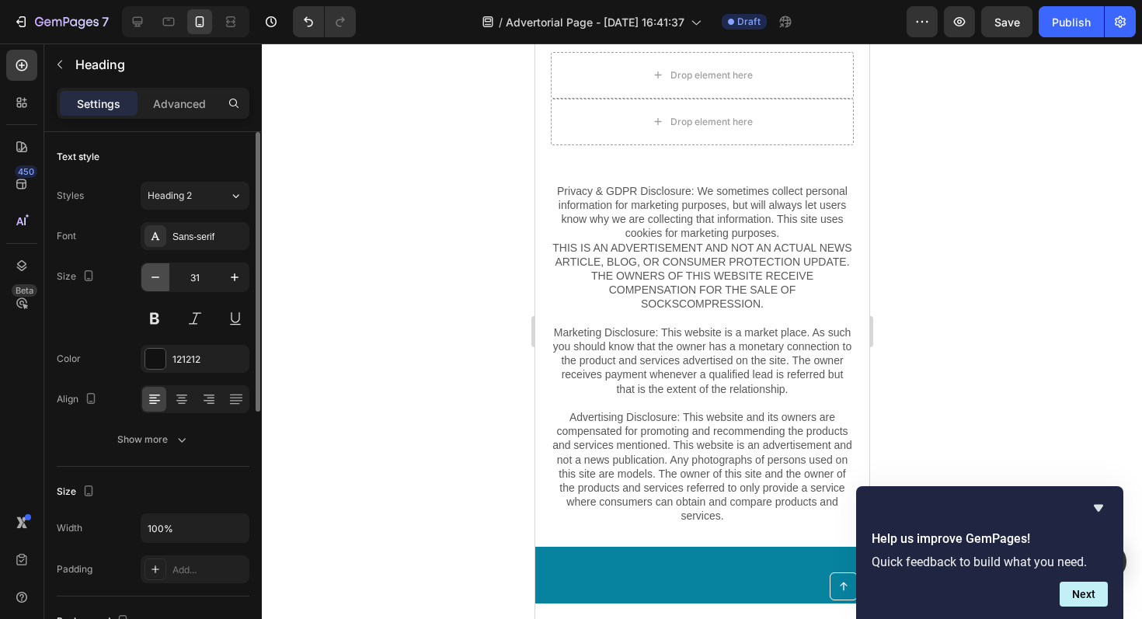
click at [160, 280] on icon "button" at bounding box center [156, 278] width 16 height 16
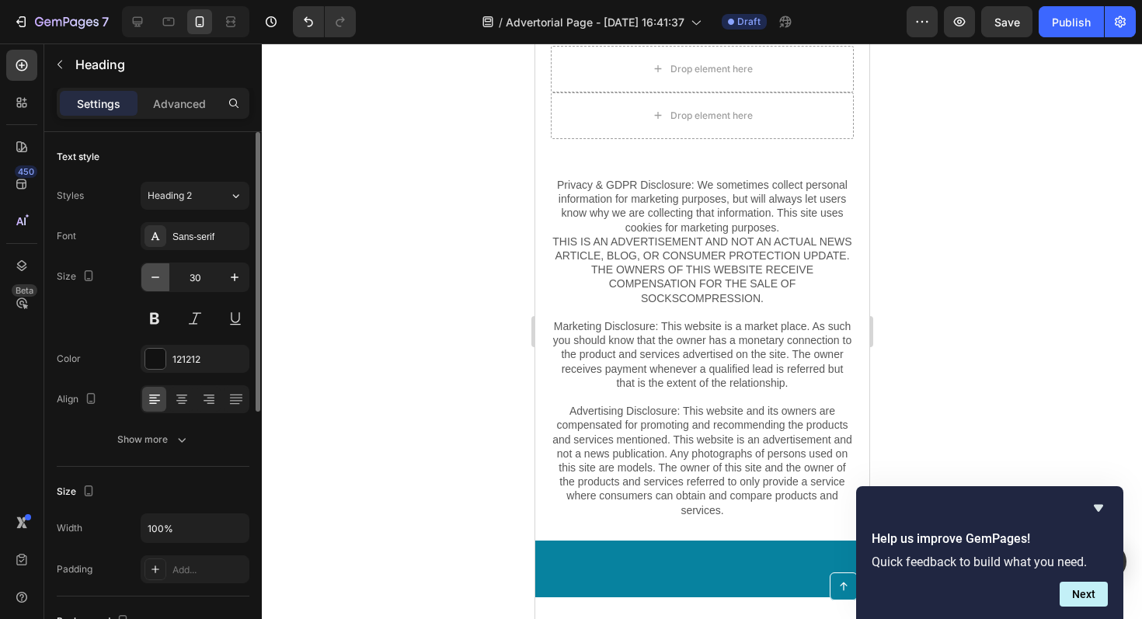
click at [160, 280] on icon "button" at bounding box center [156, 278] width 16 height 16
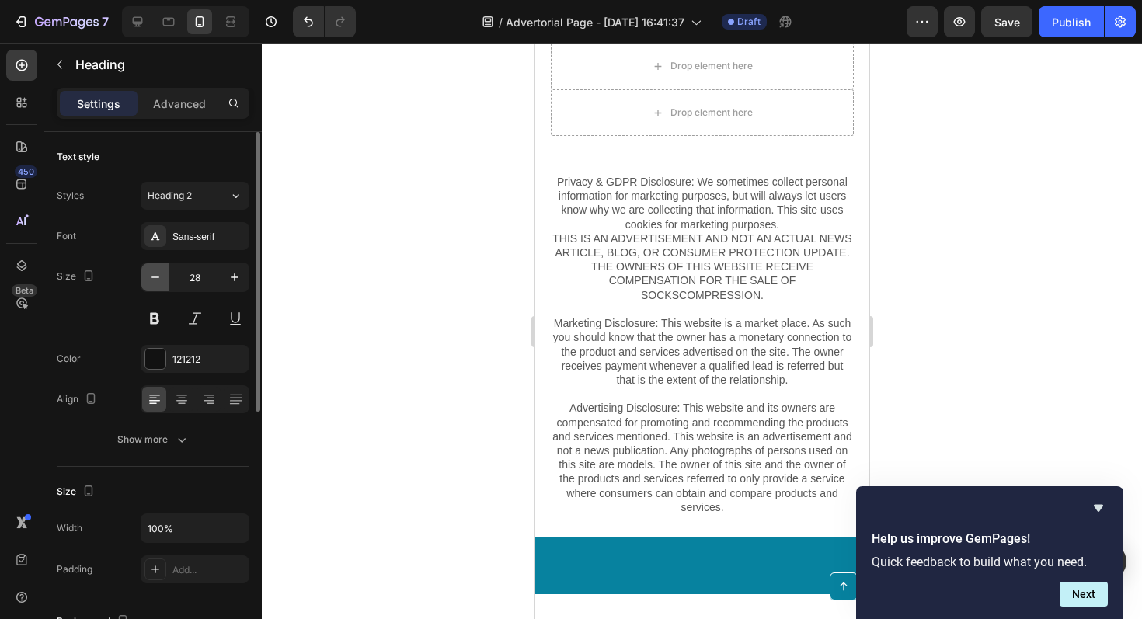
click at [160, 280] on icon "button" at bounding box center [156, 278] width 16 height 16
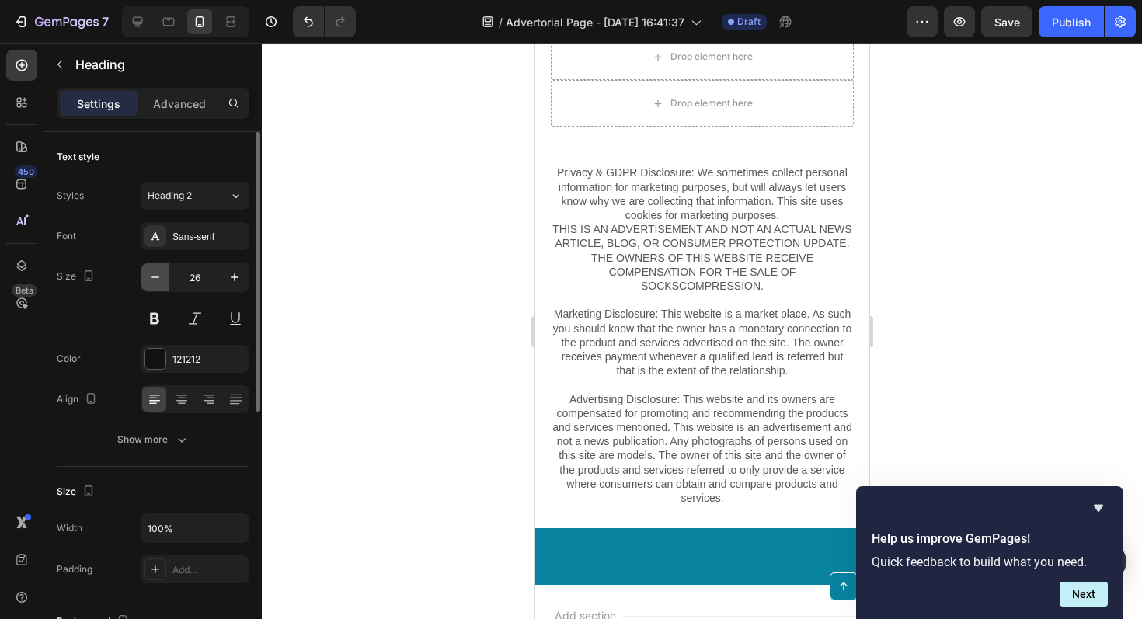
click at [160, 280] on icon "button" at bounding box center [156, 278] width 16 height 16
type input "25"
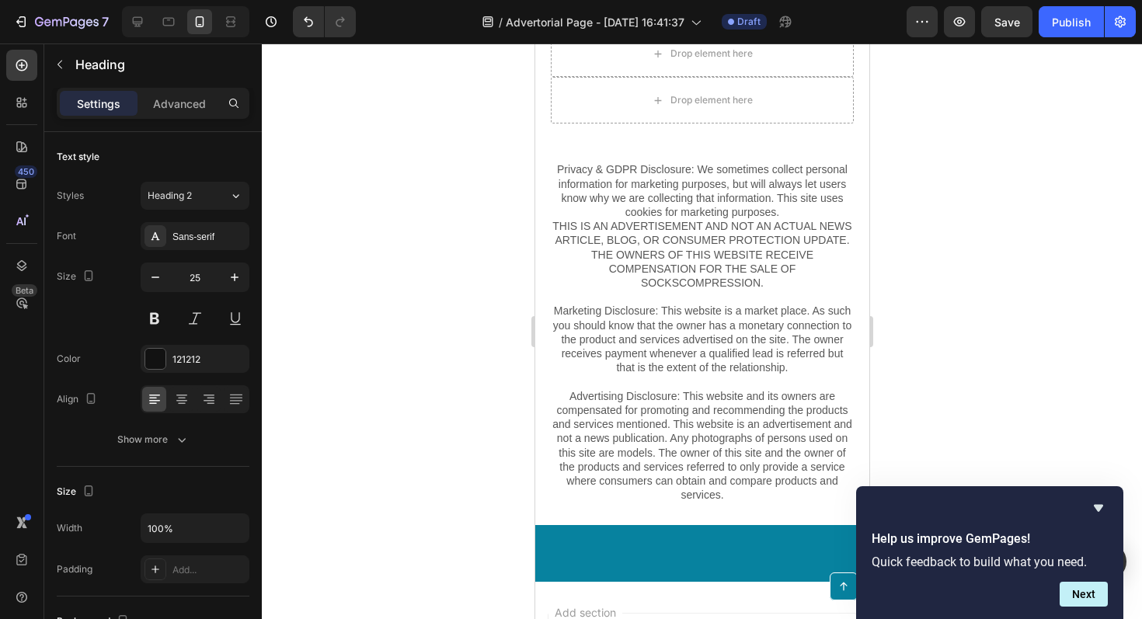
click at [961, 263] on div at bounding box center [702, 332] width 881 height 576
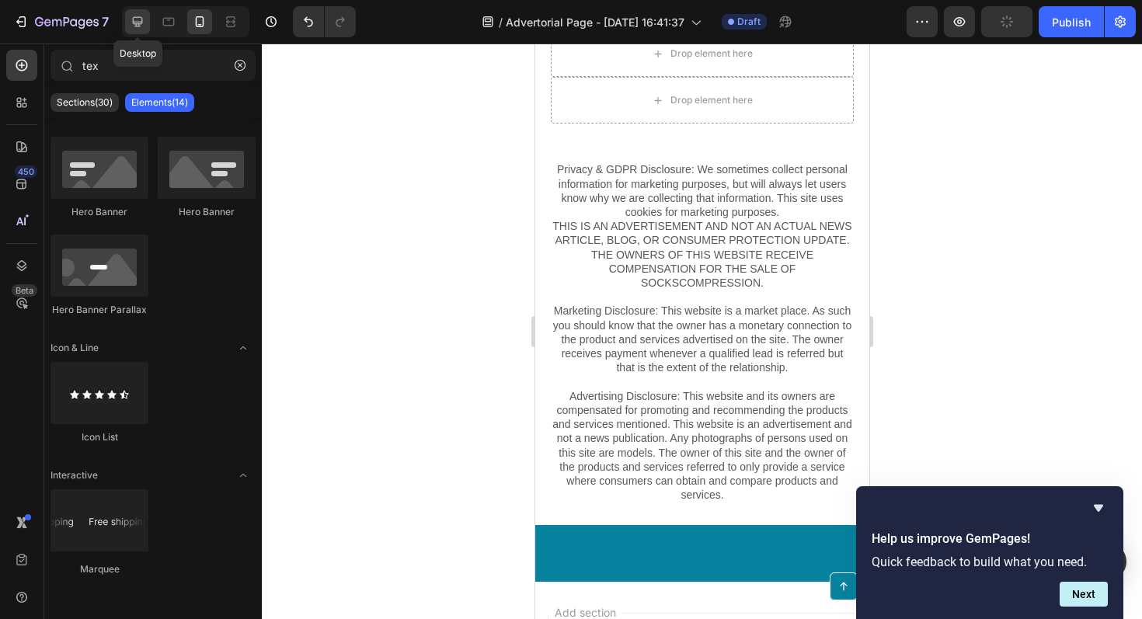
click at [135, 28] on icon at bounding box center [138, 22] width 16 height 16
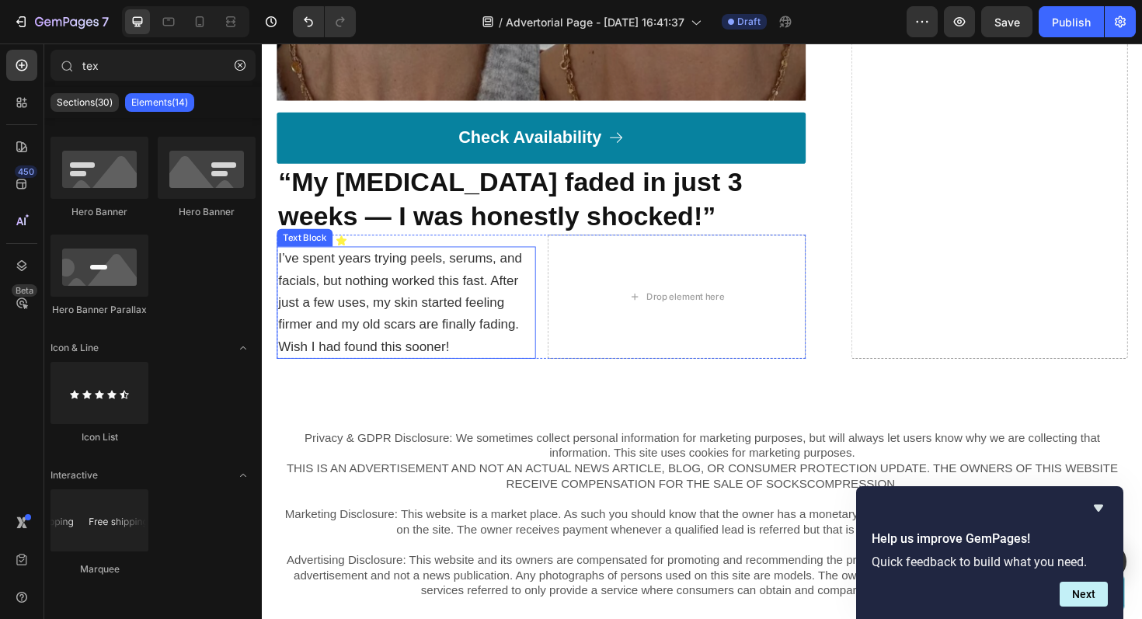
scroll to position [6342, 0]
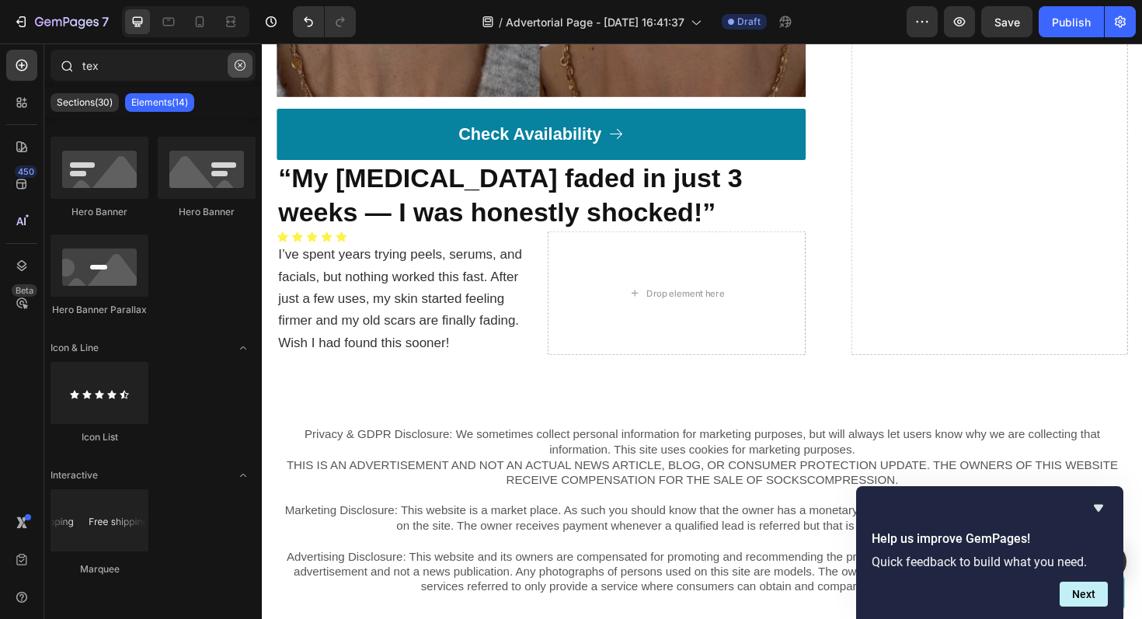
click at [242, 66] on icon "button" at bounding box center [240, 65] width 11 height 11
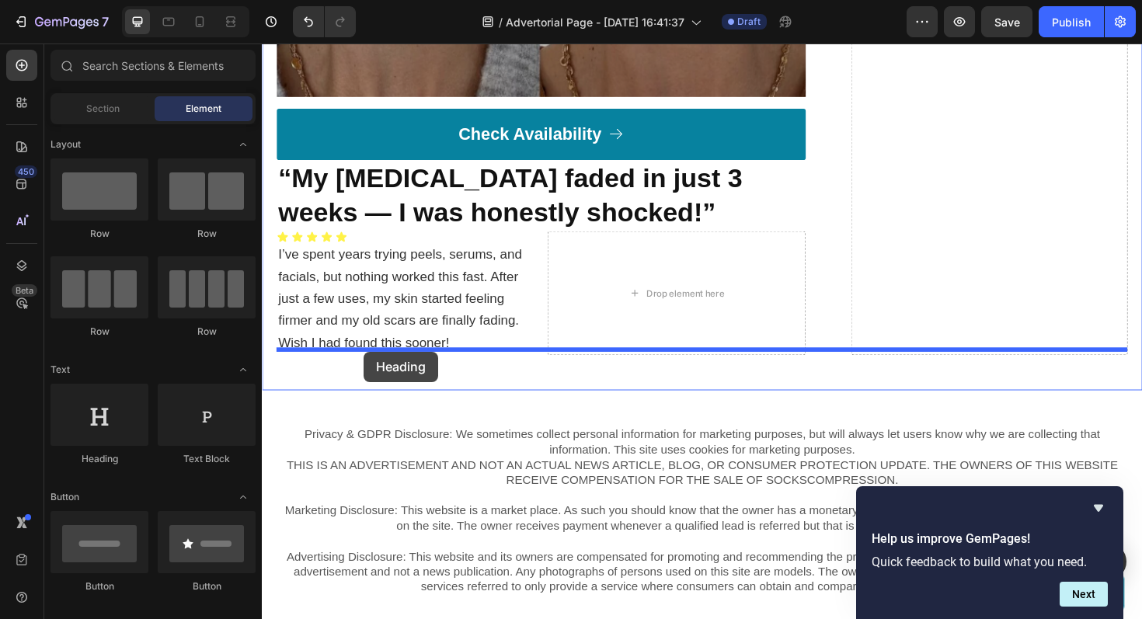
drag, startPoint x: 374, startPoint y: 469, endPoint x: 370, endPoint y: 370, distance: 99.6
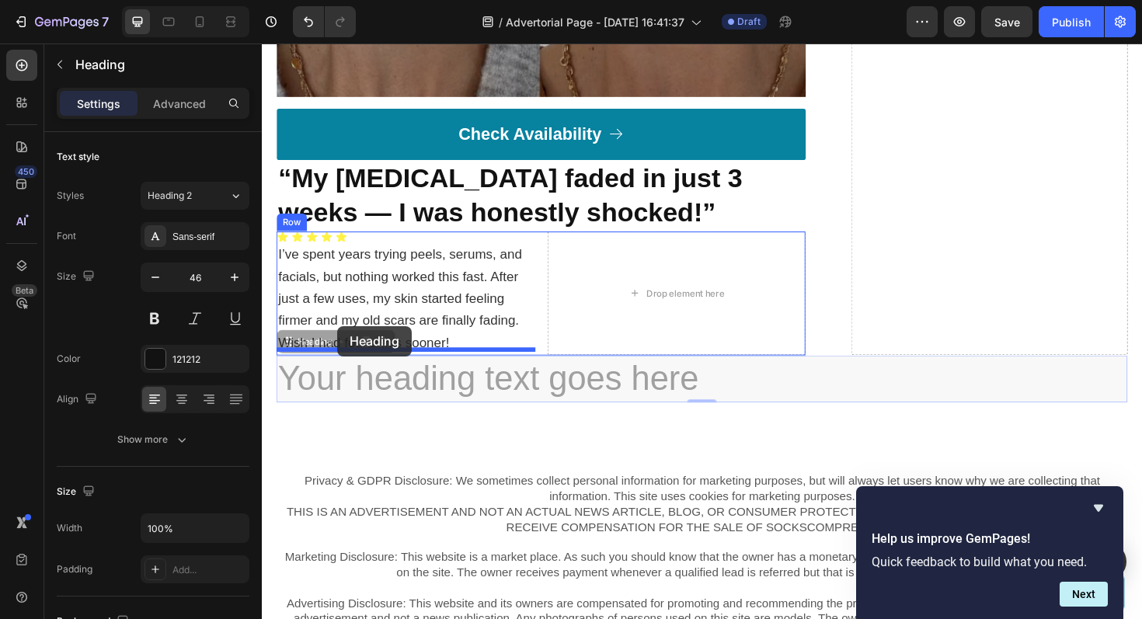
drag, startPoint x: 289, startPoint y: 358, endPoint x: 342, endPoint y: 343, distance: 55.1
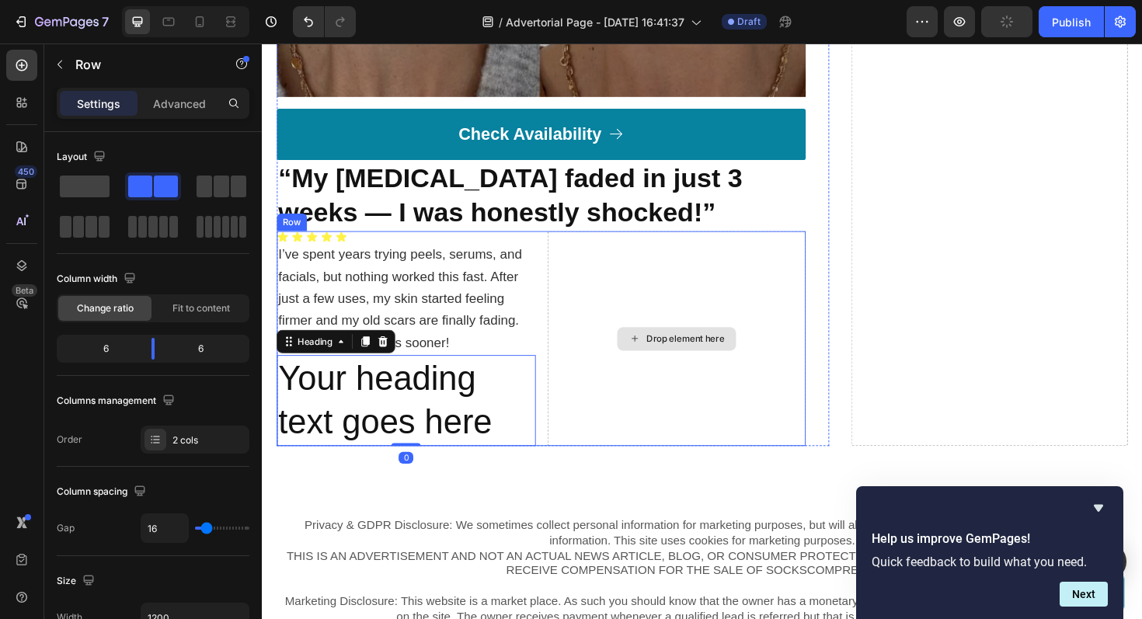
click at [685, 392] on div "Drop element here" at bounding box center [701, 356] width 274 height 228
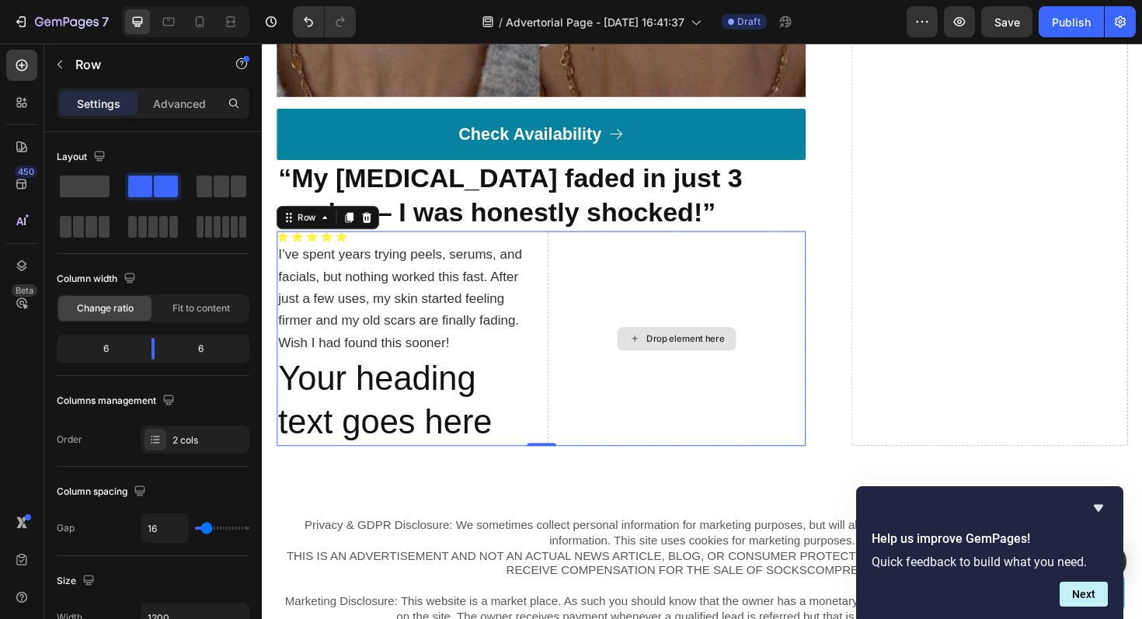
click at [684, 352] on div "Drop element here" at bounding box center [710, 356] width 82 height 12
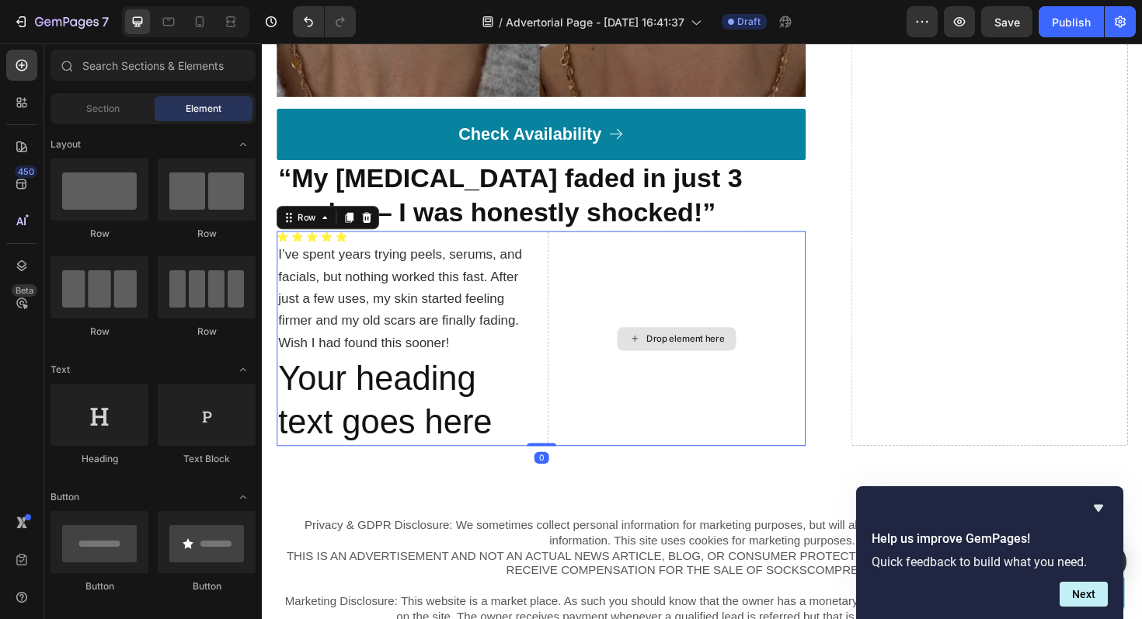
click at [623, 374] on div "Drop element here" at bounding box center [701, 356] width 274 height 228
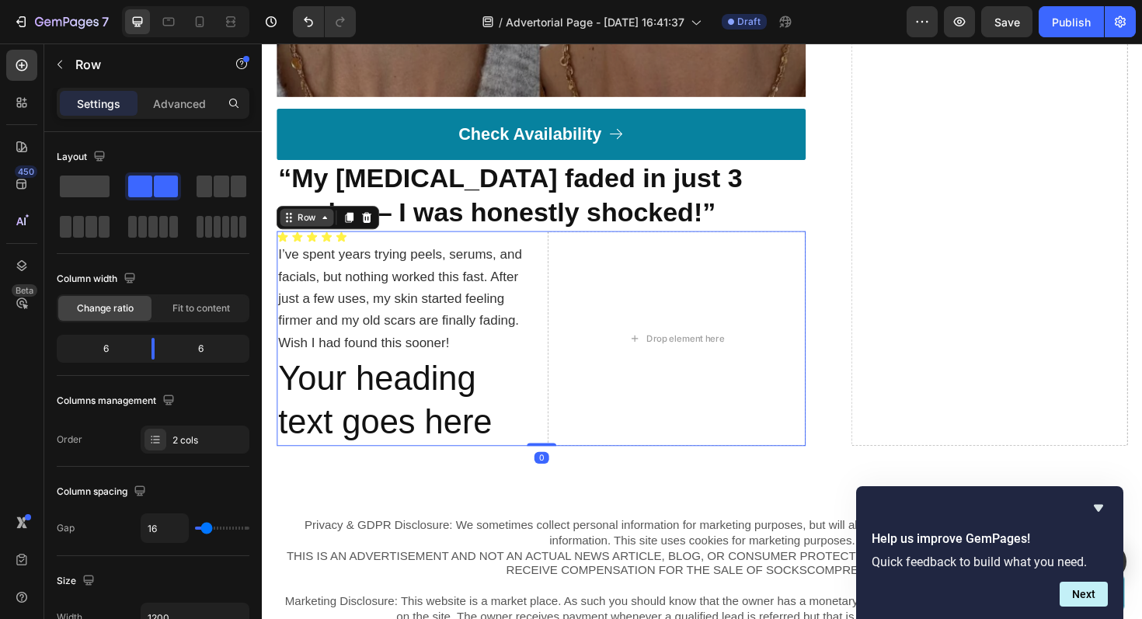
click at [330, 226] on icon at bounding box center [329, 227] width 12 height 12
click at [325, 230] on div "Row" at bounding box center [309, 227] width 57 height 19
click at [609, 403] on div "Drop element here" at bounding box center [701, 356] width 274 height 228
click at [493, 426] on h2 "Your heading text goes here" at bounding box center [414, 422] width 274 height 96
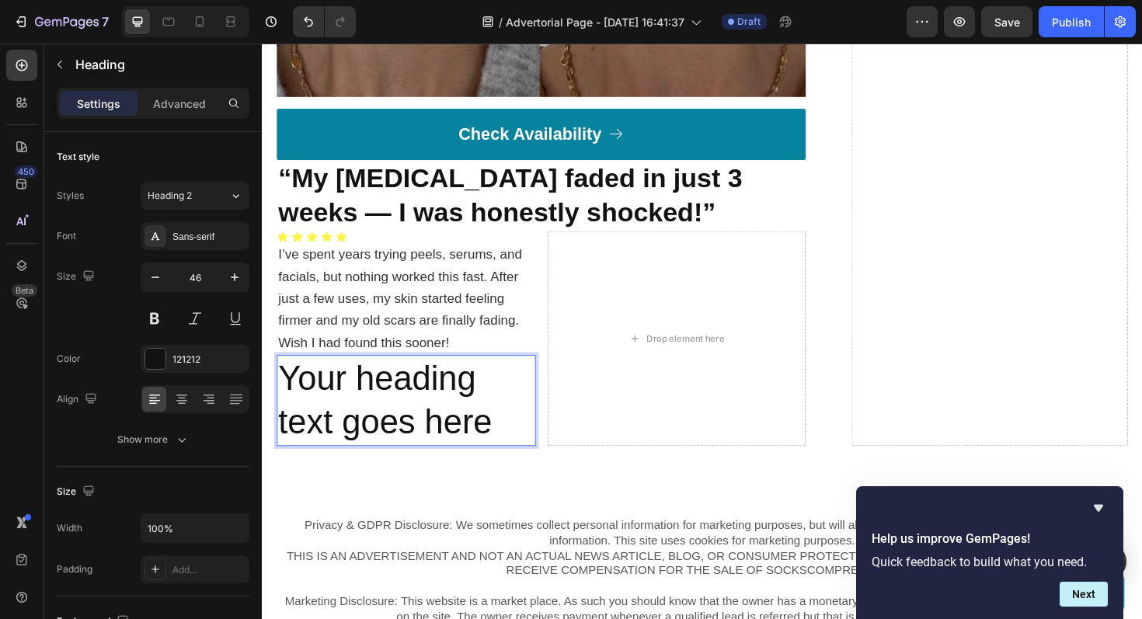
click at [493, 426] on h2 "Your heading text goes here" at bounding box center [414, 422] width 274 height 96
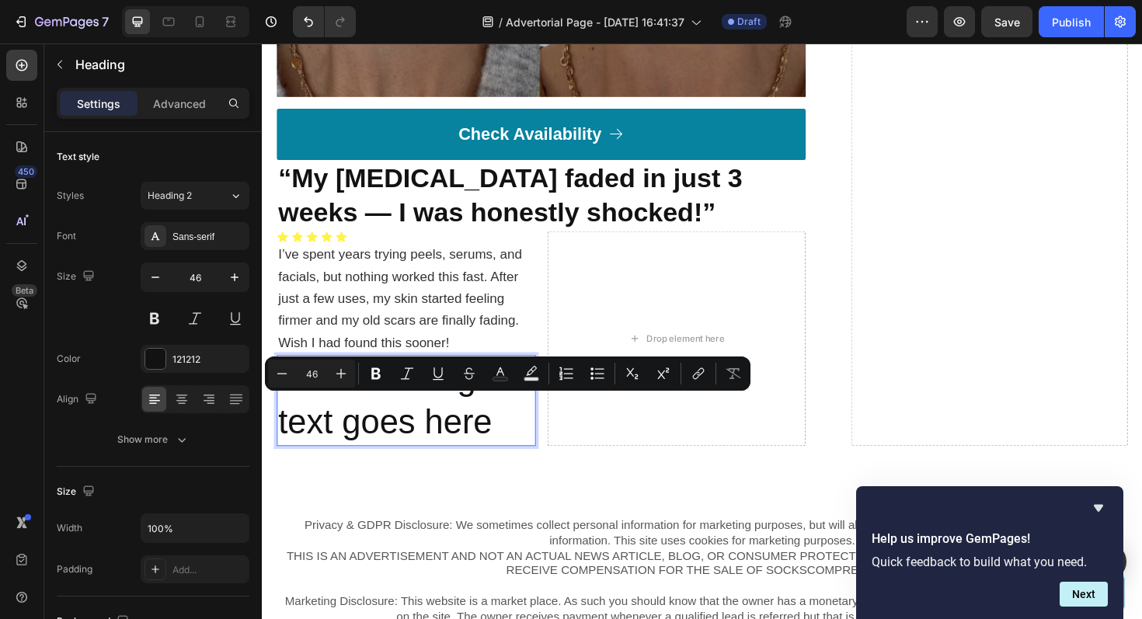
click at [493, 427] on p "Your heading text goes here" at bounding box center [414, 421] width 271 height 93
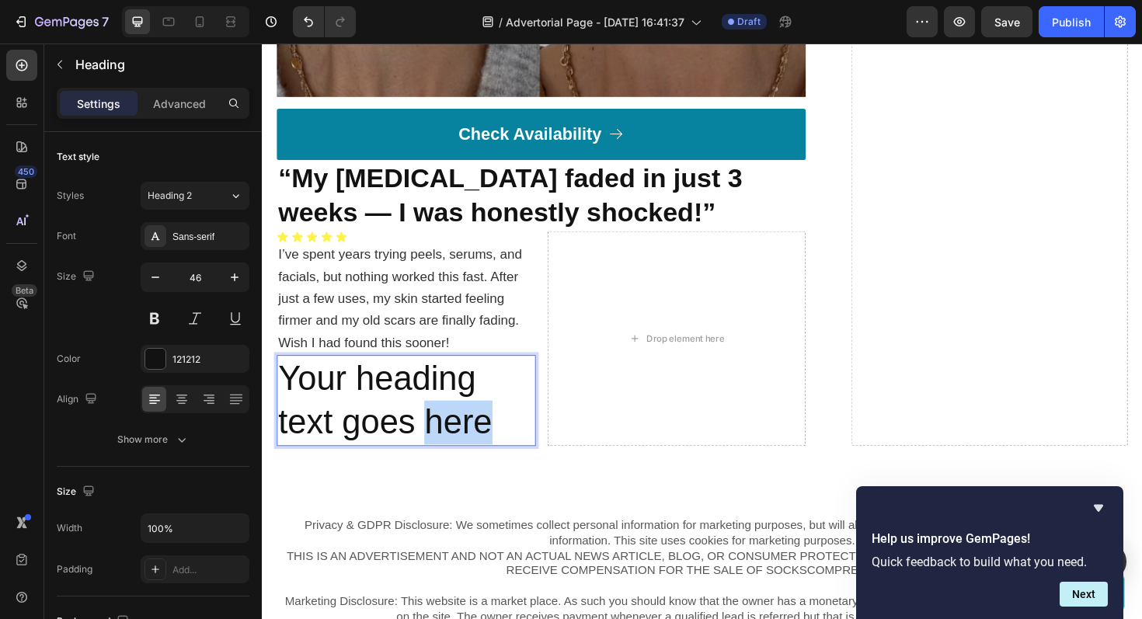
click at [493, 427] on p "Your heading text goes here" at bounding box center [414, 421] width 271 height 93
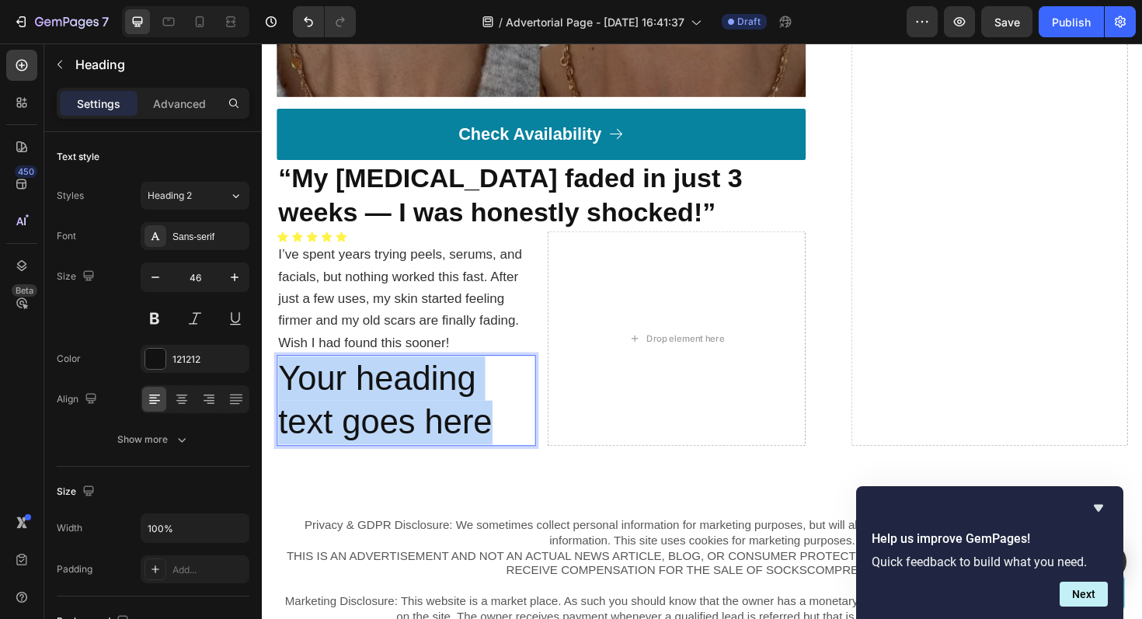
click at [493, 427] on p "Your heading text goes here" at bounding box center [414, 421] width 271 height 93
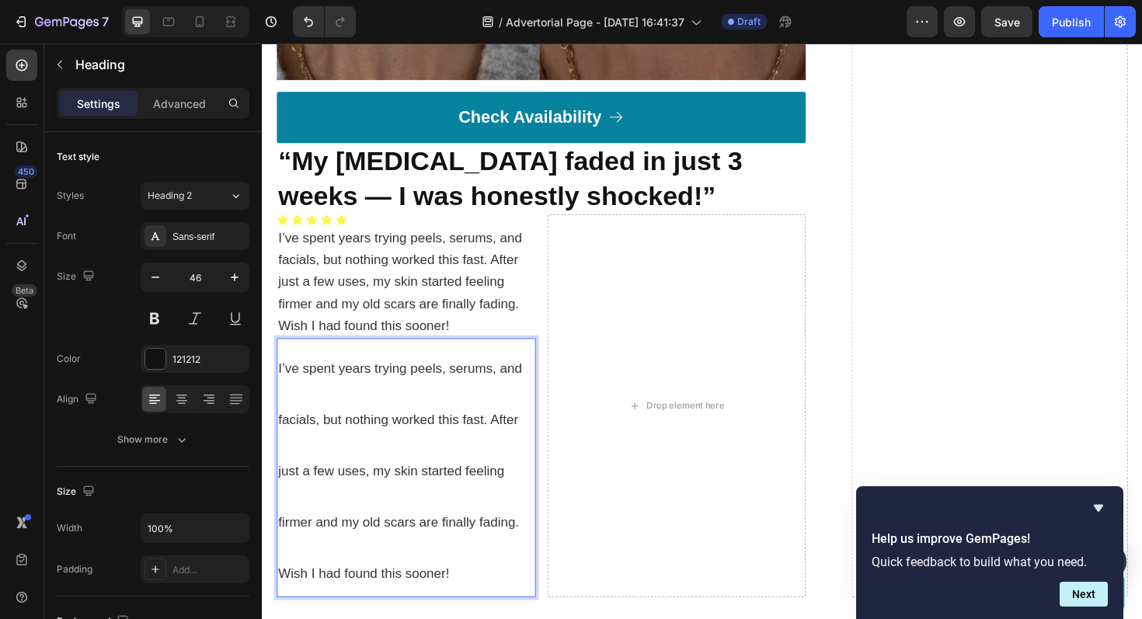
scroll to position [6359, 0]
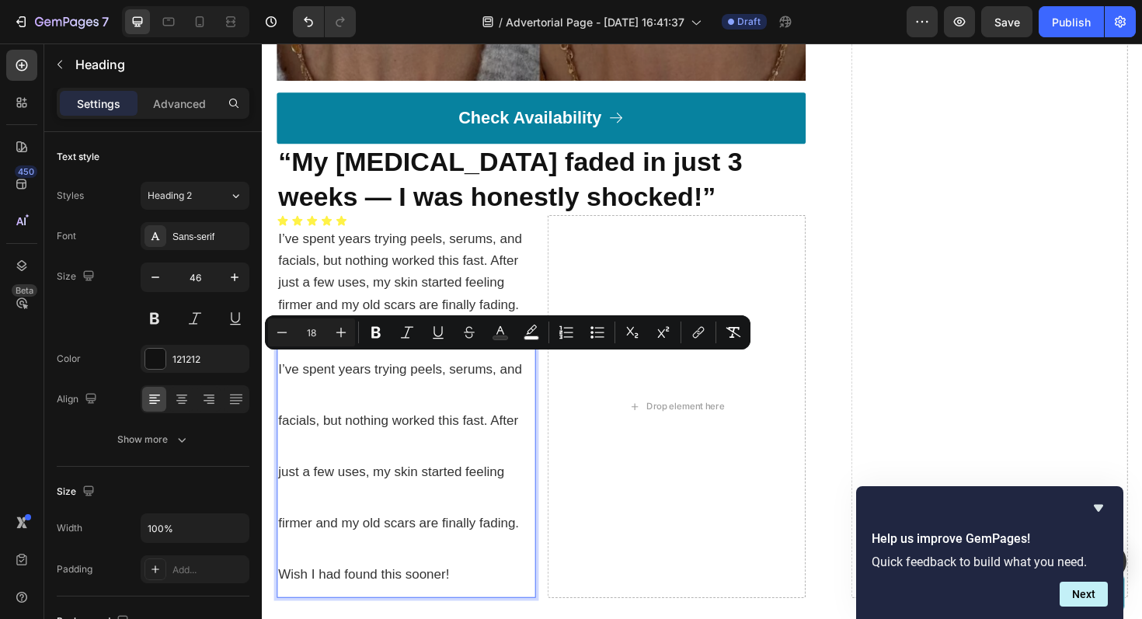
drag, startPoint x: 469, startPoint y: 594, endPoint x: 276, endPoint y: 368, distance: 296.6
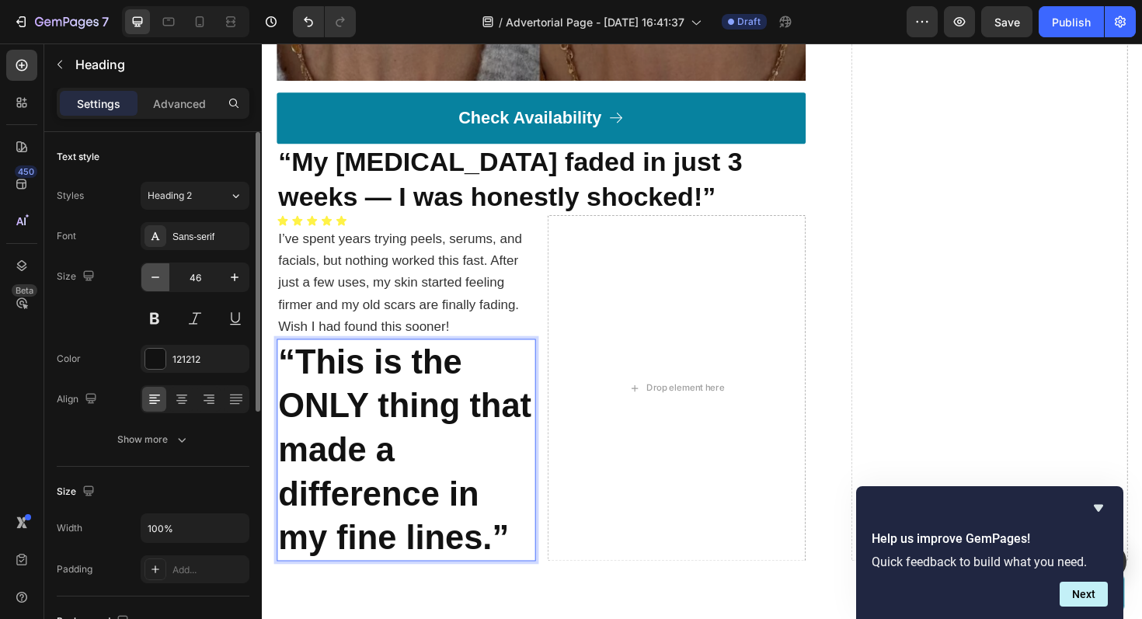
click at [152, 280] on icon "button" at bounding box center [156, 278] width 16 height 16
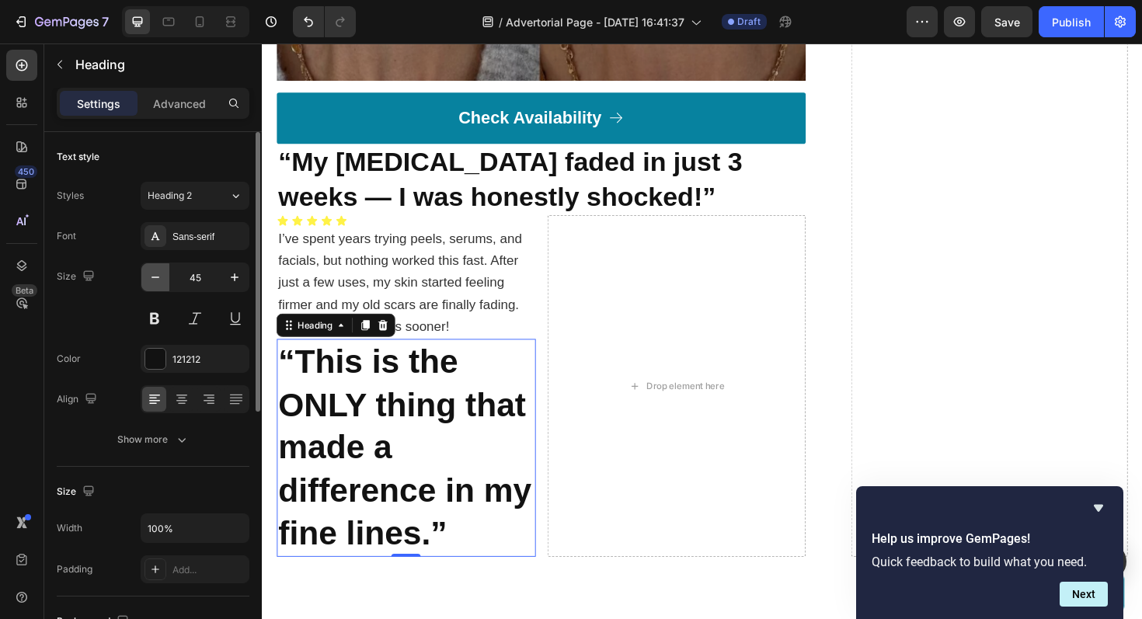
click at [152, 280] on icon "button" at bounding box center [156, 278] width 16 height 16
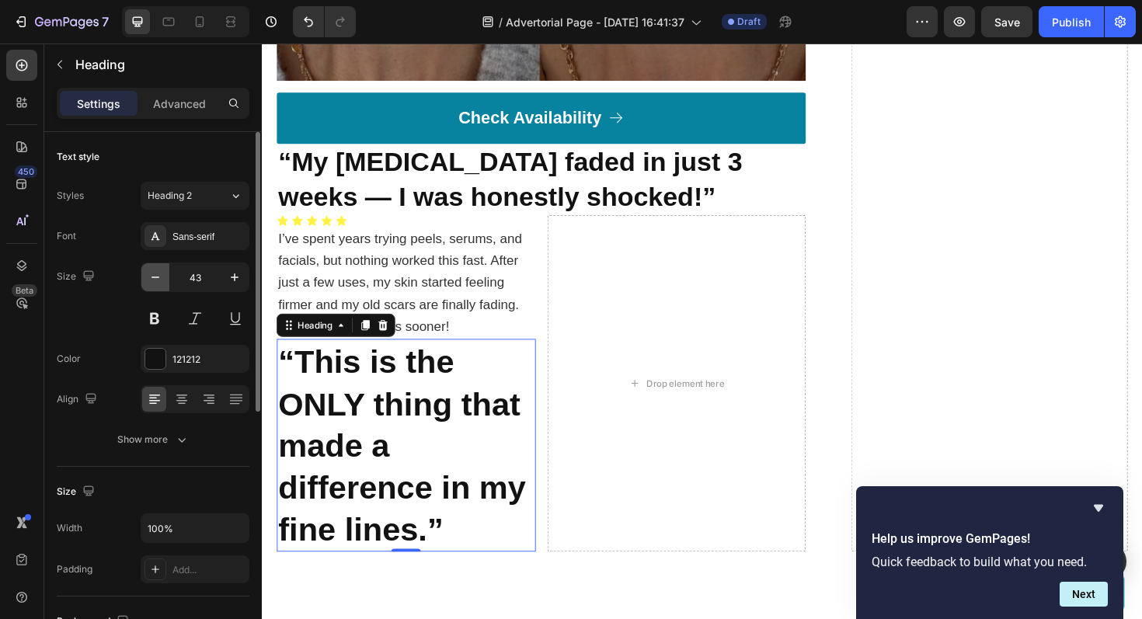
click at [152, 280] on icon "button" at bounding box center [156, 278] width 16 height 16
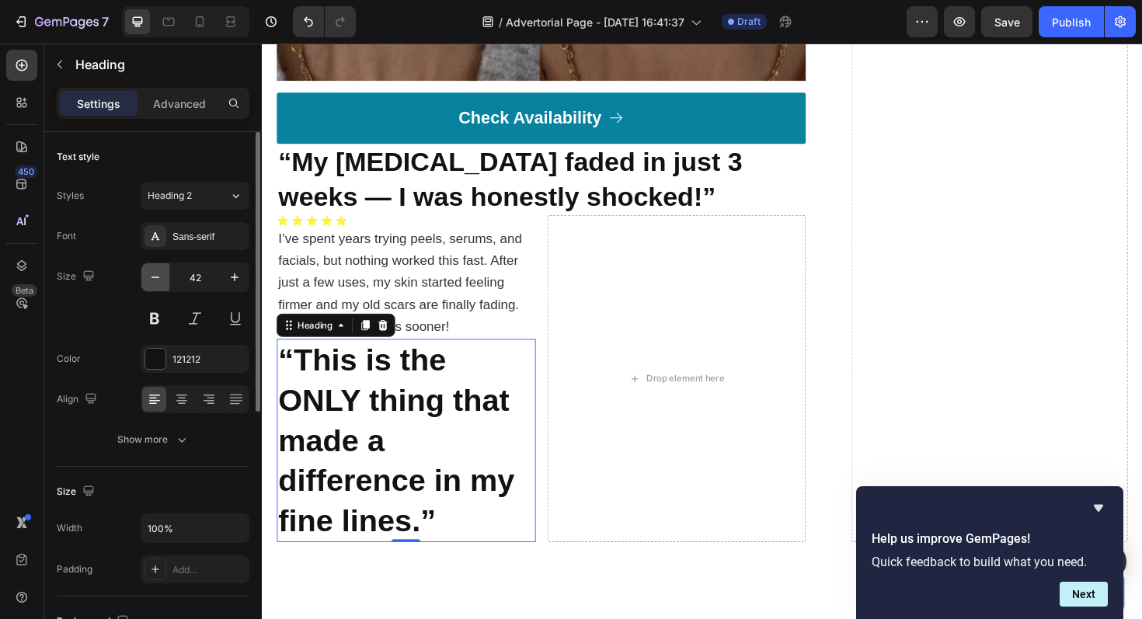
click at [152, 280] on icon "button" at bounding box center [156, 278] width 16 height 16
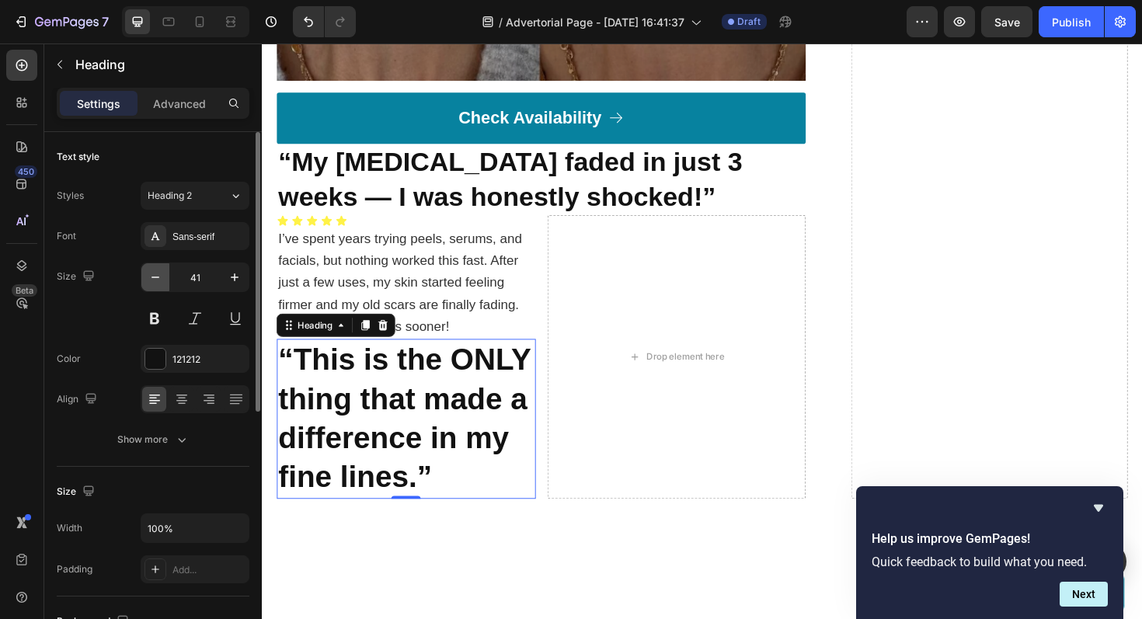
click at [152, 280] on icon "button" at bounding box center [156, 278] width 16 height 16
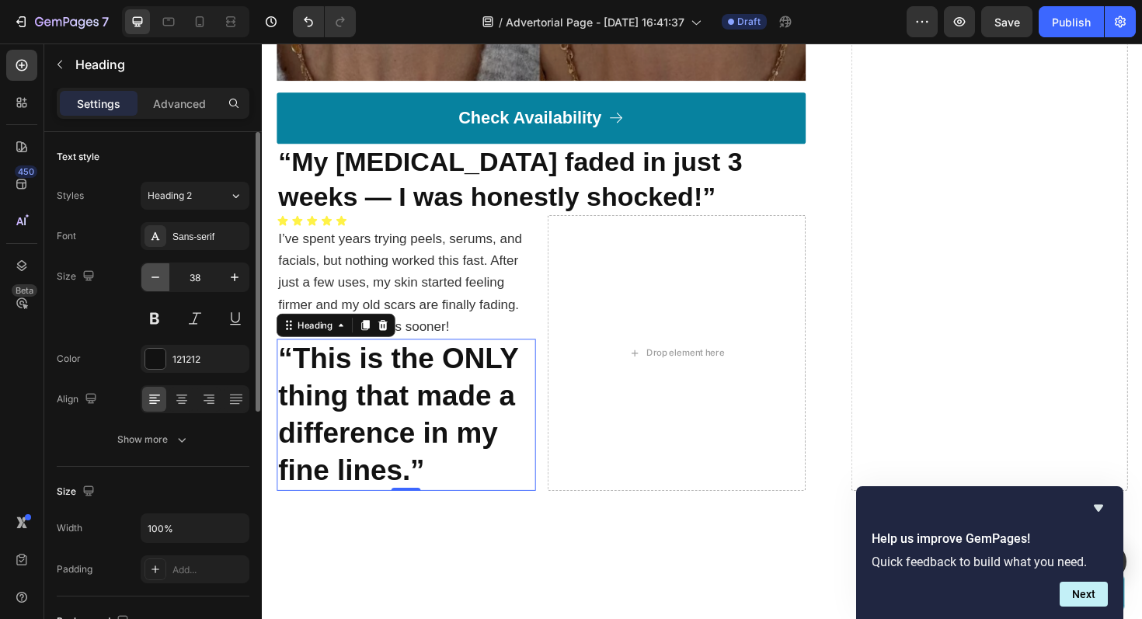
click at [152, 280] on icon "button" at bounding box center [156, 278] width 16 height 16
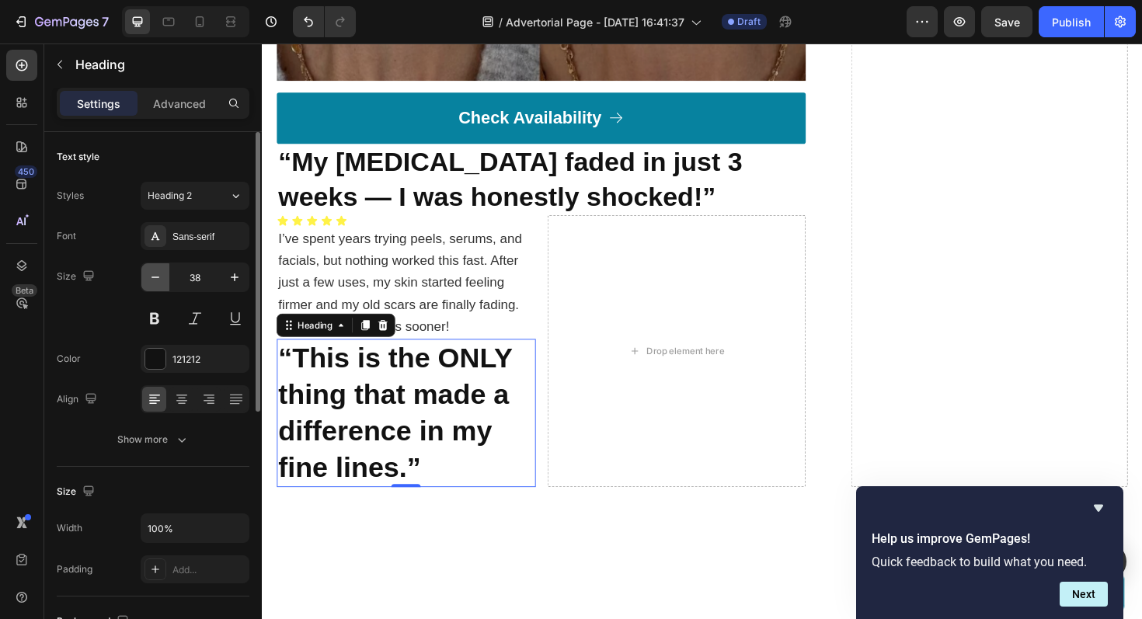
click at [152, 280] on icon "button" at bounding box center [156, 278] width 16 height 16
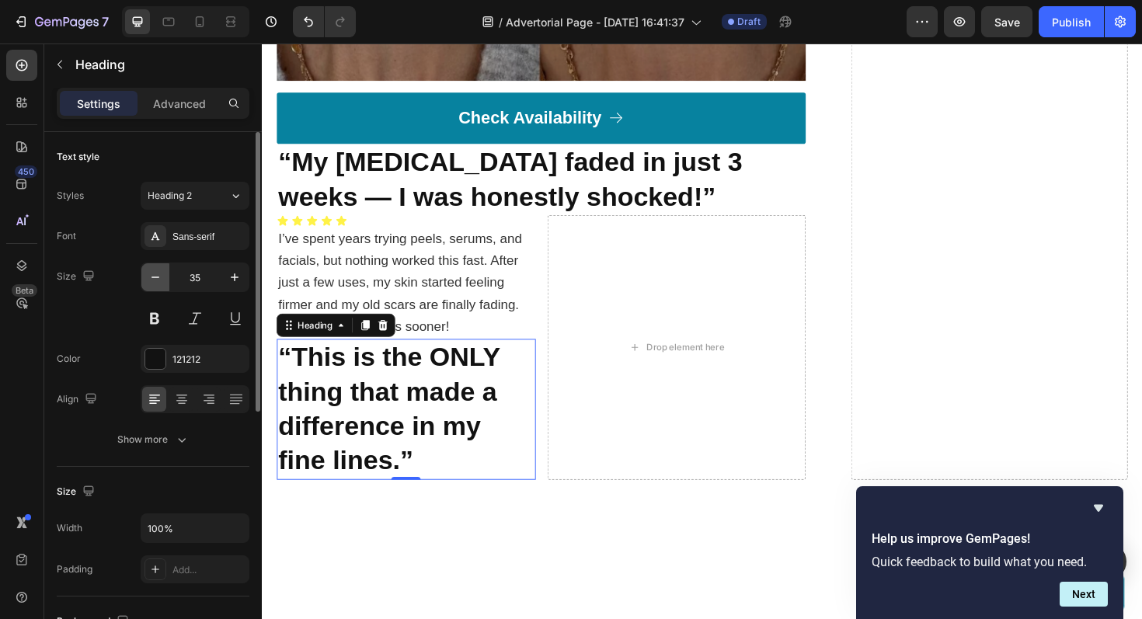
click at [152, 280] on icon "button" at bounding box center [156, 278] width 16 height 16
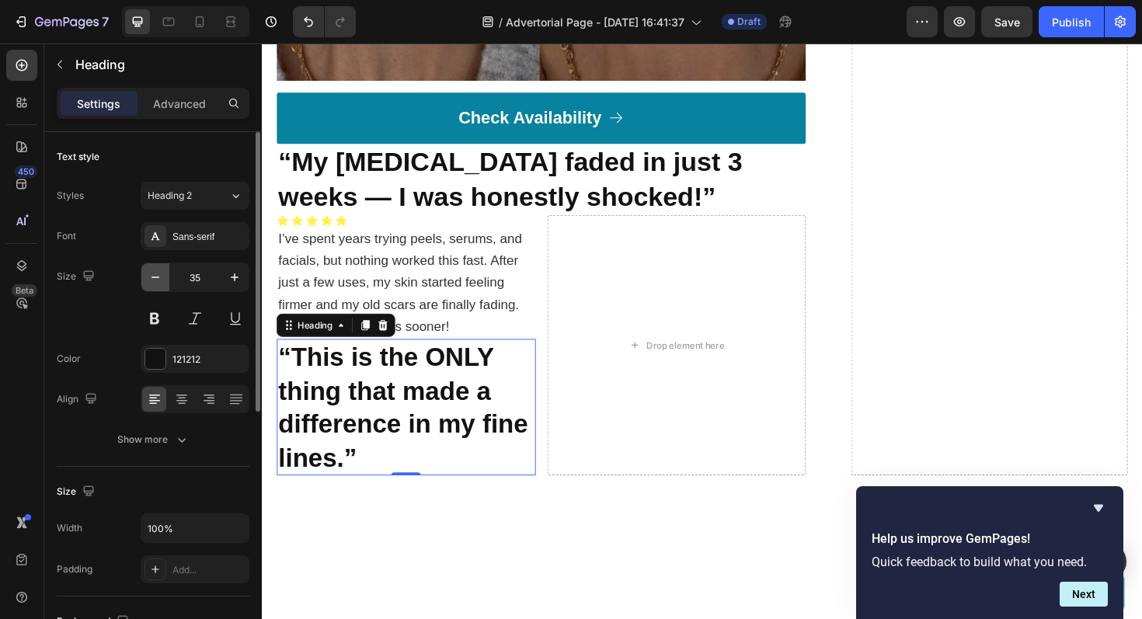
click at [152, 280] on icon "button" at bounding box center [156, 278] width 16 height 16
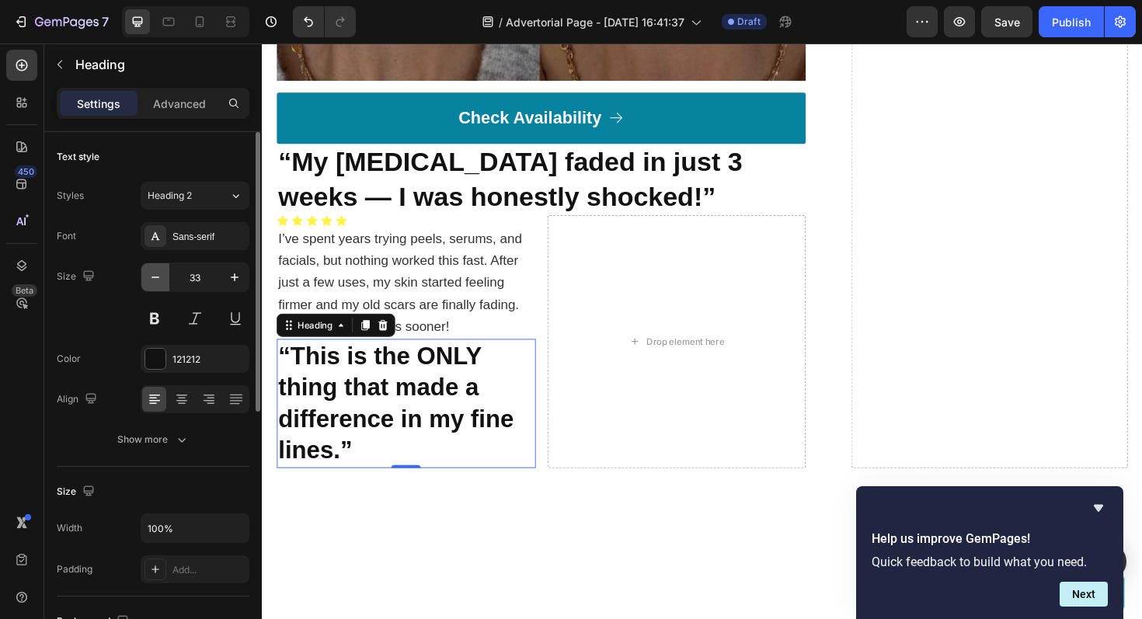
click at [152, 280] on icon "button" at bounding box center [156, 278] width 16 height 16
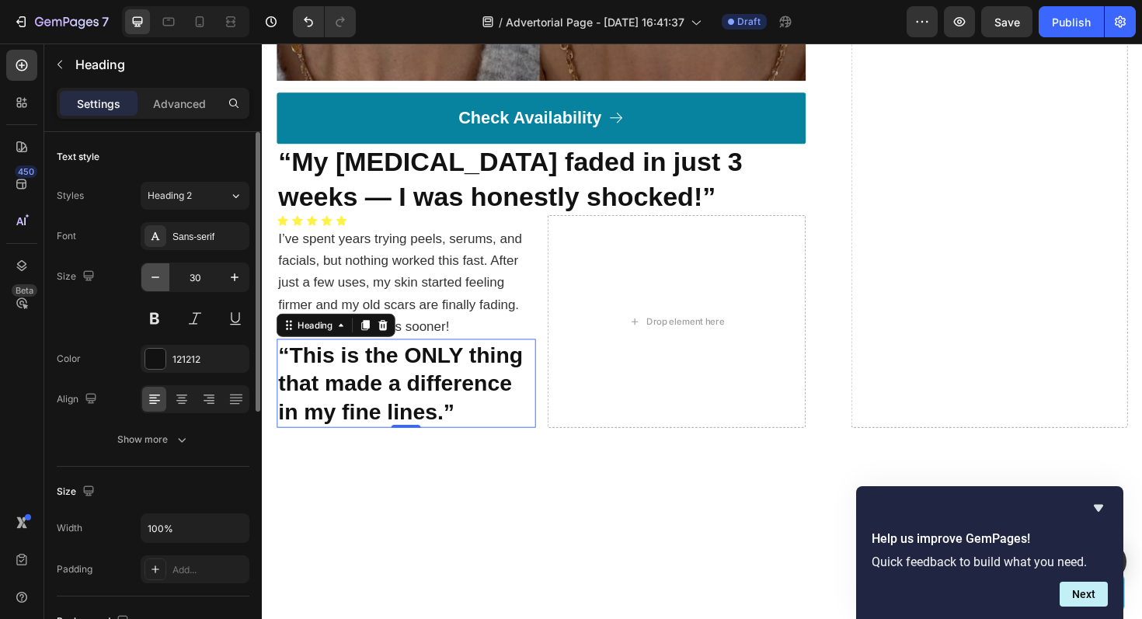
type input "29"
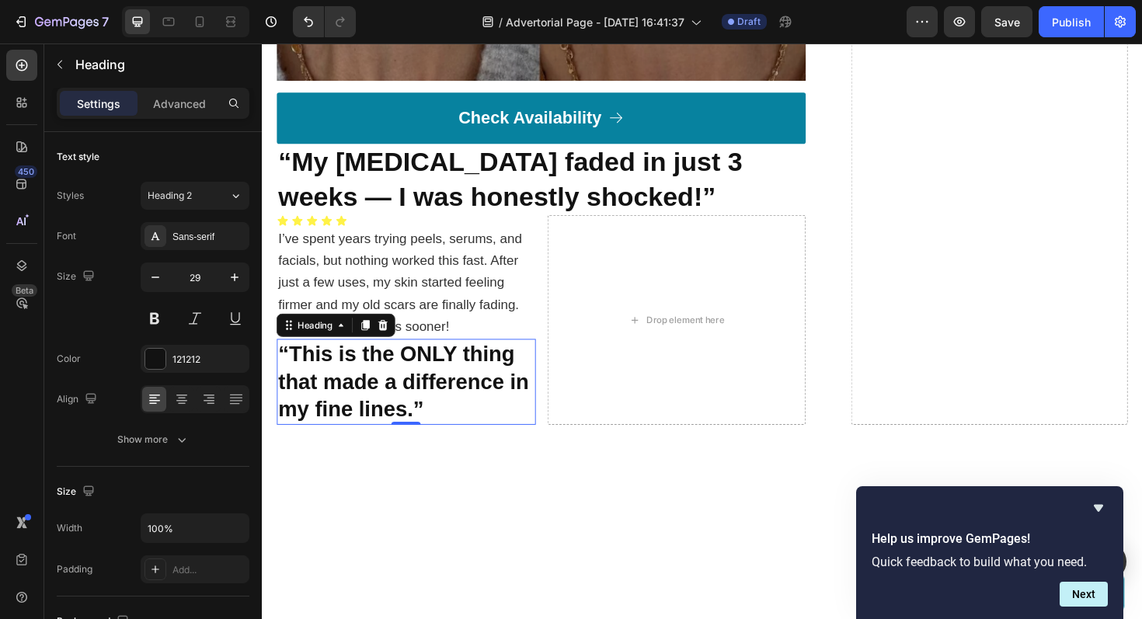
drag, startPoint x: 292, startPoint y: 335, endPoint x: 294, endPoint y: 438, distance: 102.6
click at [294, 438] on div "“This is the ONLY thing that made a difference in my fine lines.” Heading 0" at bounding box center [414, 402] width 274 height 91
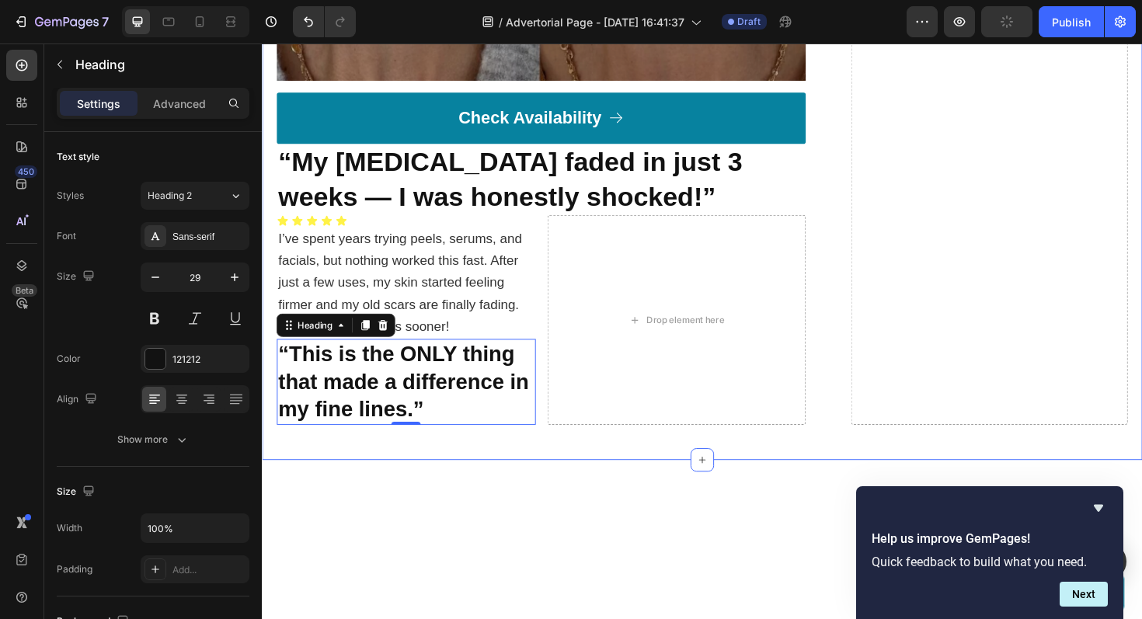
drag, startPoint x: 288, startPoint y: 340, endPoint x: 291, endPoint y: 453, distance: 113.5
drag, startPoint x: 290, startPoint y: 336, endPoint x: 299, endPoint y: 438, distance: 103.0
click at [299, 440] on div "“This is the ONLY thing that made a difference in my fine lines.” Heading 0" at bounding box center [414, 402] width 274 height 91
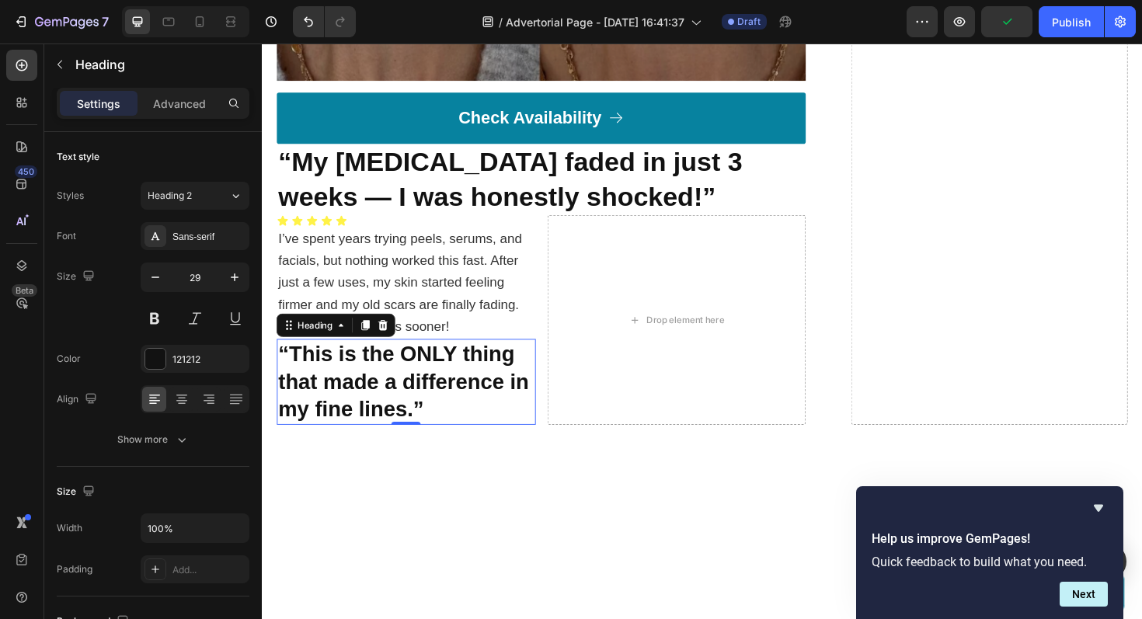
click at [616, 396] on div "Drop element here" at bounding box center [701, 336] width 274 height 222
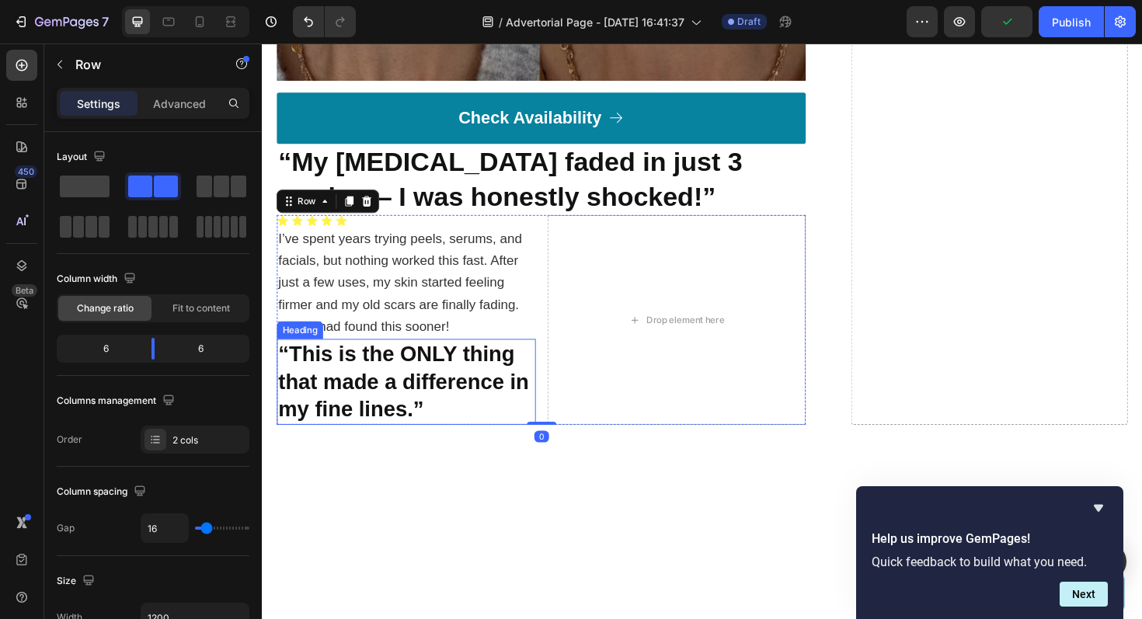
click at [386, 396] on strong "“This is the ONLY thing that made a difference in my fine lines.”" at bounding box center [412, 401] width 266 height 83
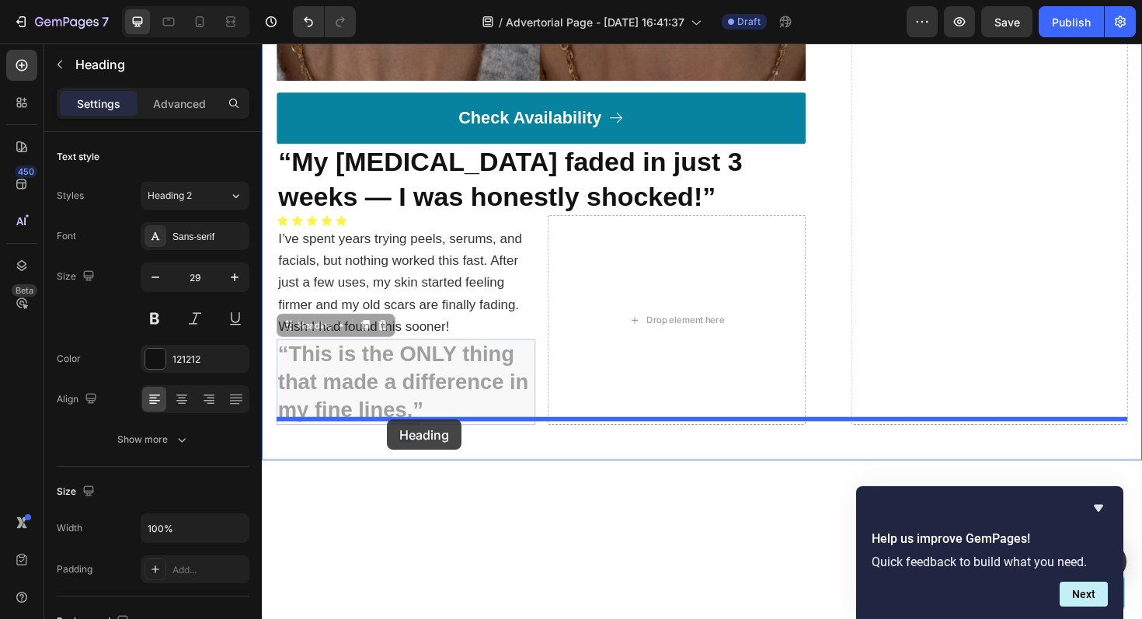
drag, startPoint x: 288, startPoint y: 335, endPoint x: 395, endPoint y: 442, distance: 151.1
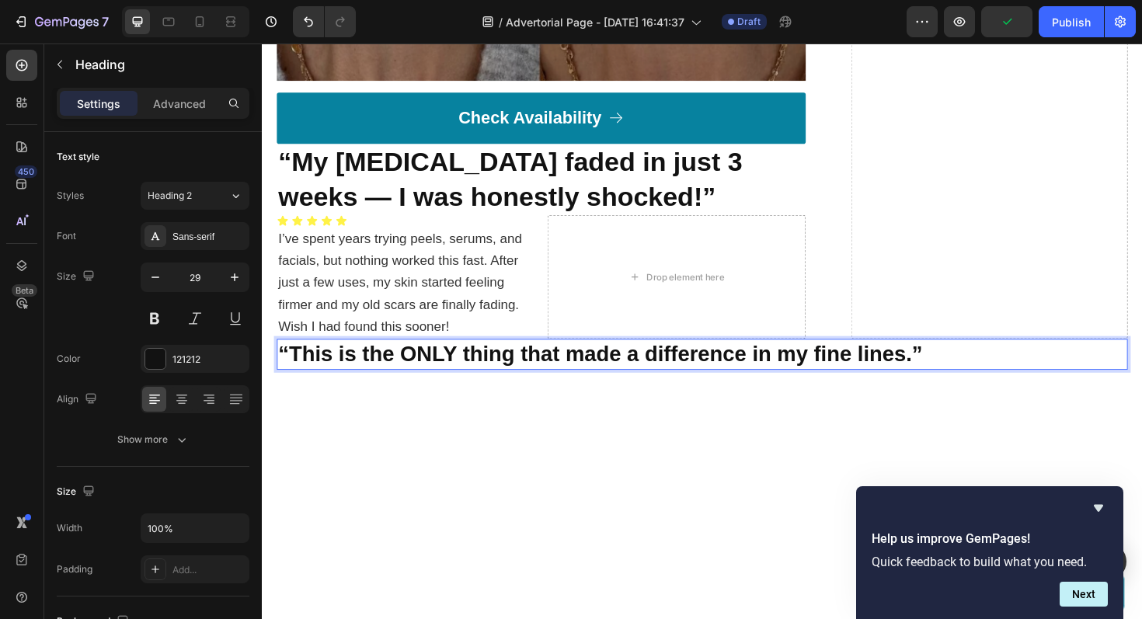
click at [667, 368] on strong "“This is the ONLY thing that made a difference in my fine lines.”" at bounding box center [620, 372] width 682 height 25
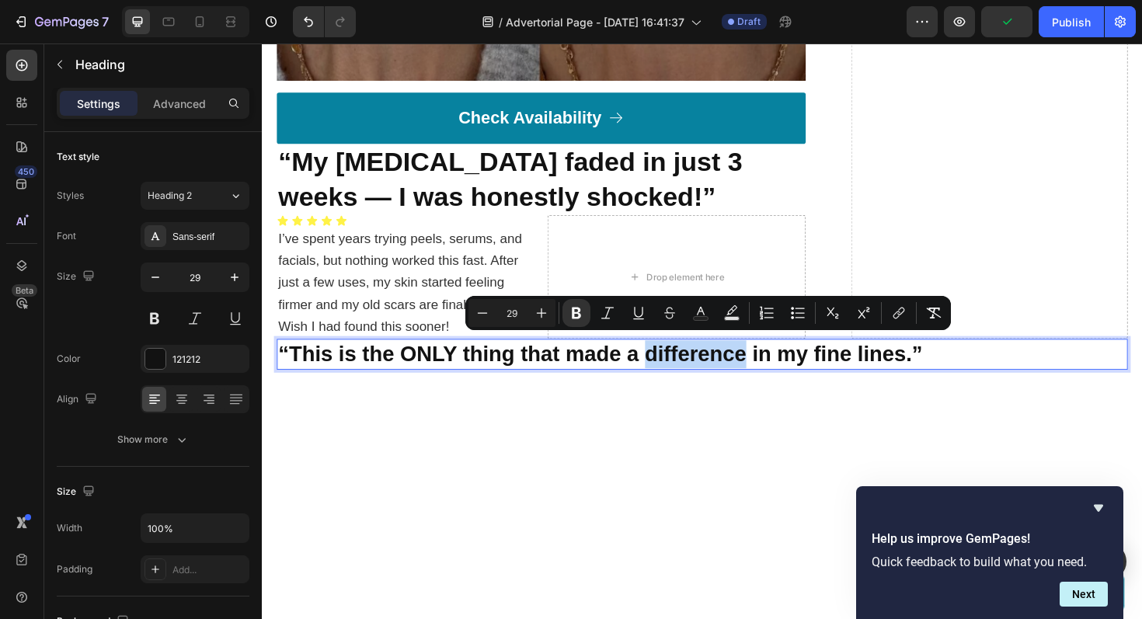
click at [665, 367] on strong "“This is the ONLY thing that made a difference in my fine lines.”" at bounding box center [620, 372] width 682 height 25
click at [665, 368] on strong "“This is the ONLY thing that made a difference in my fine lines.”" at bounding box center [620, 372] width 682 height 25
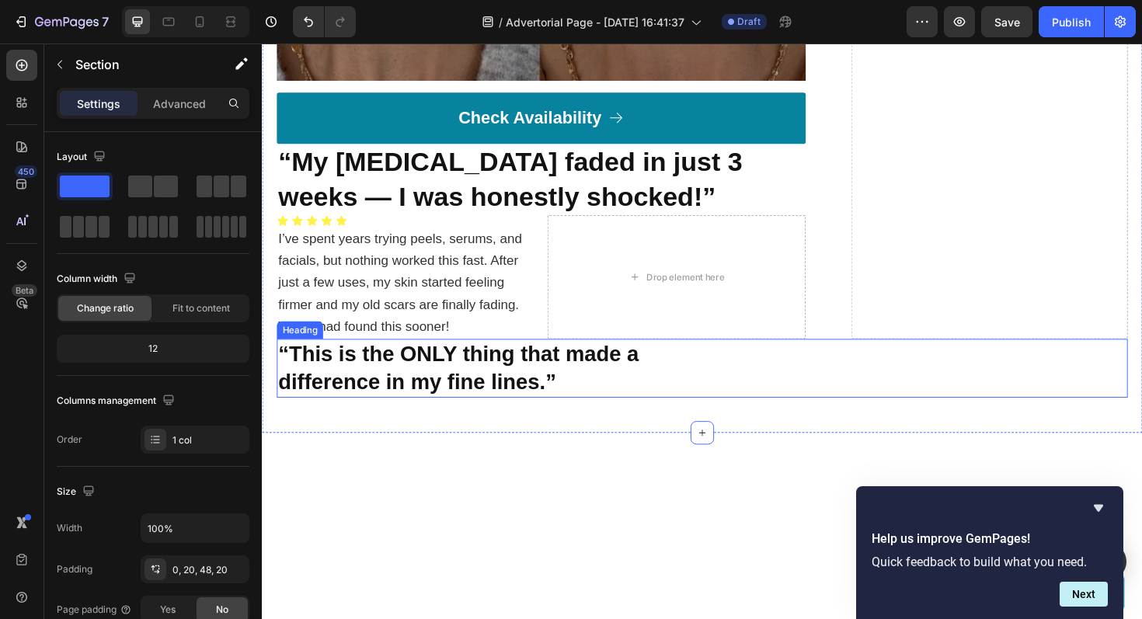
click at [548, 405] on strong "difference in my fine lines.”" at bounding box center [426, 401] width 295 height 25
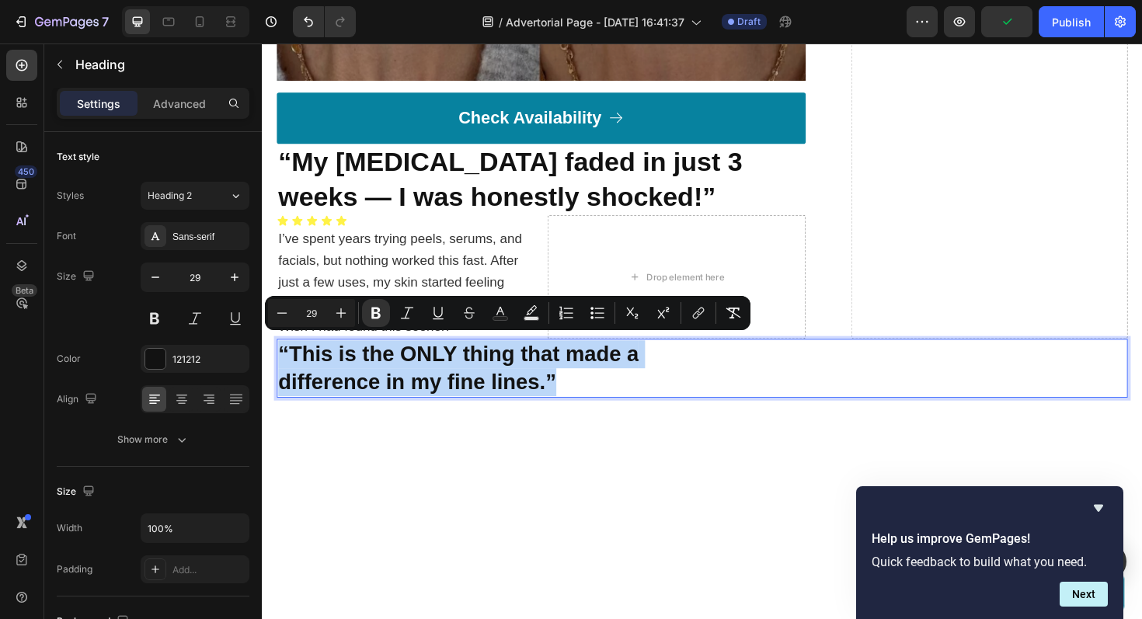
drag, startPoint x: 606, startPoint y: 397, endPoint x: 283, endPoint y: 364, distance: 324.9
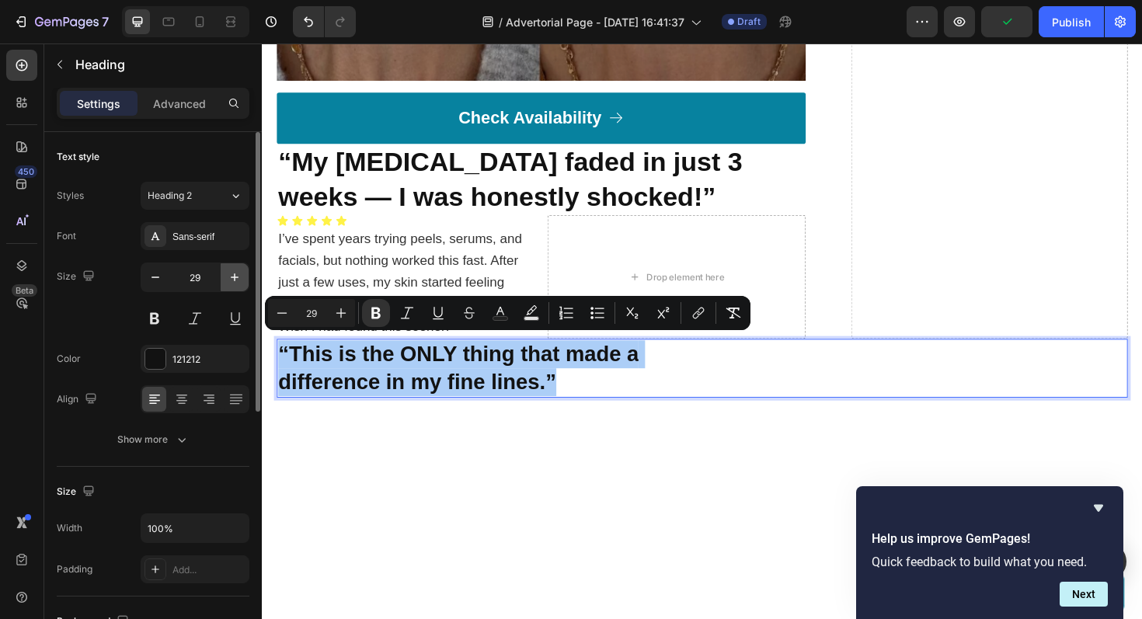
click at [235, 281] on icon "button" at bounding box center [235, 278] width 16 height 16
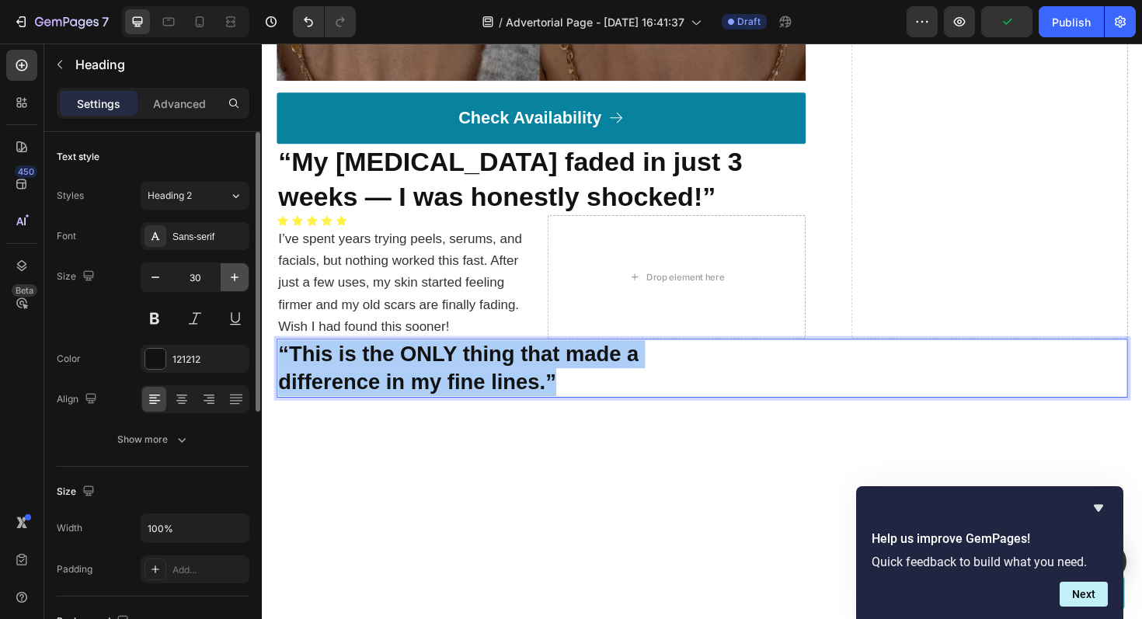
click at [235, 281] on icon "button" at bounding box center [235, 278] width 16 height 16
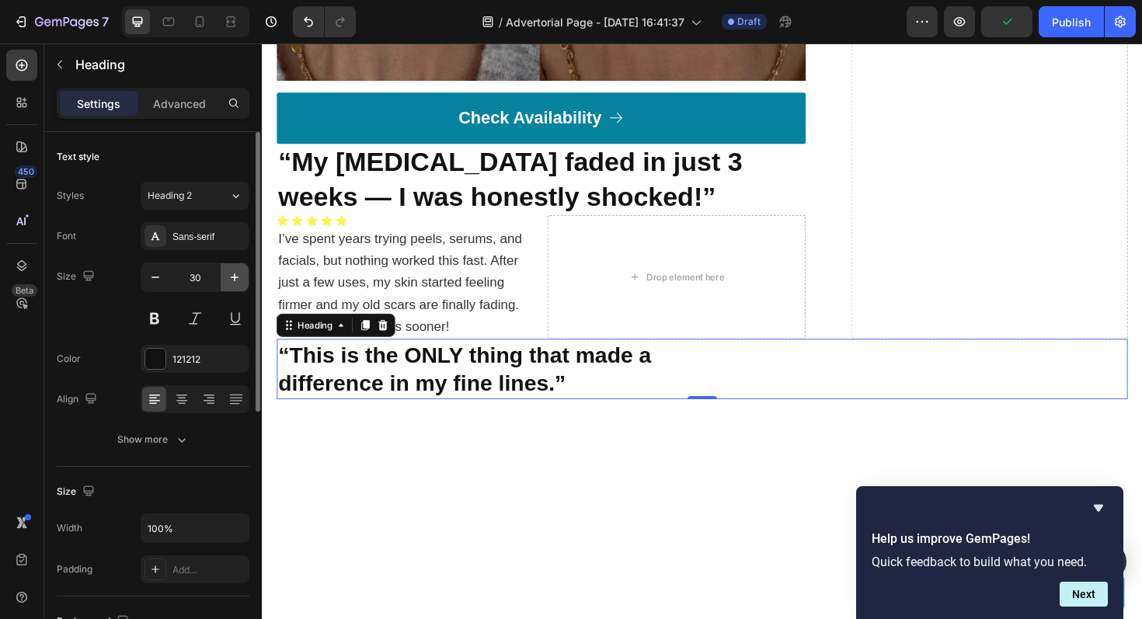
click at [235, 281] on icon "button" at bounding box center [235, 278] width 16 height 16
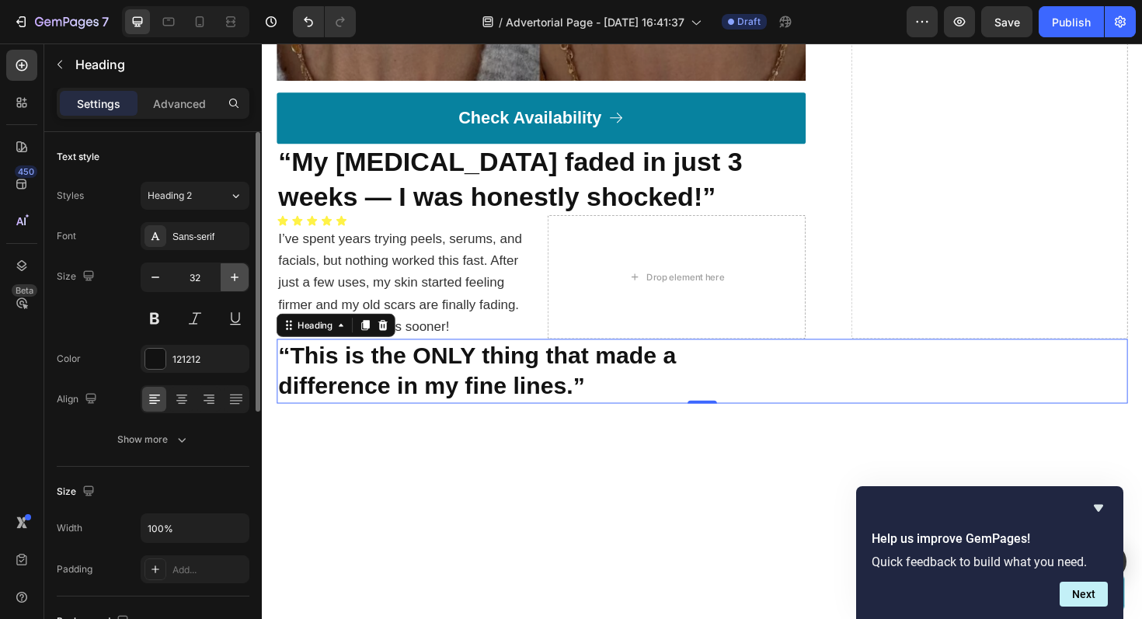
click at [235, 281] on icon "button" at bounding box center [235, 278] width 16 height 16
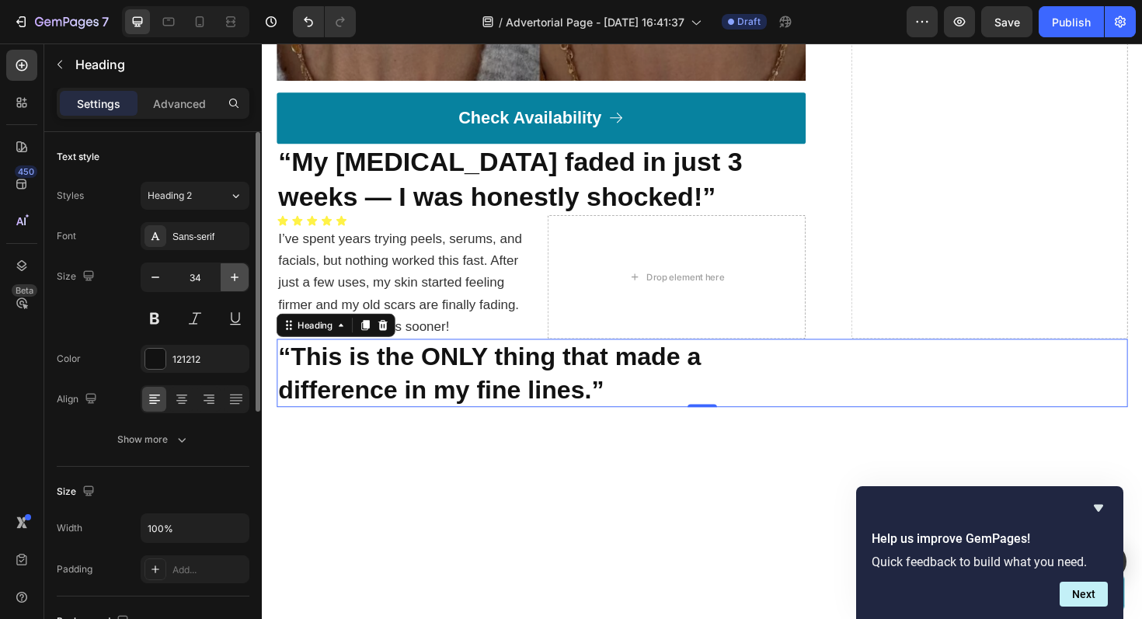
click at [235, 281] on icon "button" at bounding box center [235, 278] width 16 height 16
type input "35"
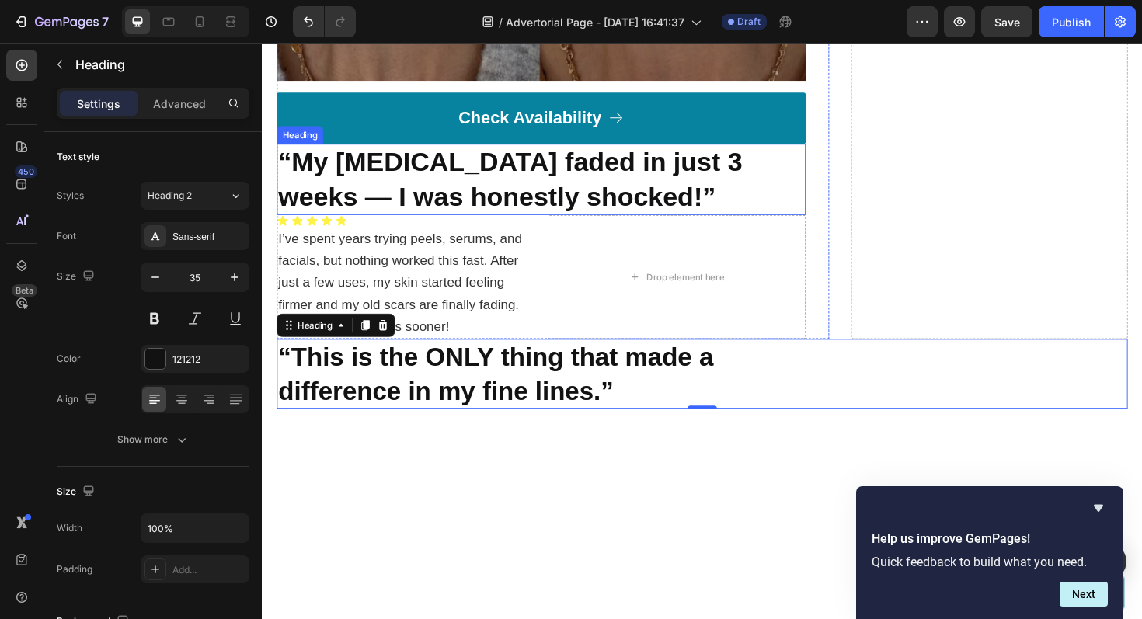
click at [395, 197] on strong "“My [MEDICAL_DATA] faded in just 3 weeks — I was honestly shocked!”" at bounding box center [525, 187] width 492 height 68
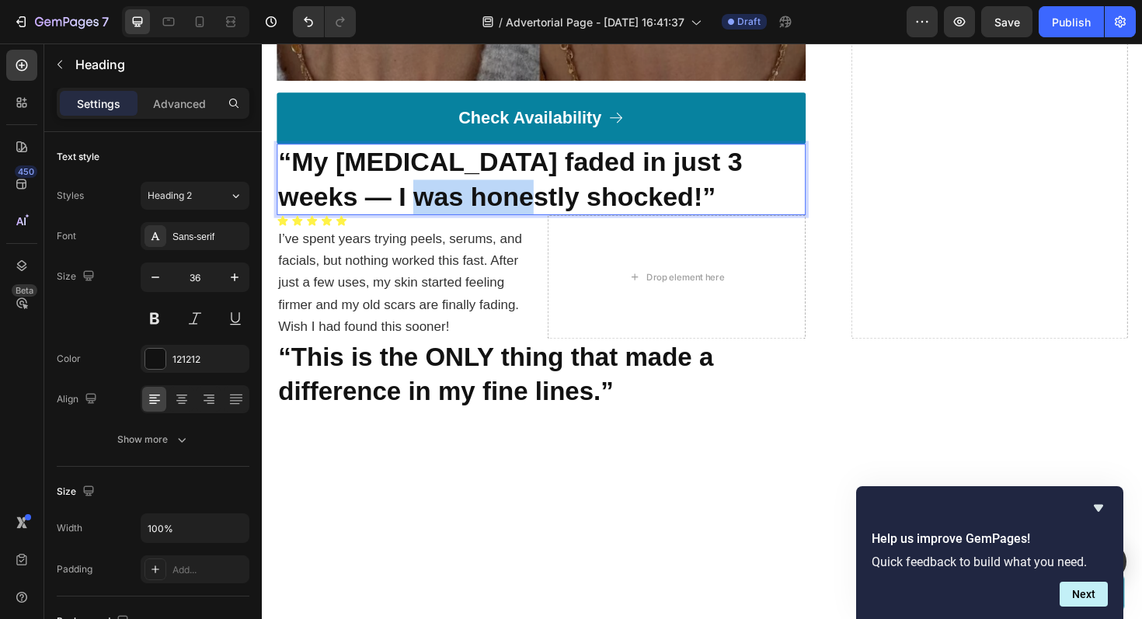
click at [395, 197] on strong "“My [MEDICAL_DATA] faded in just 3 weeks — I was honestly shocked!”" at bounding box center [525, 187] width 492 height 68
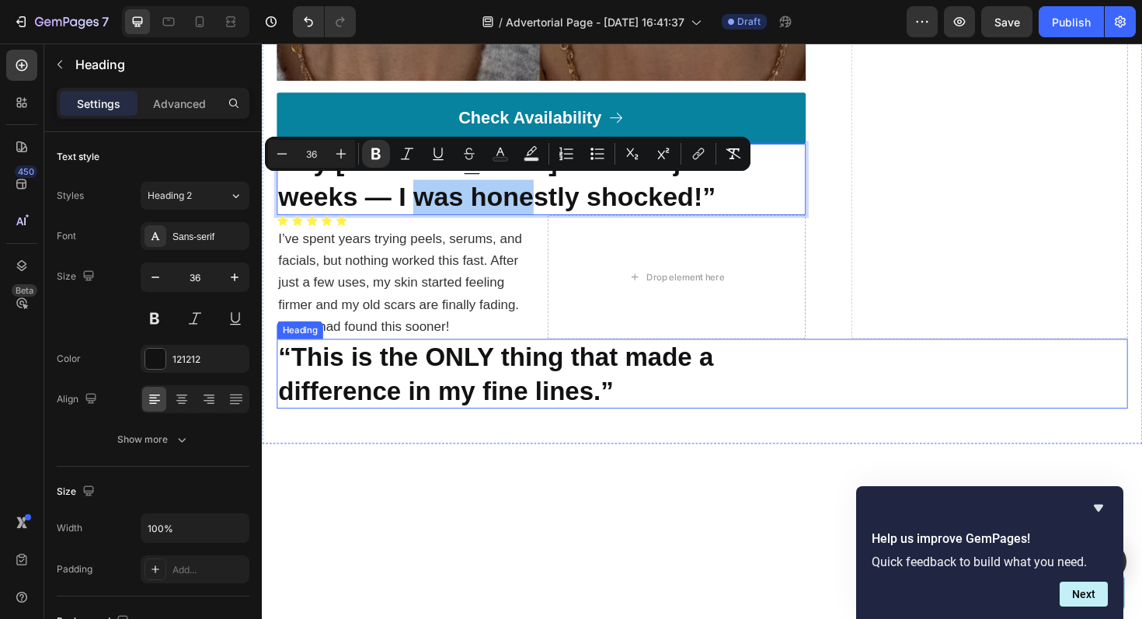
click at [390, 400] on strong "difference in my fine lines.”" at bounding box center [456, 411] width 355 height 30
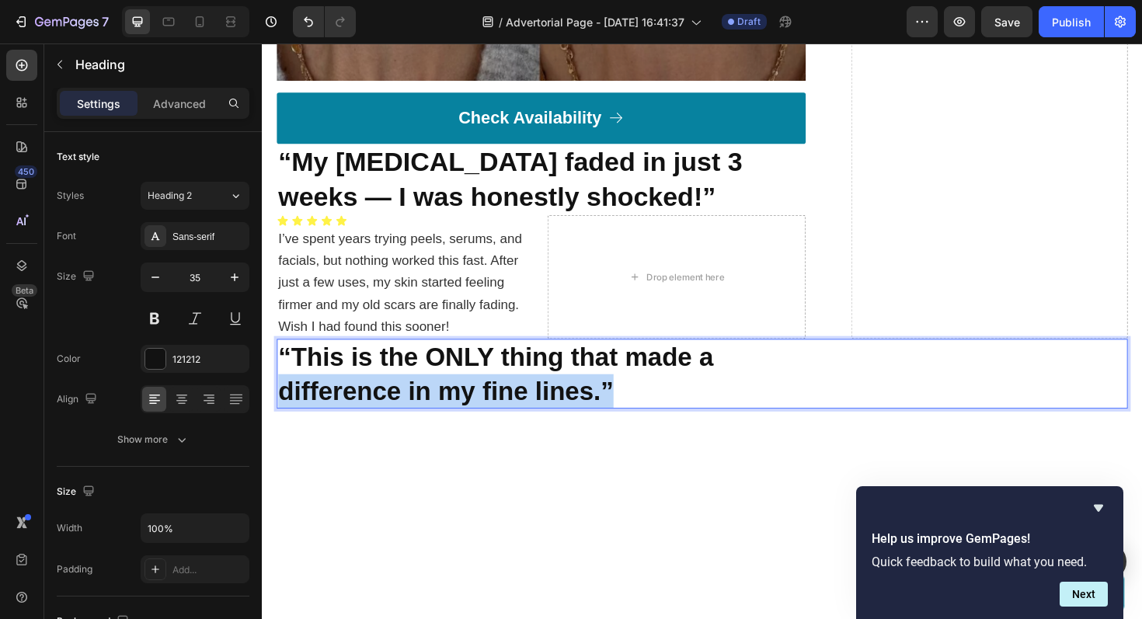
click at [390, 400] on strong "difference in my fine lines.”" at bounding box center [456, 411] width 355 height 30
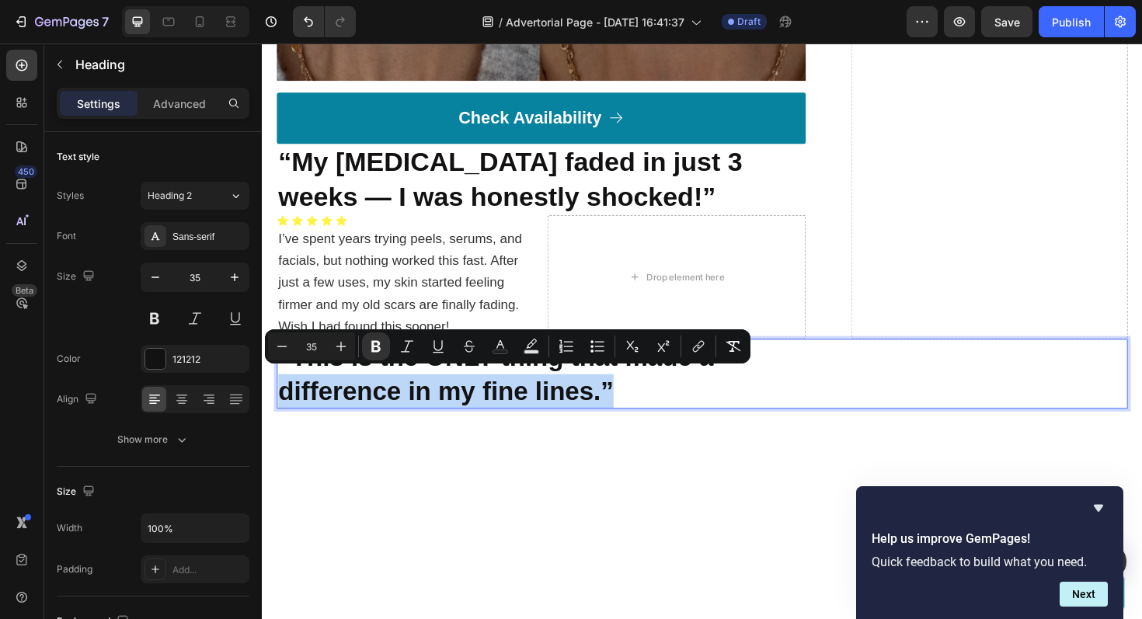
click at [408, 403] on strong "difference in my fine lines.”" at bounding box center [456, 411] width 355 height 30
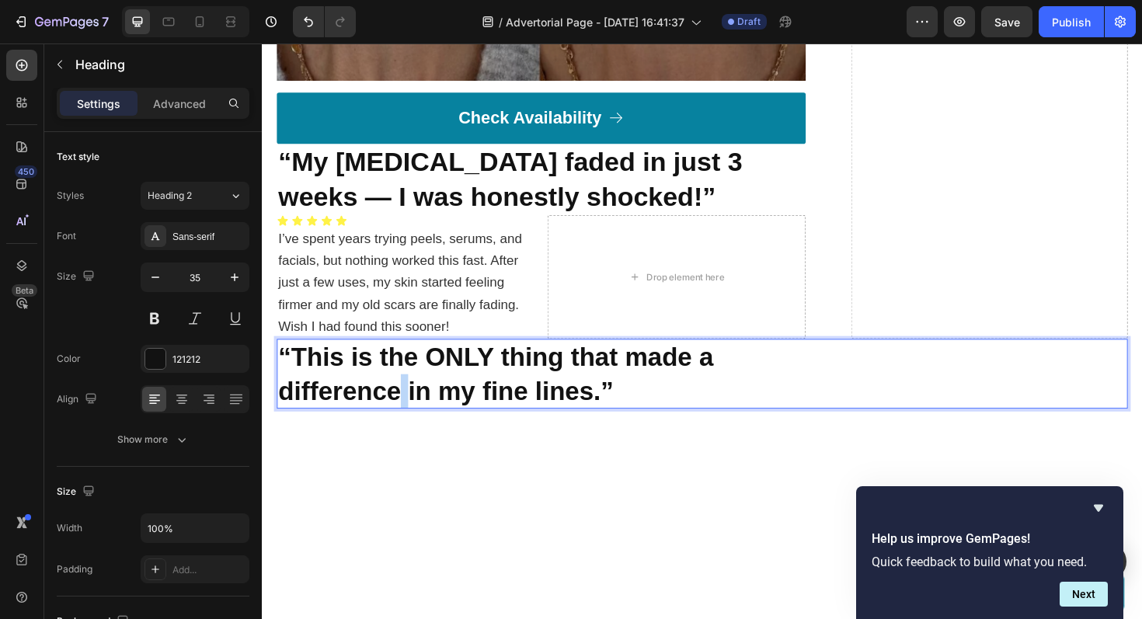
click at [408, 403] on strong "difference in my fine lines.”" at bounding box center [456, 411] width 355 height 30
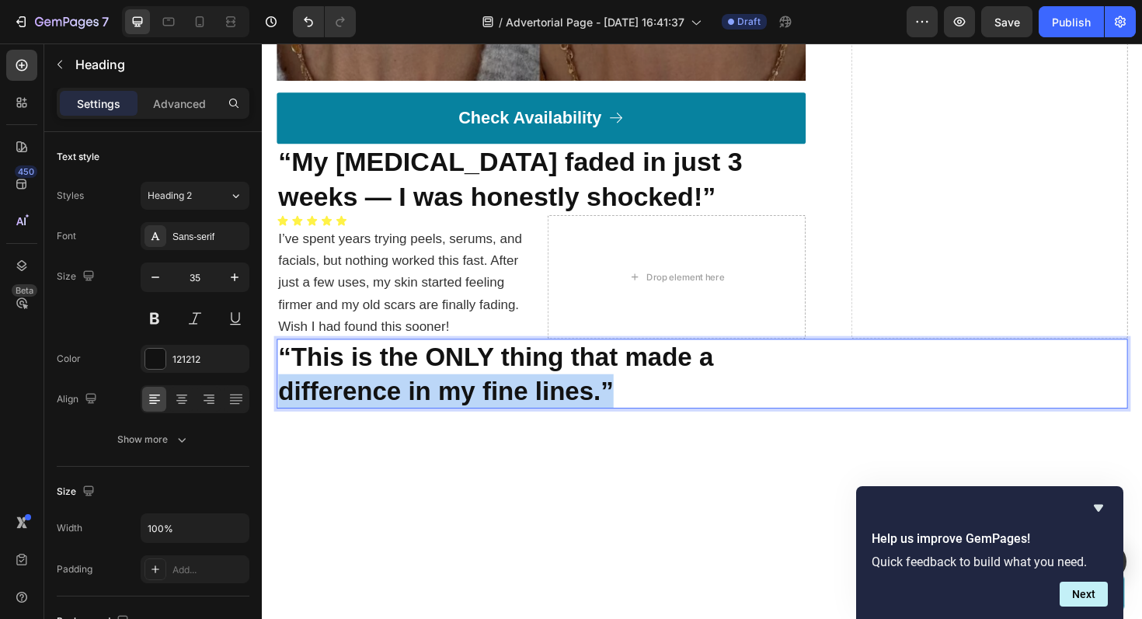
click at [408, 403] on strong "difference in my fine lines.”" at bounding box center [456, 411] width 355 height 30
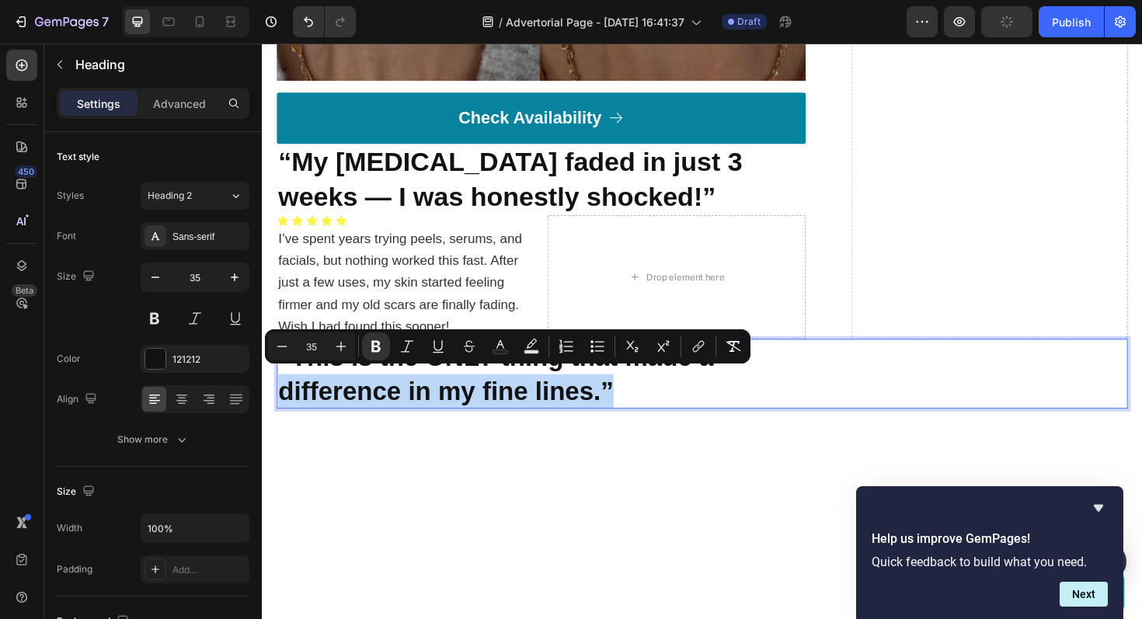
click at [735, 393] on p "“This is the ONLY thing that made a difference in my fine lines.”" at bounding box center [728, 393] width 898 height 71
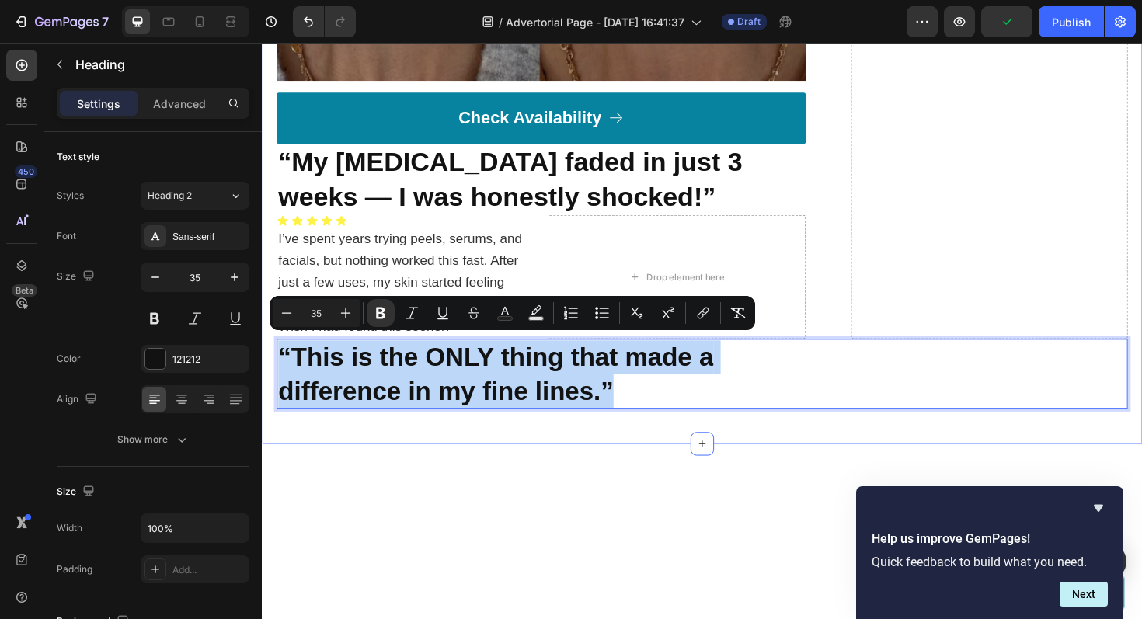
drag, startPoint x: 651, startPoint y: 406, endPoint x: 270, endPoint y: 368, distance: 382.7
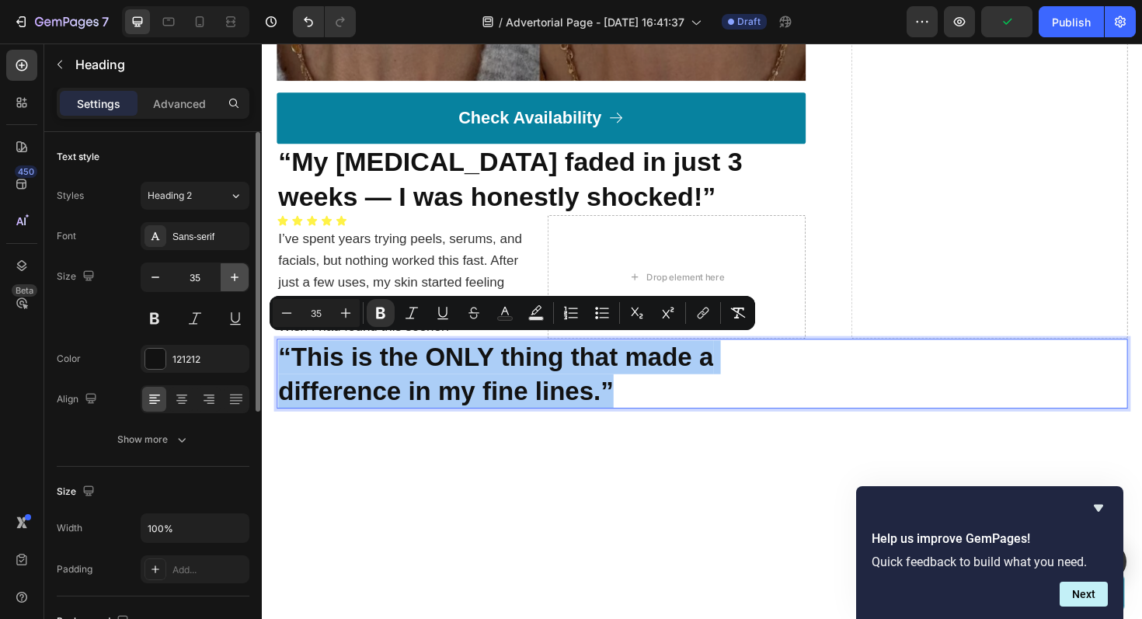
click at [238, 275] on icon "button" at bounding box center [235, 278] width 16 height 16
type input "36"
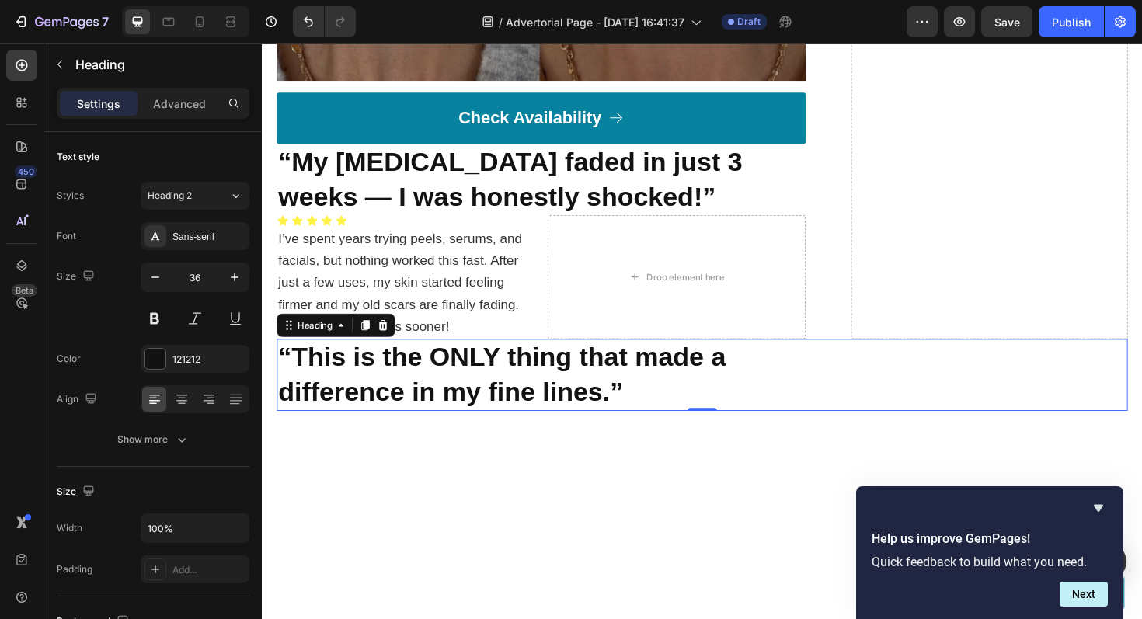
click at [544, 496] on div at bounding box center [728, 598] width 933 height 256
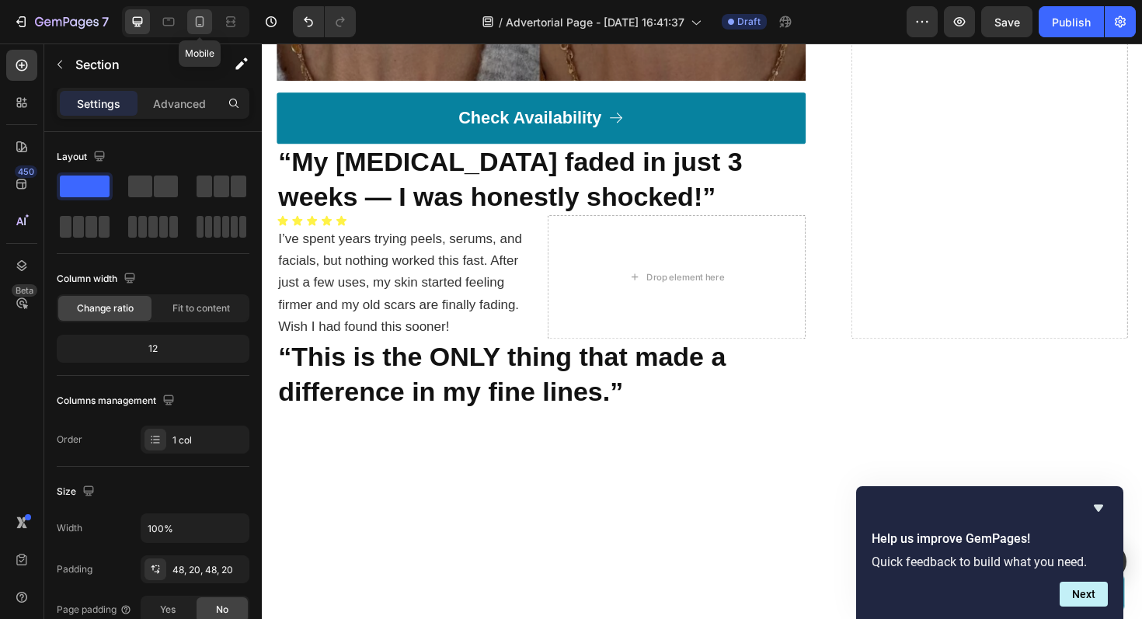
click at [195, 27] on icon at bounding box center [200, 22] width 16 height 16
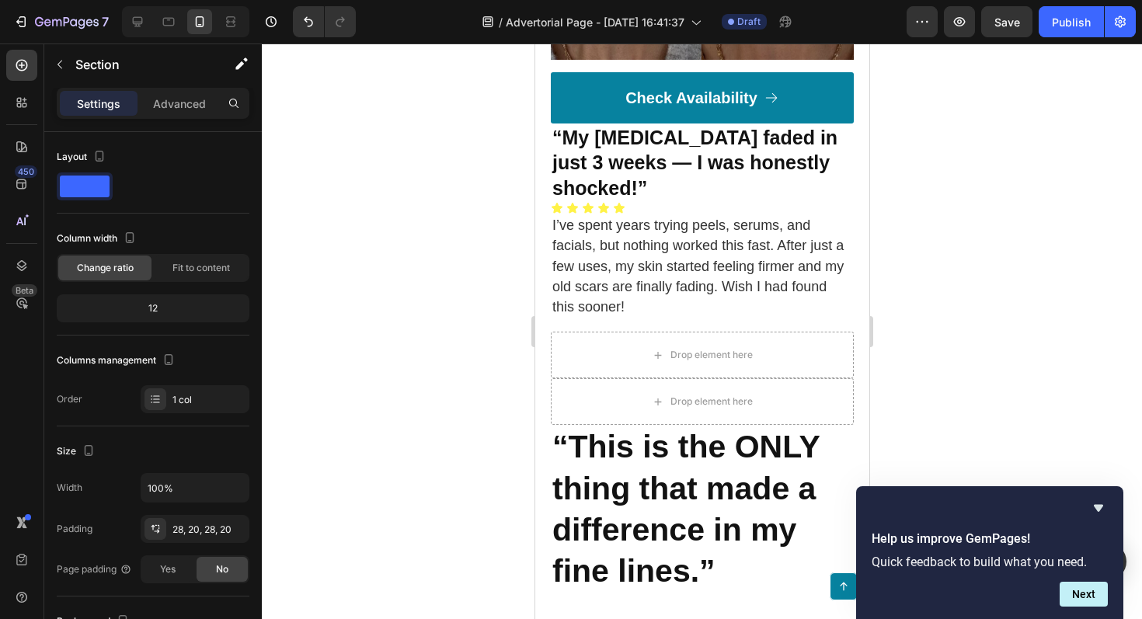
scroll to position [6429, 0]
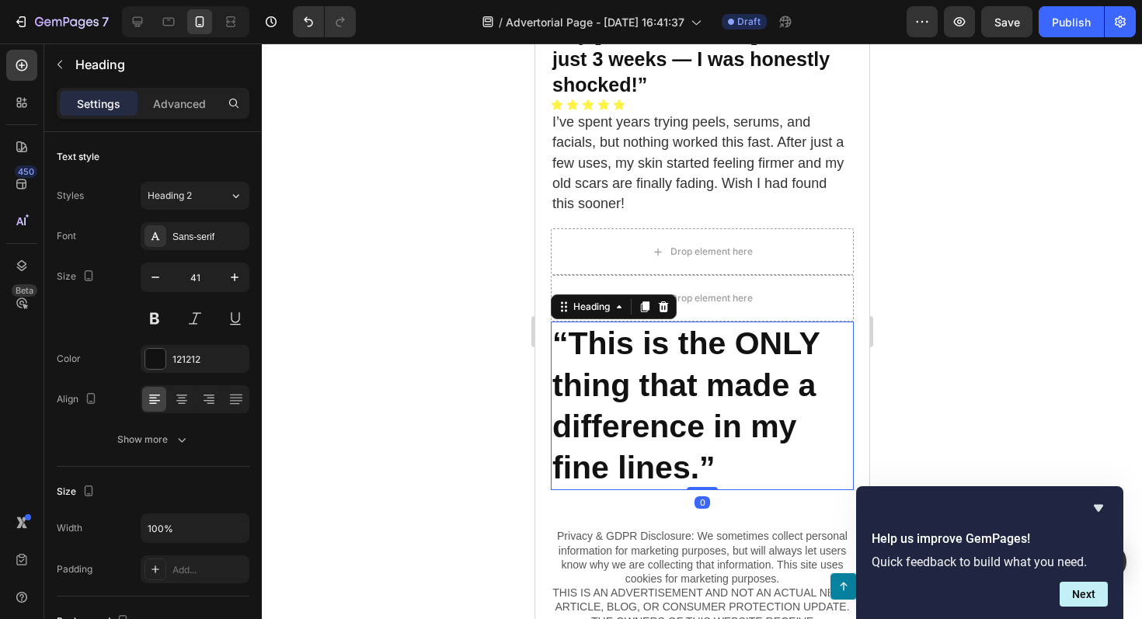
click at [647, 401] on strong "“This is the ONLY thing that made a" at bounding box center [685, 364] width 267 height 77
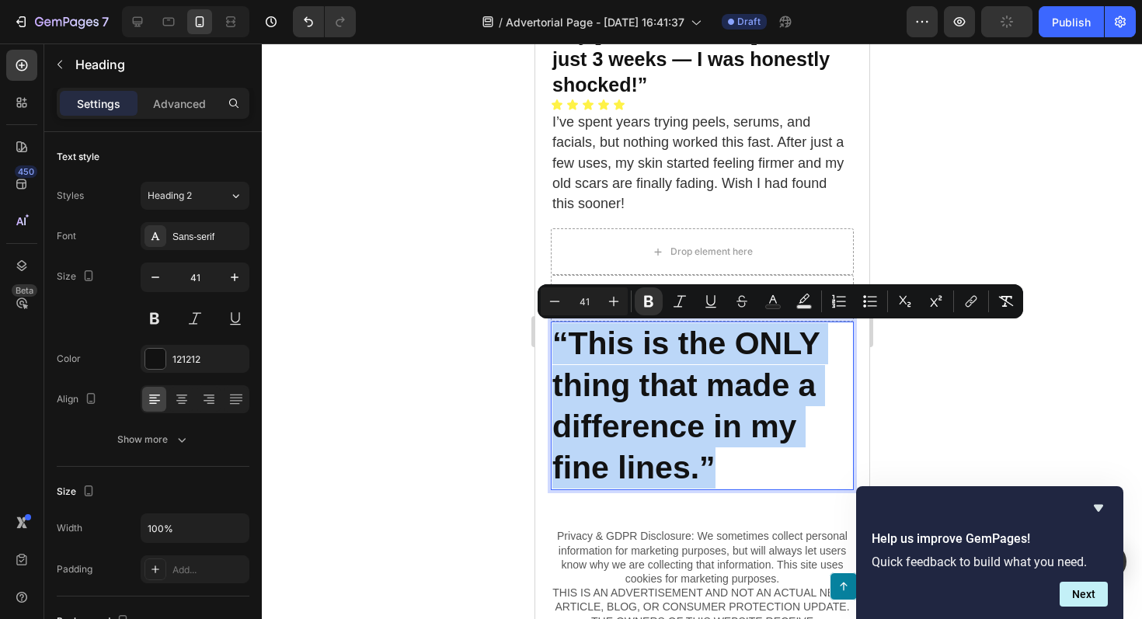
drag, startPoint x: 729, startPoint y: 467, endPoint x: 551, endPoint y: 344, distance: 216.7
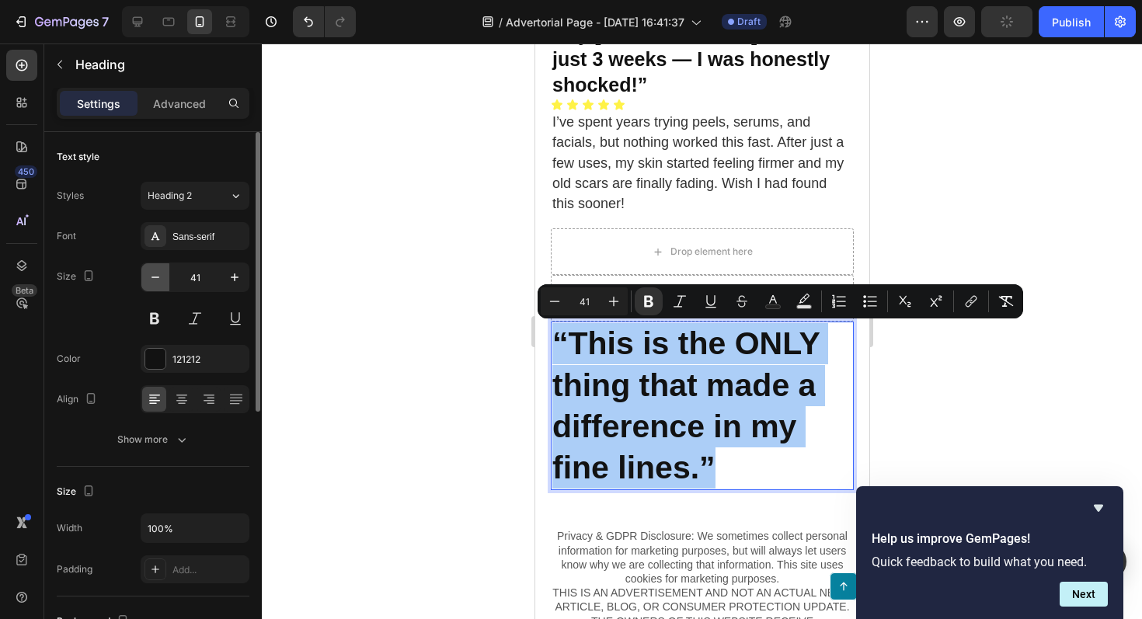
click at [159, 270] on icon "button" at bounding box center [156, 278] width 16 height 16
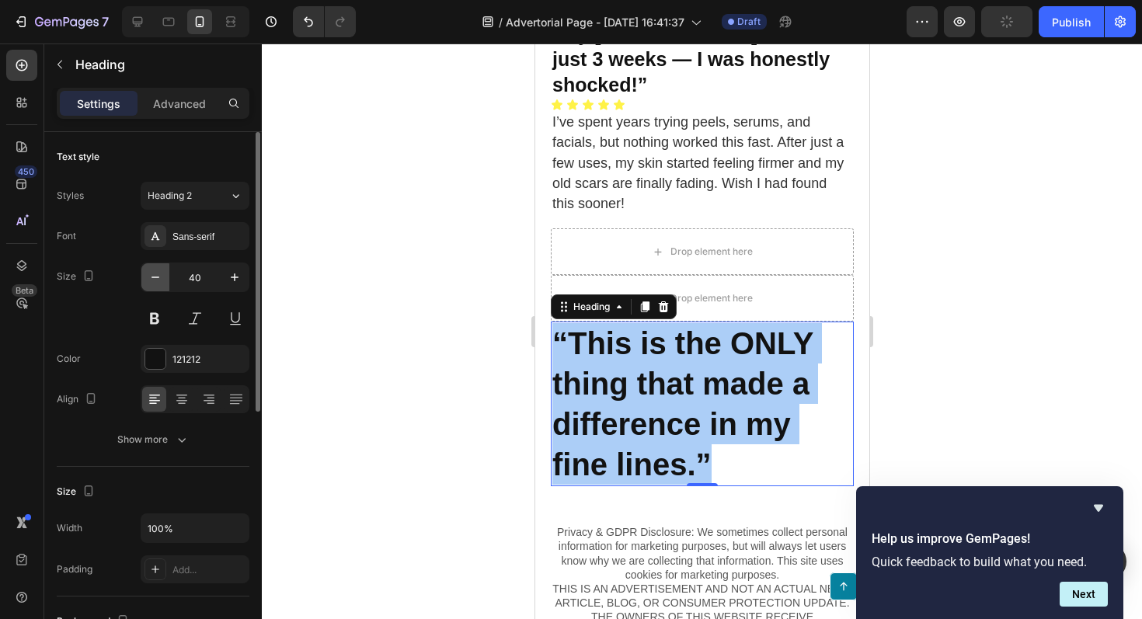
click at [159, 270] on icon "button" at bounding box center [156, 278] width 16 height 16
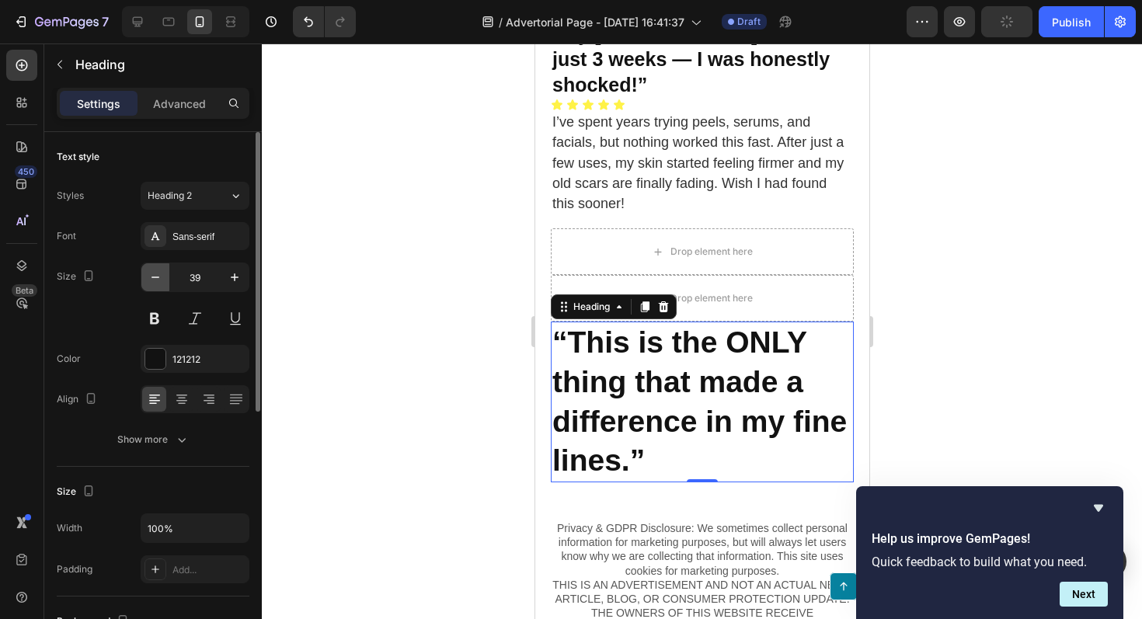
click at [159, 270] on icon "button" at bounding box center [156, 278] width 16 height 16
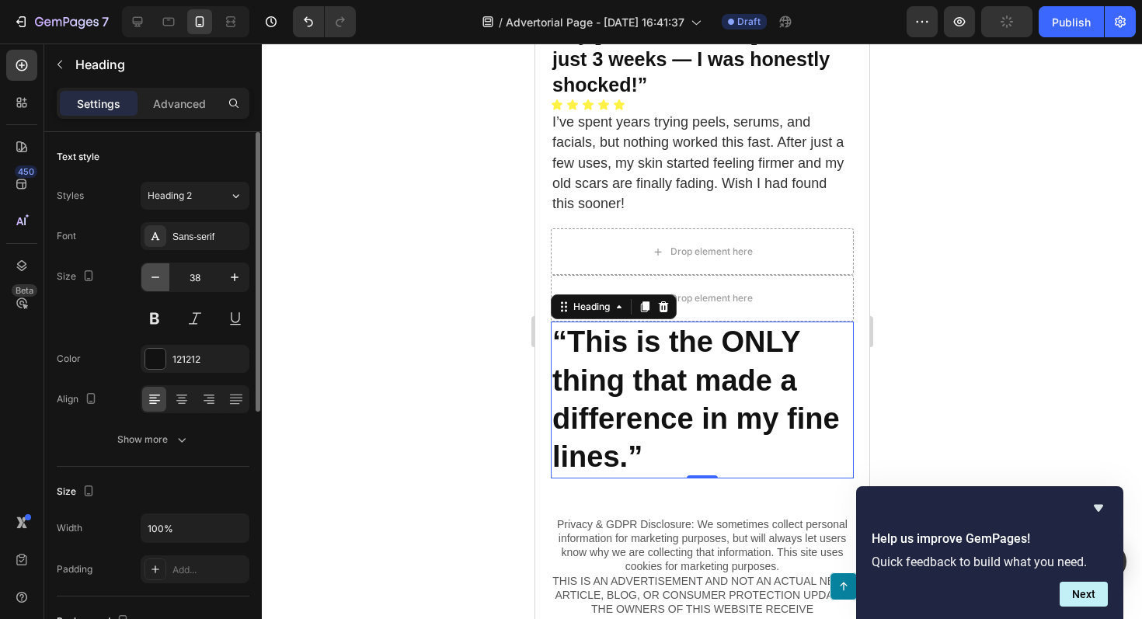
click at [159, 270] on icon "button" at bounding box center [156, 278] width 16 height 16
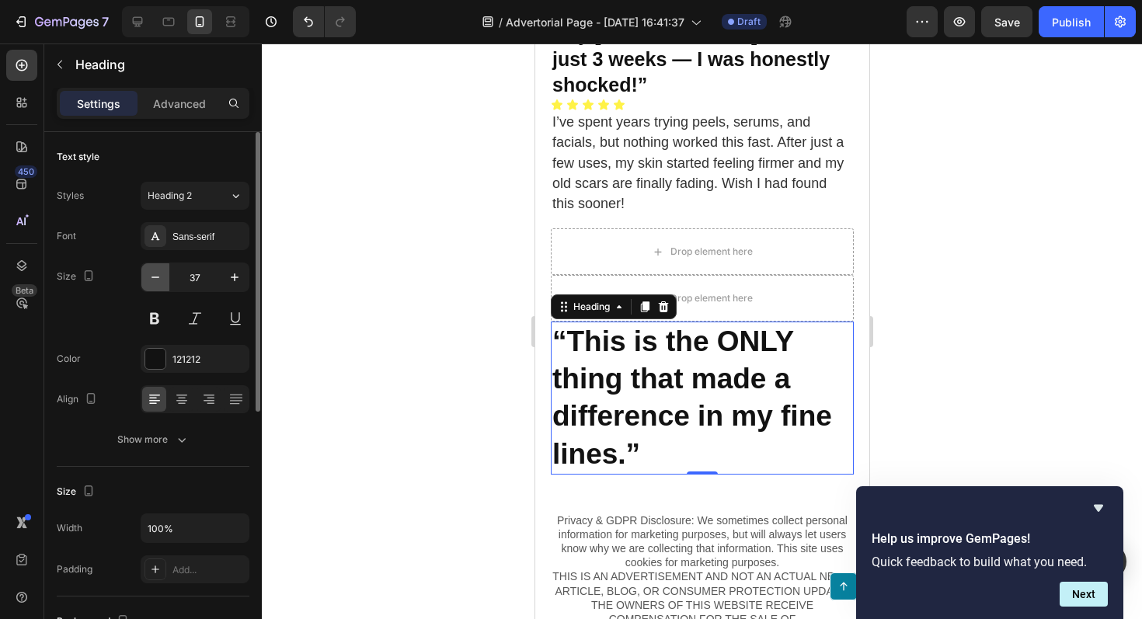
click at [159, 270] on icon "button" at bounding box center [156, 278] width 16 height 16
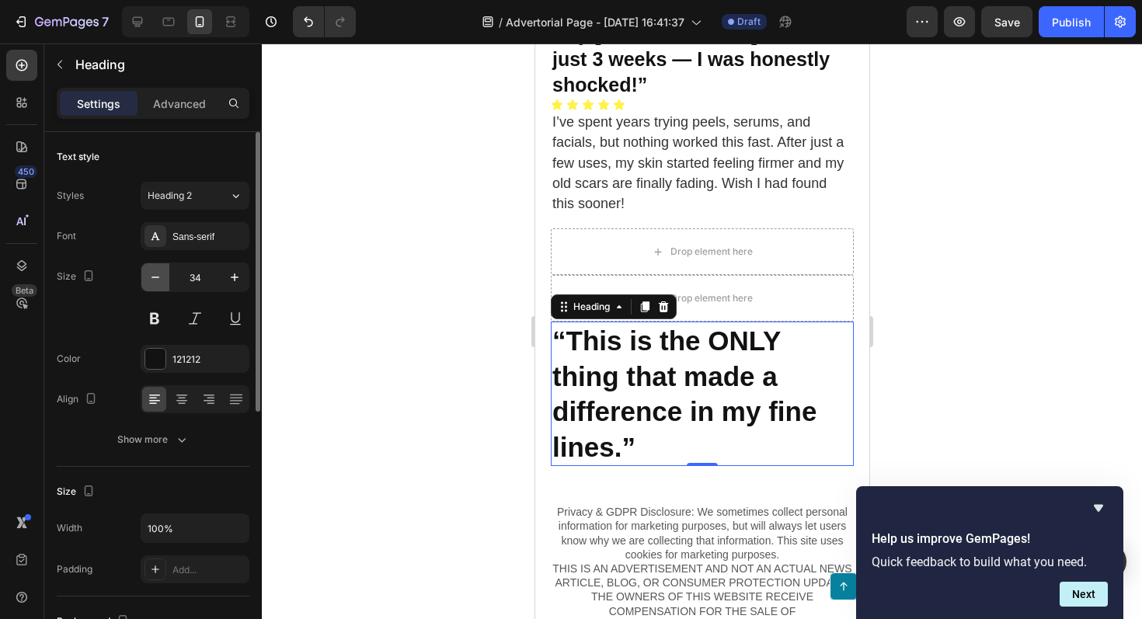
click at [159, 270] on icon "button" at bounding box center [156, 278] width 16 height 16
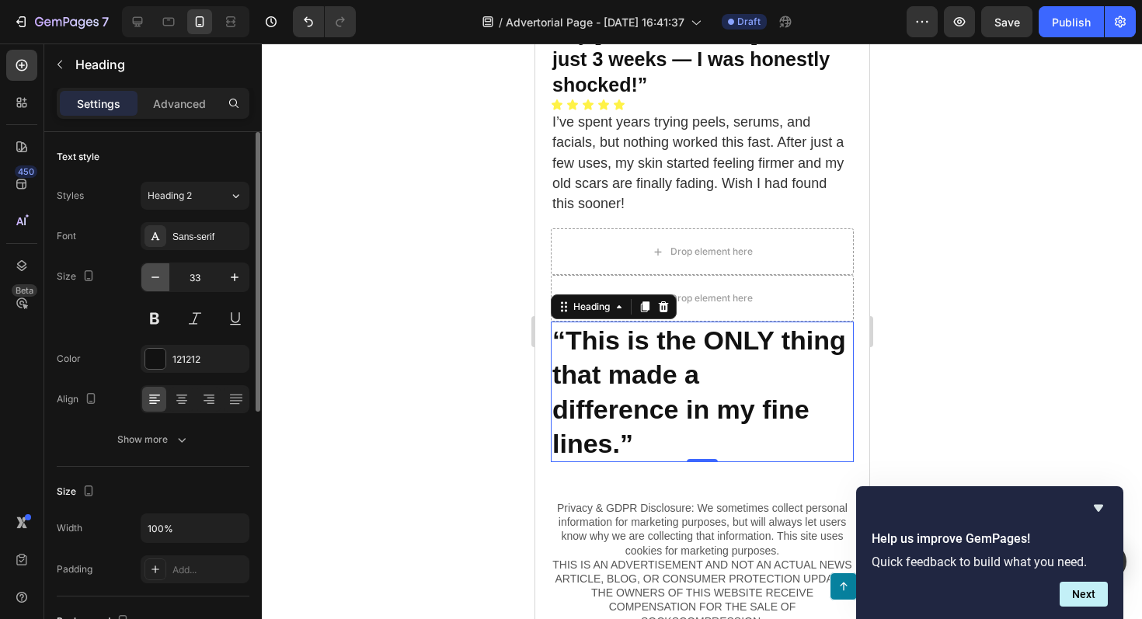
click at [159, 270] on icon "button" at bounding box center [156, 278] width 16 height 16
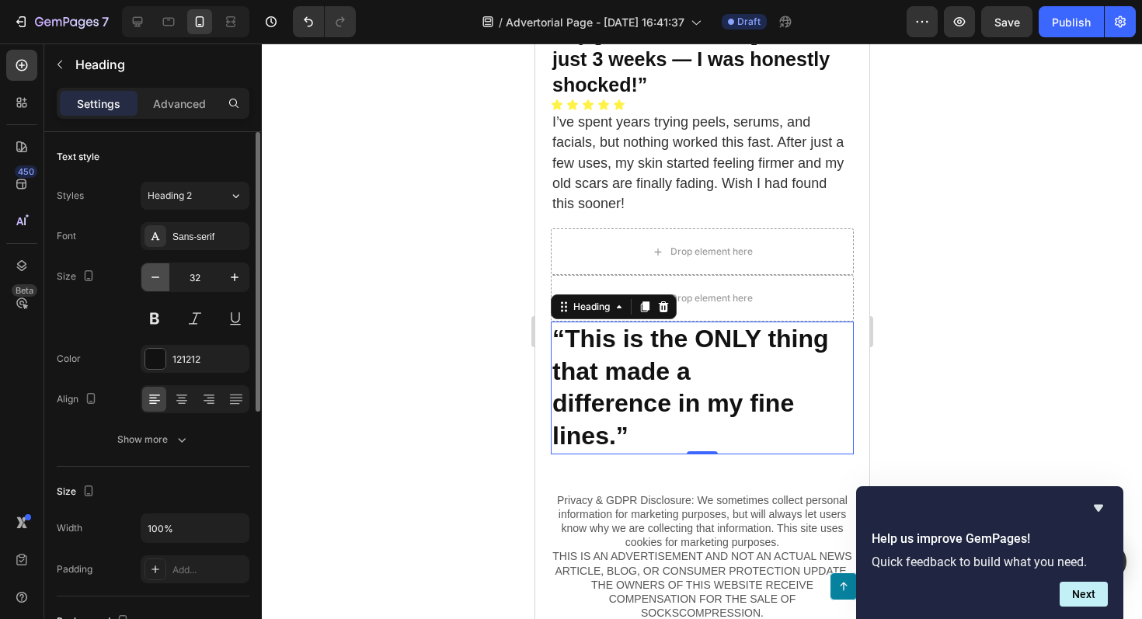
click at [159, 270] on icon "button" at bounding box center [156, 278] width 16 height 16
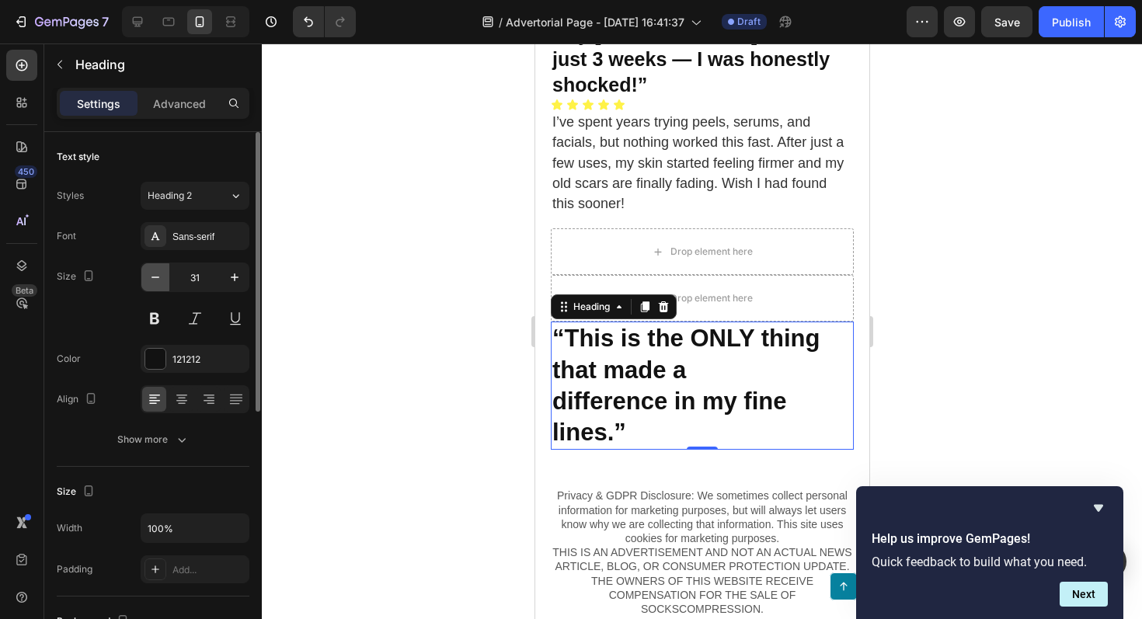
click at [159, 270] on icon "button" at bounding box center [156, 278] width 16 height 16
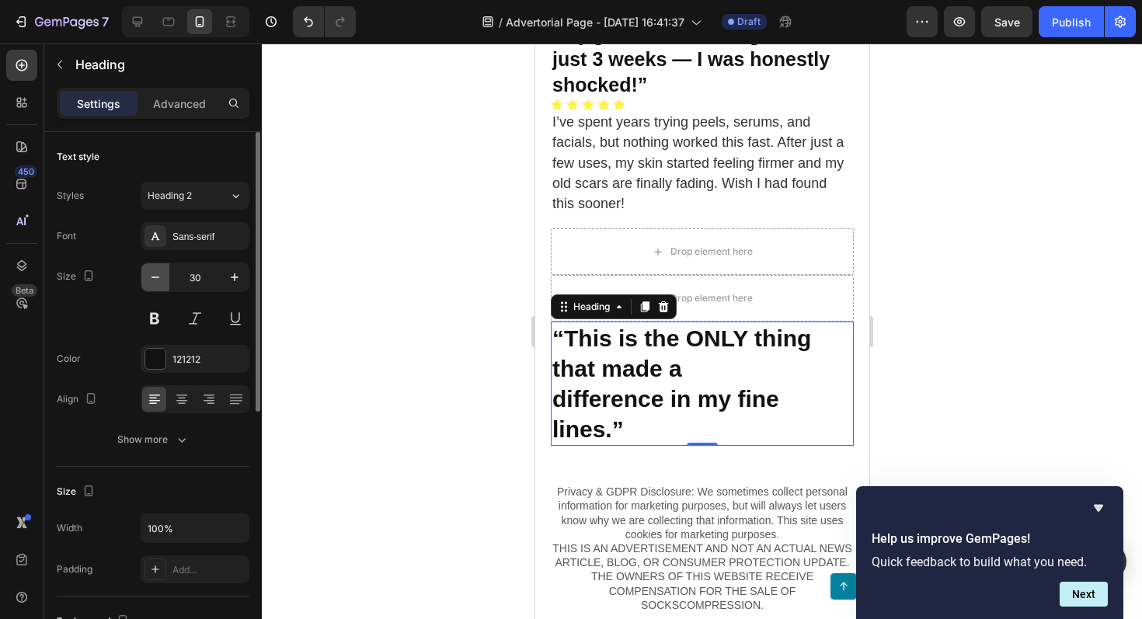
click at [159, 270] on icon "button" at bounding box center [156, 278] width 16 height 16
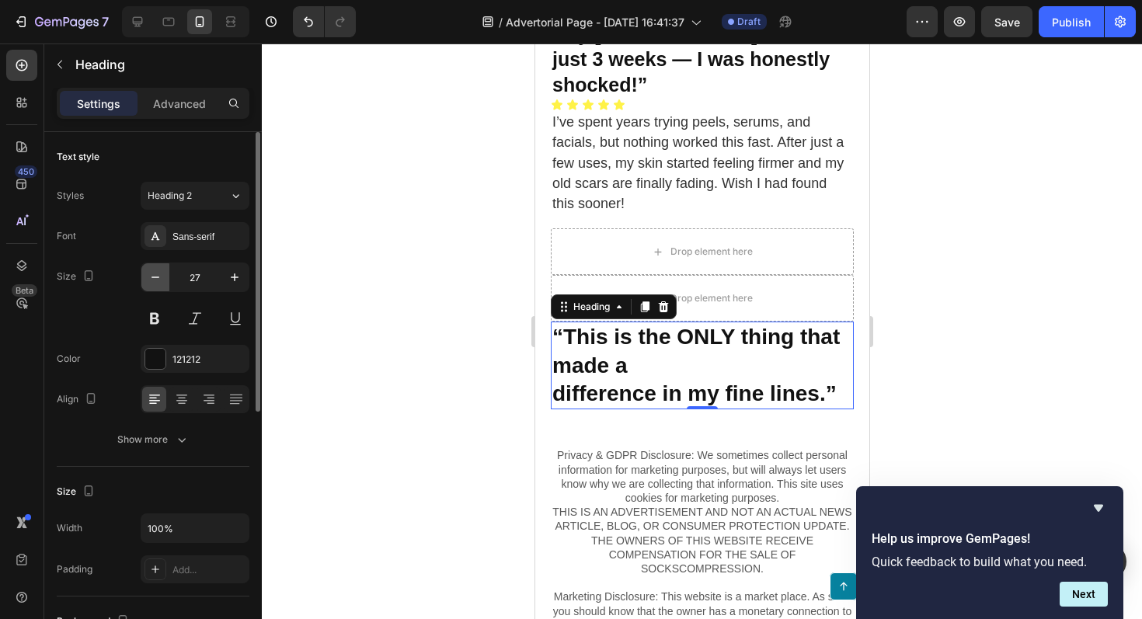
click at [159, 270] on icon "button" at bounding box center [156, 278] width 16 height 16
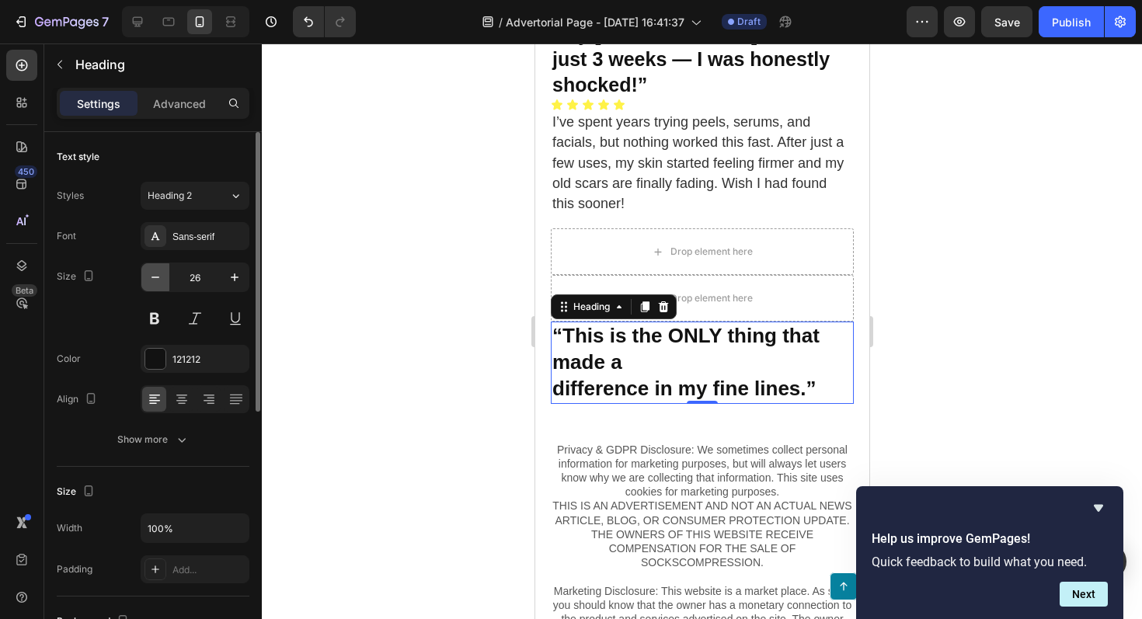
click at [159, 270] on icon "button" at bounding box center [156, 278] width 16 height 16
type input "25"
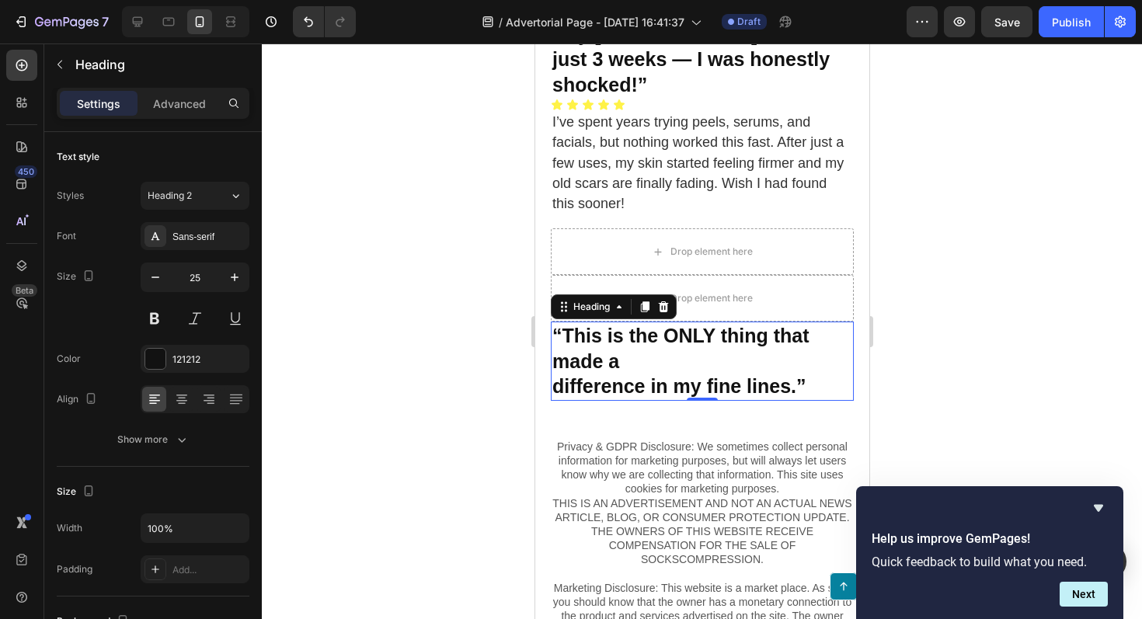
click at [438, 186] on div at bounding box center [702, 332] width 881 height 576
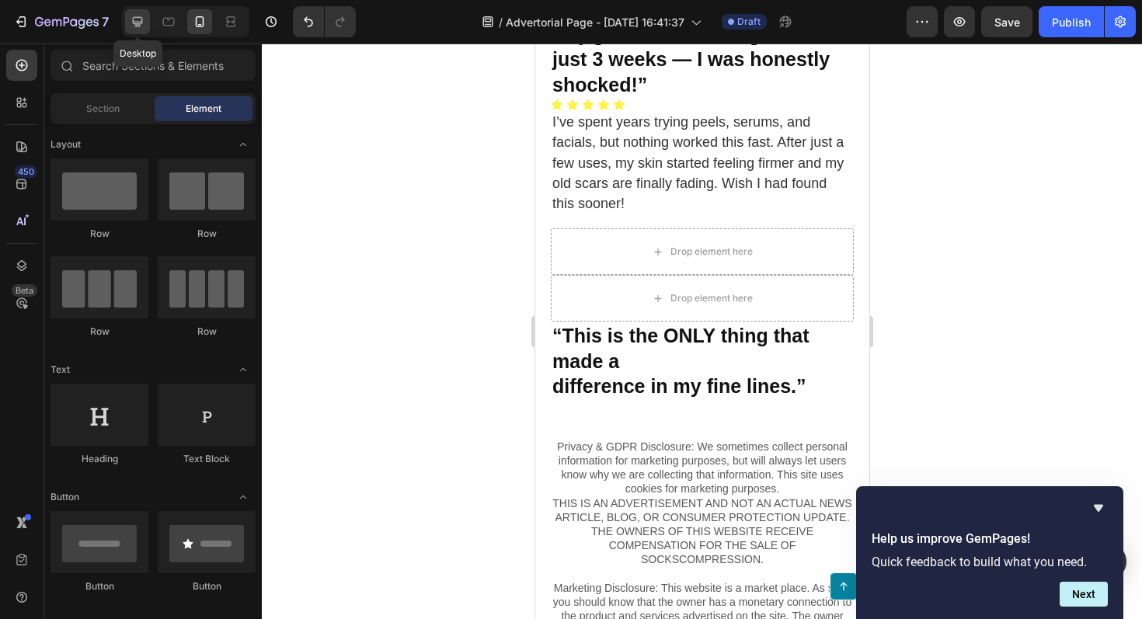
click at [141, 30] on div at bounding box center [137, 21] width 25 height 25
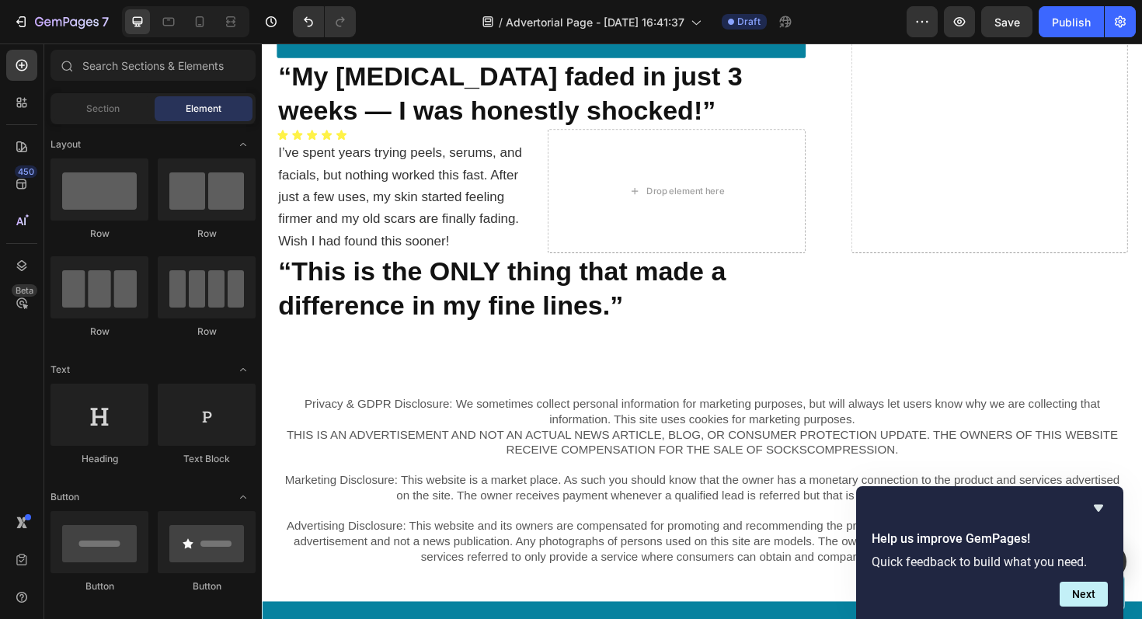
scroll to position [6456, 0]
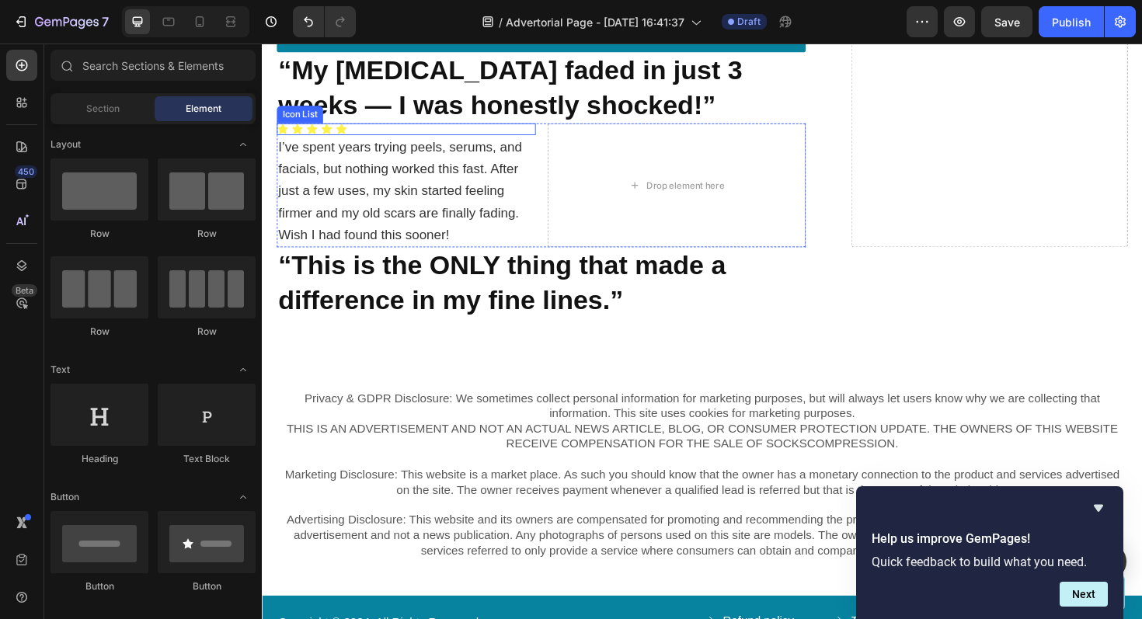
click at [408, 128] on div "Icon Icon Icon Icon Icon" at bounding box center [414, 134] width 274 height 12
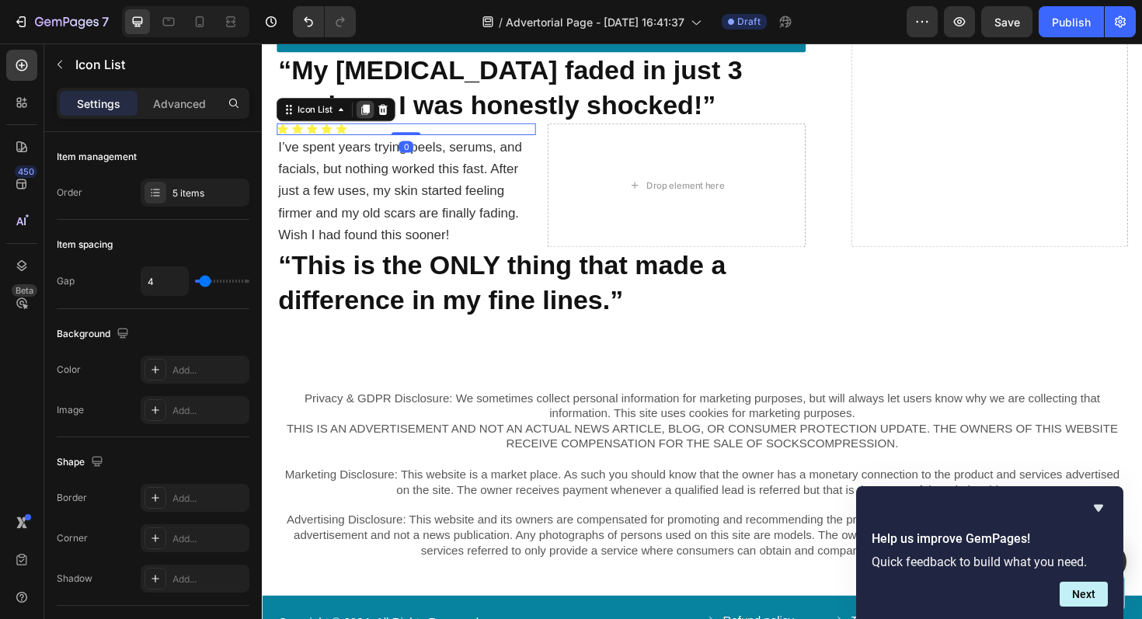
click at [371, 110] on icon at bounding box center [372, 114] width 9 height 11
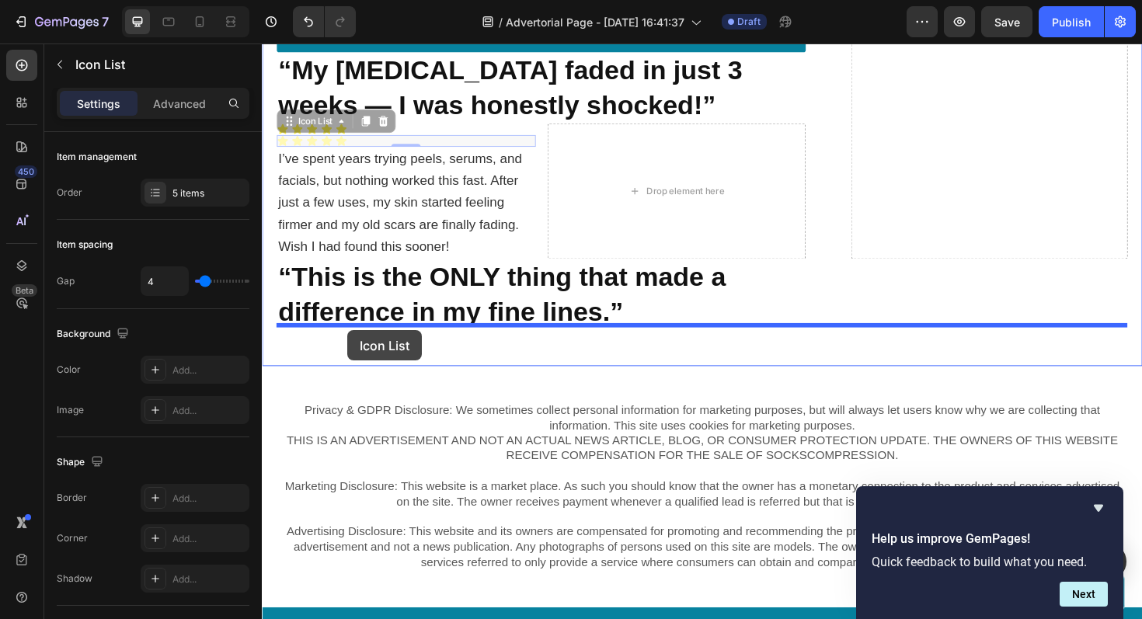
drag, startPoint x: 291, startPoint y: 125, endPoint x: 353, endPoint y: 345, distance: 228.6
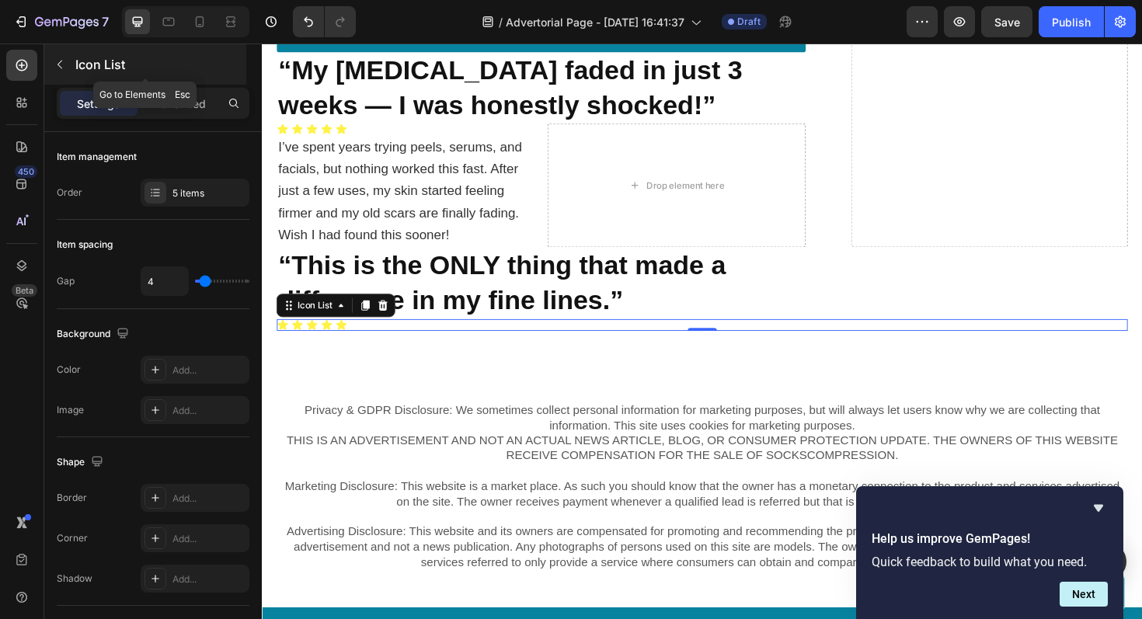
click at [62, 65] on icon "button" at bounding box center [60, 64] width 12 height 12
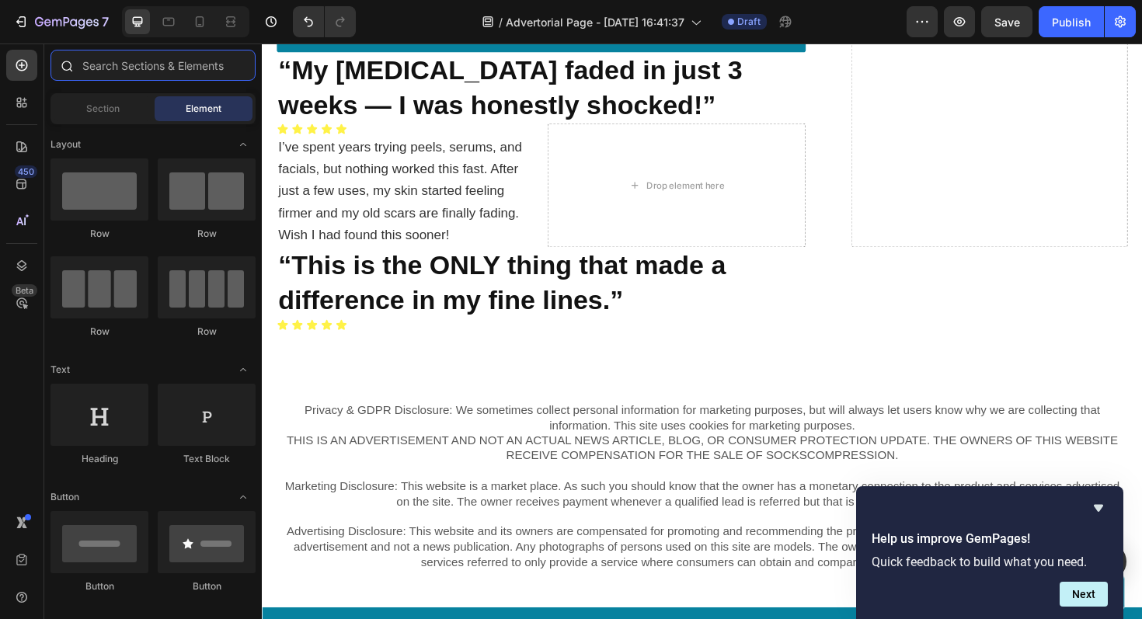
click at [150, 72] on input "text" at bounding box center [153, 65] width 205 height 31
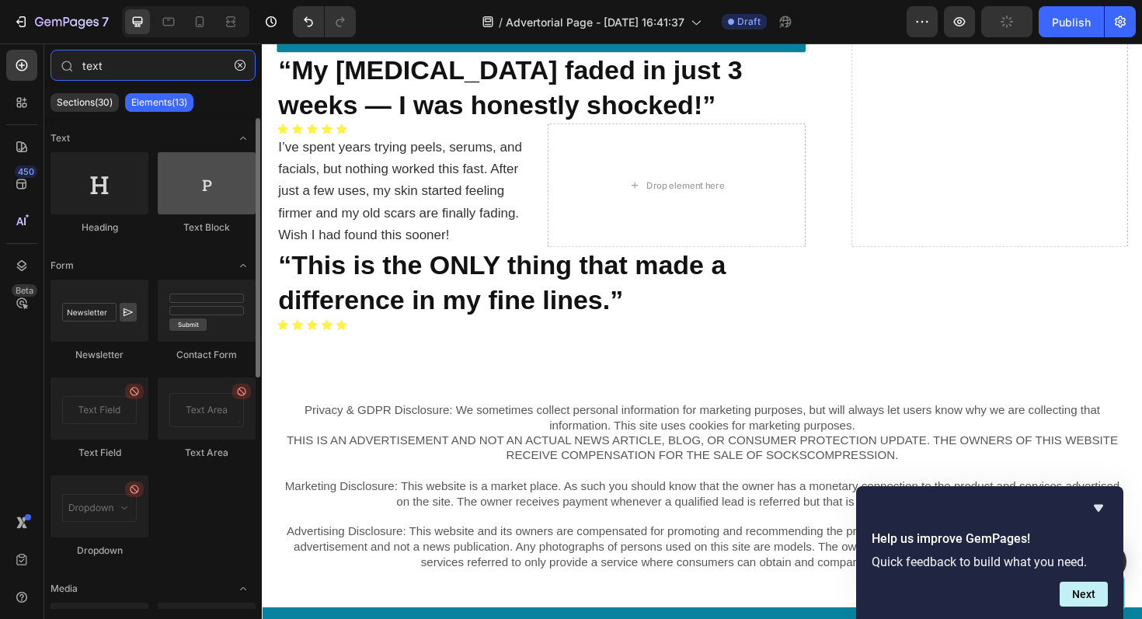
type input "text"
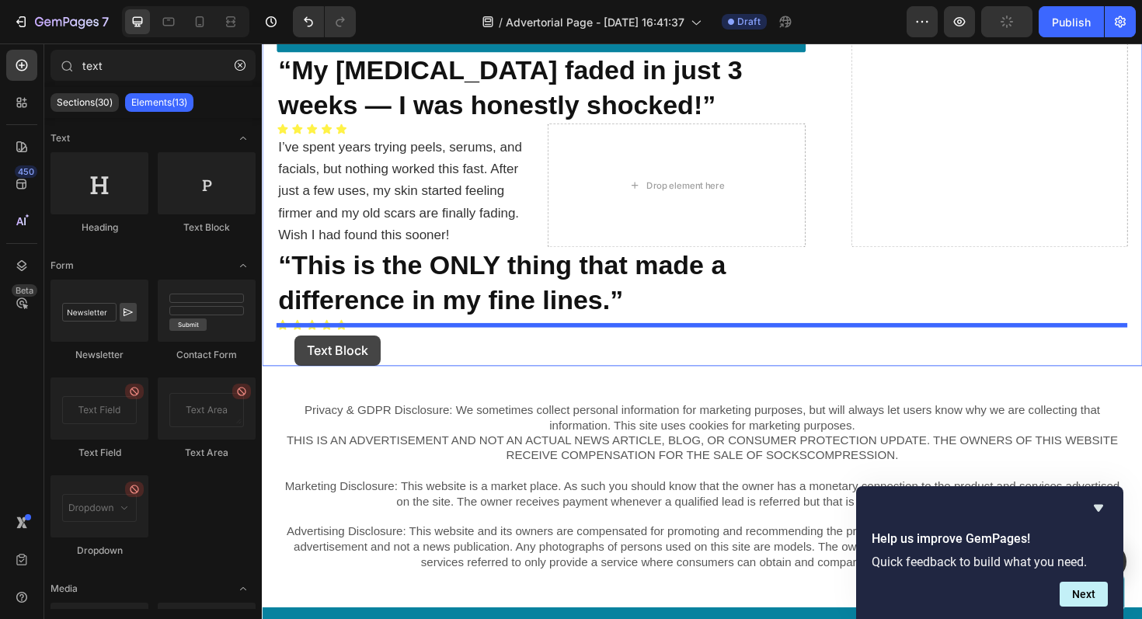
drag, startPoint x: 475, startPoint y: 229, endPoint x: 297, endPoint y: 353, distance: 216.7
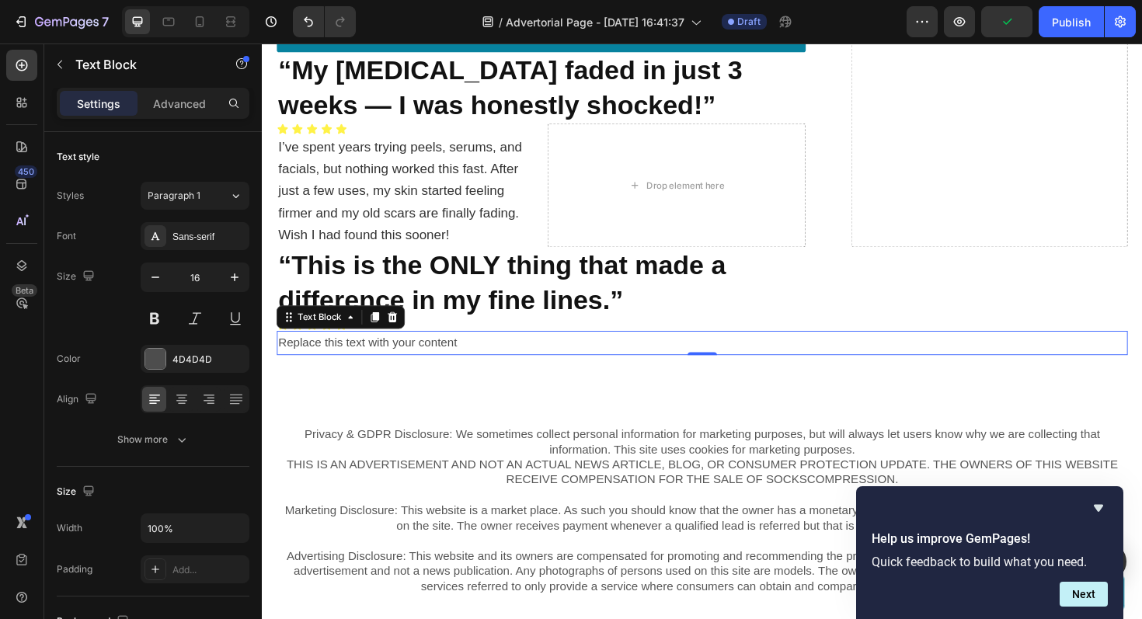
click at [499, 351] on div "Replace this text with your content" at bounding box center [728, 361] width 902 height 26
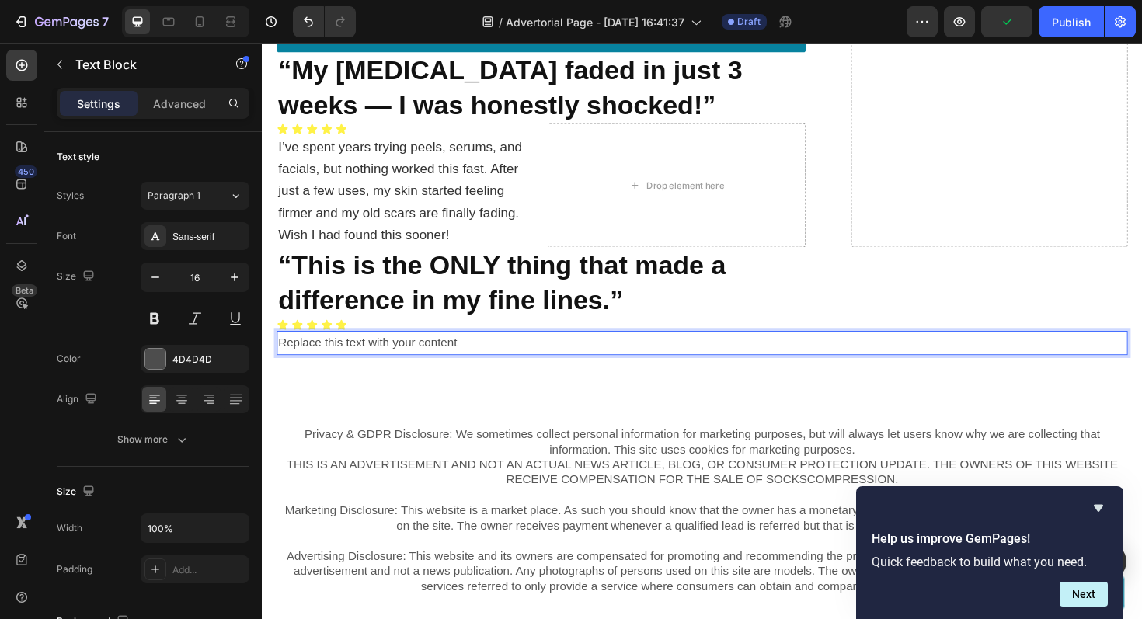
click at [499, 351] on p "Replace this text with your content" at bounding box center [728, 361] width 898 height 23
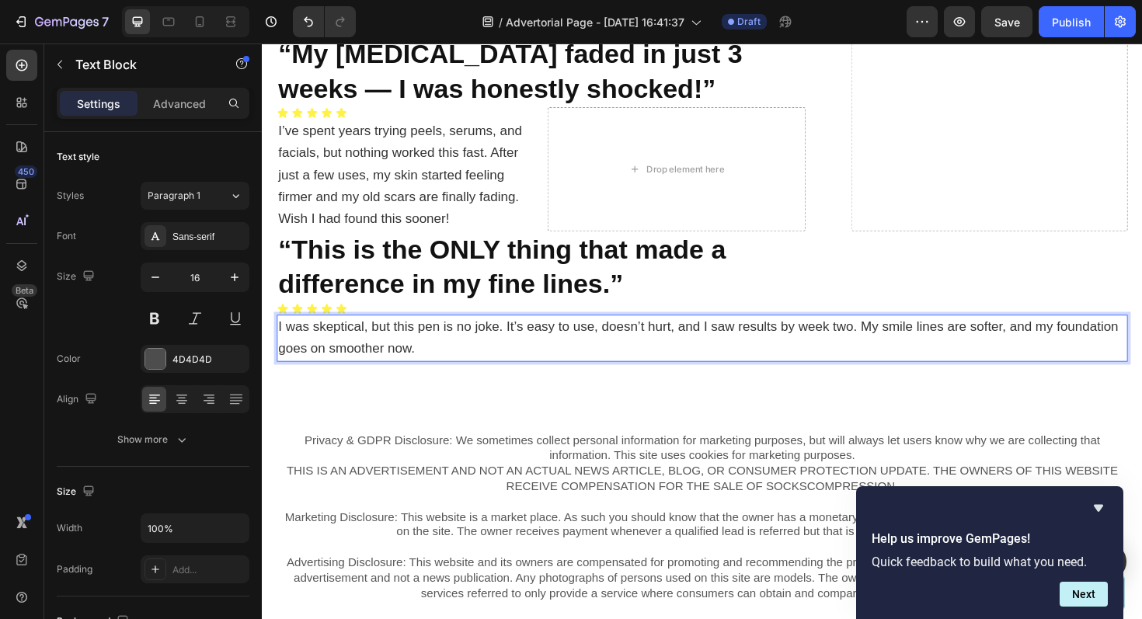
scroll to position [6477, 0]
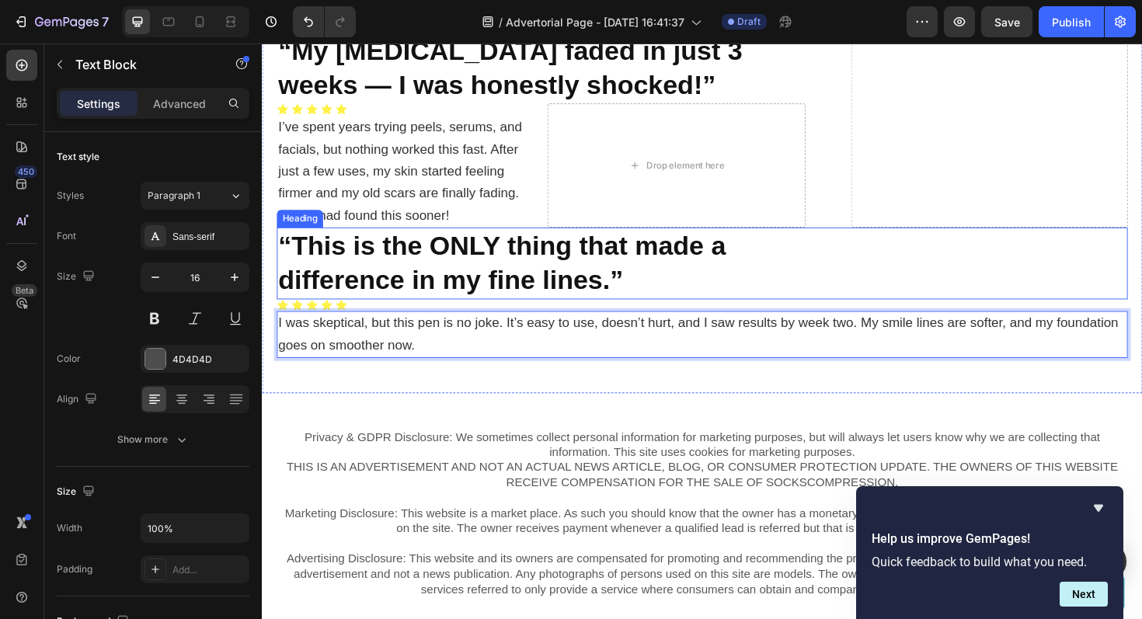
click at [359, 270] on p "⁠⁠⁠⁠⁠⁠⁠ “This is the ONLY thing that made a difference in my fine lines.”" at bounding box center [728, 276] width 898 height 73
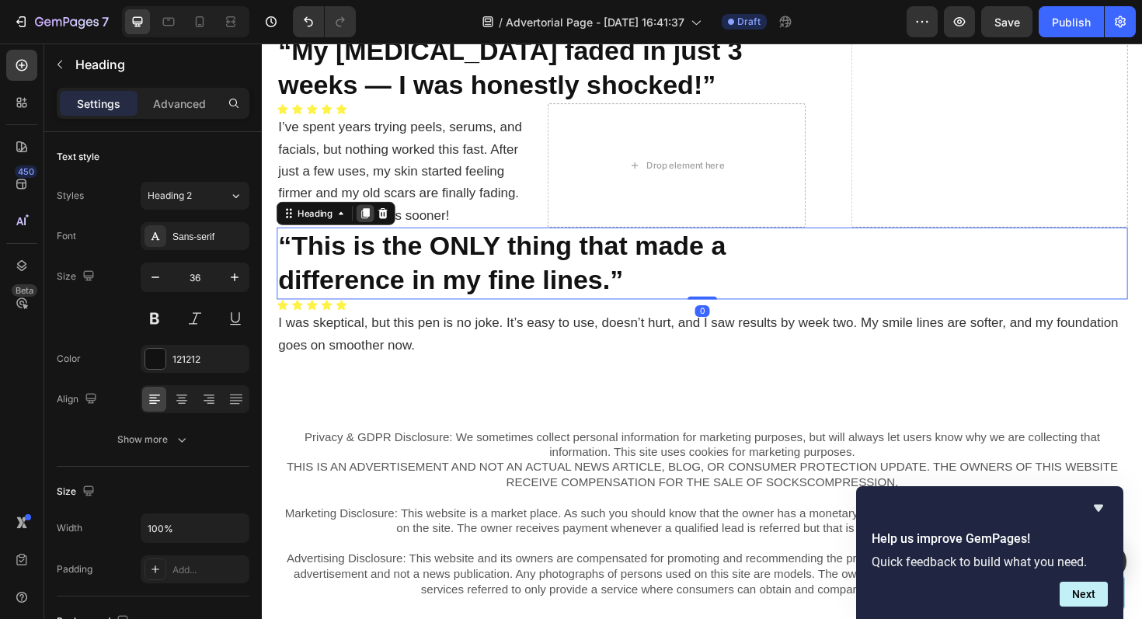
click at [374, 219] on icon at bounding box center [372, 224] width 9 height 11
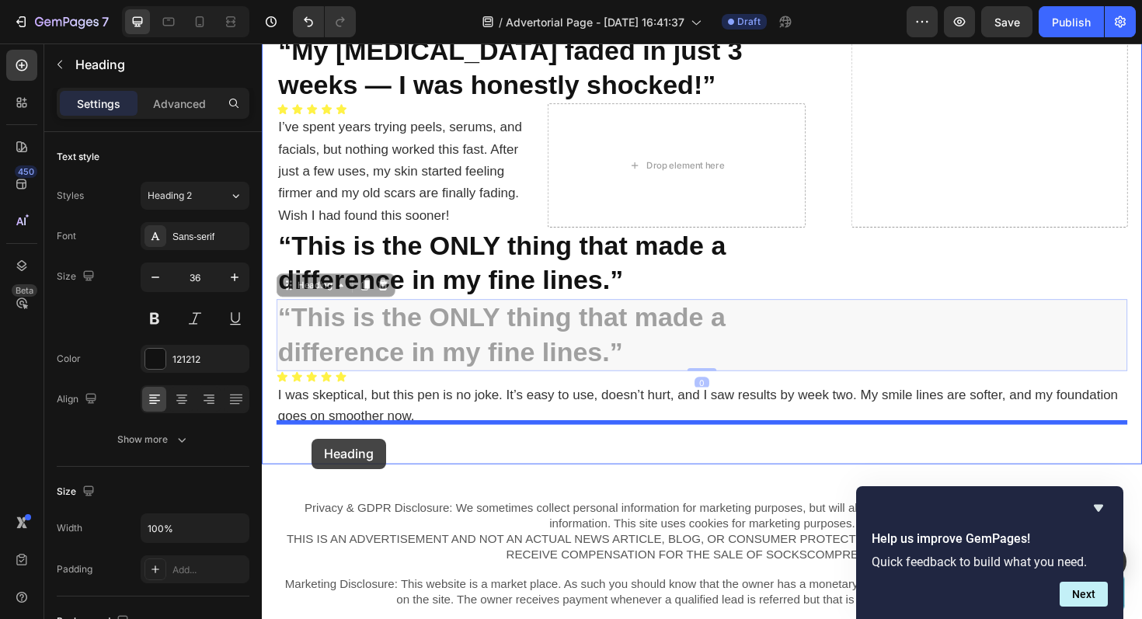
drag, startPoint x: 291, startPoint y: 296, endPoint x: 315, endPoint y: 459, distance: 165.0
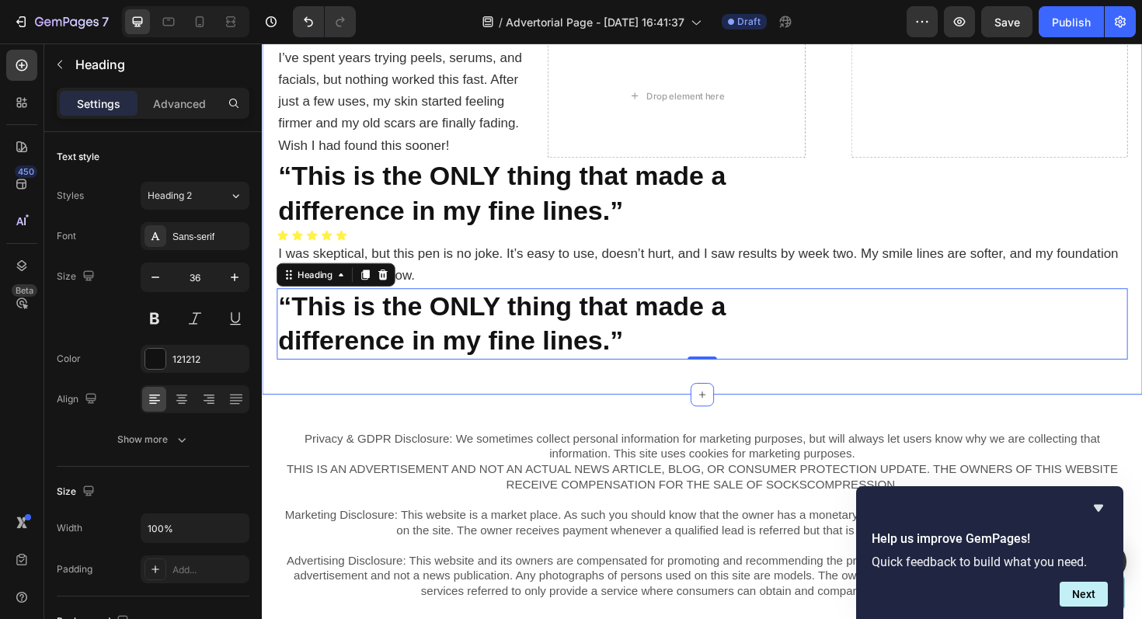
scroll to position [6554, 0]
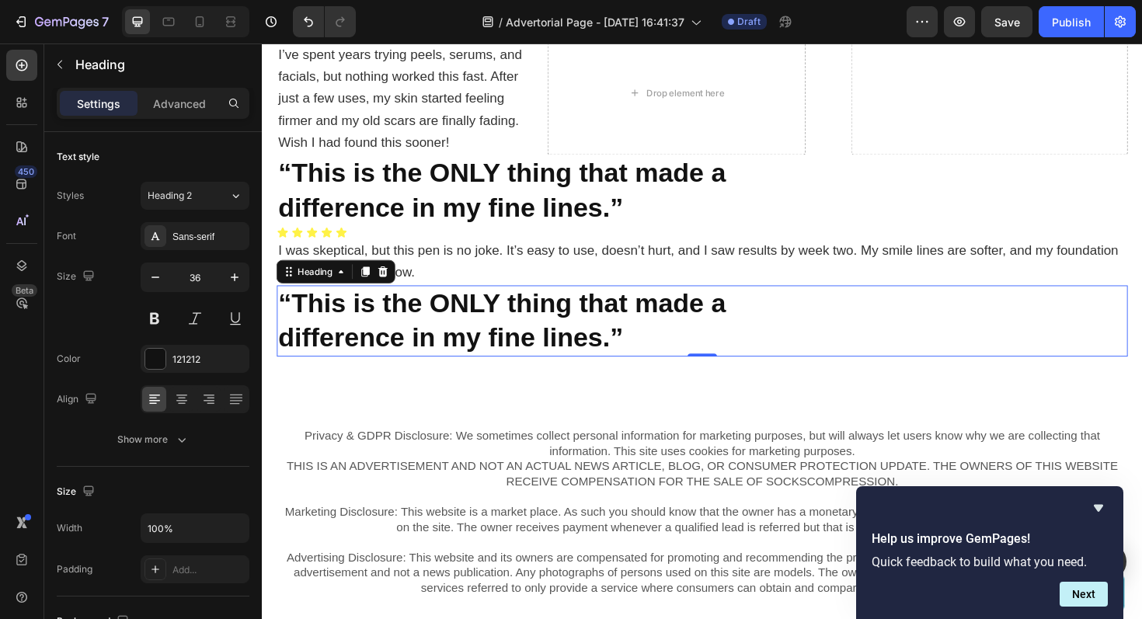
click at [668, 345] on h2 "“This is the ONLY thing that made a difference in my fine lines.”" at bounding box center [728, 338] width 902 height 76
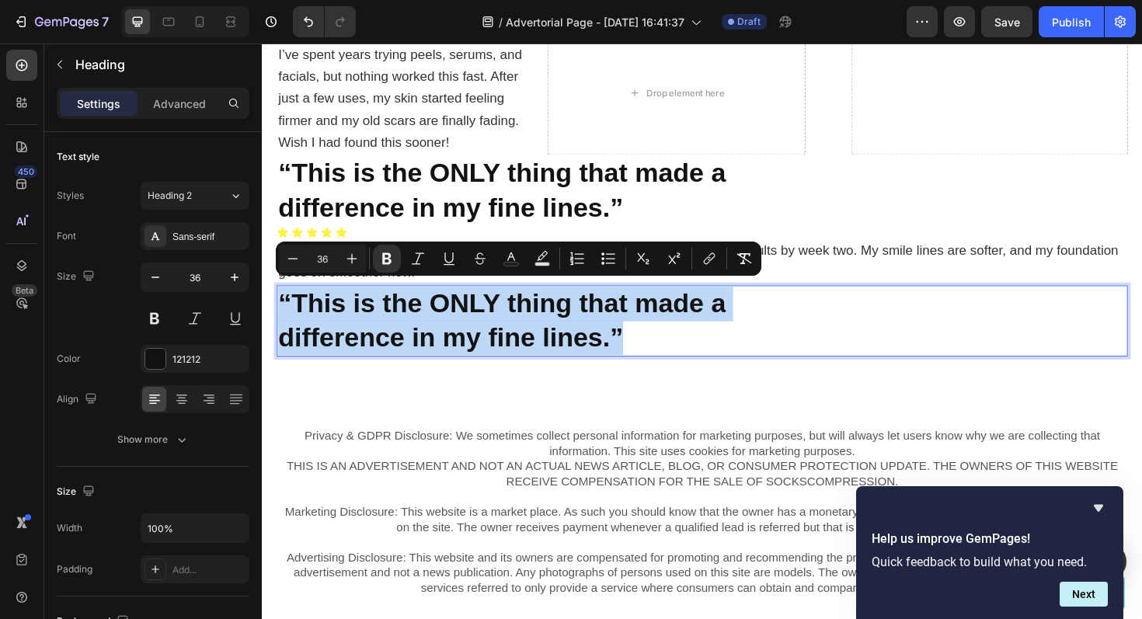
drag, startPoint x: 668, startPoint y: 345, endPoint x: 281, endPoint y: 314, distance: 388.3
click at [281, 314] on p "“This is the ONLY thing that made a difference in my fine lines.”" at bounding box center [728, 338] width 898 height 73
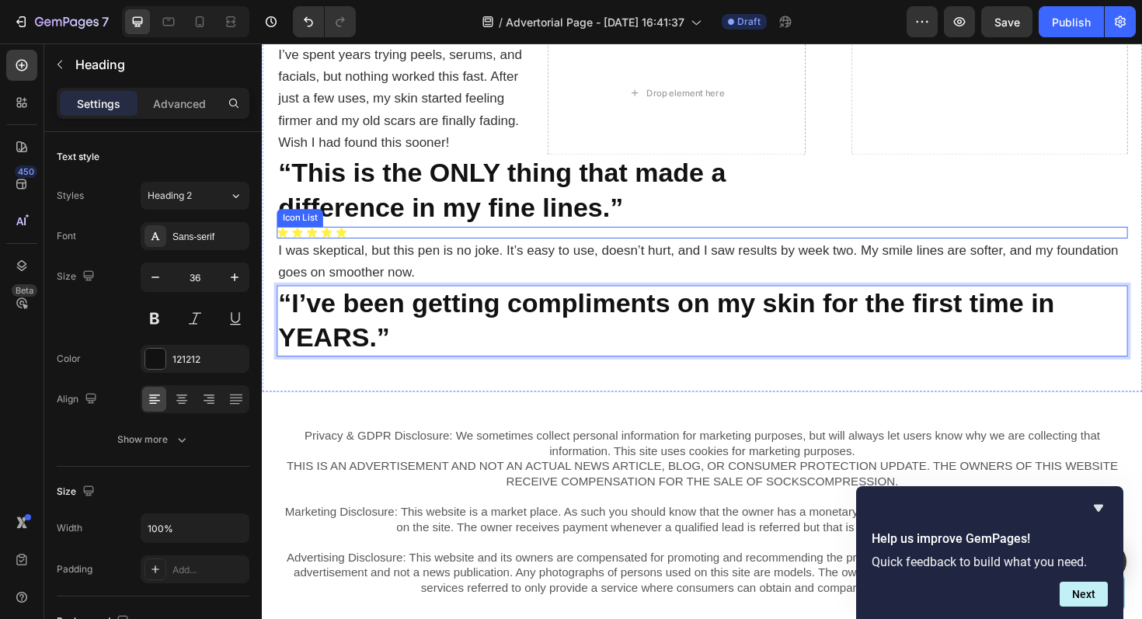
click at [390, 239] on div "Icon Icon Icon Icon Icon" at bounding box center [728, 244] width 902 height 12
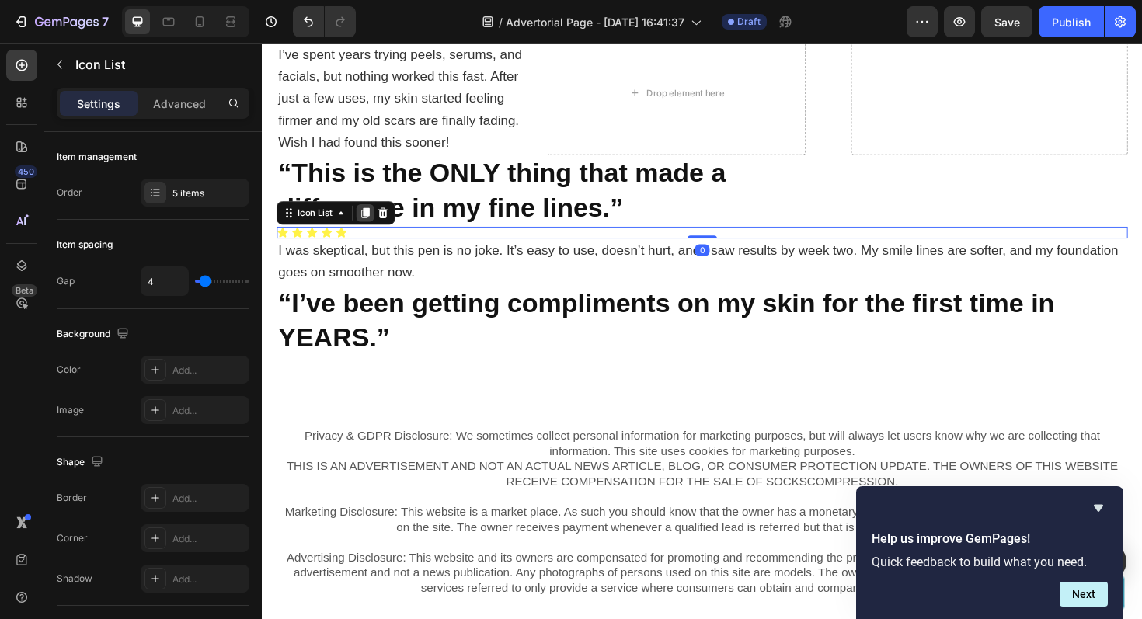
click at [373, 218] on icon at bounding box center [372, 223] width 9 height 11
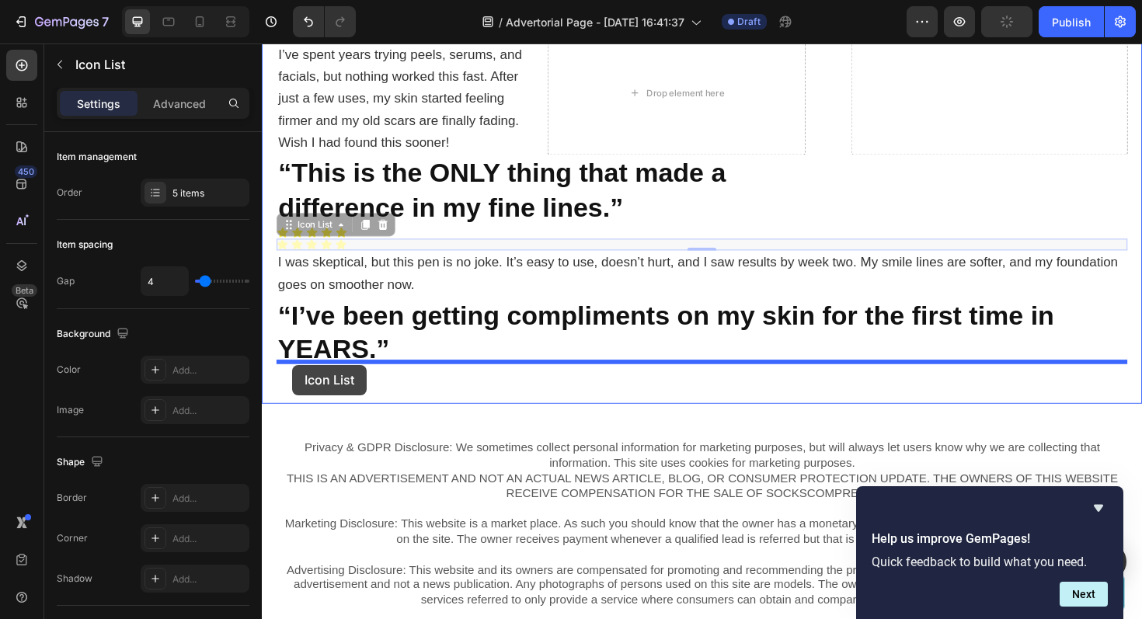
drag, startPoint x: 291, startPoint y: 233, endPoint x: 294, endPoint y: 384, distance: 150.8
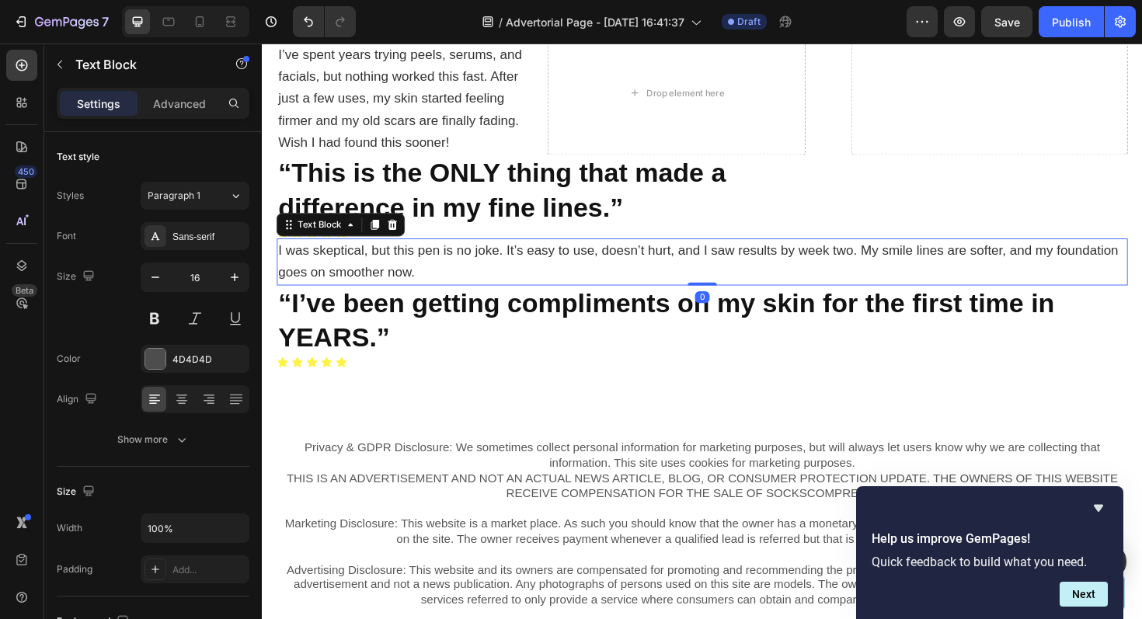
click at [335, 255] on span "I was skeptical, but this pen is no joke. It’s easy to use, doesn’t hurt, and I…" at bounding box center [724, 274] width 890 height 39
click at [376, 232] on icon at bounding box center [381, 235] width 12 height 12
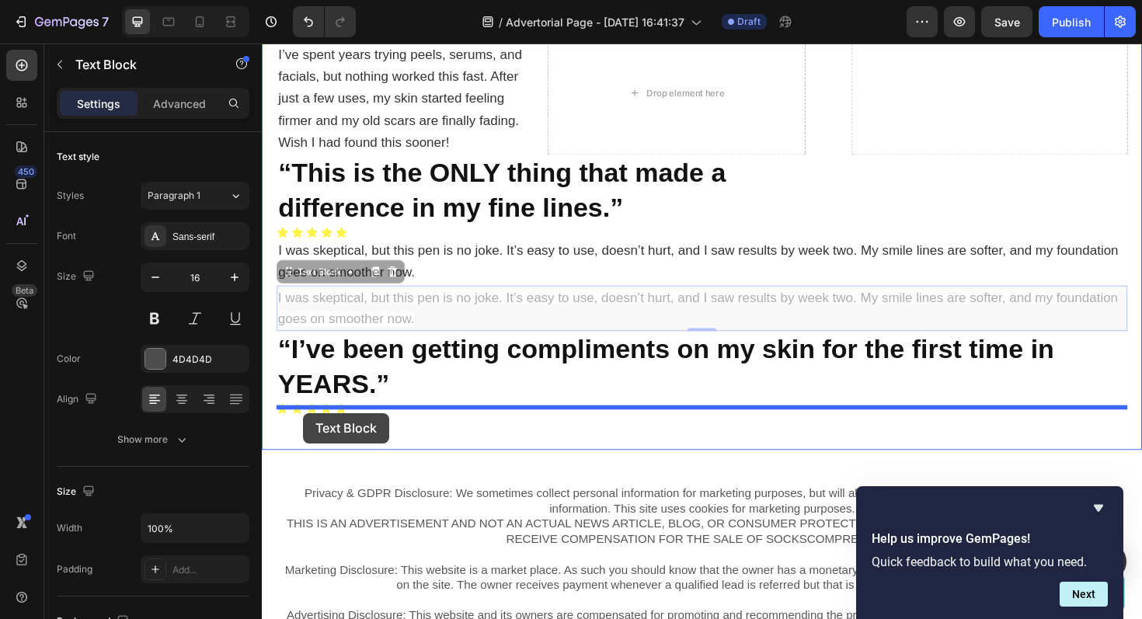
drag, startPoint x: 288, startPoint y: 278, endPoint x: 305, endPoint y: 434, distance: 157.1
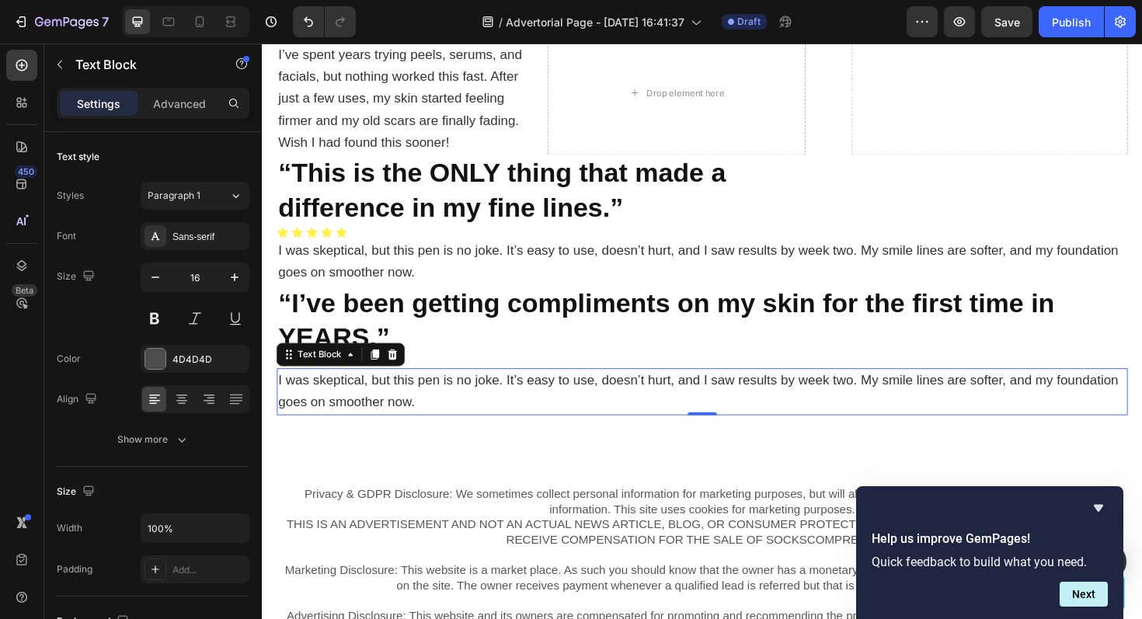
click at [427, 409] on p "I was skeptical, but this pen is no joke. It’s easy to use, doesn’t hurt, and I…" at bounding box center [728, 412] width 898 height 47
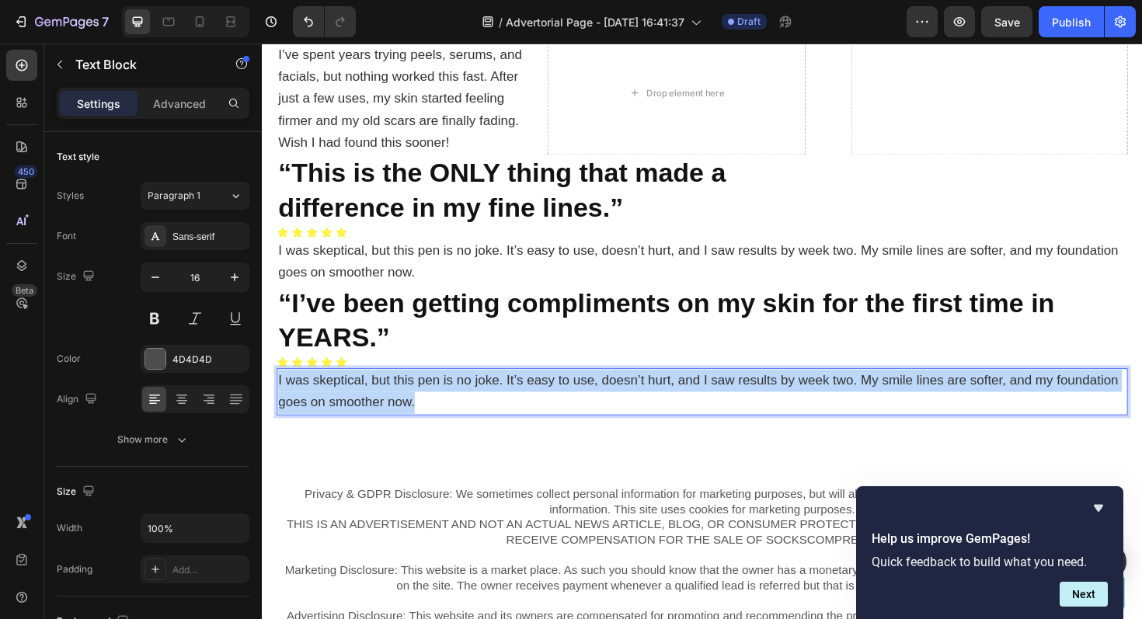
click at [427, 409] on p "I was skeptical, but this pen is no joke. It’s easy to use, doesn’t hurt, and I…" at bounding box center [728, 412] width 898 height 47
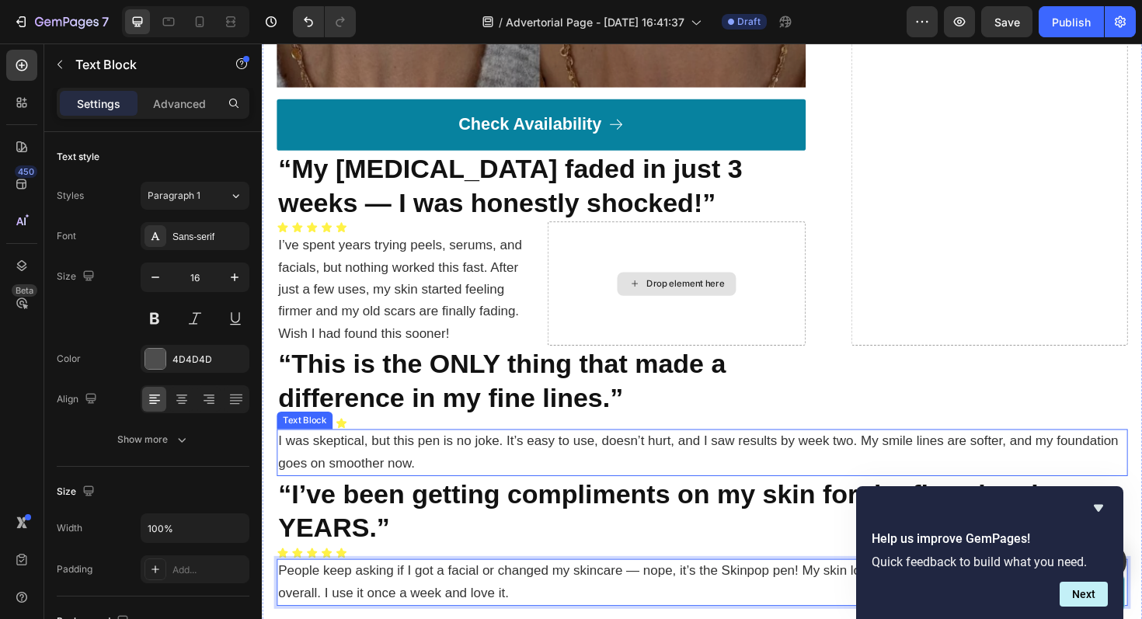
scroll to position [6351, 0]
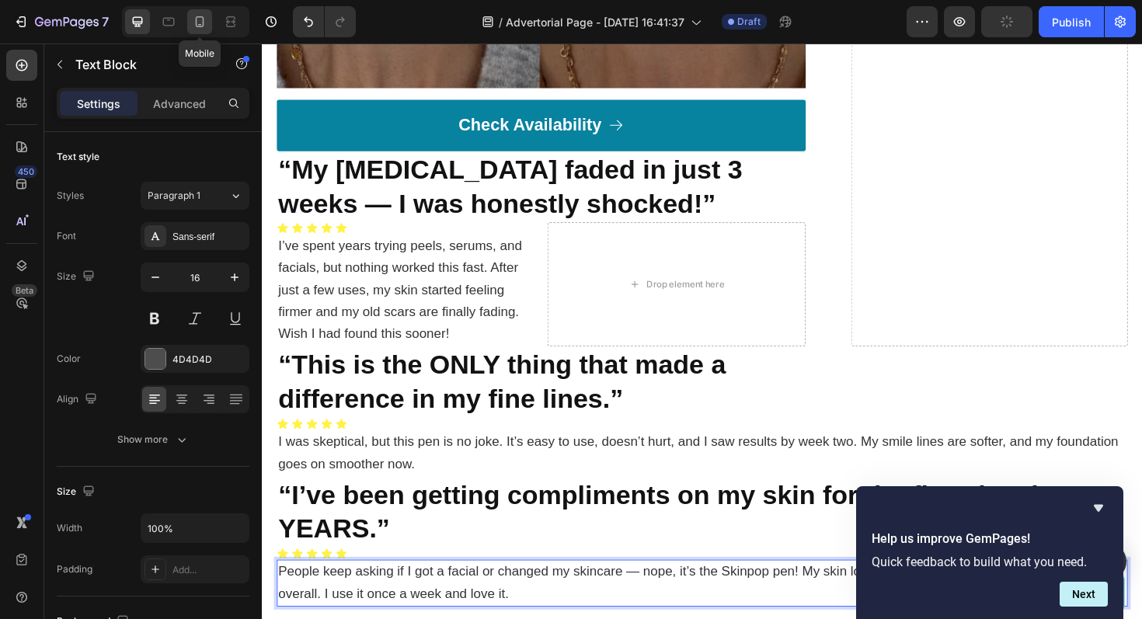
click at [198, 30] on div at bounding box center [199, 21] width 25 height 25
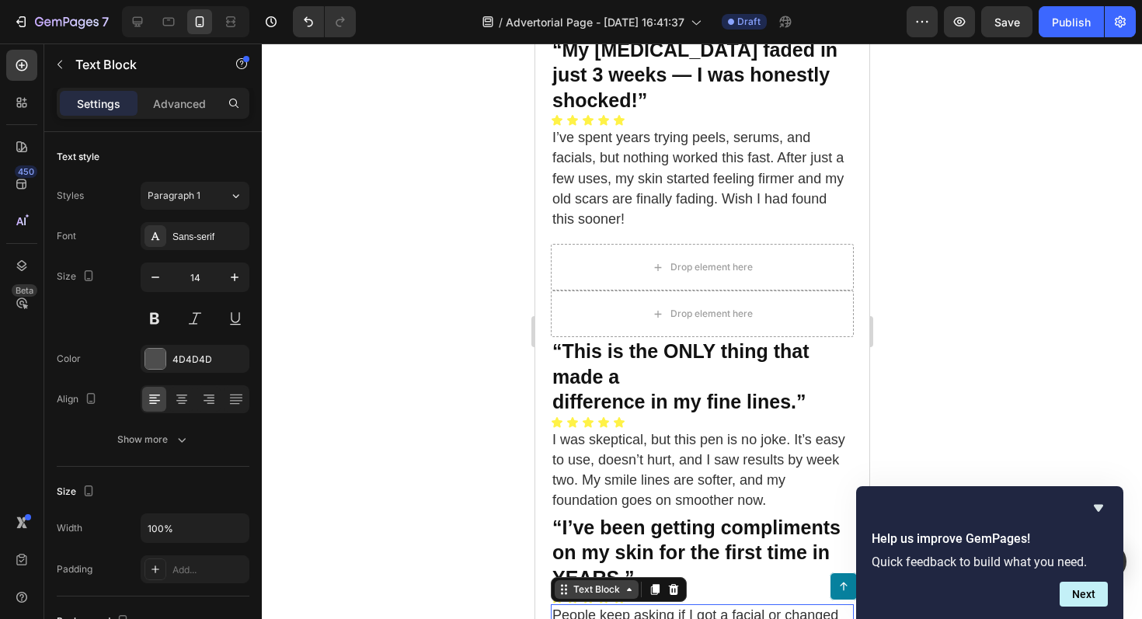
scroll to position [6346, 0]
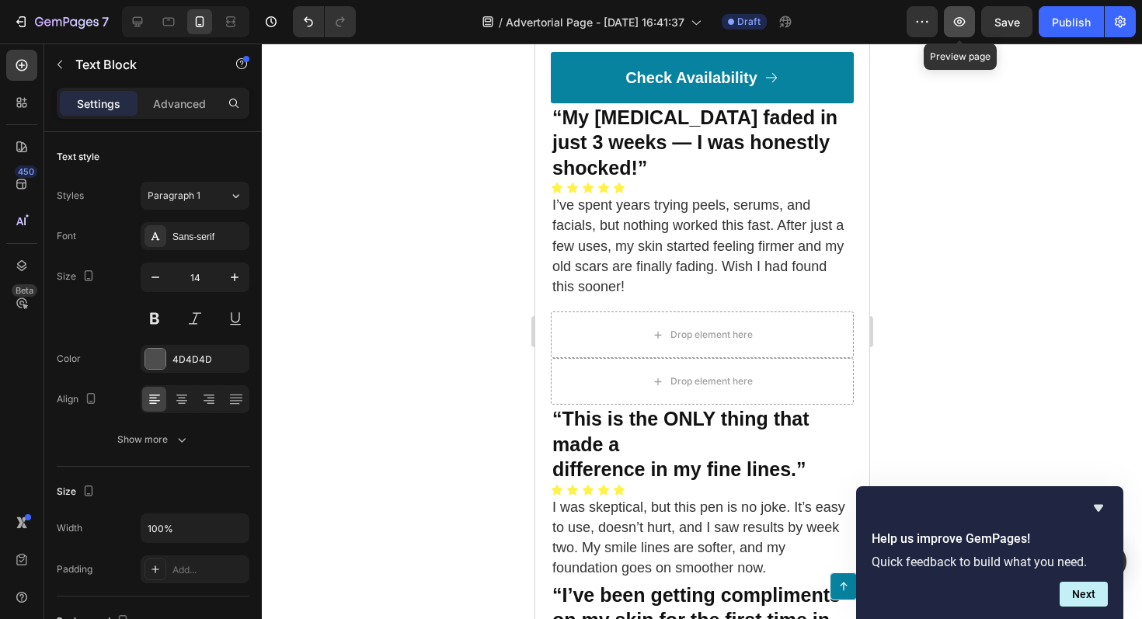
click at [961, 27] on icon "button" at bounding box center [960, 22] width 16 height 16
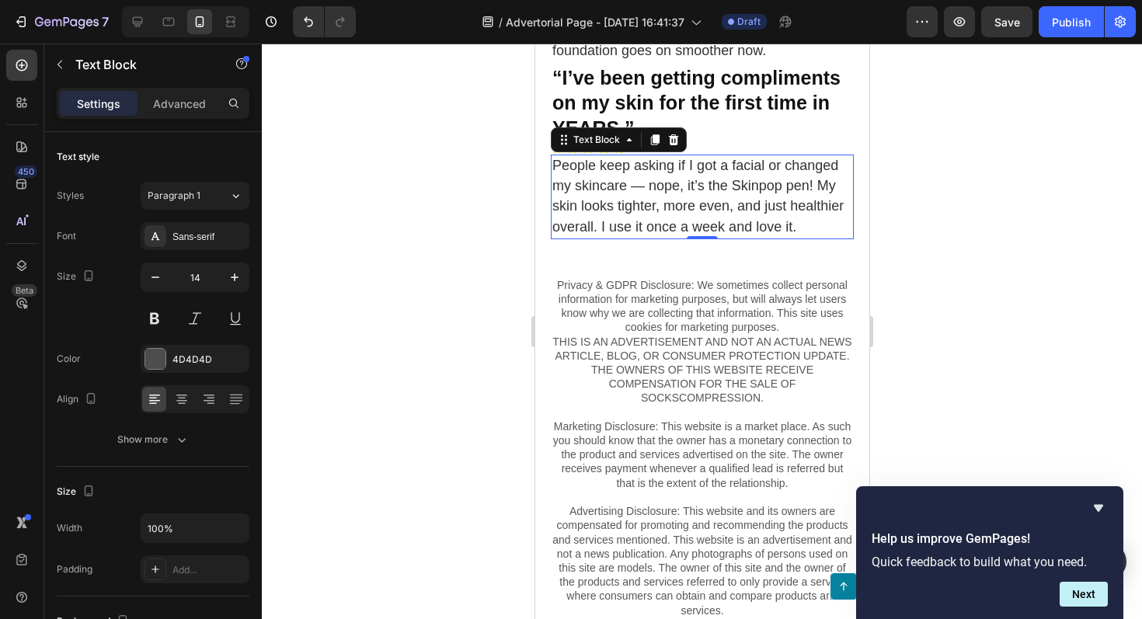
scroll to position [6817, 0]
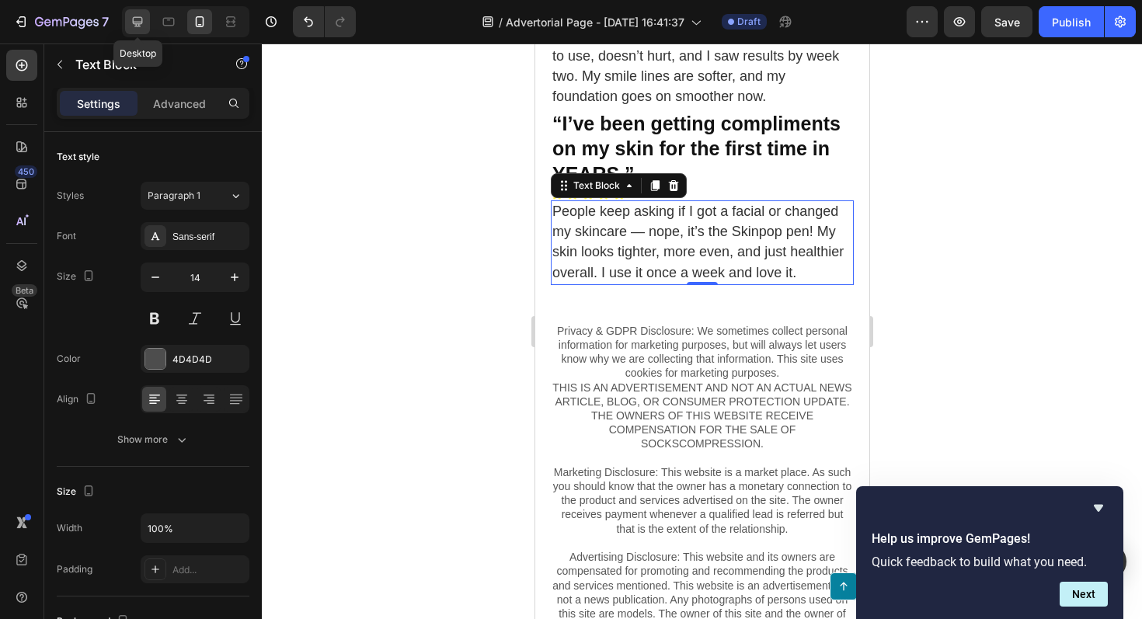
click at [133, 25] on icon at bounding box center [138, 22] width 16 height 16
type input "16"
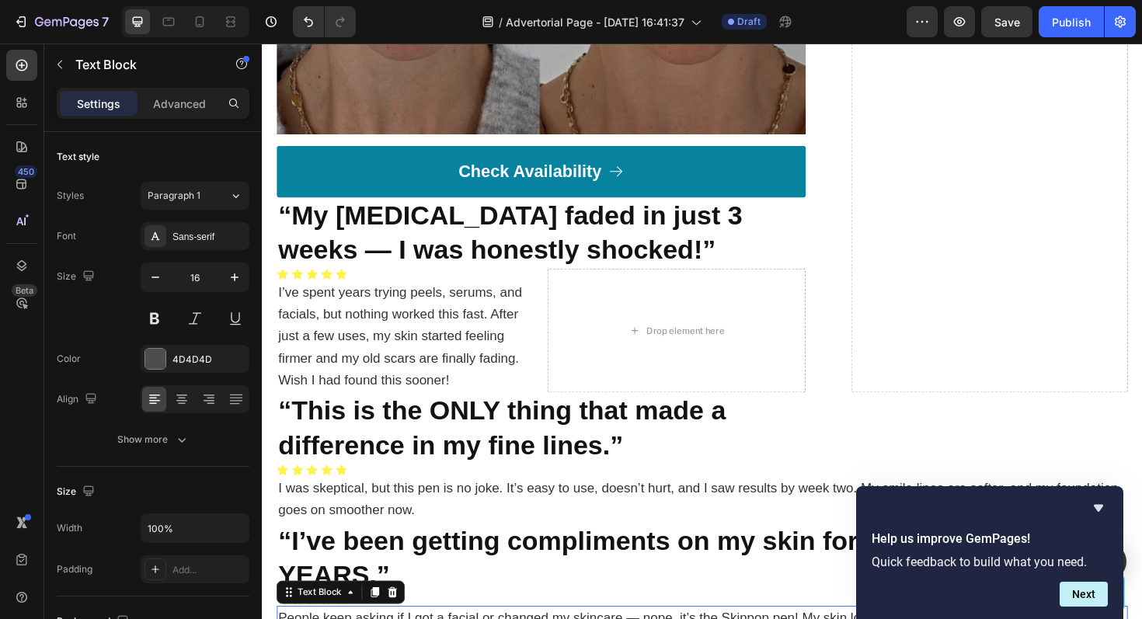
scroll to position [6300, 0]
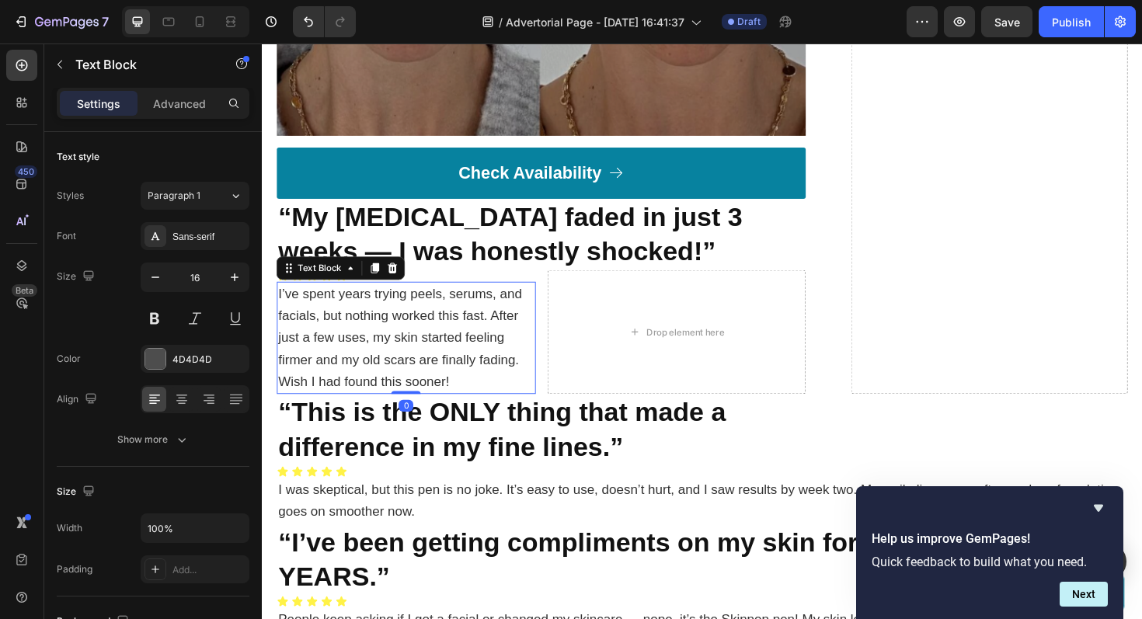
click at [473, 395] on p "I’ve spent years trying peels, serums, and facials, but nothing worked this fas…" at bounding box center [414, 356] width 271 height 116
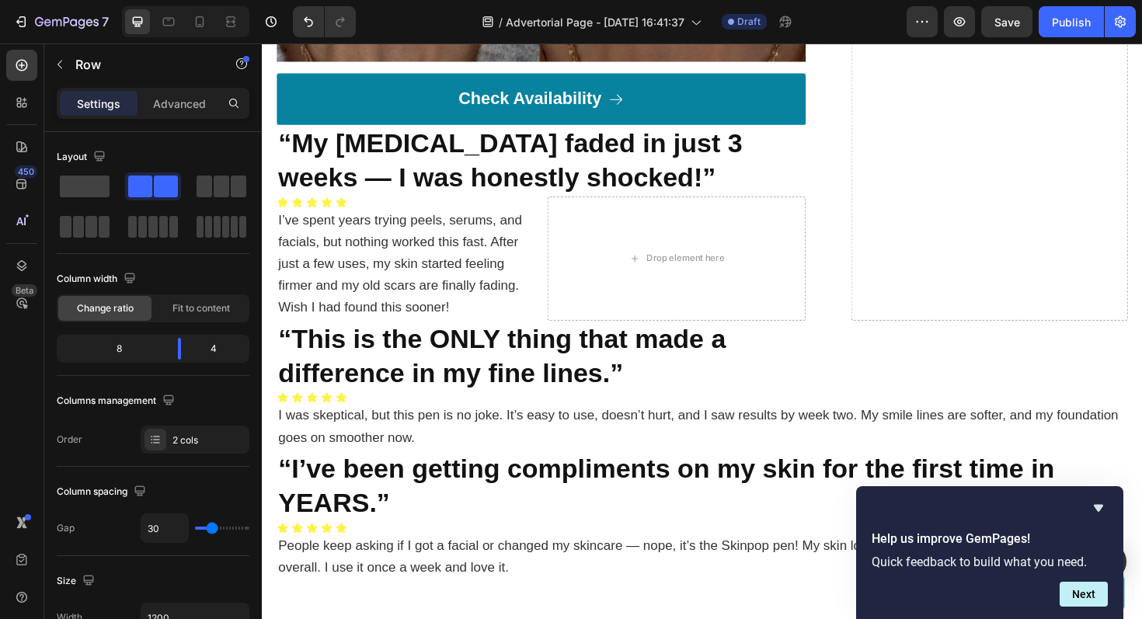
scroll to position [6641, 0]
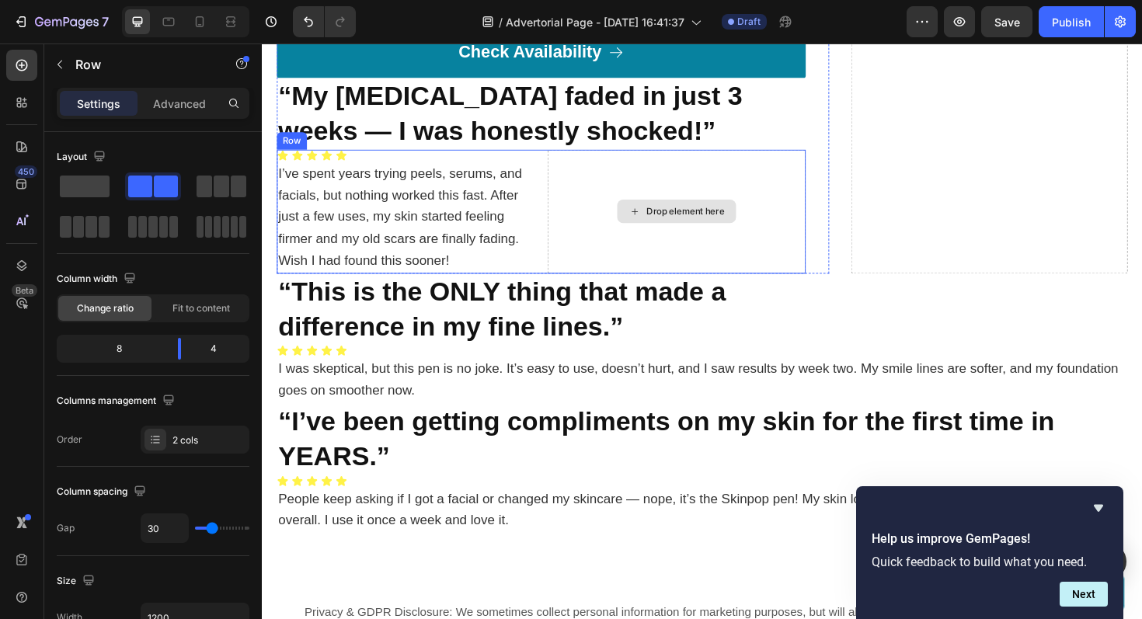
click at [584, 218] on div "Drop element here" at bounding box center [701, 221] width 274 height 131
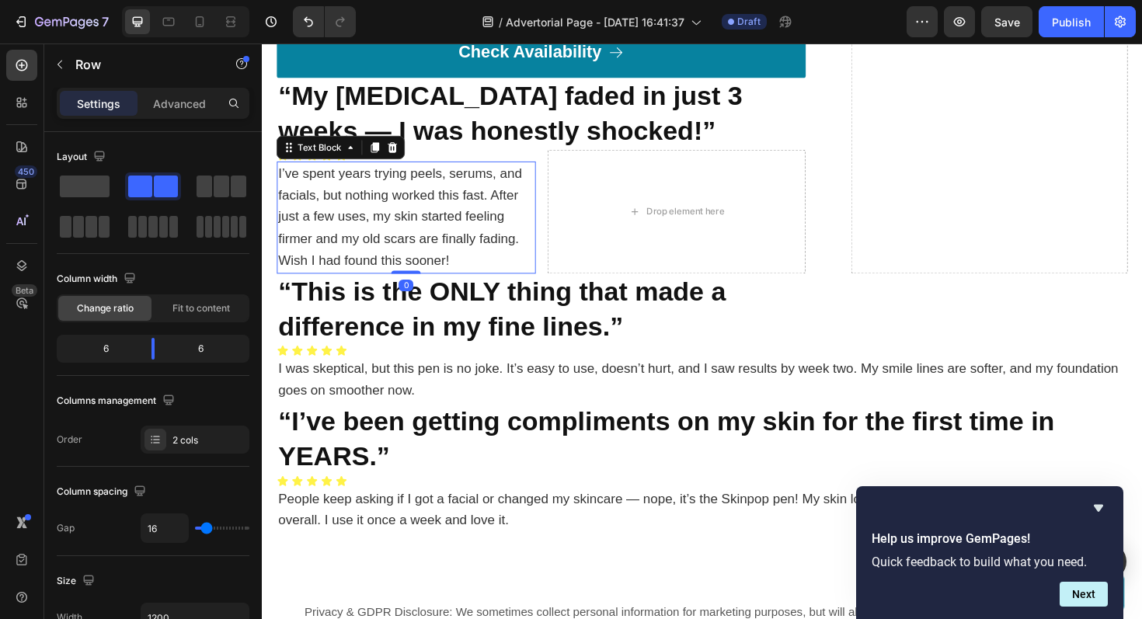
click at [428, 231] on p "I’ve spent years trying peels, serums, and facials, but nothing worked this fas…" at bounding box center [414, 228] width 271 height 116
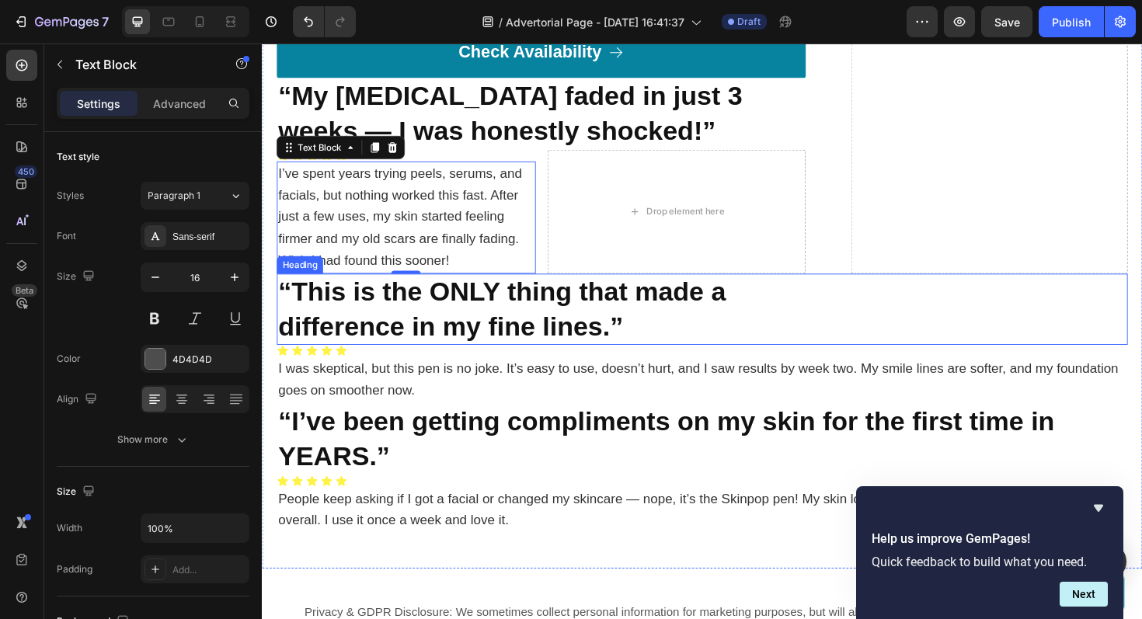
click at [1036, 331] on h2 "“This is the ONLY thing that made a difference in my fine lines.”" at bounding box center [728, 326] width 902 height 76
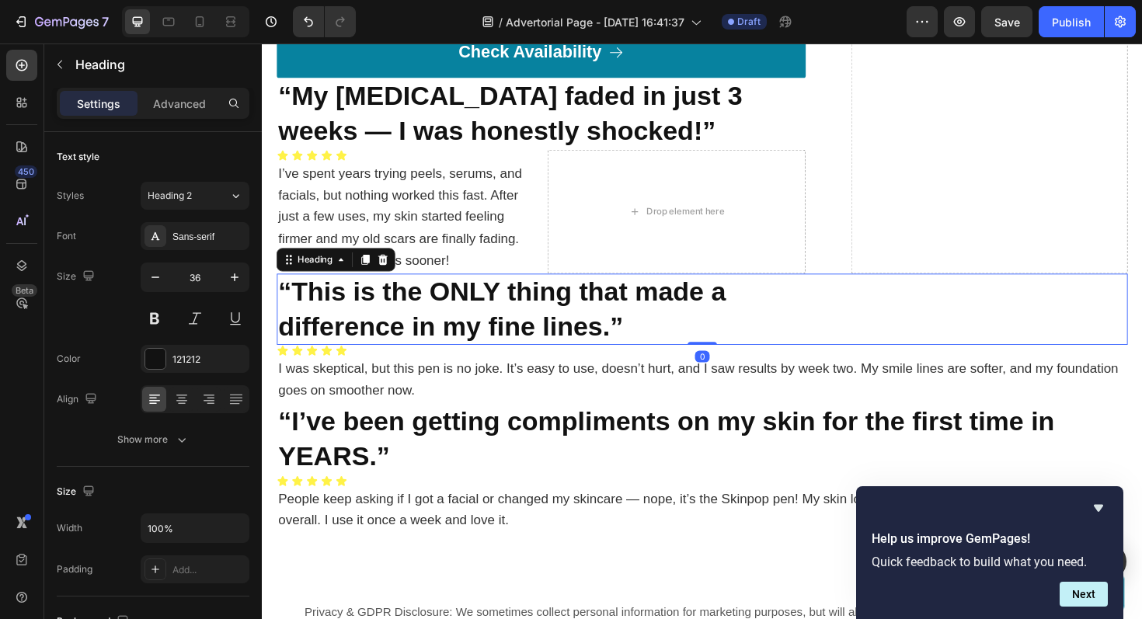
click at [1035, 331] on h2 "“This is the ONLY thing that made a difference in my fine lines.”" at bounding box center [728, 326] width 902 height 76
click at [1035, 331] on p "“This is the ONLY thing that made a difference in my fine lines.”" at bounding box center [728, 325] width 898 height 73
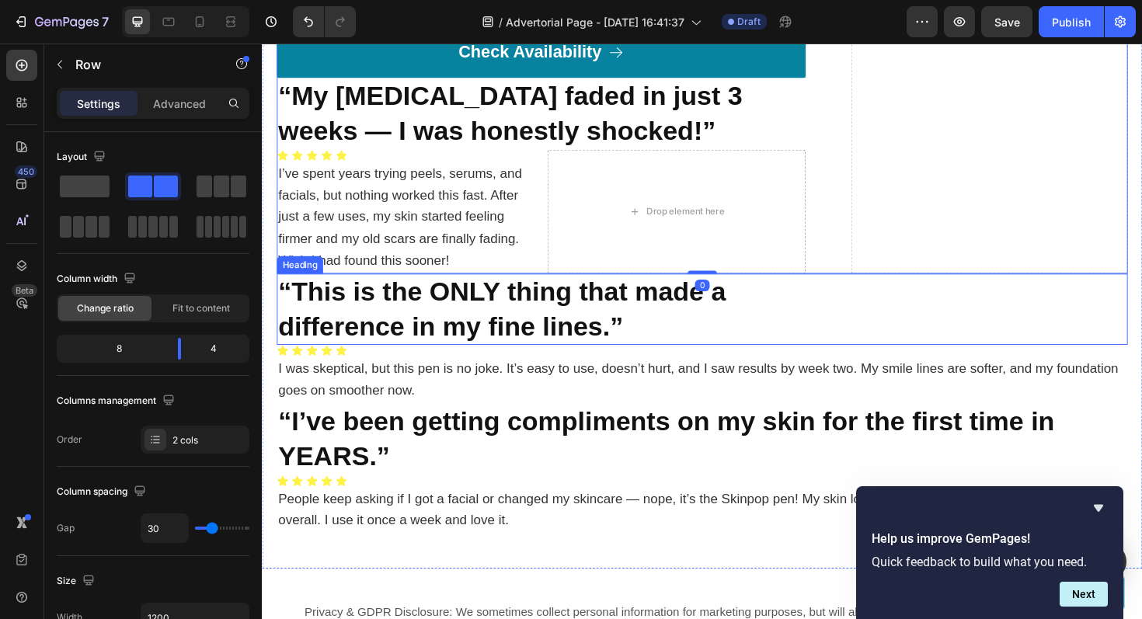
click at [992, 309] on p "⁠⁠⁠⁠⁠⁠⁠ “This is the ONLY thing that made a difference in my fine lines.”" at bounding box center [728, 325] width 898 height 73
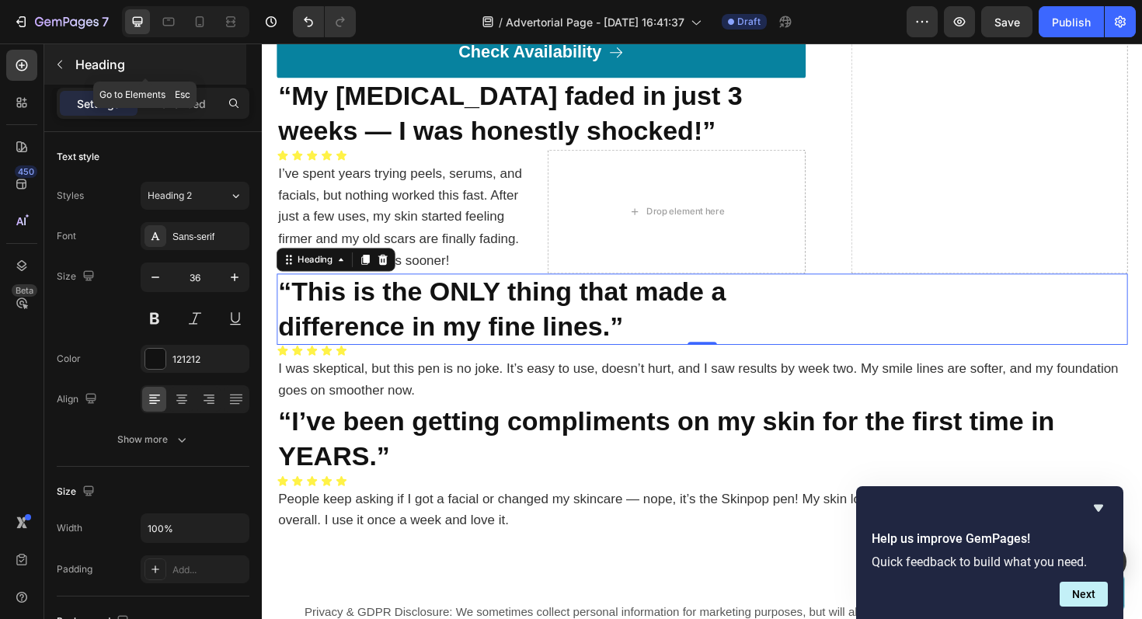
click at [58, 71] on button "button" at bounding box center [59, 64] width 25 height 25
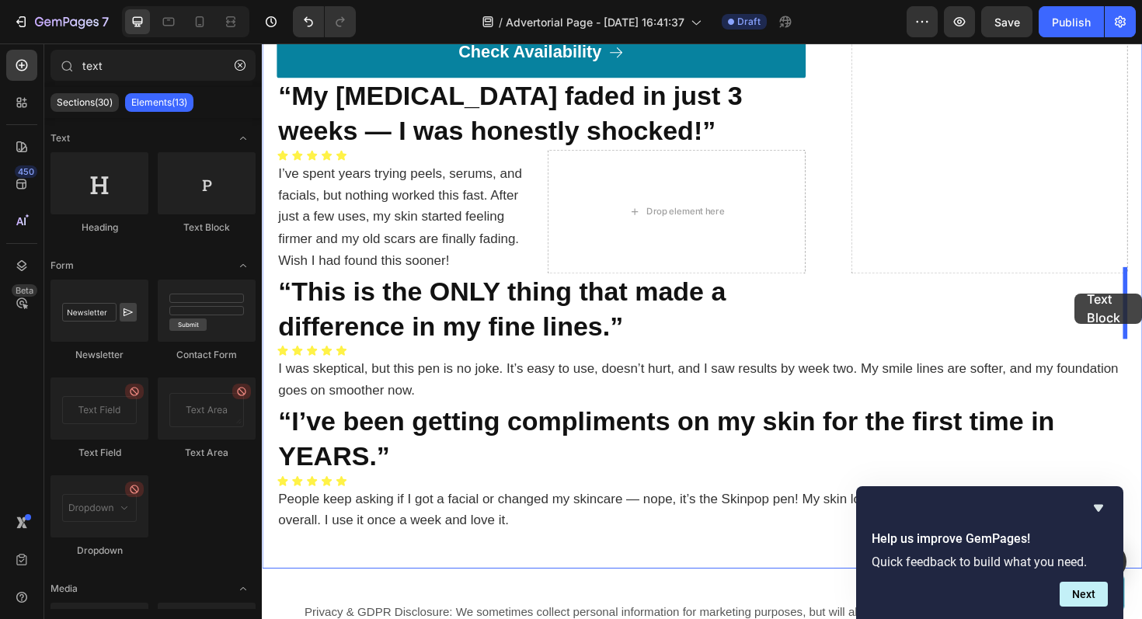
drag, startPoint x: 458, startPoint y: 243, endPoint x: 1123, endPoint y: 309, distance: 668.4
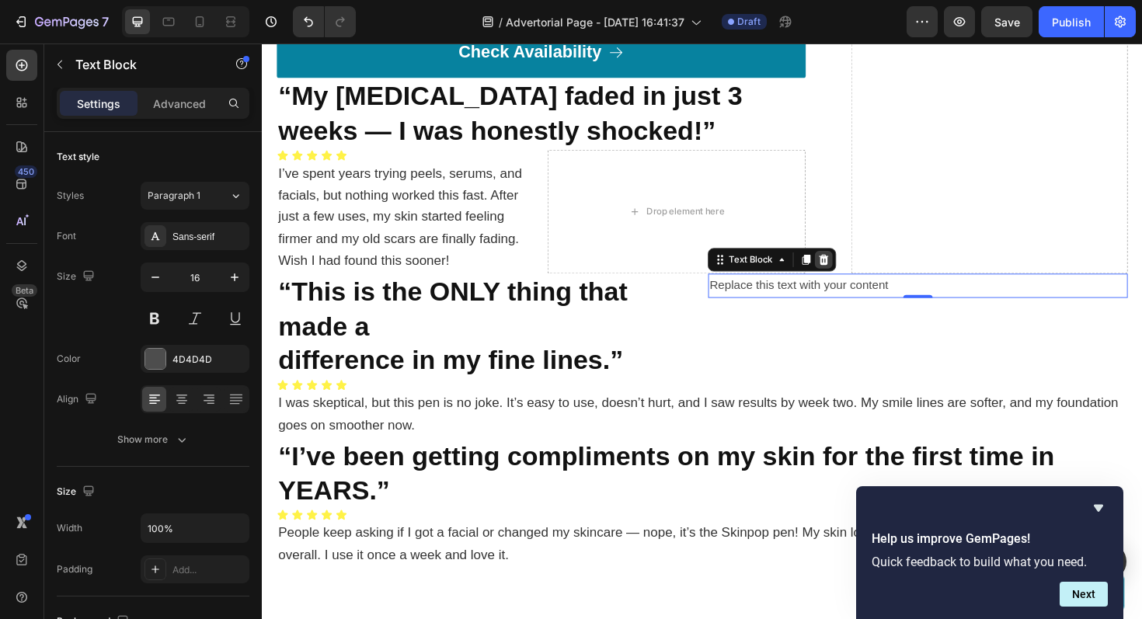
click at [858, 267] on icon at bounding box center [857, 273] width 12 height 12
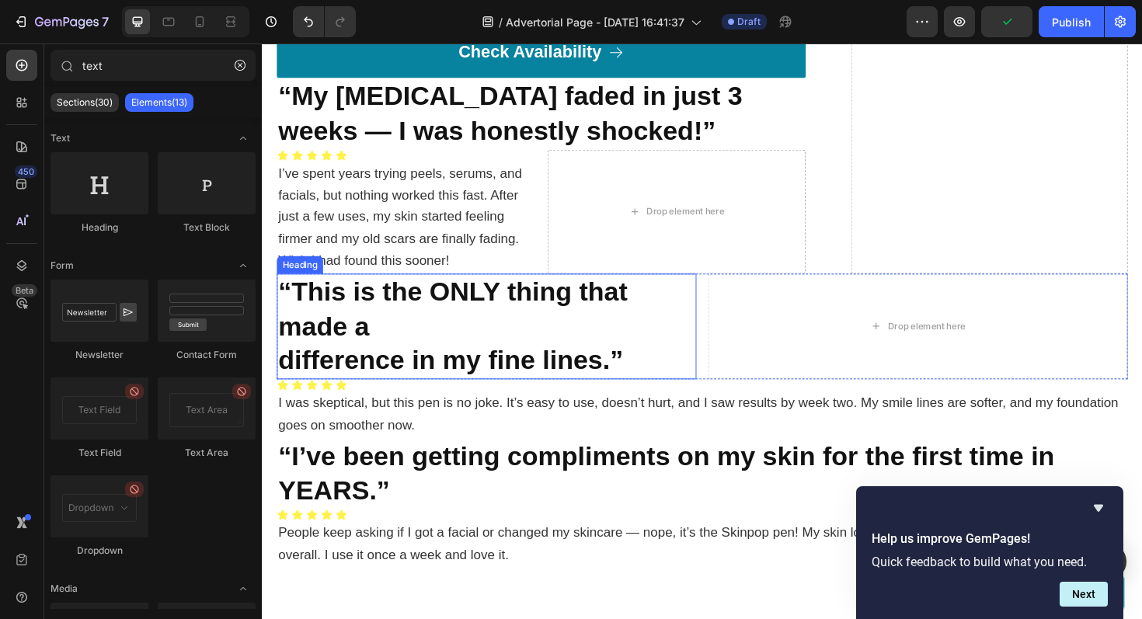
click at [360, 372] on strong "difference in my fine lines.”" at bounding box center [461, 379] width 365 height 32
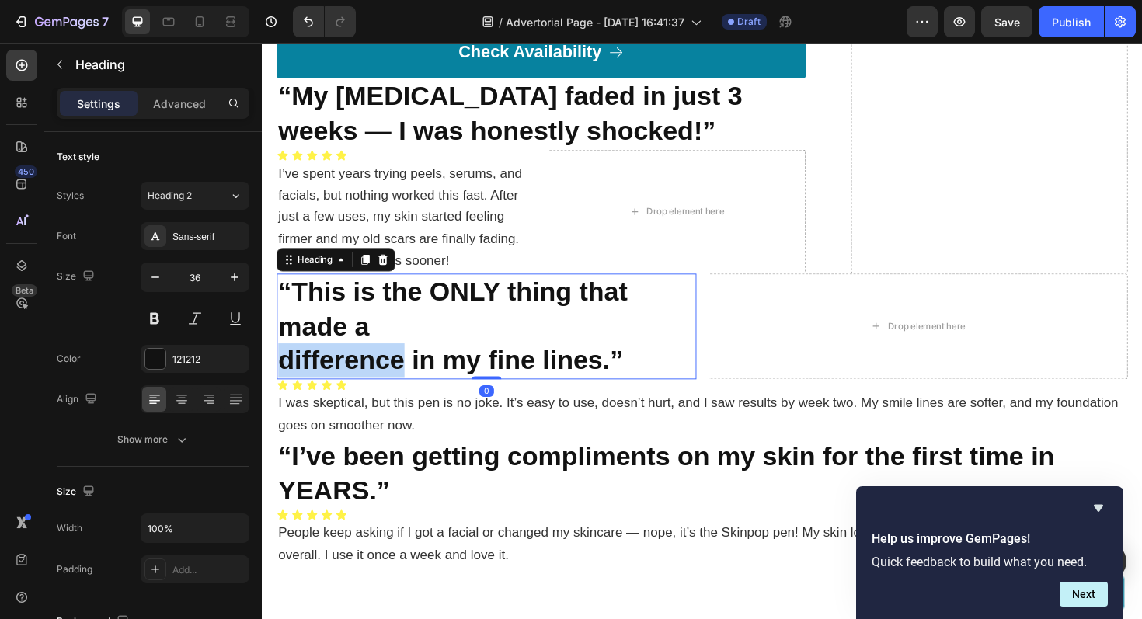
click at [283, 378] on strong "difference in my fine lines.”" at bounding box center [461, 379] width 365 height 32
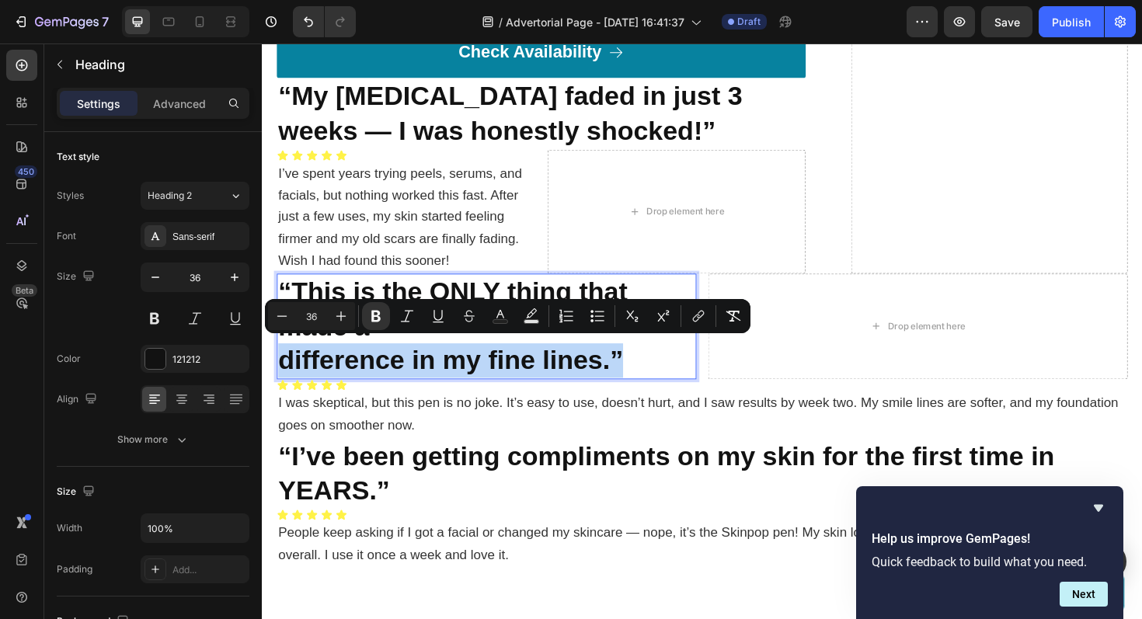
click at [283, 378] on strong "difference in my fine lines.”" at bounding box center [461, 379] width 365 height 32
click at [281, 375] on strong "difference in my fine lines.”" at bounding box center [461, 379] width 365 height 32
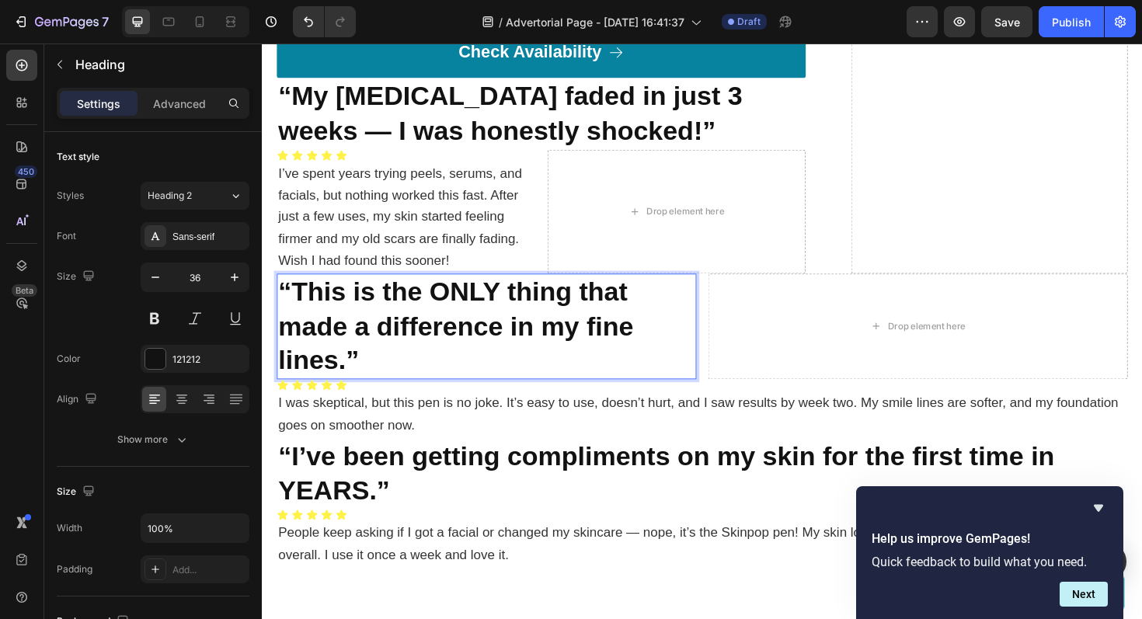
click at [549, 337] on strong "“This is the ONLY thing that made a difference in my fine lines.”" at bounding box center [467, 343] width 376 height 105
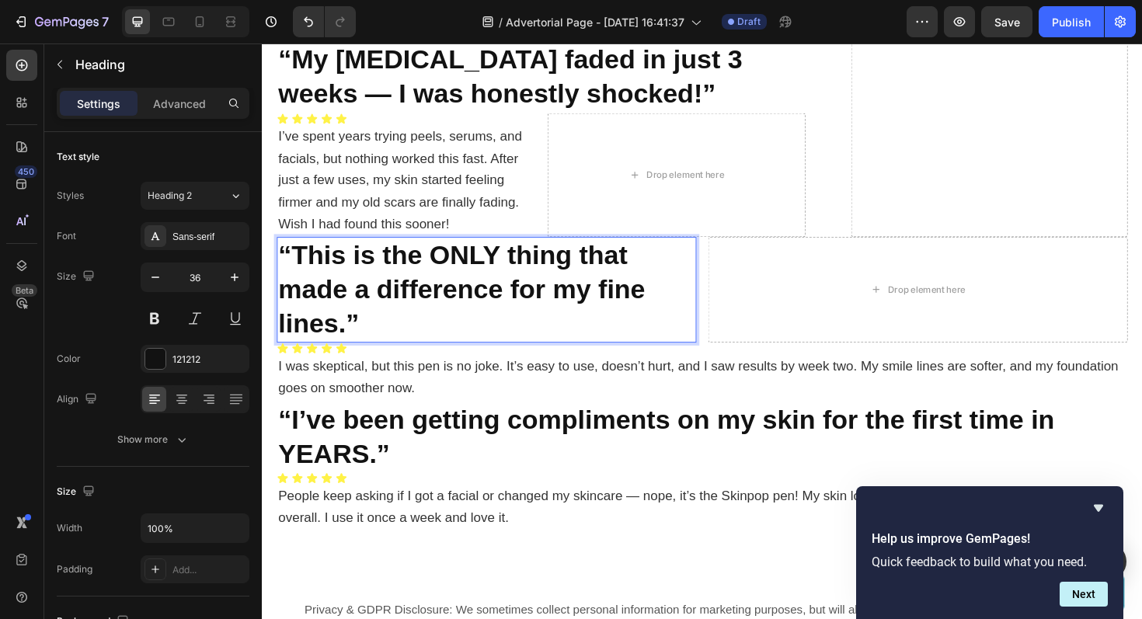
scroll to position [6678, 0]
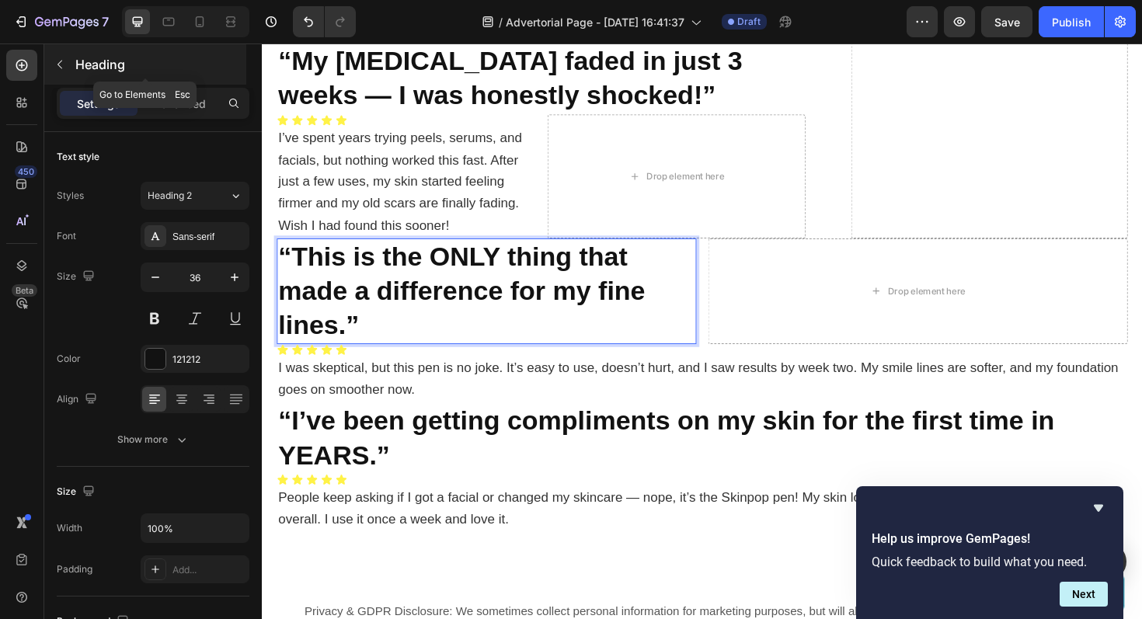
click at [58, 62] on icon "button" at bounding box center [60, 64] width 12 height 12
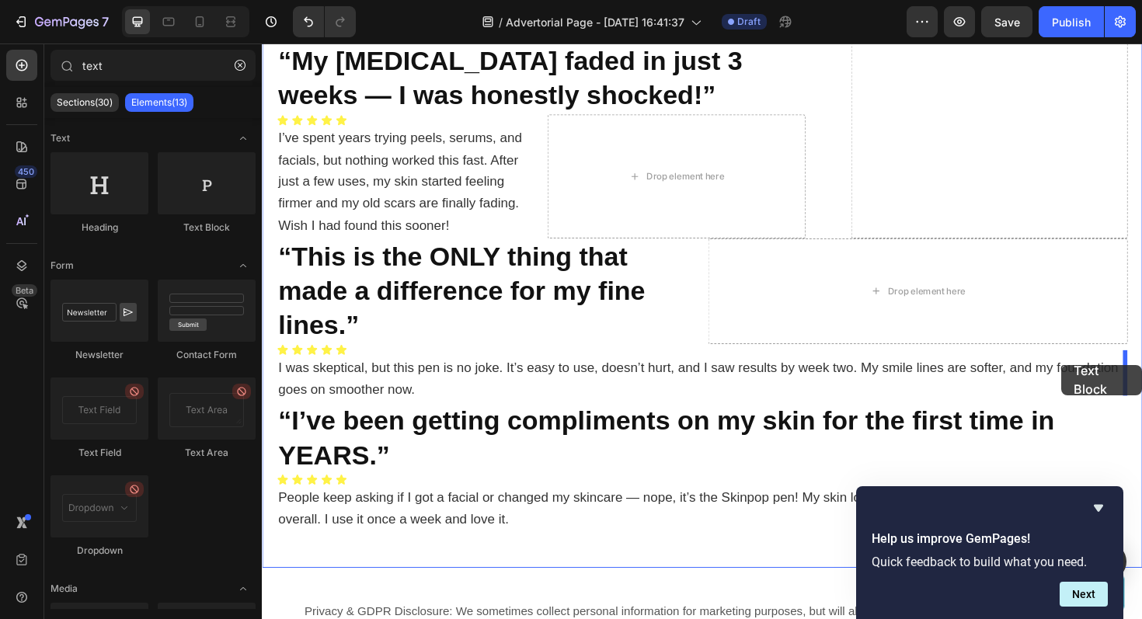
drag, startPoint x: 455, startPoint y: 242, endPoint x: 1109, endPoint y: 384, distance: 669.6
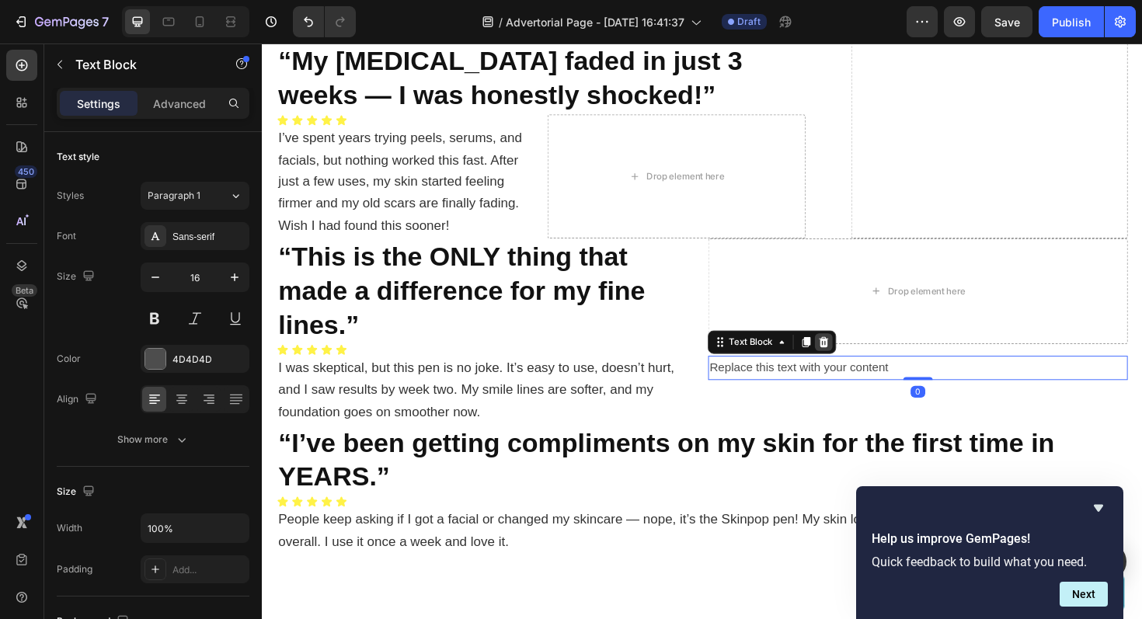
click at [857, 354] on icon at bounding box center [857, 360] width 12 height 12
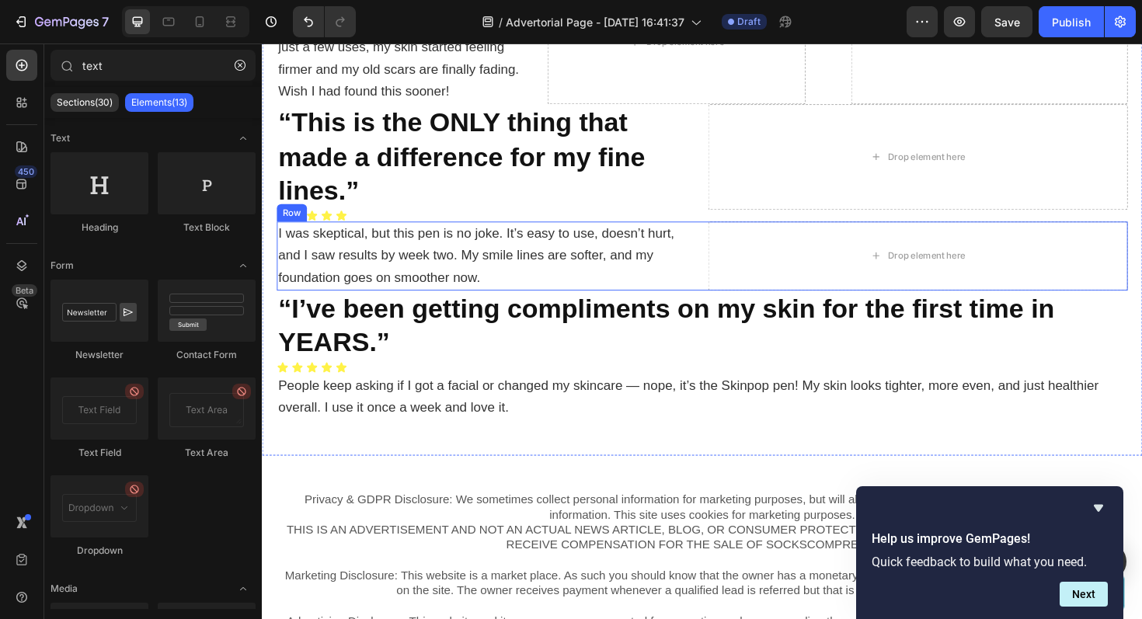
scroll to position [6821, 0]
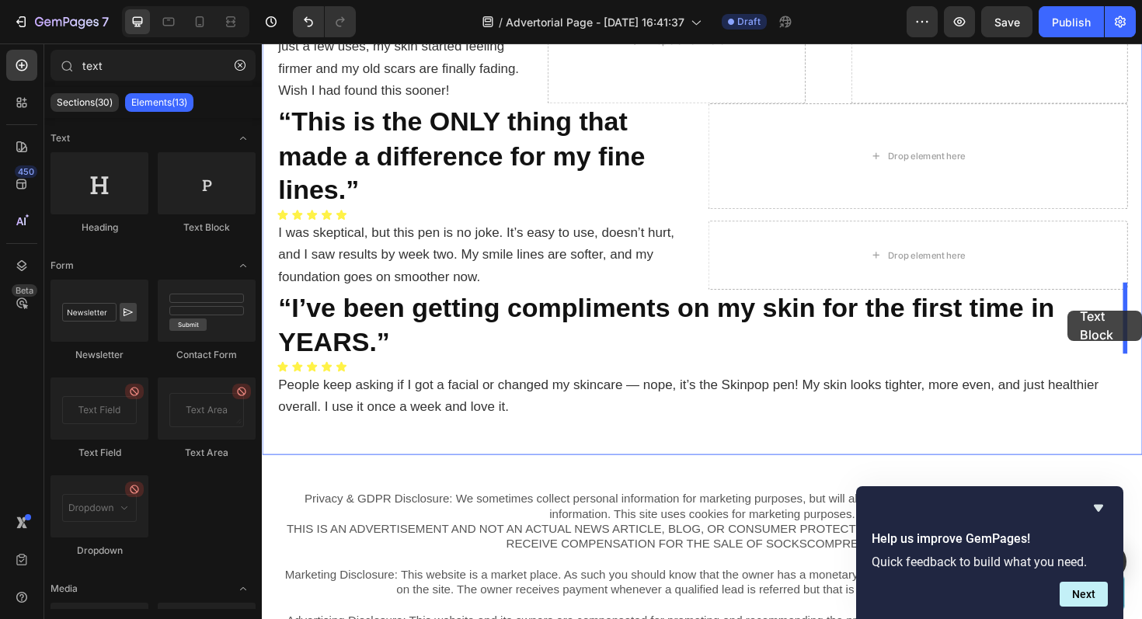
drag, startPoint x: 469, startPoint y: 232, endPoint x: 1115, endPoint y: 326, distance: 652.6
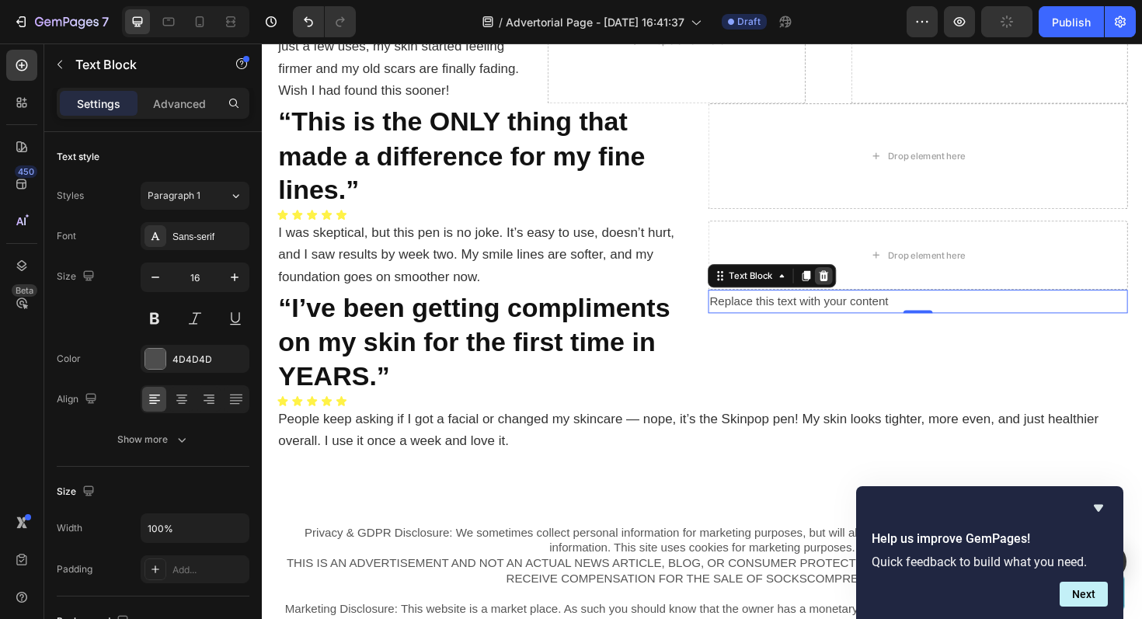
click at [857, 284] on icon at bounding box center [857, 290] width 12 height 12
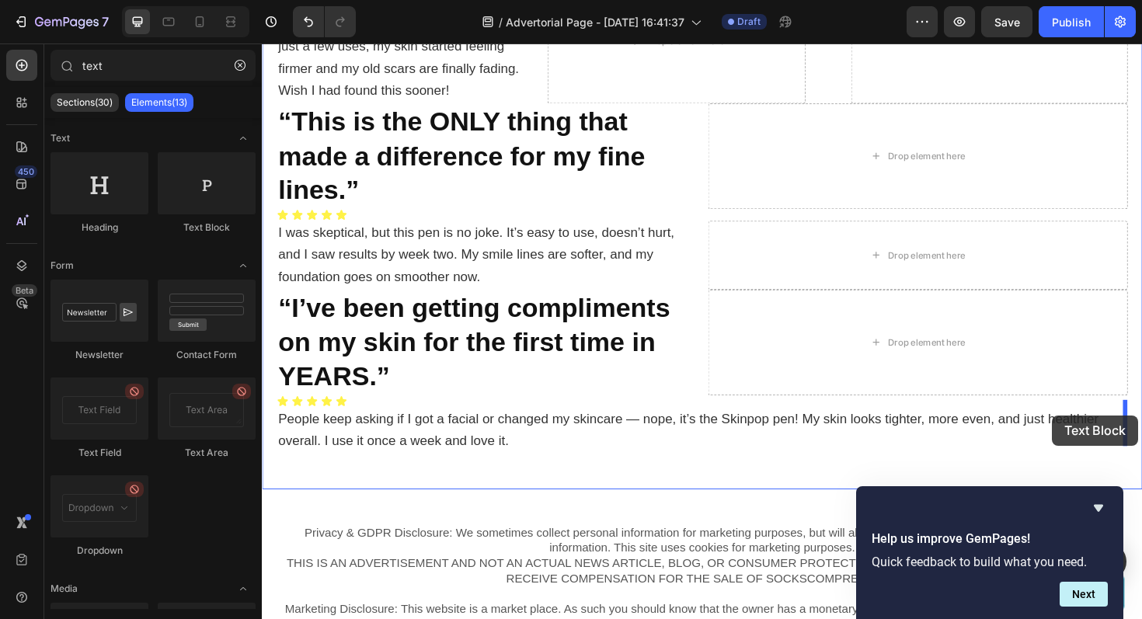
drag, startPoint x: 485, startPoint y: 228, endPoint x: 1099, endPoint y: 438, distance: 648.6
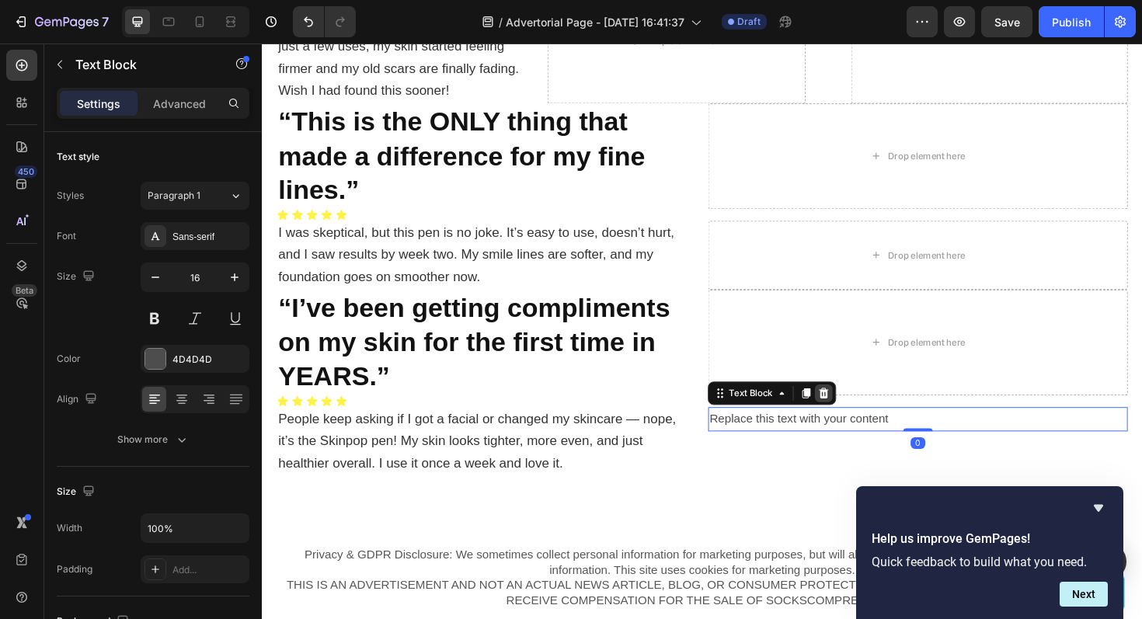
click at [857, 408] on icon at bounding box center [857, 414] width 12 height 12
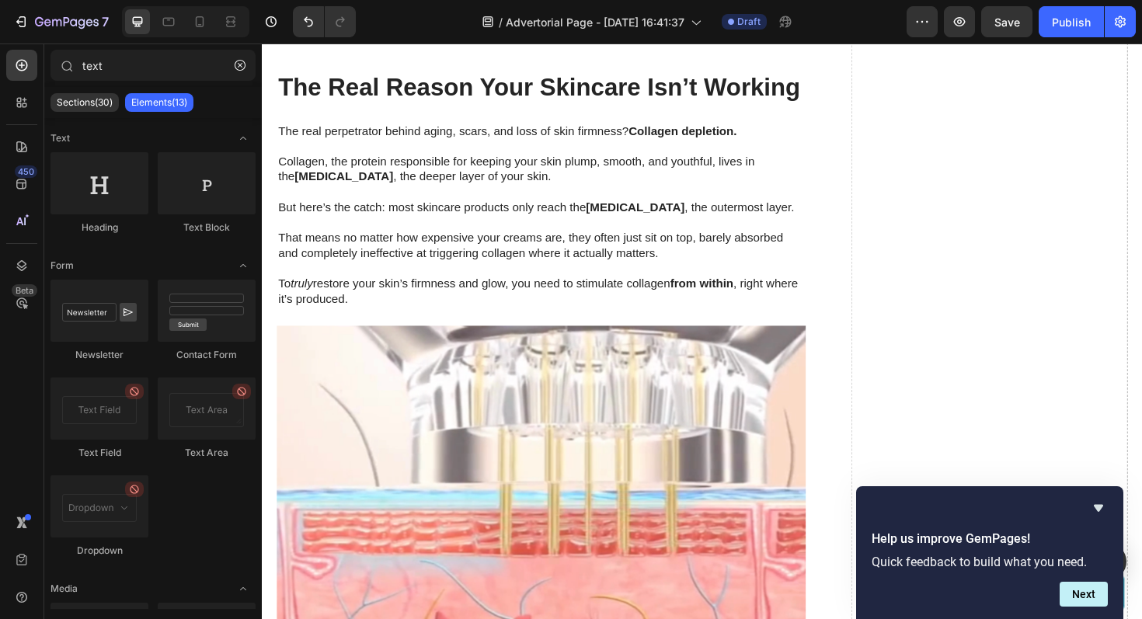
scroll to position [2074, 0]
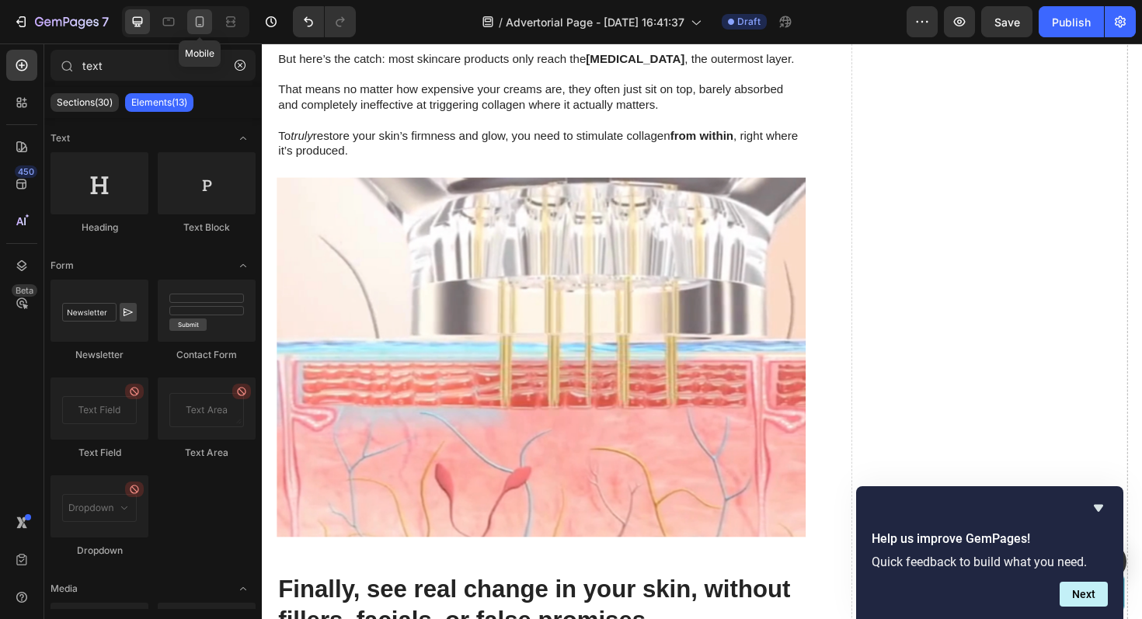
click at [200, 30] on div at bounding box center [199, 21] width 25 height 25
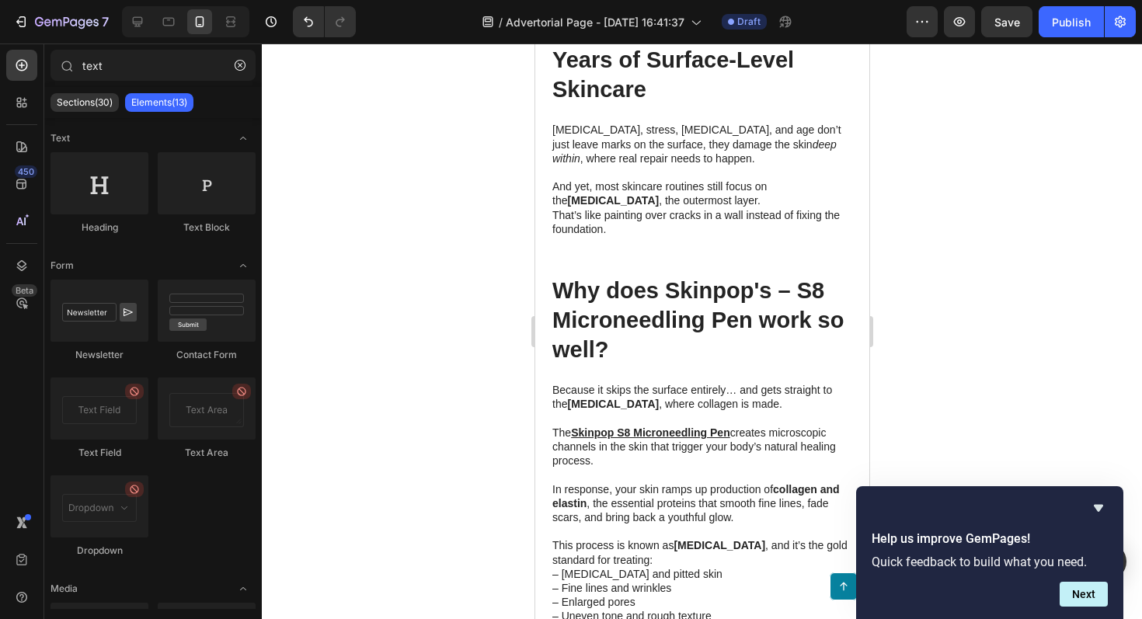
scroll to position [3332, 0]
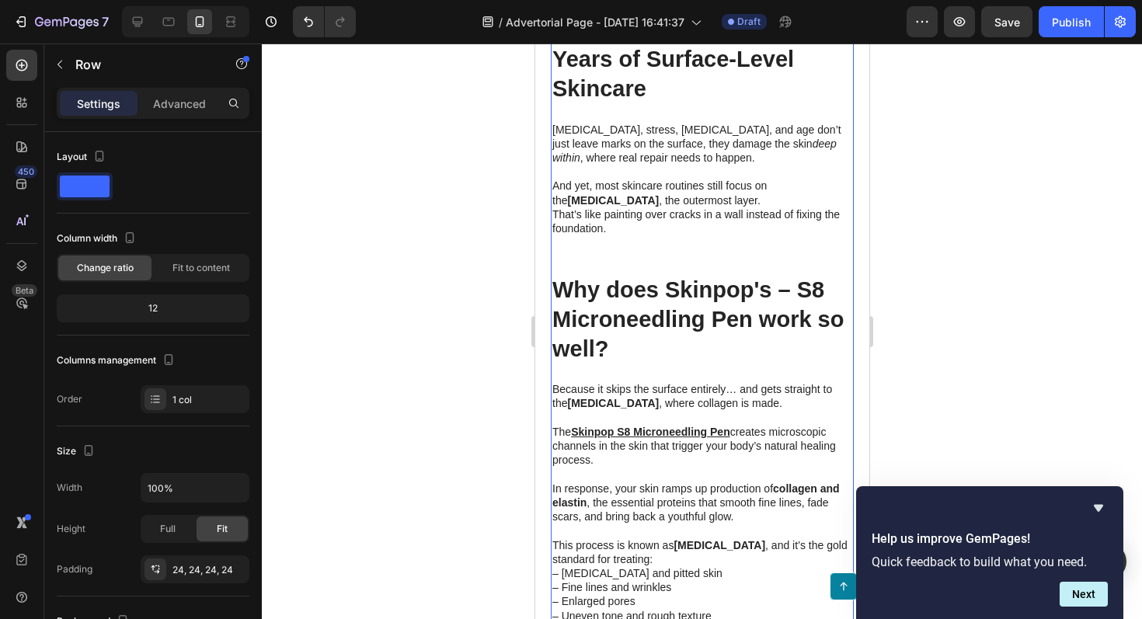
click at [613, 284] on div "Managing the way you care for your skin can be the most effective way to revers…" at bounding box center [701, 20] width 303 height 3572
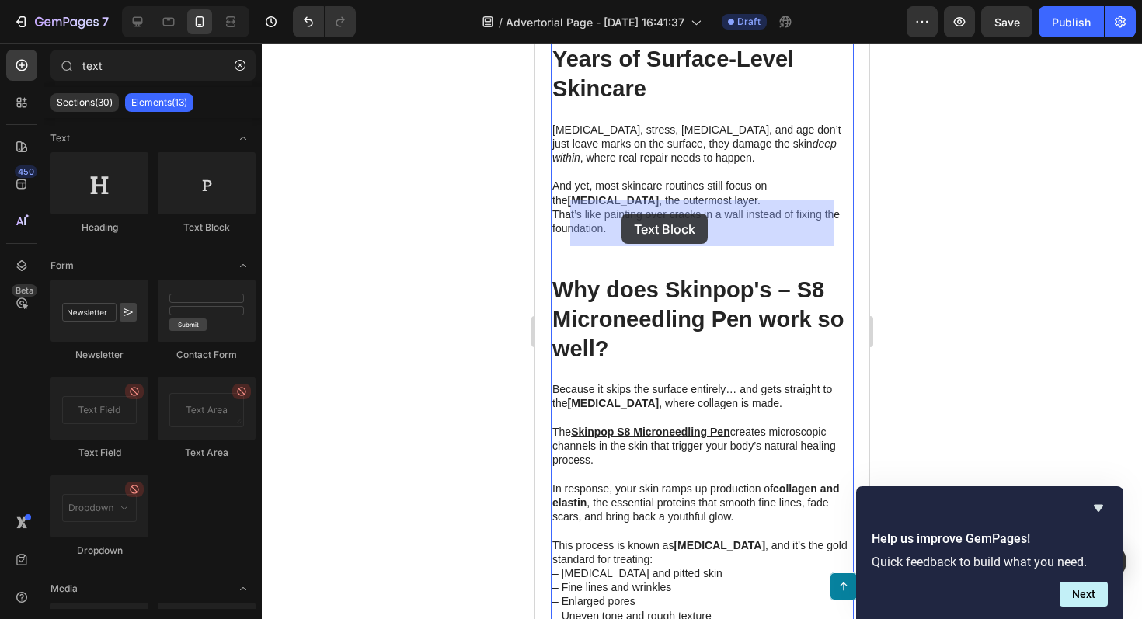
drag, startPoint x: 720, startPoint y: 228, endPoint x: 621, endPoint y: 213, distance: 99.8
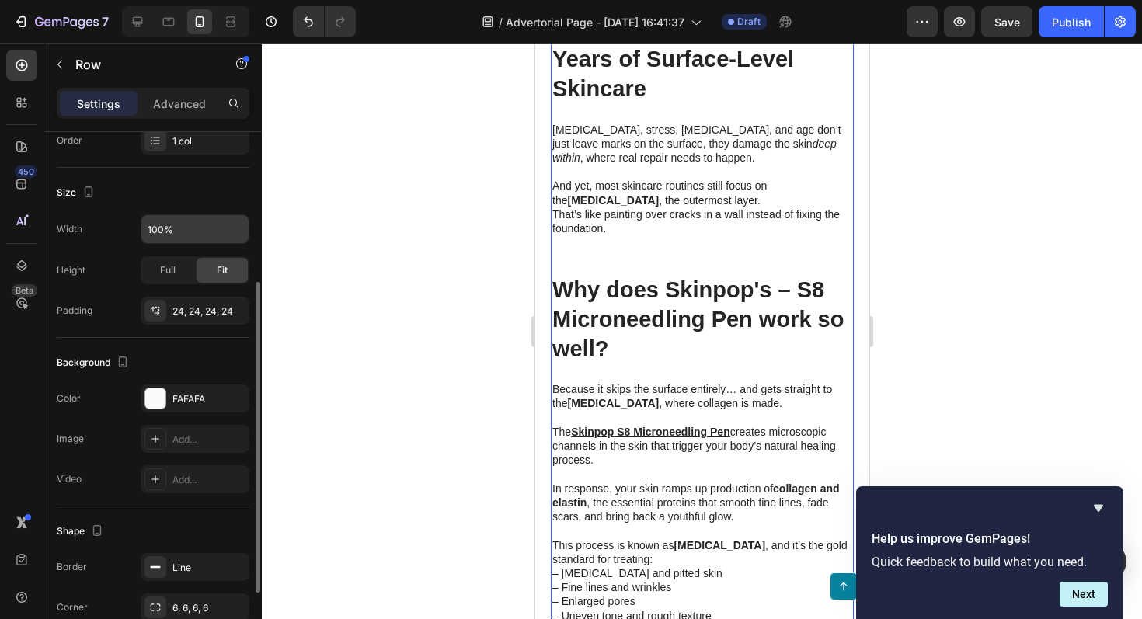
scroll to position [264, 0]
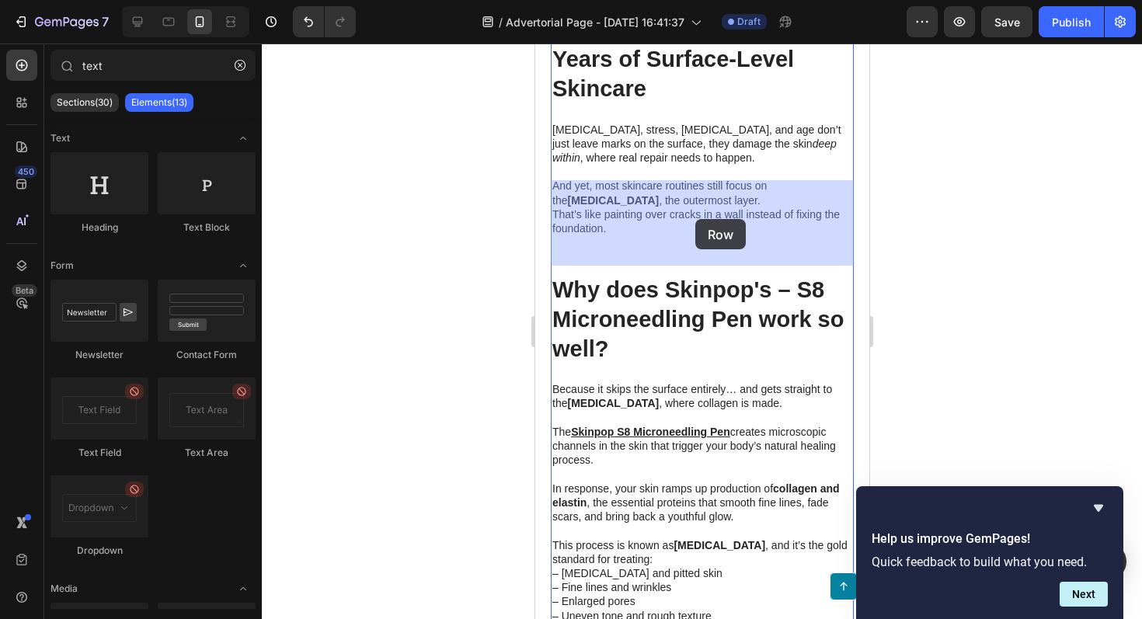
drag, startPoint x: 680, startPoint y: 230, endPoint x: 695, endPoint y: 219, distance: 18.3
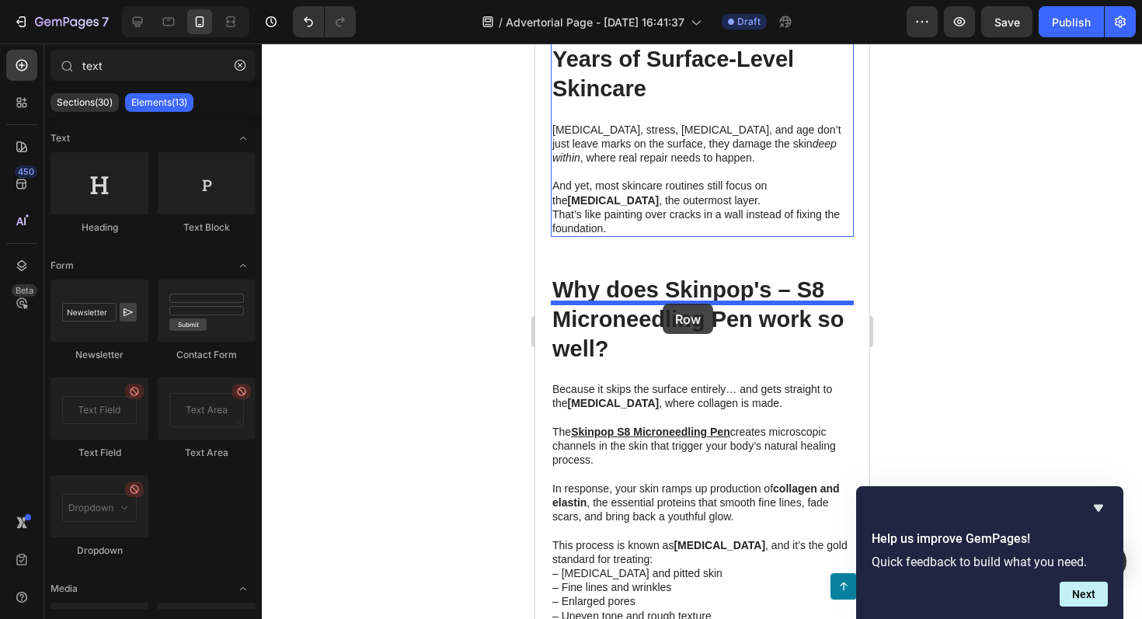
drag, startPoint x: 695, startPoint y: 219, endPoint x: 662, endPoint y: 304, distance: 90.8
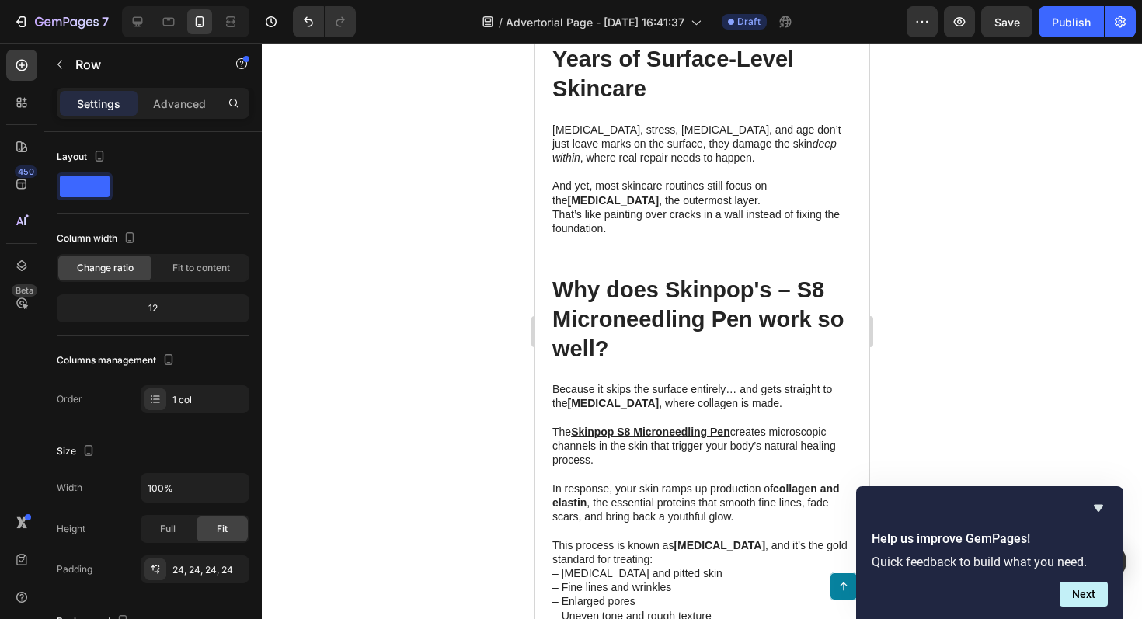
click at [61, 64] on icon "button" at bounding box center [60, 64] width 12 height 12
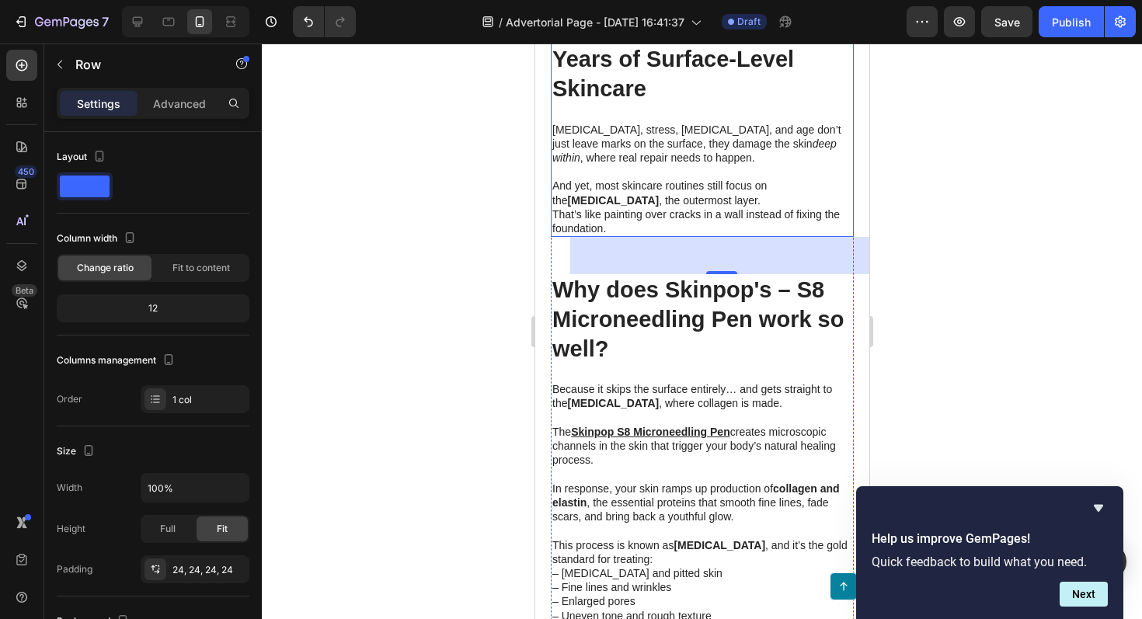
click at [650, 237] on div "Drop element here Row 48 Undo the Damage Done by Years of Surface-Level Skincar…" at bounding box center [701, 64] width 303 height 346
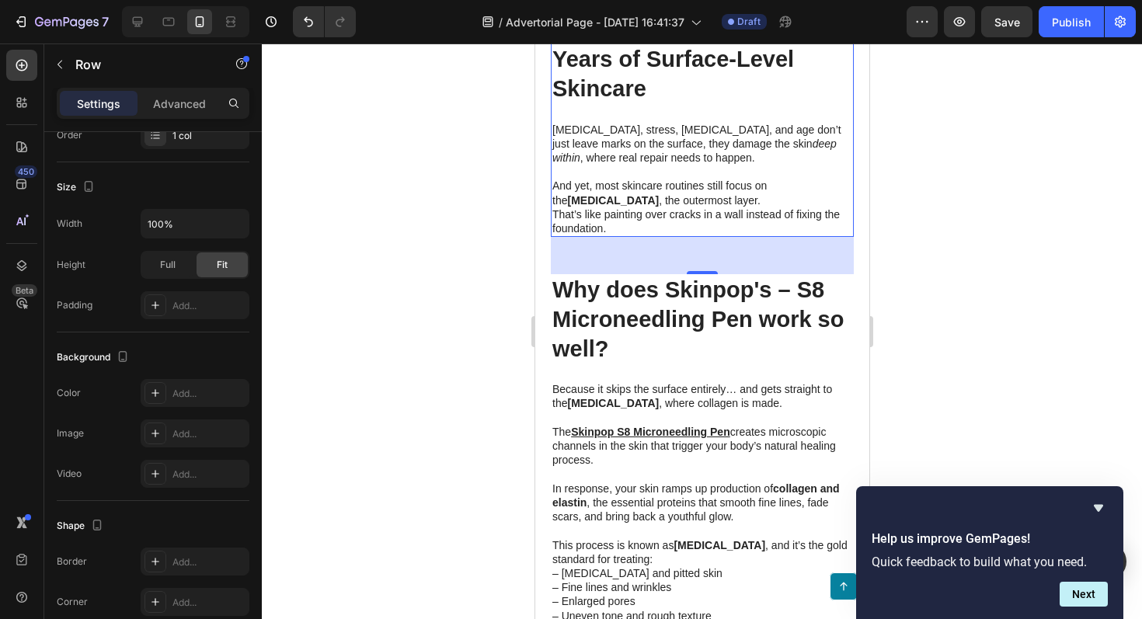
click at [991, 195] on div at bounding box center [702, 332] width 881 height 576
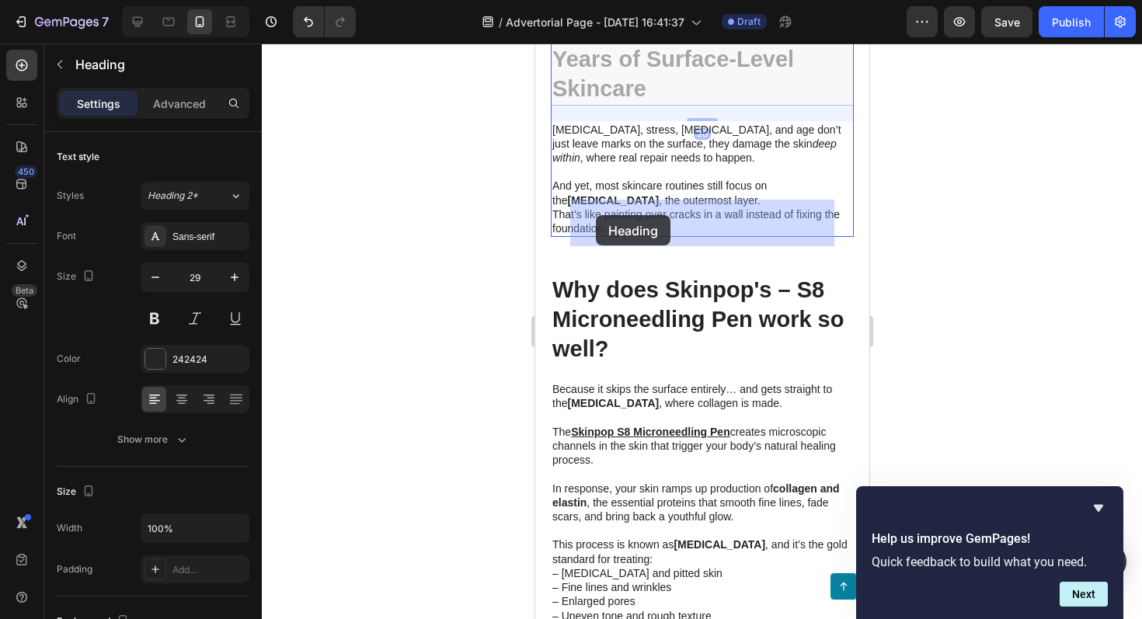
drag, startPoint x: 561, startPoint y: 294, endPoint x: 595, endPoint y: 214, distance: 86.3
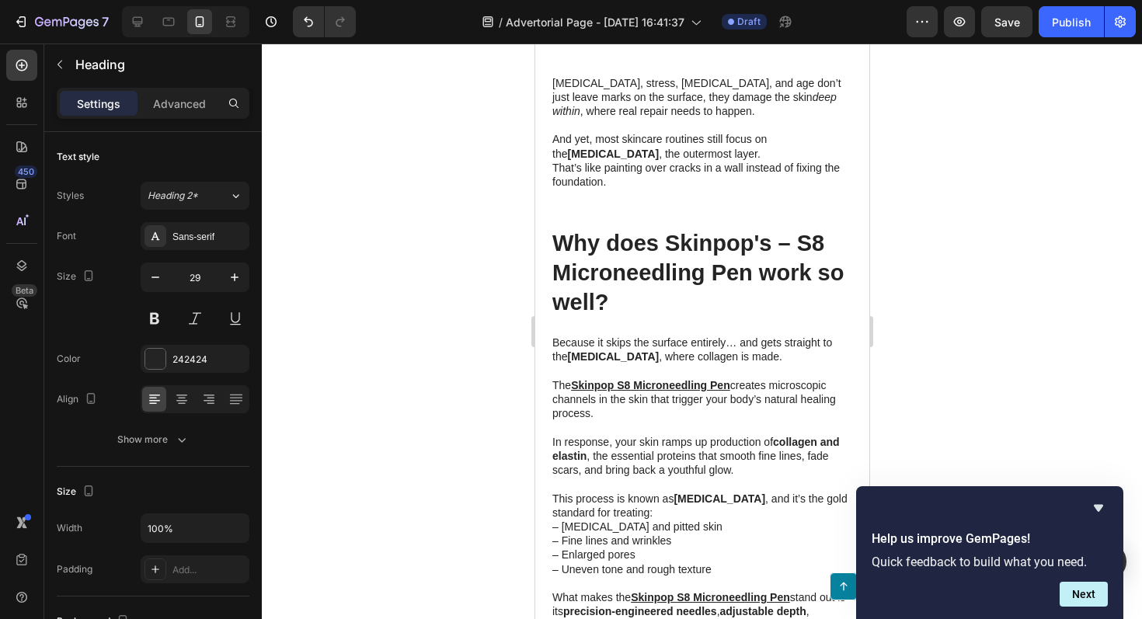
click at [925, 356] on div at bounding box center [702, 332] width 881 height 576
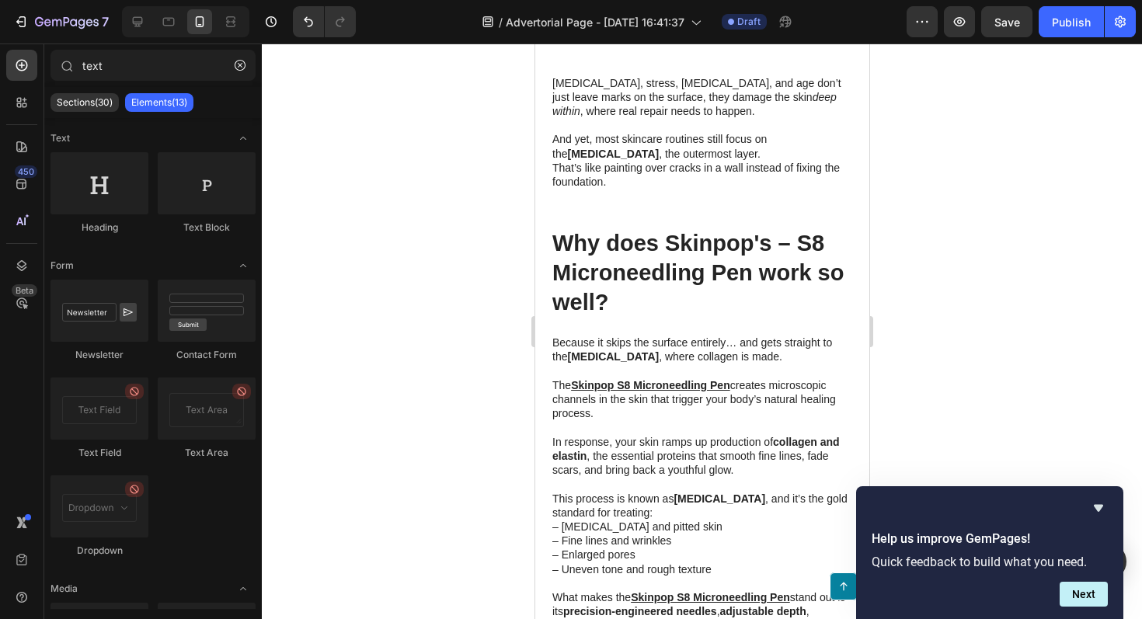
click at [945, 172] on div at bounding box center [702, 332] width 881 height 576
click at [957, 25] on icon "button" at bounding box center [960, 21] width 12 height 9
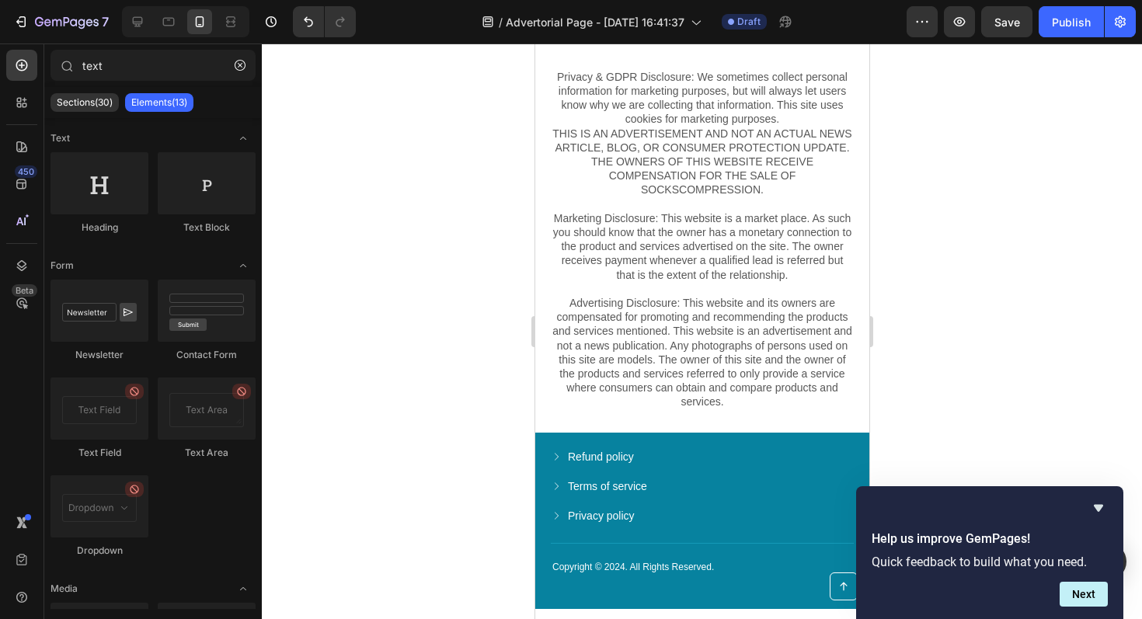
scroll to position [7563, 0]
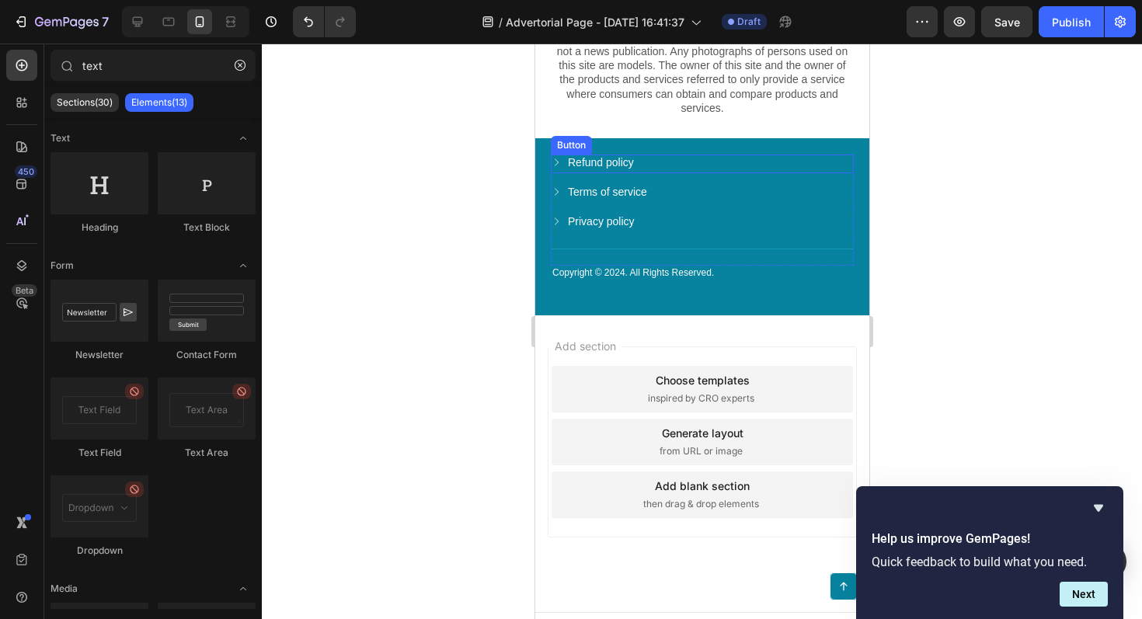
click at [700, 173] on div "Refund policy Button" at bounding box center [701, 164] width 303 height 19
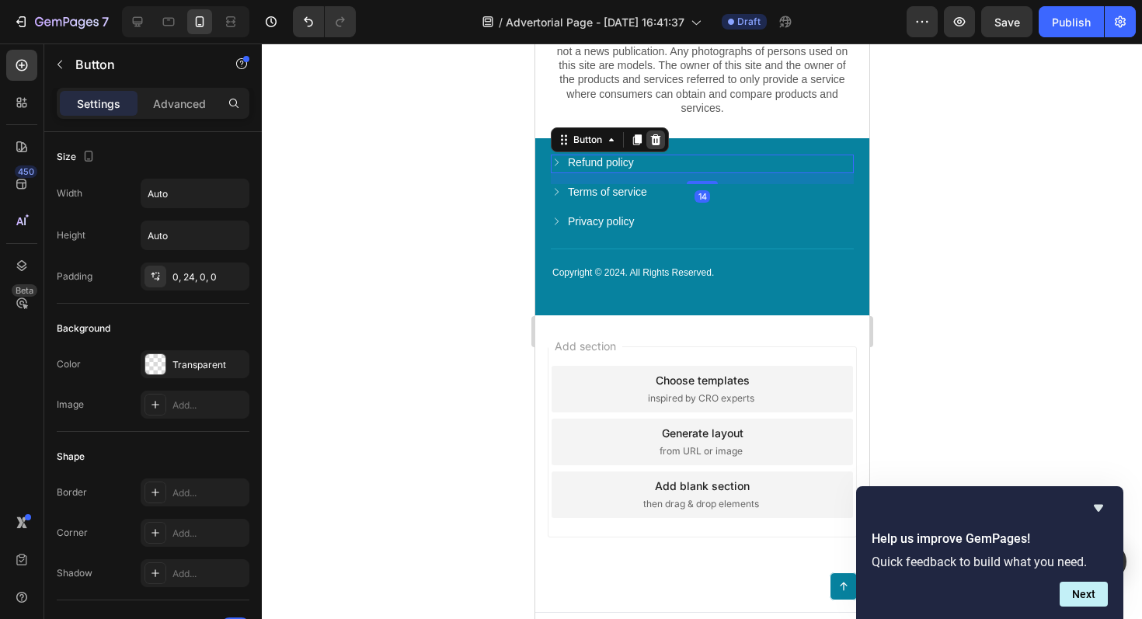
click at [657, 145] on icon at bounding box center [655, 139] width 10 height 11
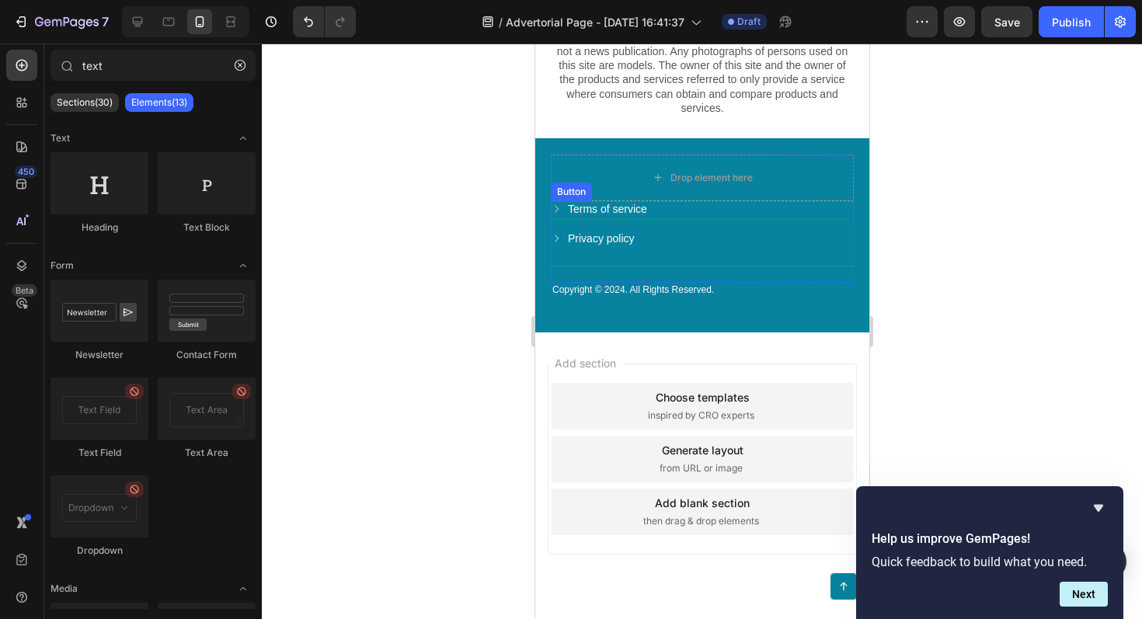
click at [661, 216] on link "Terms of service" at bounding box center [607, 209] width 115 height 14
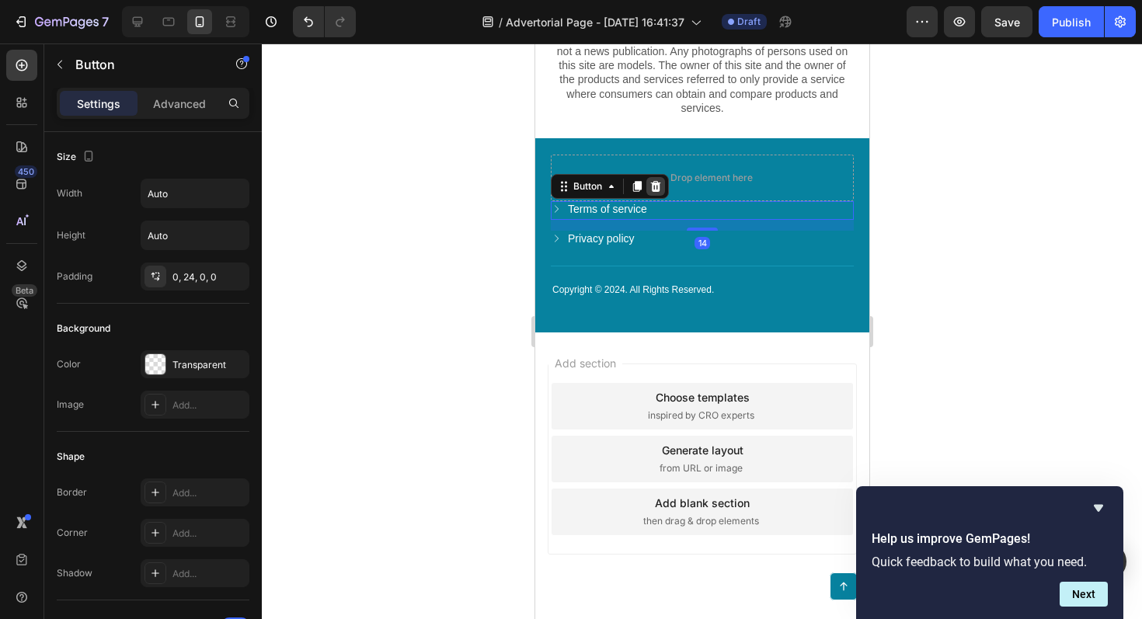
click at [655, 192] on icon at bounding box center [655, 186] width 10 height 11
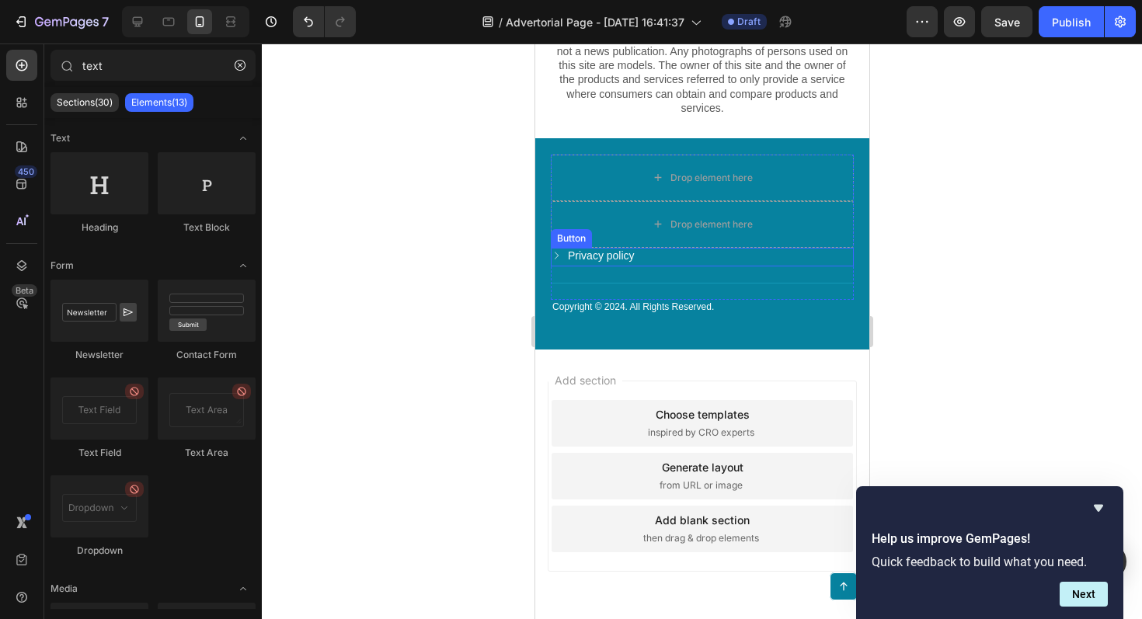
click at [658, 267] on div "Privacy policy Button" at bounding box center [701, 257] width 303 height 19
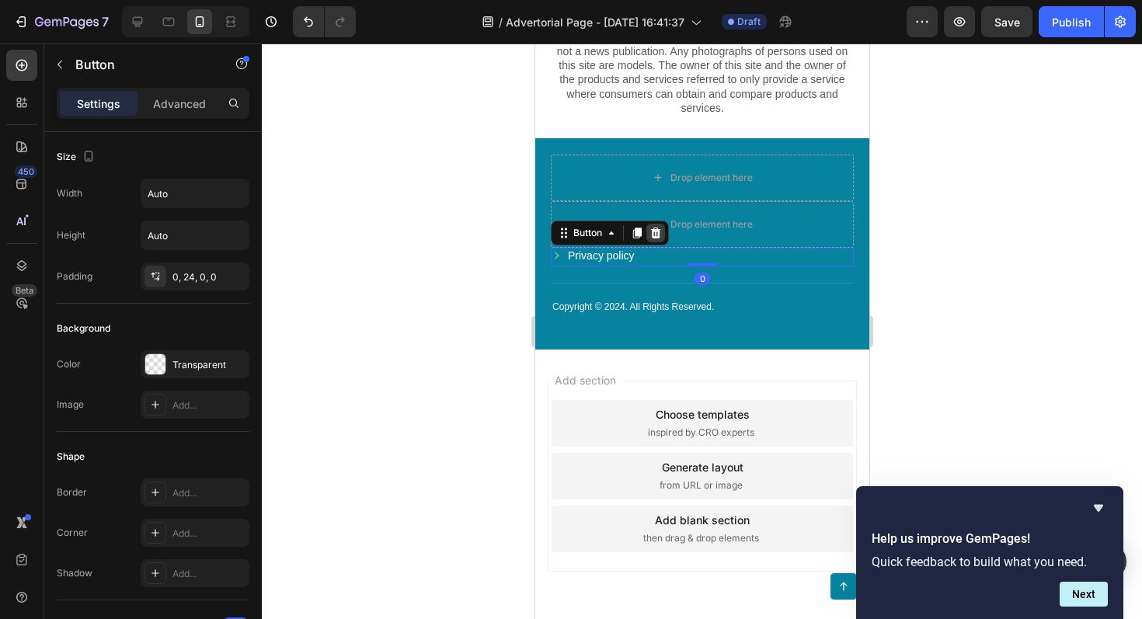
click at [657, 239] on icon at bounding box center [655, 233] width 12 height 12
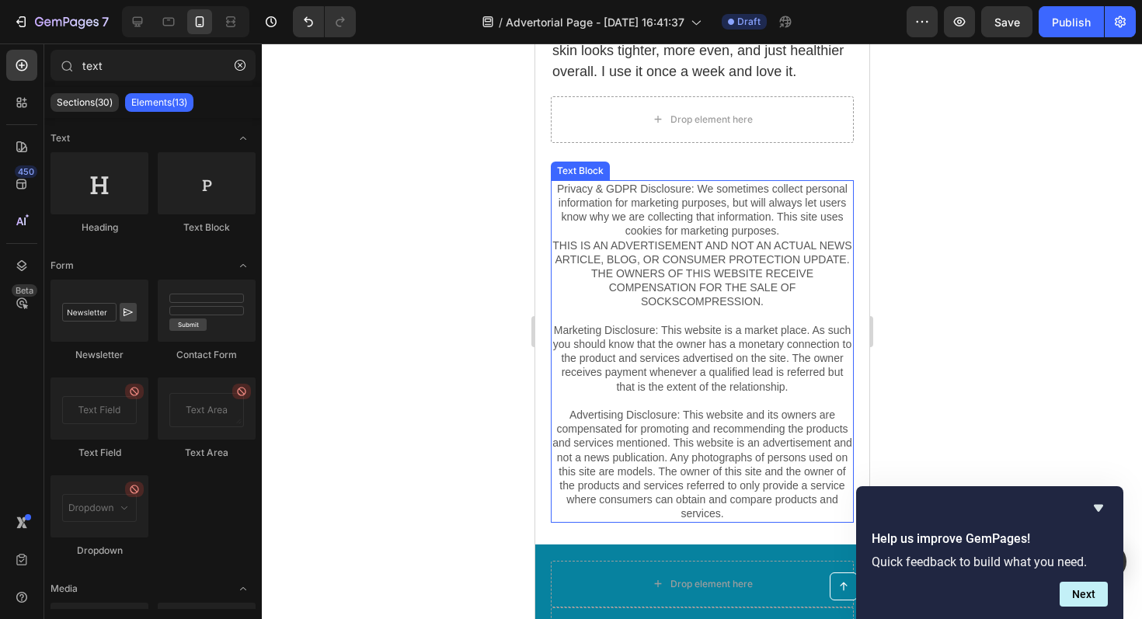
scroll to position [7455, 0]
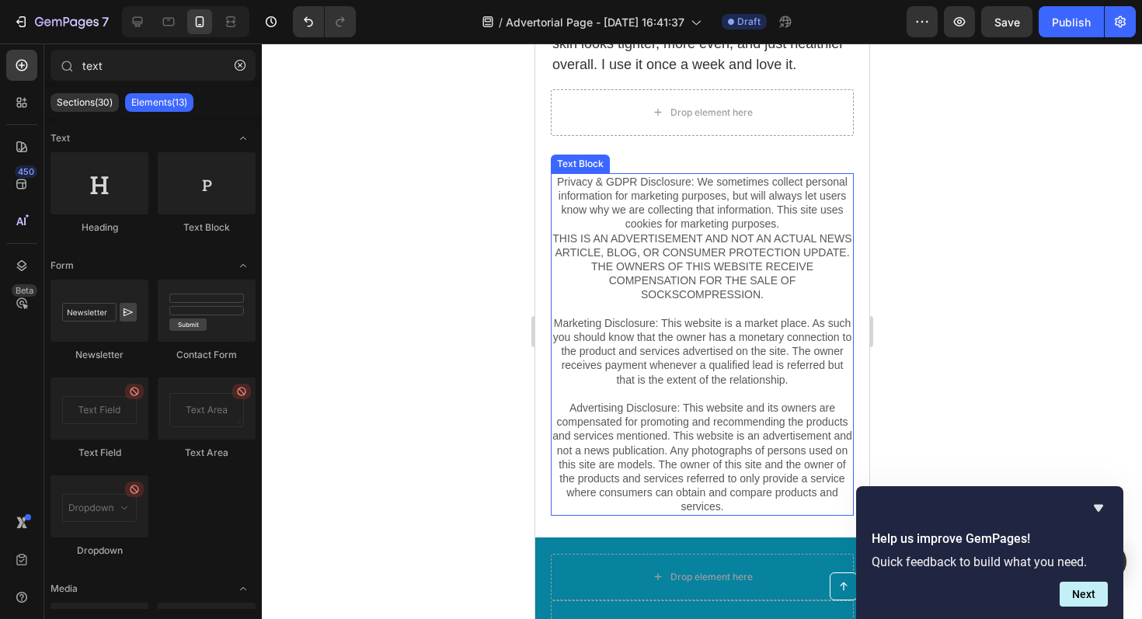
click at [696, 298] on p "Privacy & GDPR Disclosure: We sometimes collect personal information for market…" at bounding box center [702, 281] width 300 height 212
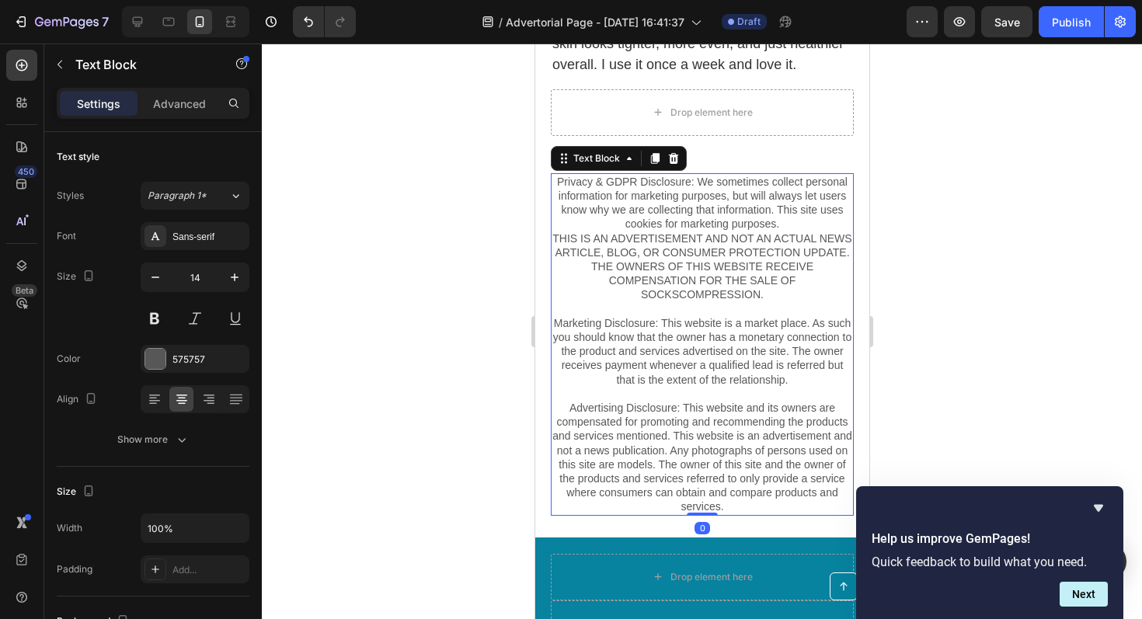
click at [696, 298] on p "Privacy & GDPR Disclosure: We sometimes collect personal information for market…" at bounding box center [702, 281] width 300 height 212
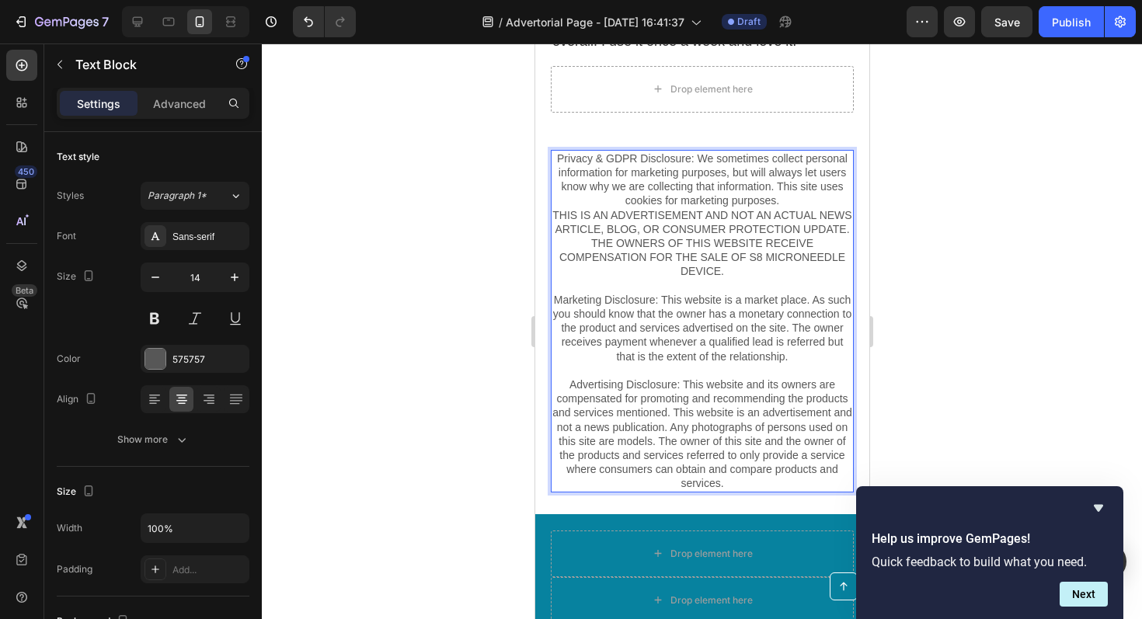
scroll to position [7478, 0]
click at [682, 434] on p "Advertising Disclosure: This website and its owners are compensated for promoti…" at bounding box center [702, 427] width 300 height 127
click at [656, 443] on p "Advertising Disclosure: This website and its owners are compensated for promoti…" at bounding box center [702, 427] width 300 height 127
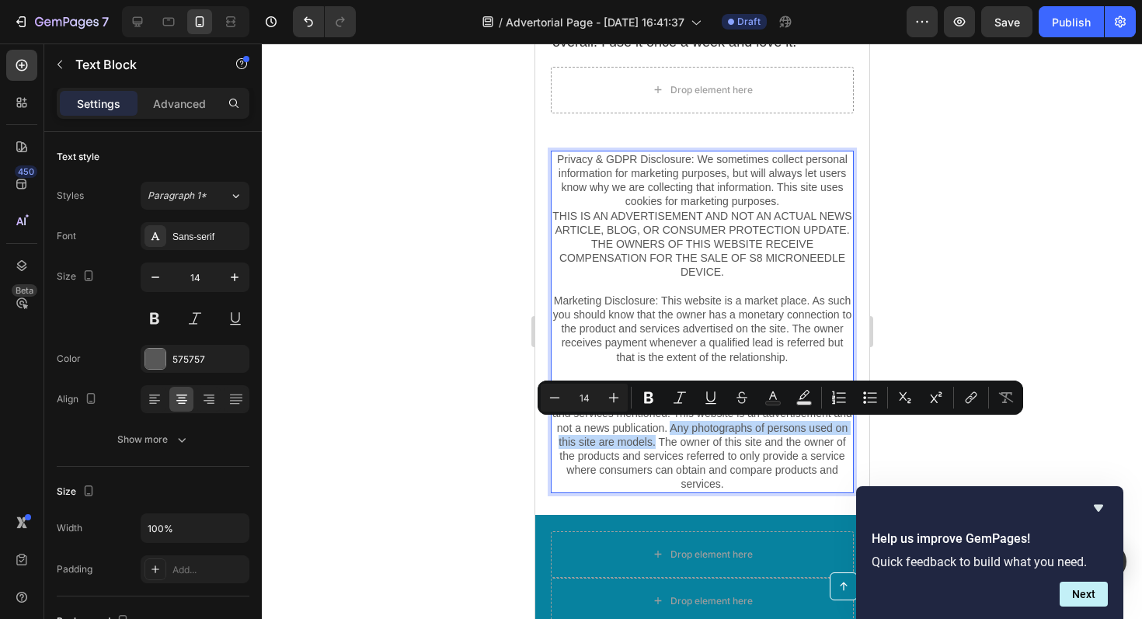
drag, startPoint x: 654, startPoint y: 444, endPoint x: 670, endPoint y: 431, distance: 21.0
click at [670, 431] on p "Advertising Disclosure: This website and its owners are compensated for promoti…" at bounding box center [702, 427] width 300 height 127
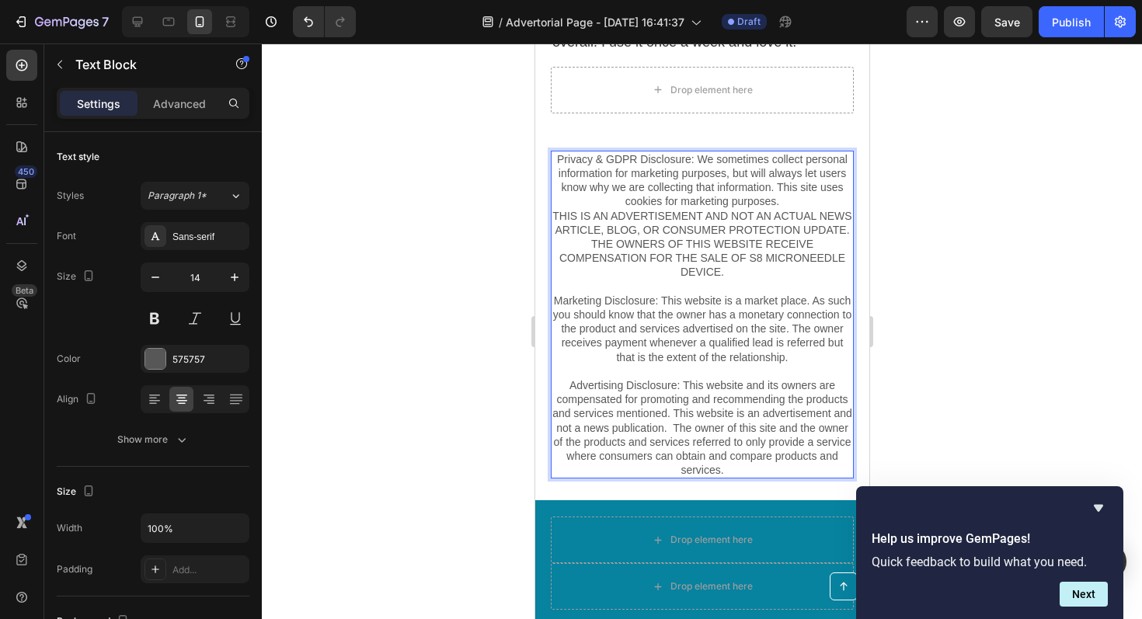
click at [1026, 323] on div at bounding box center [702, 332] width 881 height 576
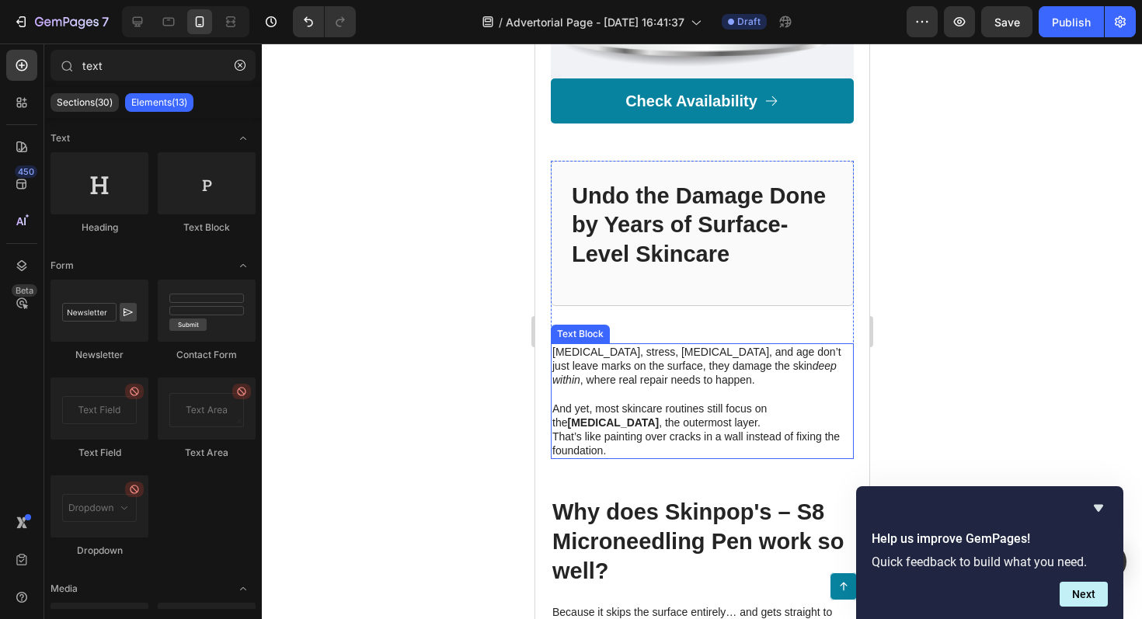
scroll to position [3361, 0]
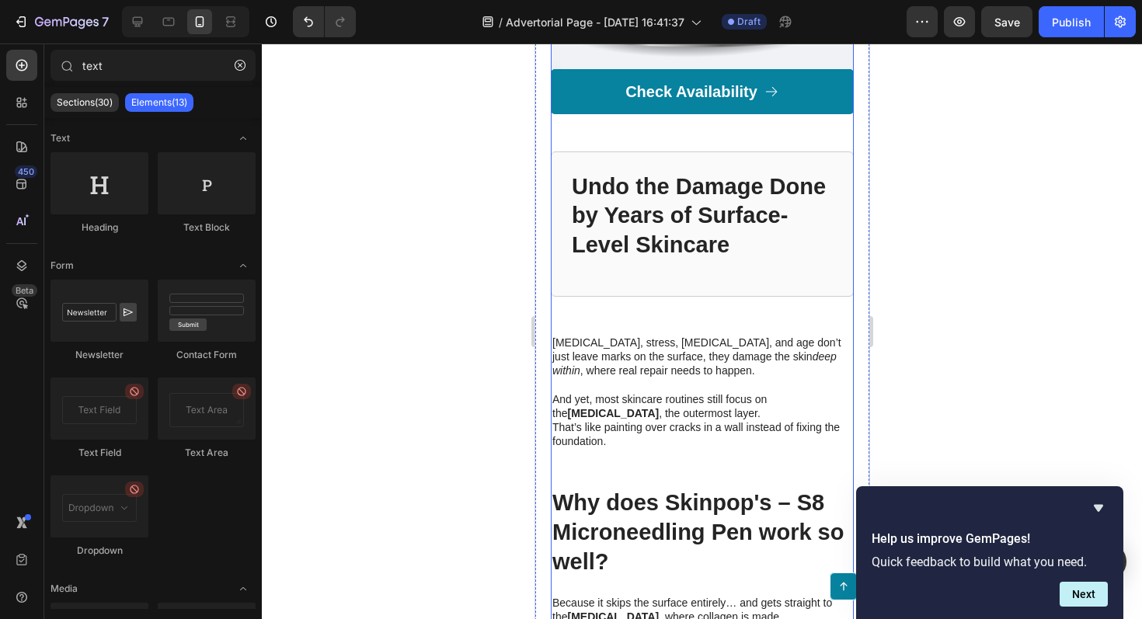
click at [659, 470] on div "Managing the way you care for your skin can be the most effective way to revers…" at bounding box center [701, 112] width 303 height 3814
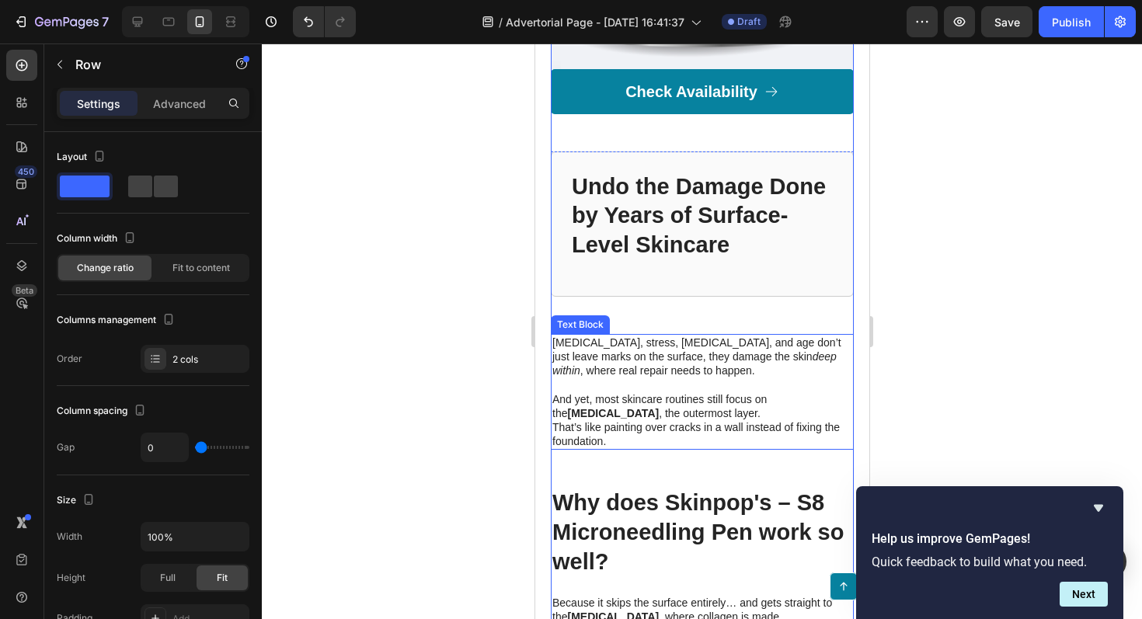
click at [651, 411] on p "And yet, most skincare routines still focus on the [MEDICAL_DATA] , the outermo…" at bounding box center [702, 406] width 300 height 28
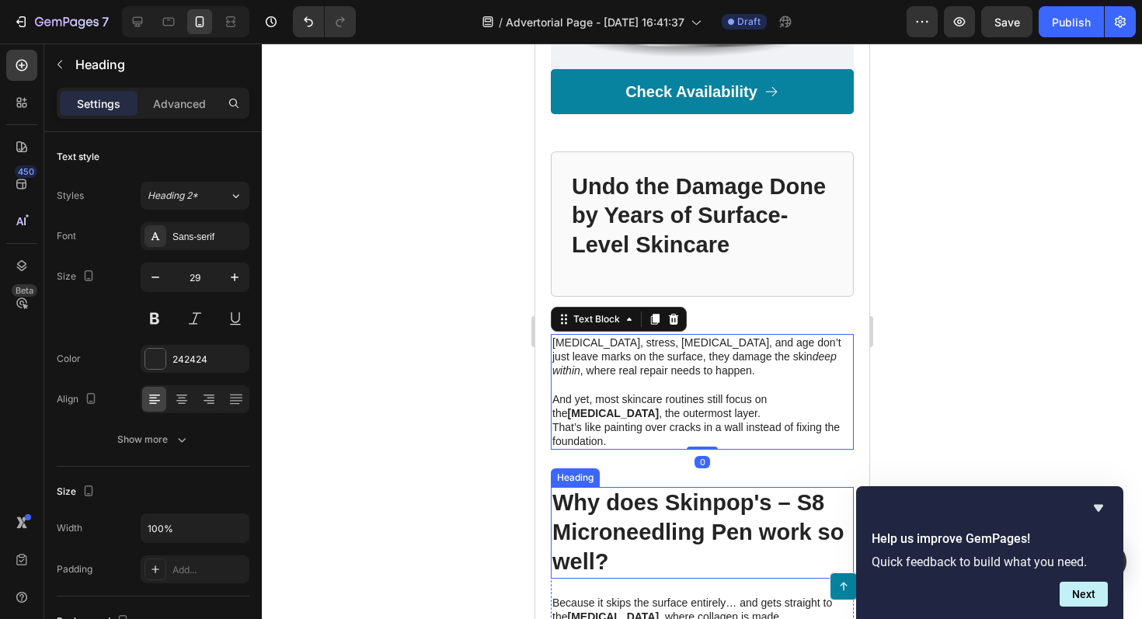
click at [678, 518] on h2 "Why does Skinpop's – S8 Microneedling Pen work so well?" at bounding box center [701, 532] width 303 height 91
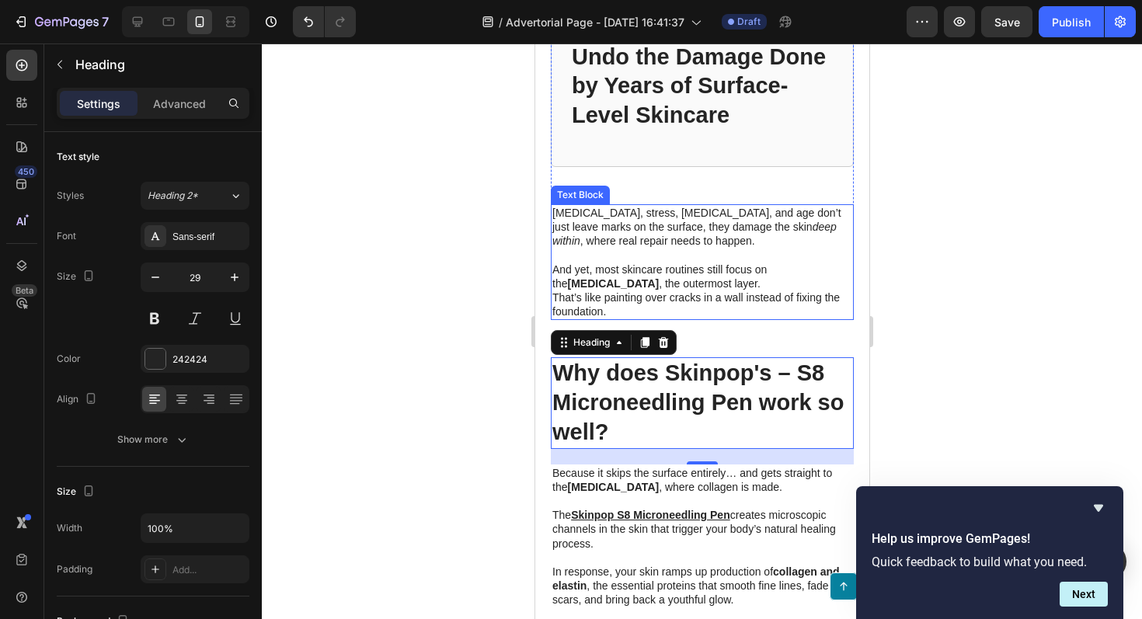
scroll to position [3494, 0]
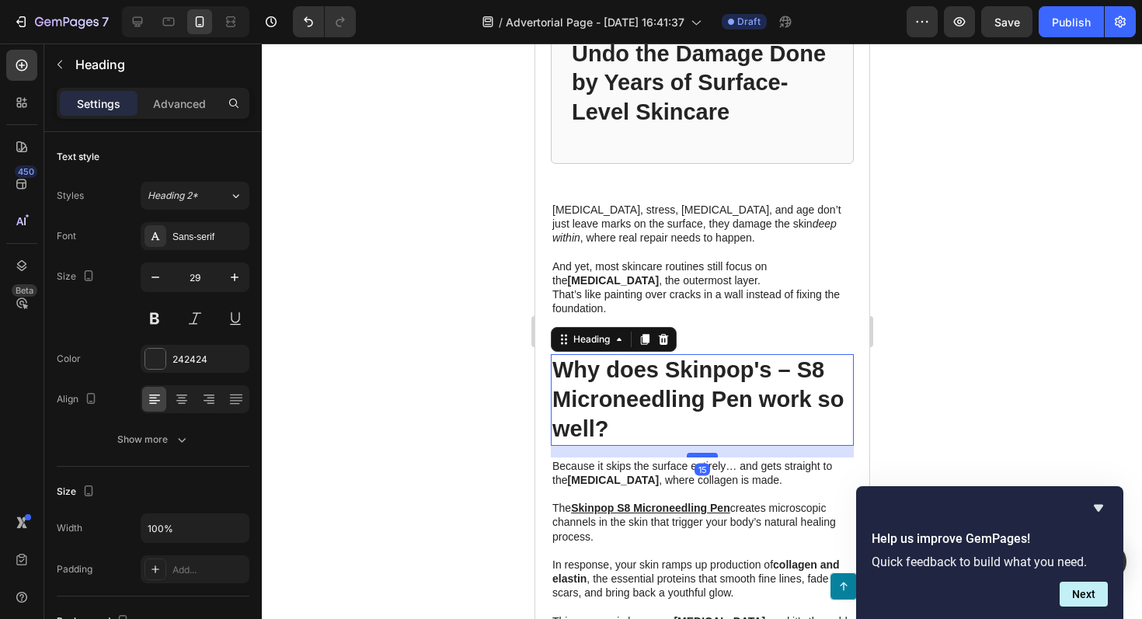
click at [699, 453] on div at bounding box center [701, 455] width 31 height 5
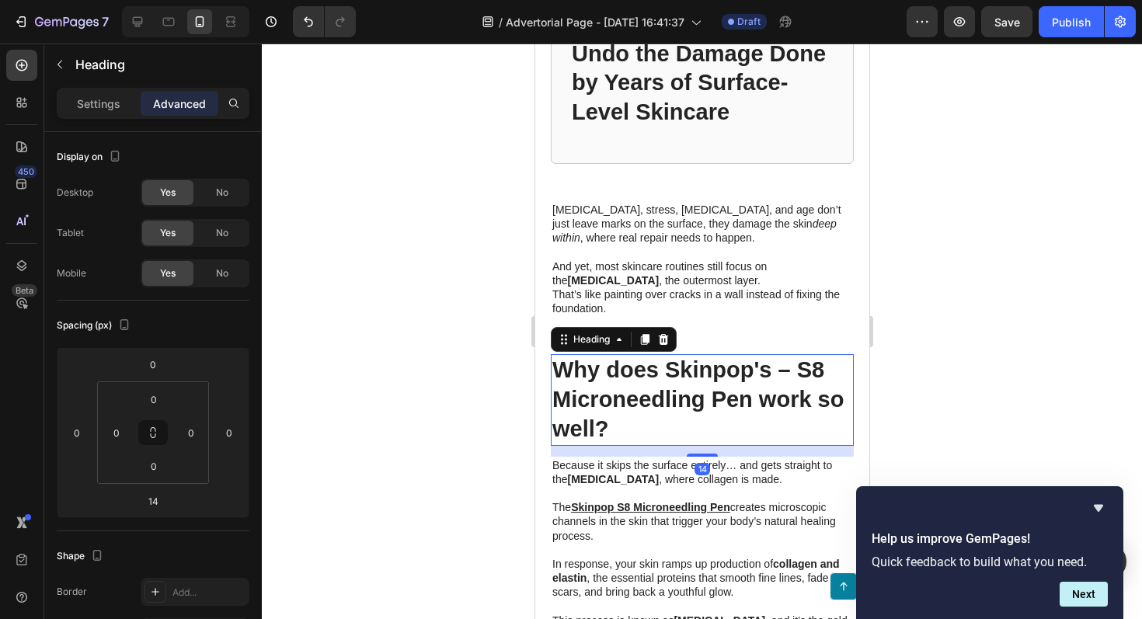
click at [944, 393] on div at bounding box center [702, 332] width 881 height 576
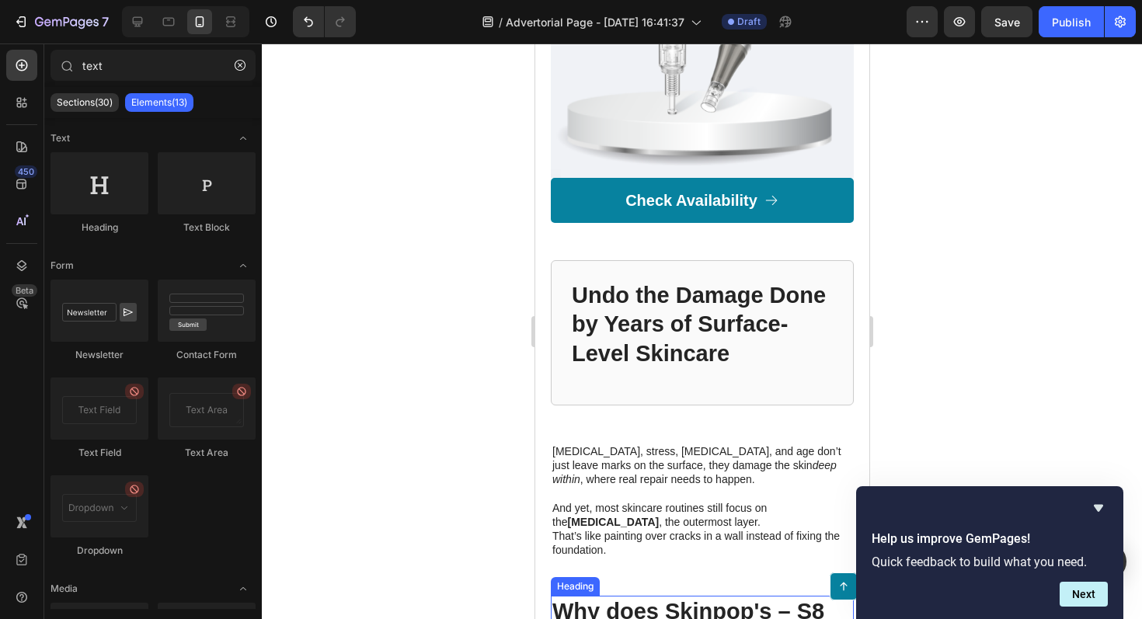
scroll to position [3238, 0]
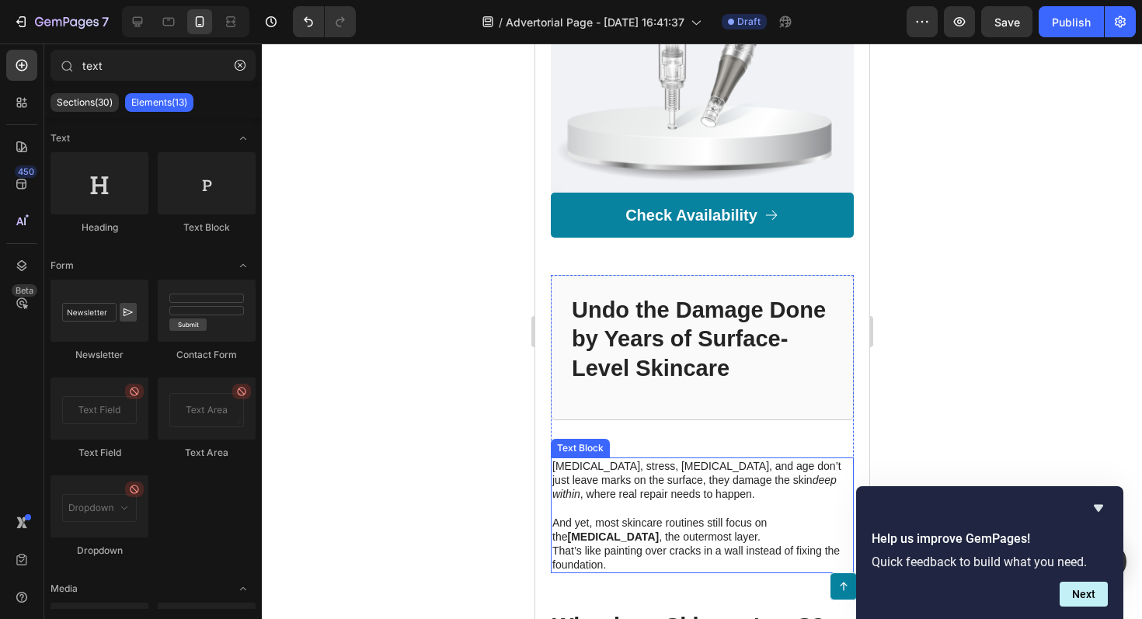
click at [701, 492] on p "[MEDICAL_DATA], stress, [MEDICAL_DATA], and age don’t just leave marks on the s…" at bounding box center [702, 480] width 300 height 43
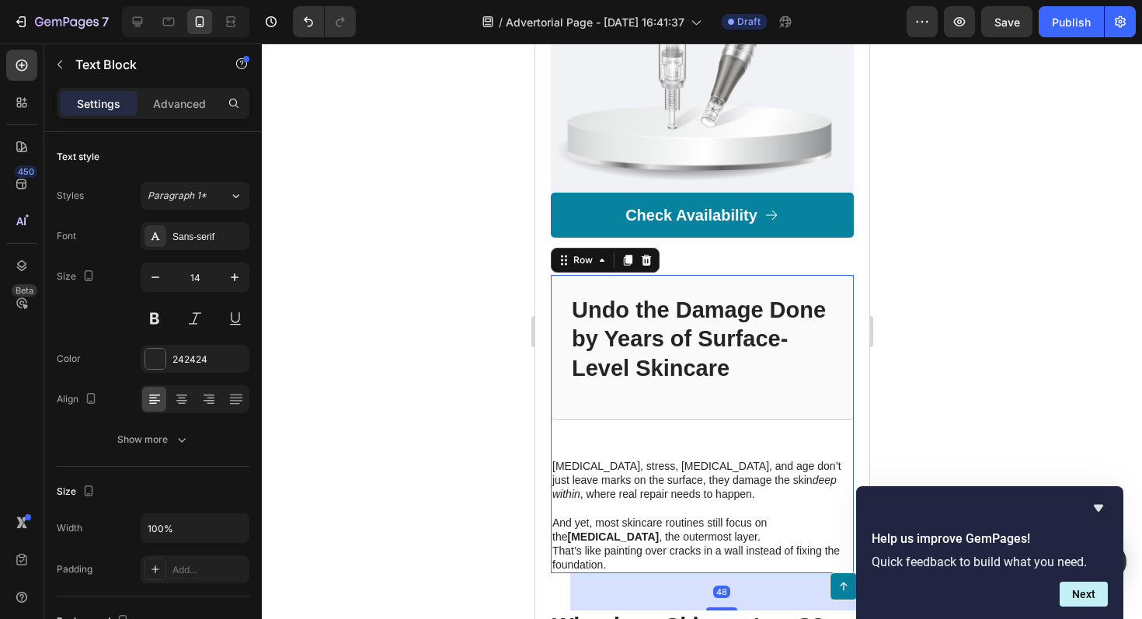
click at [695, 409] on div "Undo the Damage Done by Years of Surface-Level Skincare Heading Row 48" at bounding box center [701, 347] width 303 height 145
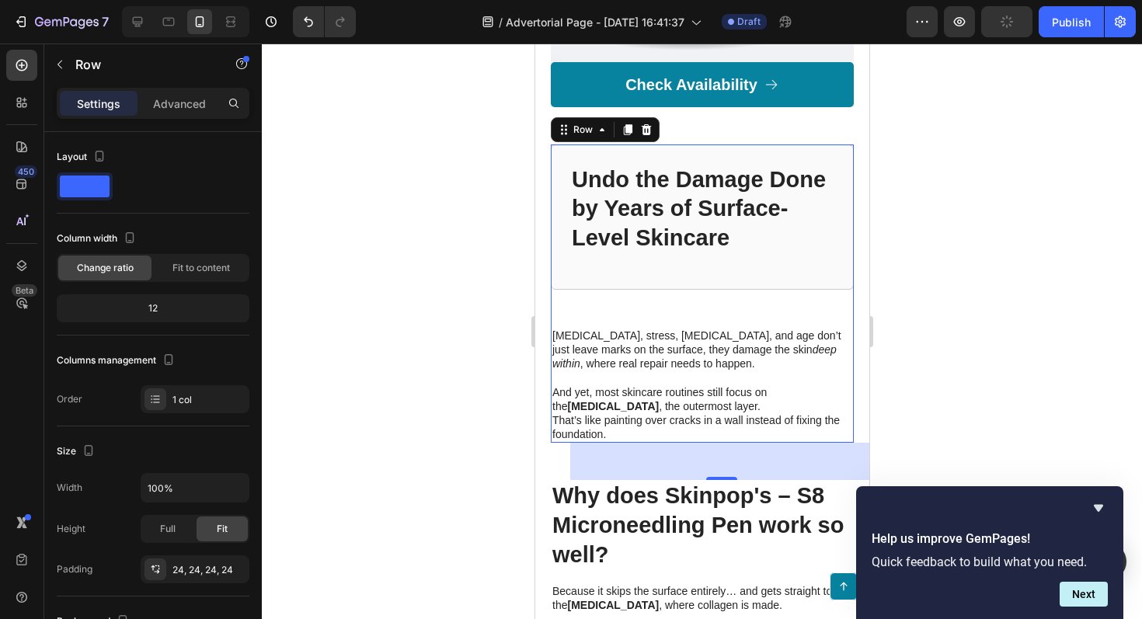
scroll to position [3371, 0]
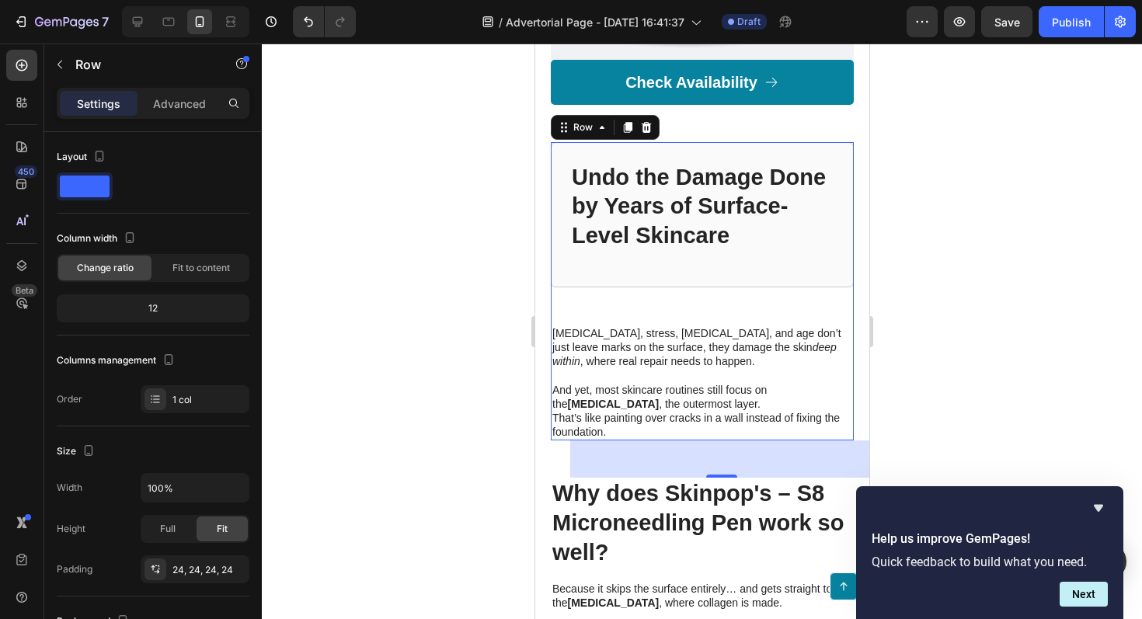
drag, startPoint x: 713, startPoint y: 471, endPoint x: 713, endPoint y: 455, distance: 15.5
click at [713, 455] on div "48" at bounding box center [721, 459] width 303 height 37
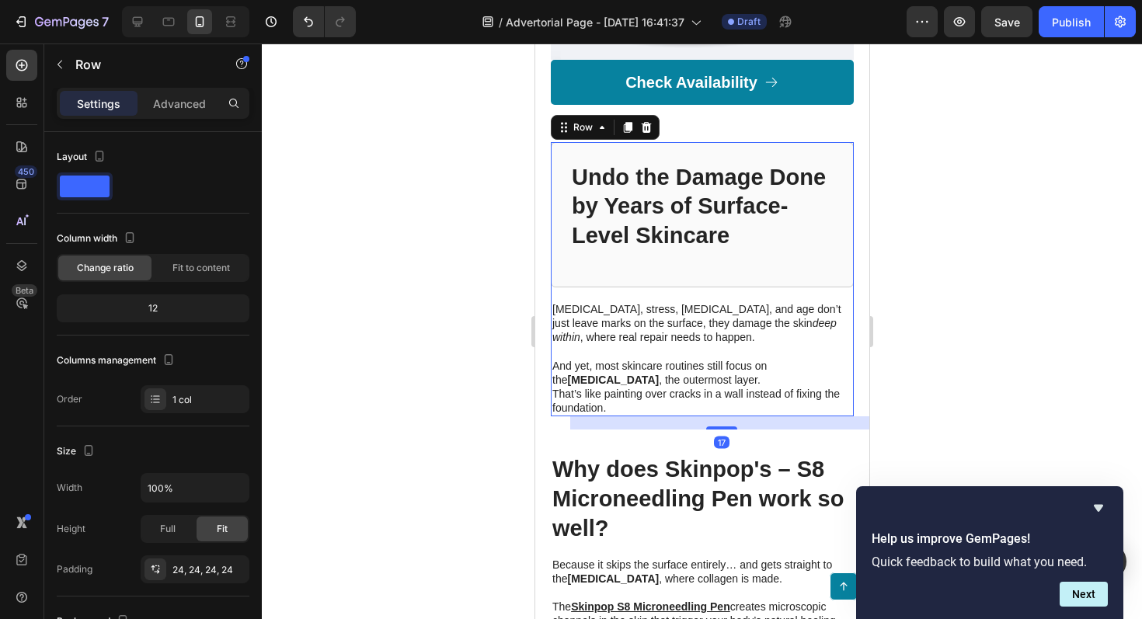
drag, startPoint x: 719, startPoint y: 476, endPoint x: 712, endPoint y: 452, distance: 25.1
click at [712, 452] on div "Managing the way you care for your skin can be the most effective way to revers…" at bounding box center [701, 87] width 303 height 3785
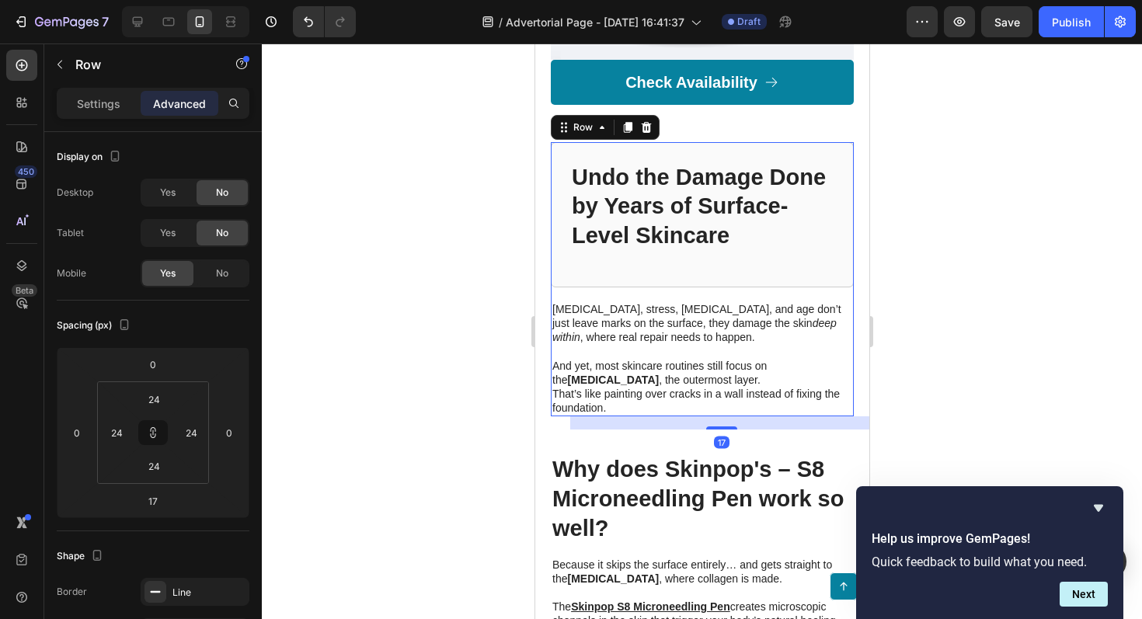
click at [940, 411] on div at bounding box center [702, 332] width 881 height 576
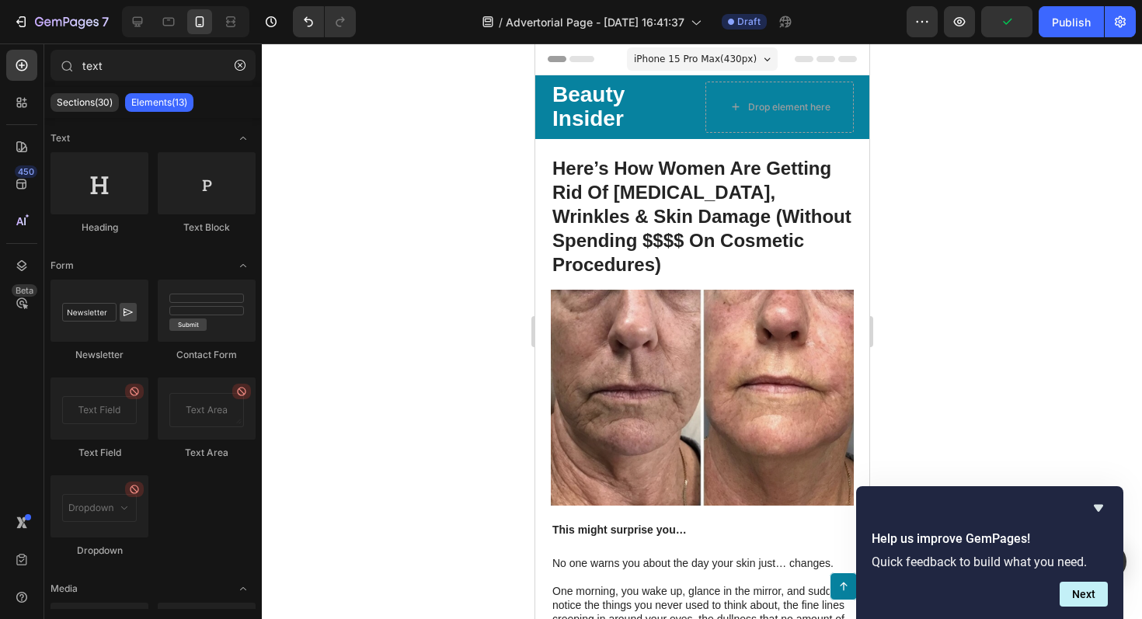
click at [561, 61] on div "Header" at bounding box center [573, 59] width 58 height 19
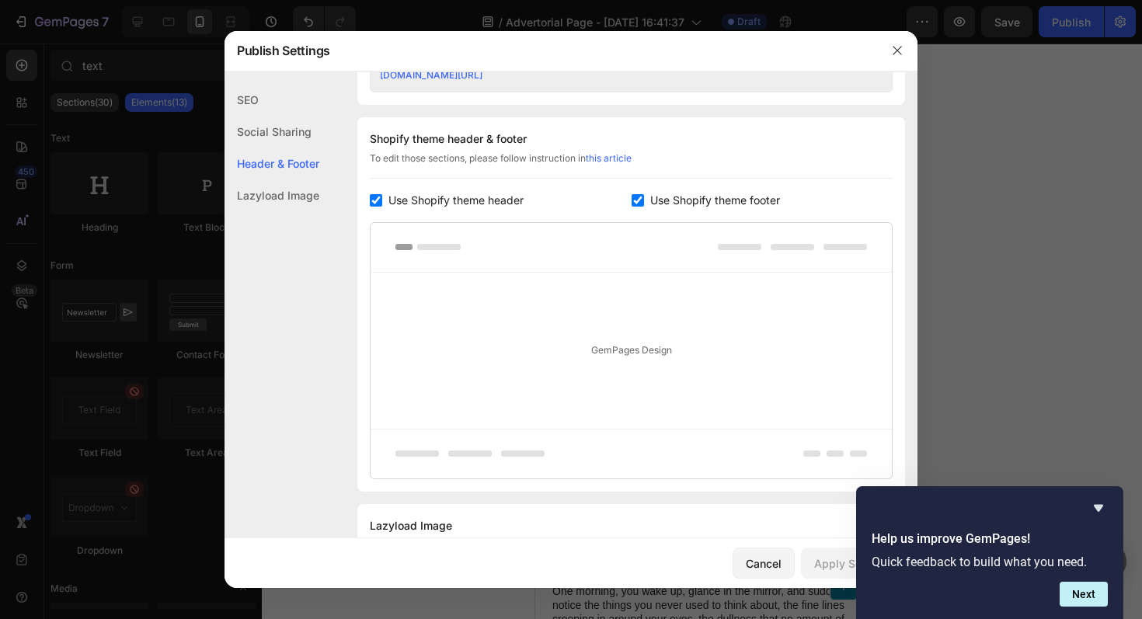
scroll to position [728, 0]
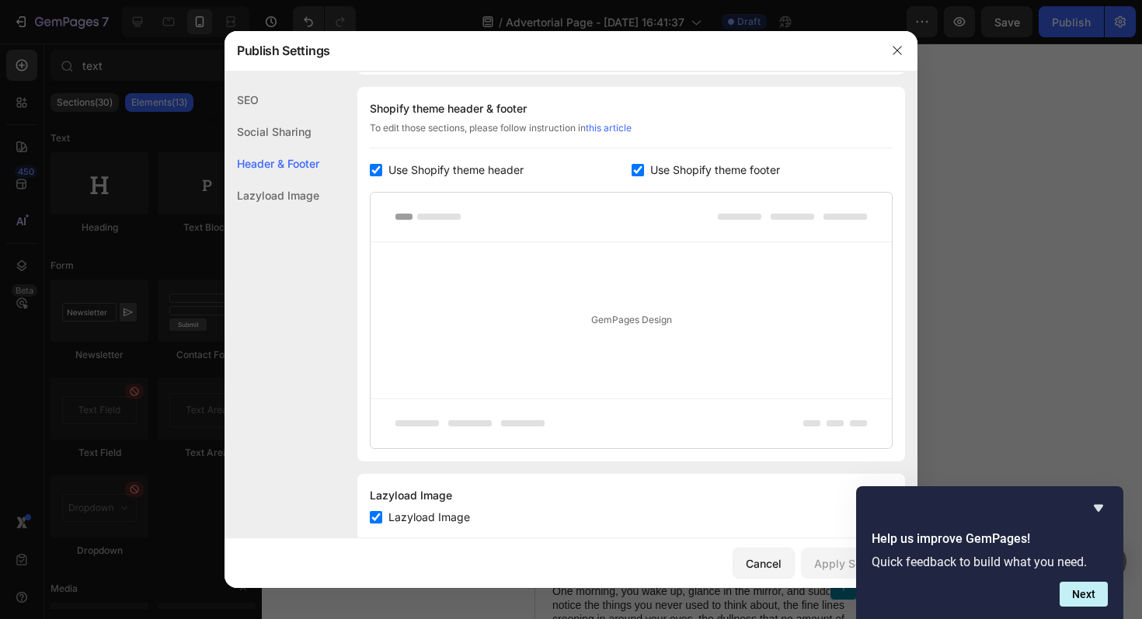
click at [376, 171] on input "checkbox" at bounding box center [376, 170] width 12 height 12
checkbox input "false"
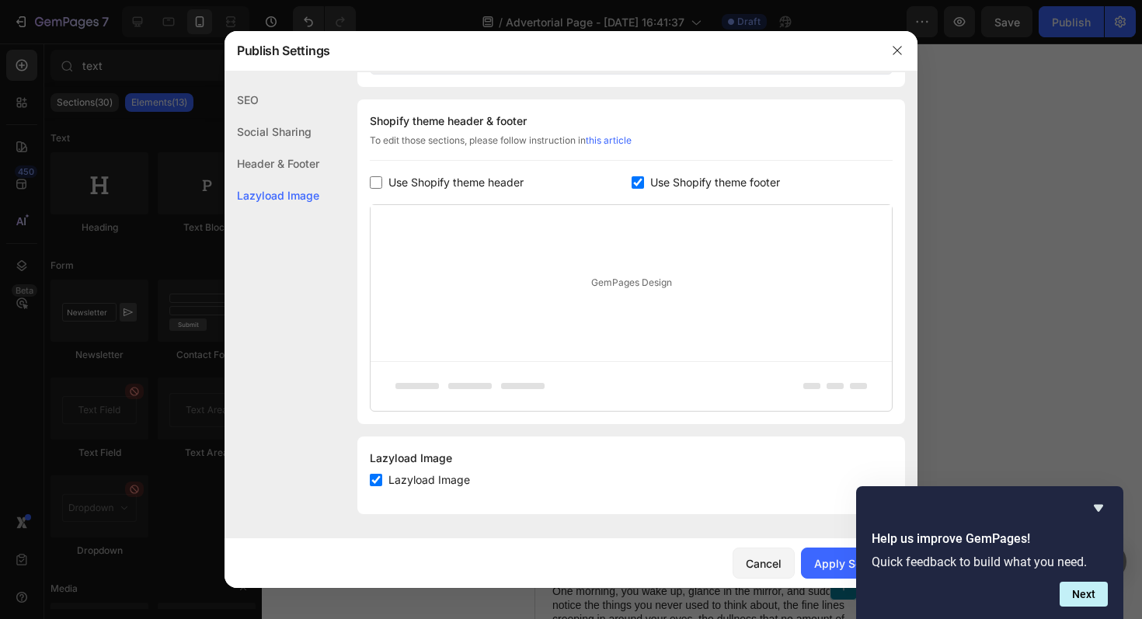
click at [637, 183] on input "checkbox" at bounding box center [638, 182] width 12 height 12
checkbox input "false"
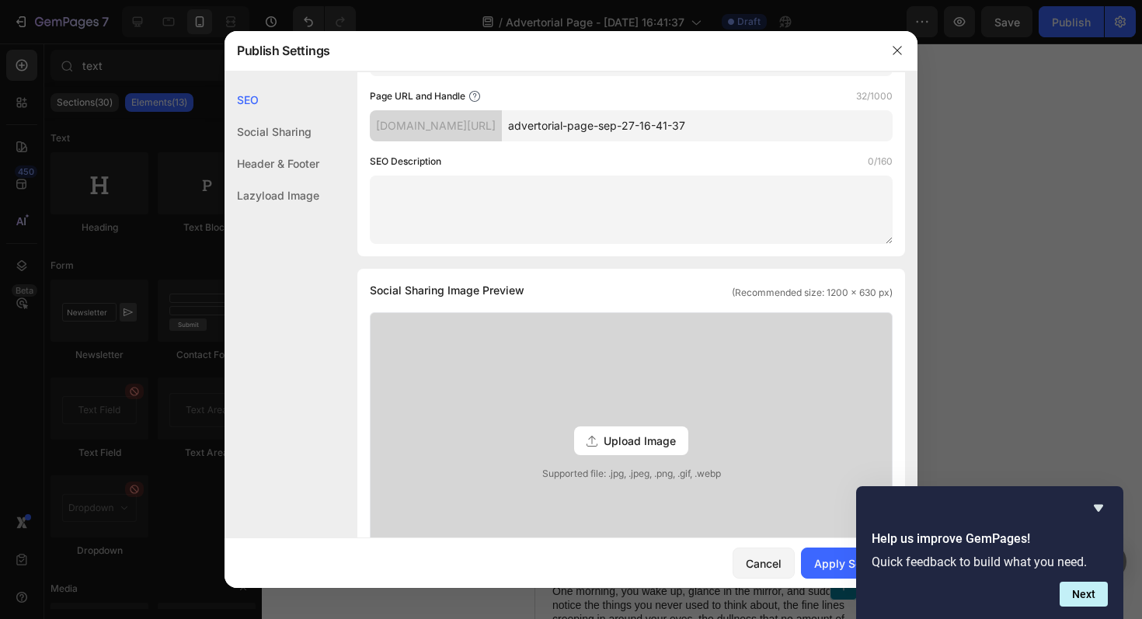
scroll to position [0, 0]
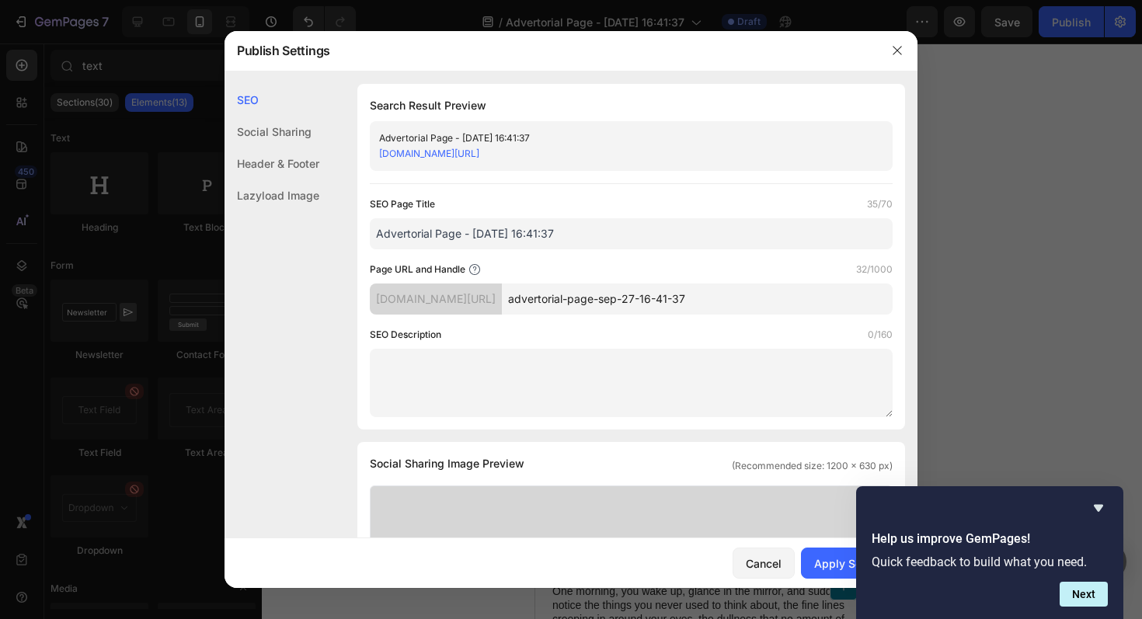
click at [621, 302] on input "advertorial-page-sep-27-16-41-37" at bounding box center [697, 299] width 391 height 31
click at [751, 295] on input "advertorial-page-sep-27-16-41-37" at bounding box center [697, 299] width 391 height 31
drag, startPoint x: 752, startPoint y: 296, endPoint x: 563, endPoint y: 301, distance: 188.9
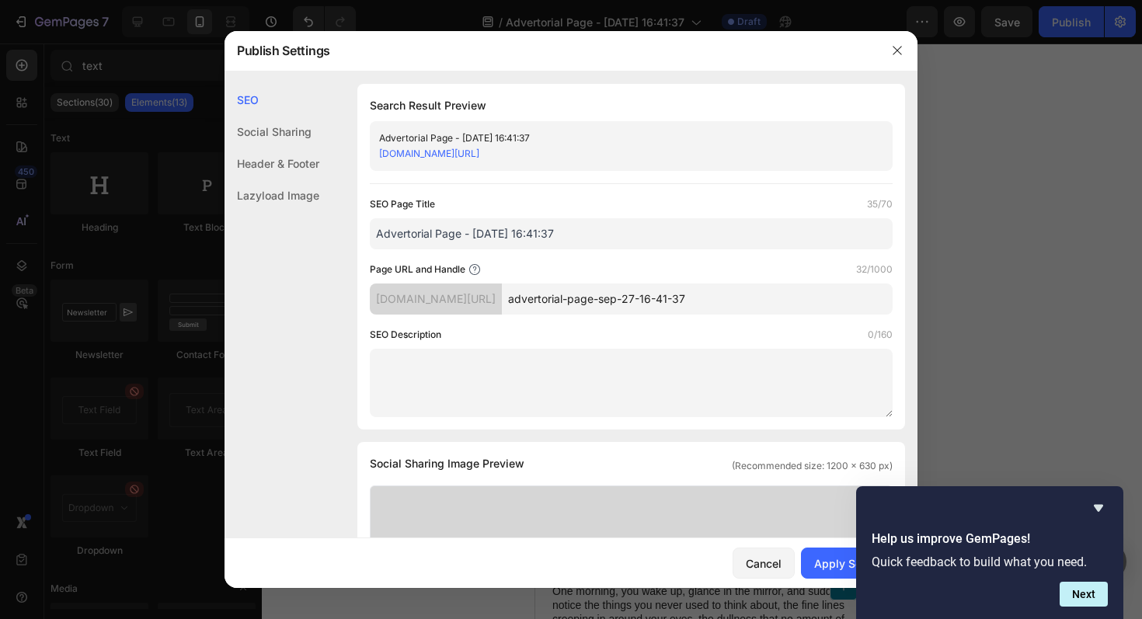
click at [563, 301] on input "advertorial-page-sep-27-16-41-37" at bounding box center [697, 299] width 391 height 31
type input "BEAUTY-INSIDER"
click at [821, 563] on div "Apply Settings" at bounding box center [853, 564] width 78 height 16
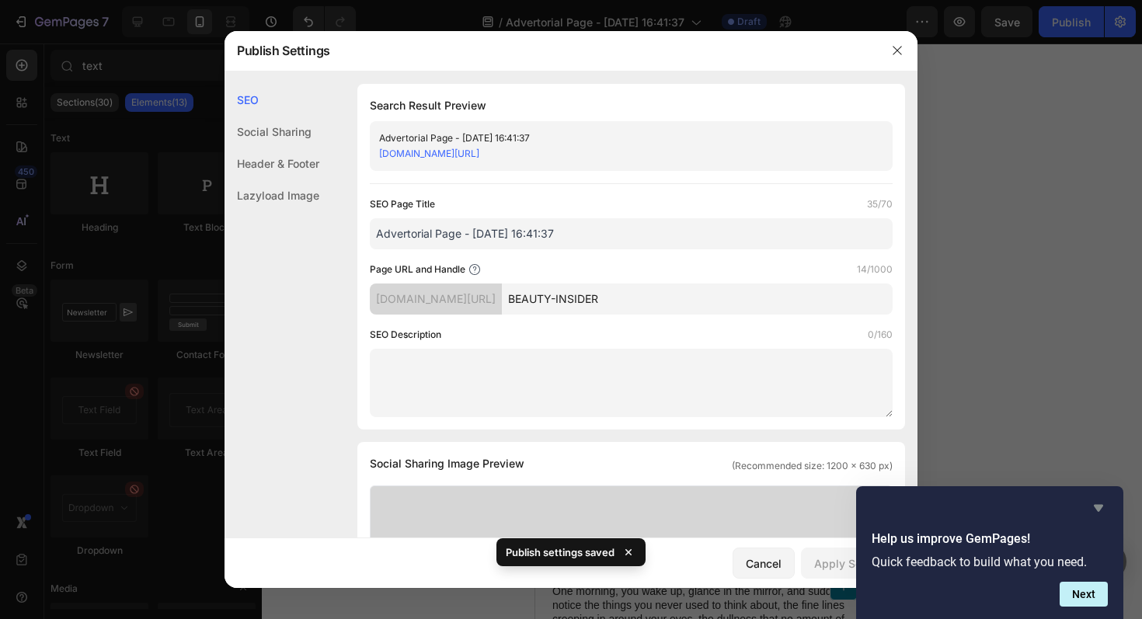
click at [1102, 507] on icon "Hide survey" at bounding box center [1099, 508] width 19 height 19
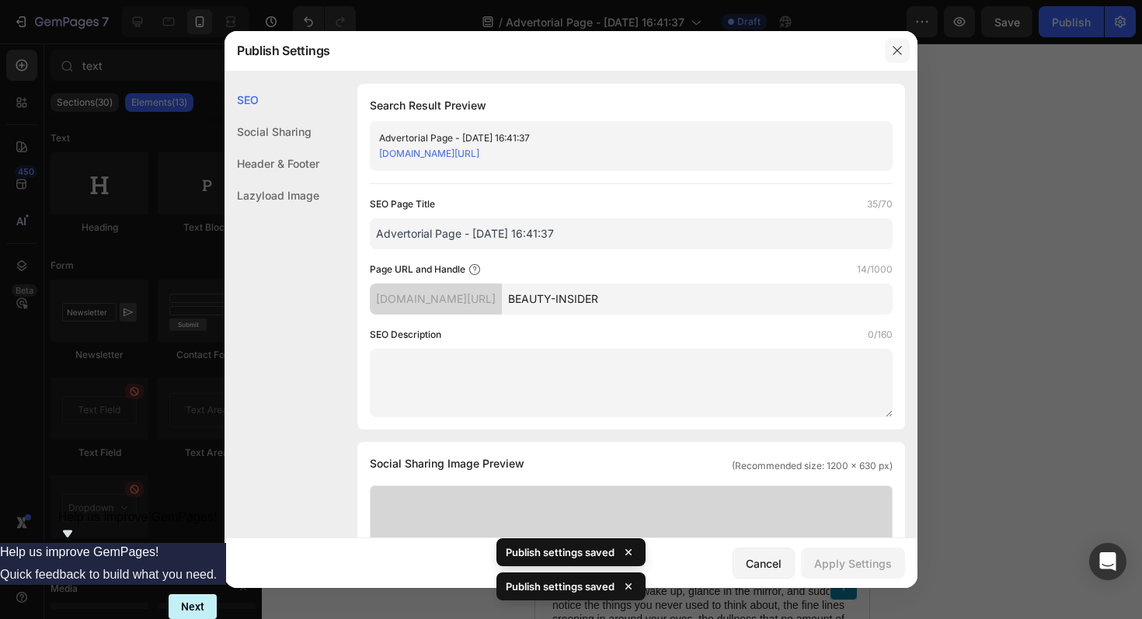
click at [896, 53] on icon "button" at bounding box center [897, 50] width 12 height 12
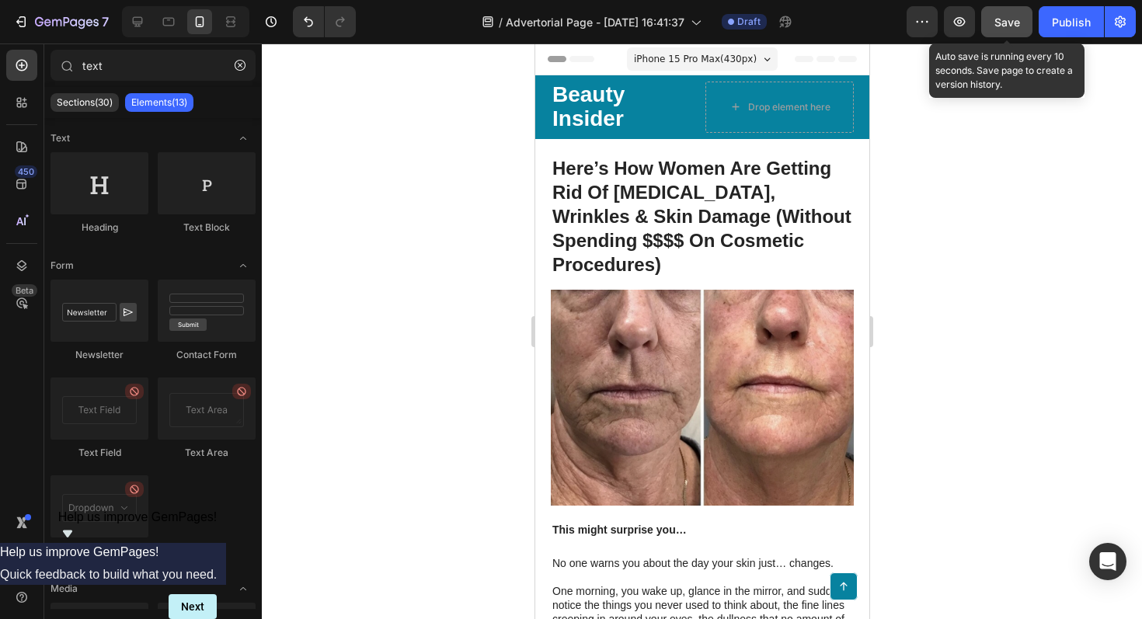
click at [999, 30] on button "Save" at bounding box center [1007, 21] width 51 height 31
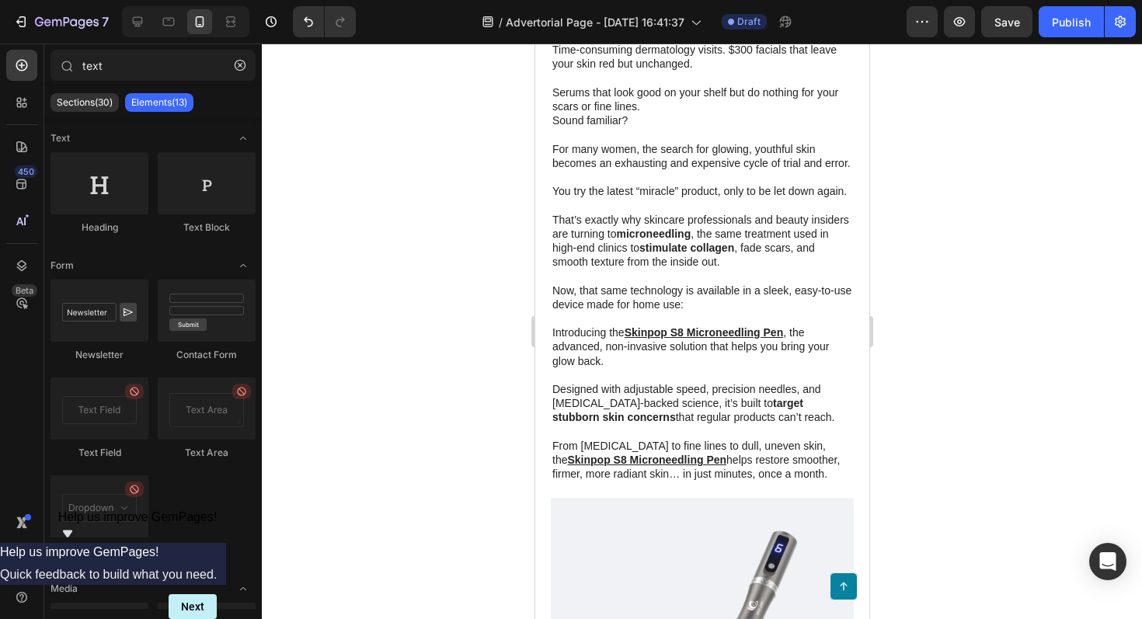
scroll to position [2349, 0]
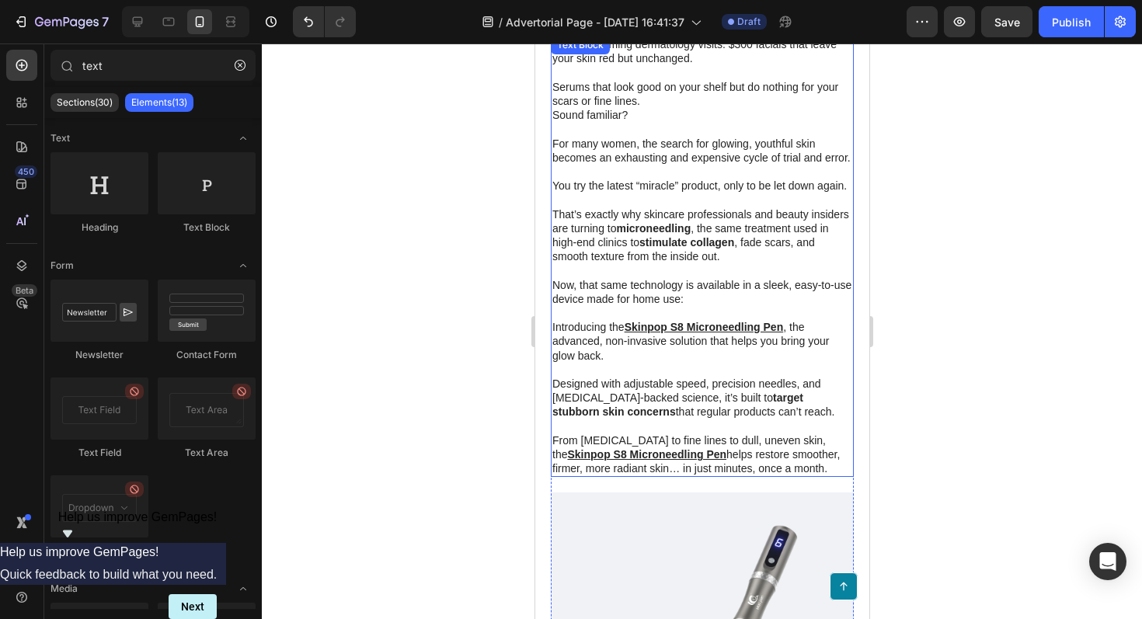
click at [781, 331] on u "Skinpop S8 Microneedling Pen" at bounding box center [703, 327] width 159 height 12
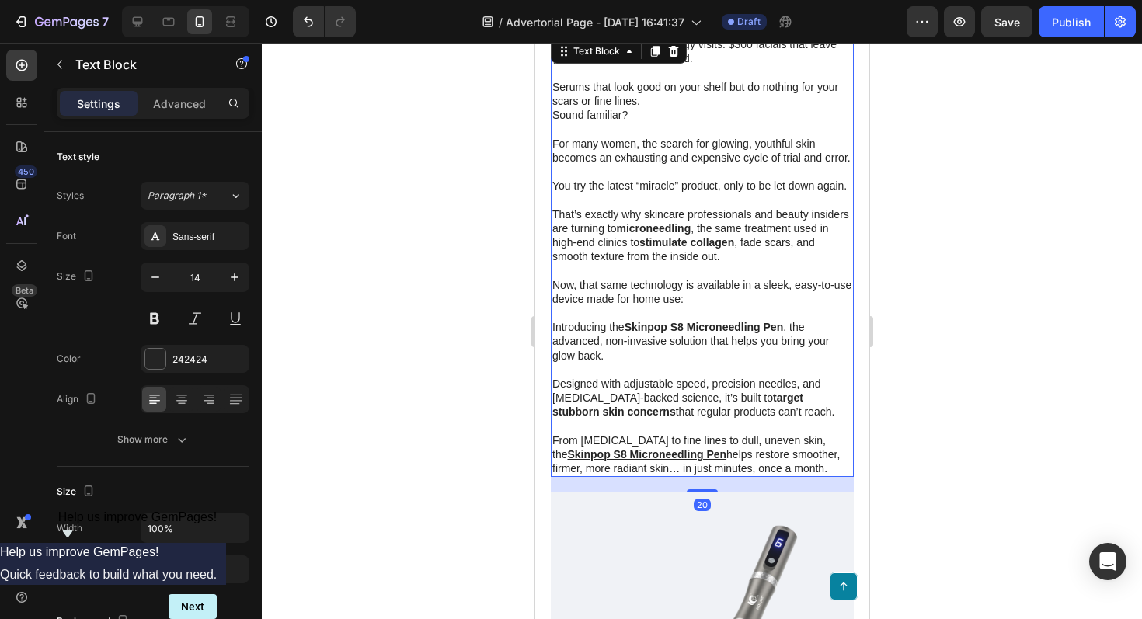
click at [786, 328] on p "Introducing the Skinpop S8 Microneedling Pen , the advanced, non-invasive solut…" at bounding box center [702, 341] width 300 height 43
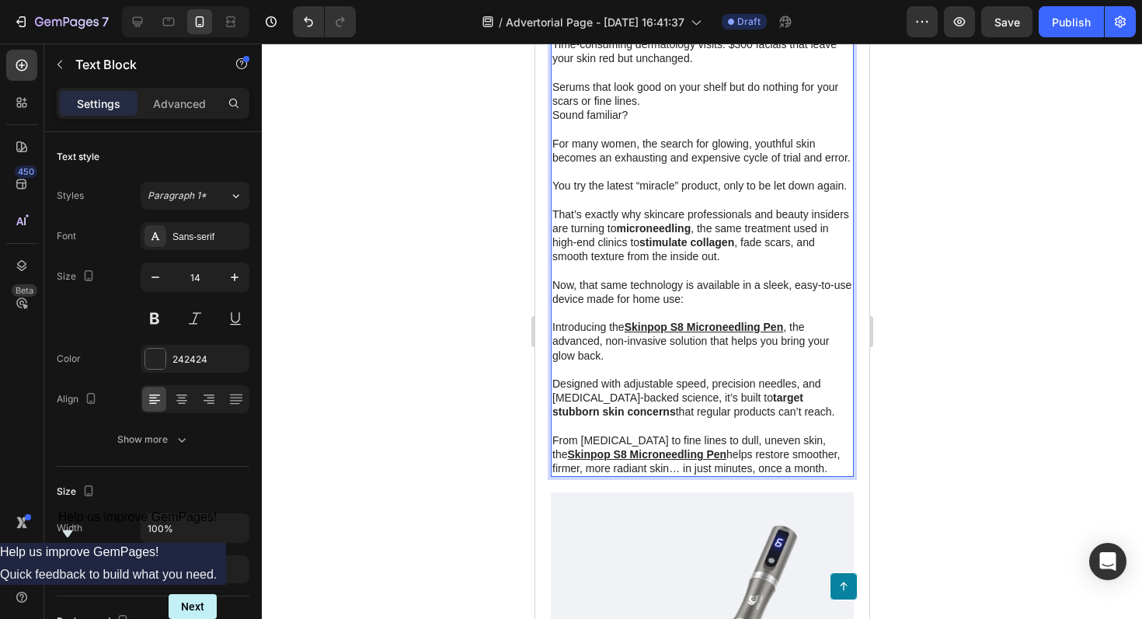
click at [731, 448] on p "From acne scars to fine lines to dull, uneven skin, the Skinpop S8 Microneedlin…" at bounding box center [702, 455] width 300 height 43
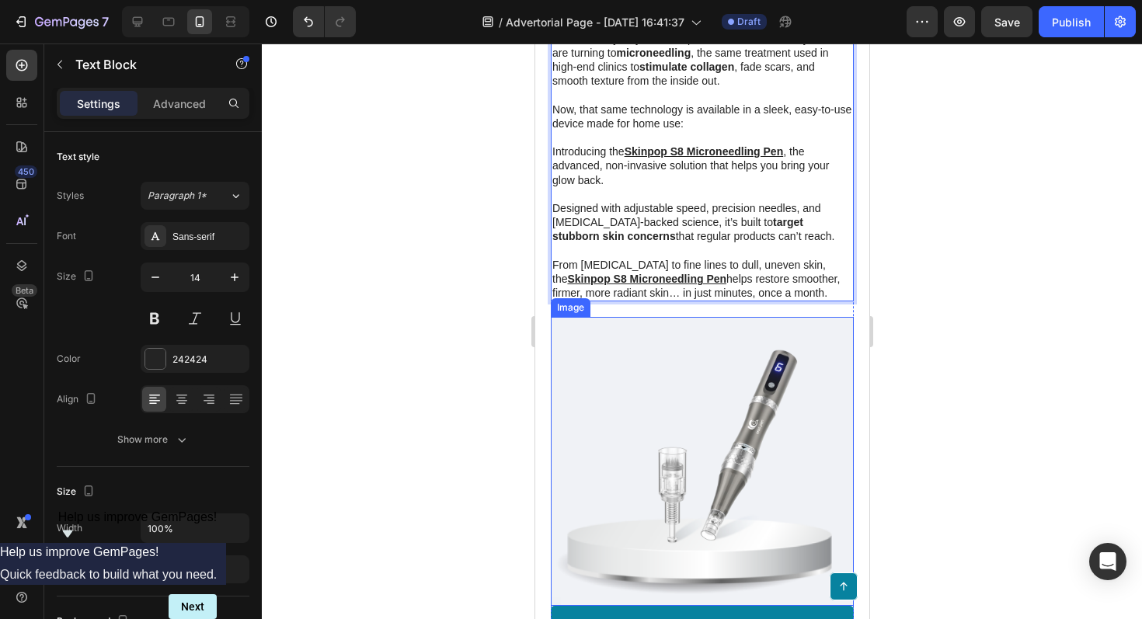
scroll to position [2528, 0]
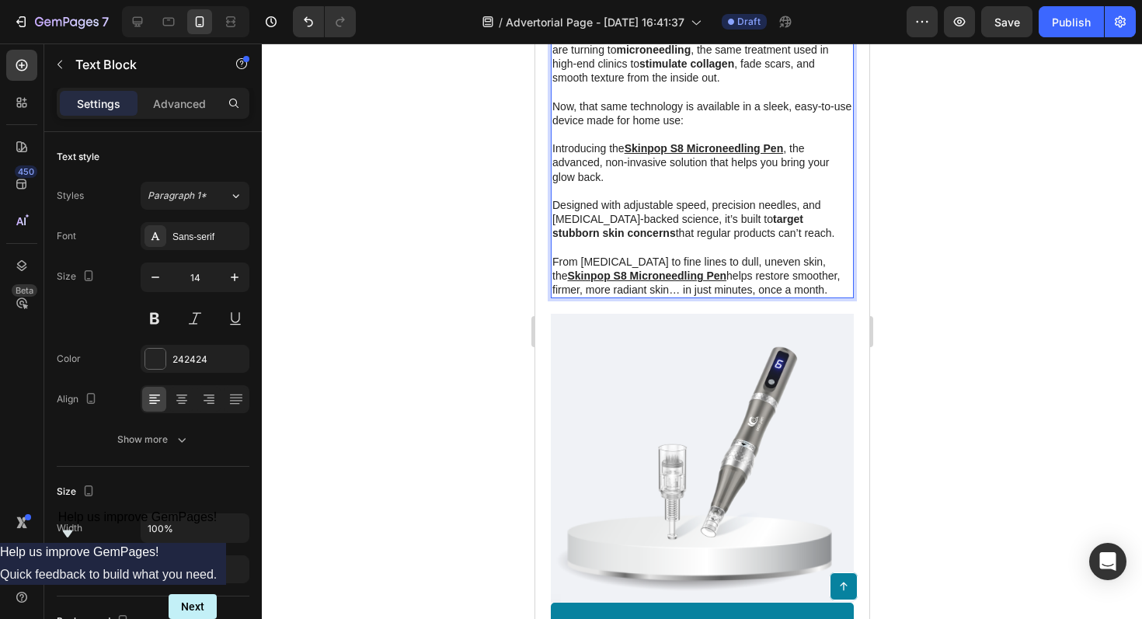
click at [656, 277] on u "Skinpop S8 Microneedling Pen" at bounding box center [646, 276] width 159 height 12
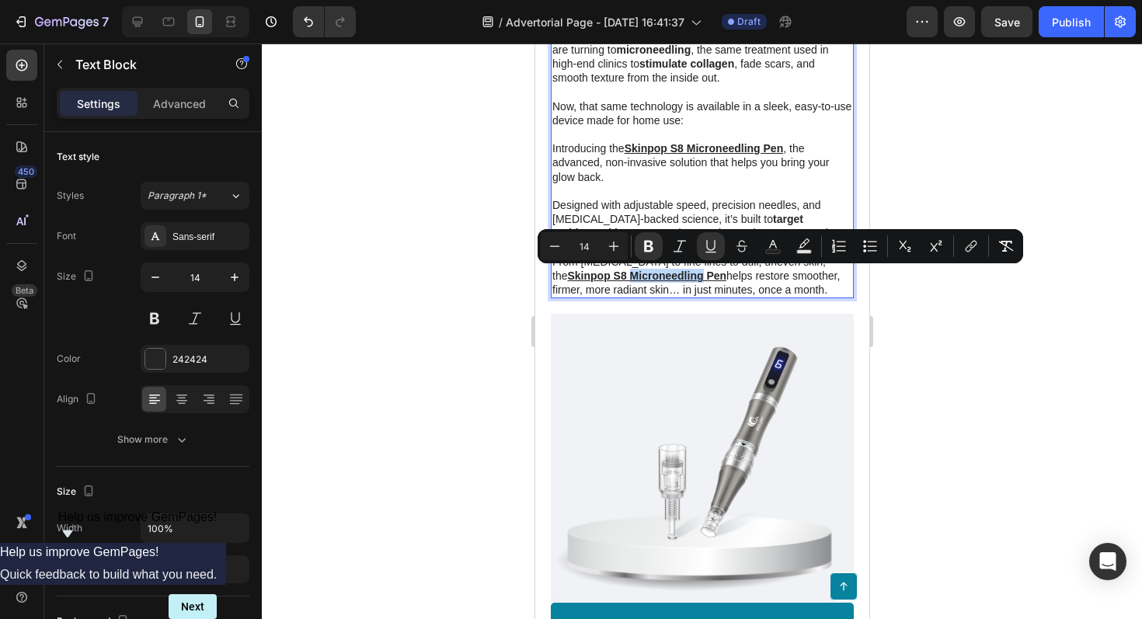
click at [656, 277] on u "Skinpop S8 Microneedling Pen" at bounding box center [646, 276] width 159 height 12
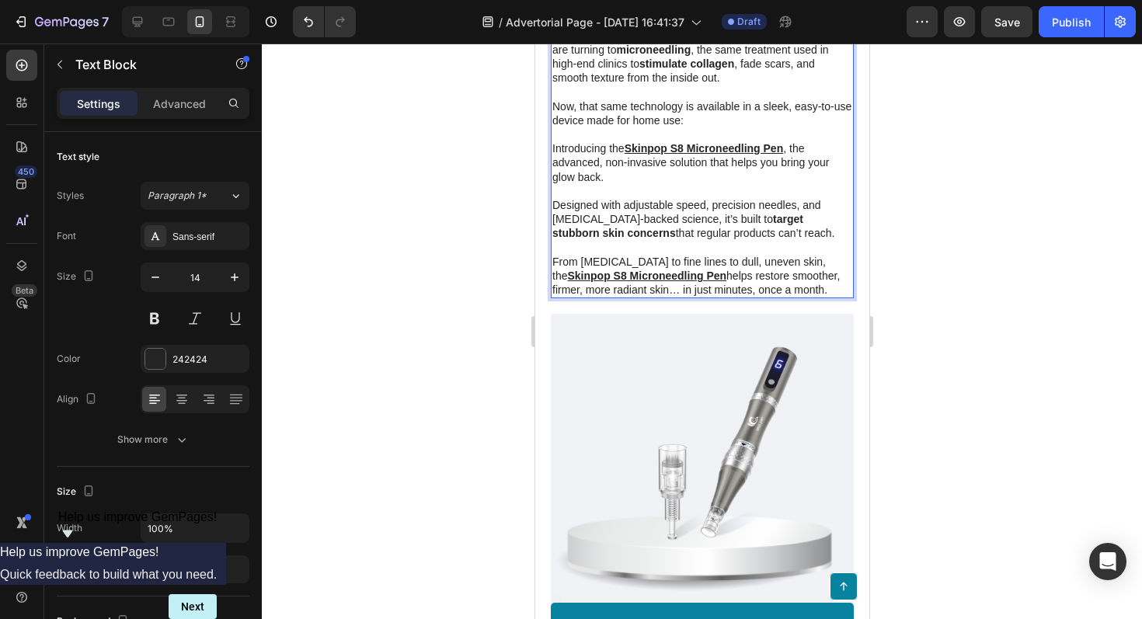
click at [733, 233] on p "Designed with adjustable speed, precision needles, and dermatologist-backed sci…" at bounding box center [702, 219] width 300 height 43
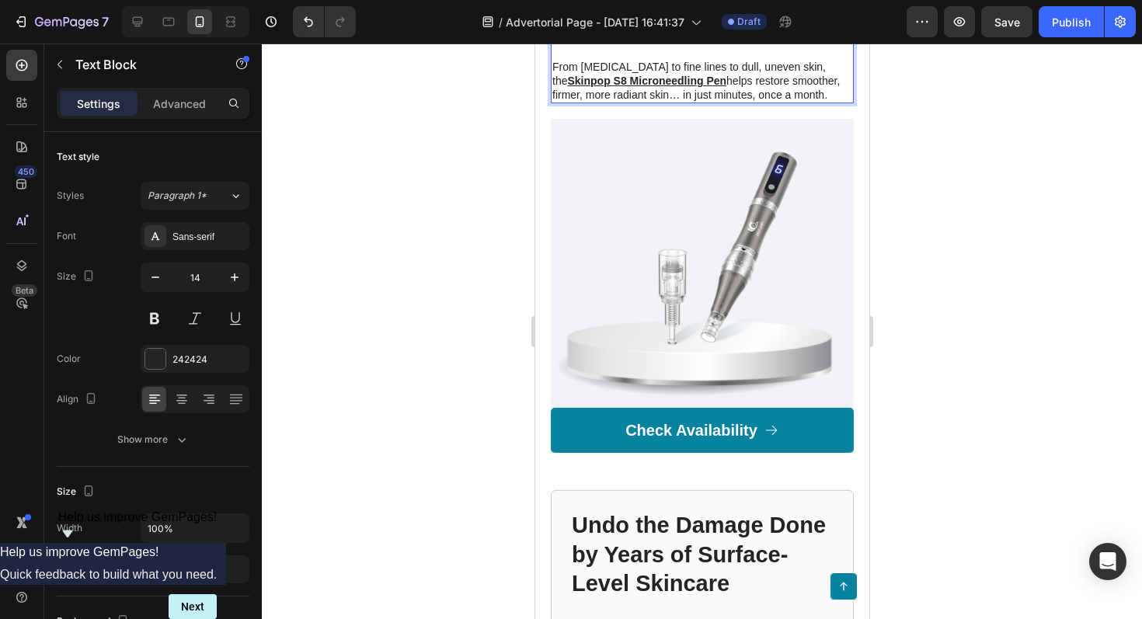
scroll to position [2894, 0]
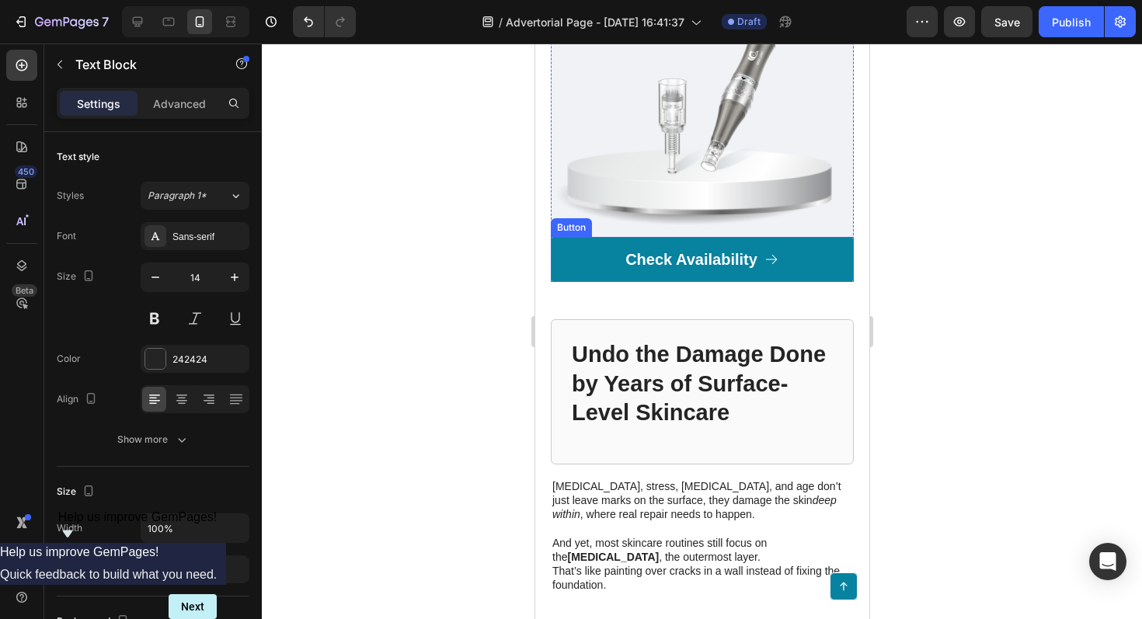
click at [801, 267] on link "Check Availability" at bounding box center [701, 259] width 303 height 45
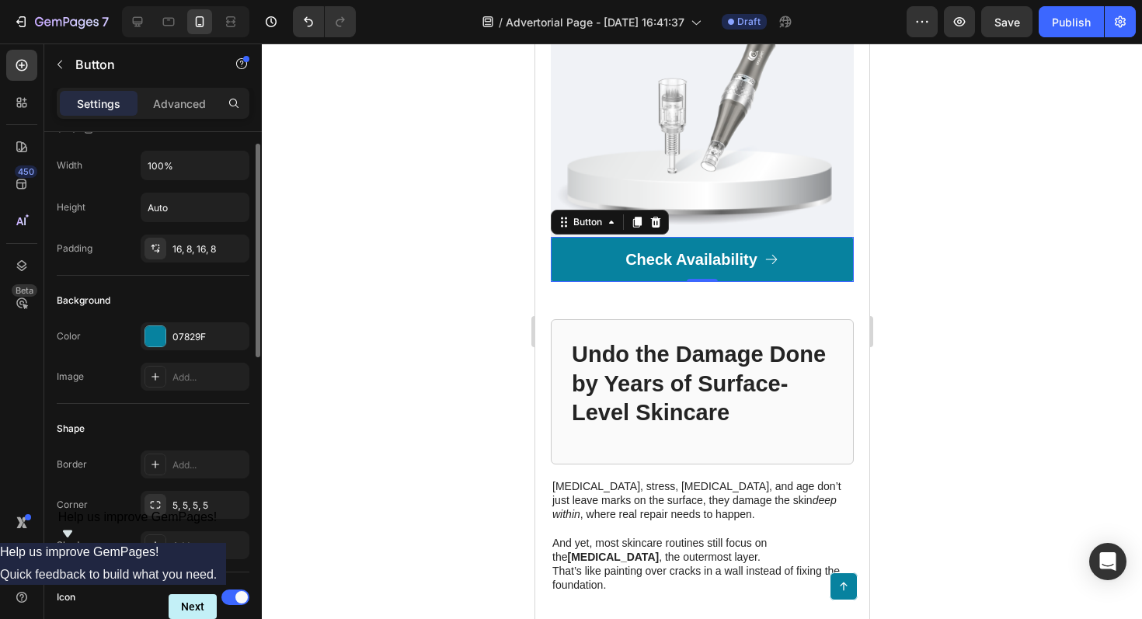
scroll to position [0, 0]
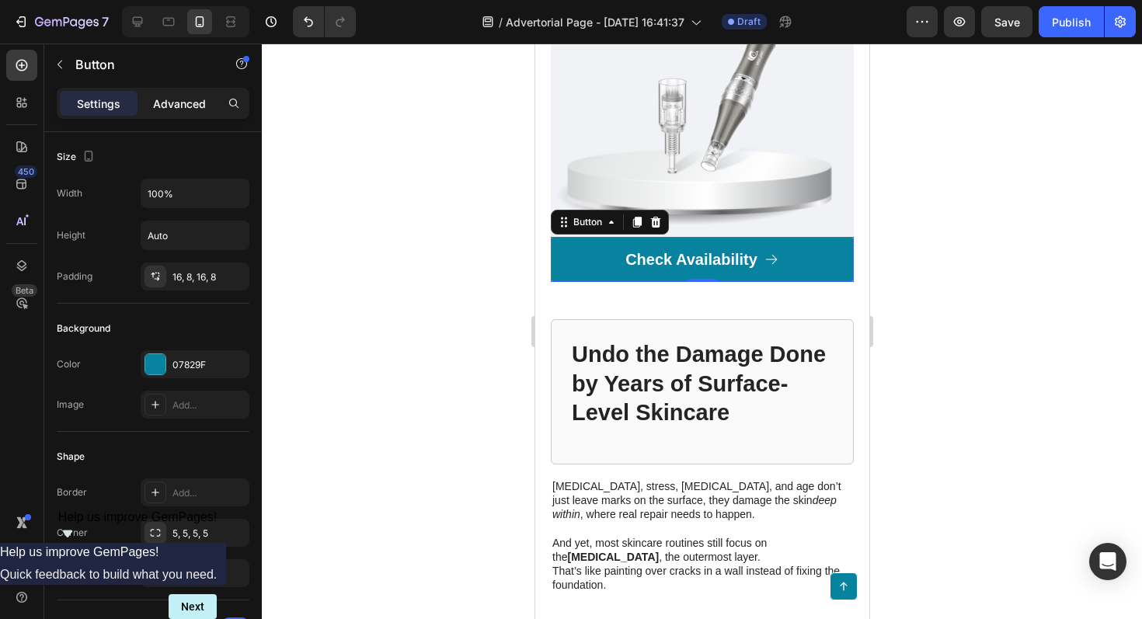
click at [176, 107] on p "Advanced" at bounding box center [179, 104] width 53 height 16
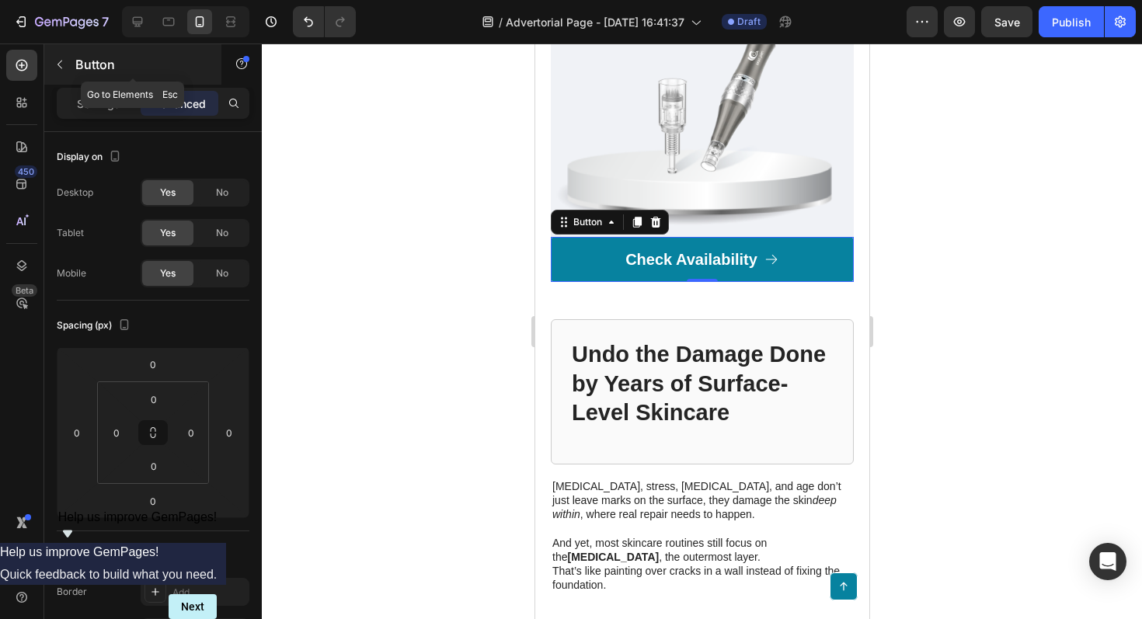
click at [58, 64] on icon "button" at bounding box center [60, 64] width 12 height 12
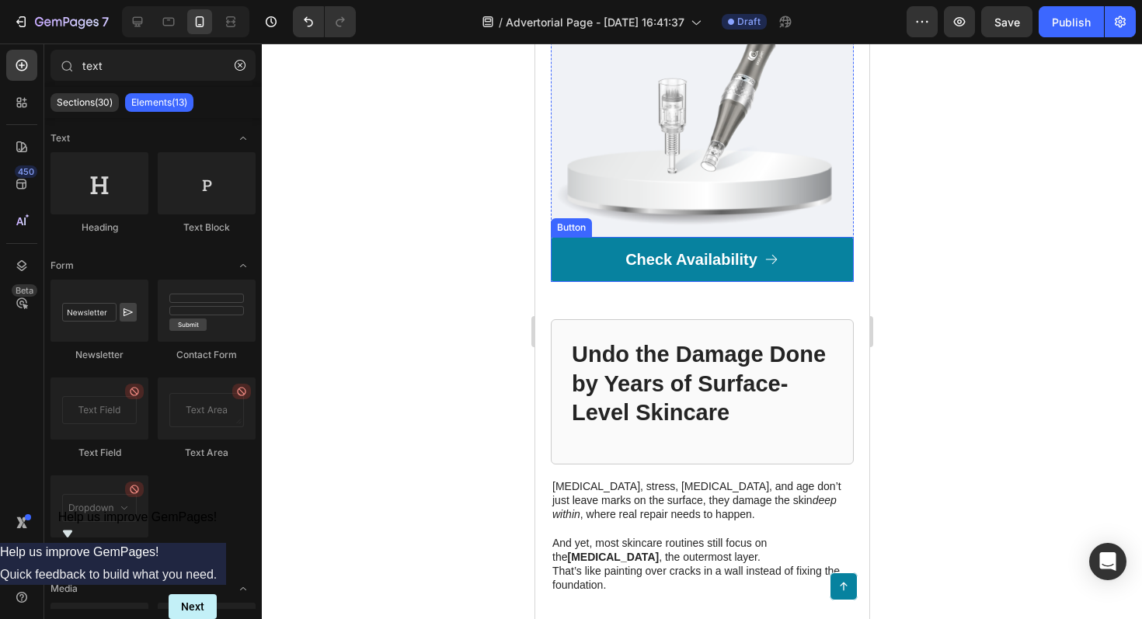
click at [581, 267] on link "Check Availability" at bounding box center [701, 259] width 303 height 45
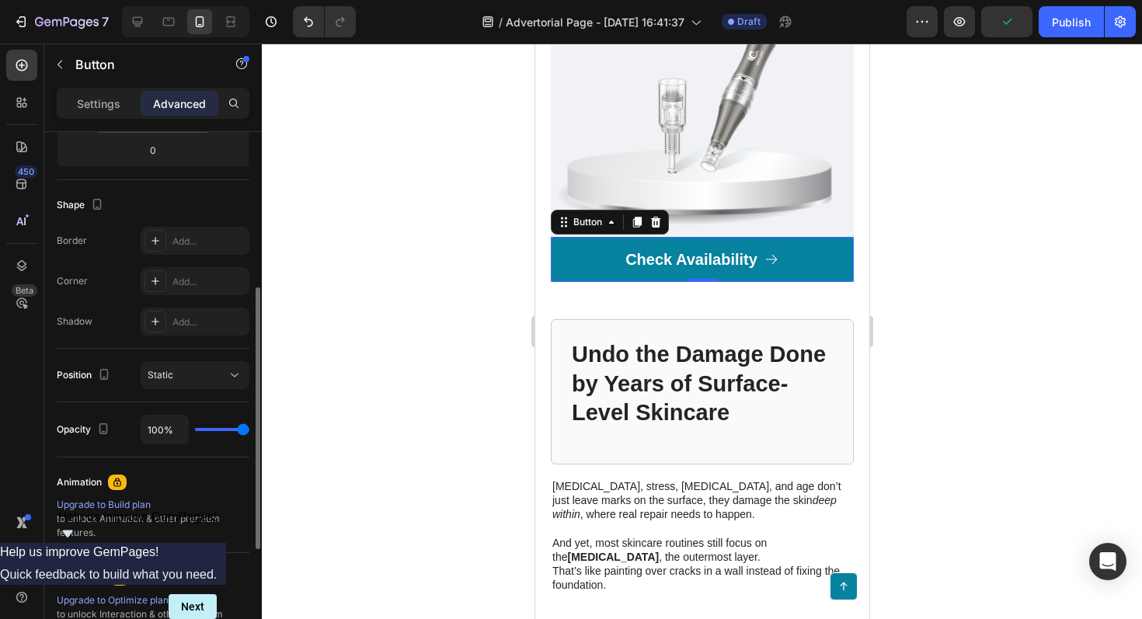
scroll to position [340, 0]
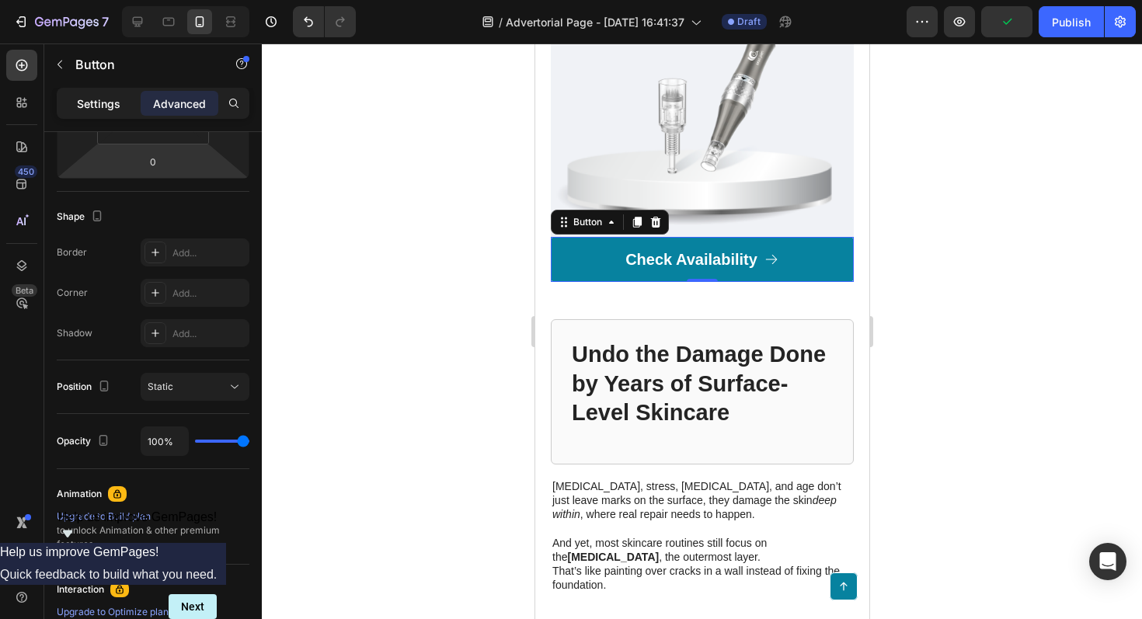
click at [90, 103] on p "Settings" at bounding box center [99, 104] width 44 height 16
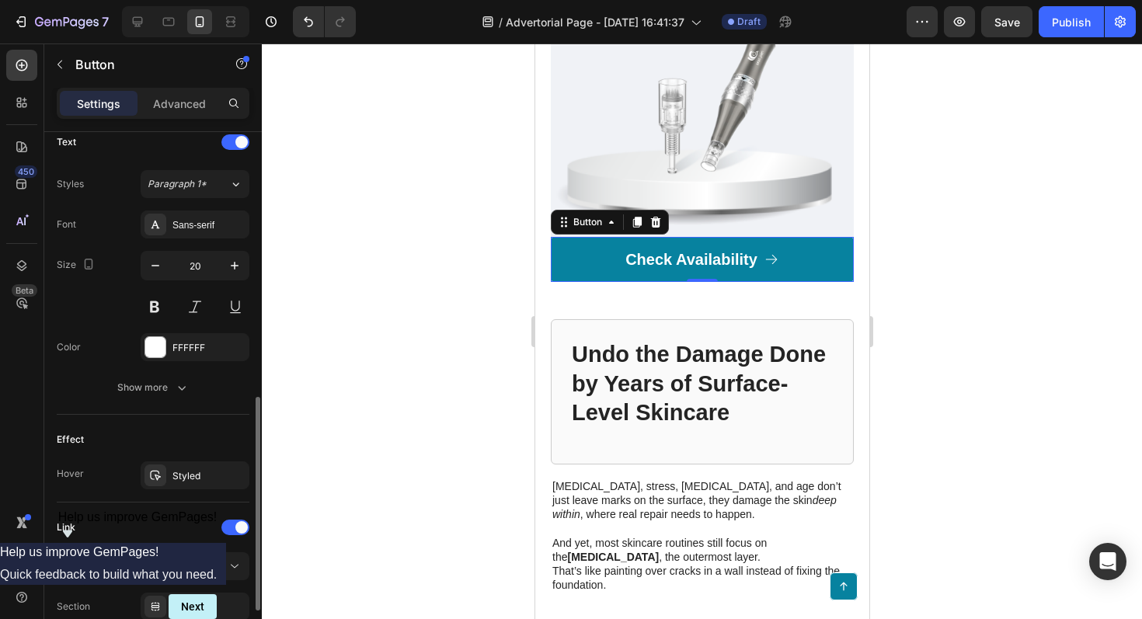
scroll to position [668, 0]
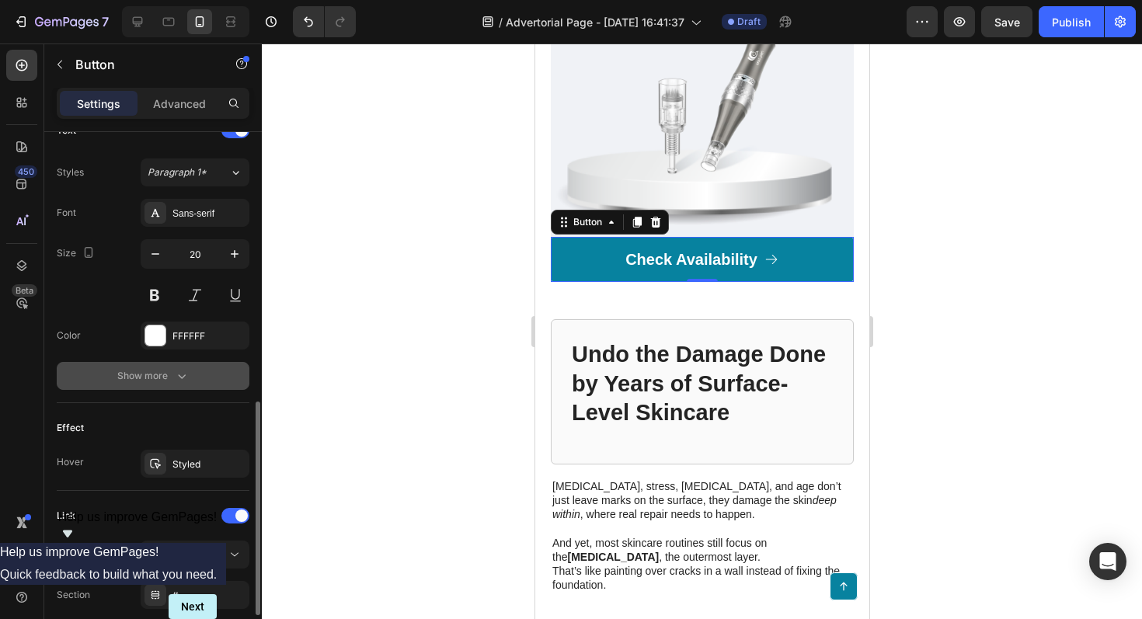
click at [182, 381] on icon "button" at bounding box center [182, 376] width 16 height 16
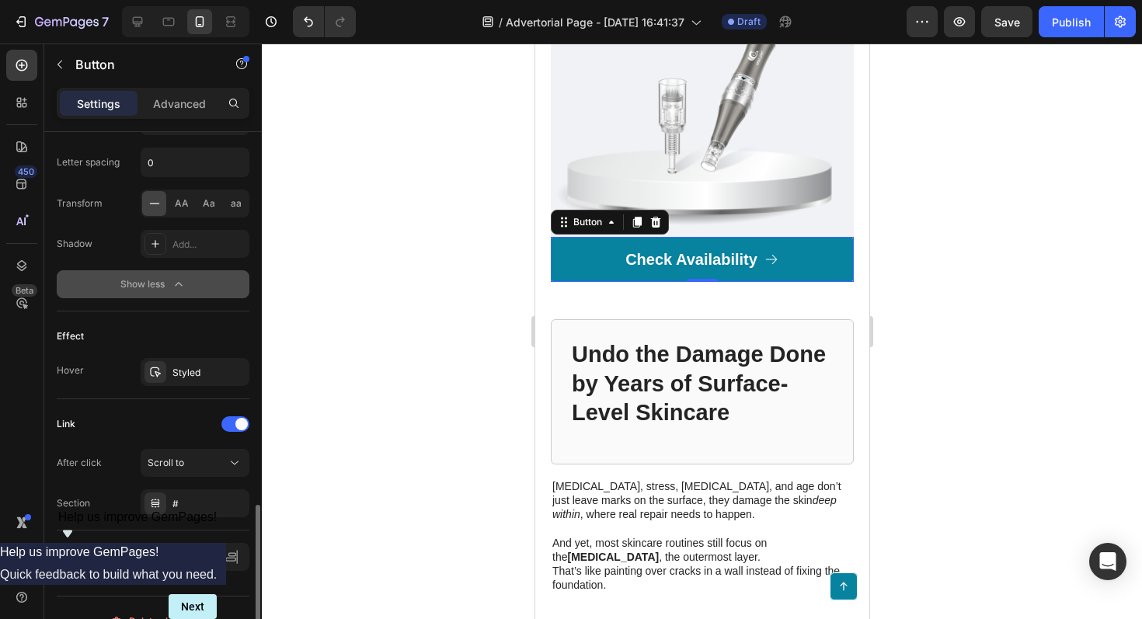
scroll to position [992, 0]
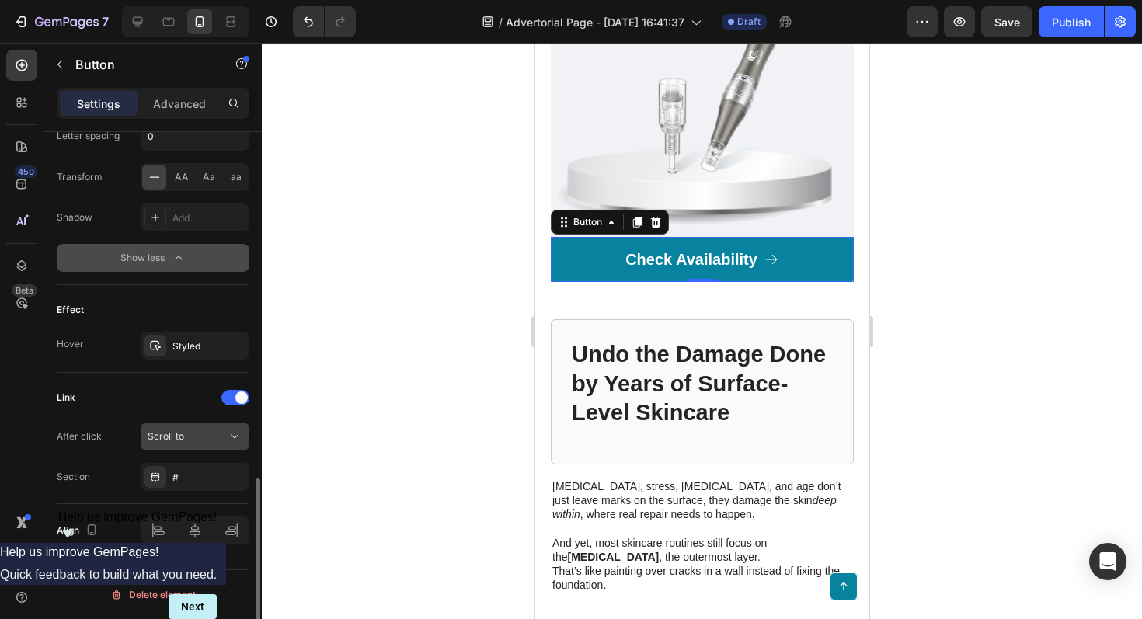
click at [232, 439] on icon at bounding box center [235, 437] width 16 height 16
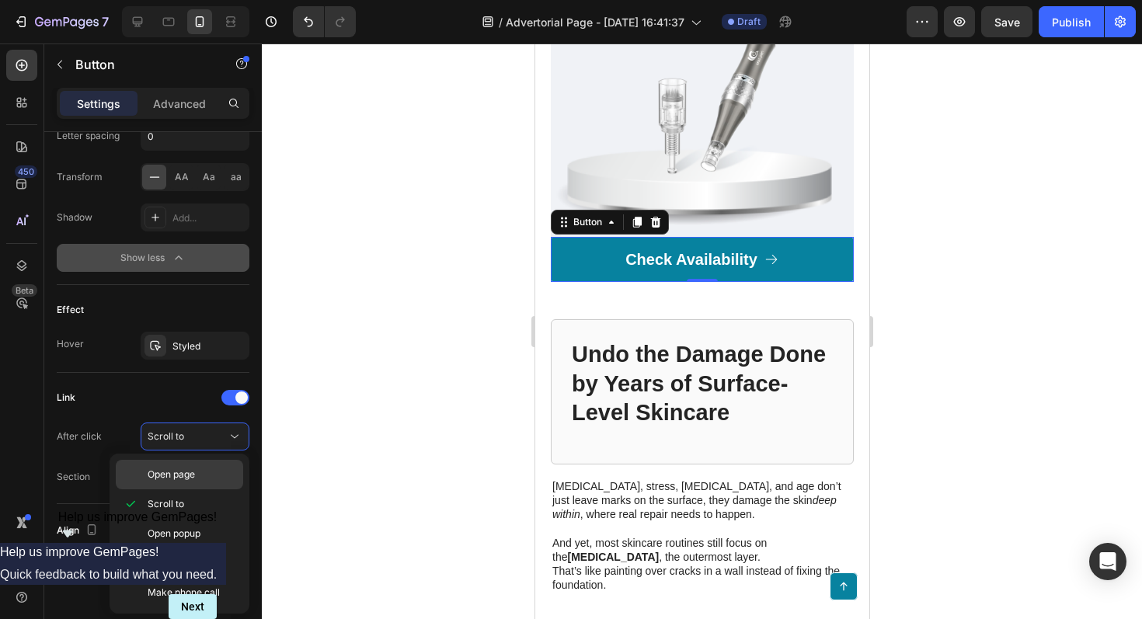
click at [198, 476] on p "Open page" at bounding box center [192, 475] width 89 height 14
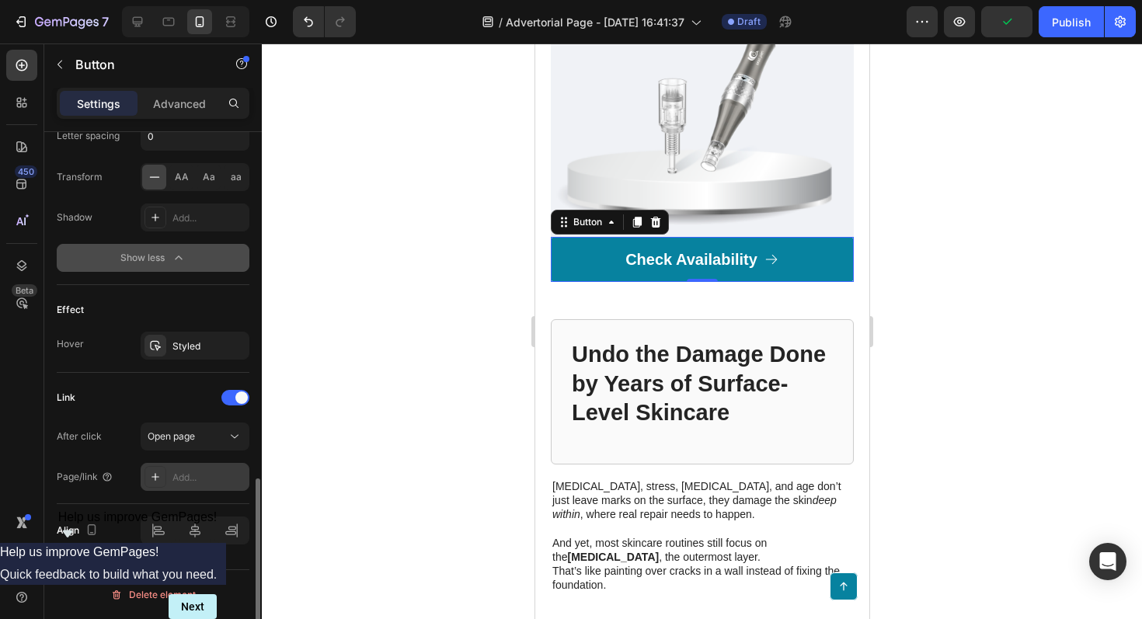
click at [195, 481] on div "Add..." at bounding box center [209, 478] width 73 height 14
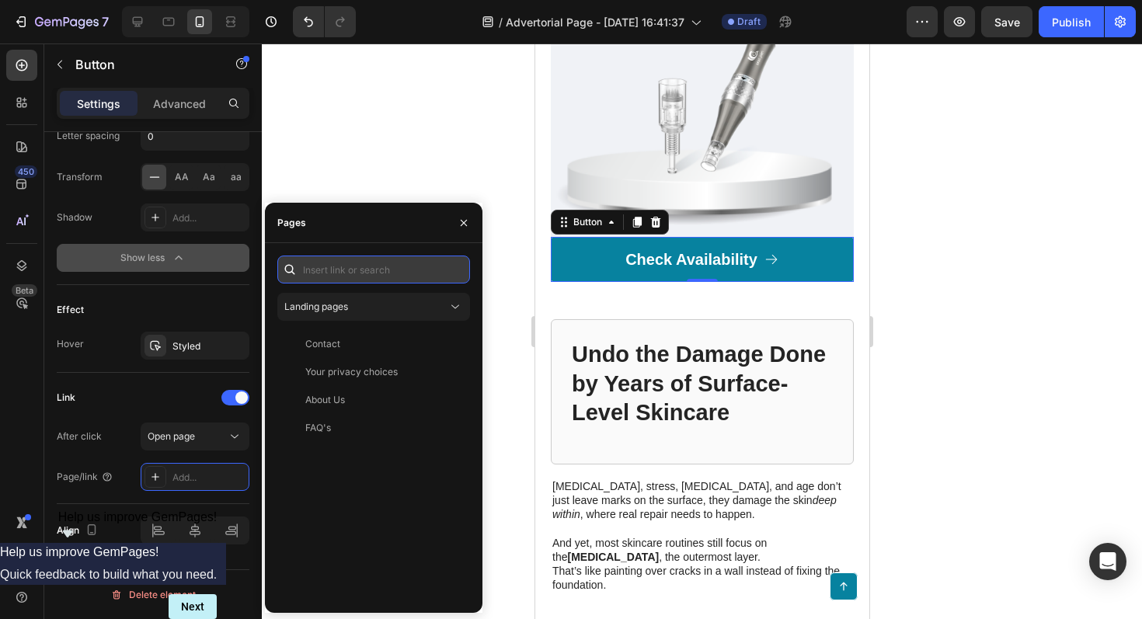
click at [350, 273] on input "text" at bounding box center [373, 270] width 193 height 28
paste input "https://skinpop.co.uk/products/s8-microneedling-pen"
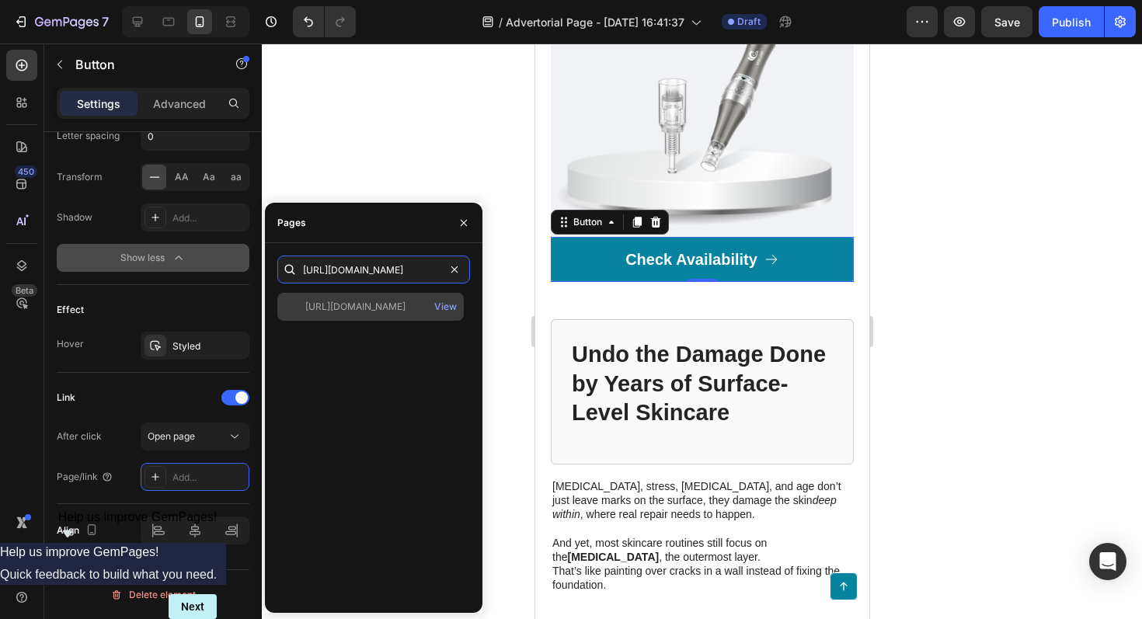
type input "https://skinpop.co.uk/products/s8-microneedling-pen"
click at [394, 308] on div "https://skinpop.co.uk/products/s8-microneedling-pen" at bounding box center [355, 307] width 100 height 14
click at [446, 308] on div "View" at bounding box center [445, 307] width 23 height 14
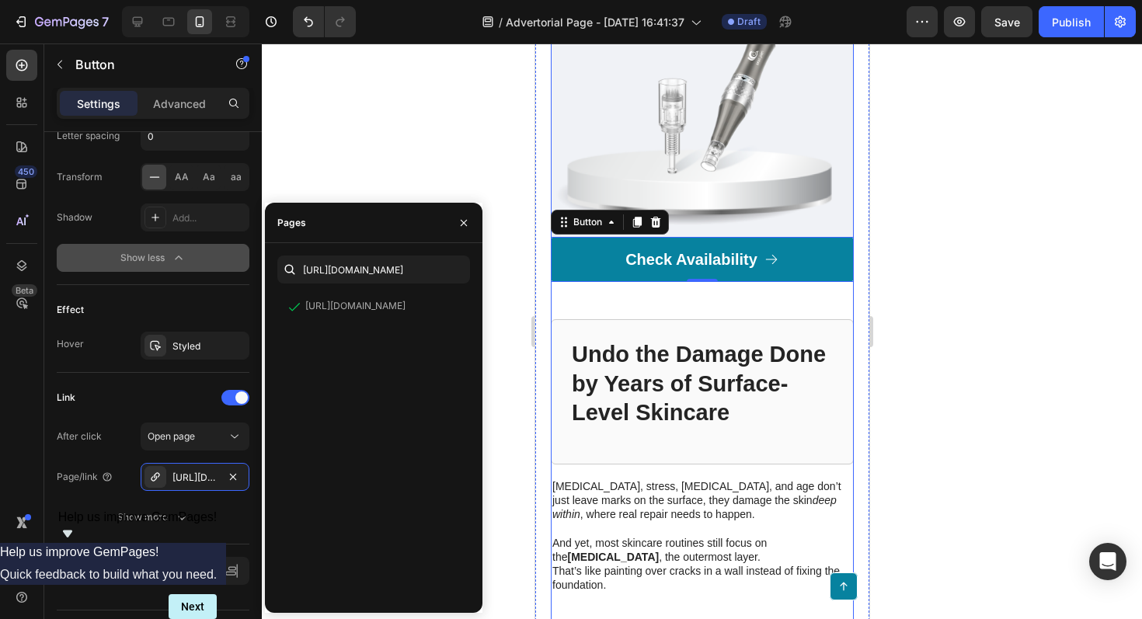
click at [929, 312] on div at bounding box center [702, 332] width 881 height 576
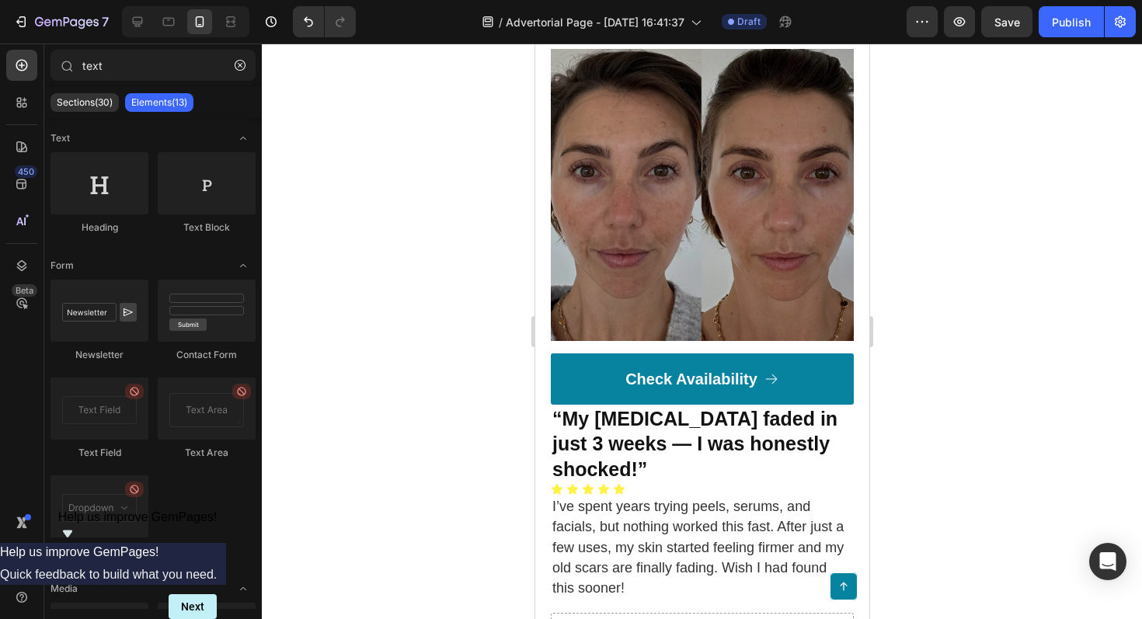
scroll to position [6063, 0]
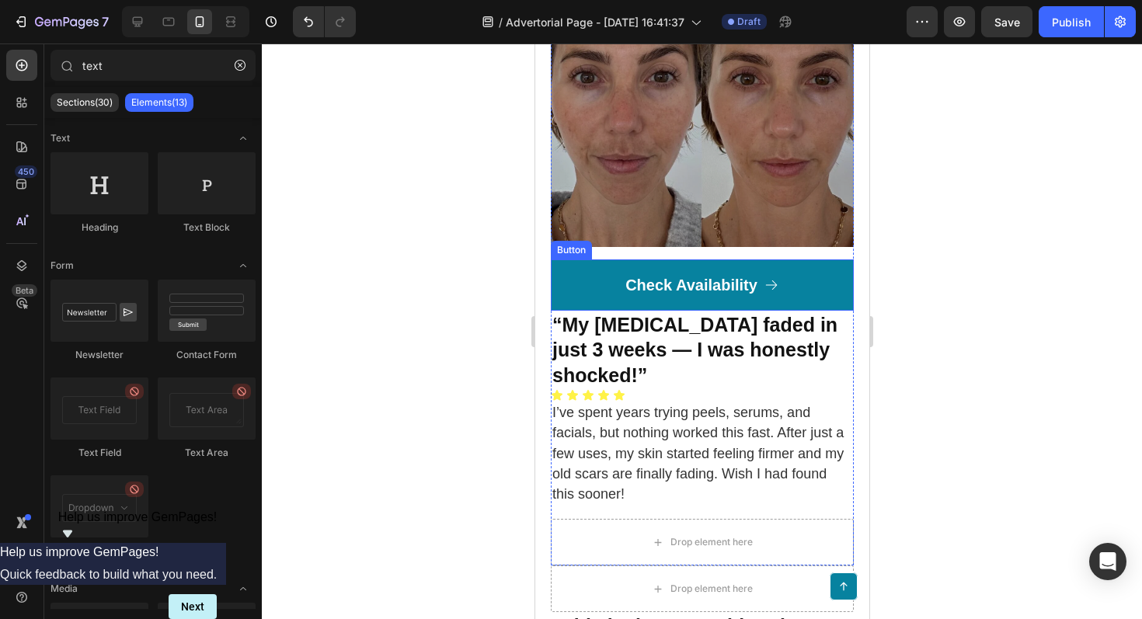
click at [811, 292] on link "Check Availability" at bounding box center [701, 285] width 303 height 51
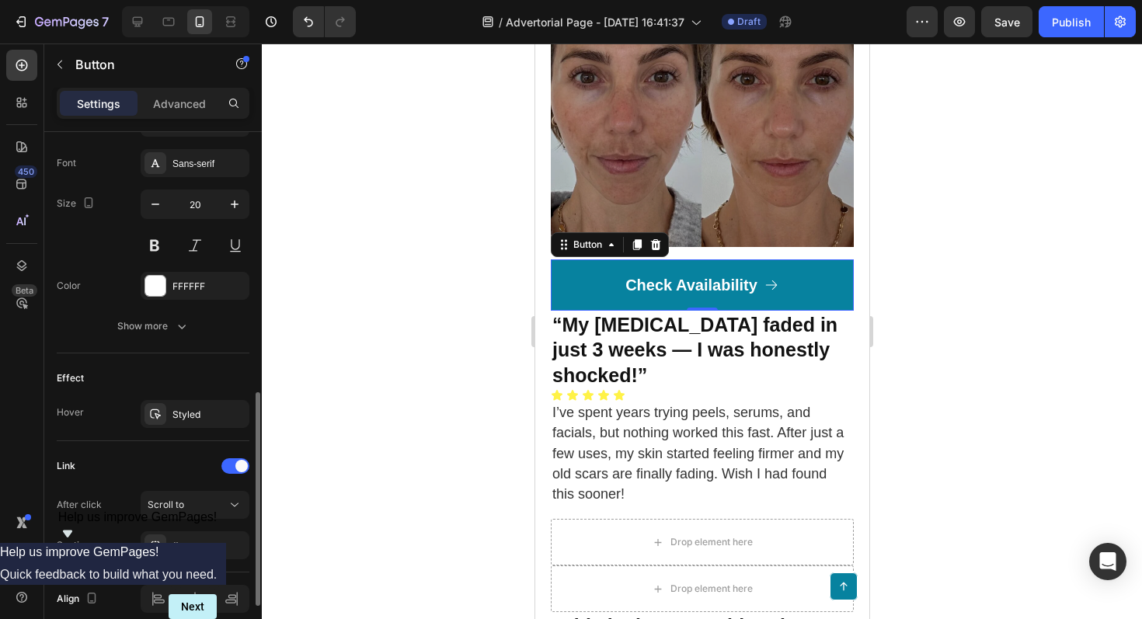
scroll to position [786, 0]
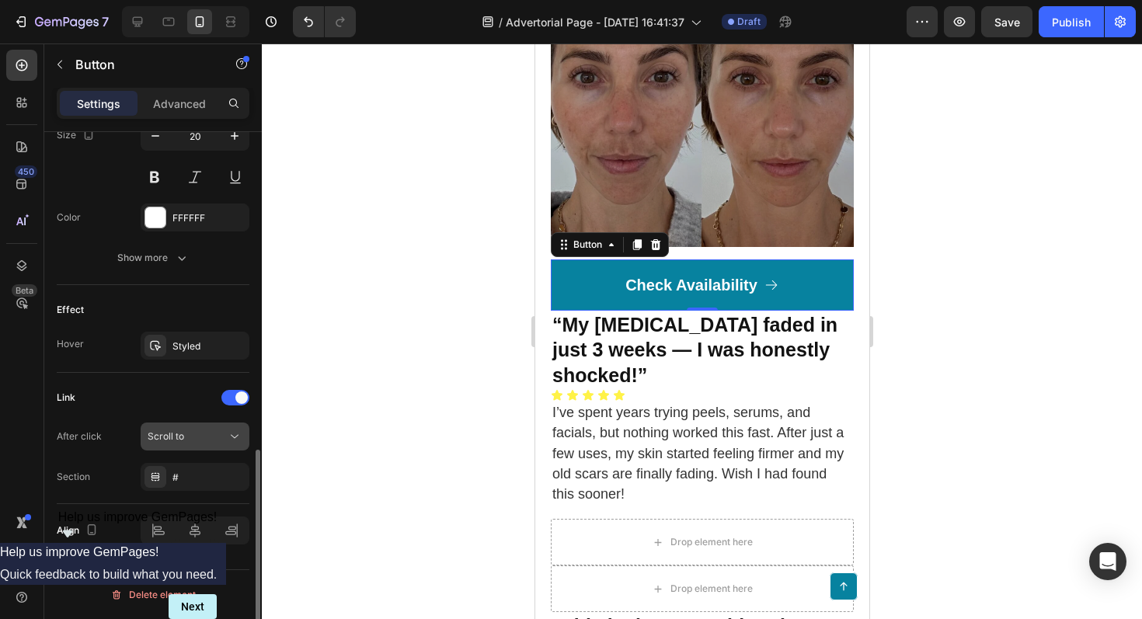
click at [211, 436] on div "Scroll to" at bounding box center [187, 437] width 79 height 14
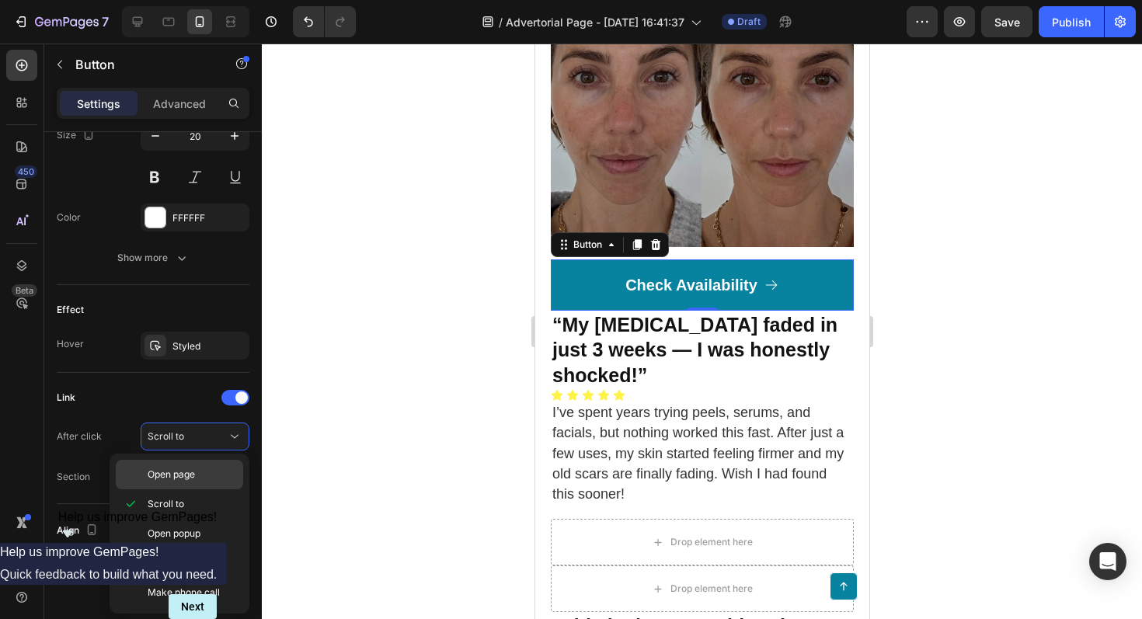
click at [197, 472] on p "Open page" at bounding box center [192, 475] width 89 height 14
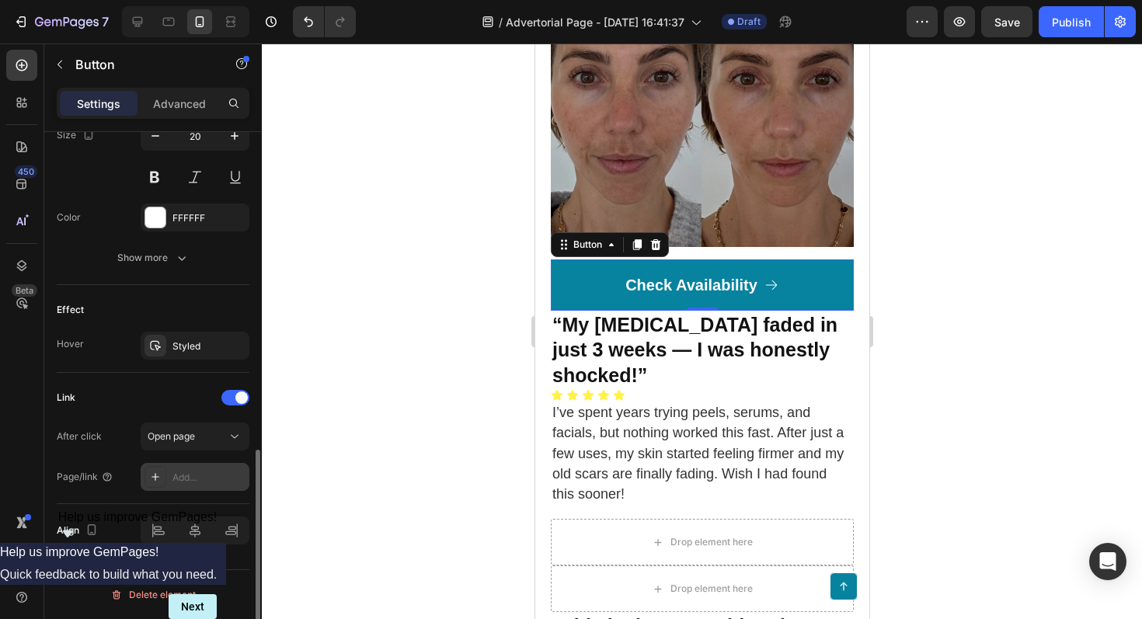
click at [194, 481] on div "Add..." at bounding box center [209, 478] width 73 height 14
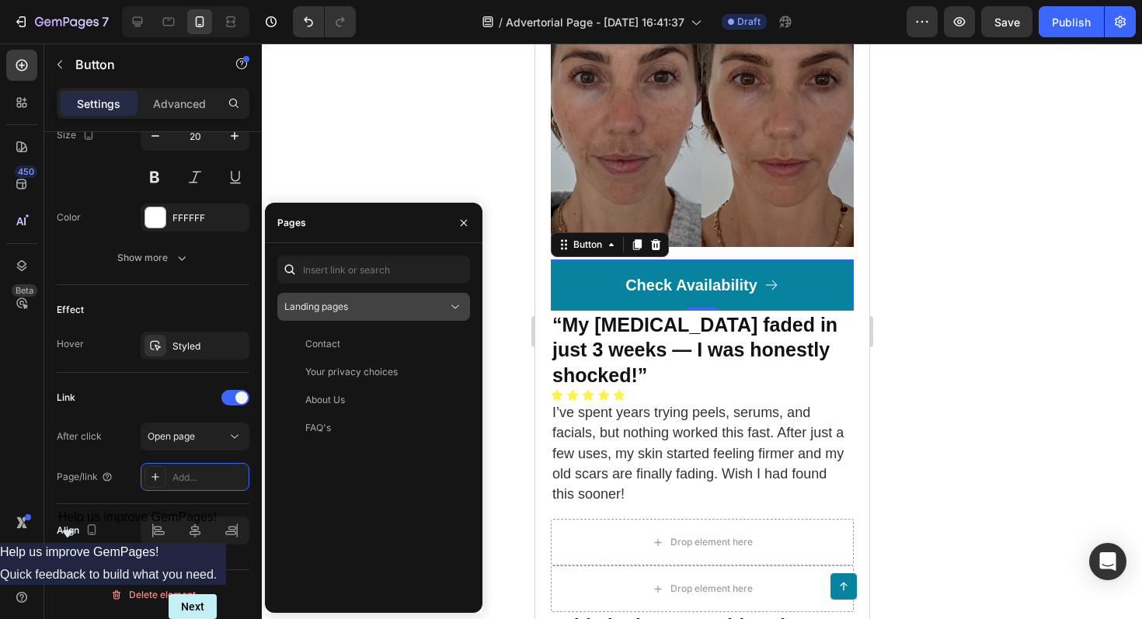
click at [441, 308] on div "Landing pages" at bounding box center [365, 307] width 163 height 14
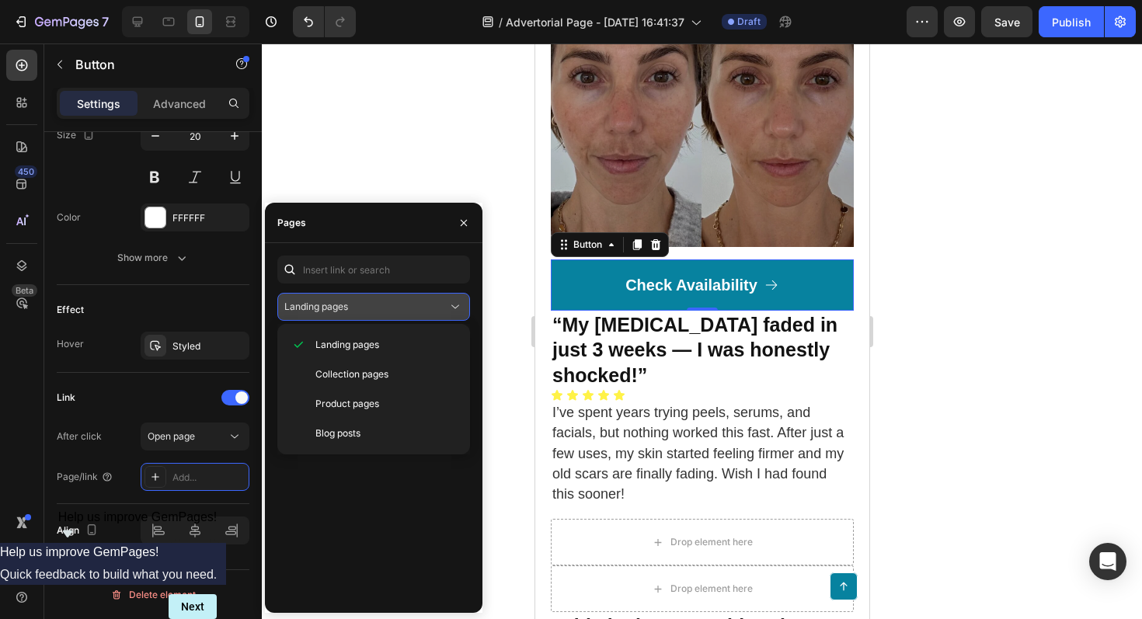
click at [441, 308] on div "Landing pages" at bounding box center [365, 307] width 163 height 14
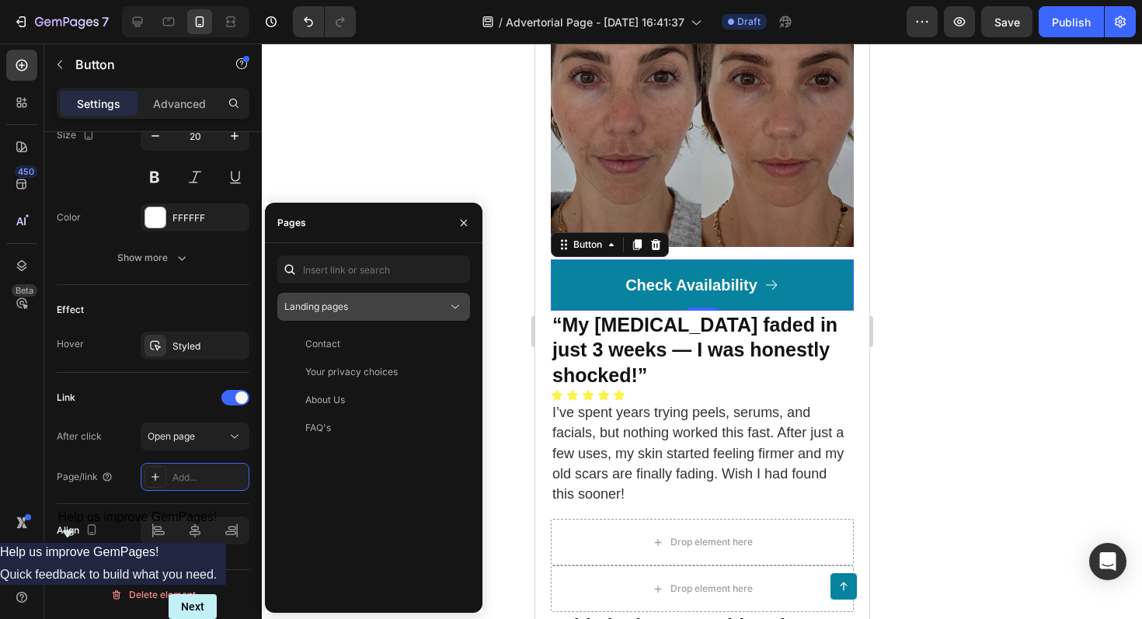
click at [441, 307] on div "Landing pages" at bounding box center [365, 307] width 163 height 14
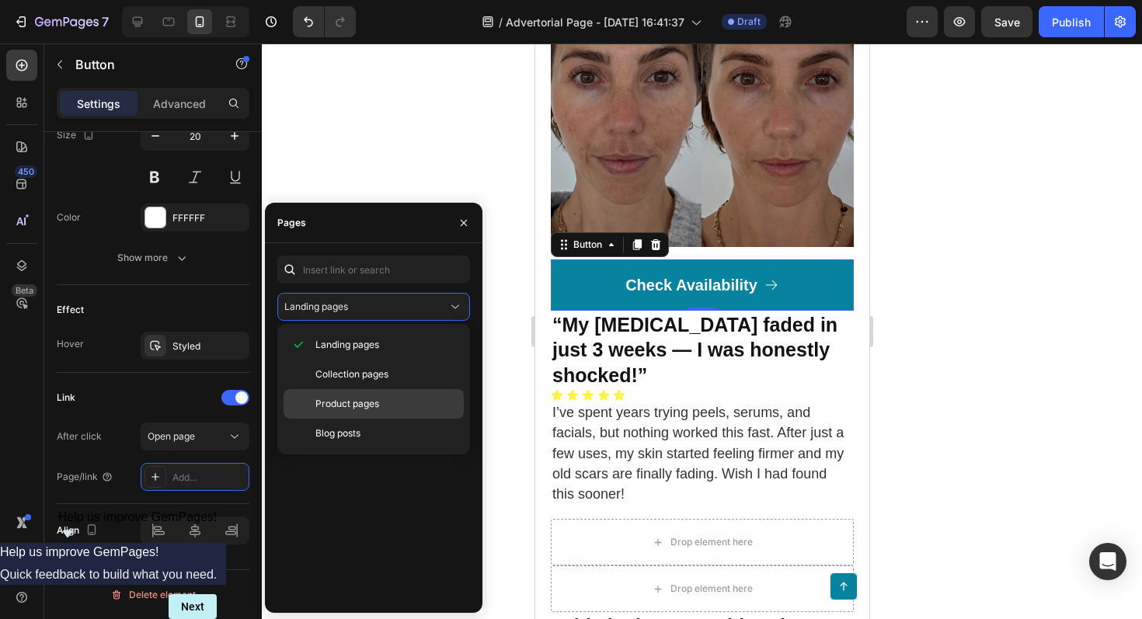
click at [374, 394] on div "Product pages" at bounding box center [374, 404] width 180 height 30
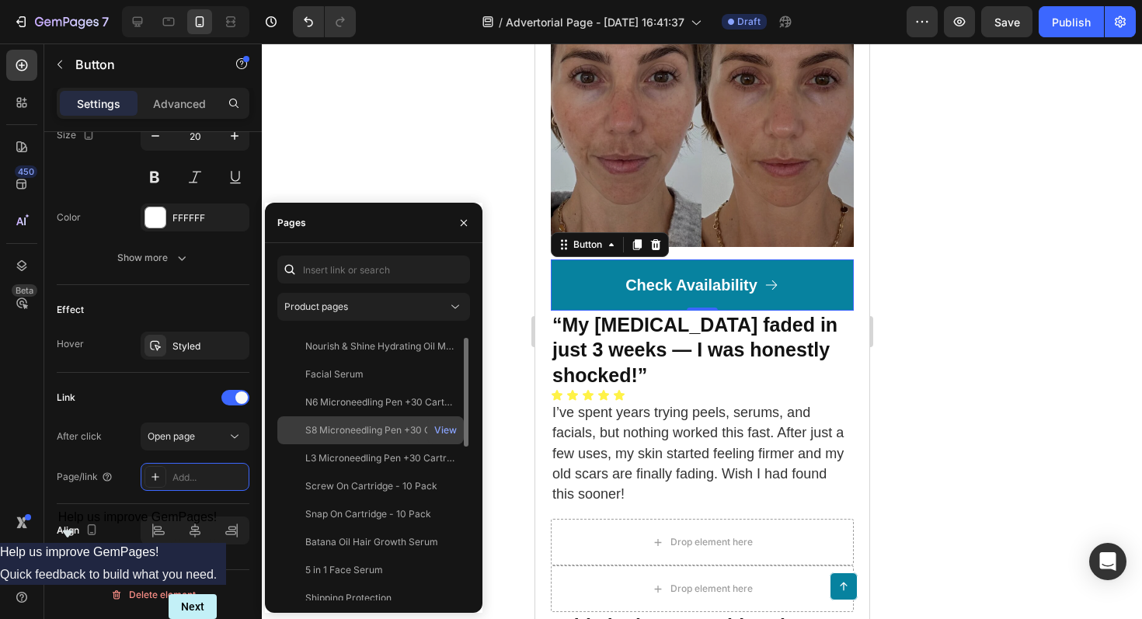
scroll to position [24, 0]
click at [350, 433] on div "S8 Microneedling Pen +30 Cartridges & Serum Free - Limited Time Offer" at bounding box center [379, 432] width 149 height 14
click at [447, 429] on div "View" at bounding box center [445, 432] width 23 height 14
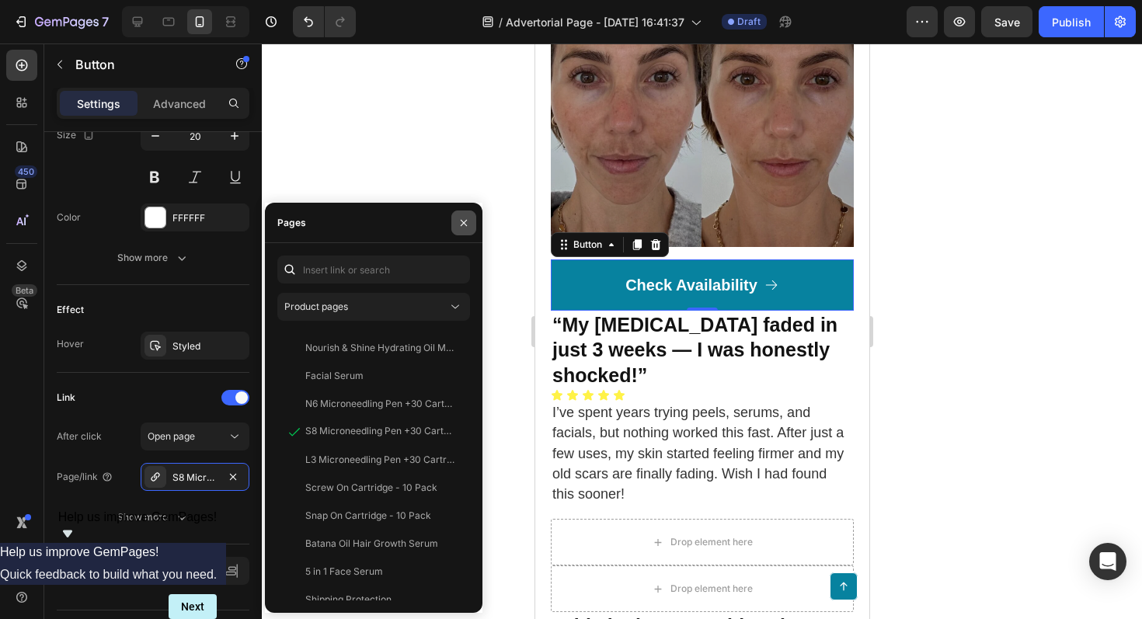
click at [462, 228] on button "button" at bounding box center [464, 223] width 25 height 25
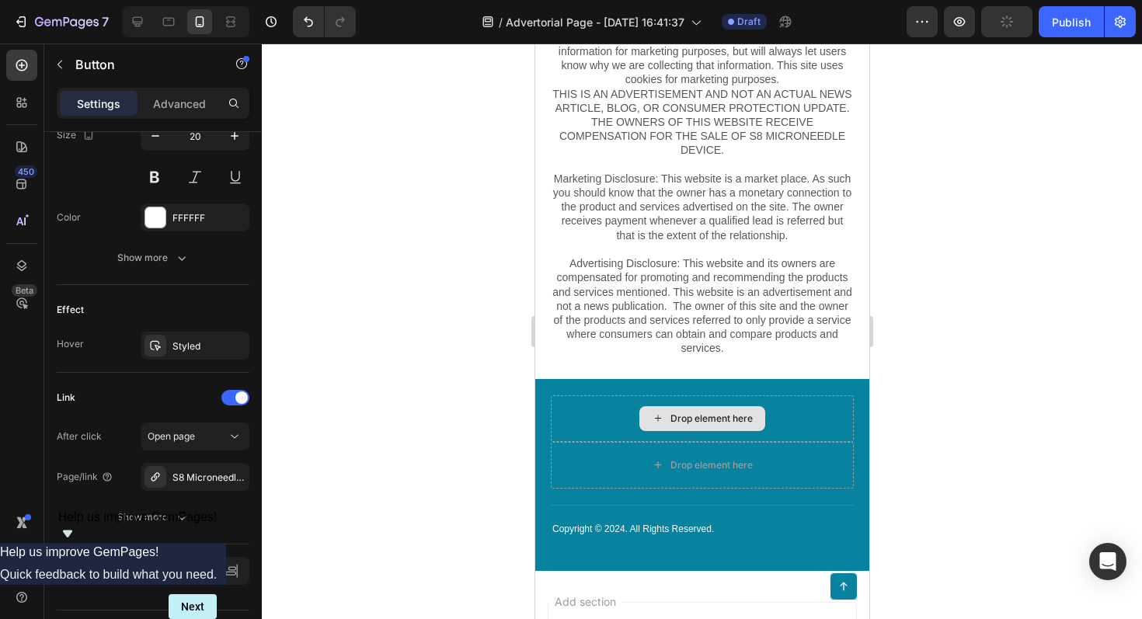
scroll to position [7281, 0]
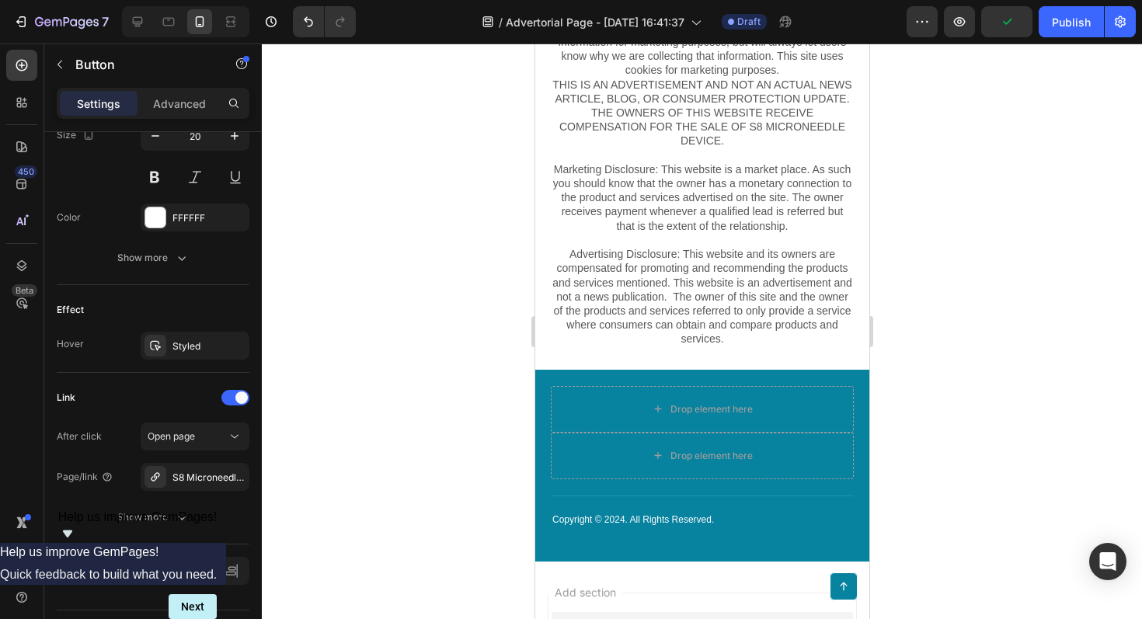
click at [999, 123] on div at bounding box center [702, 332] width 881 height 576
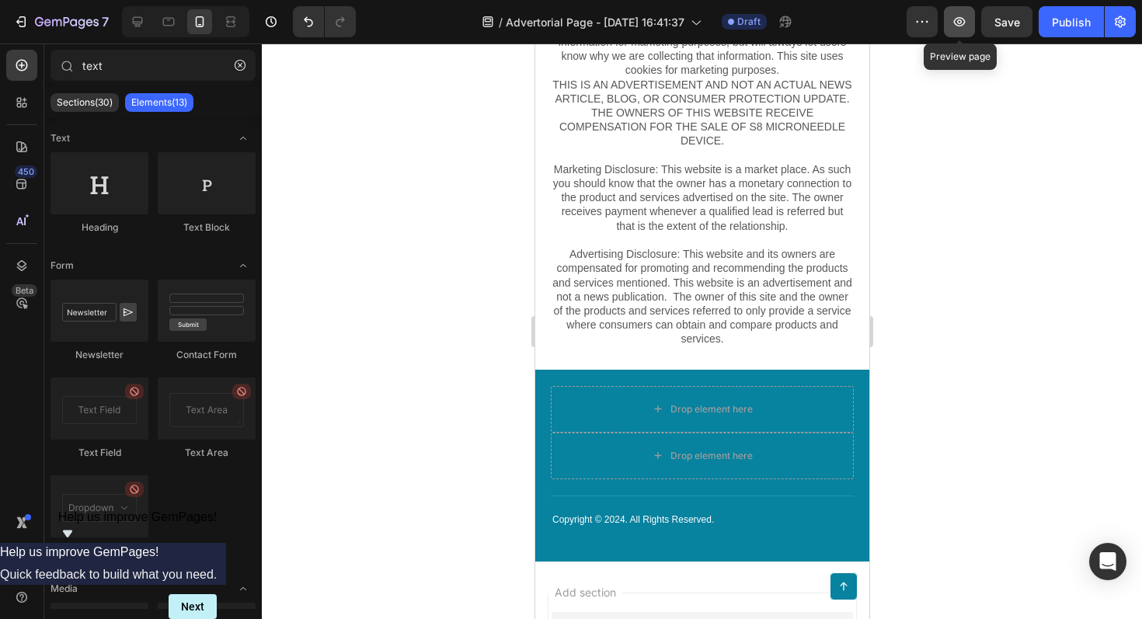
click at [964, 26] on icon "button" at bounding box center [960, 22] width 16 height 16
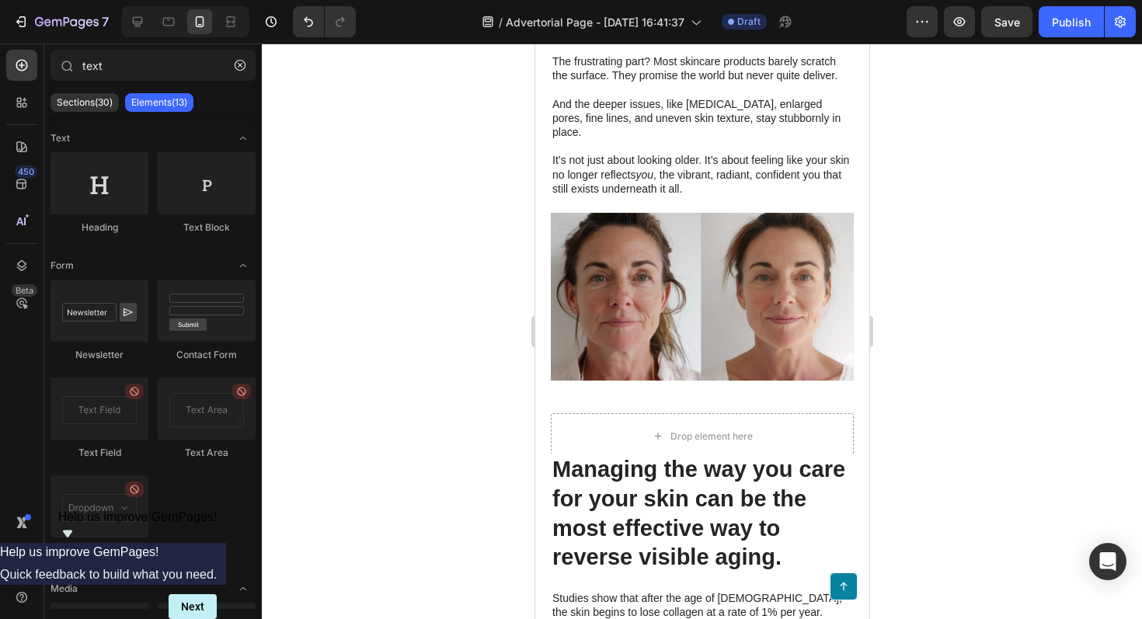
scroll to position [772, 0]
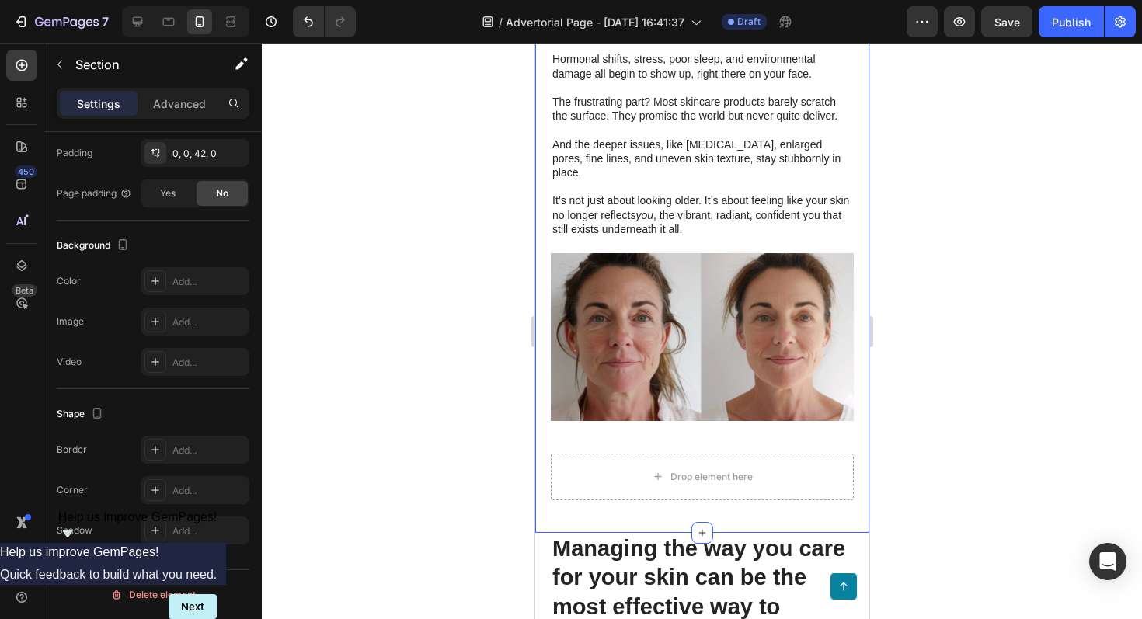
click at [614, 454] on div "Drop element here" at bounding box center [701, 477] width 303 height 47
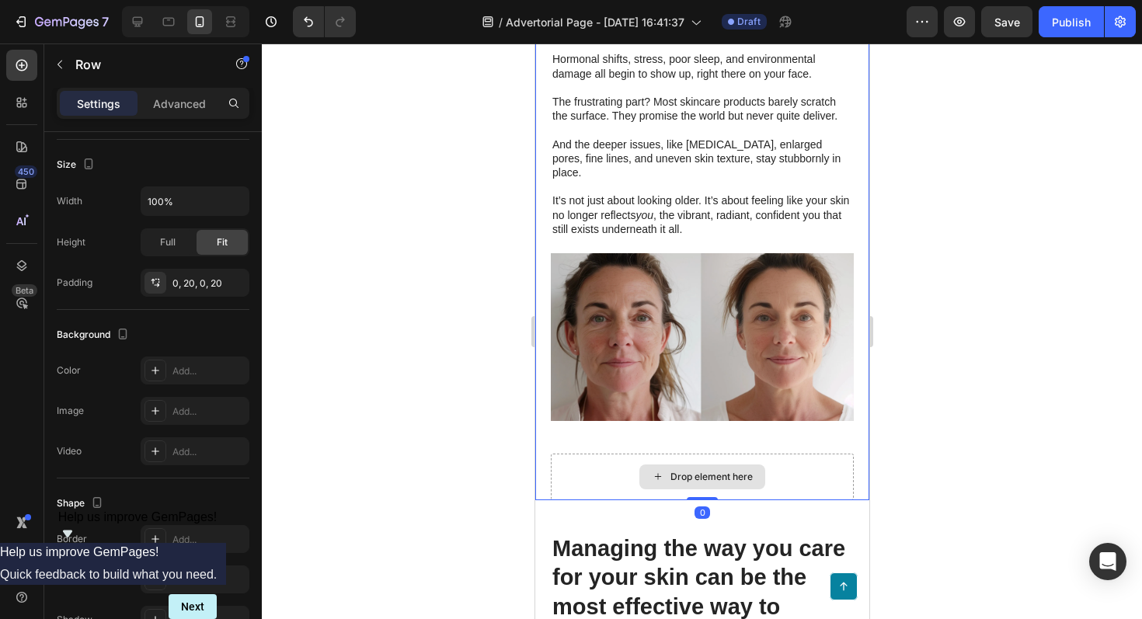
scroll to position [0, 0]
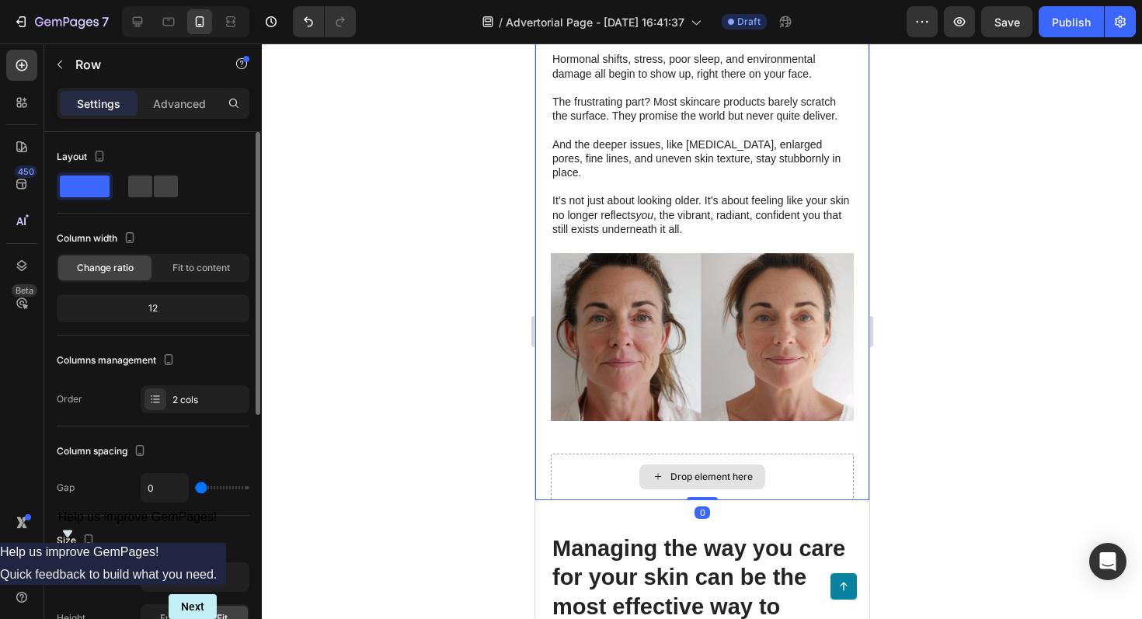
click at [630, 454] on div "Drop element here" at bounding box center [701, 477] width 303 height 47
click at [793, 454] on div "Drop element here" at bounding box center [701, 477] width 303 height 47
click at [949, 333] on div at bounding box center [702, 332] width 881 height 576
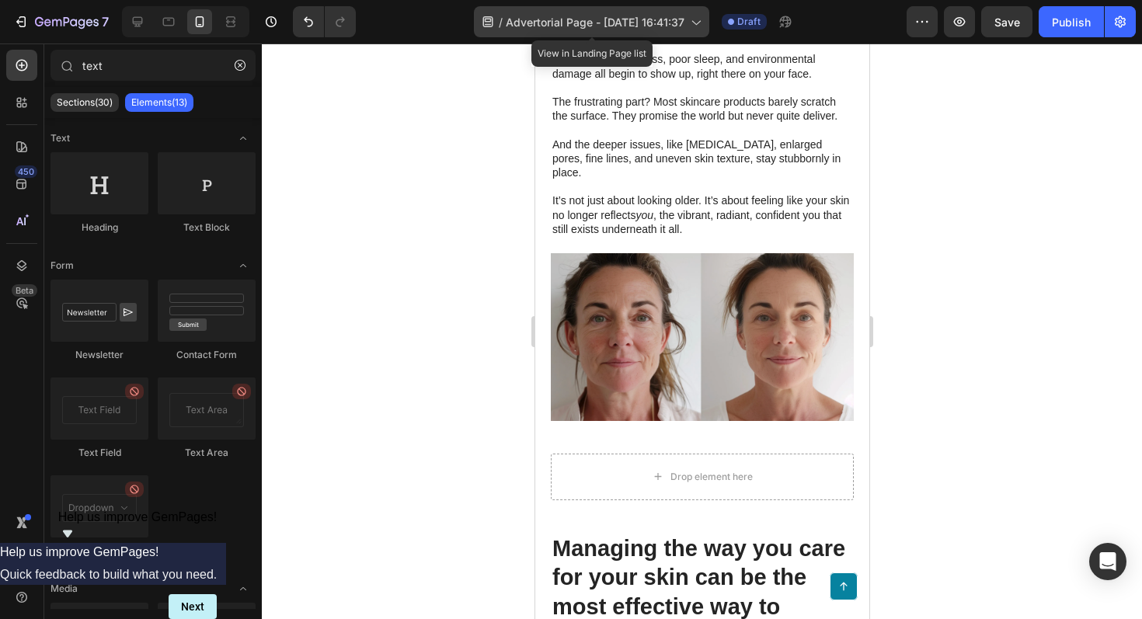
click at [700, 23] on icon at bounding box center [696, 23] width 9 height 5
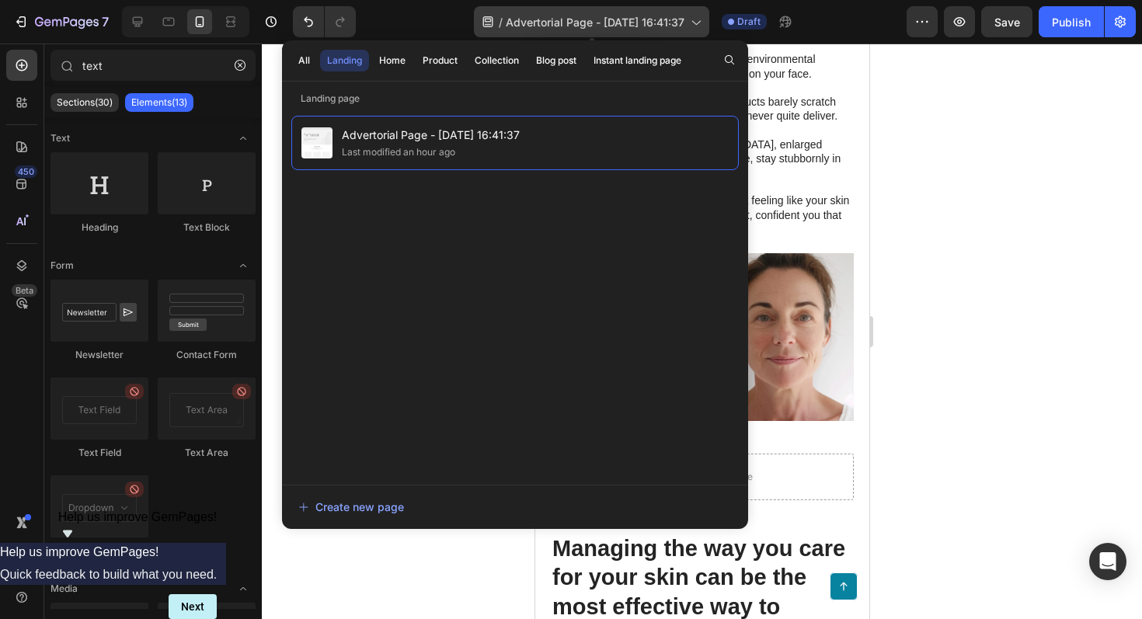
click at [700, 23] on icon at bounding box center [696, 23] width 9 height 5
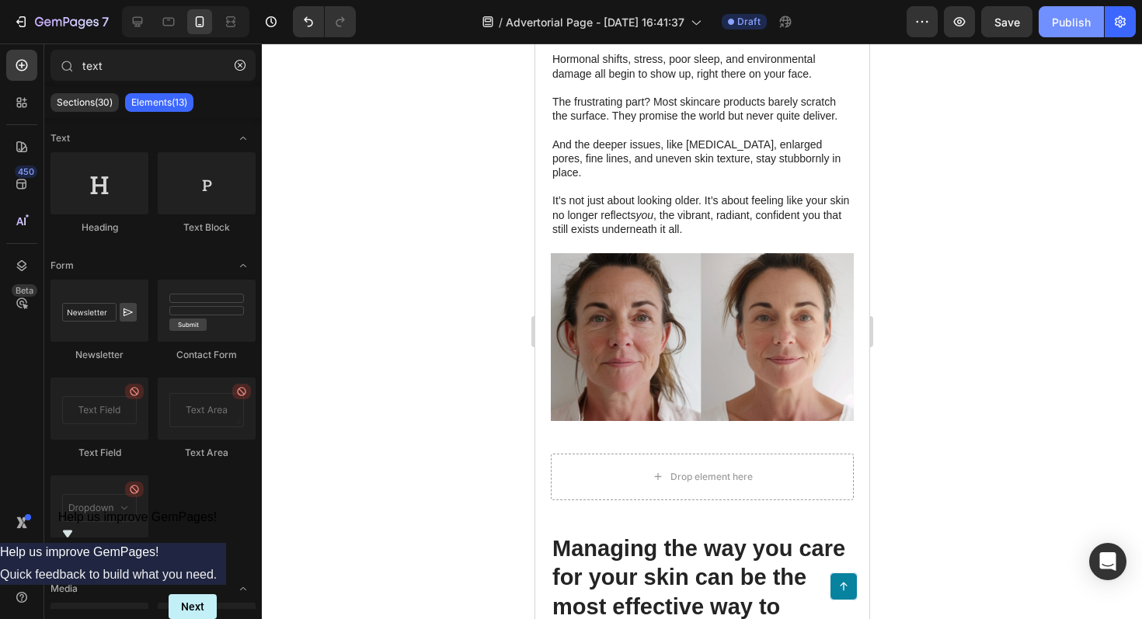
click at [1064, 26] on div "Publish" at bounding box center [1071, 22] width 39 height 16
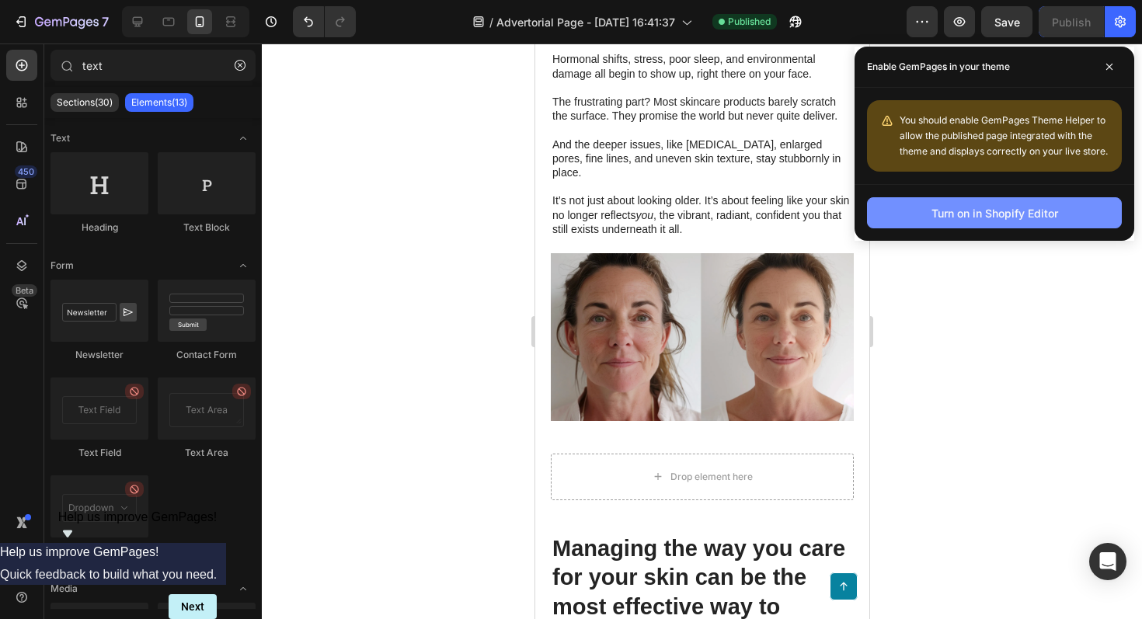
click at [992, 214] on div "Turn on in Shopify Editor" at bounding box center [995, 213] width 127 height 16
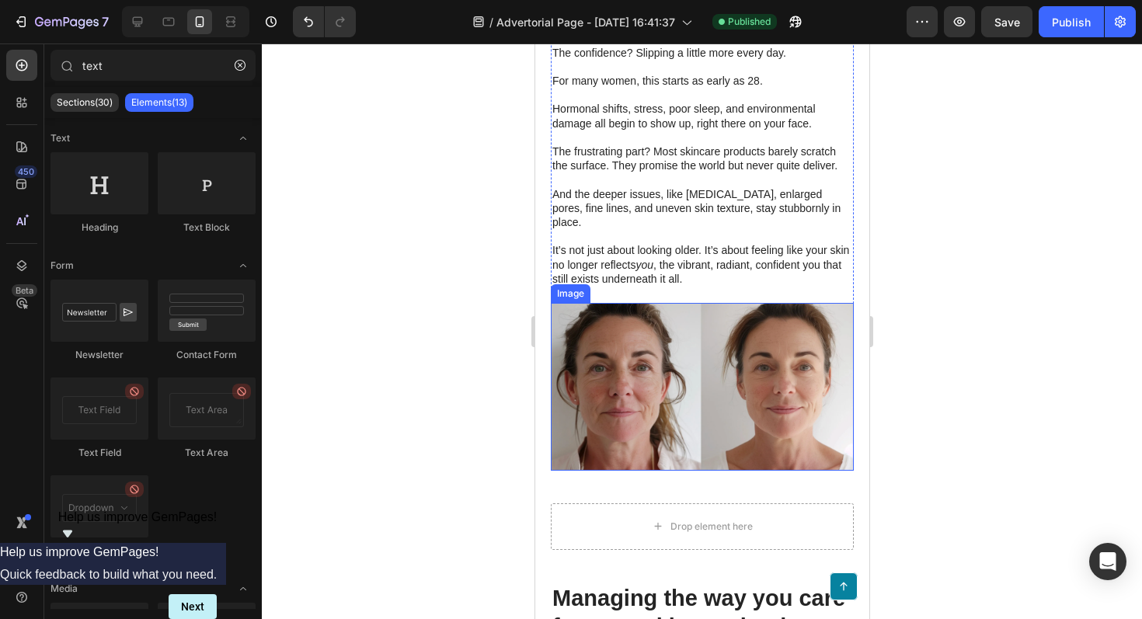
scroll to position [720, 0]
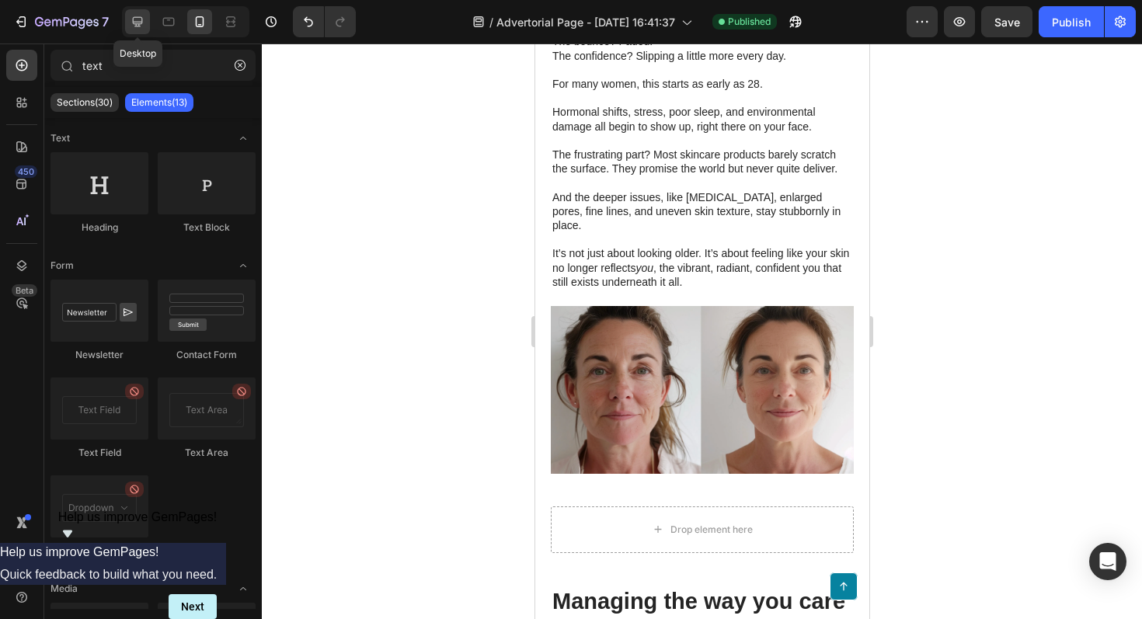
click at [137, 22] on icon at bounding box center [138, 22] width 10 height 10
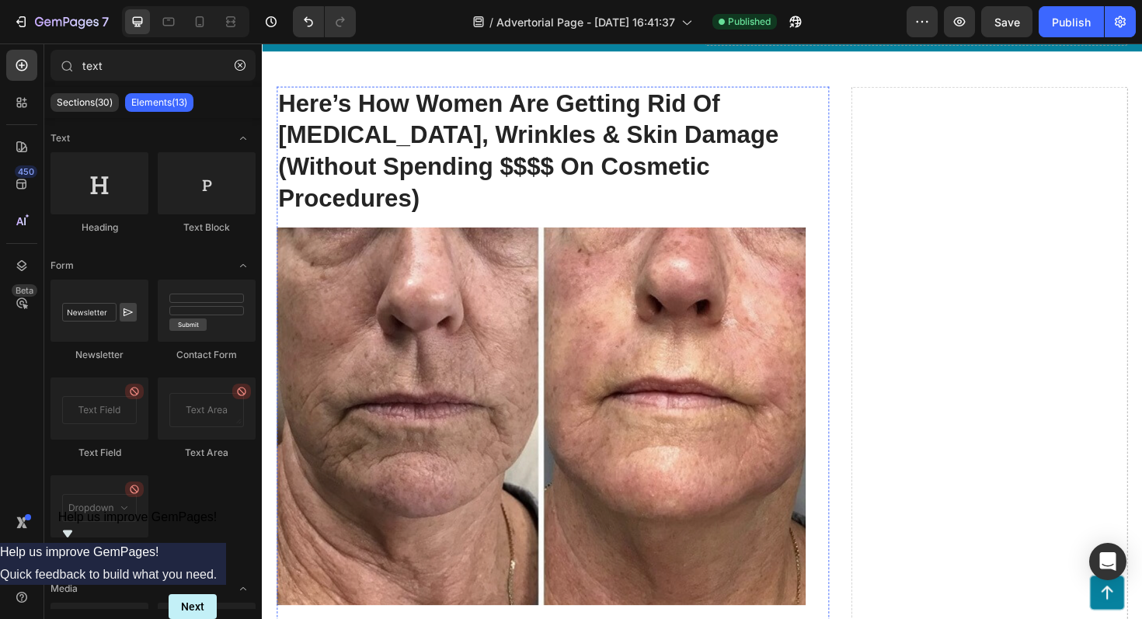
scroll to position [71, 0]
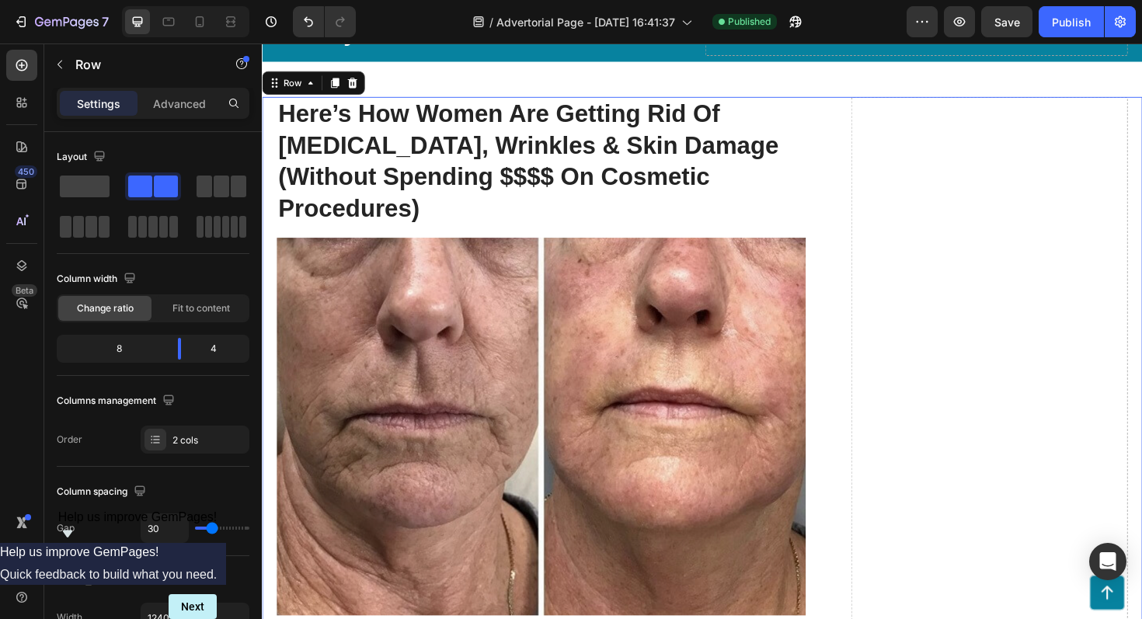
click at [58, 69] on icon "button" at bounding box center [60, 64] width 12 height 12
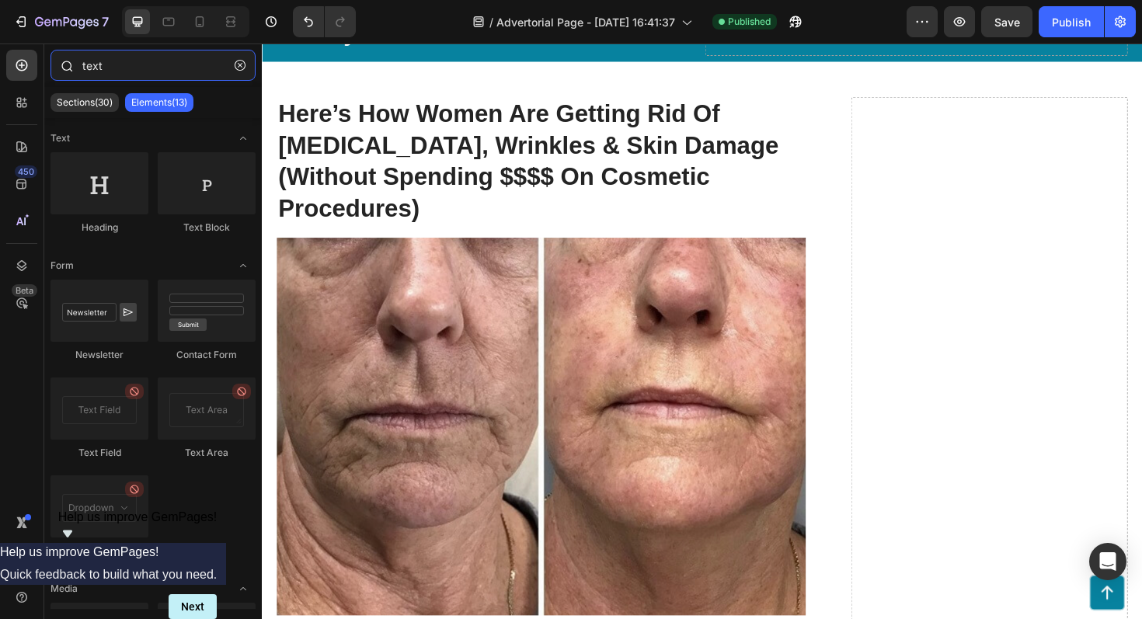
click at [110, 70] on input "text" at bounding box center [153, 65] width 205 height 31
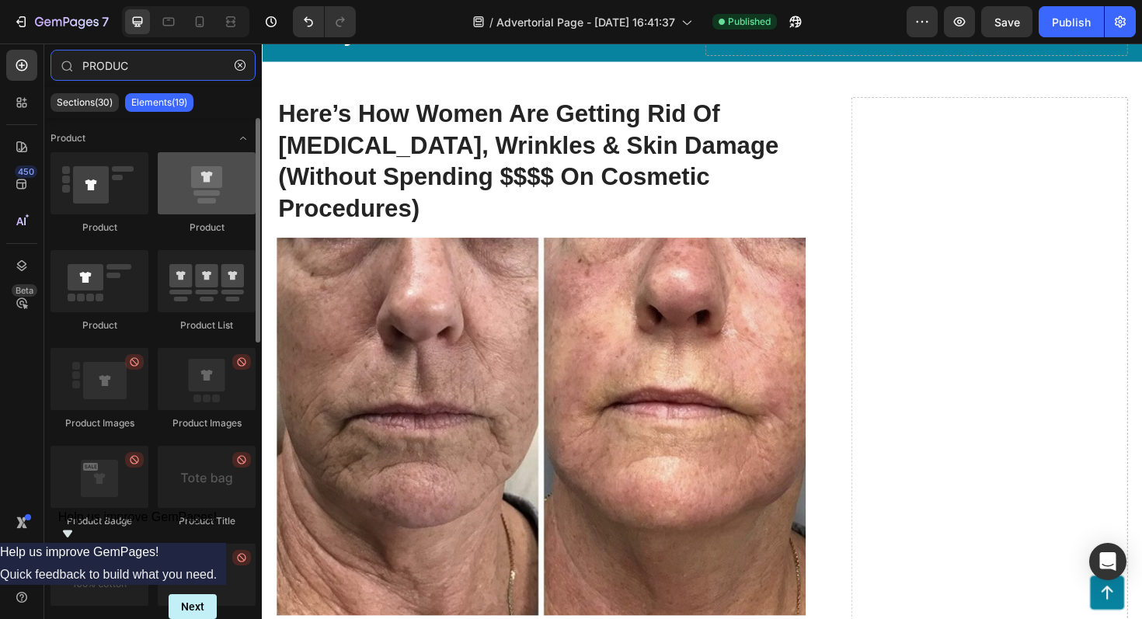
type input "PRODUC"
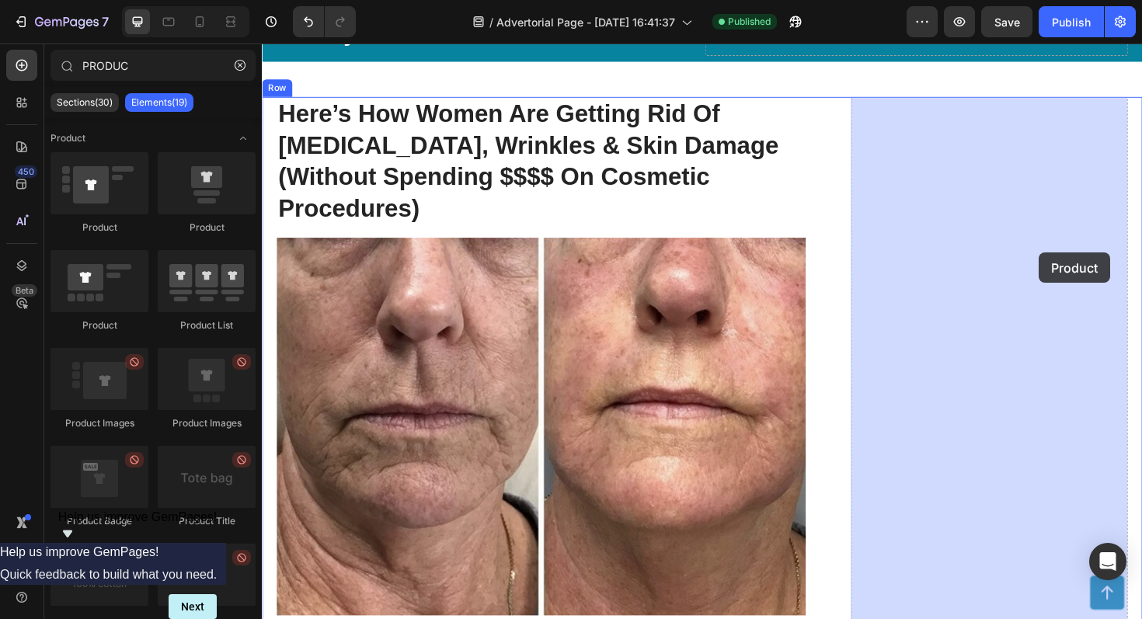
drag, startPoint x: 460, startPoint y: 232, endPoint x: 1085, endPoint y: 265, distance: 625.7
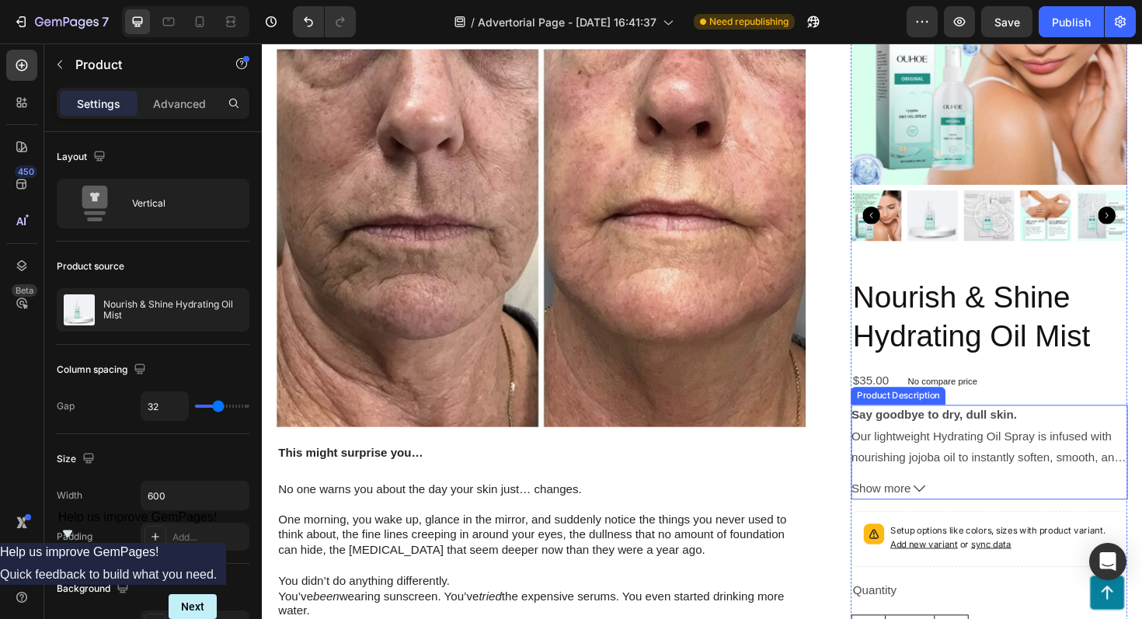
scroll to position [274, 0]
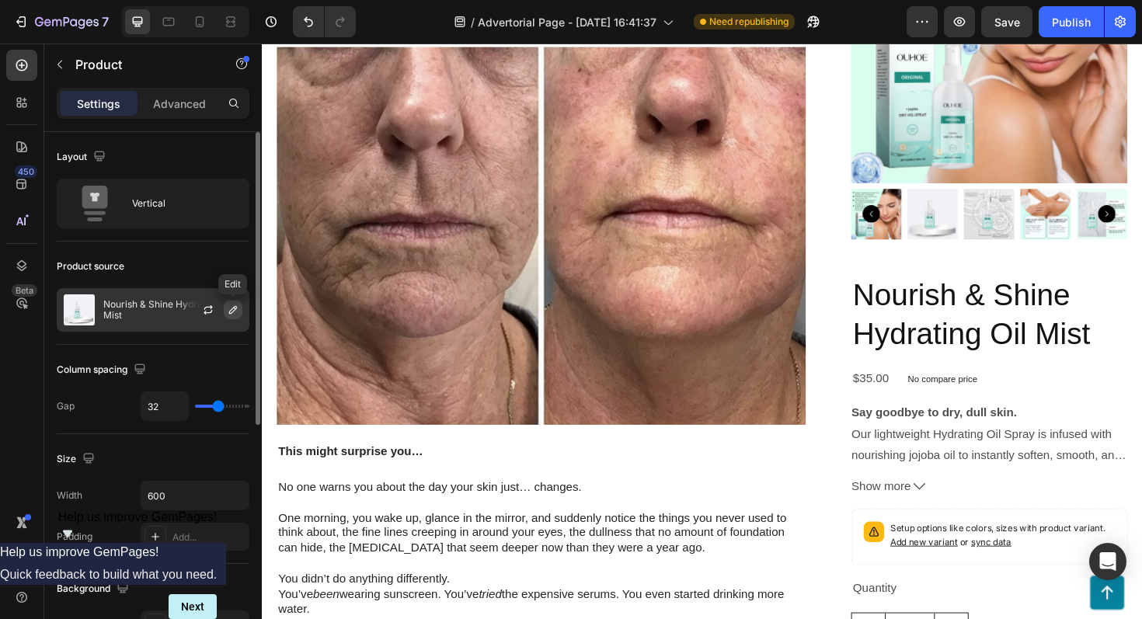
click at [229, 312] on icon "button" at bounding box center [233, 310] width 8 height 8
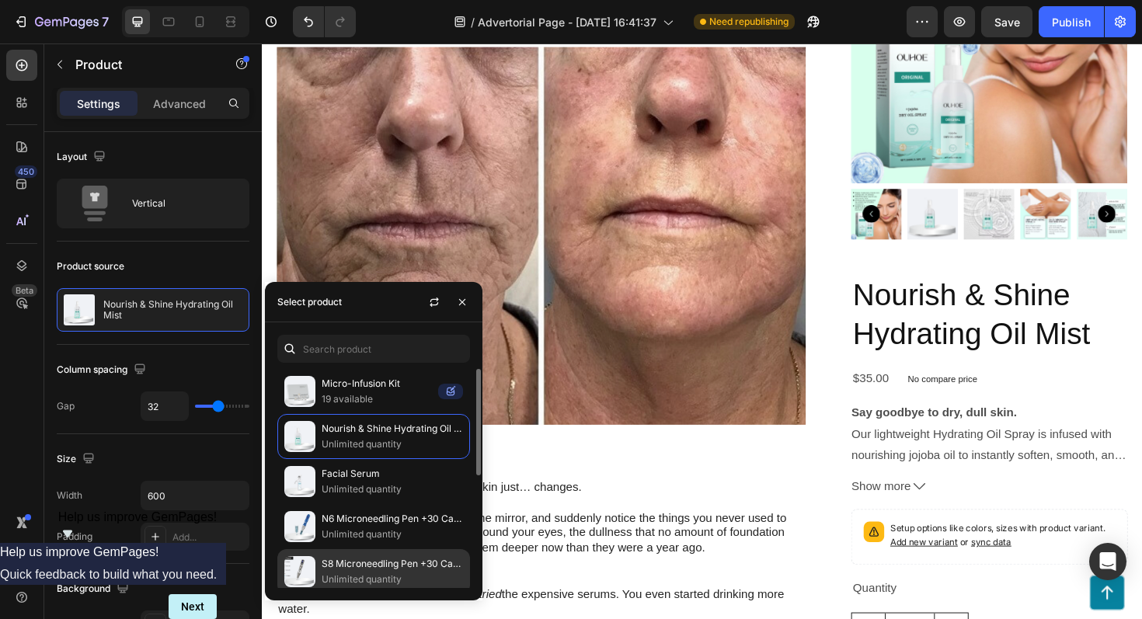
click at [369, 561] on p "S8 Microneedling Pen +30 Cartridges & Serum Free - Limited Time Offer" at bounding box center [392, 564] width 141 height 16
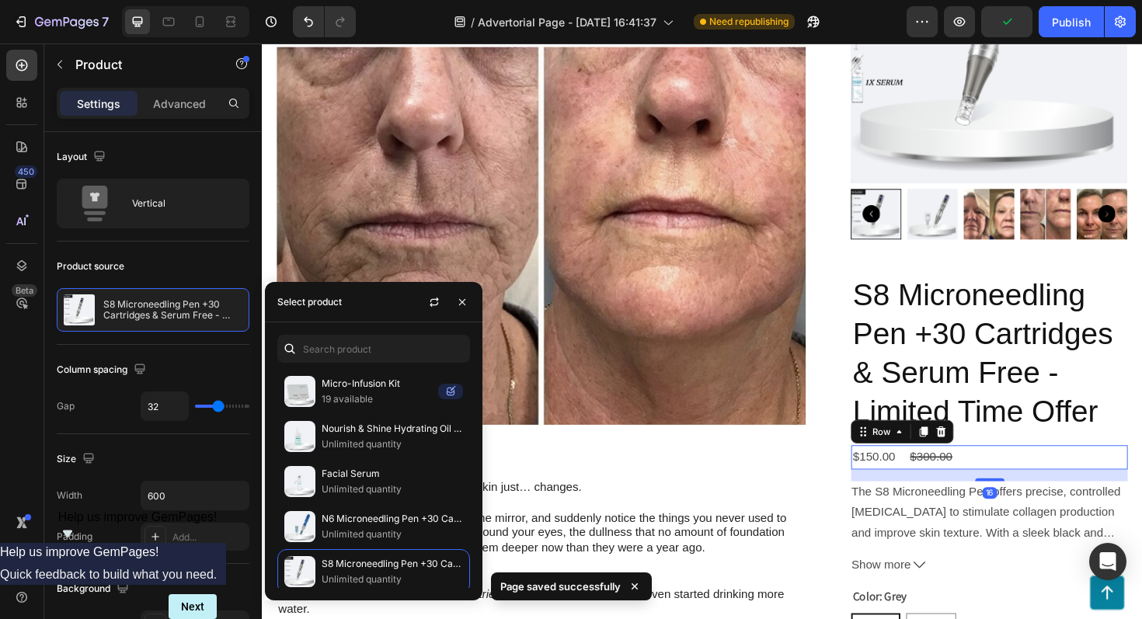
click at [1020, 483] on div "$150.00 Product Price Product Price $300.00 Product Price Product Price Row 16" at bounding box center [1032, 482] width 293 height 26
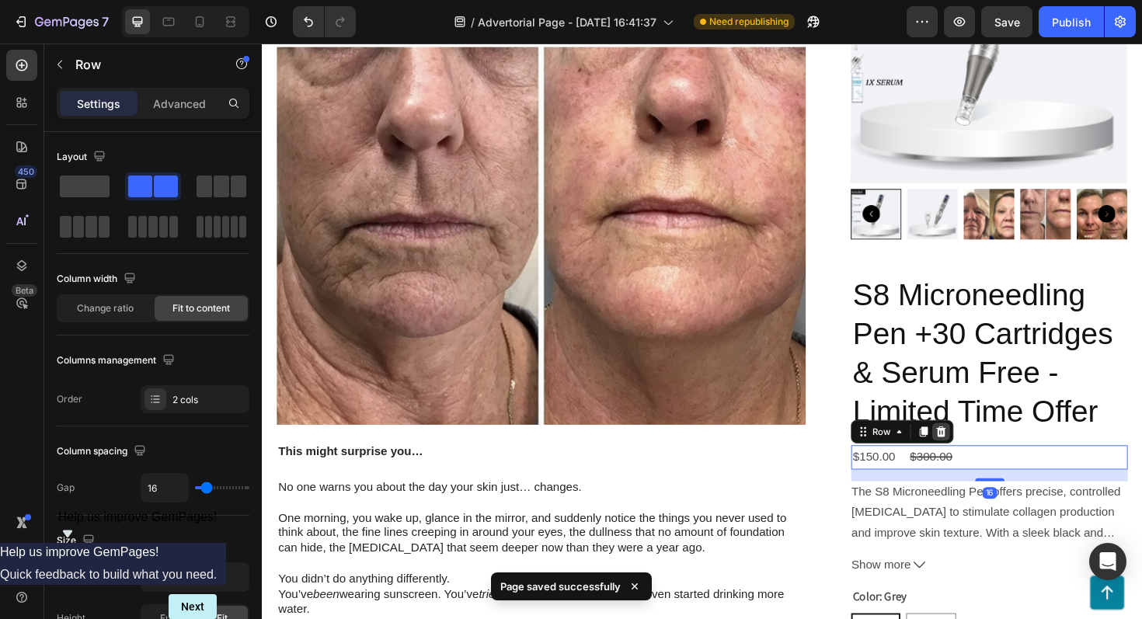
click at [984, 455] on icon at bounding box center [982, 454] width 10 height 11
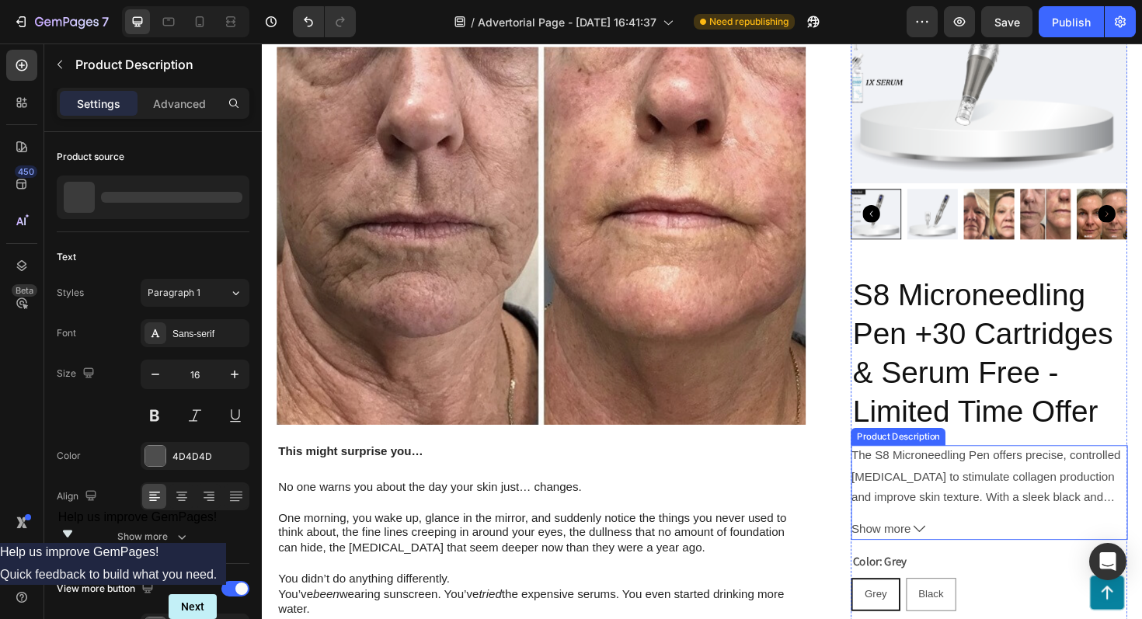
click at [1005, 505] on p "The S8 Microneedling Pen offers precise, controlled micro-needling to stimulate…" at bounding box center [1031, 547] width 291 height 148
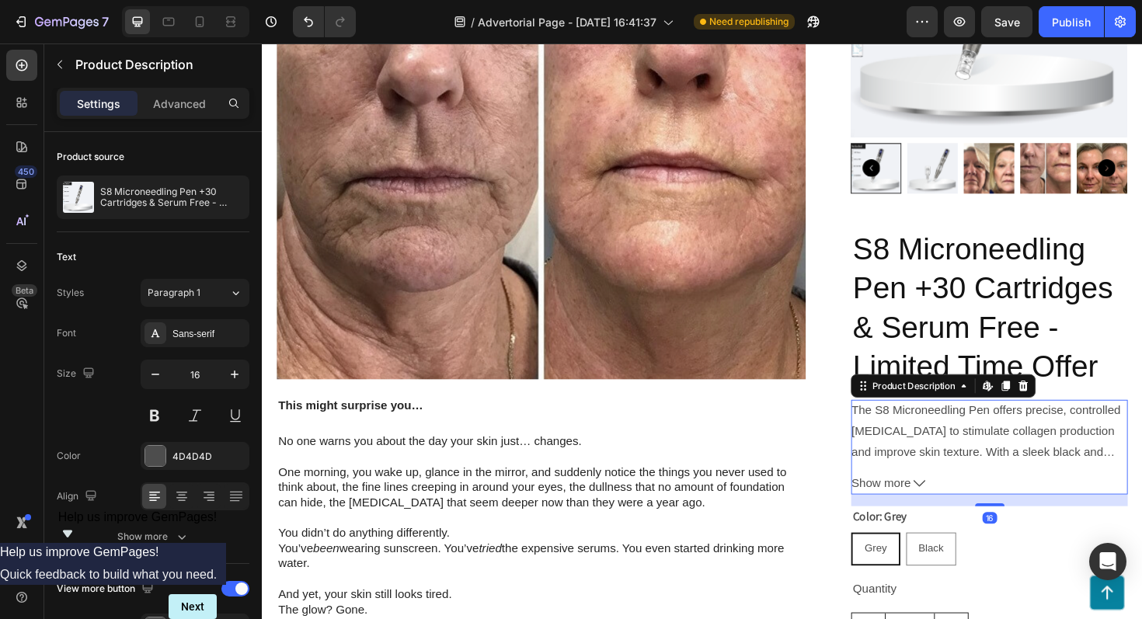
scroll to position [325, 0]
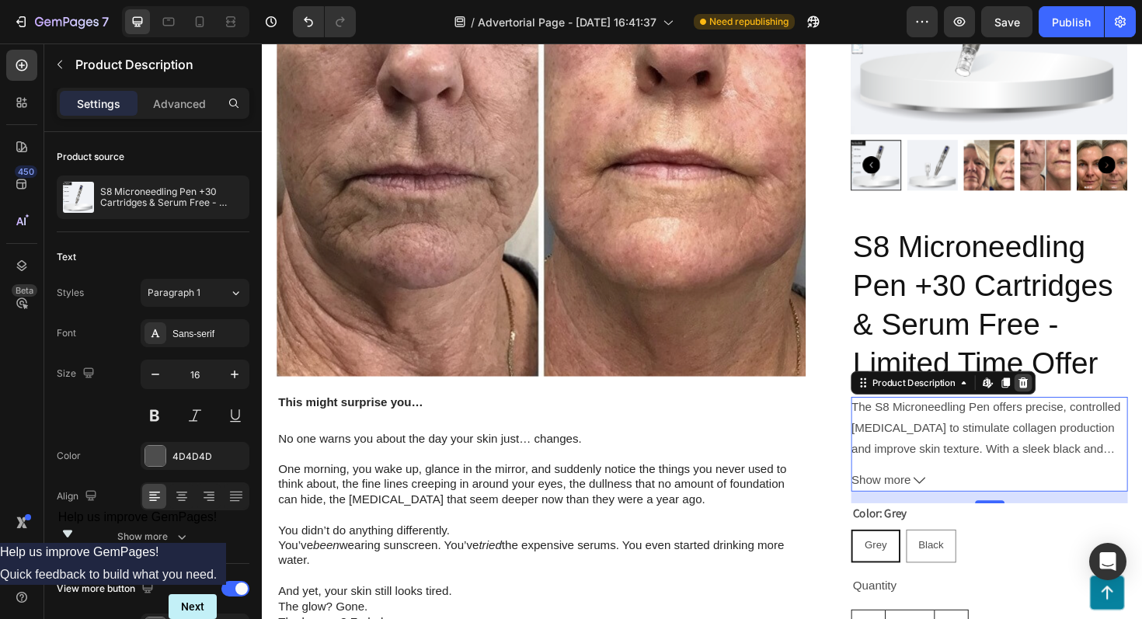
click at [1071, 403] on icon at bounding box center [1068, 403] width 12 height 12
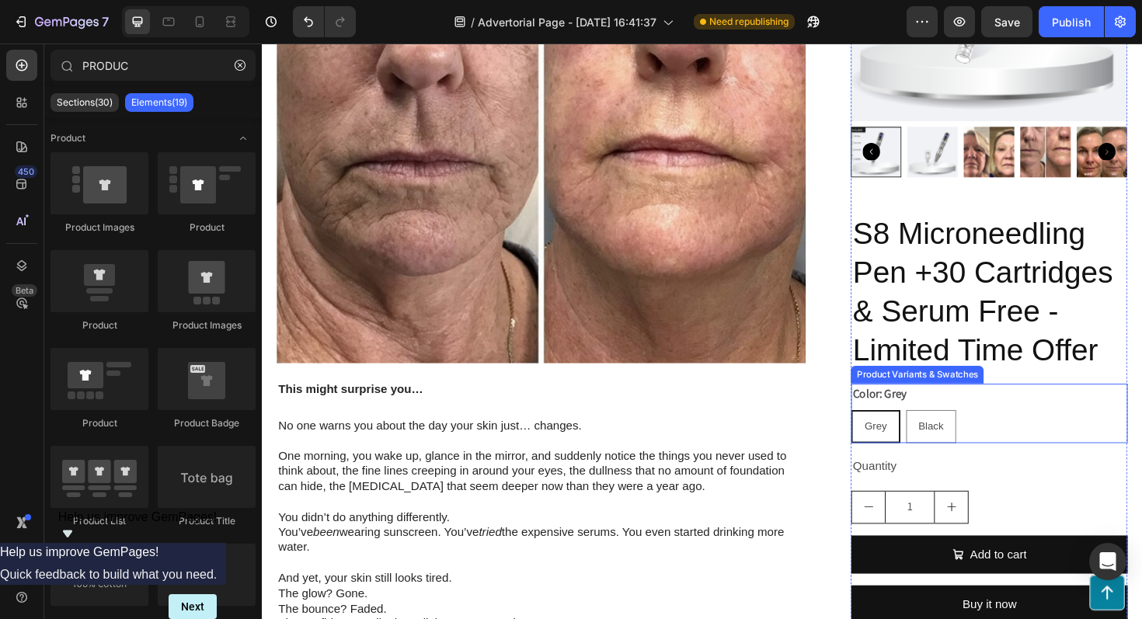
scroll to position [342, 0]
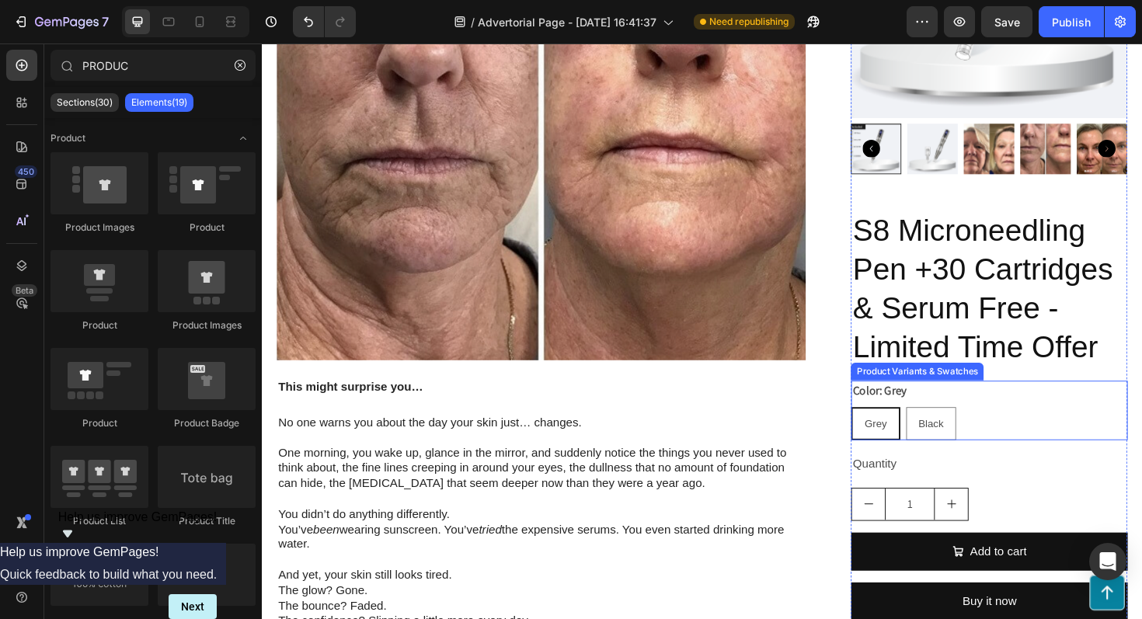
click at [1054, 445] on div "Grey Grey Grey Black Black Black" at bounding box center [1032, 446] width 293 height 35
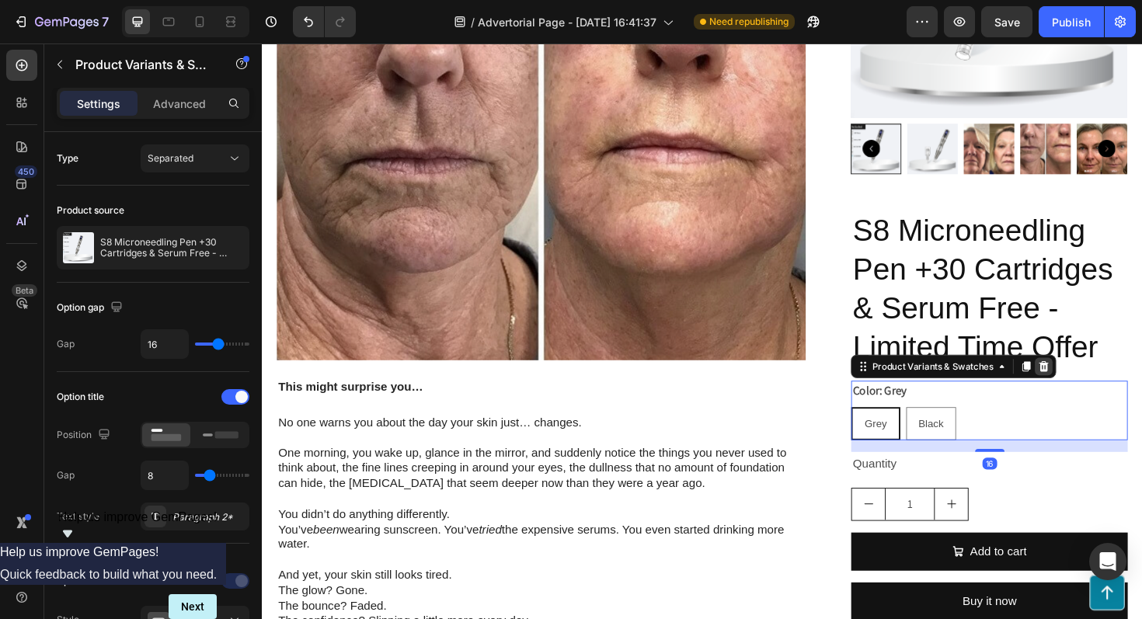
click at [1097, 387] on div at bounding box center [1090, 386] width 19 height 19
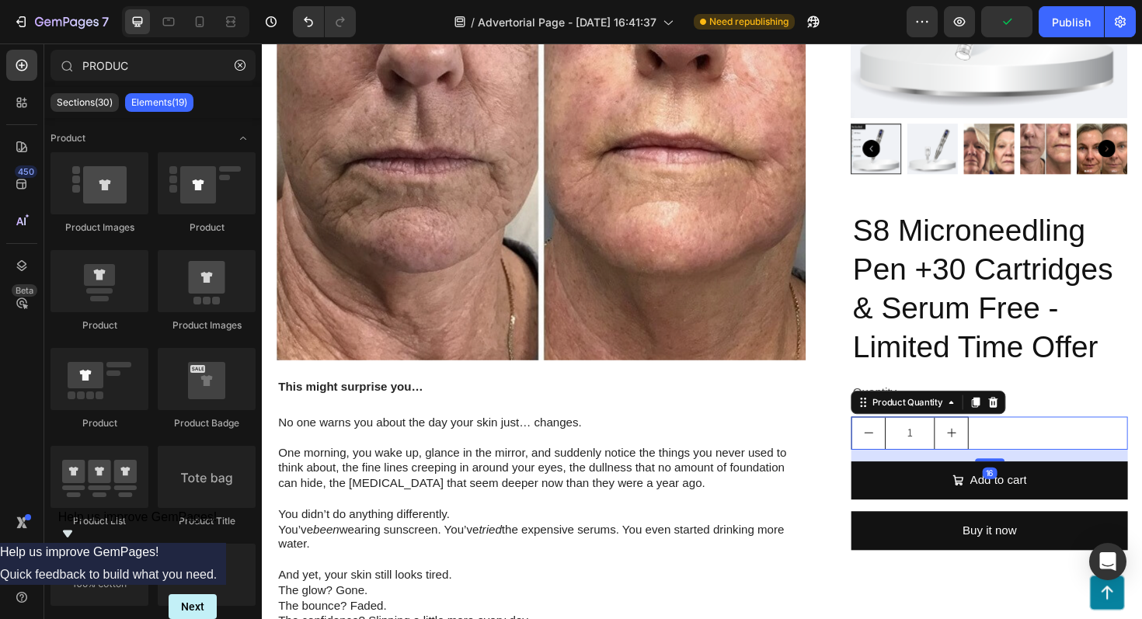
click at [1038, 454] on div "1" at bounding box center [1032, 456] width 293 height 35
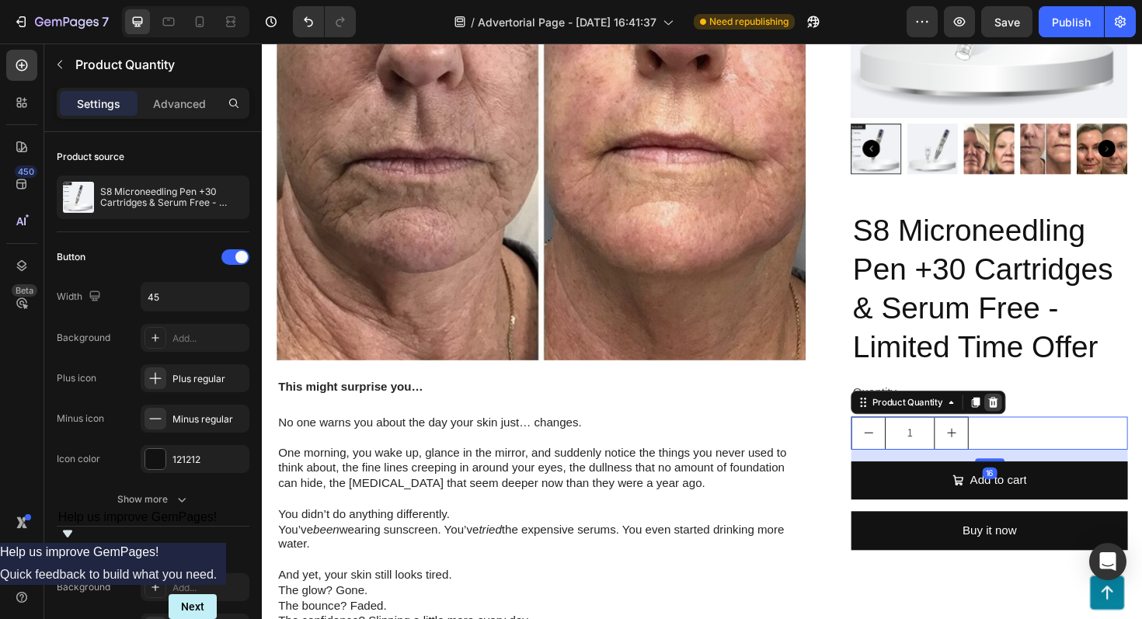
click at [1038, 428] on icon at bounding box center [1037, 423] width 10 height 11
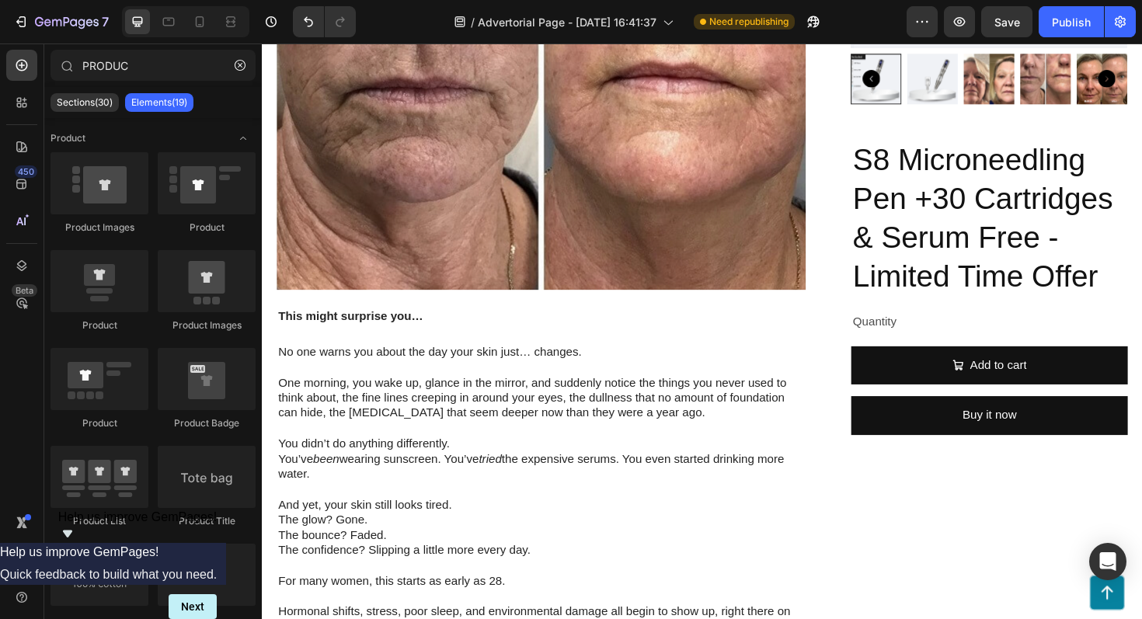
scroll to position [418, 0]
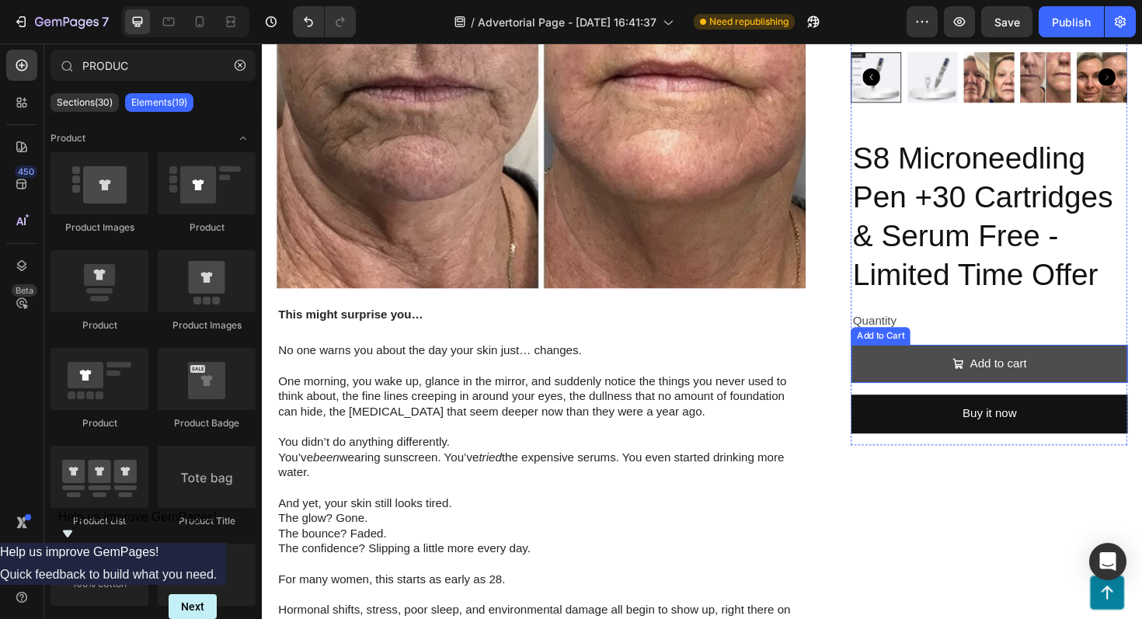
click at [1100, 381] on button "Add to cart" at bounding box center [1032, 383] width 293 height 41
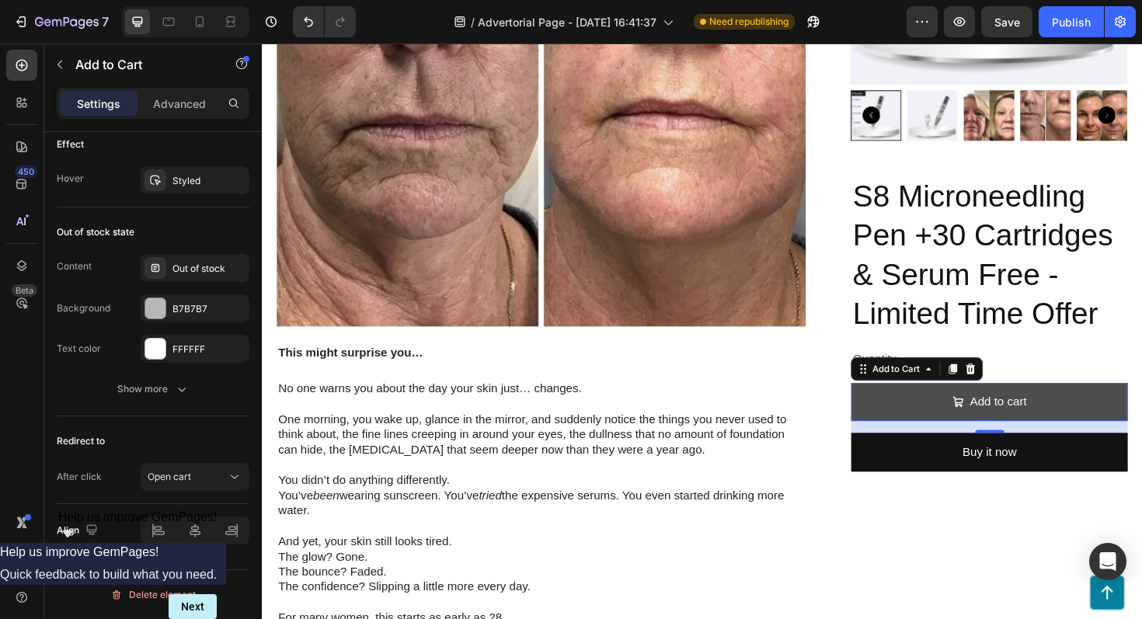
scroll to position [417, 0]
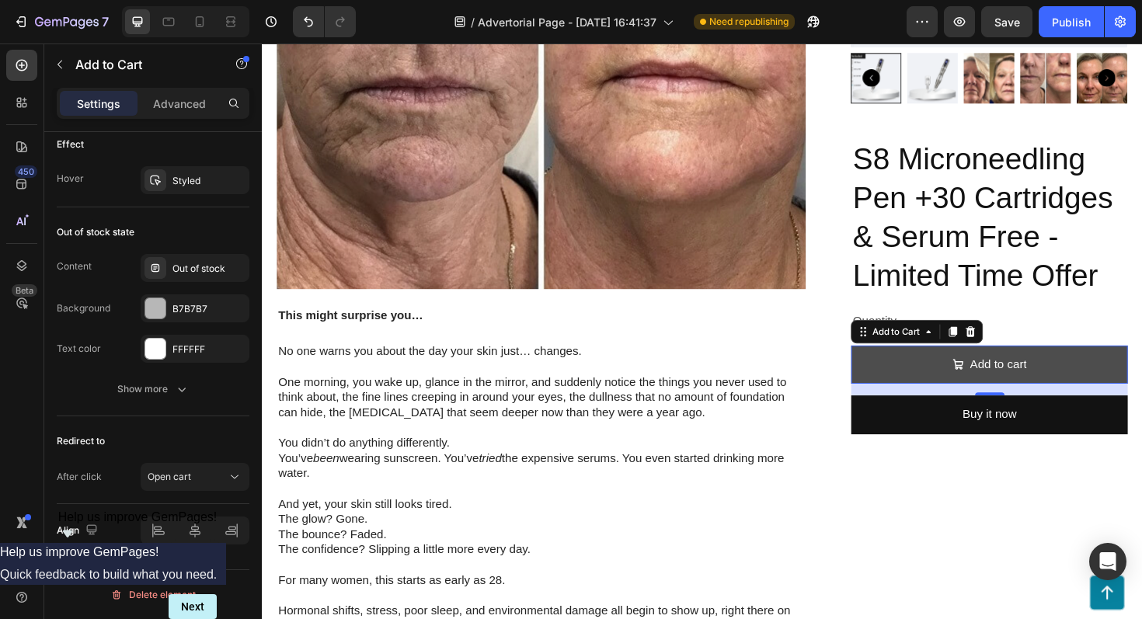
click at [942, 377] on button "Add to cart" at bounding box center [1032, 384] width 293 height 41
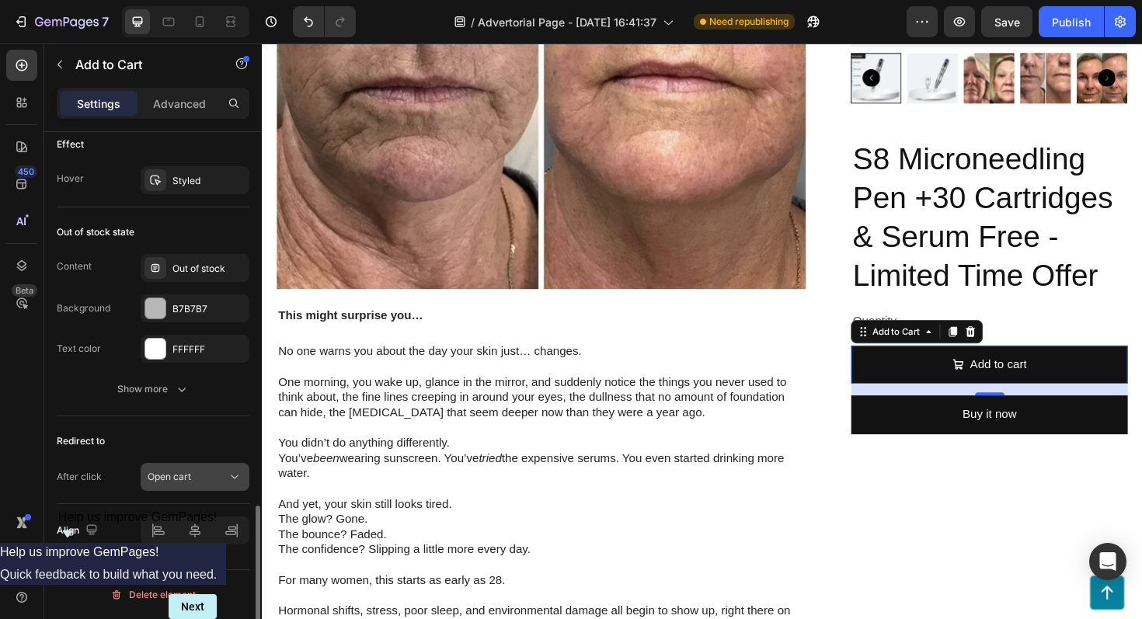
click at [227, 480] on icon at bounding box center [235, 477] width 16 height 16
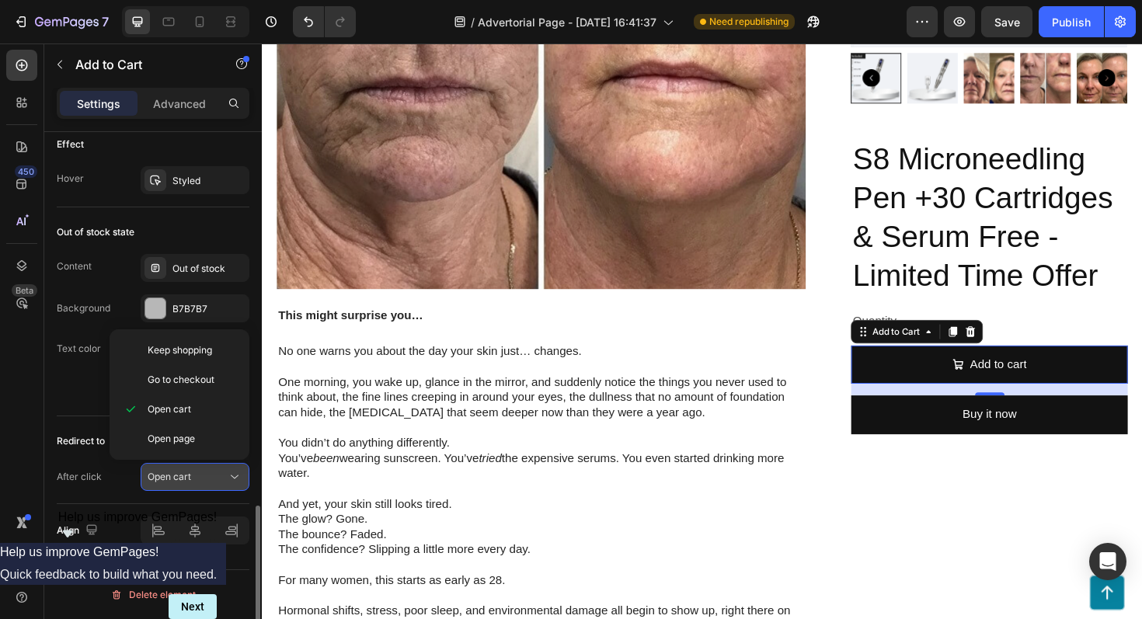
click at [227, 480] on icon at bounding box center [235, 477] width 16 height 16
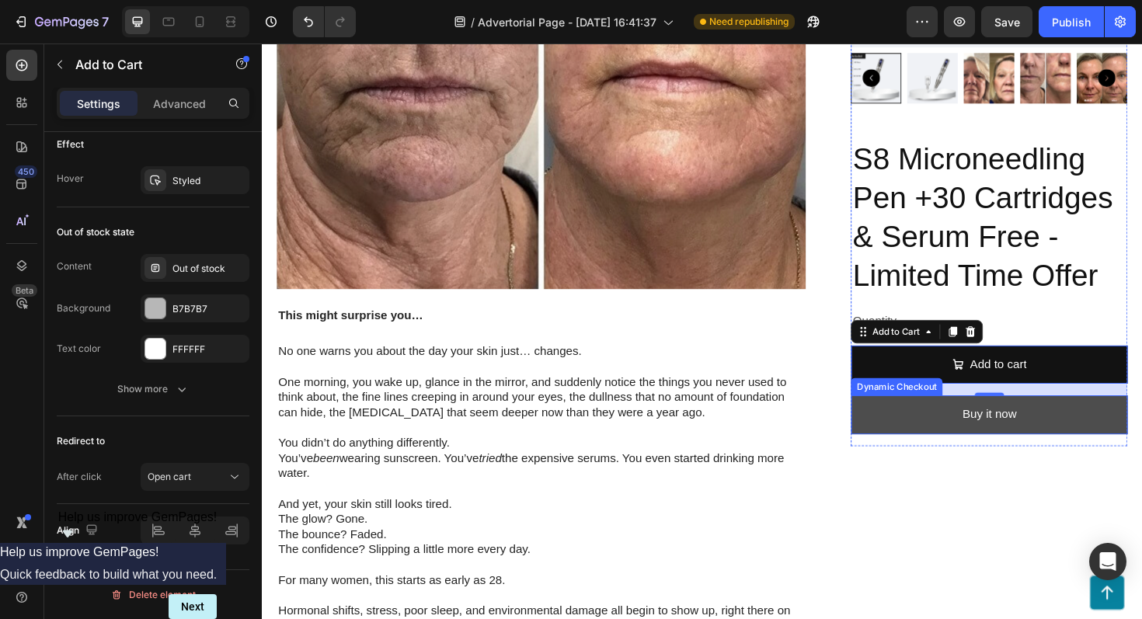
click at [950, 444] on button "Buy it now" at bounding box center [1032, 437] width 293 height 41
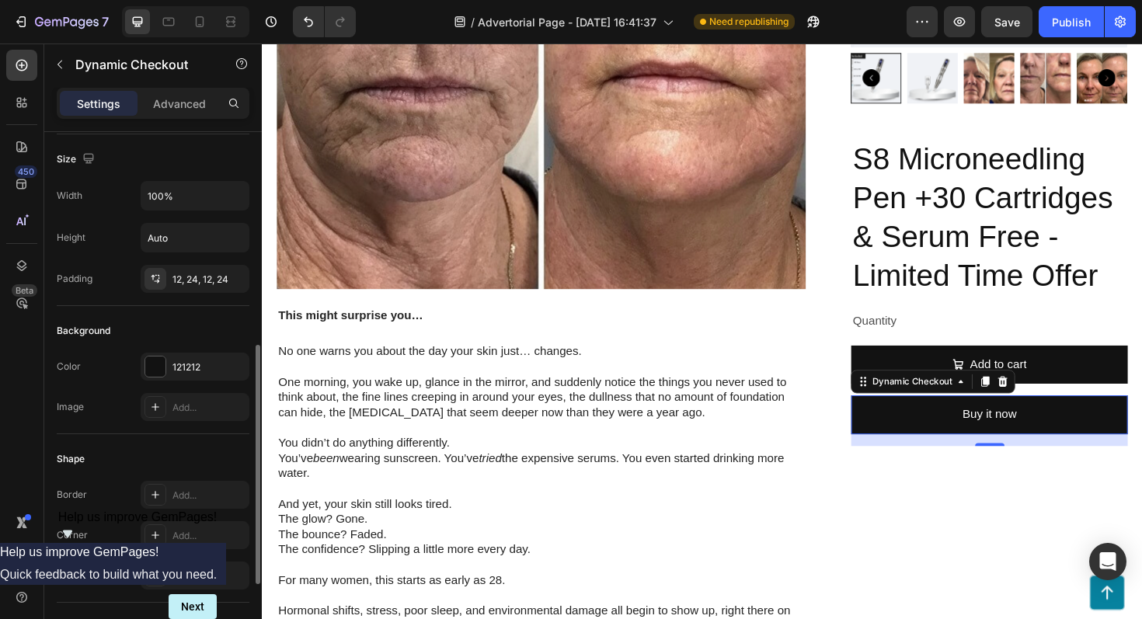
scroll to position [261, 0]
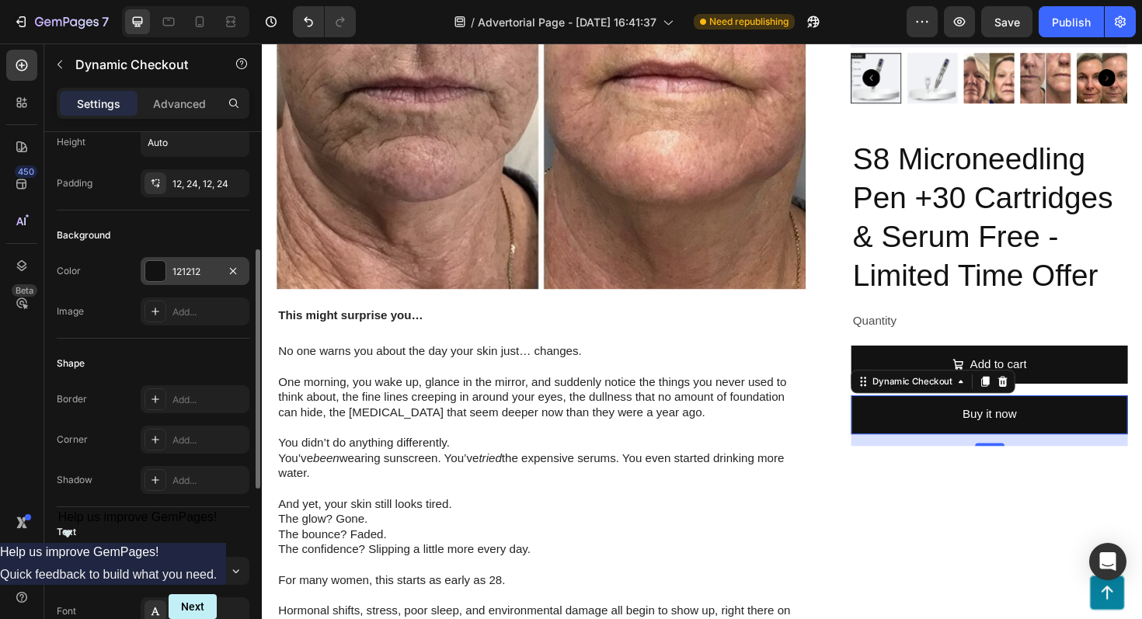
click at [160, 263] on div at bounding box center [155, 271] width 20 height 20
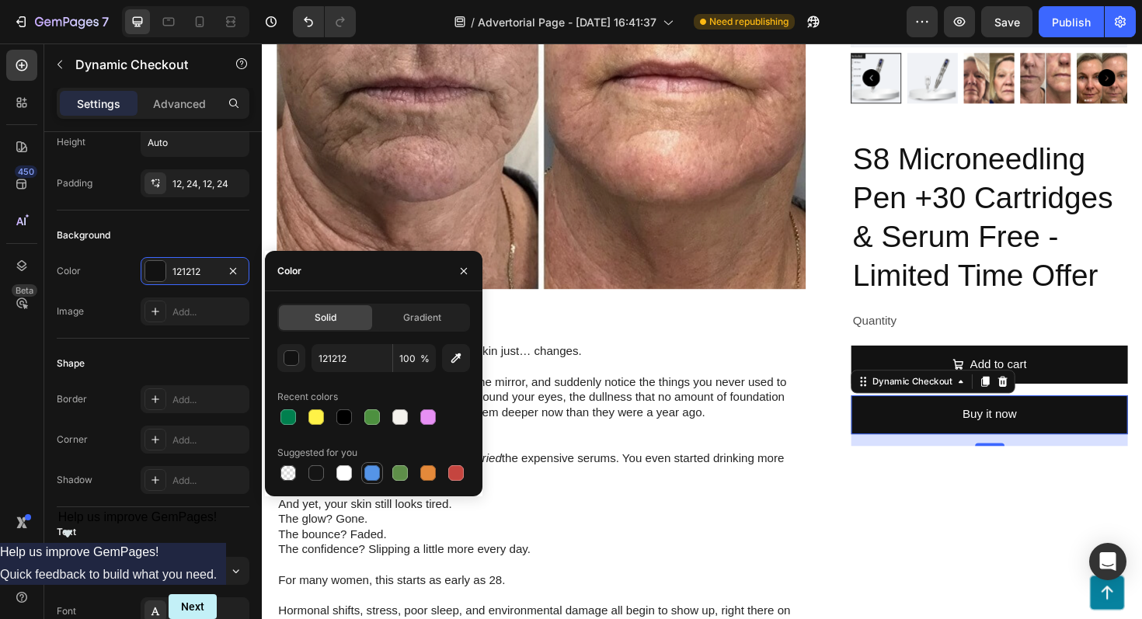
click at [373, 479] on div at bounding box center [372, 474] width 16 height 16
type input "5594E7"
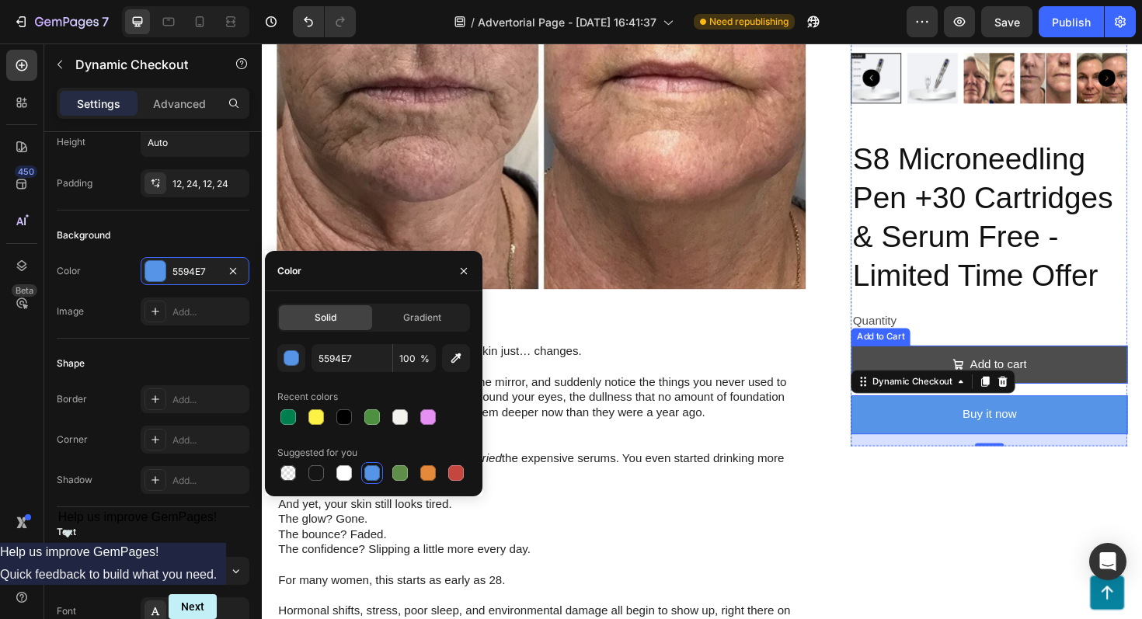
click at [910, 378] on button "Add to cart" at bounding box center [1032, 384] width 293 height 41
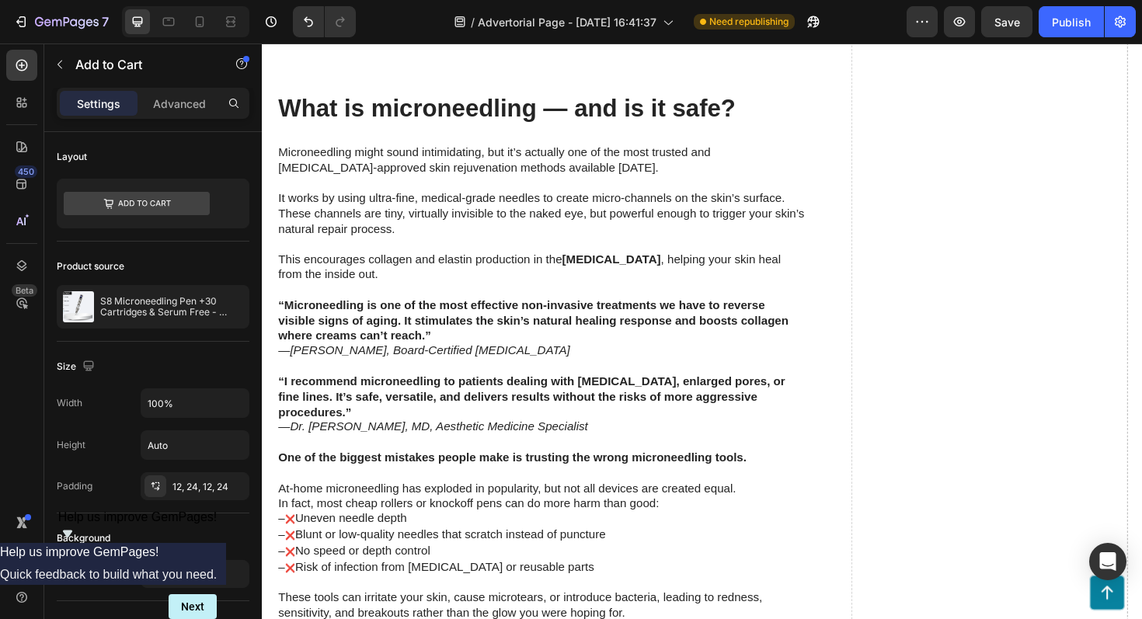
scroll to position [3516, 0]
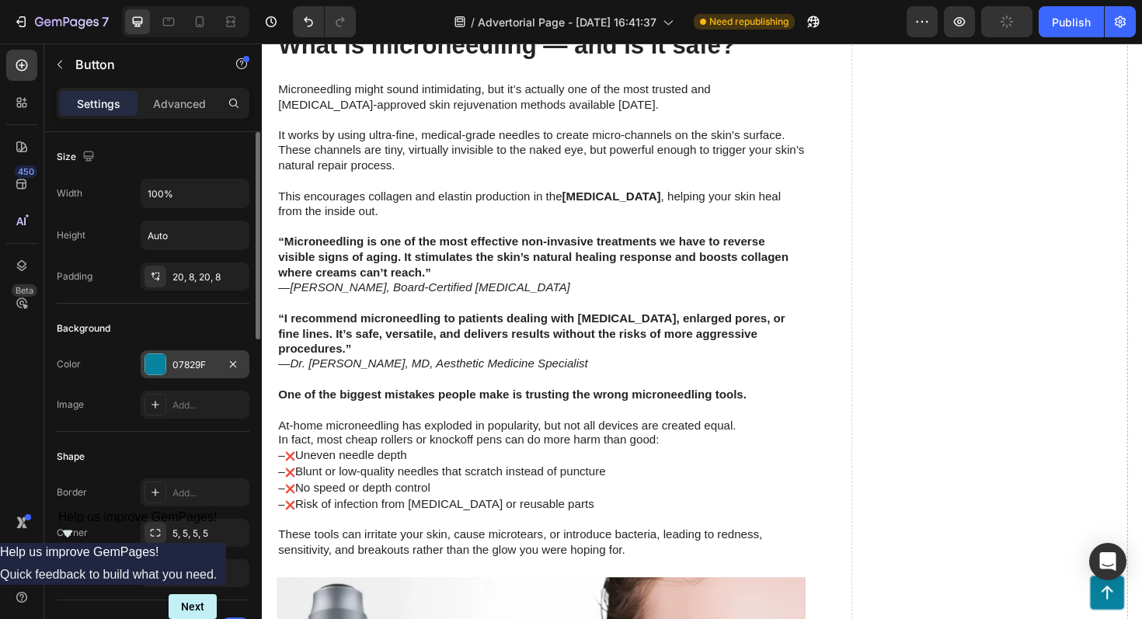
click at [193, 366] on div "07829F" at bounding box center [195, 365] width 45 height 14
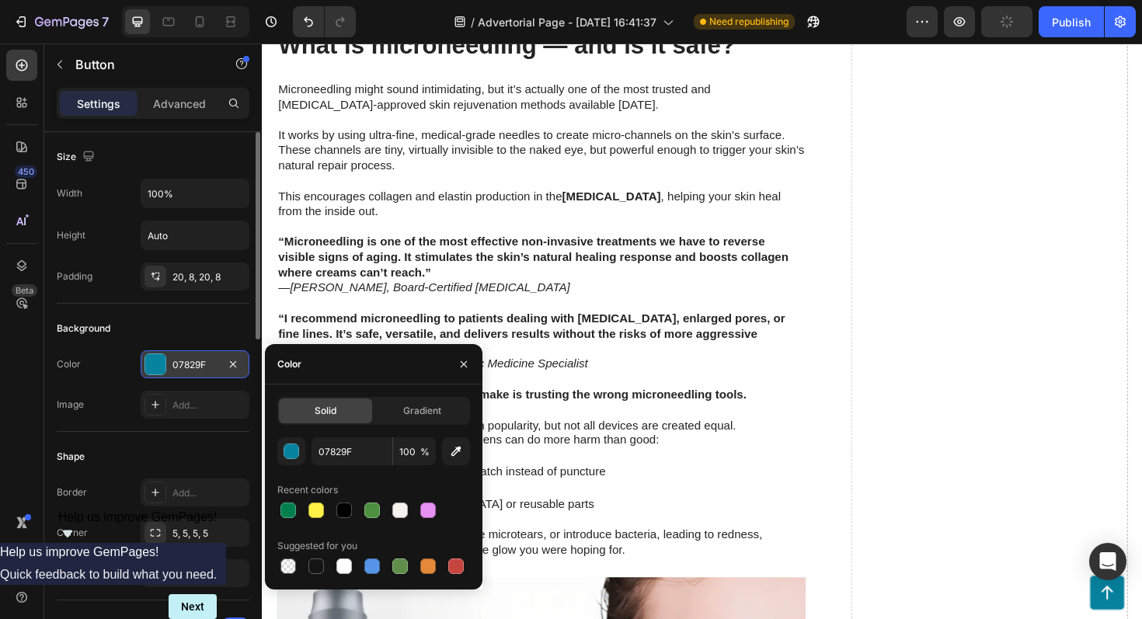
click at [193, 366] on div "07829F" at bounding box center [195, 365] width 45 height 14
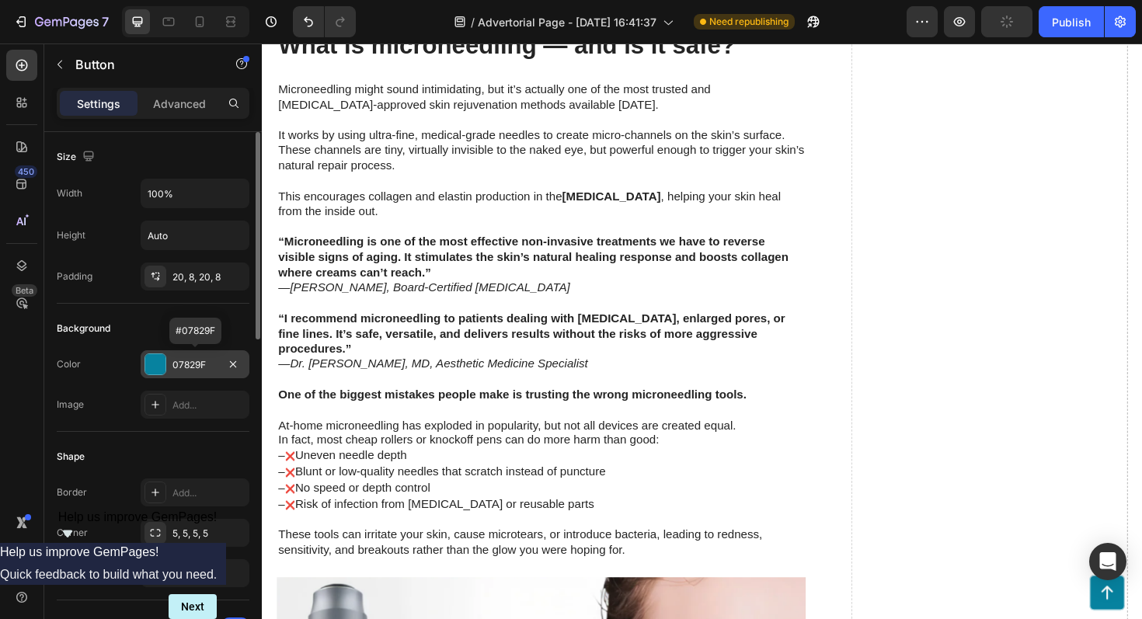
click at [193, 366] on div "07829F" at bounding box center [195, 365] width 45 height 14
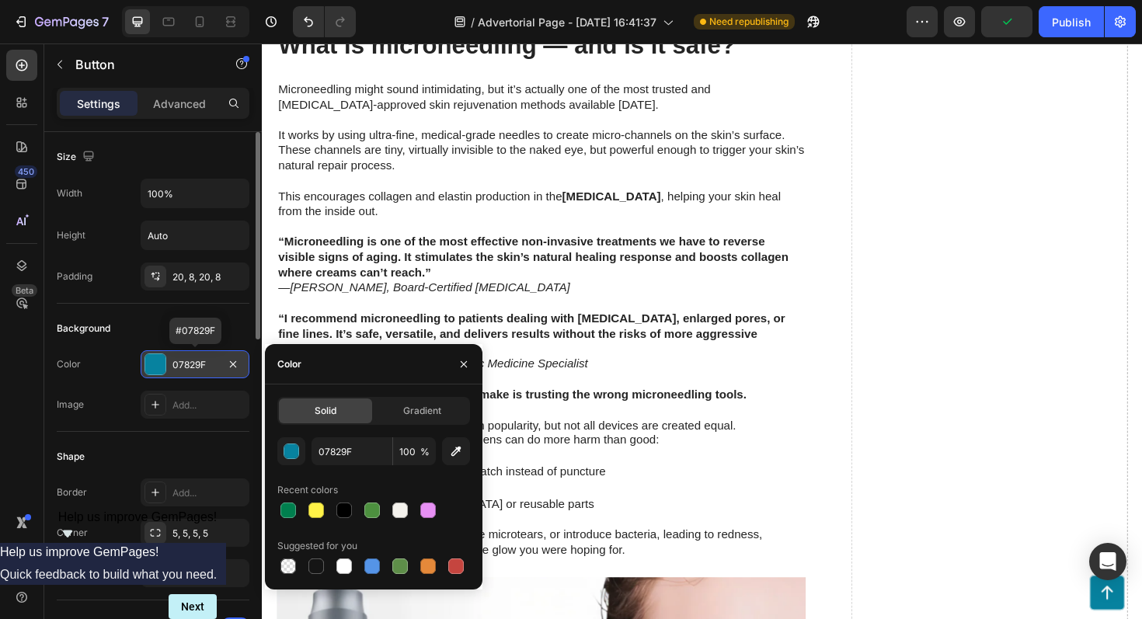
click at [193, 366] on div "07829F" at bounding box center [195, 365] width 45 height 14
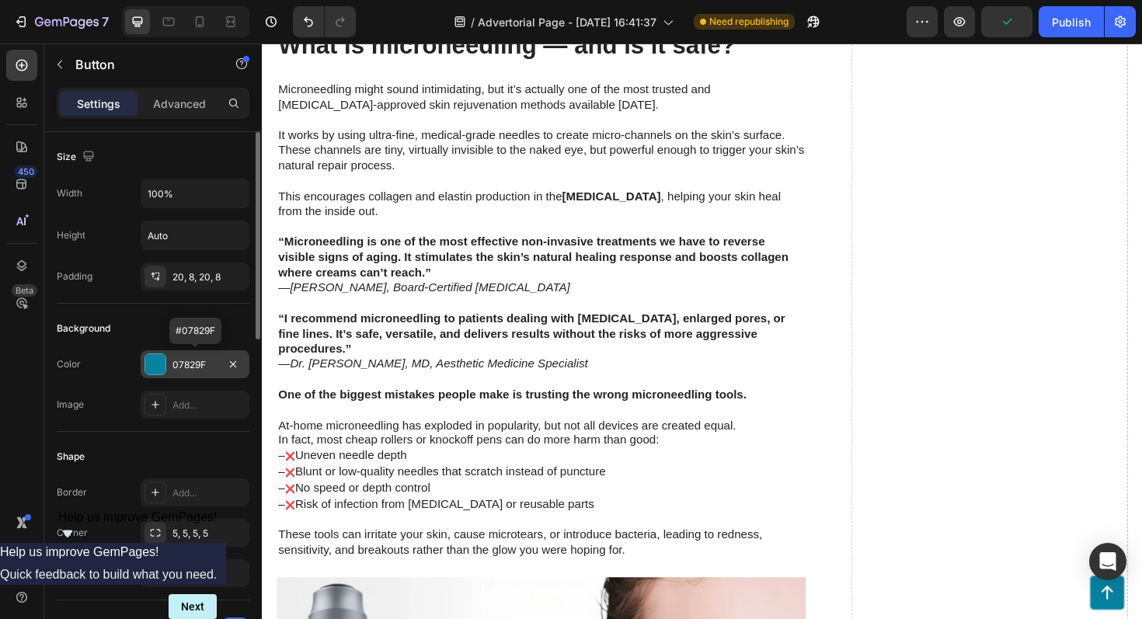
click at [193, 366] on div "07829F" at bounding box center [195, 365] width 45 height 14
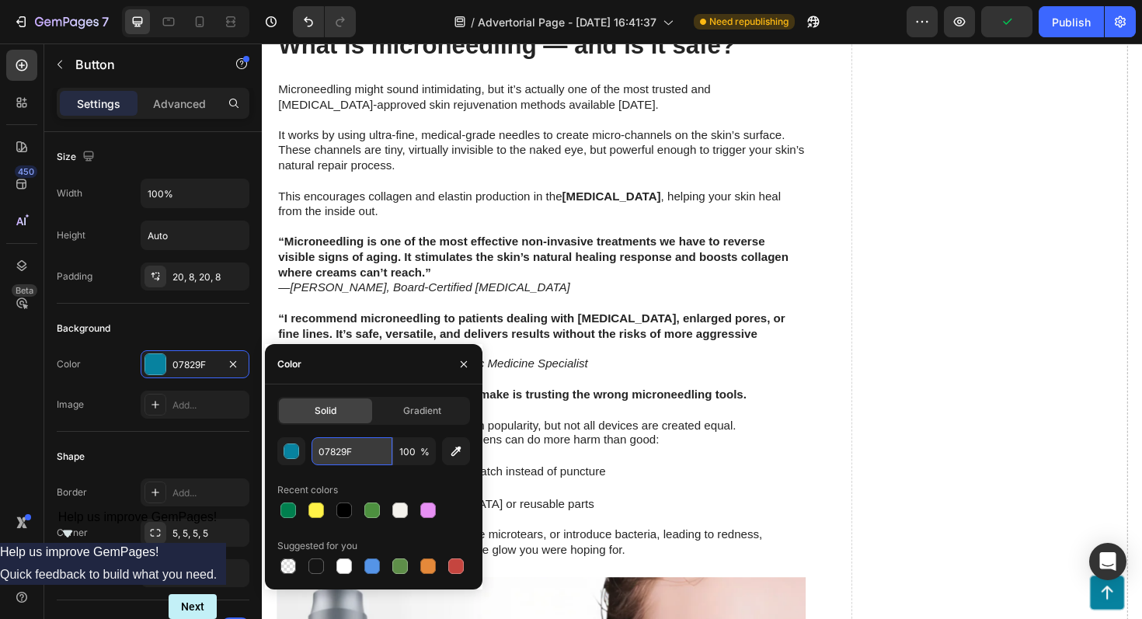
click at [344, 457] on input "07829F" at bounding box center [352, 452] width 81 height 28
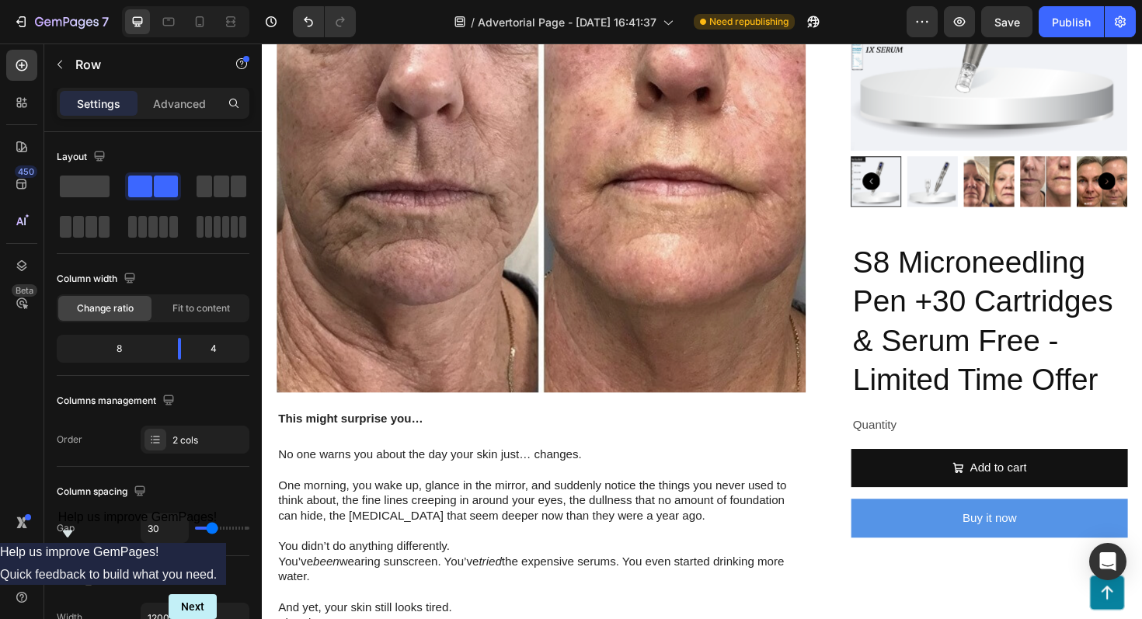
scroll to position [295, 0]
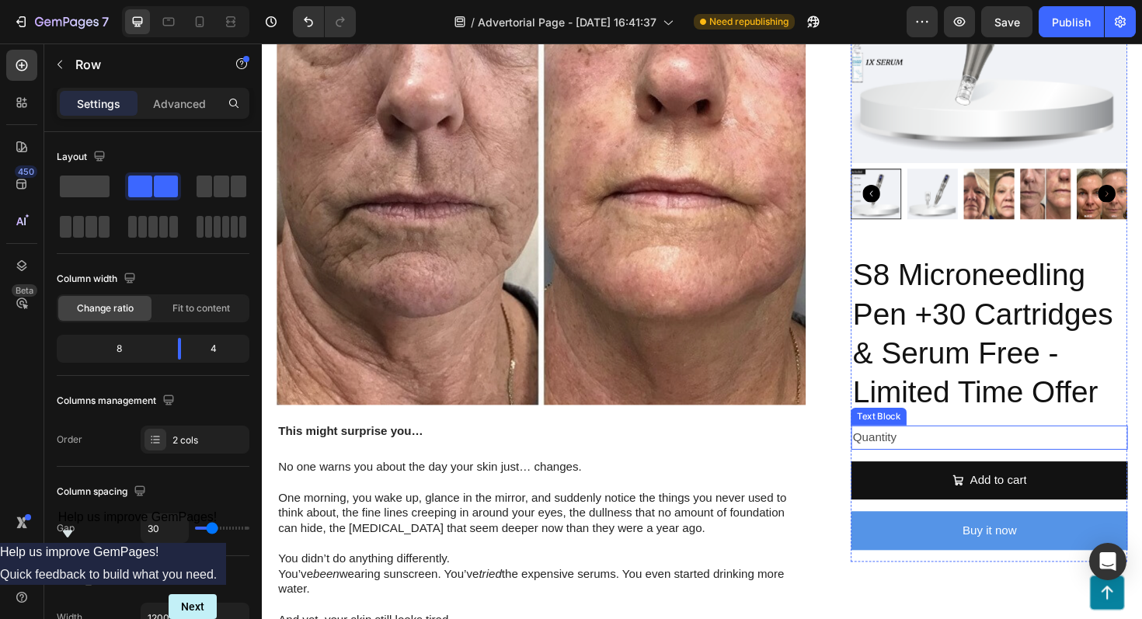
click at [949, 460] on div "Quantity" at bounding box center [1032, 461] width 293 height 26
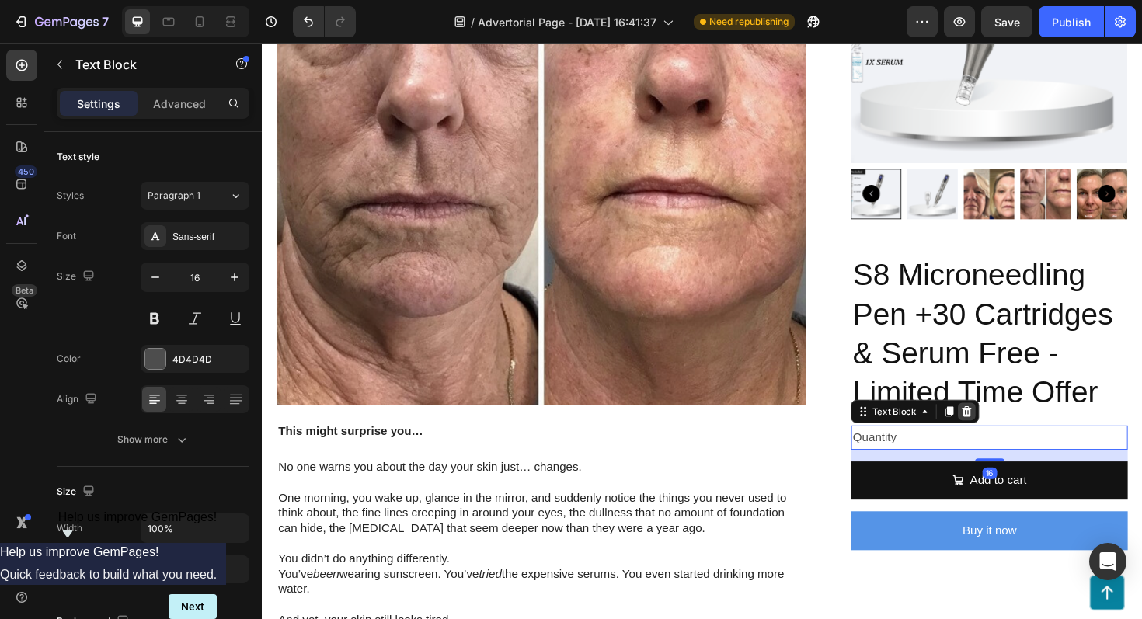
click at [1013, 435] on icon at bounding box center [1009, 433] width 12 height 12
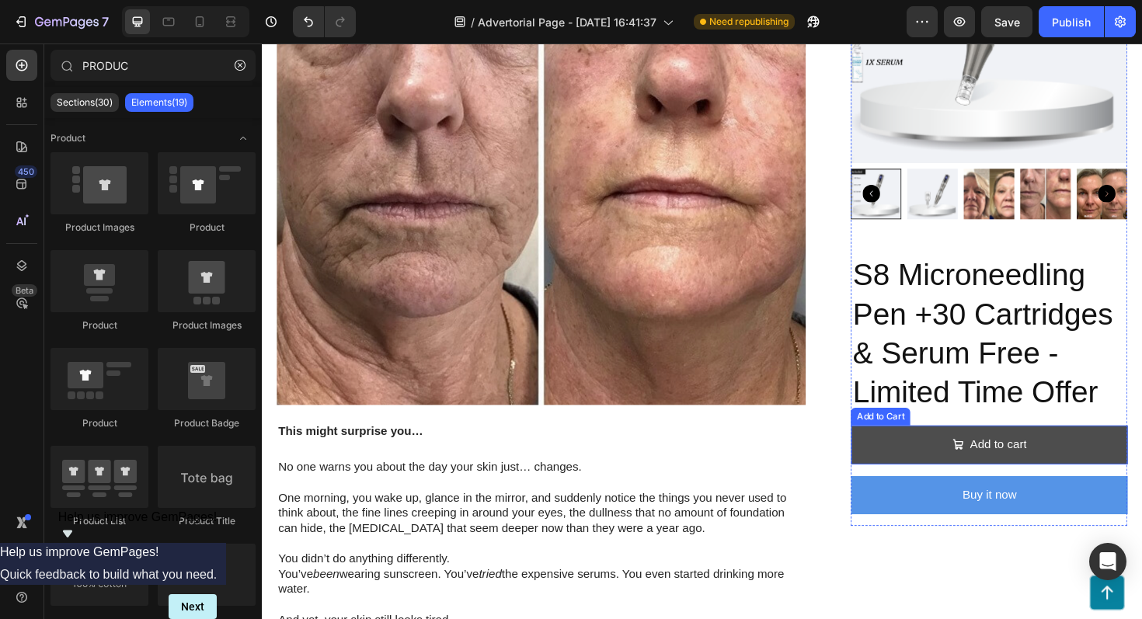
click at [913, 465] on button "Add to cart" at bounding box center [1032, 468] width 293 height 41
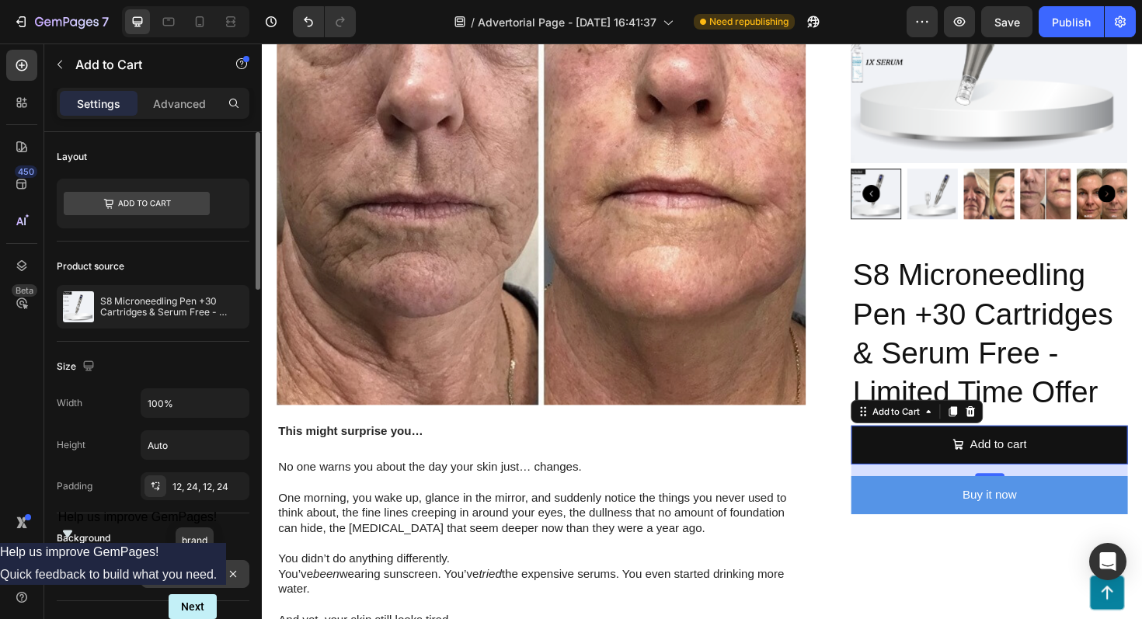
click at [190, 576] on div "121212" at bounding box center [195, 575] width 45 height 14
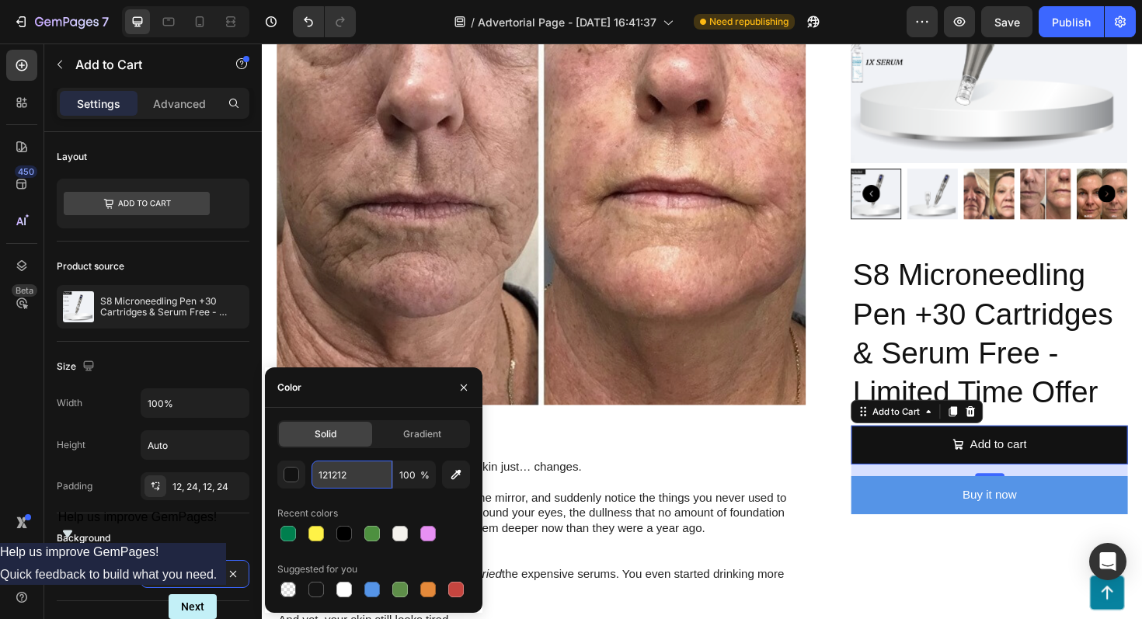
click at [355, 485] on input "121212" at bounding box center [352, 475] width 81 height 28
paste input "07829F"
type input "07829F"
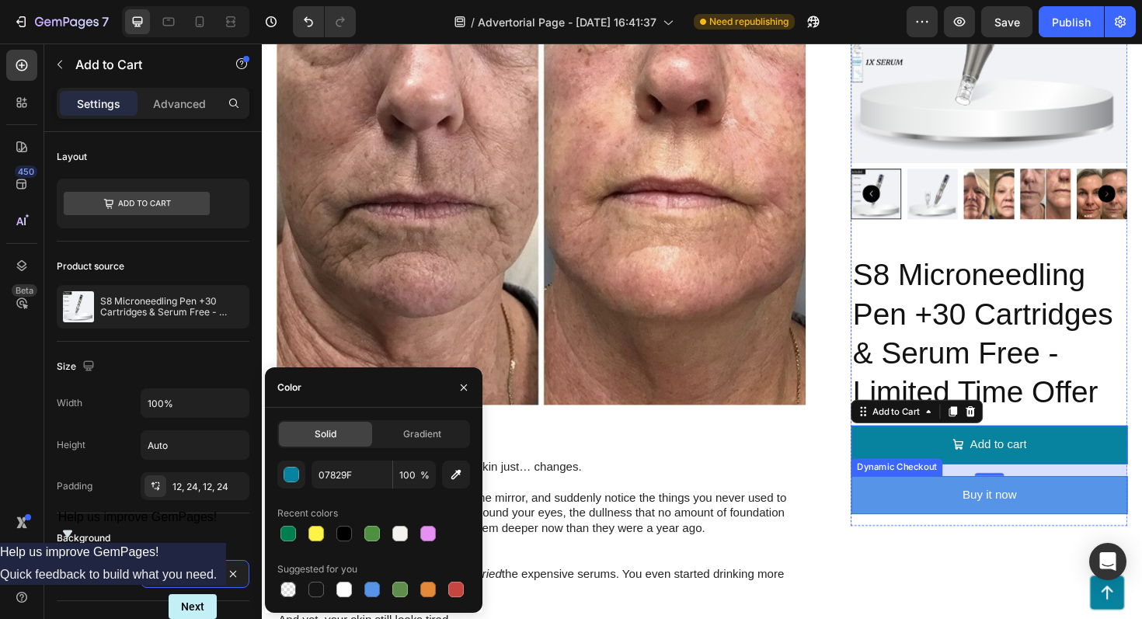
click at [914, 524] on button "Buy it now" at bounding box center [1032, 522] width 293 height 41
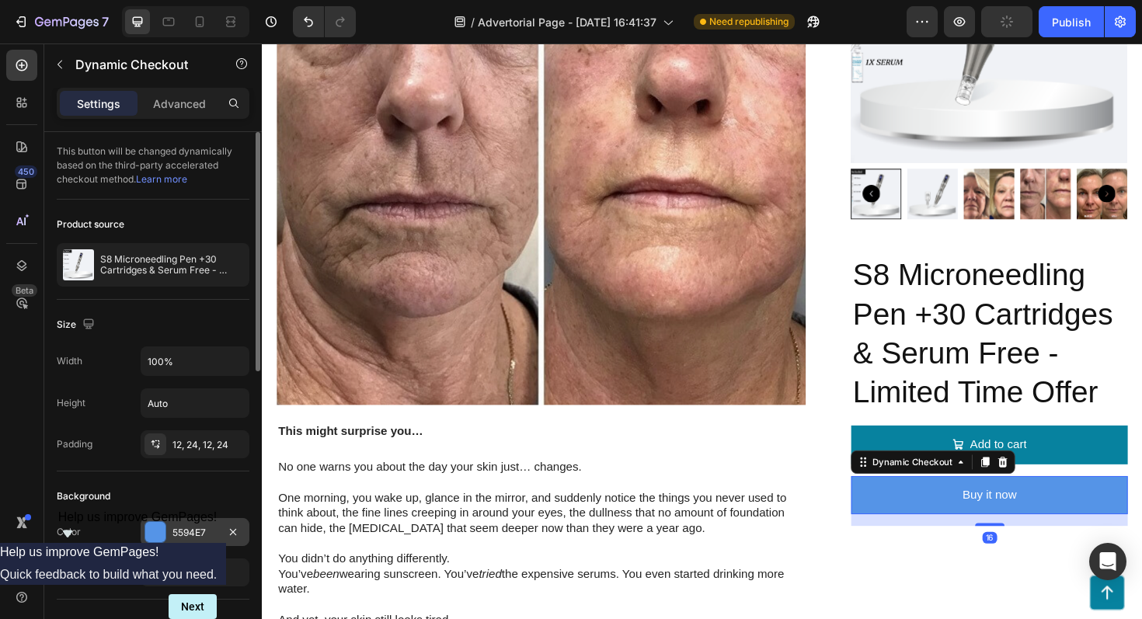
click at [197, 537] on div "5594E7" at bounding box center [195, 533] width 45 height 14
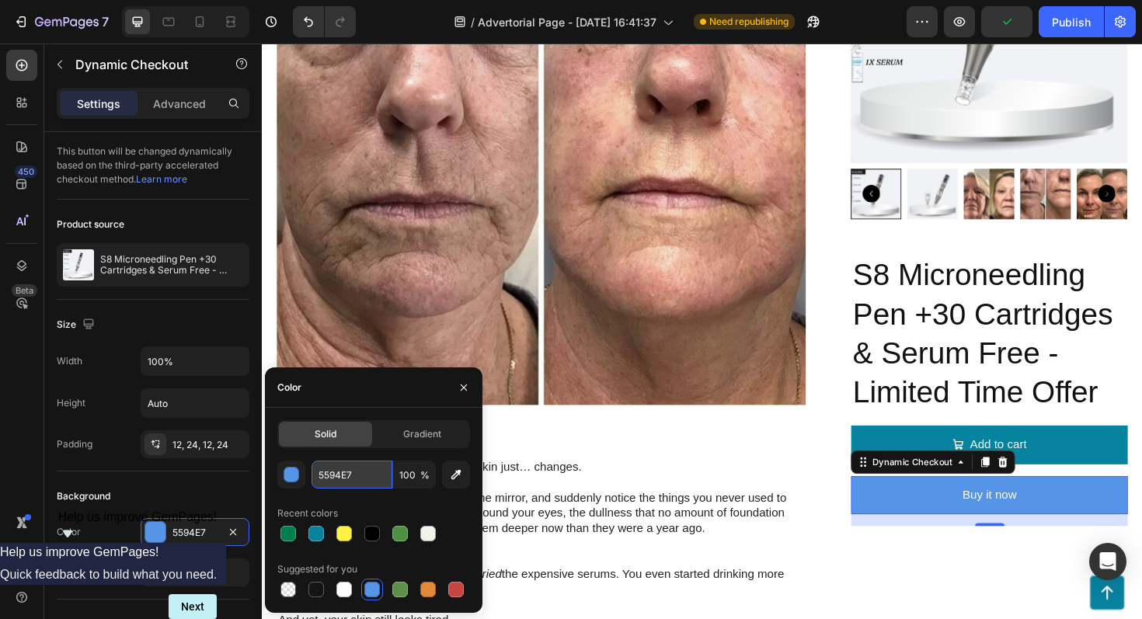
click at [359, 475] on input "5594E7" at bounding box center [352, 475] width 81 height 28
paste input "07829F"
type input "07829F"
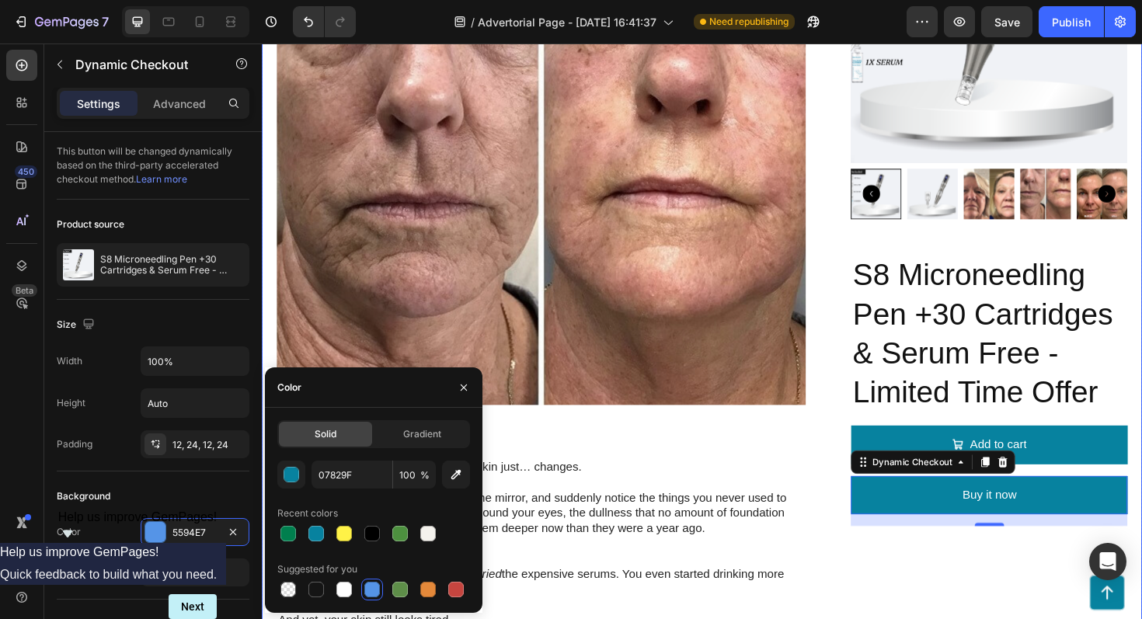
click at [919, 581] on div "Product Images S8 Microneedling Pen +30 Cartridges & Serum Free - Limited Time …" at bounding box center [1032, 572] width 293 height 1390
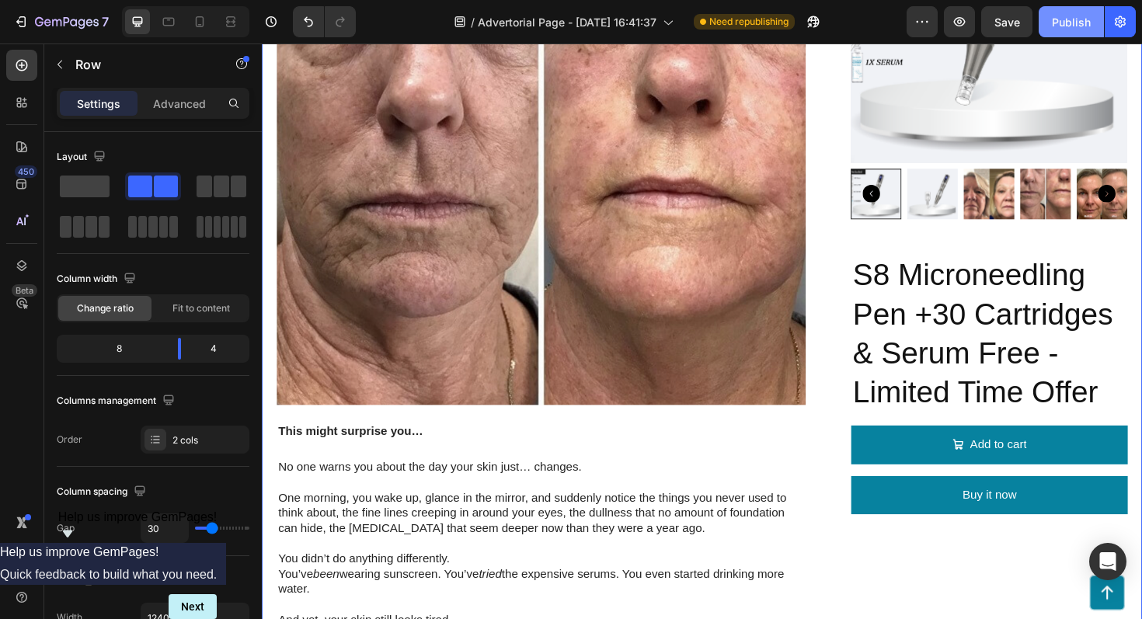
click at [1061, 27] on div "Publish" at bounding box center [1071, 22] width 39 height 16
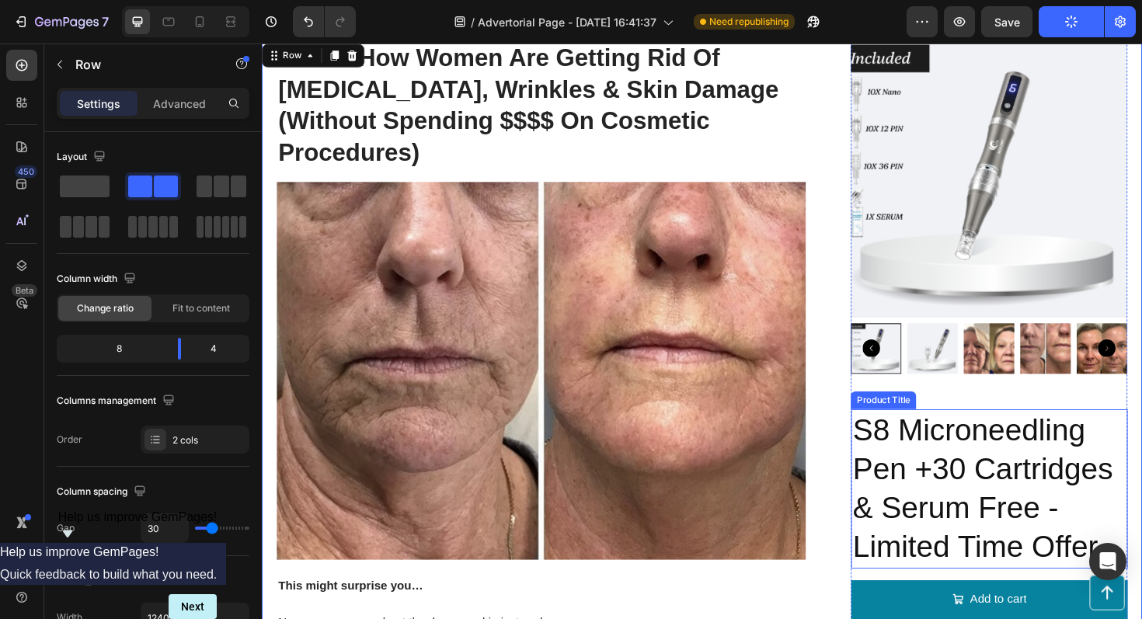
scroll to position [124, 0]
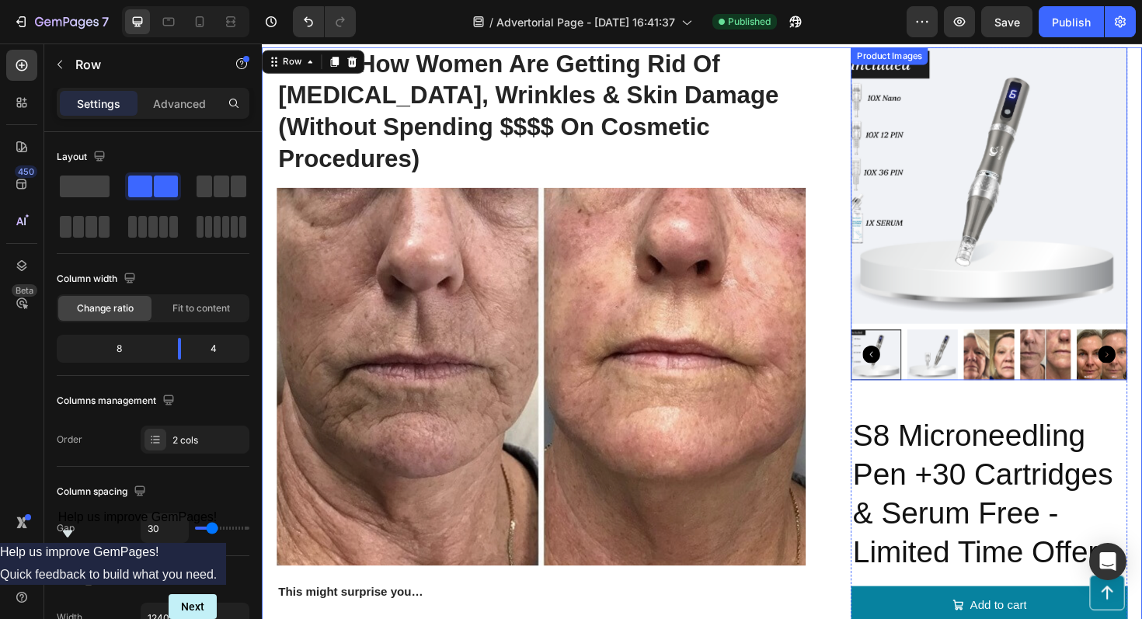
click at [954, 284] on img at bounding box center [1032, 193] width 293 height 293
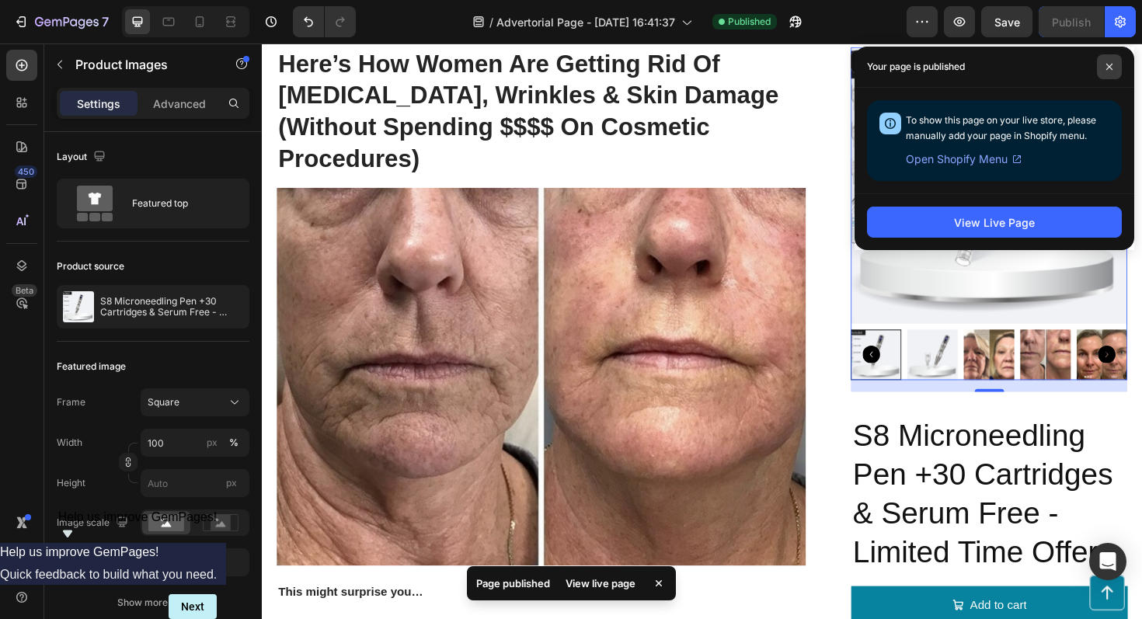
click at [1109, 72] on span at bounding box center [1109, 66] width 25 height 25
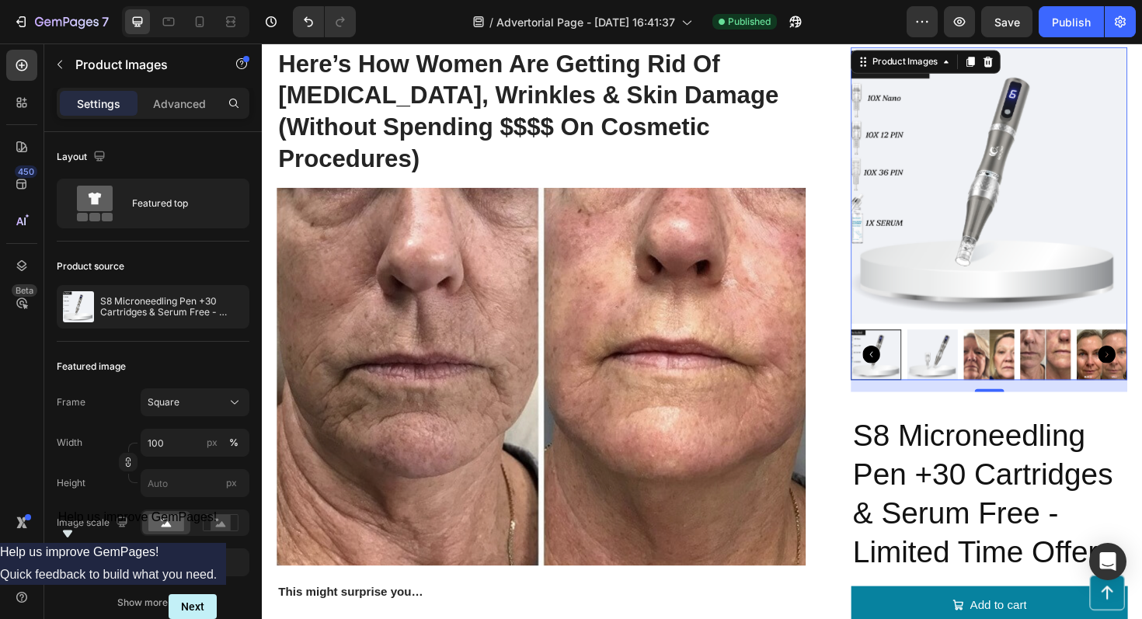
click at [1069, 232] on img at bounding box center [1032, 193] width 293 height 293
click at [1068, 26] on div "Publish" at bounding box center [1071, 22] width 39 height 16
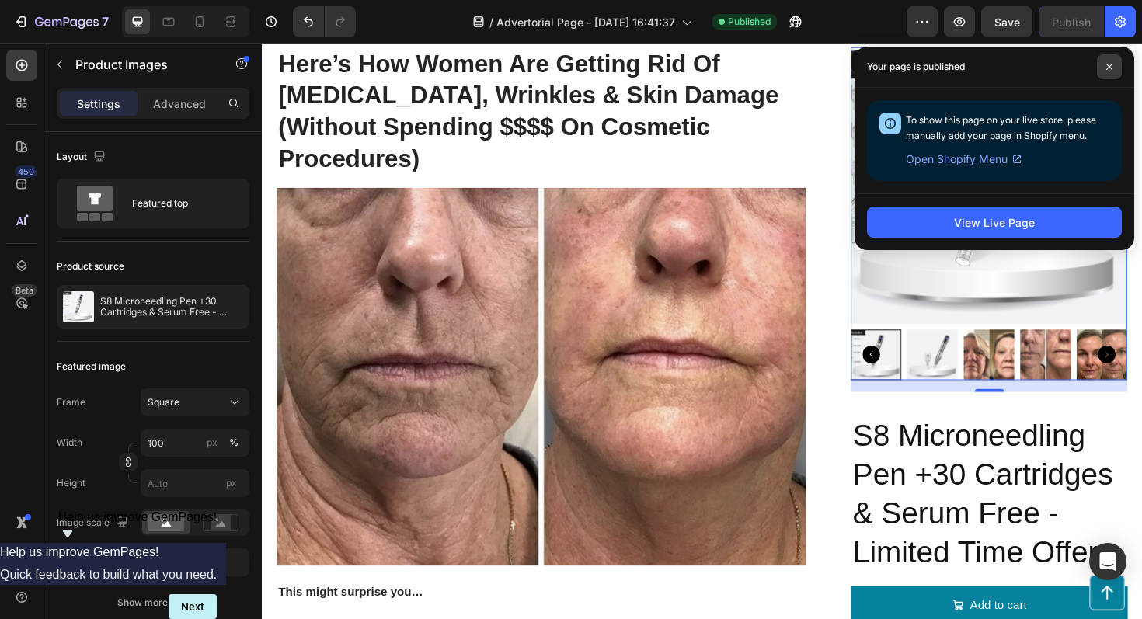
click at [1114, 66] on span at bounding box center [1109, 66] width 25 height 25
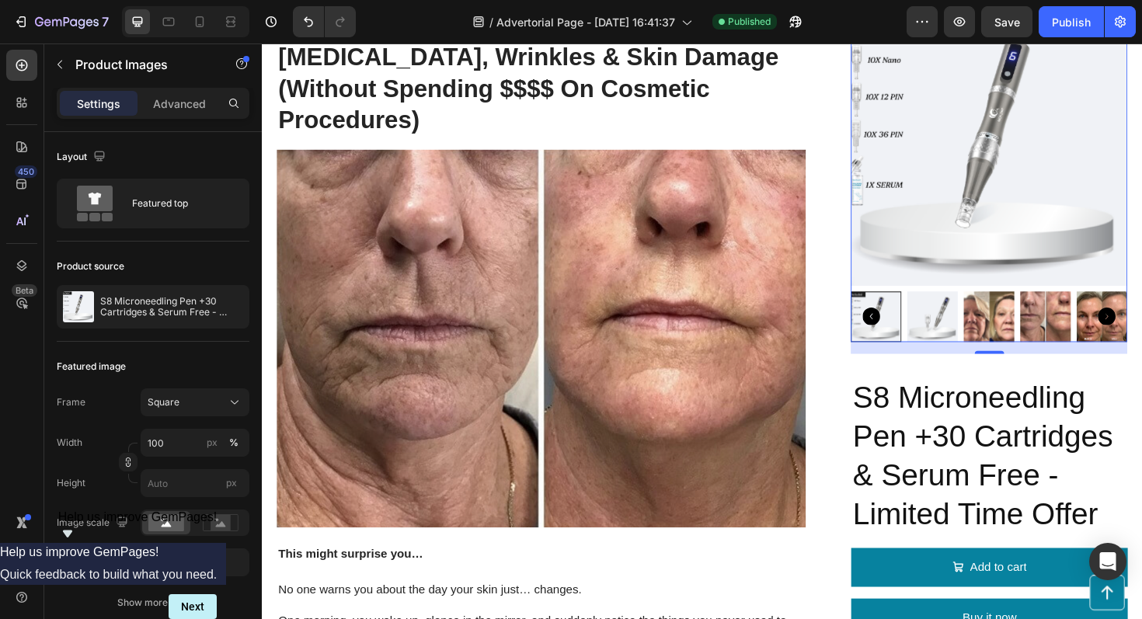
scroll to position [169, 0]
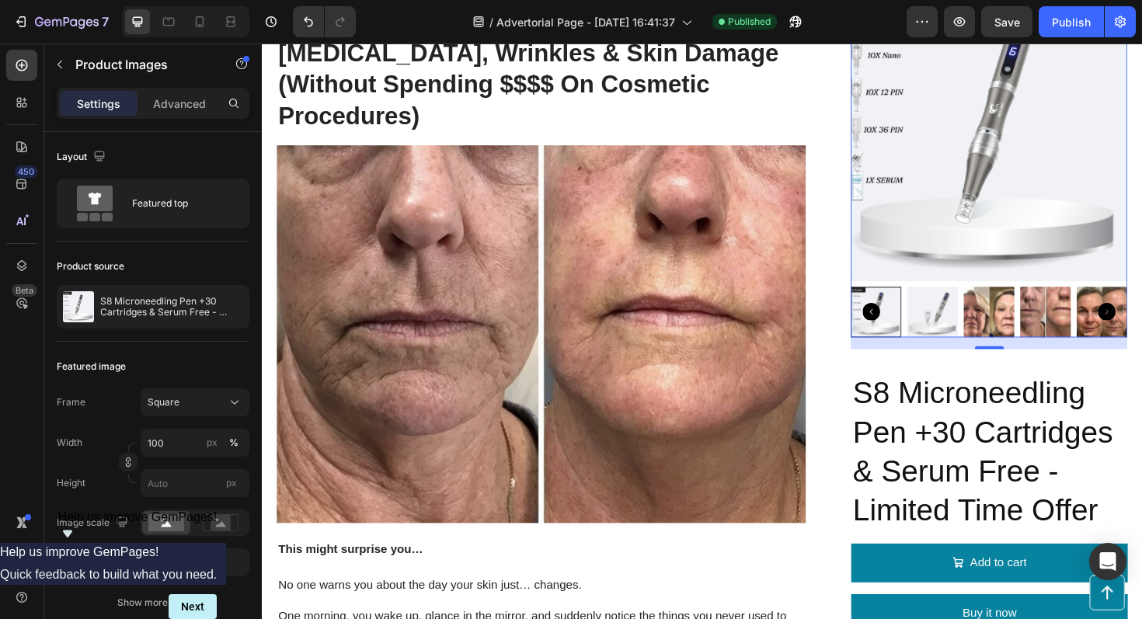
click at [1023, 337] on img at bounding box center [1033, 329] width 54 height 54
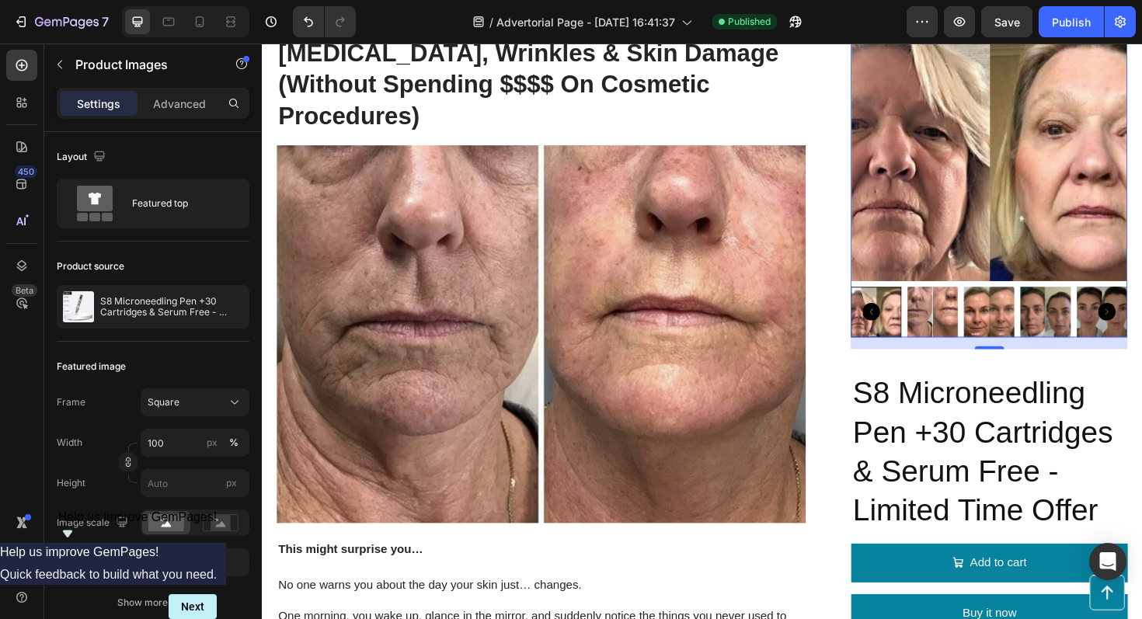
click at [1081, 339] on img at bounding box center [1092, 329] width 54 height 54
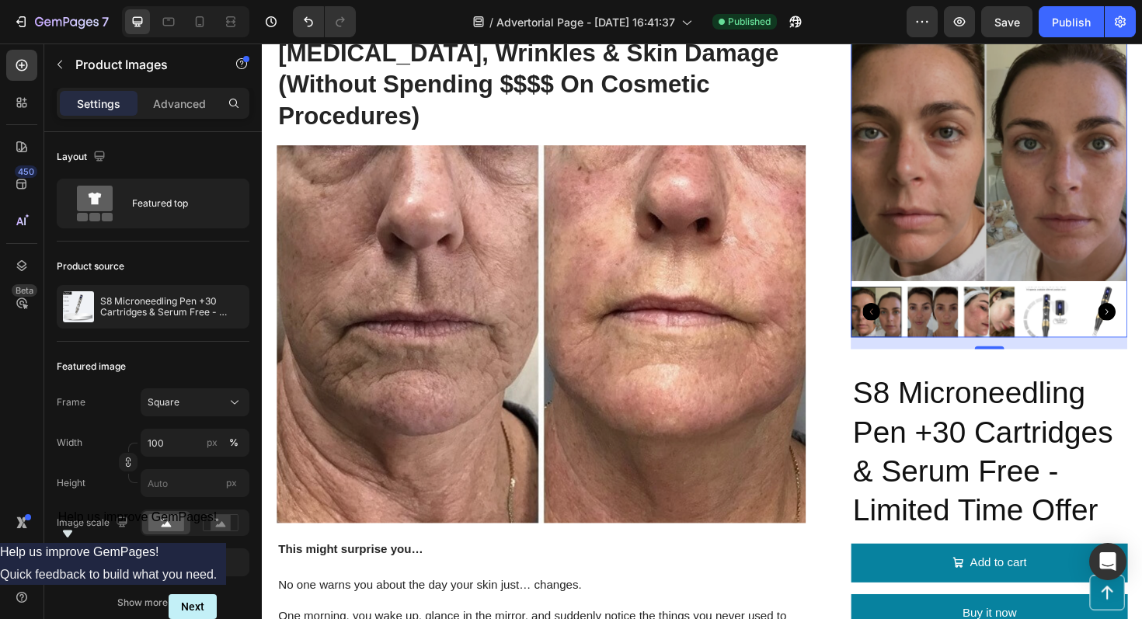
click at [910, 326] on icon "Carousel Back Arrow" at bounding box center [907, 328] width 19 height 19
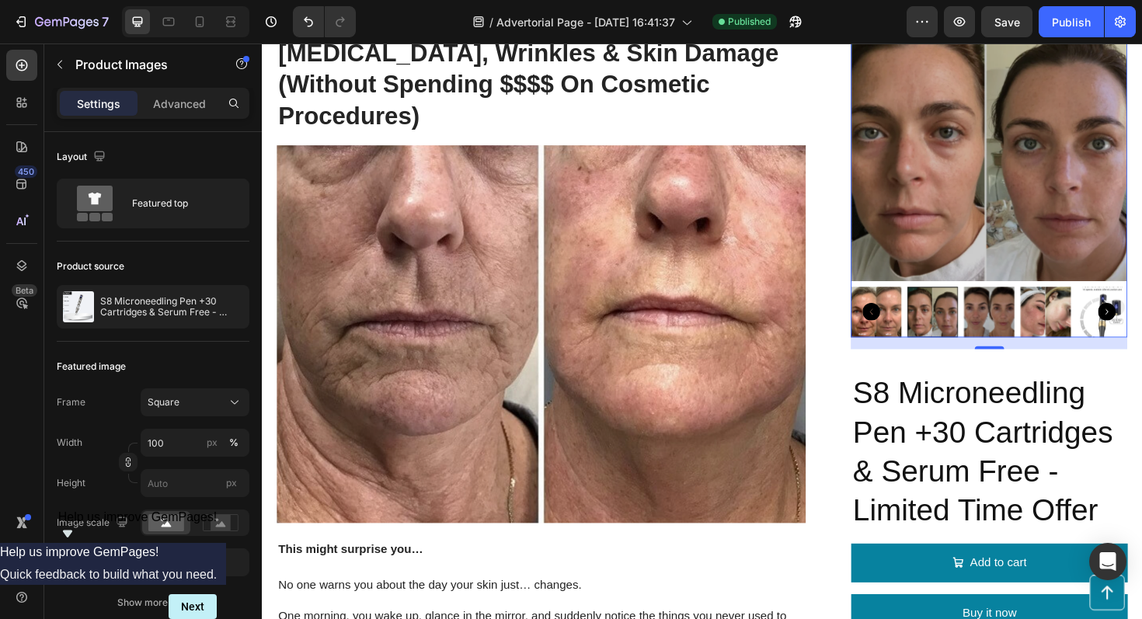
click at [910, 326] on icon "Carousel Back Arrow" at bounding box center [907, 328] width 19 height 19
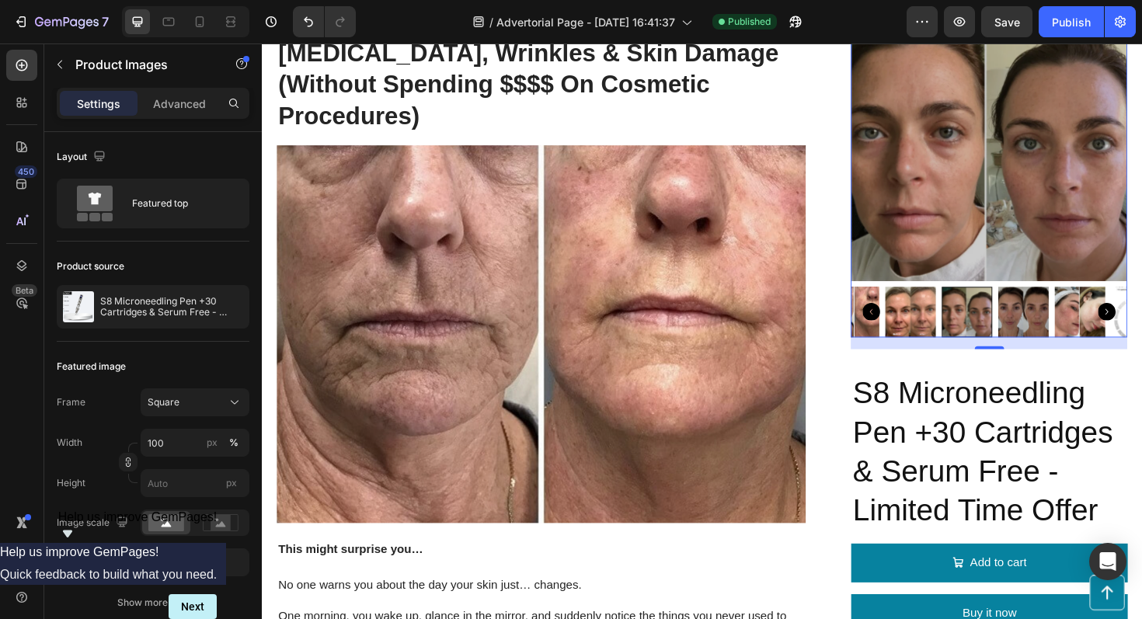
click at [910, 326] on icon "Carousel Back Arrow" at bounding box center [907, 328] width 19 height 19
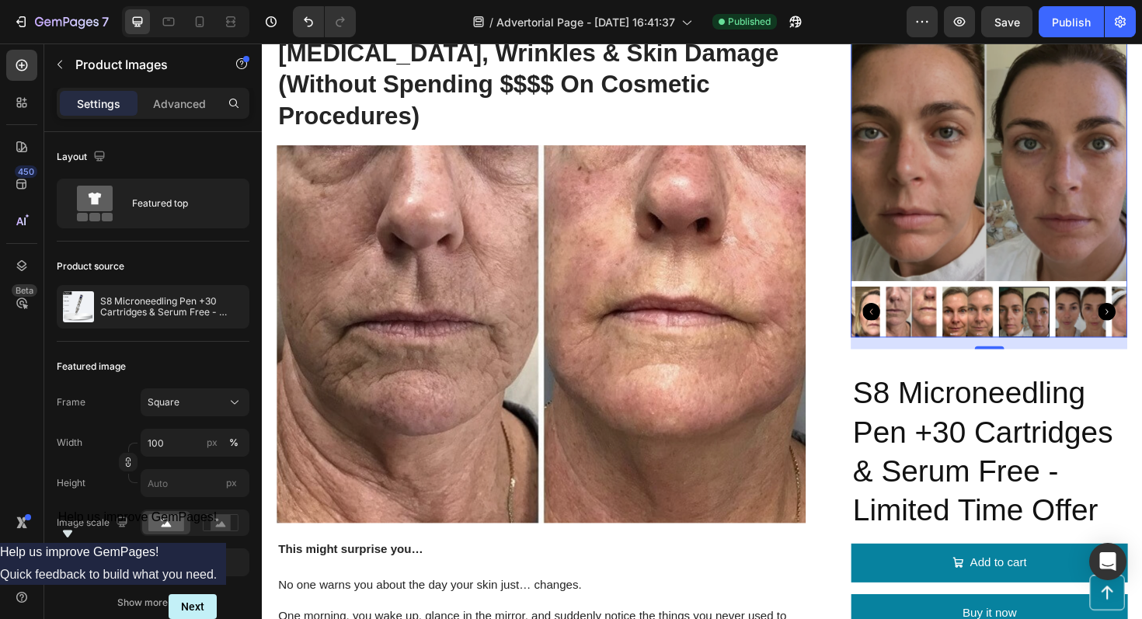
click at [910, 326] on icon "Carousel Back Arrow" at bounding box center [907, 328] width 19 height 19
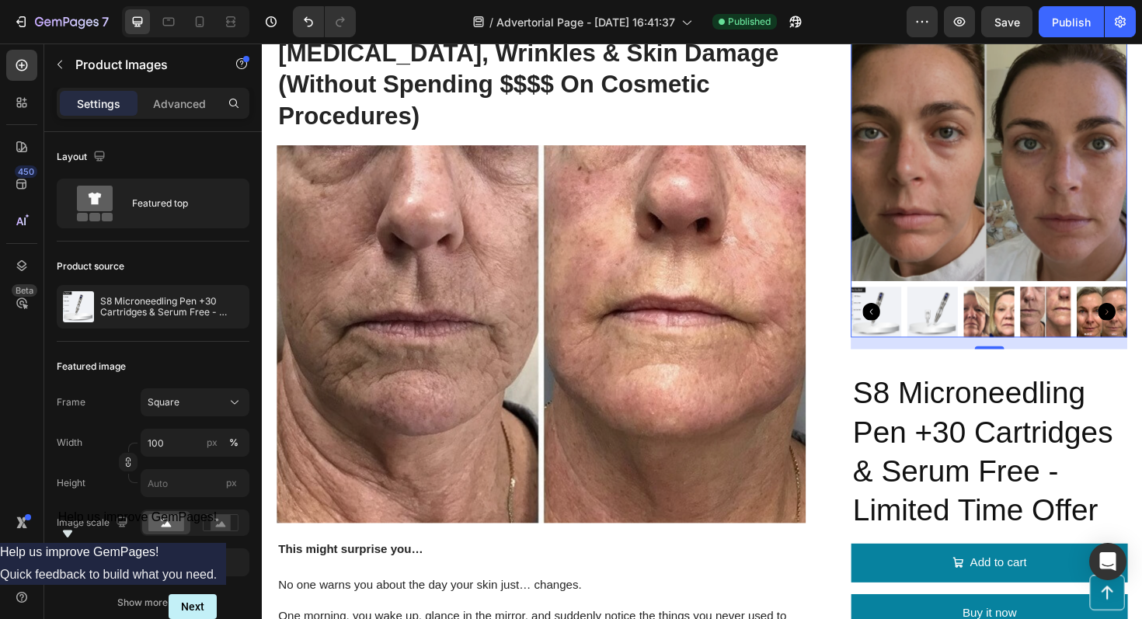
click at [910, 326] on icon "Carousel Back Arrow" at bounding box center [907, 328] width 19 height 19
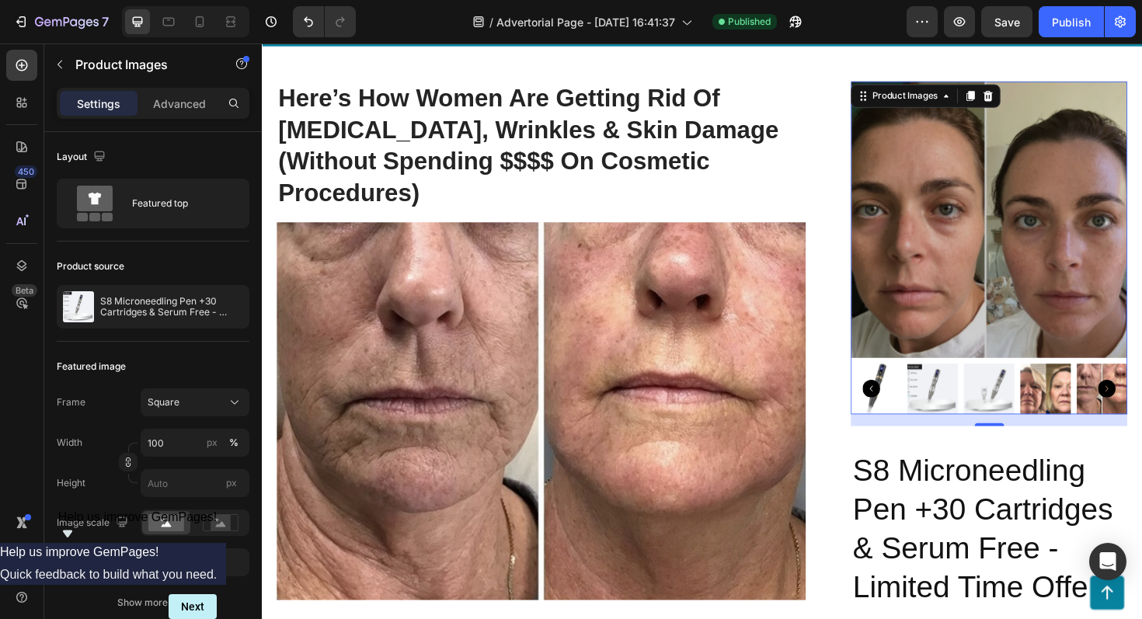
scroll to position [85, 0]
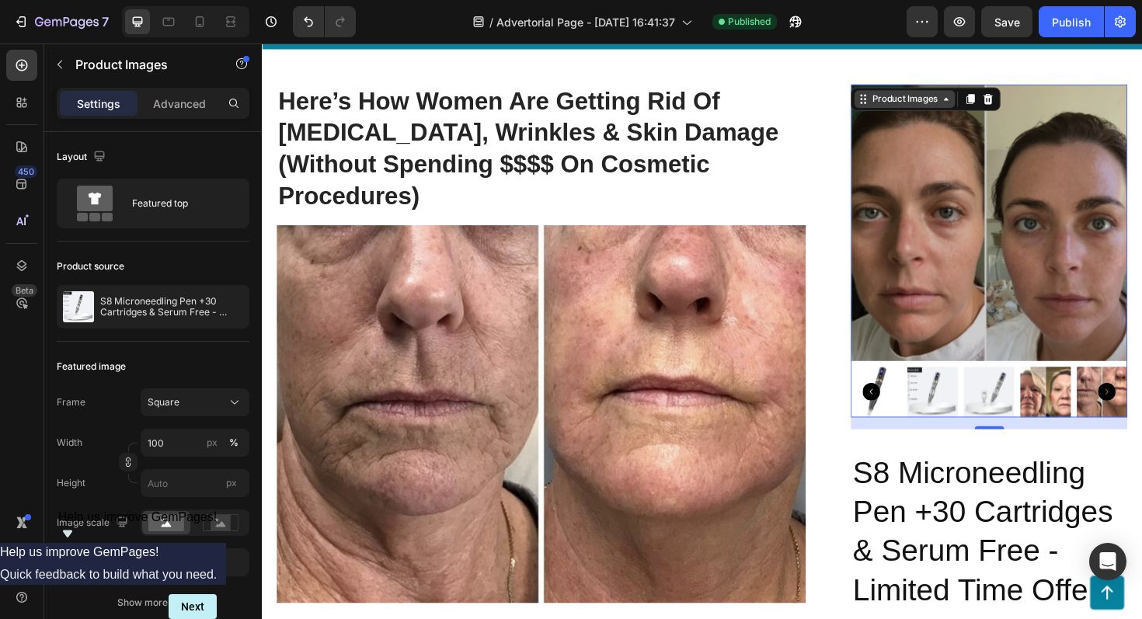
click at [988, 102] on icon at bounding box center [987, 102] width 5 height 3
click at [1061, 216] on img at bounding box center [1032, 233] width 293 height 293
click at [1031, 204] on img at bounding box center [1032, 233] width 293 height 293
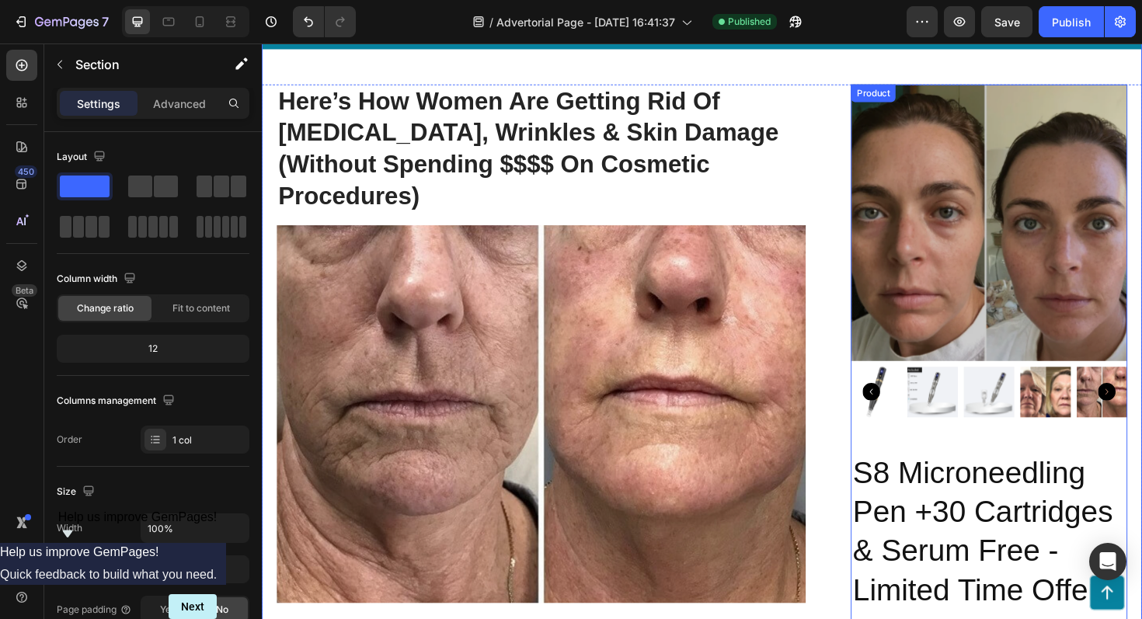
scroll to position [102, 0]
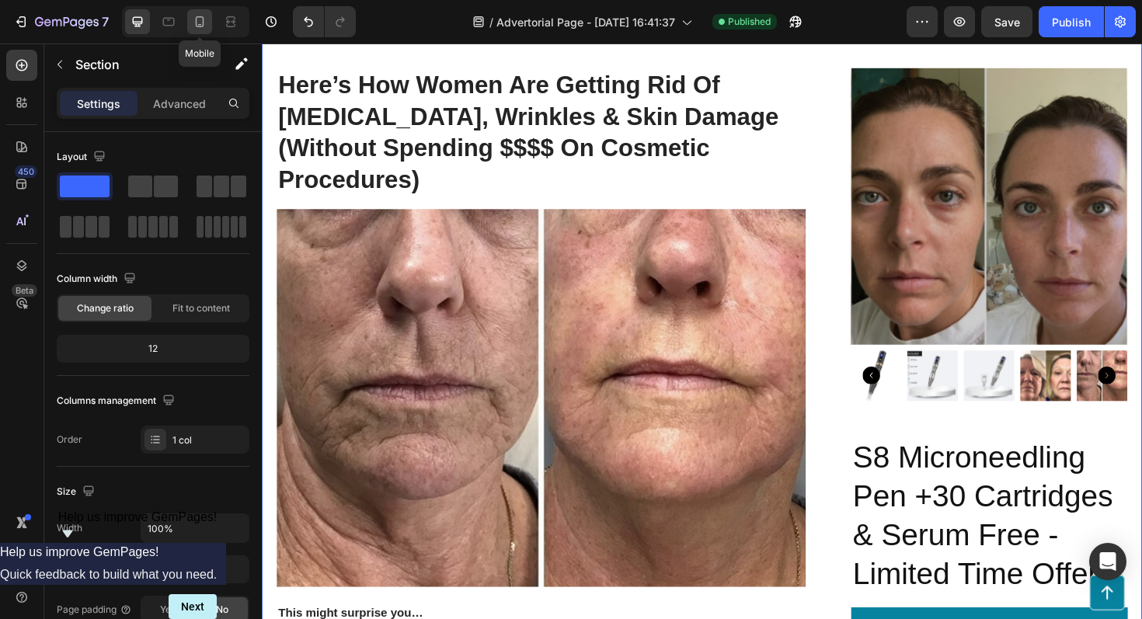
click at [198, 17] on icon at bounding box center [200, 21] width 9 height 11
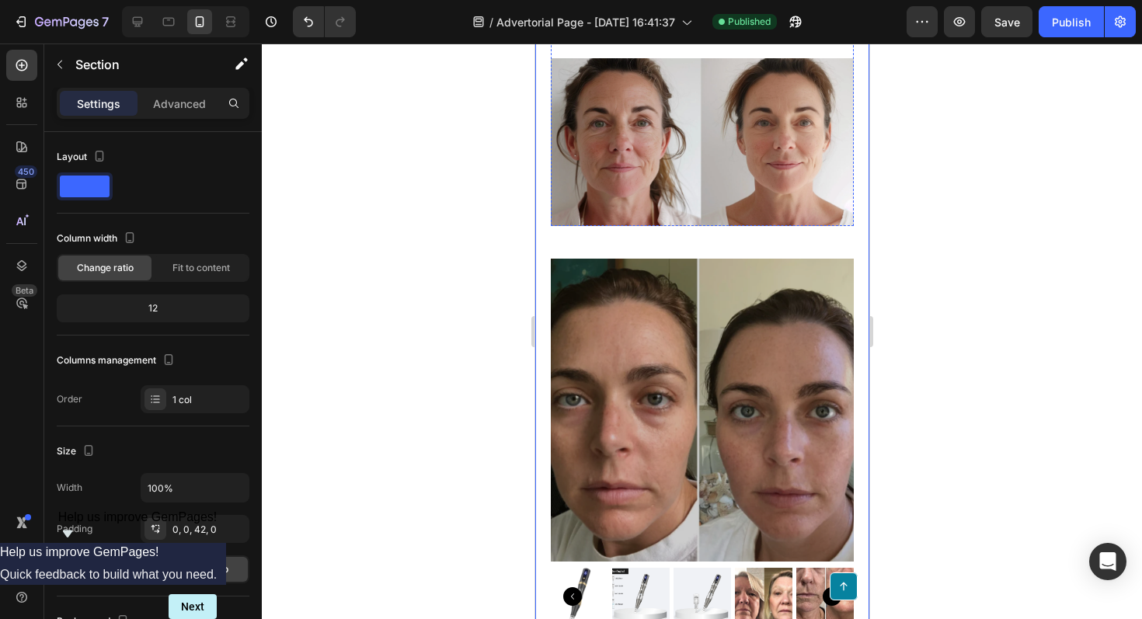
scroll to position [929, 0]
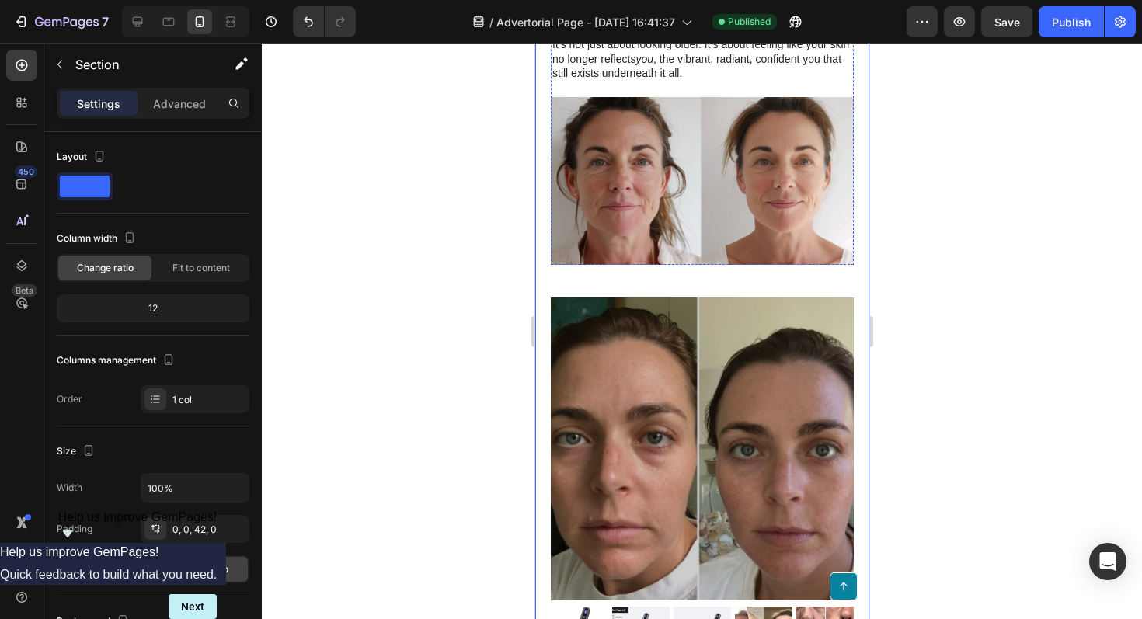
click at [636, 347] on img at bounding box center [701, 449] width 303 height 303
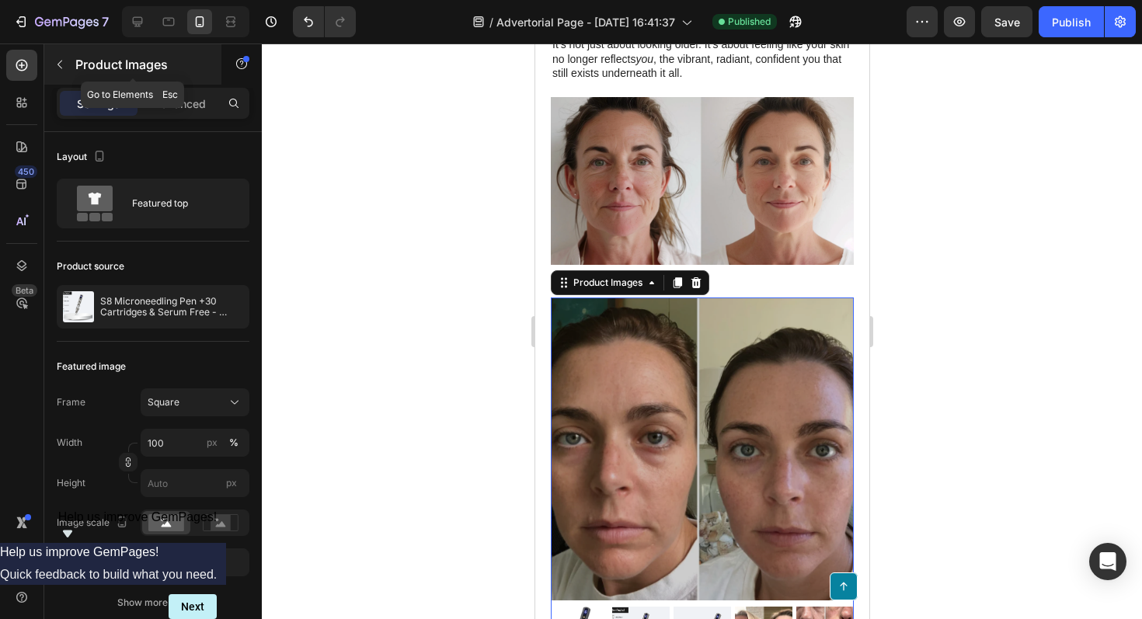
click at [59, 61] on icon "button" at bounding box center [60, 64] width 12 height 12
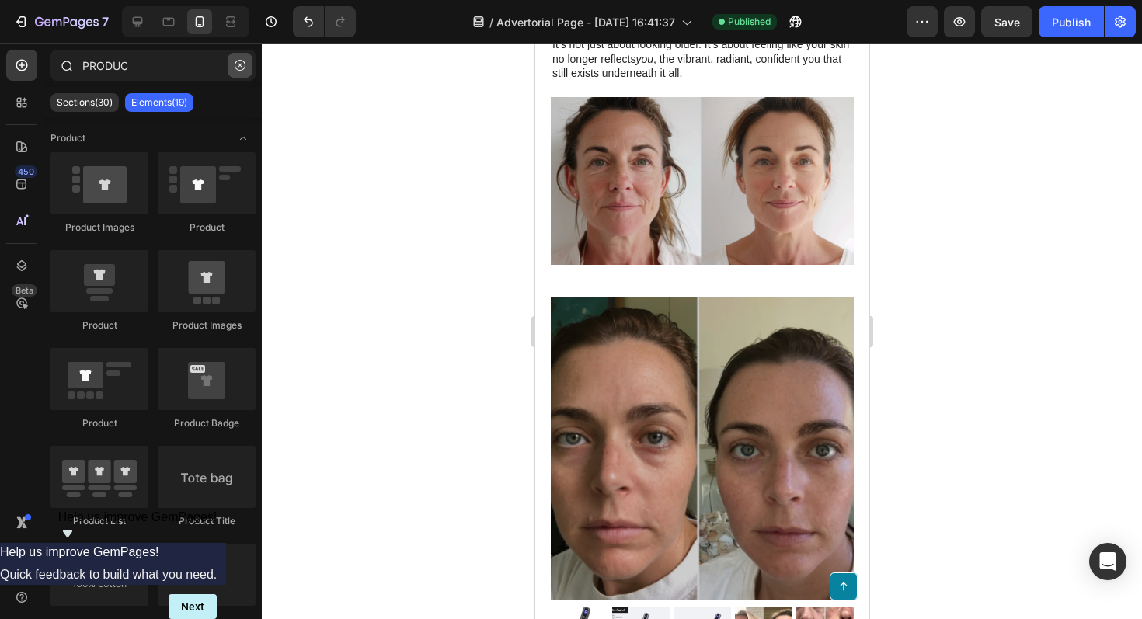
click at [239, 68] on icon "button" at bounding box center [240, 65] width 11 height 11
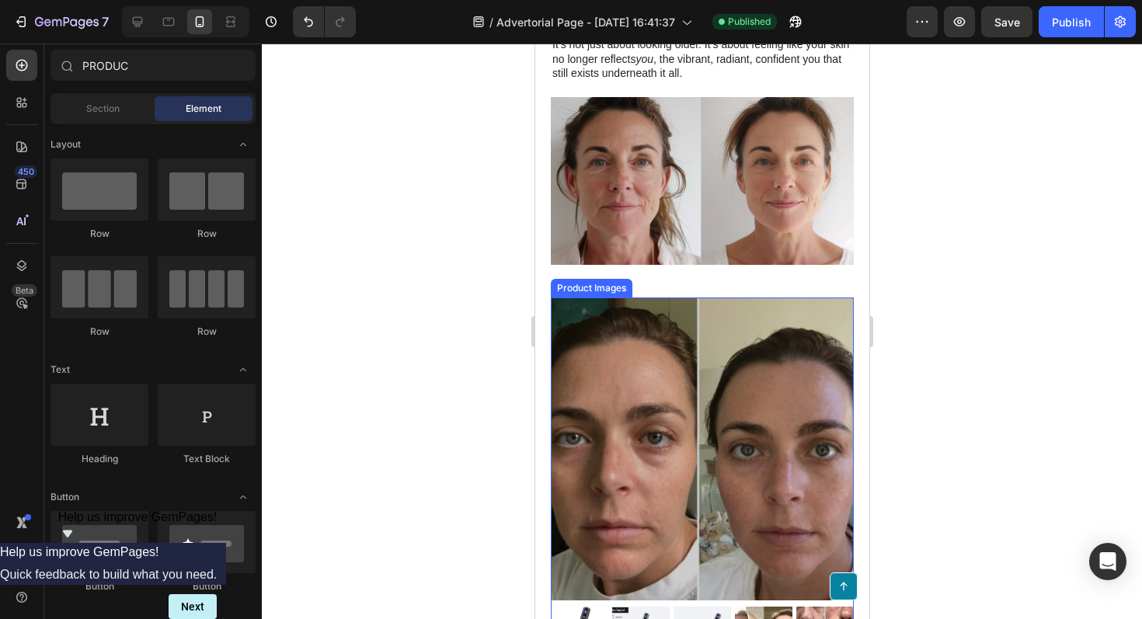
click at [640, 360] on img at bounding box center [701, 449] width 303 height 303
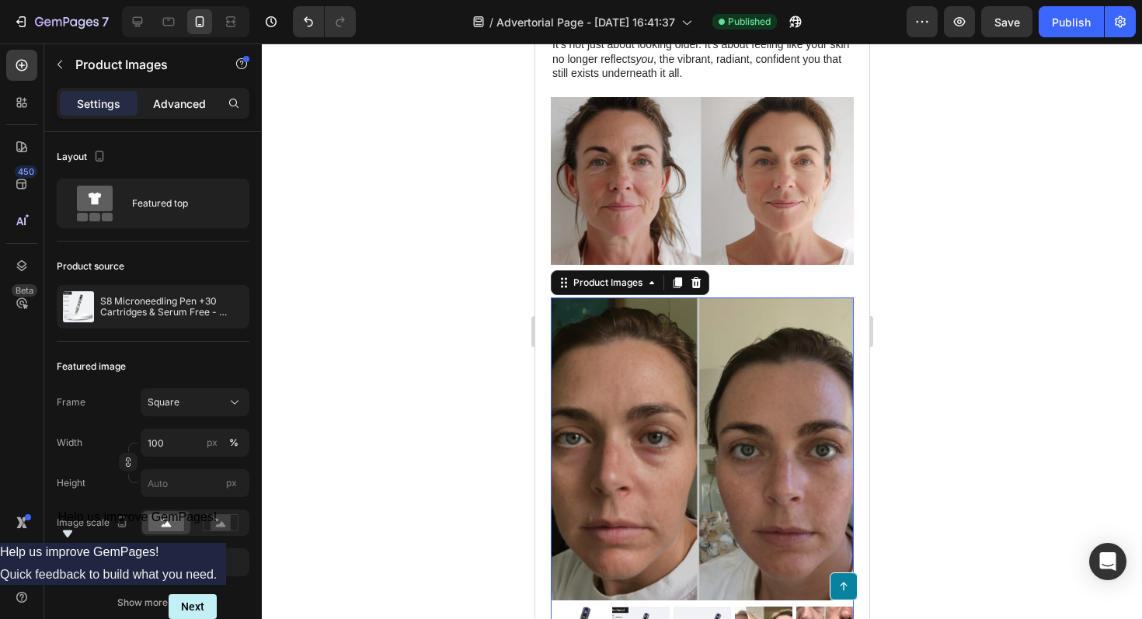
click at [172, 106] on p "Advanced" at bounding box center [179, 104] width 53 height 16
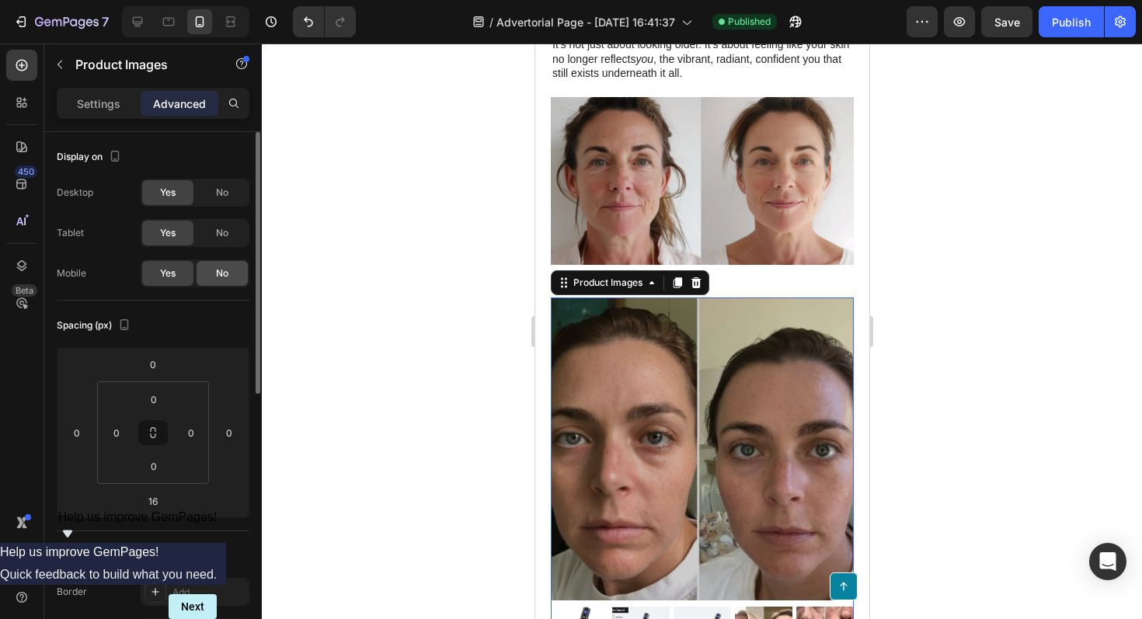
click at [225, 273] on span "No" at bounding box center [222, 274] width 12 height 14
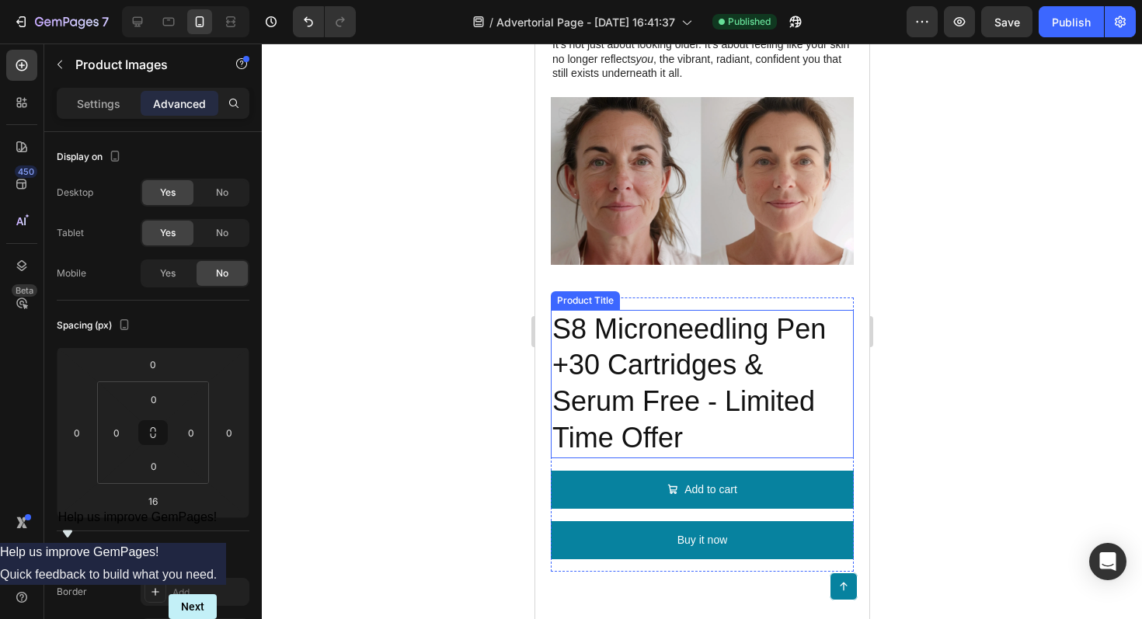
click at [638, 343] on h2 "S8 Microneedling Pen +30 Cartridges & Serum Free - Limited Time Offer" at bounding box center [701, 384] width 303 height 148
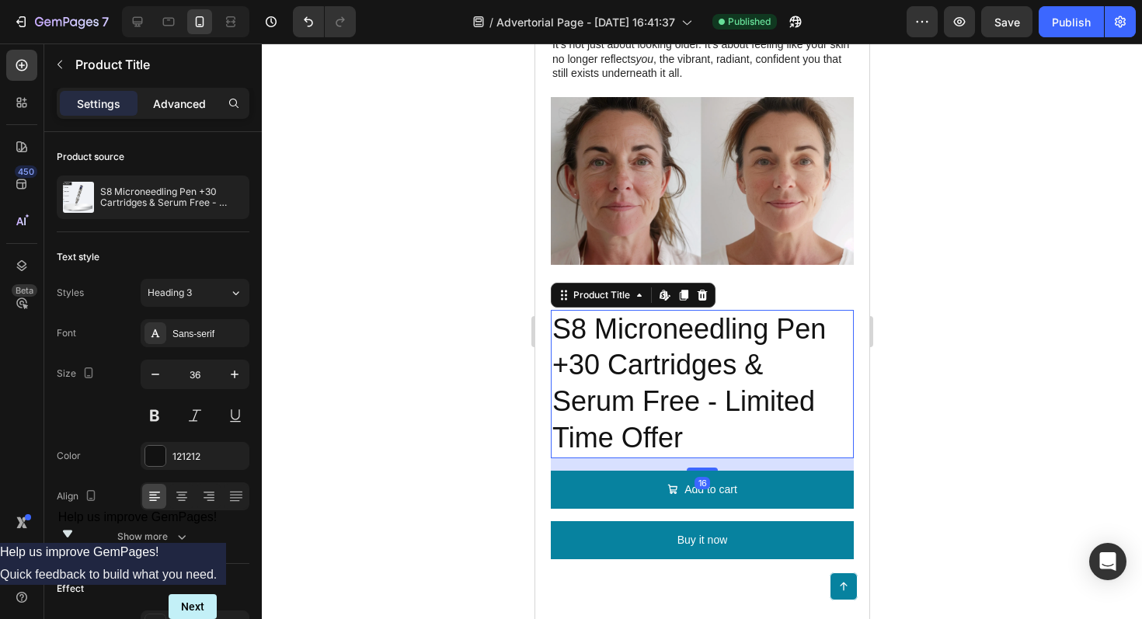
click at [165, 112] on div "Advanced" at bounding box center [180, 103] width 78 height 25
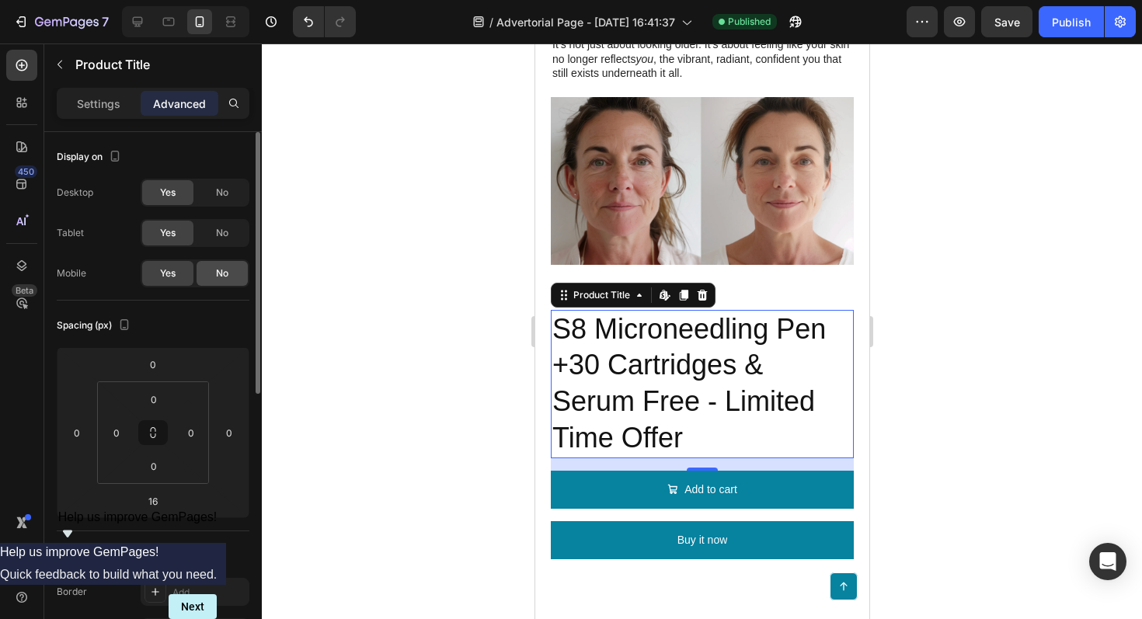
click at [214, 271] on div "No" at bounding box center [222, 273] width 51 height 25
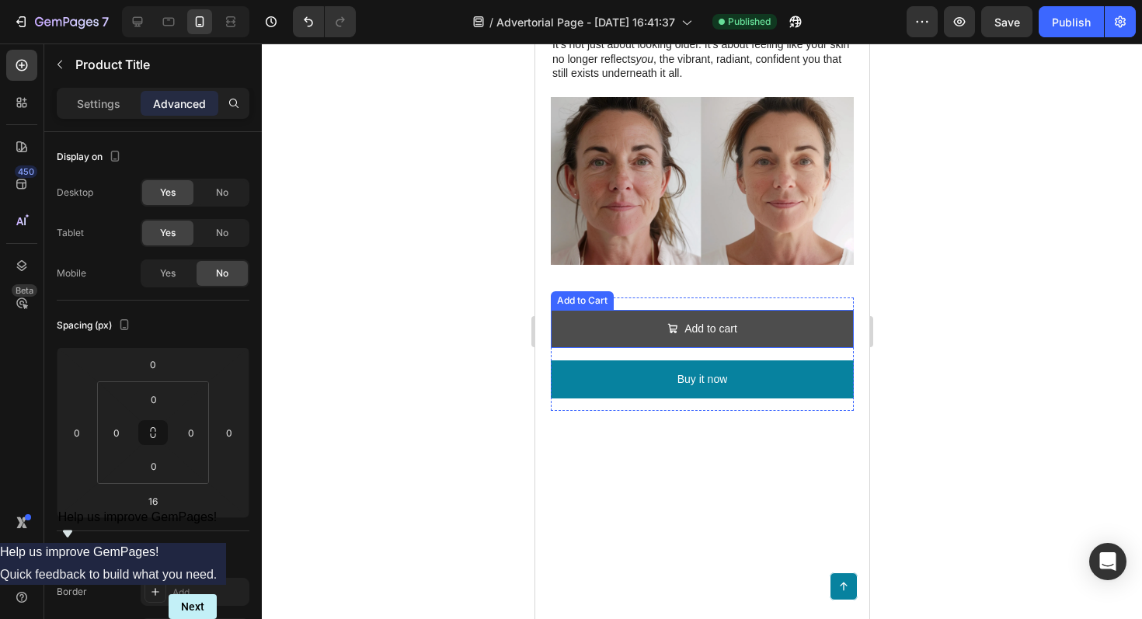
click at [603, 310] on button "Add to cart" at bounding box center [701, 329] width 303 height 38
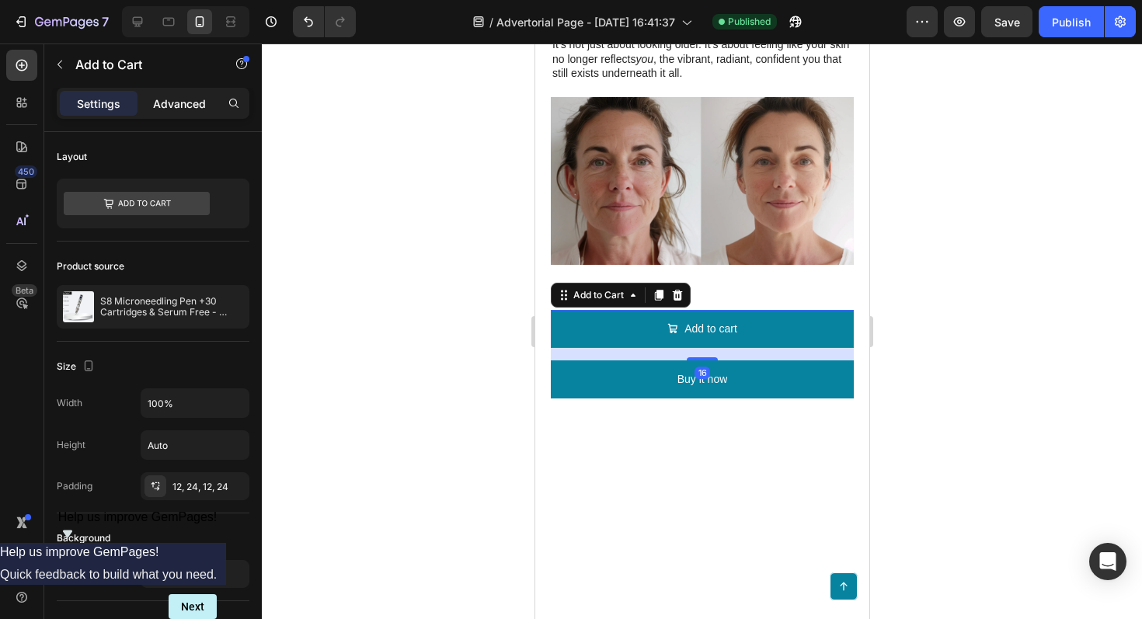
click at [191, 96] on p "Advanced" at bounding box center [179, 104] width 53 height 16
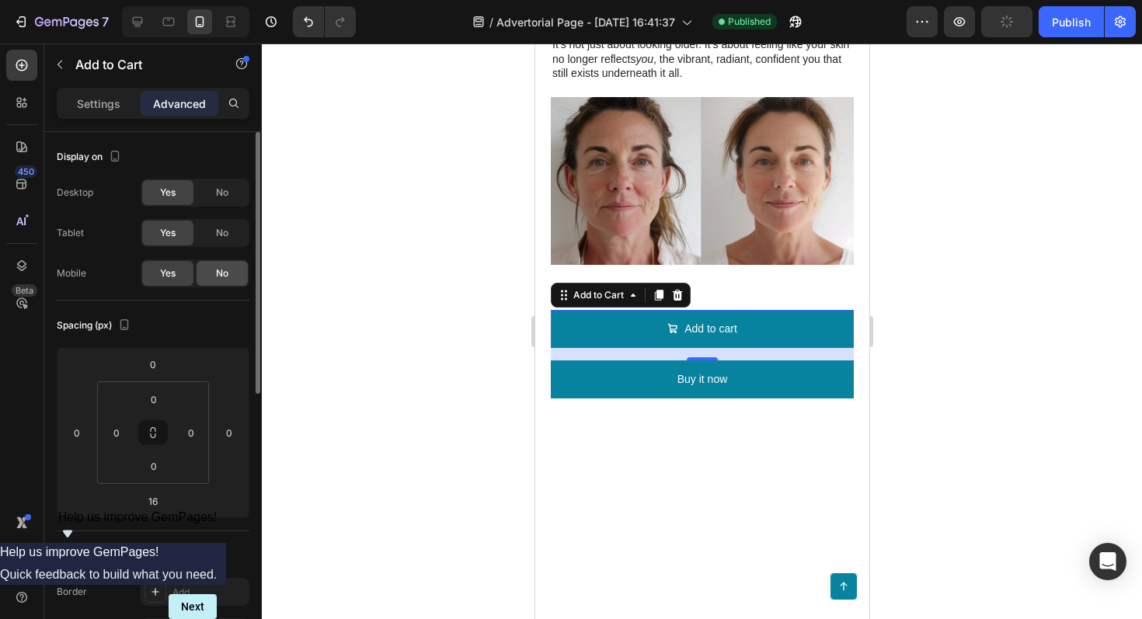
click at [222, 270] on span "No" at bounding box center [222, 274] width 12 height 14
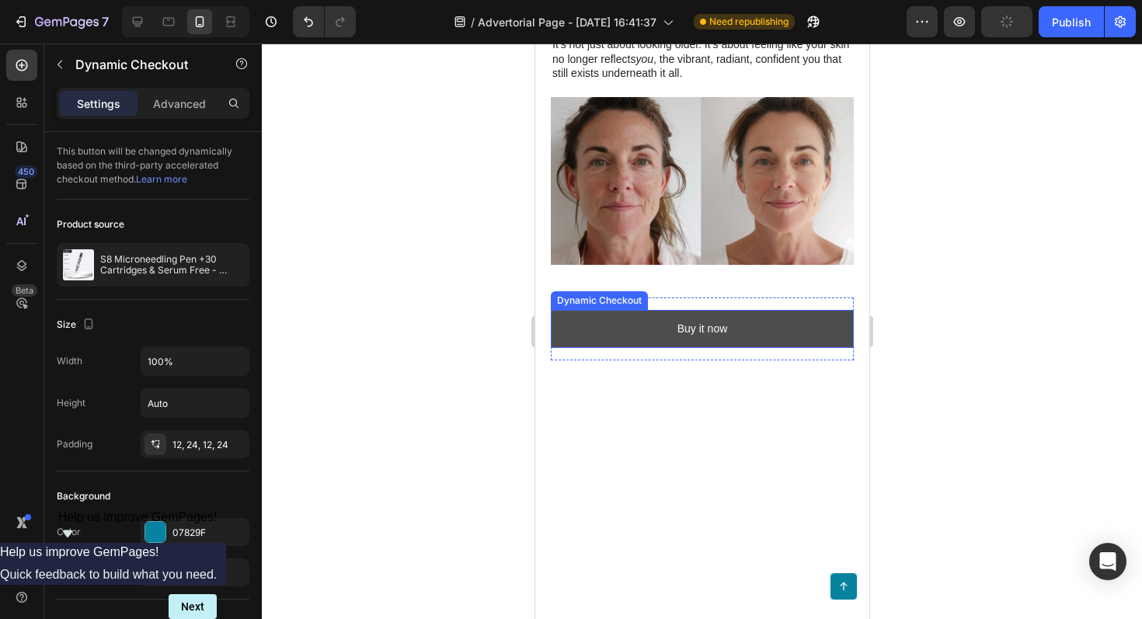
click at [591, 310] on button "Buy it now" at bounding box center [701, 329] width 303 height 38
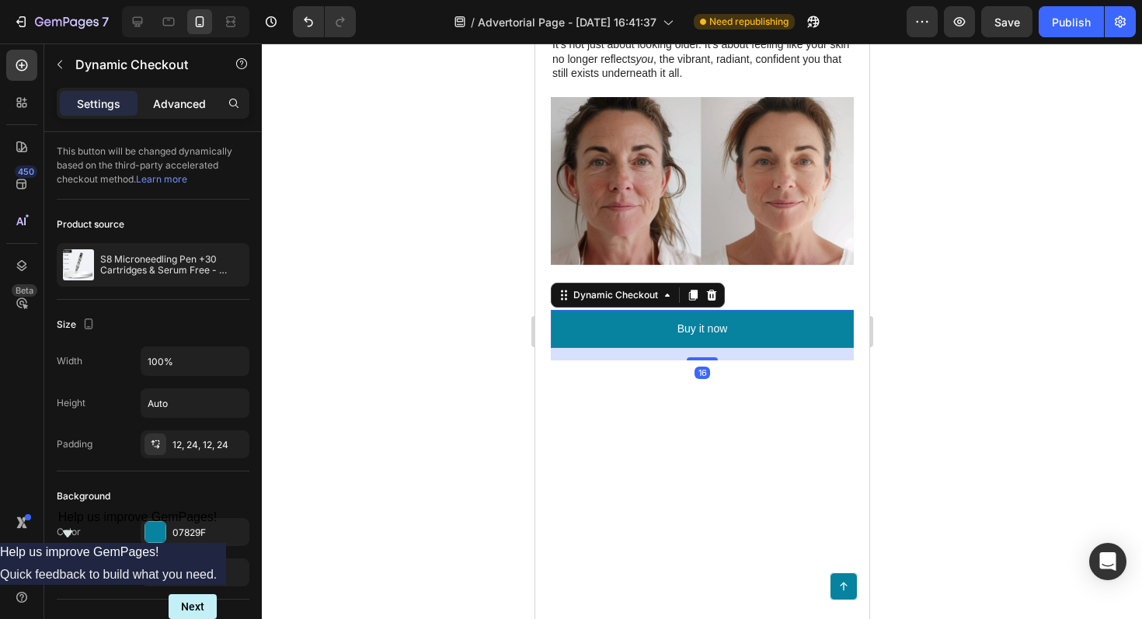
click at [177, 106] on p "Advanced" at bounding box center [179, 104] width 53 height 16
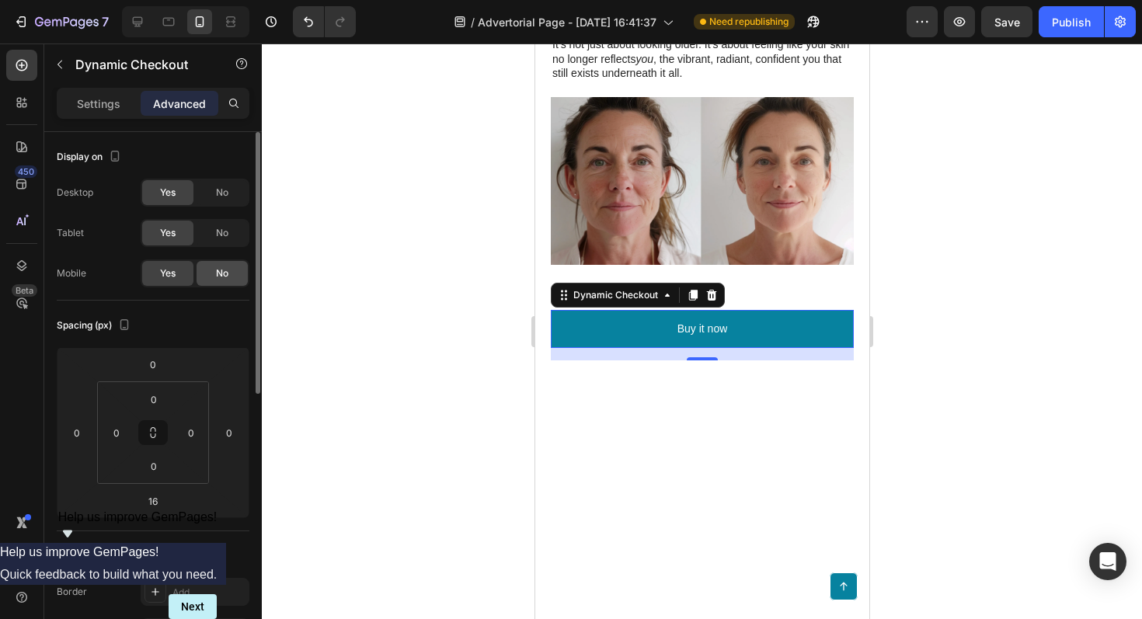
click at [228, 279] on span "No" at bounding box center [222, 274] width 12 height 14
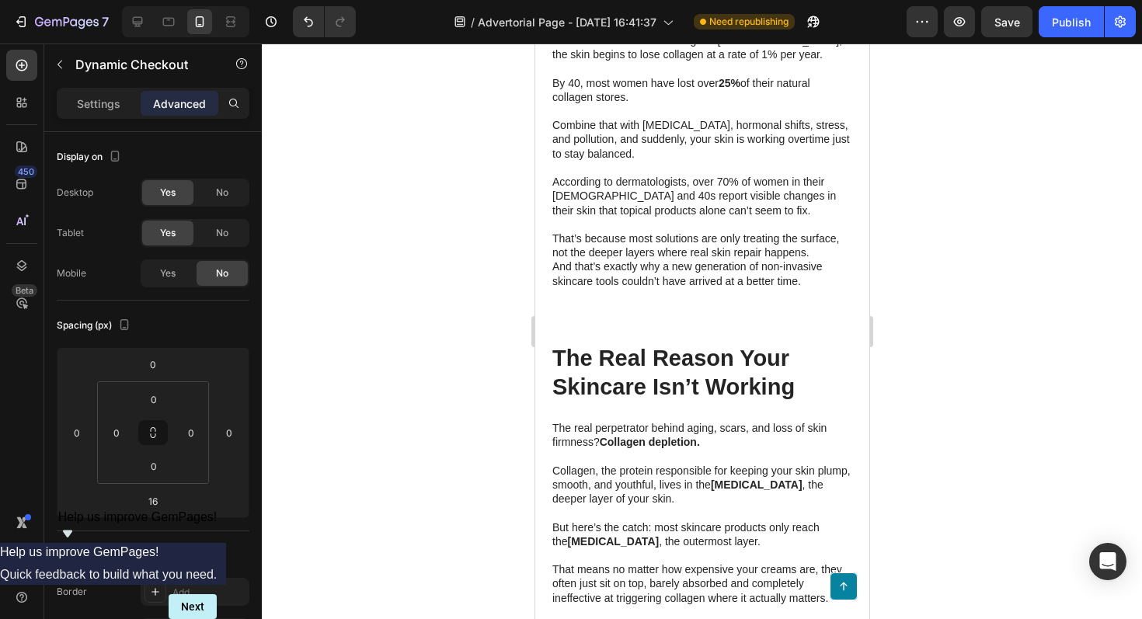
scroll to position [1411, 0]
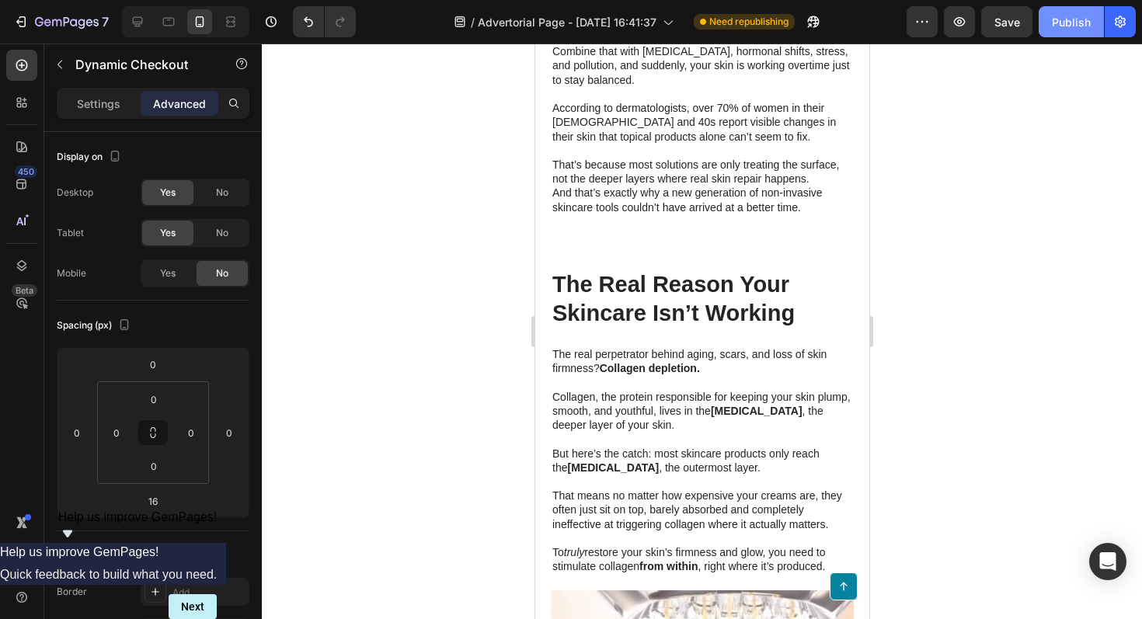
click at [1065, 27] on div "Publish" at bounding box center [1071, 22] width 39 height 16
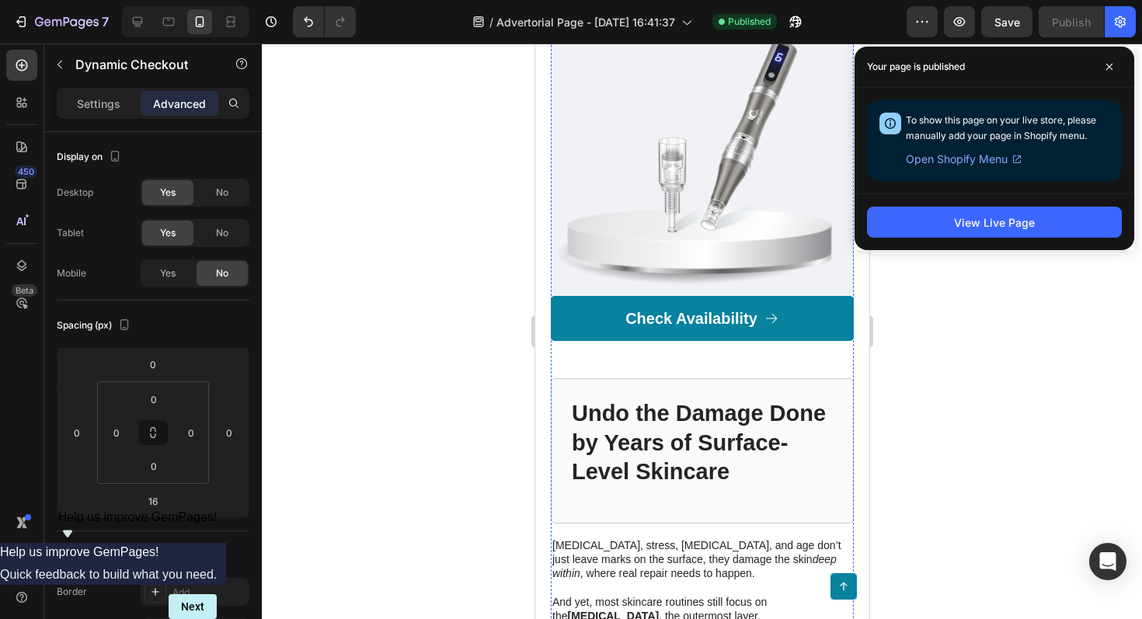
scroll to position [2816, 0]
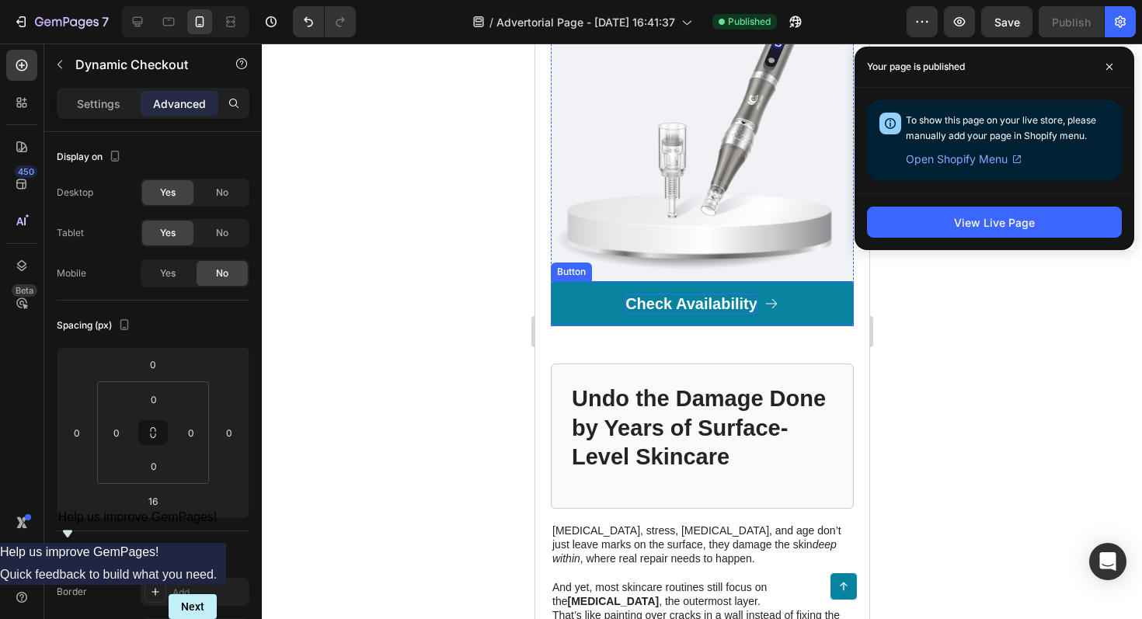
click at [723, 304] on p "Check Availability" at bounding box center [691, 304] width 132 height 20
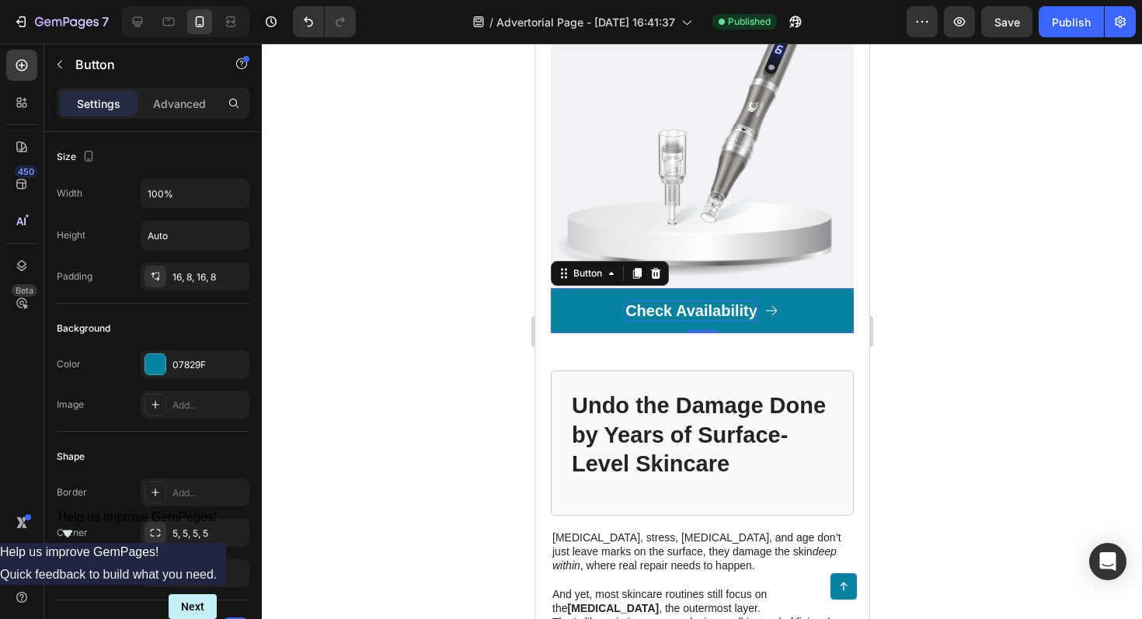
scroll to position [2821, 0]
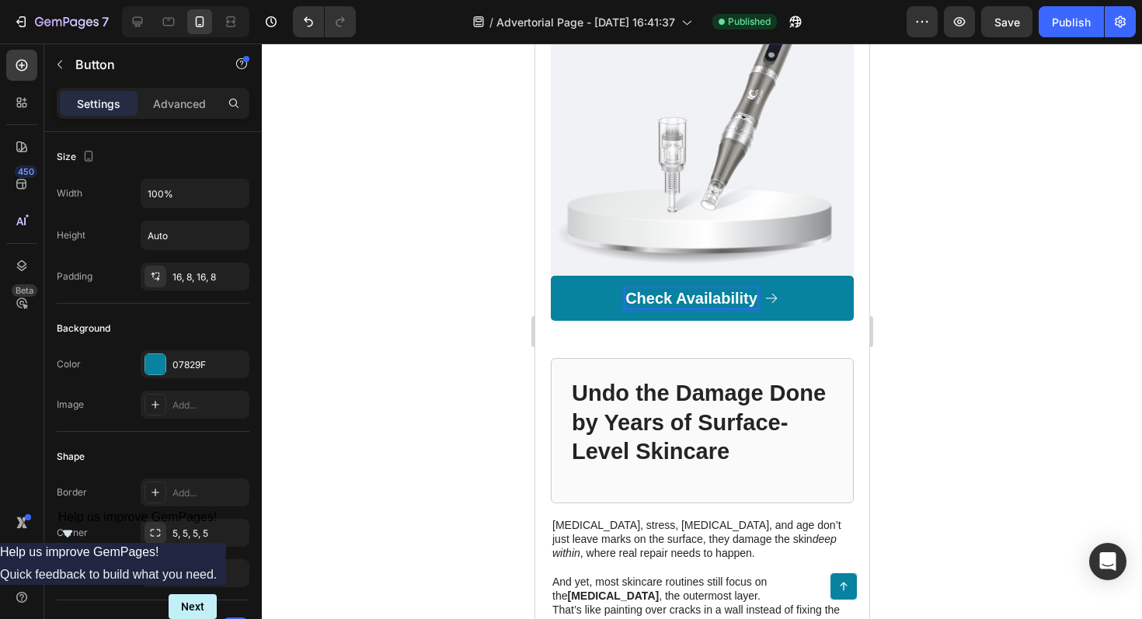
click at [705, 298] on p "Check Availability" at bounding box center [691, 298] width 132 height 20
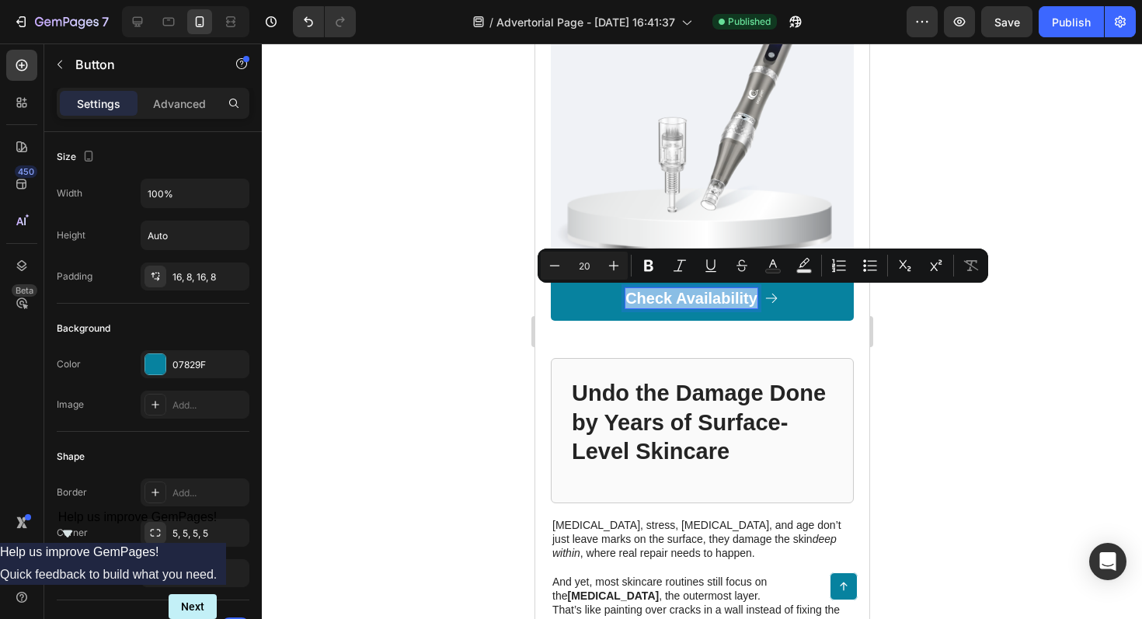
drag, startPoint x: 755, startPoint y: 302, endPoint x: 627, endPoint y: 304, distance: 128.2
click at [627, 304] on p "Check Availability" at bounding box center [691, 298] width 132 height 20
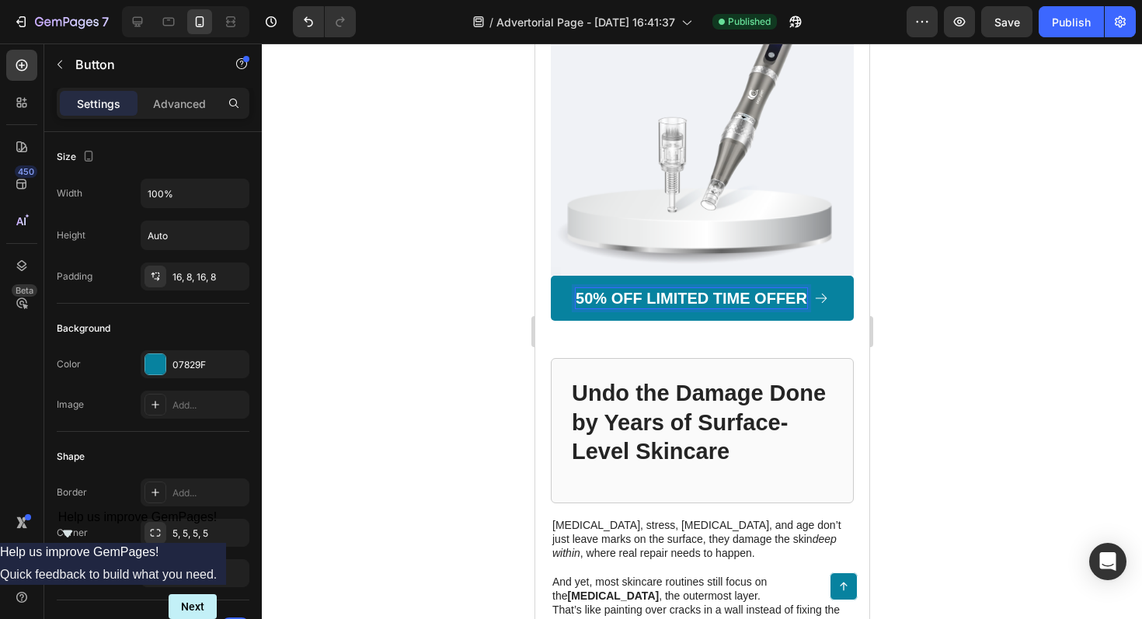
click at [993, 310] on div at bounding box center [702, 332] width 881 height 576
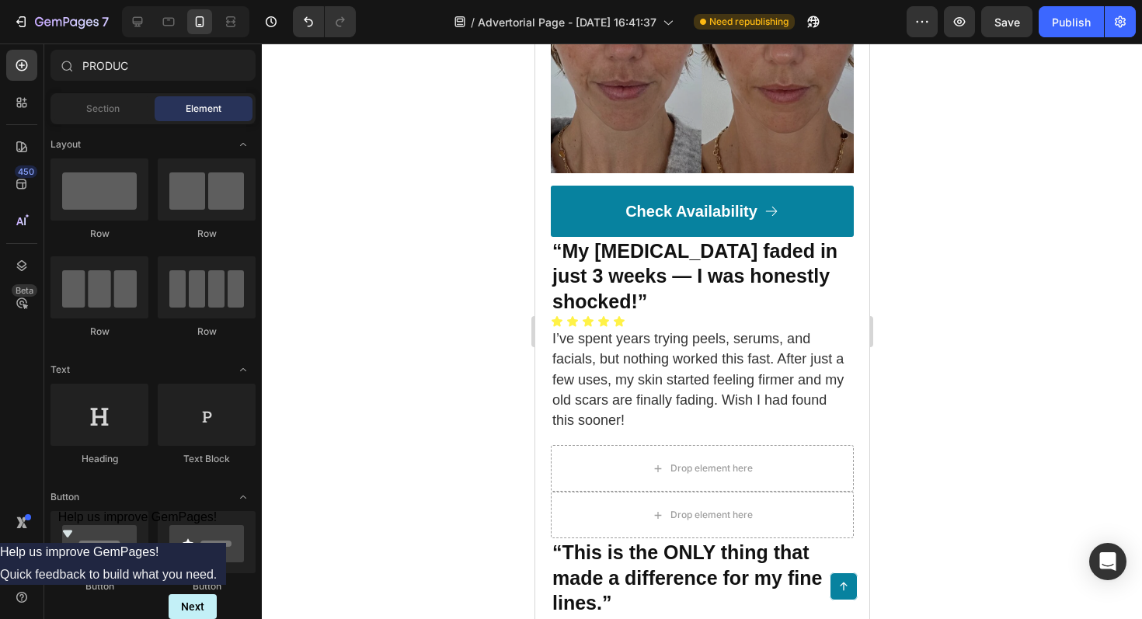
scroll to position [6136, 0]
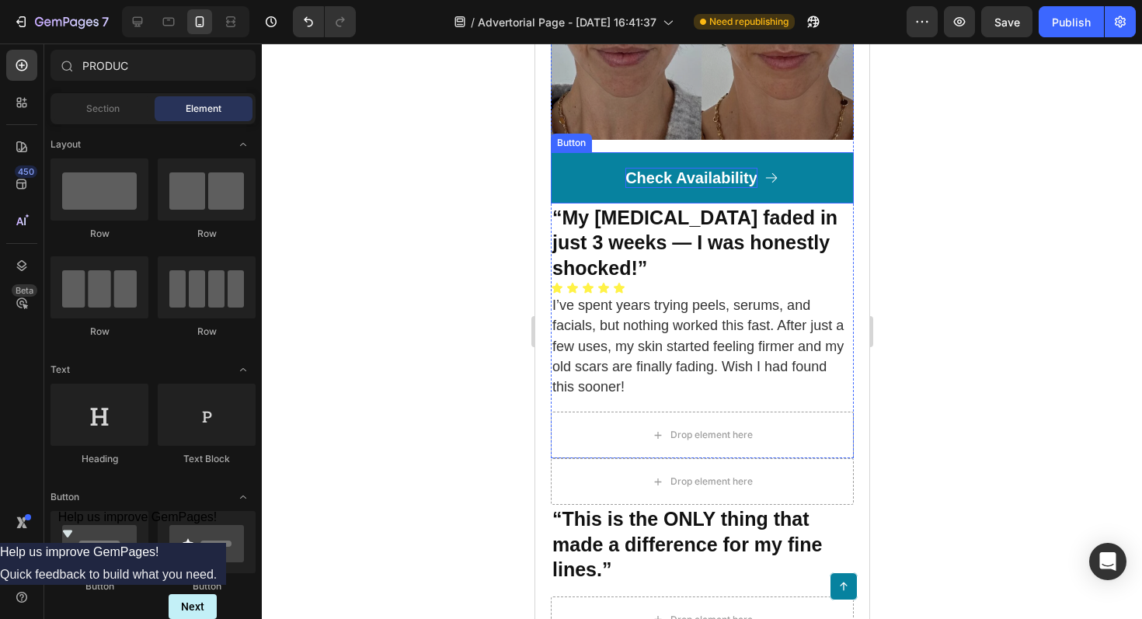
click at [720, 178] on p "Check Availability" at bounding box center [691, 178] width 132 height 20
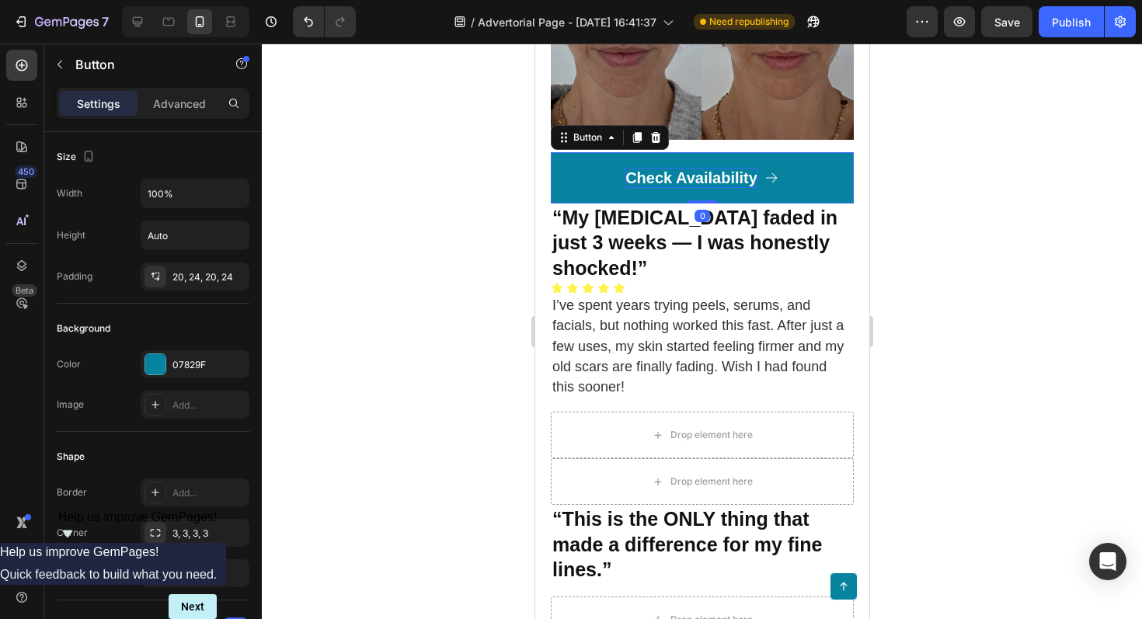
click at [720, 176] on p "Check Availability" at bounding box center [691, 178] width 132 height 20
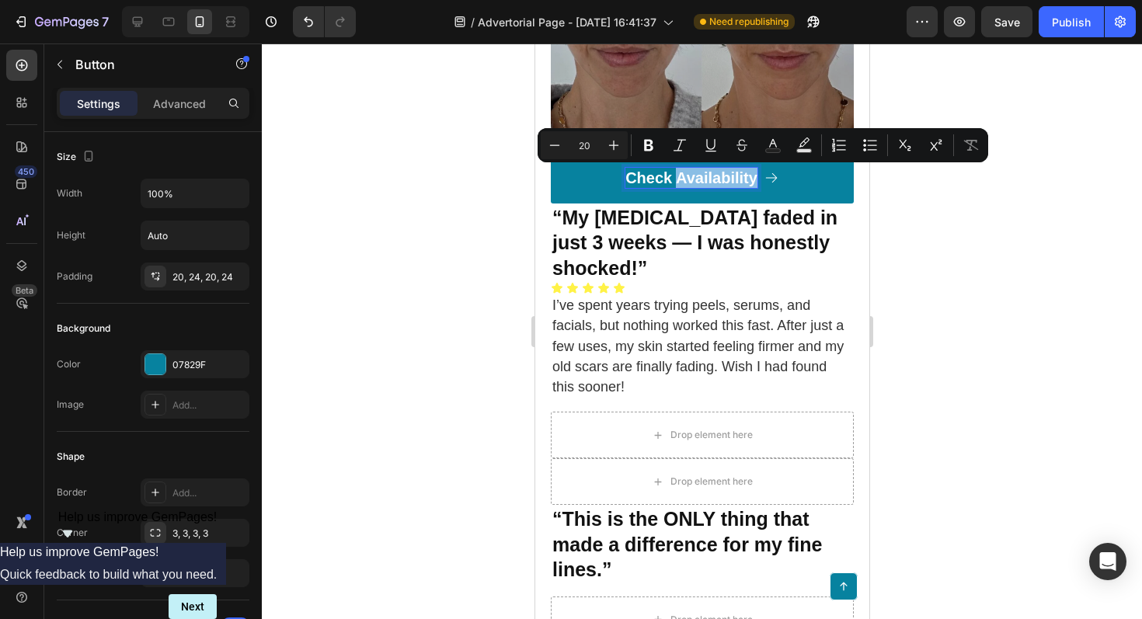
click at [679, 175] on p "Check Availability" at bounding box center [691, 178] width 132 height 20
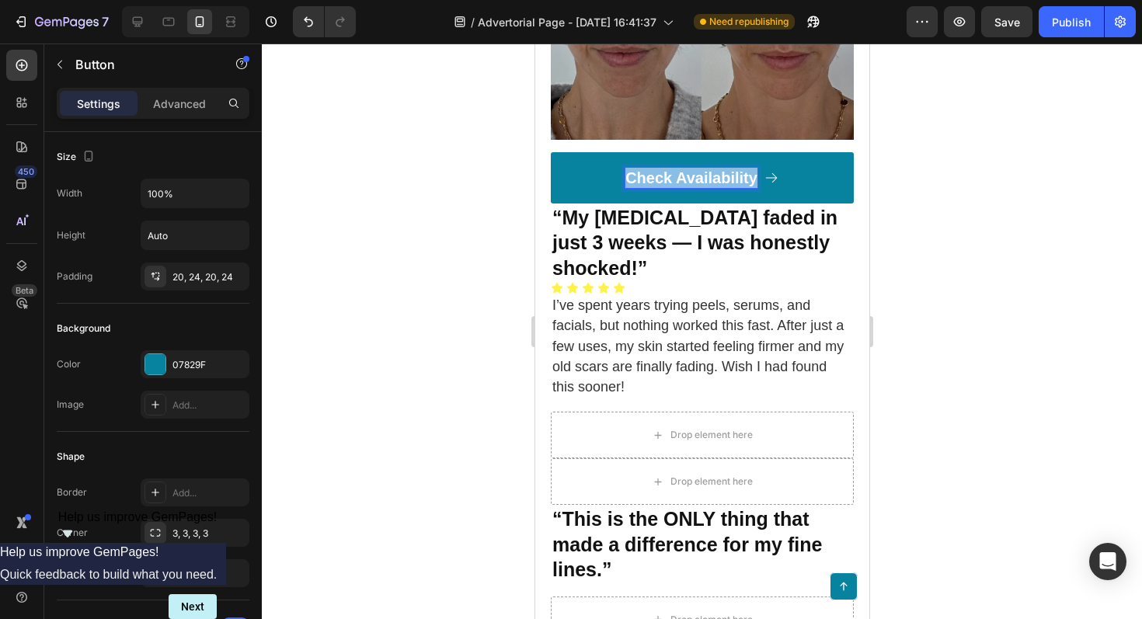
click at [679, 175] on p "Check Availability" at bounding box center [691, 178] width 132 height 20
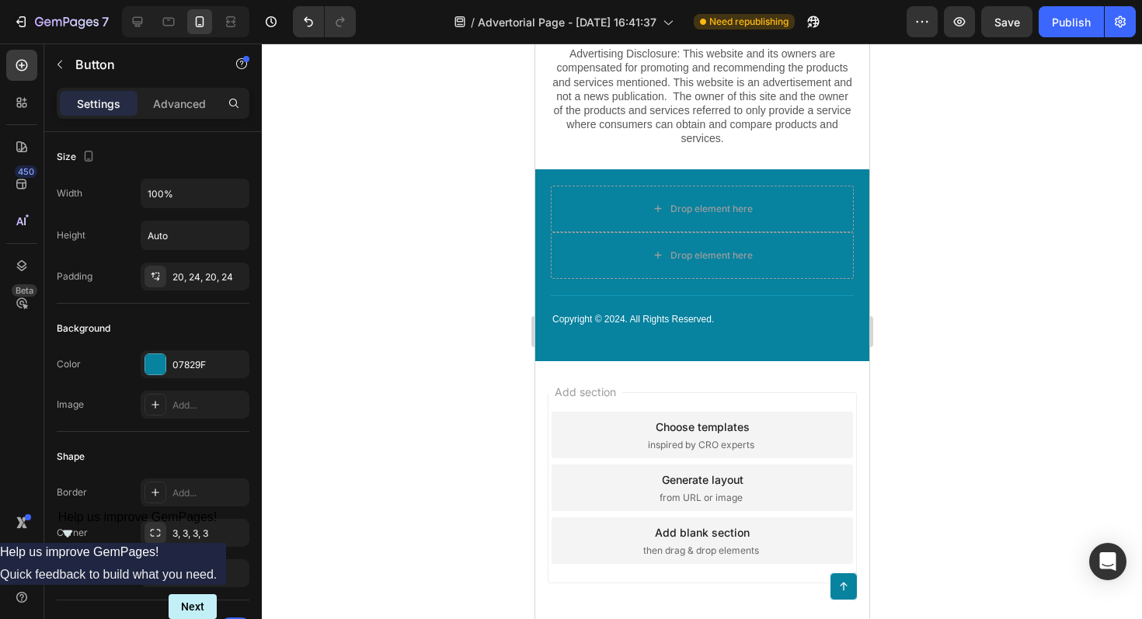
scroll to position [7453, 0]
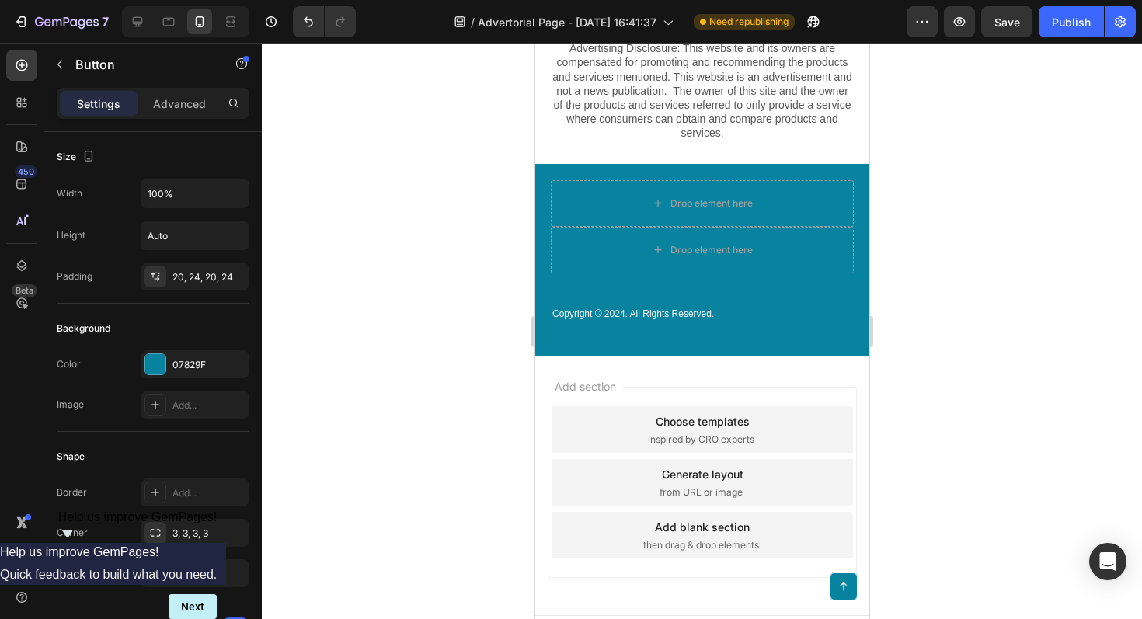
click at [1017, 289] on div at bounding box center [702, 332] width 881 height 576
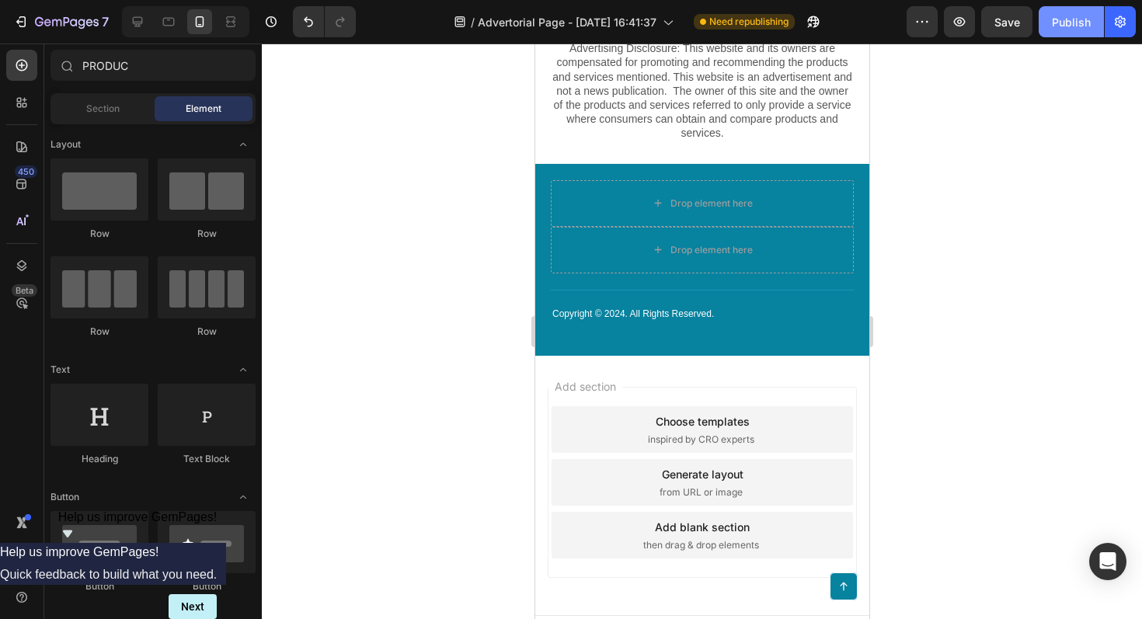
click at [1071, 23] on div "Publish" at bounding box center [1071, 22] width 39 height 16
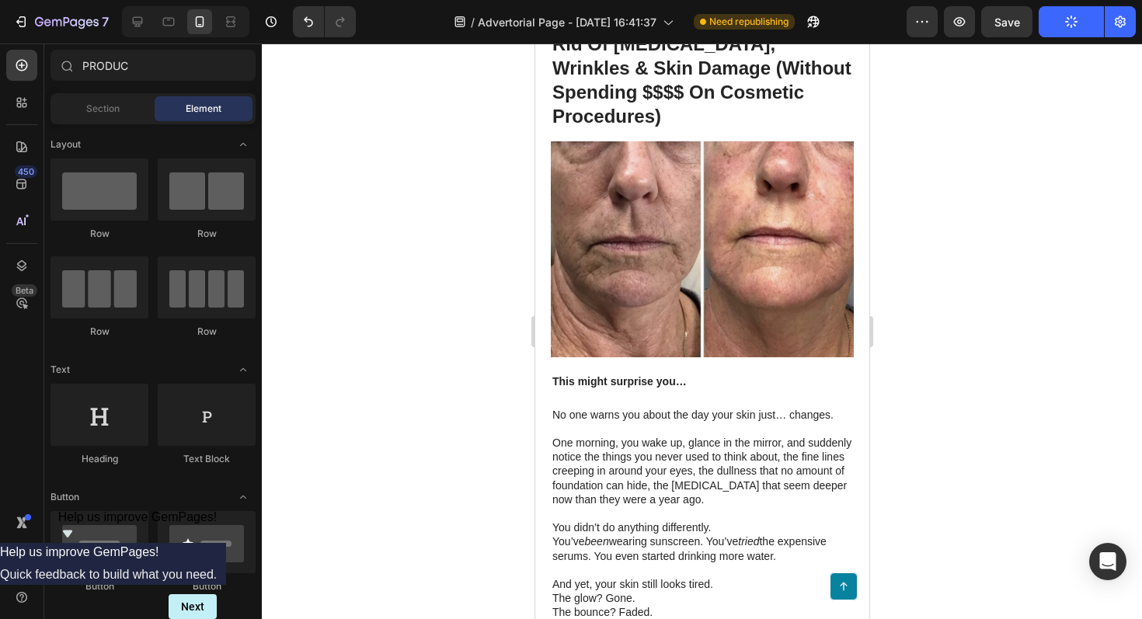
scroll to position [0, 0]
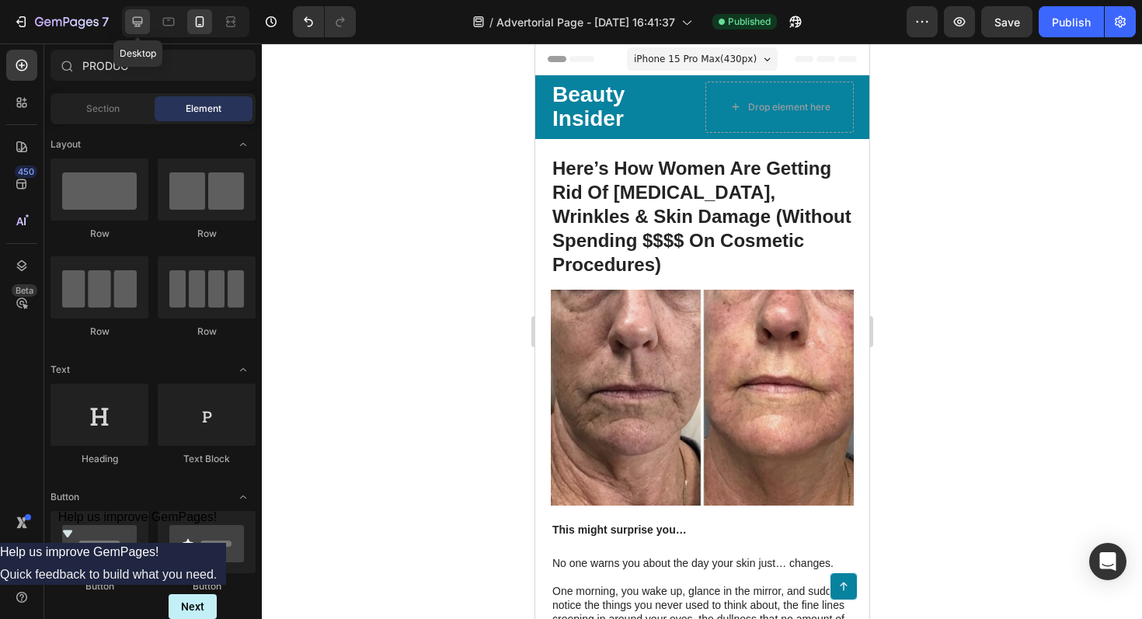
click at [137, 30] on div at bounding box center [137, 21] width 25 height 25
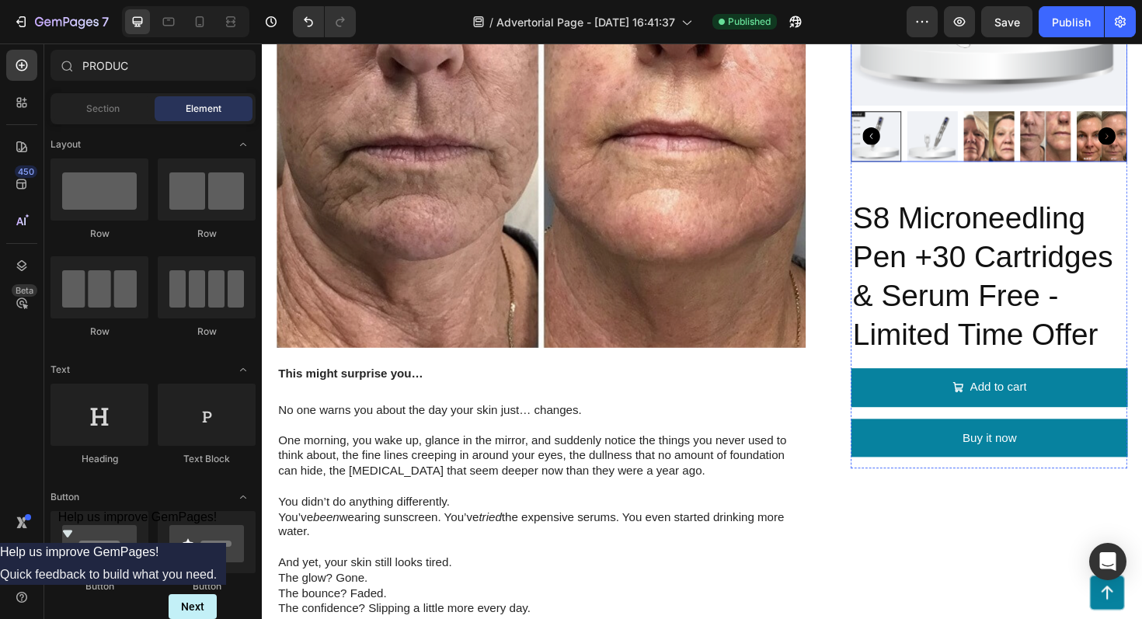
scroll to position [353, 0]
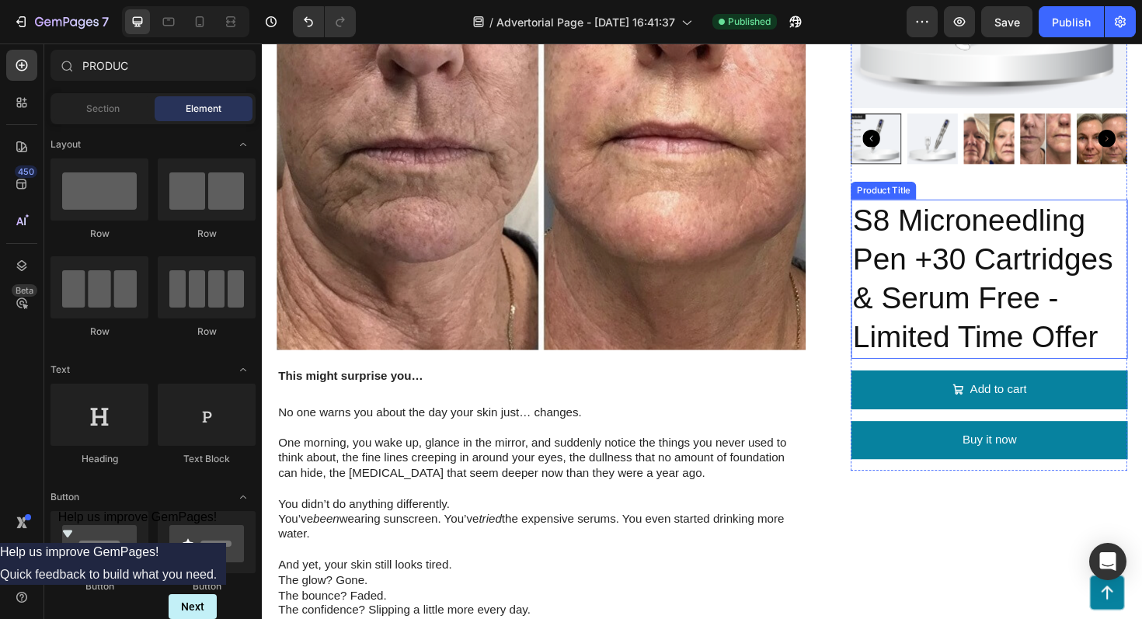
click at [1023, 281] on h2 "S8 Microneedling Pen +30 Cartridges & Serum Free - Limited Time Offer" at bounding box center [1032, 293] width 293 height 169
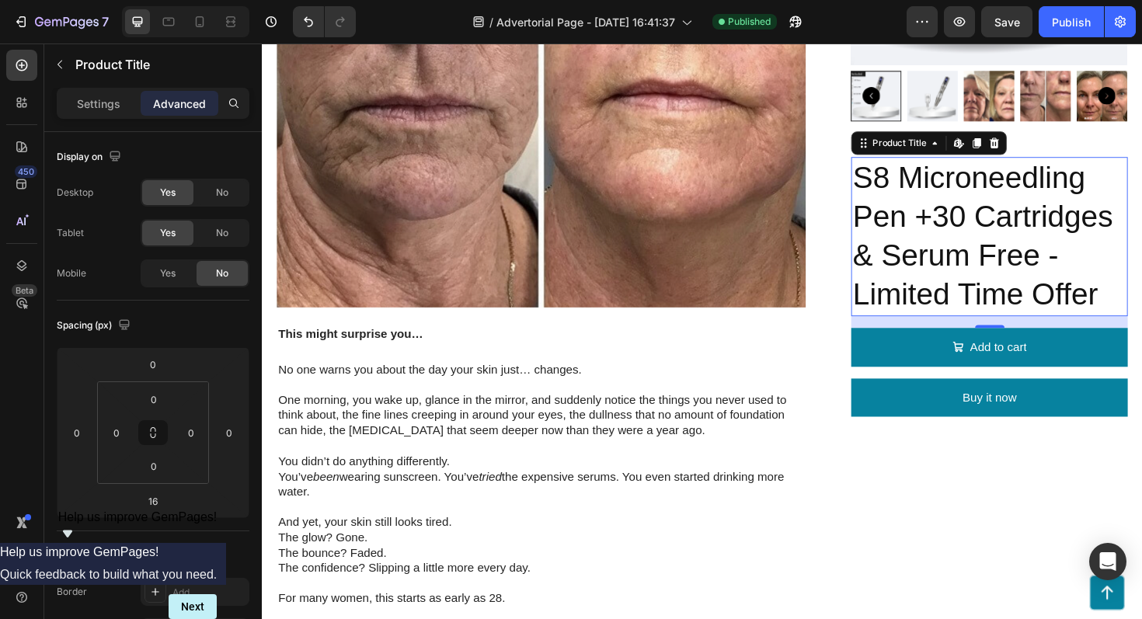
scroll to position [450, 0]
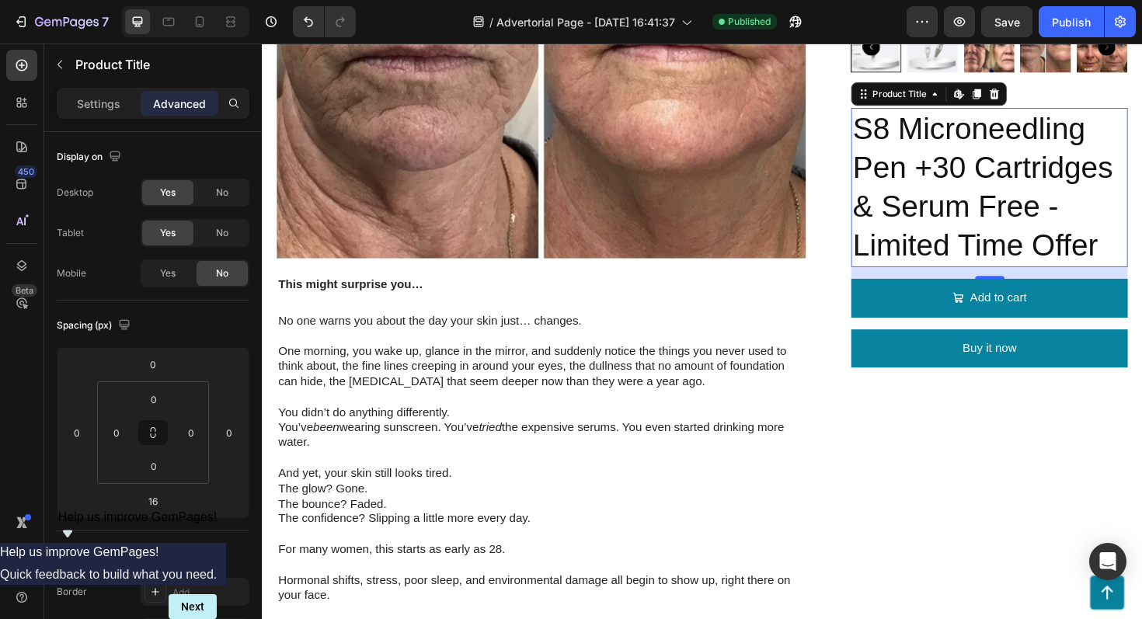
click at [1057, 216] on h2 "S8 Microneedling Pen +30 Cartridges & Serum Free - Limited Time Offer" at bounding box center [1032, 196] width 293 height 169
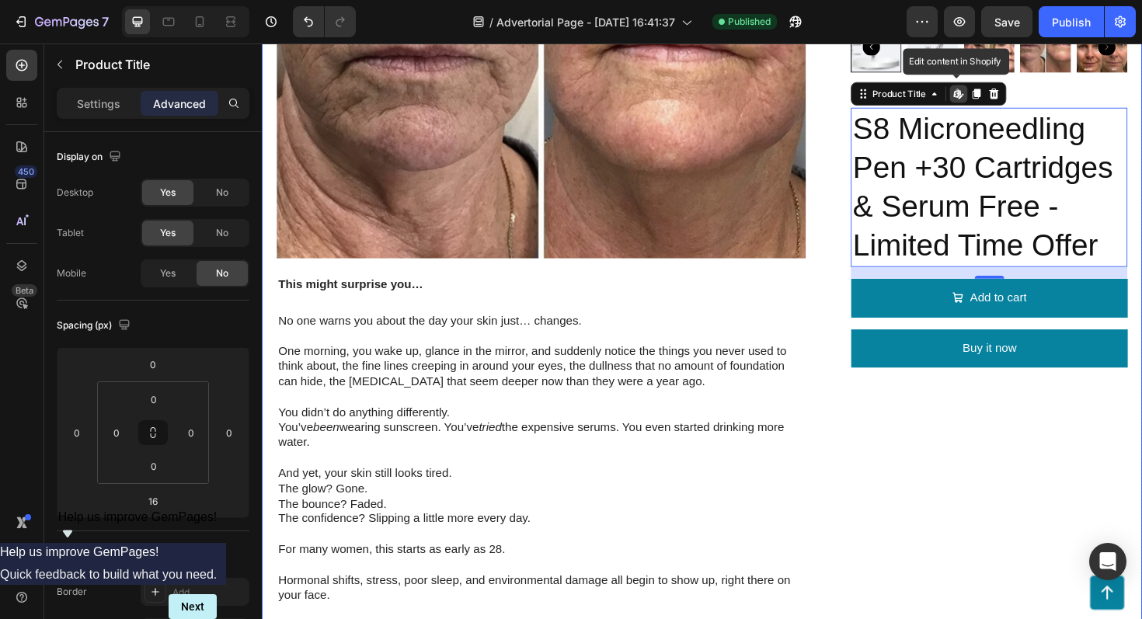
scroll to position [448, 0]
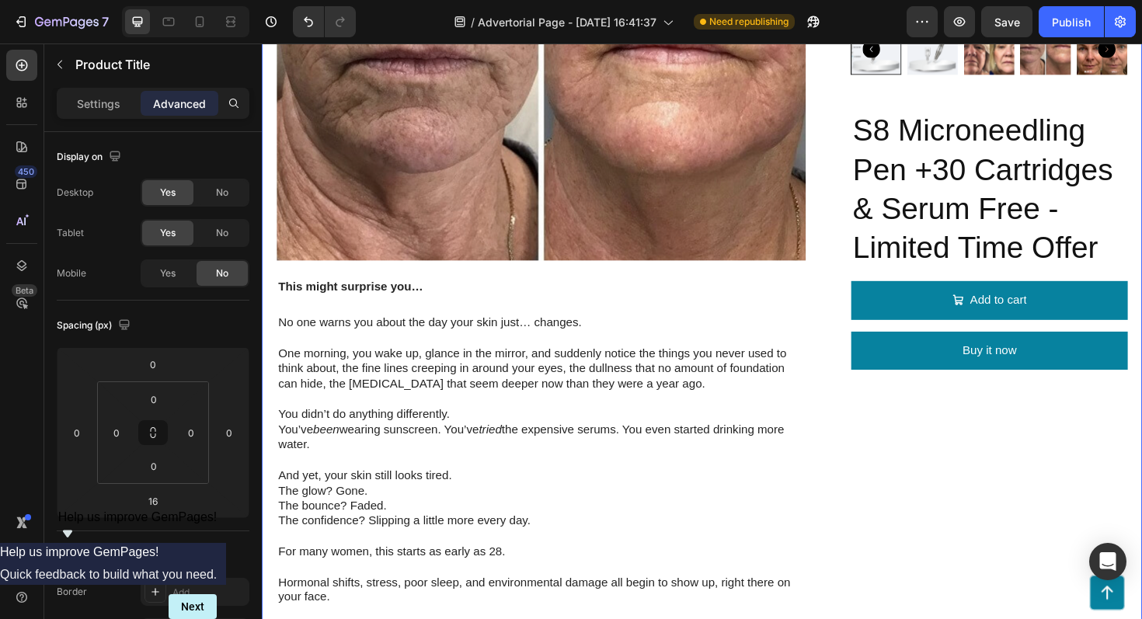
click at [995, 484] on div "Product Images S8 Microneedling Pen +30 Cartridges & Serum Free - Limited Time …" at bounding box center [1032, 419] width 293 height 1390
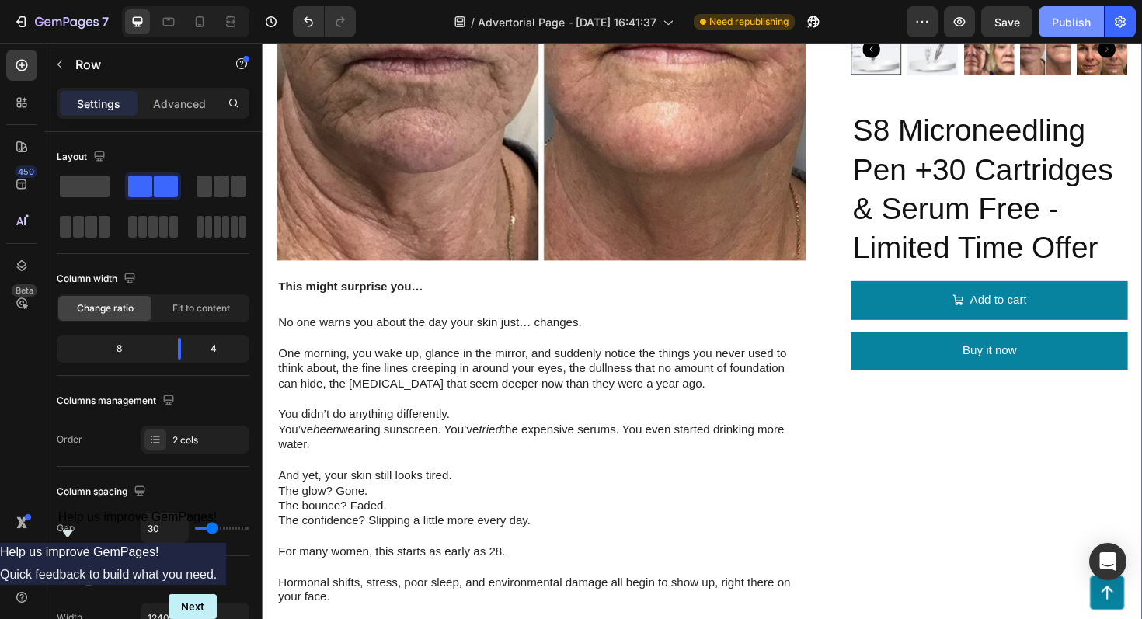
click at [1062, 27] on div "Publish" at bounding box center [1071, 22] width 39 height 16
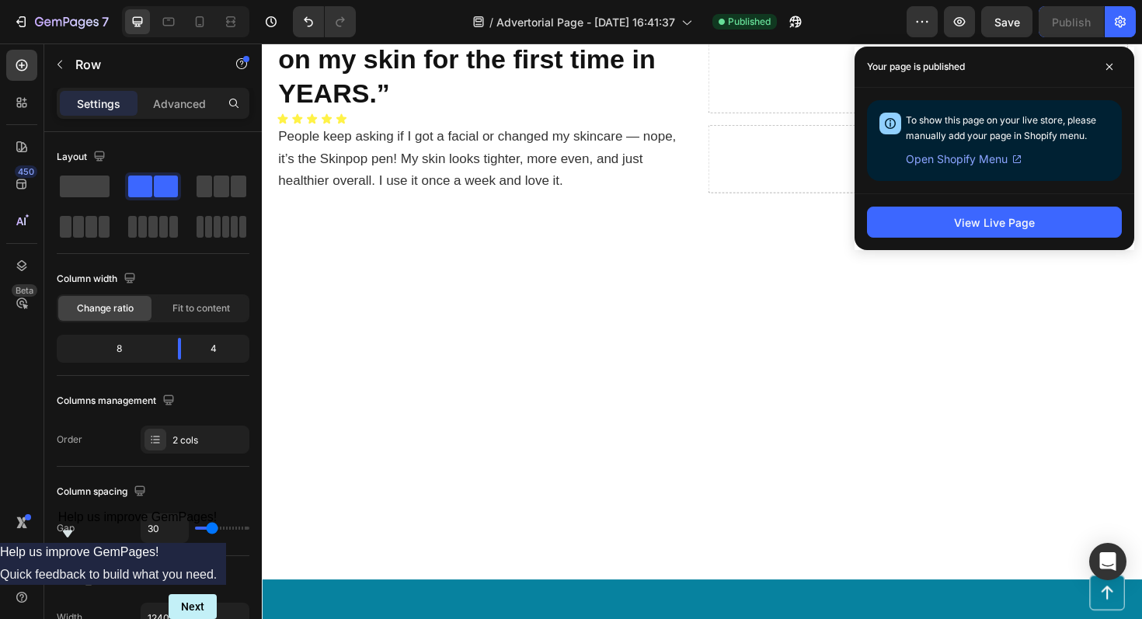
scroll to position [6719, 0]
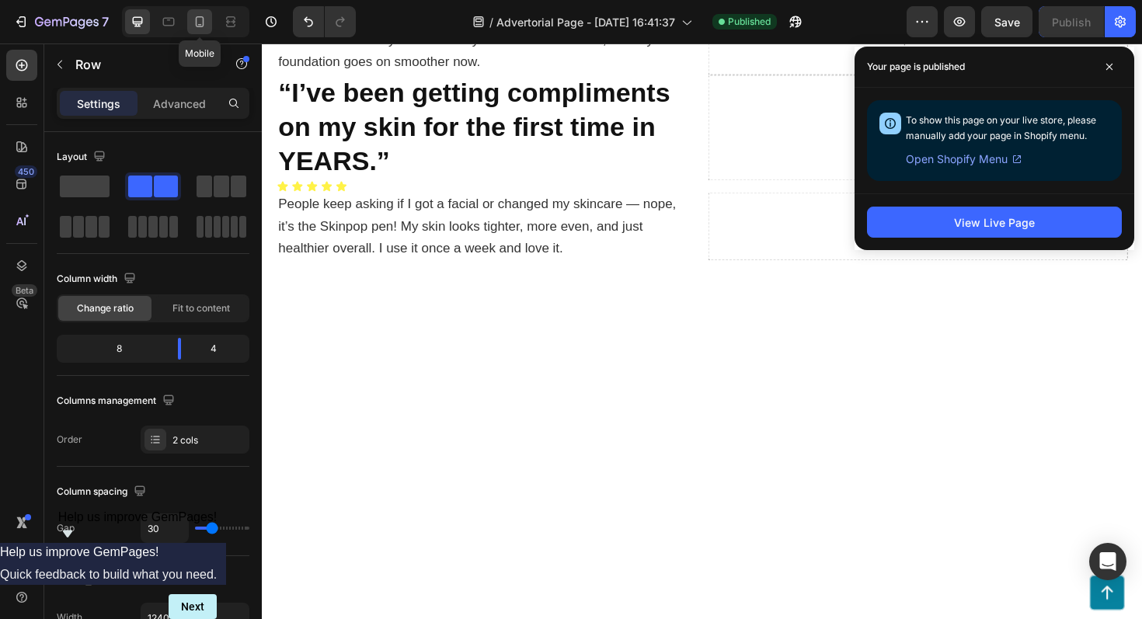
click at [197, 29] on icon at bounding box center [200, 22] width 16 height 16
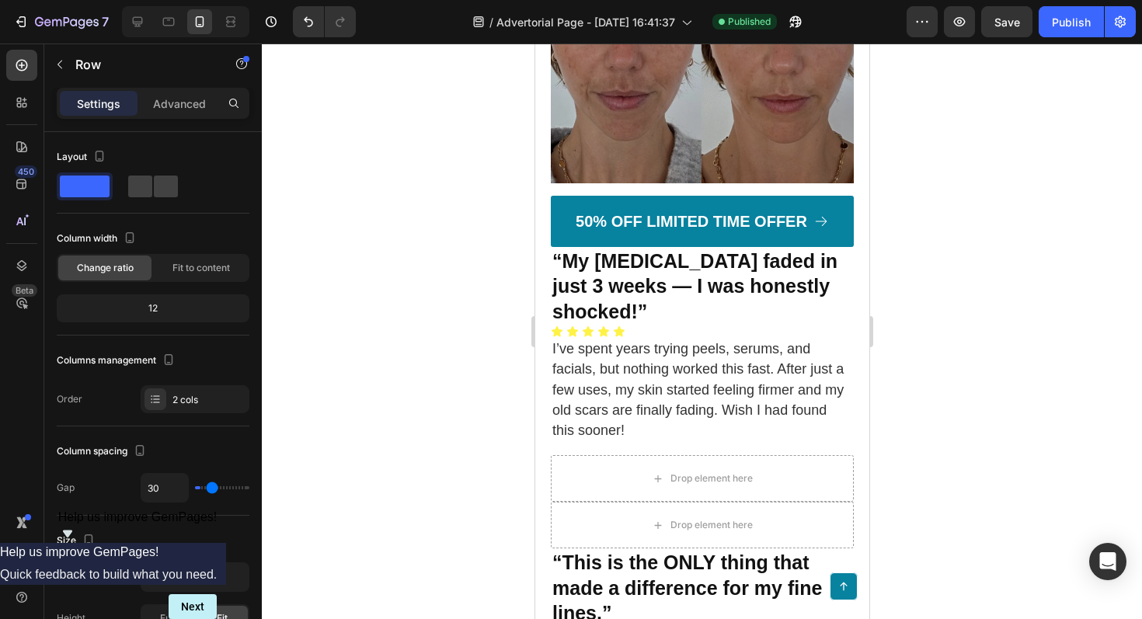
scroll to position [6045, 0]
